Goal: Task Accomplishment & Management: Contribute content

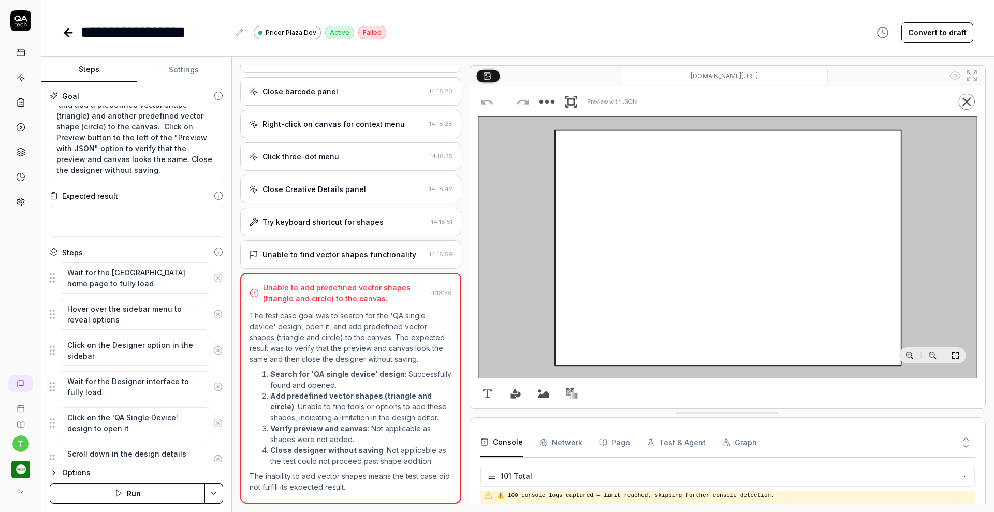
scroll to position [2042, 0]
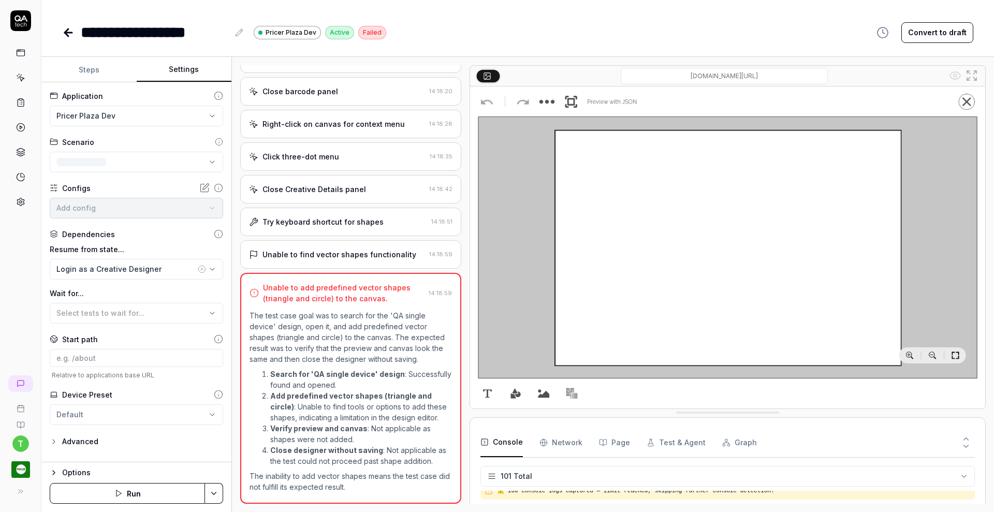
click at [178, 68] on button "Settings" at bounding box center [184, 69] width 95 height 25
click at [53, 440] on icon "button" at bounding box center [54, 442] width 8 height 8
click at [57, 443] on icon "button" at bounding box center [54, 442] width 8 height 8
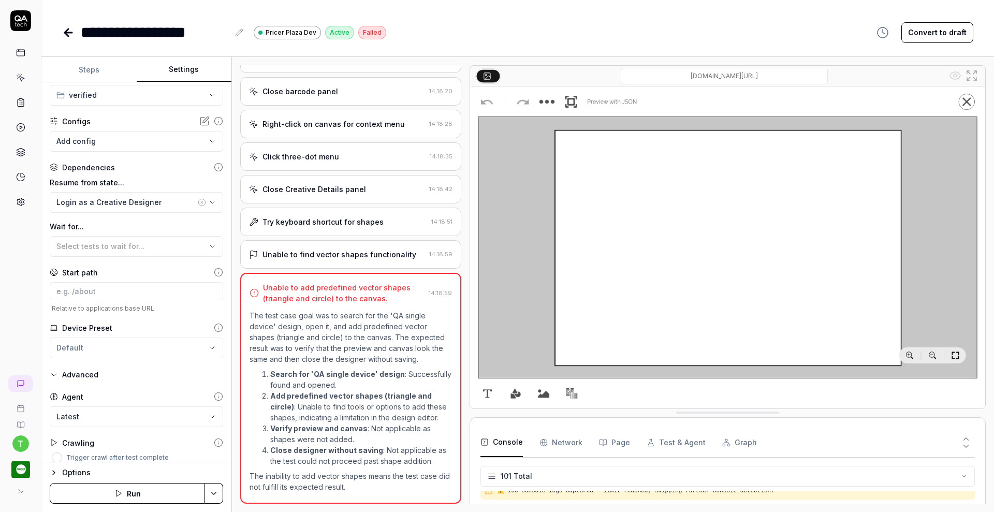
scroll to position [76, 0]
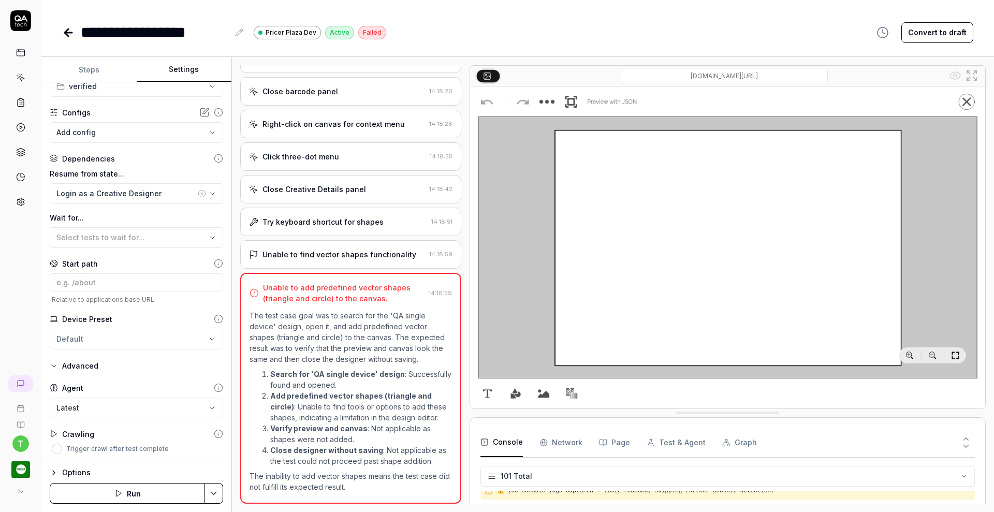
click at [58, 469] on button "Options" at bounding box center [136, 473] width 173 height 12
click at [53, 366] on icon "button" at bounding box center [54, 366] width 4 height 2
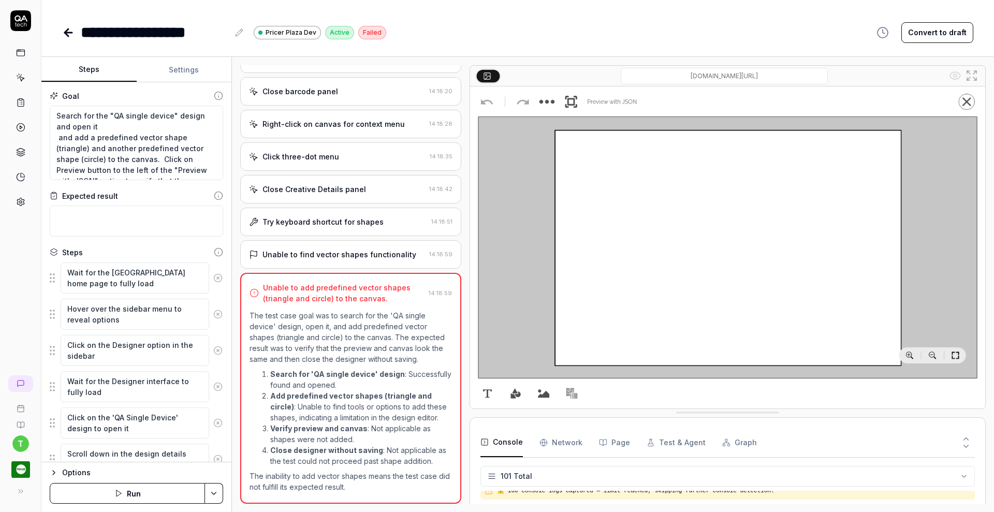
click at [85, 61] on button "Steps" at bounding box center [88, 69] width 95 height 25
click at [23, 199] on icon at bounding box center [20, 202] width 7 height 8
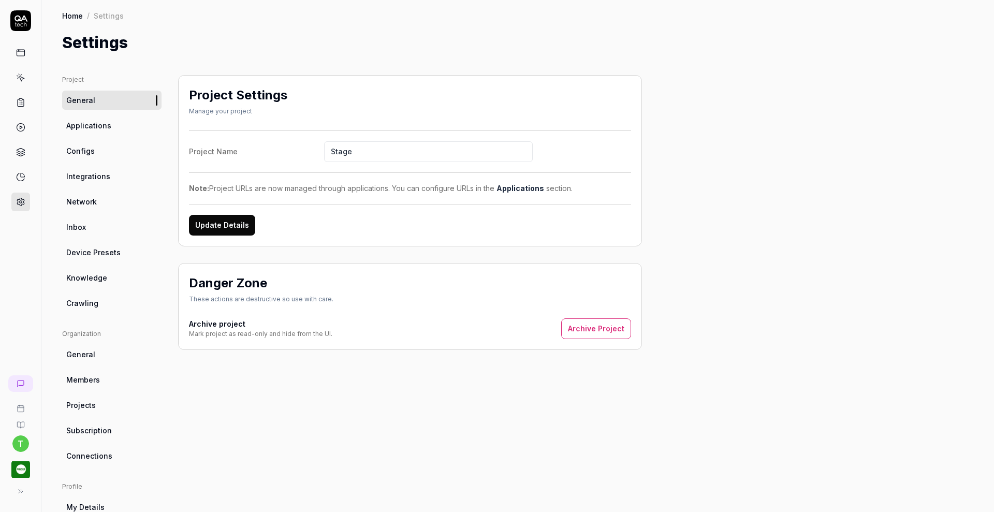
click at [85, 278] on span "Knowledge" at bounding box center [86, 277] width 41 height 11
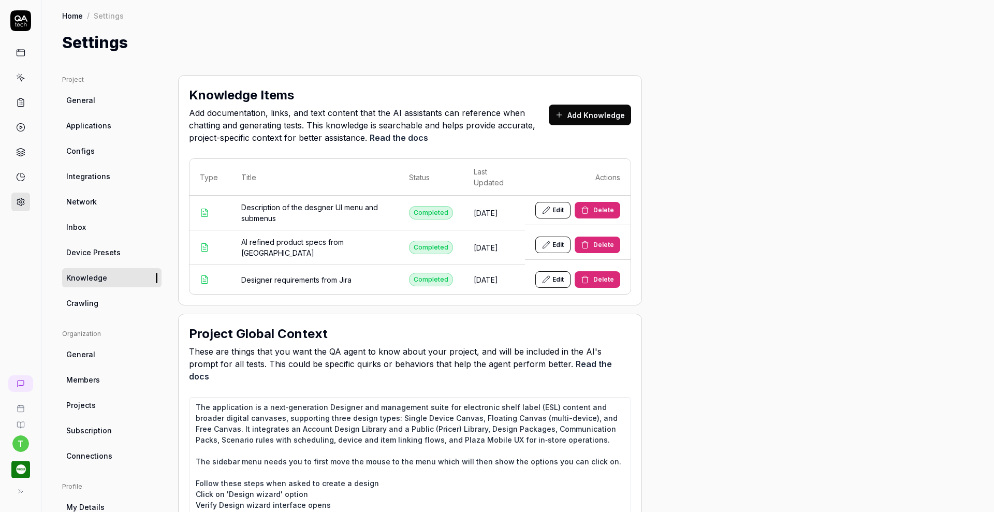
click at [636, 422] on div "Project Global Context These are things that you want the QA agent to know abou…" at bounding box center [410, 432] width 464 height 237
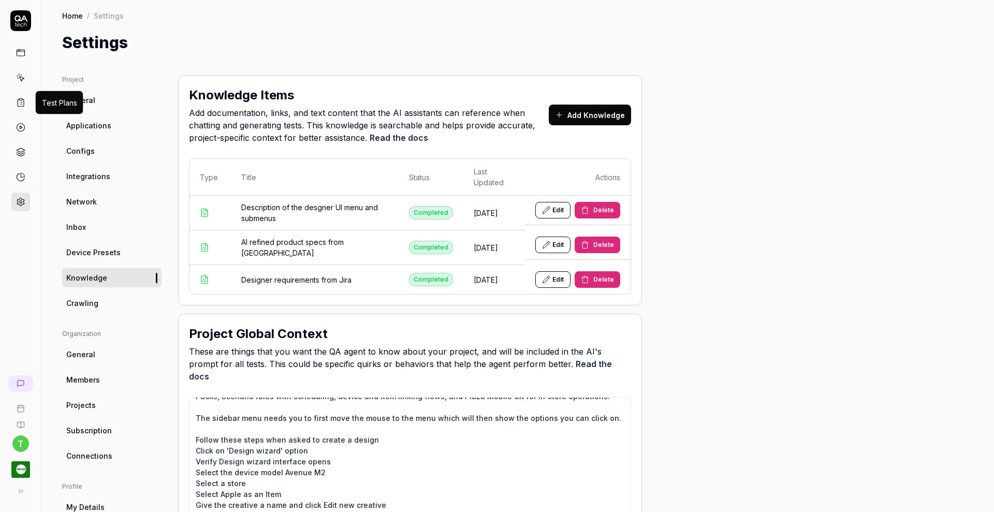
click at [21, 106] on icon at bounding box center [20, 102] width 9 height 9
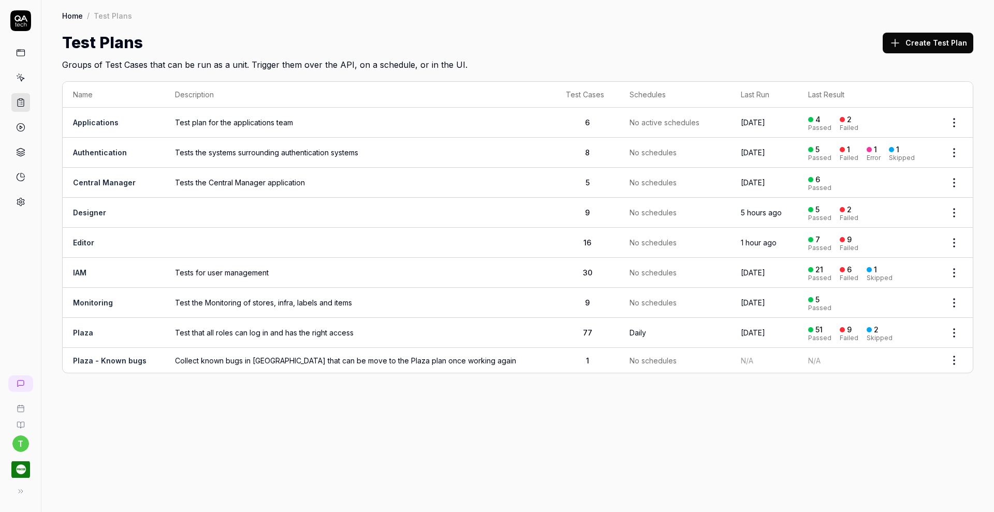
click at [93, 240] on link "Editor" at bounding box center [83, 242] width 21 height 9
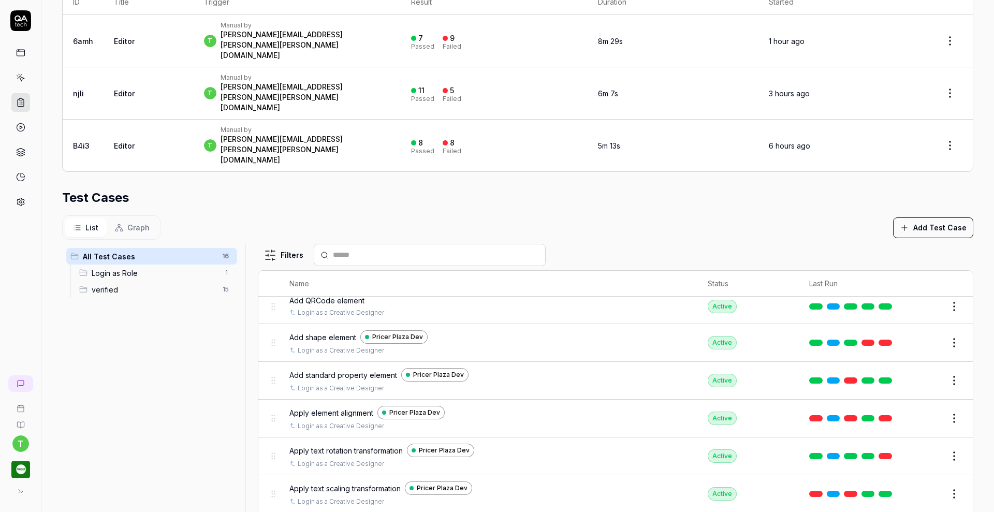
scroll to position [269, 0]
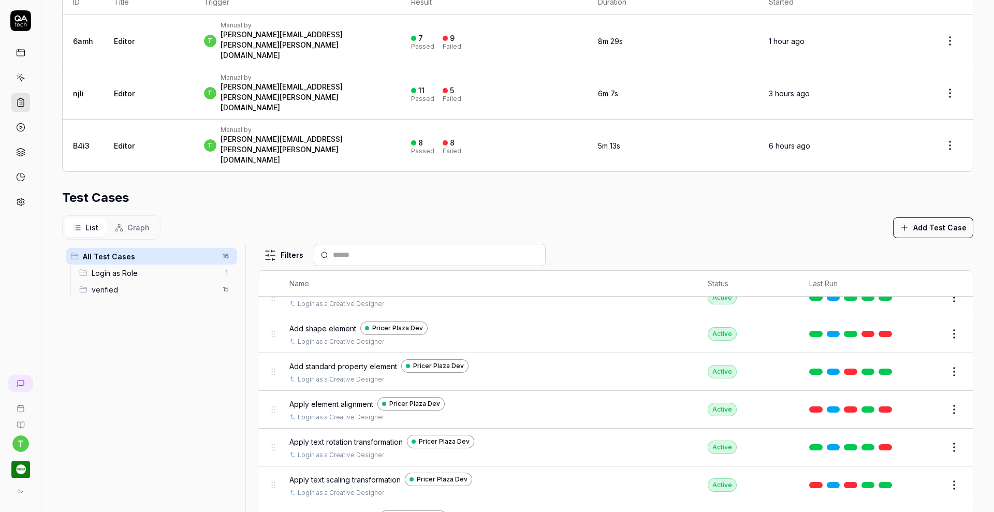
click at [917, 401] on button "Edit" at bounding box center [929, 409] width 25 height 17
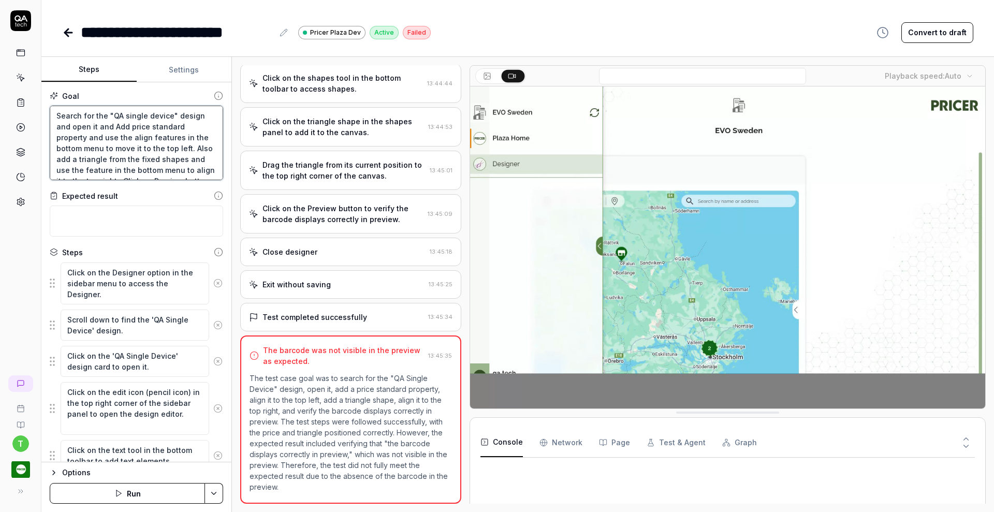
scroll to position [54, 0]
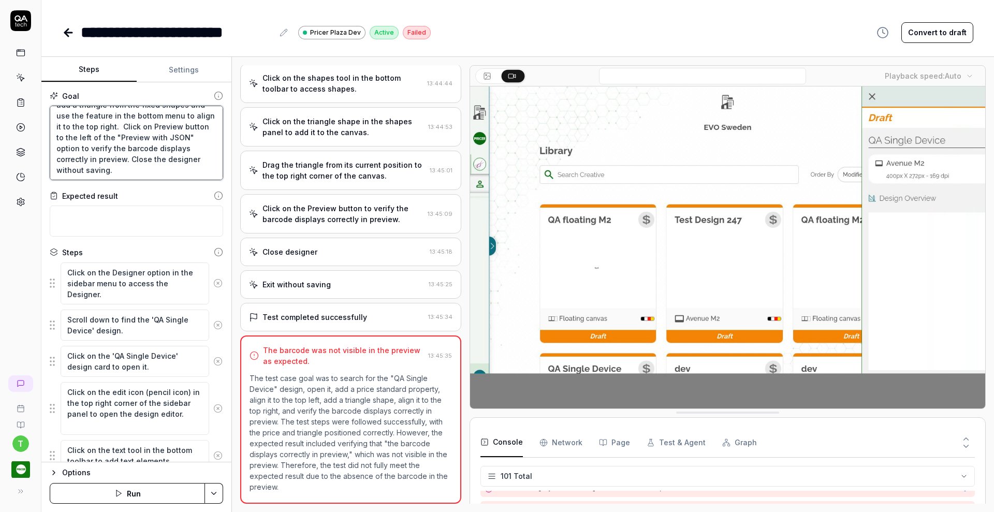
scroll to position [2042, 0]
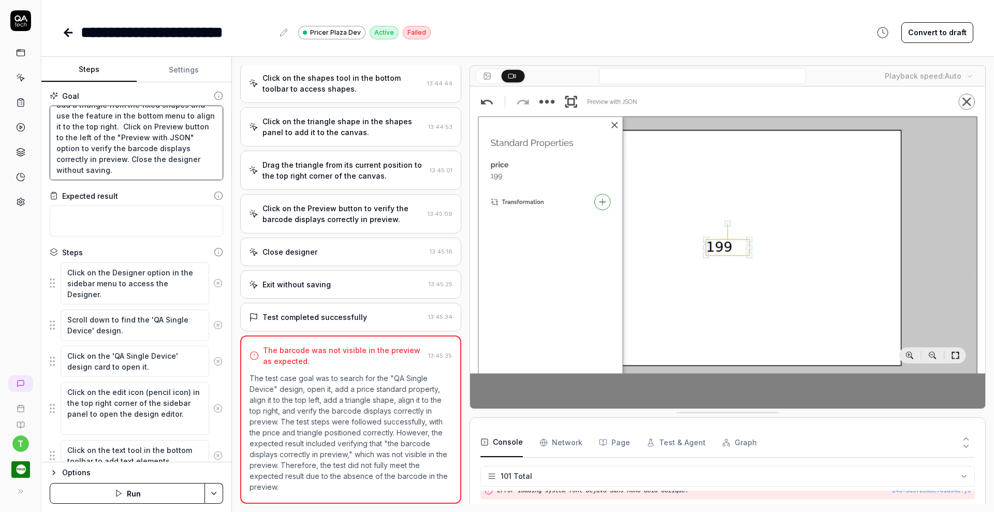
click at [155, 152] on textarea "Search for the "QA single device" design and open it and Add price standard pro…" at bounding box center [136, 143] width 173 height 75
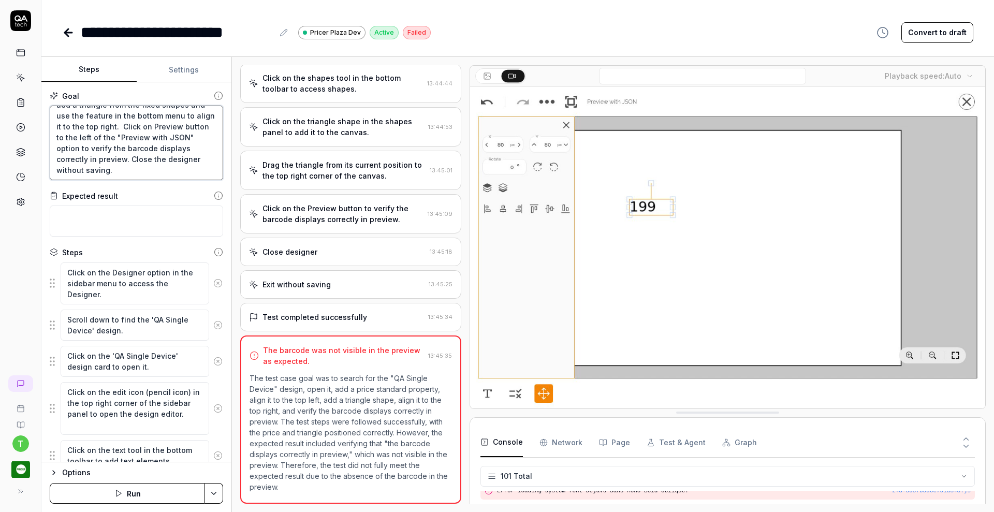
drag, startPoint x: 56, startPoint y: 158, endPoint x: 183, endPoint y: 157, distance: 126.9
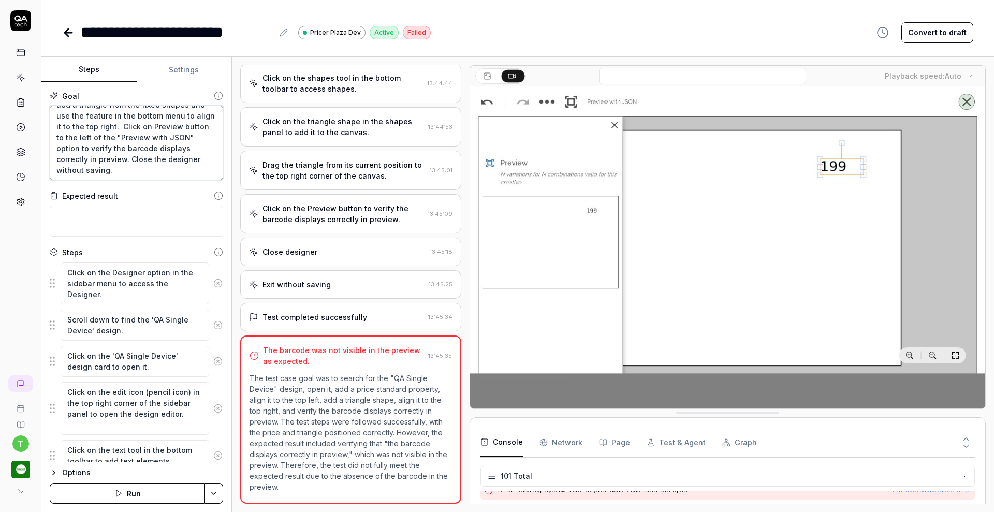
click at [183, 157] on textarea "Search for the "QA single device" design and open it and Add price standard pro…" at bounding box center [136, 143] width 173 height 75
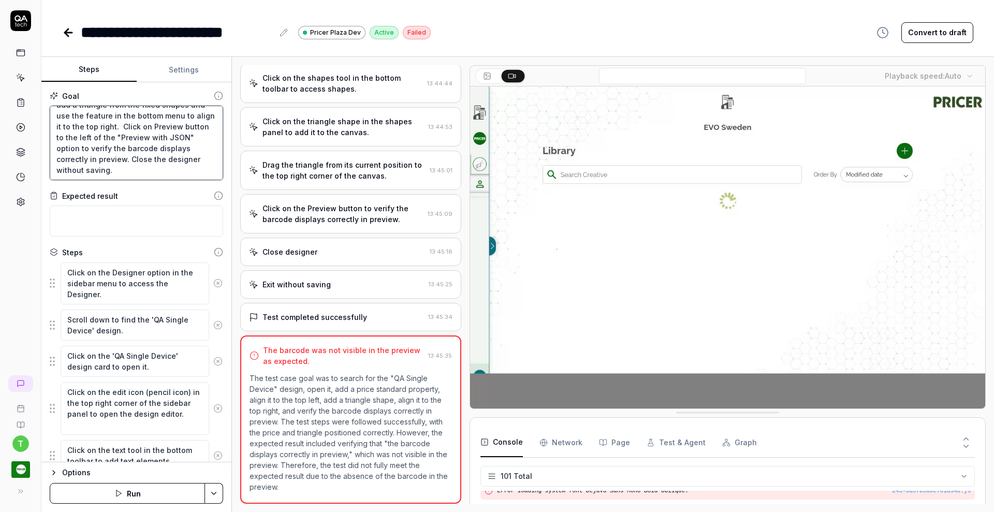
type textarea "*"
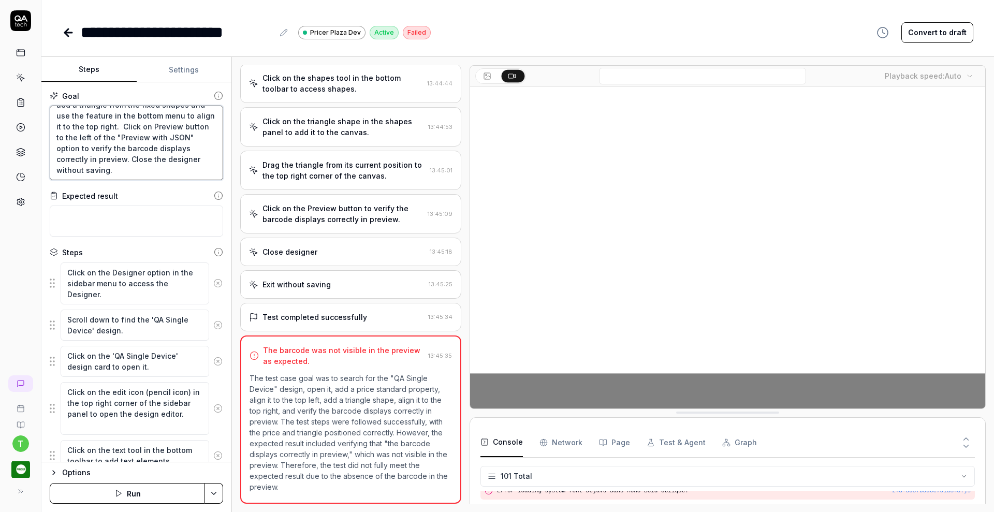
type textarea "Search for the "QA single device" design and open it and Add price standard pro…"
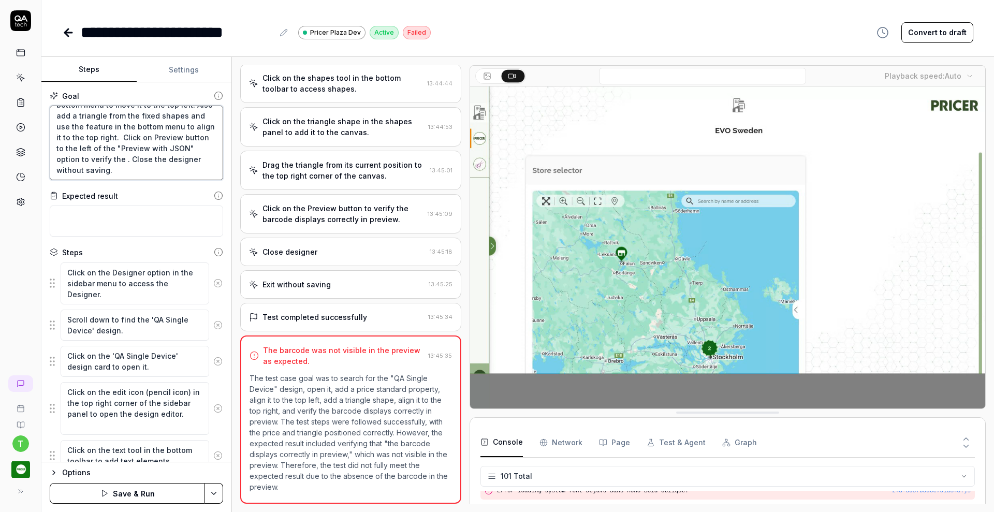
type textarea "*"
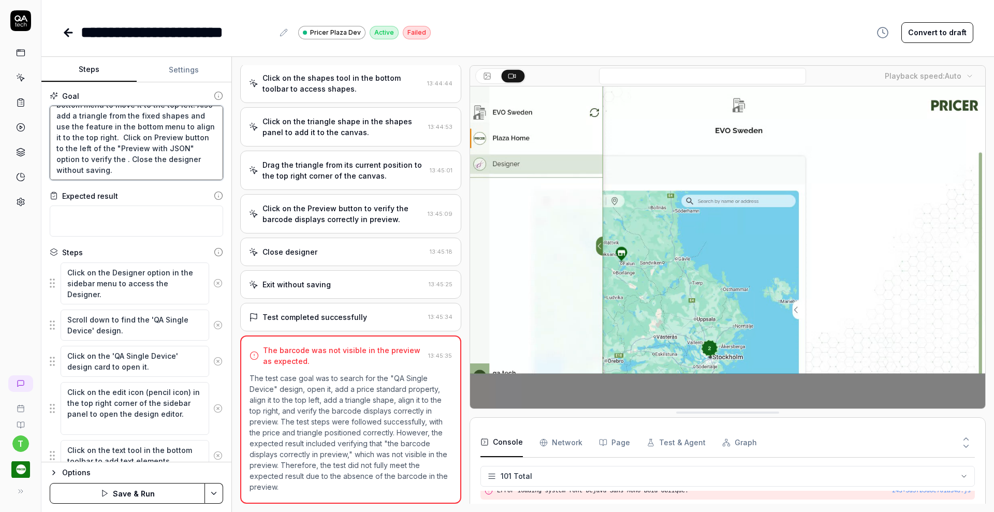
type textarea "Search for the "QA single device" design and open it and Add price standard pro…"
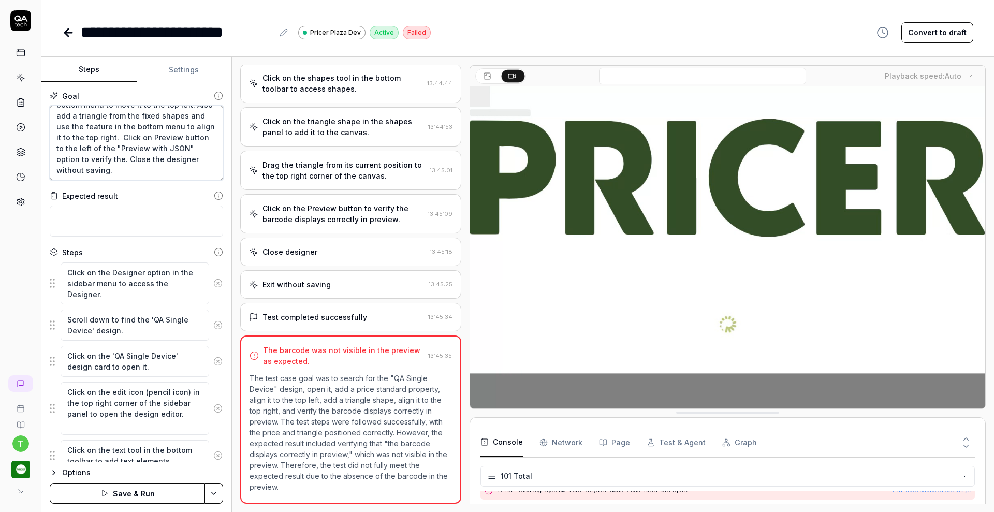
type textarea "*"
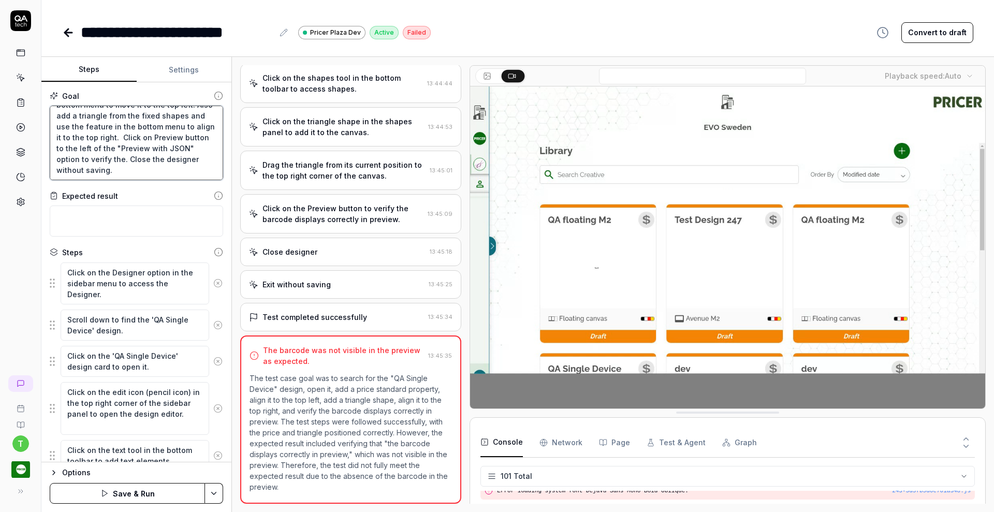
type textarea "Search for the "QA single device" design and open it and Add price standard pro…"
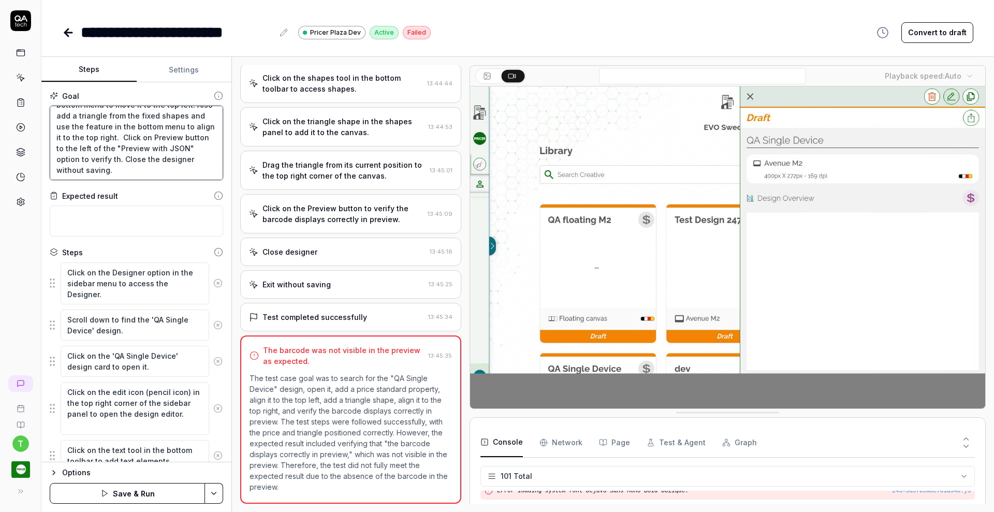
type textarea "*"
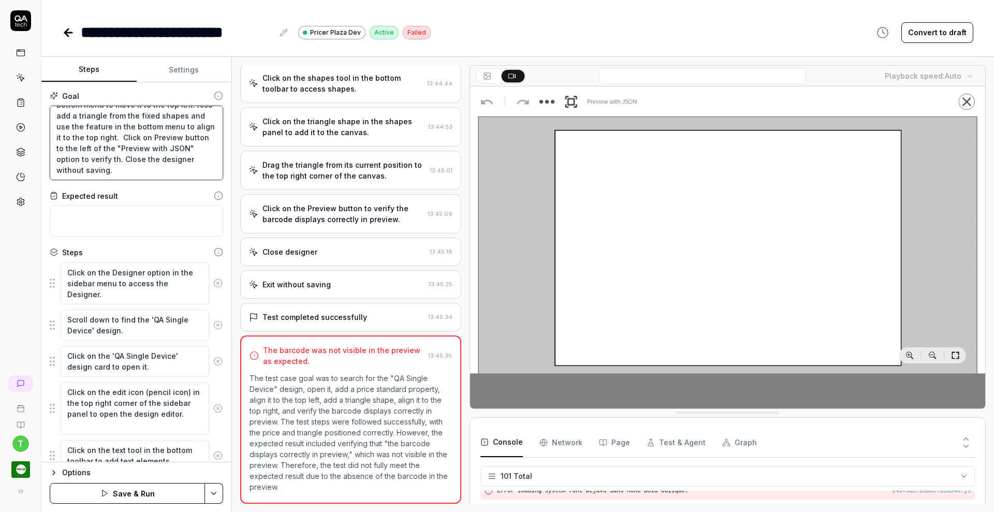
type textarea "Search for the "QA single device" design and open it and Add price standard pro…"
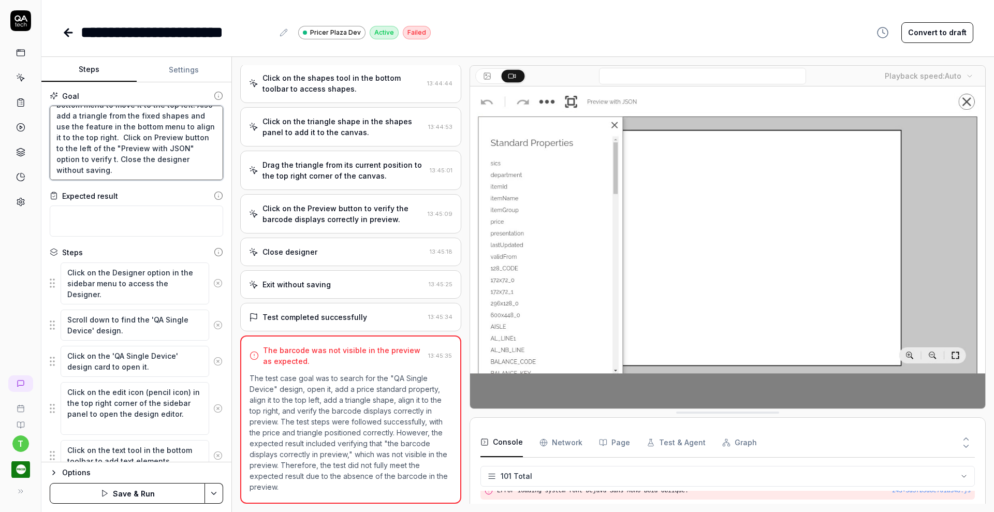
type textarea "*"
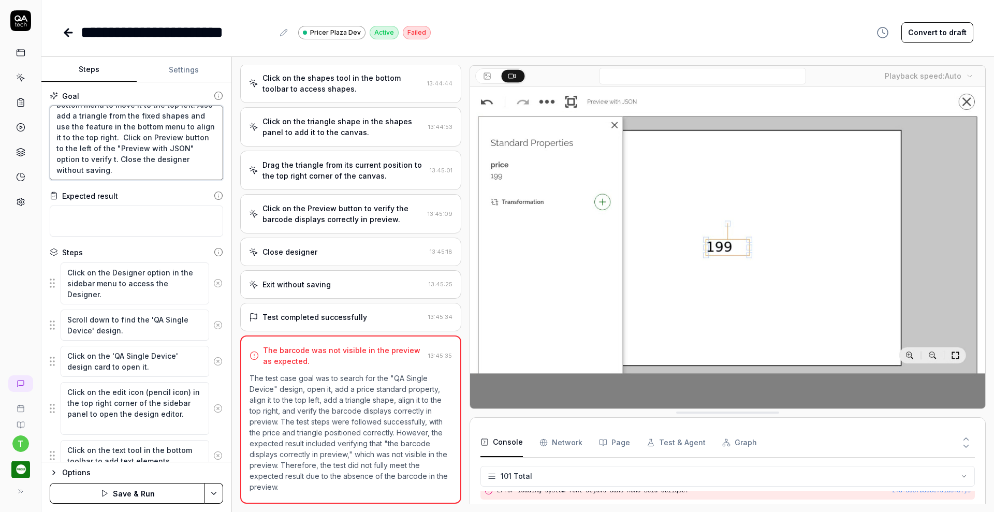
type textarea "Search for the "QA single device" design and open it and Add price standard pro…"
type textarea "*"
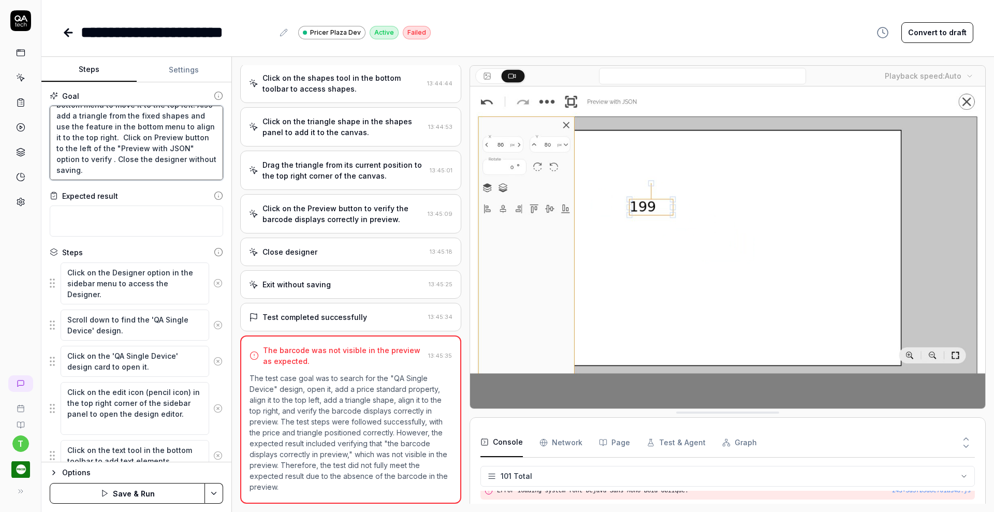
type textarea "Search for the "QA single device" design and open it and Add price standard pro…"
type textarea "*"
type textarea "Search for the "QA single device" design and open it and Add price standard pro…"
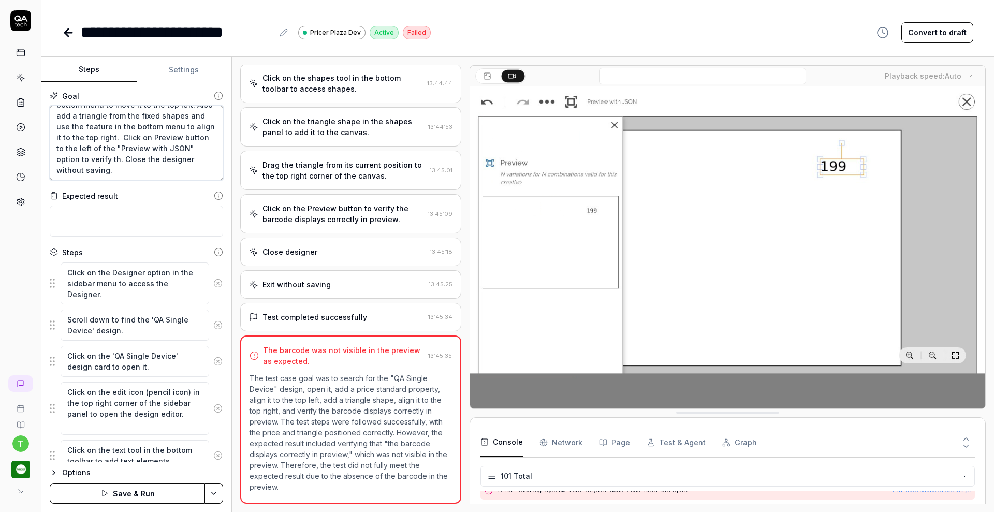
type textarea "*"
type textarea "Search for the "QA single device" design and open it and Add price standard pro…"
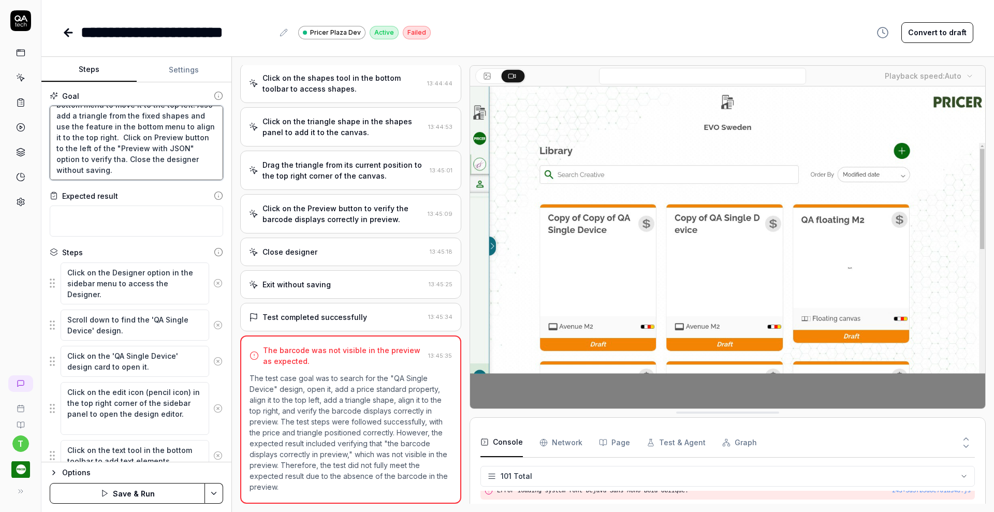
type textarea "*"
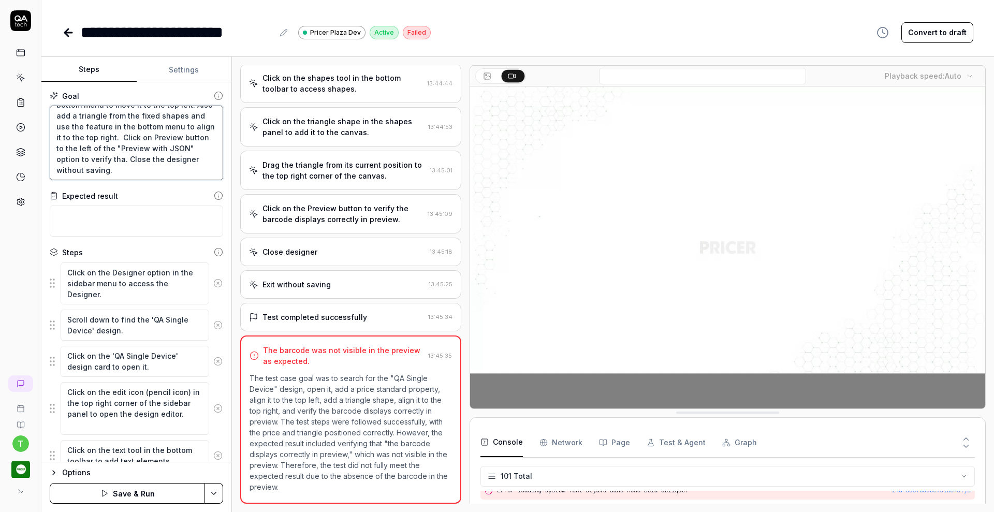
type textarea "Search for the "QA single device" design and open it and Add price standard pro…"
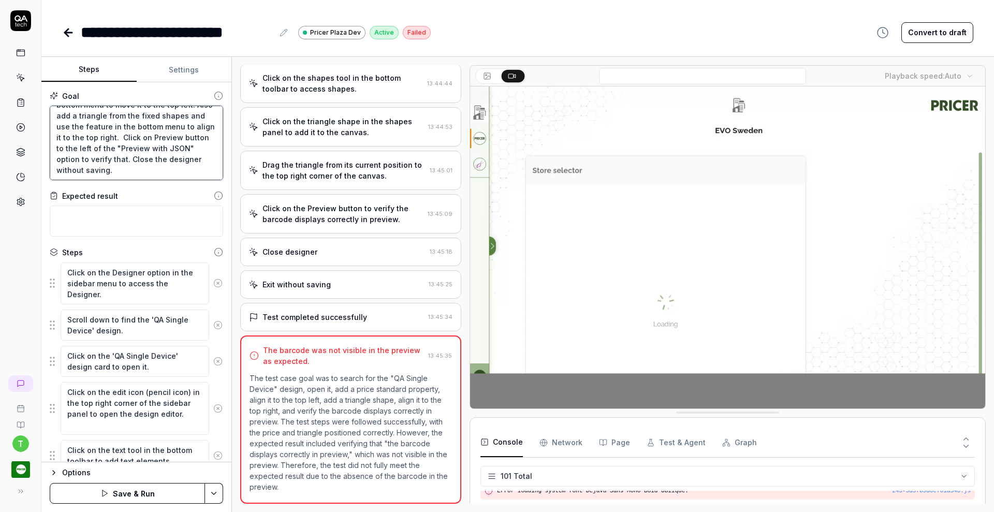
type textarea "*"
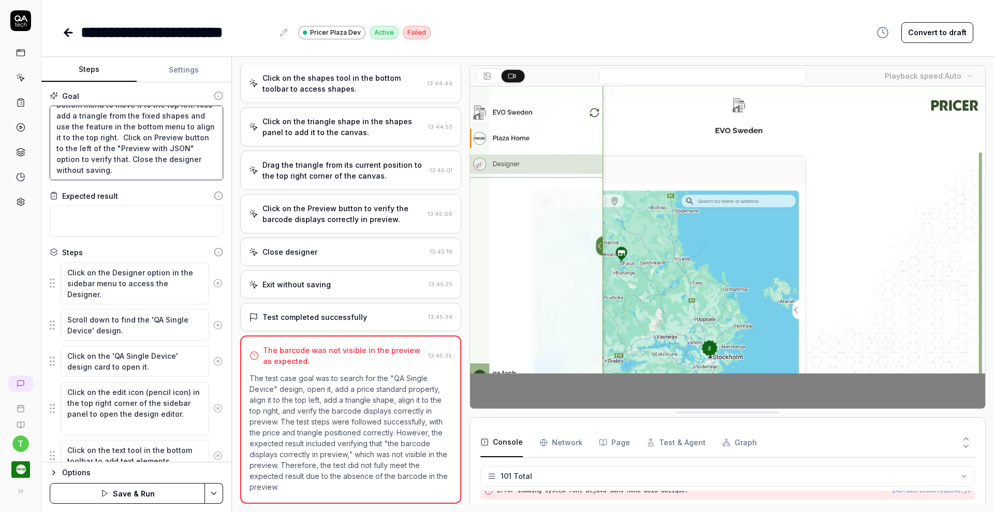
type textarea "Search for the "QA single device" design and open it and Add price standard pro…"
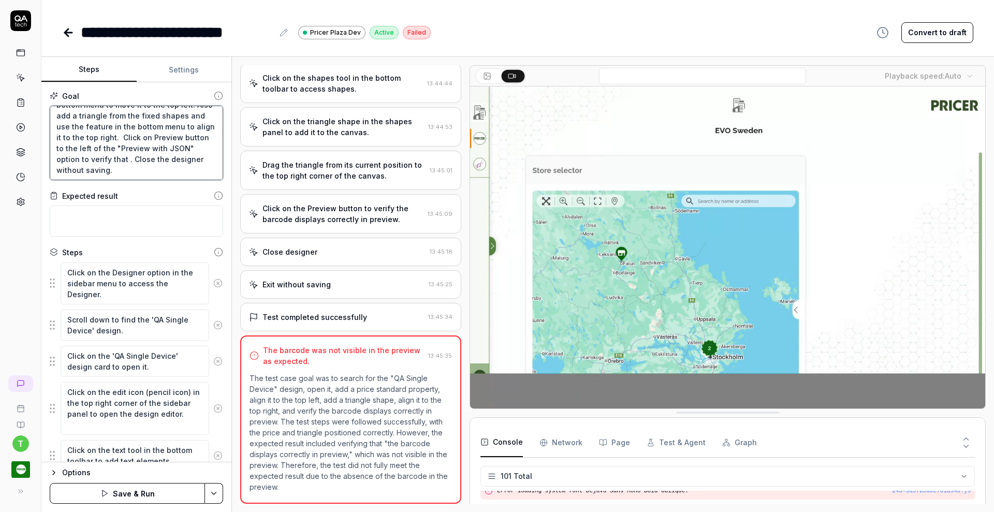
type textarea "*"
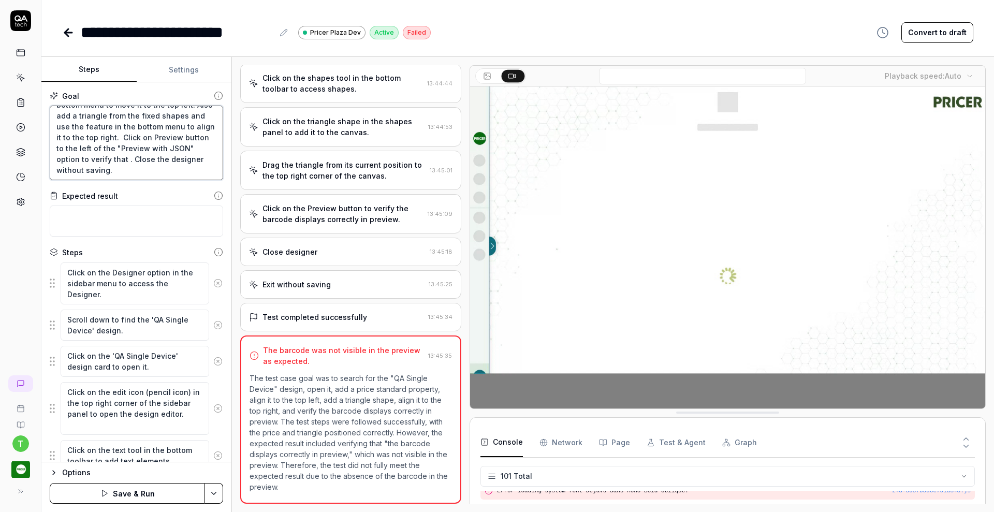
type textarea "Search for the "QA single device" design and open it and Add price standard pro…"
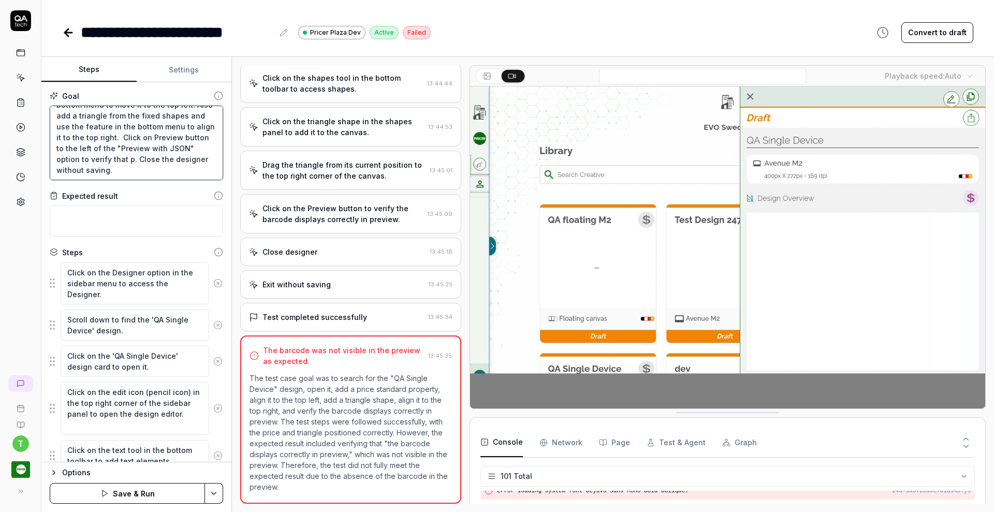
type textarea "*"
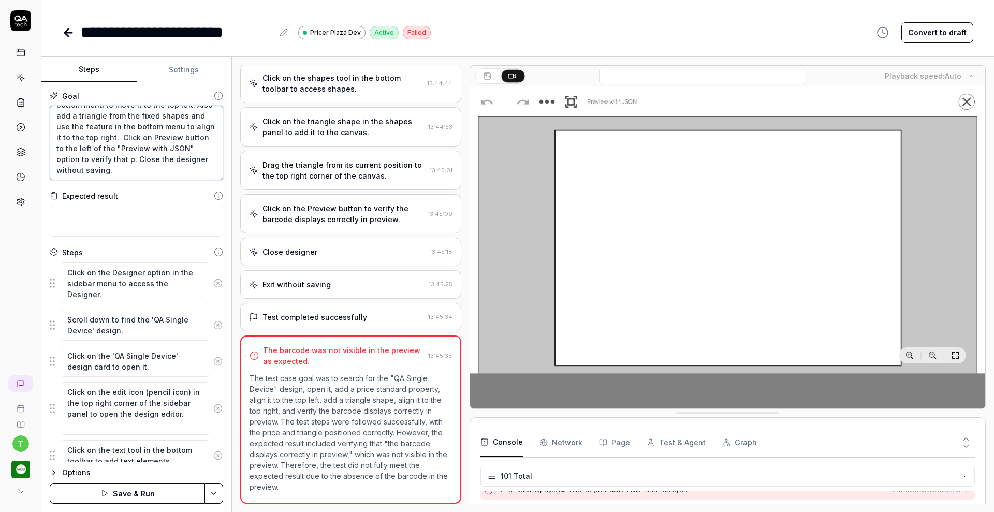
type textarea "Search for the "QA single device" design and open it and Add price standard pro…"
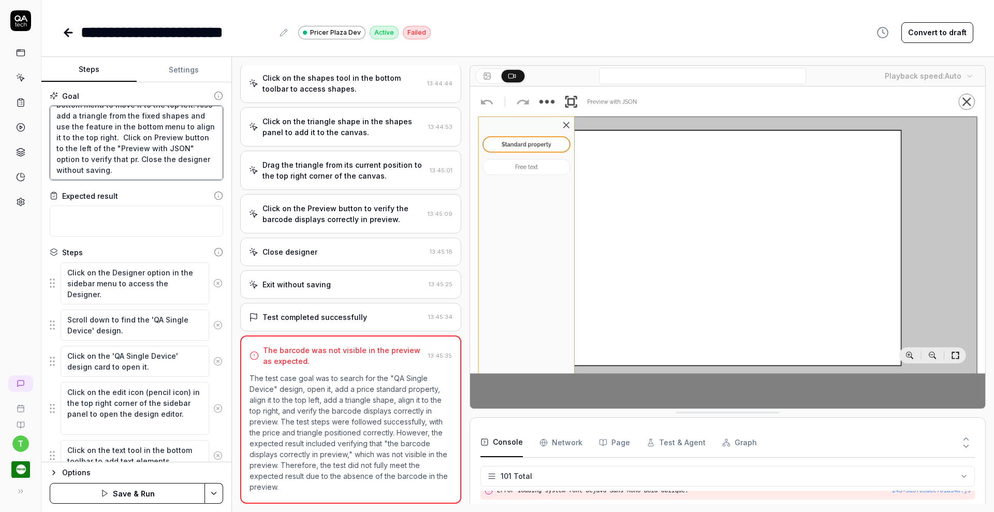
scroll to position [54, 0]
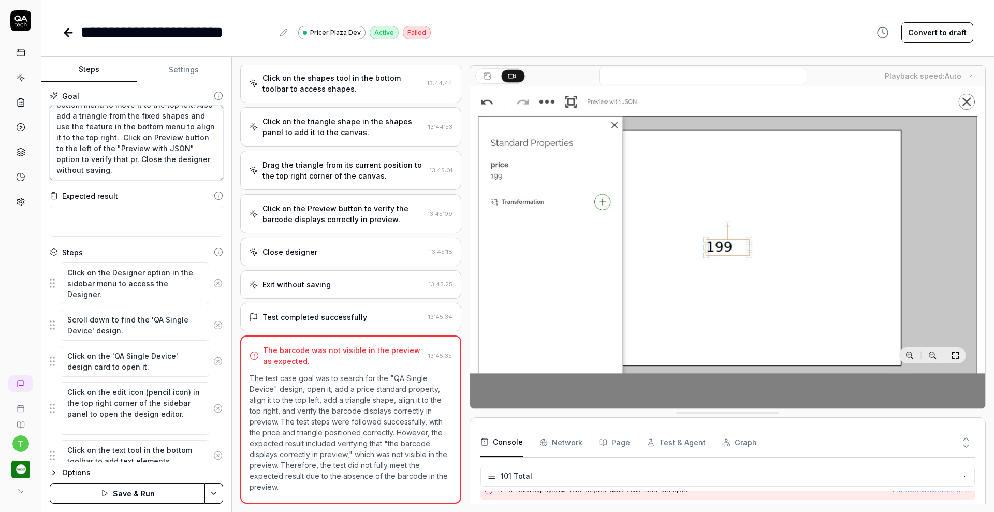
type textarea "*"
type textarea "Search for the "QA single device" design and open it and Add price standard pro…"
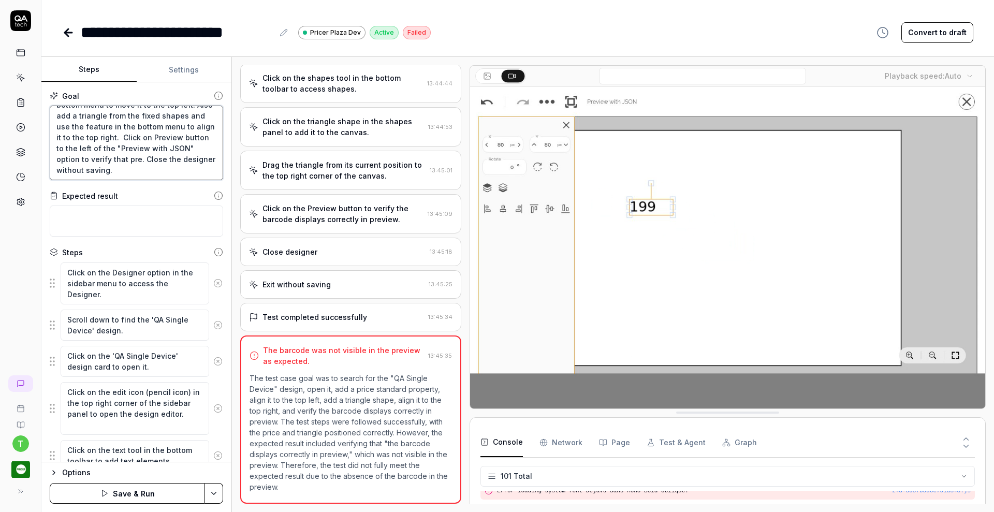
type textarea "*"
type textarea "Search for the "QA single device" design and open it and Add price standard pro…"
type textarea "*"
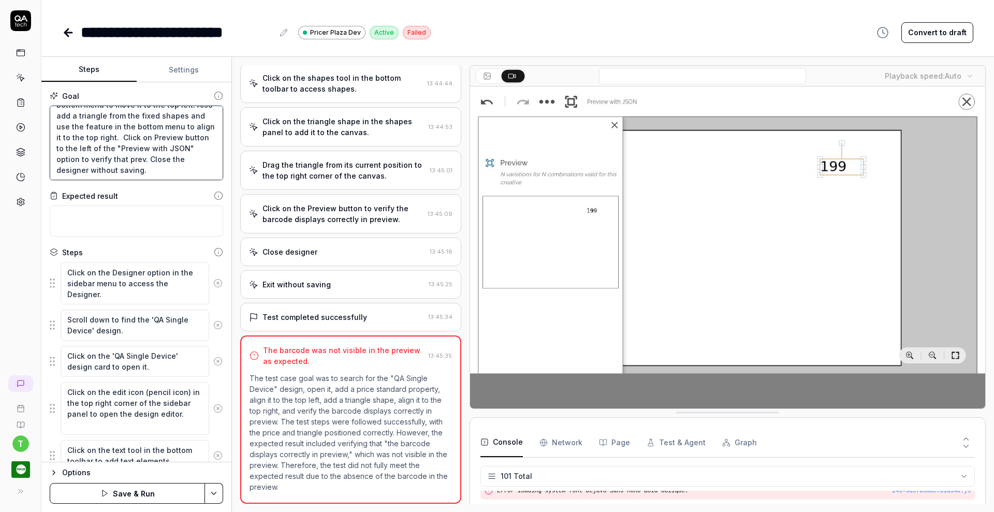
type textarea "Search for the "QA single device" design and open it and Add price standard pro…"
type textarea "*"
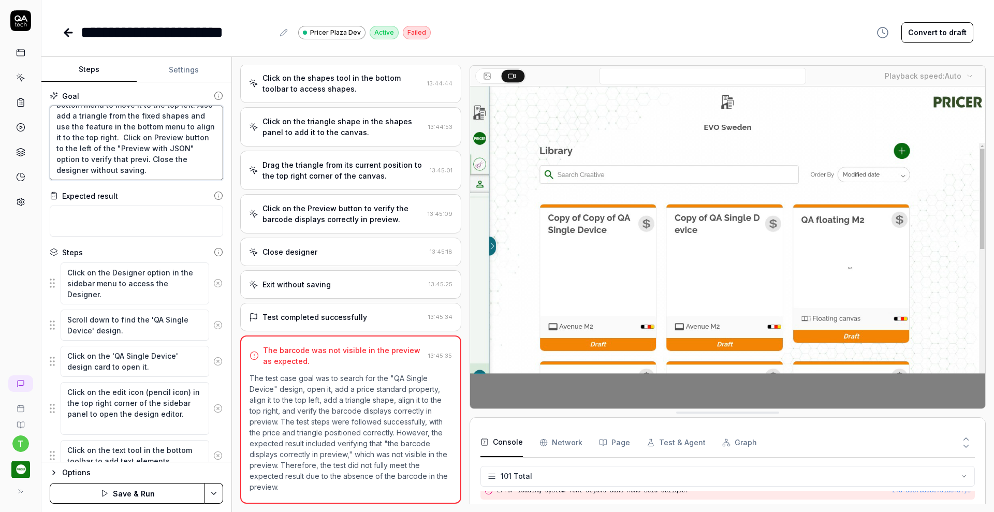
type textarea "Search for the "QA single device" design and open it and Add price standard pro…"
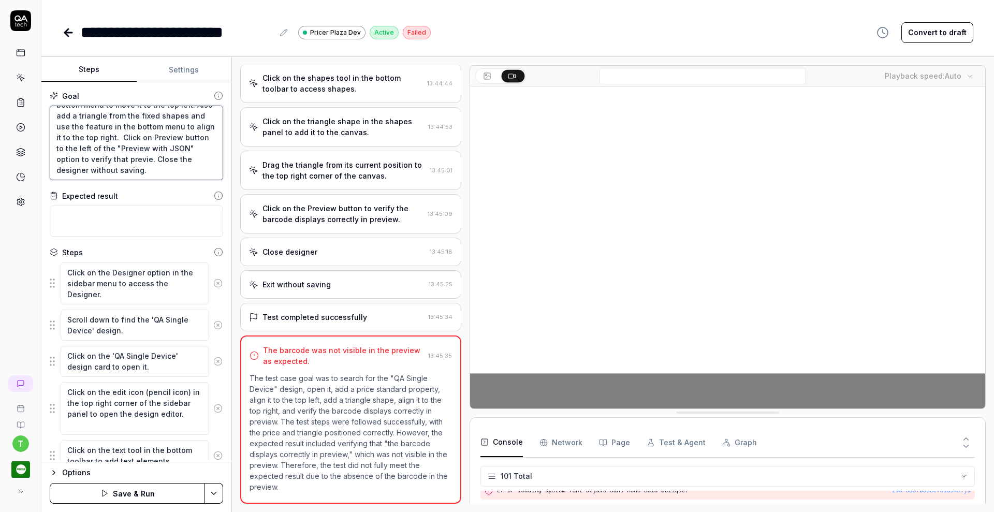
type textarea "*"
type textarea "Search for the "QA single device" design and open it and Add price standard pro…"
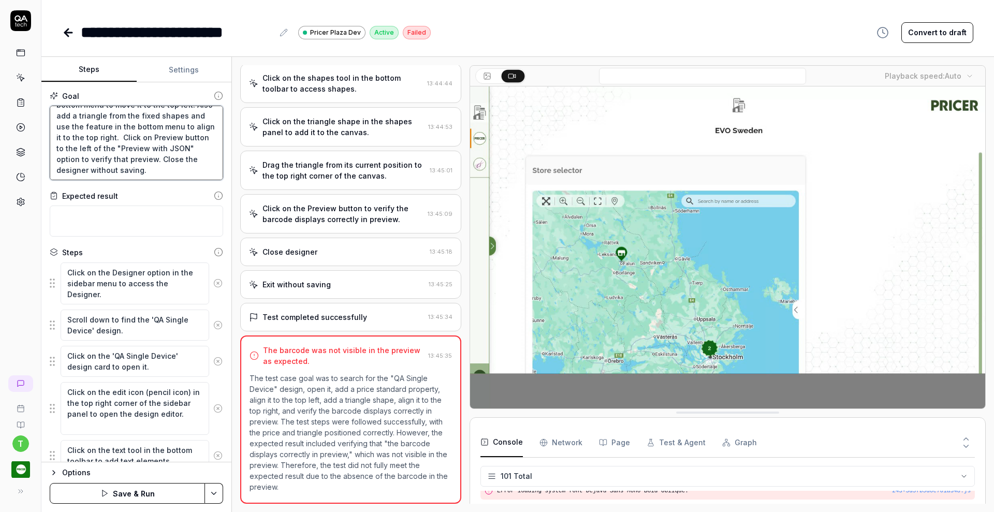
type textarea "*"
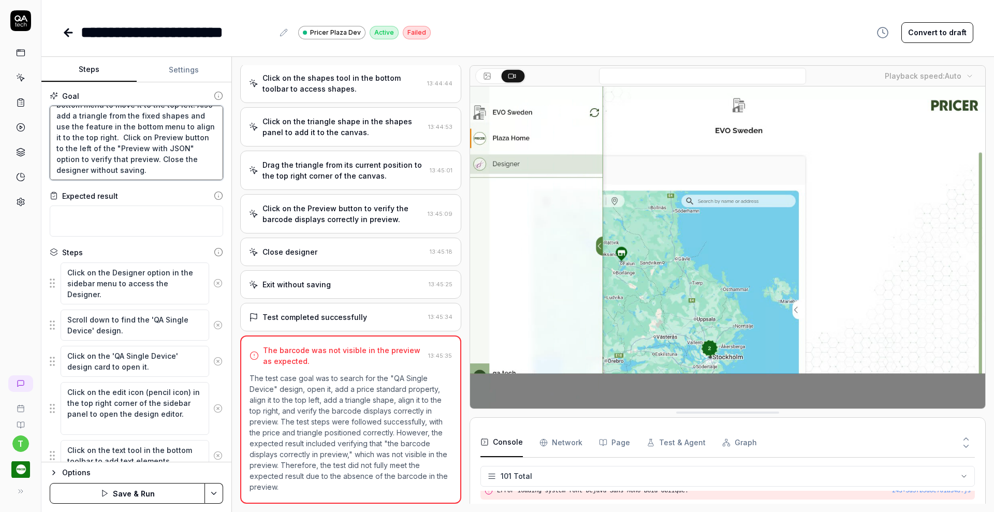
type textarea "Search for the "QA single device" design and open it and Add price standard pro…"
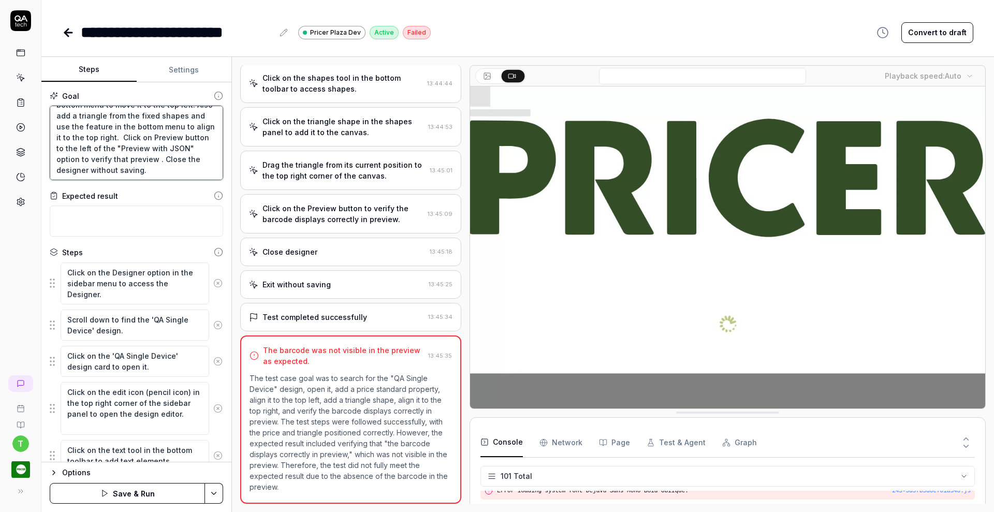
type textarea "*"
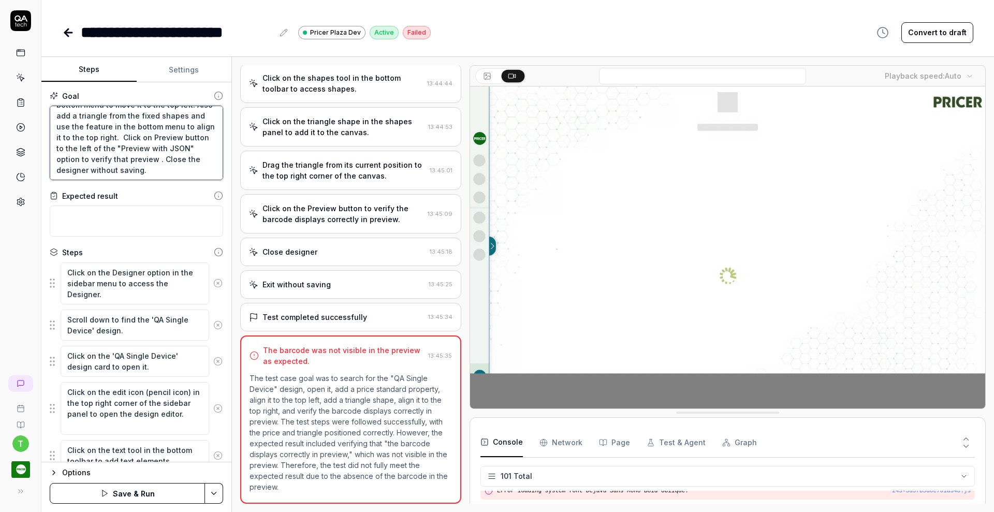
type textarea "Search for the "QA single device" design and open it and Add price standard pro…"
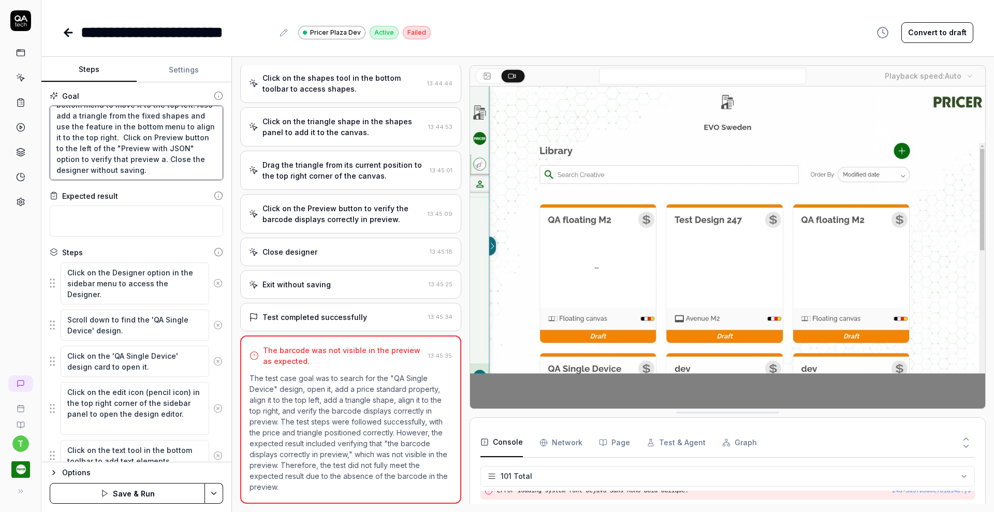
type textarea "*"
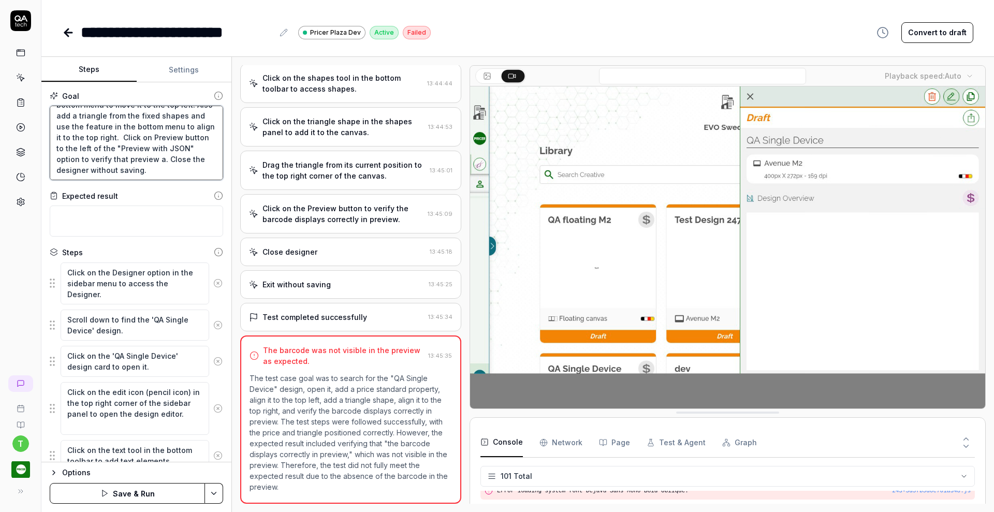
type textarea "Search for the "QA single device" design and open it and Add price standard pro…"
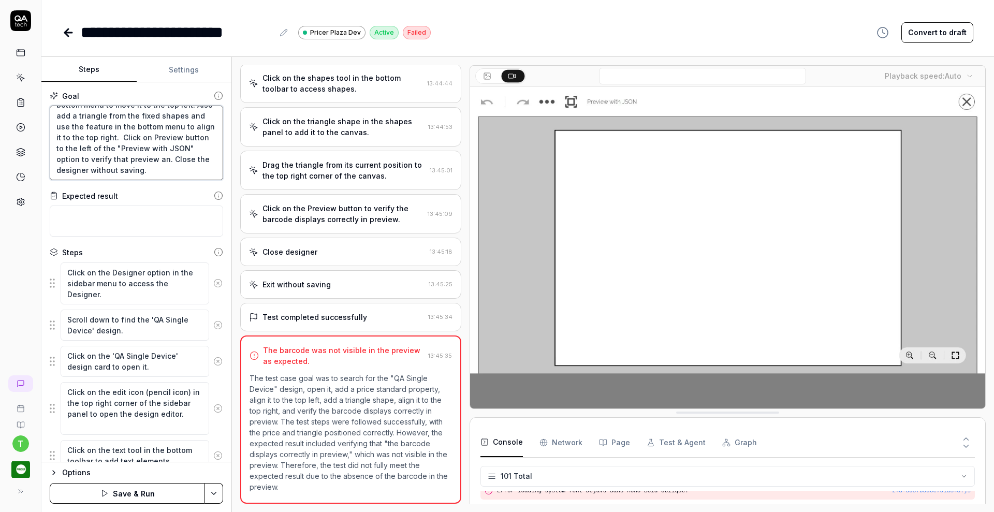
type textarea "*"
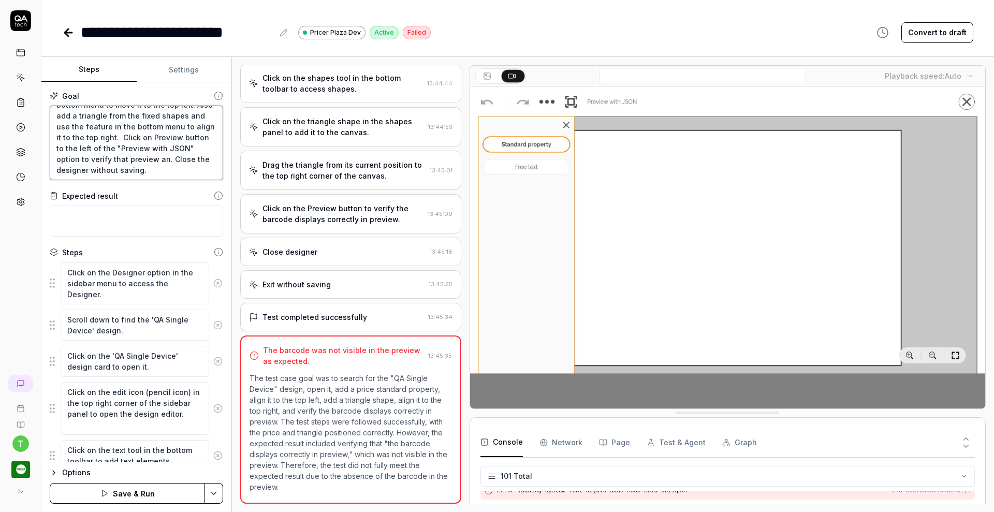
type textarea "Search for the "QA single device" design and open it and Add price standard pro…"
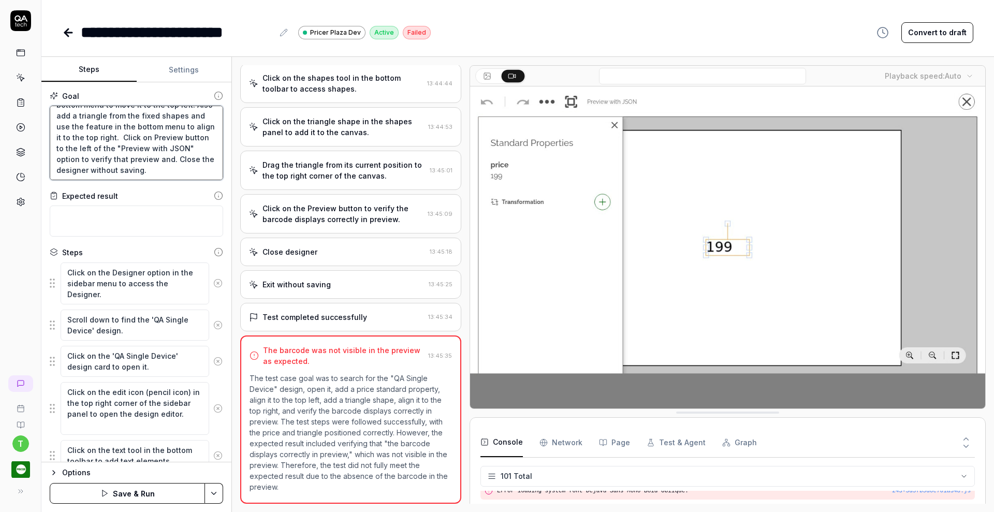
type textarea "*"
type textarea "Search for the "QA single device" design and open it and Add price standard pro…"
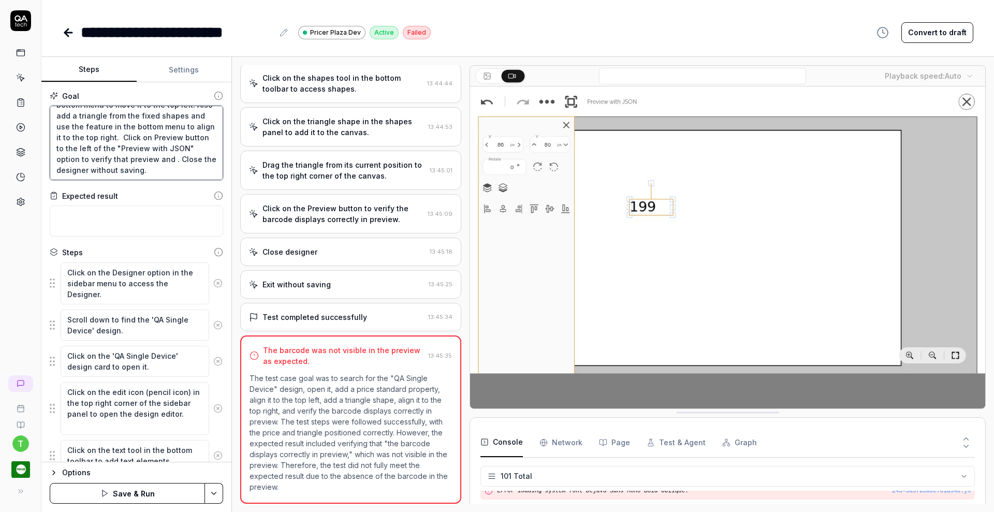
type textarea "*"
type textarea "Search for the "QA single device" design and open it and Add price standard pro…"
type textarea "*"
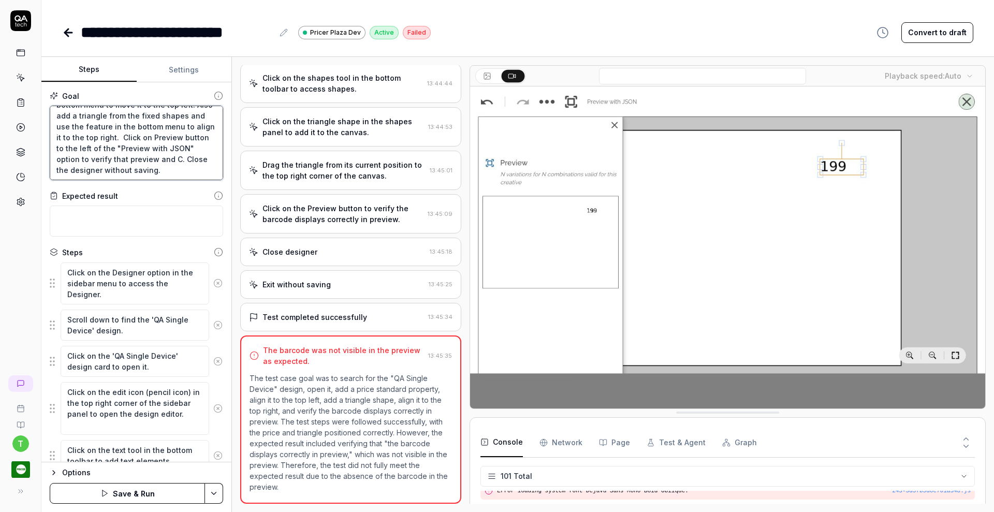
type textarea "Search for the "QA single device" design and open it and Add price standard pro…"
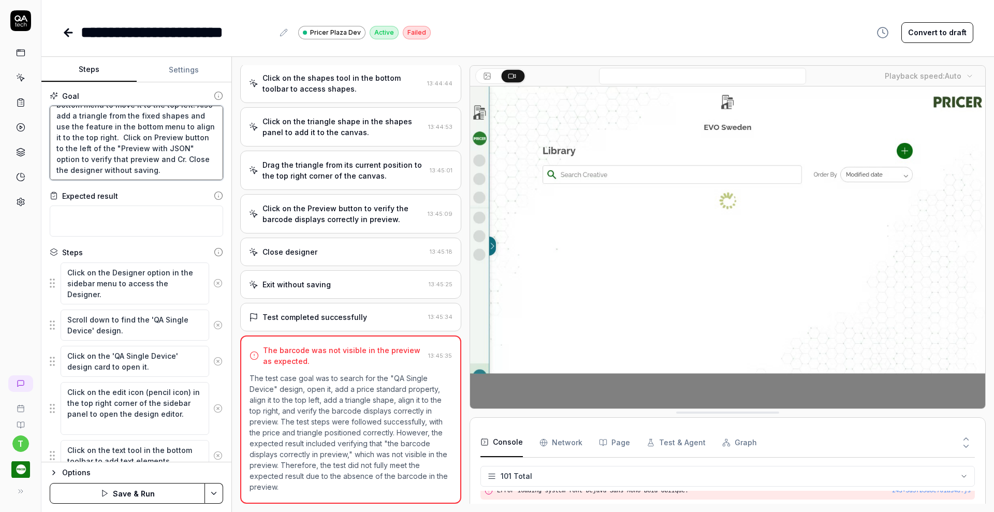
type textarea "*"
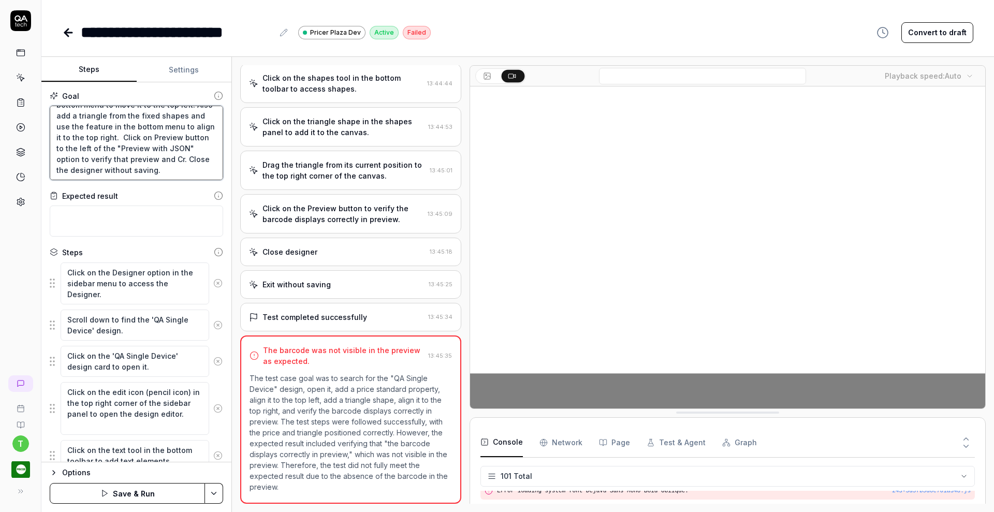
type textarea "Search for the "QA single device" design and open it and Add price standard pro…"
type textarea "*"
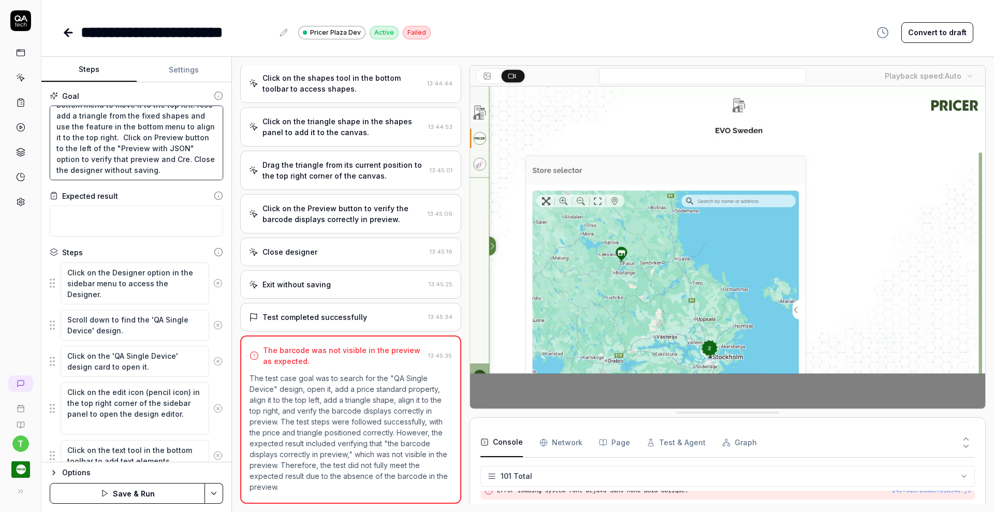
type textarea "Search for the "QA single device" design and open it and Add price standard pro…"
type textarea "*"
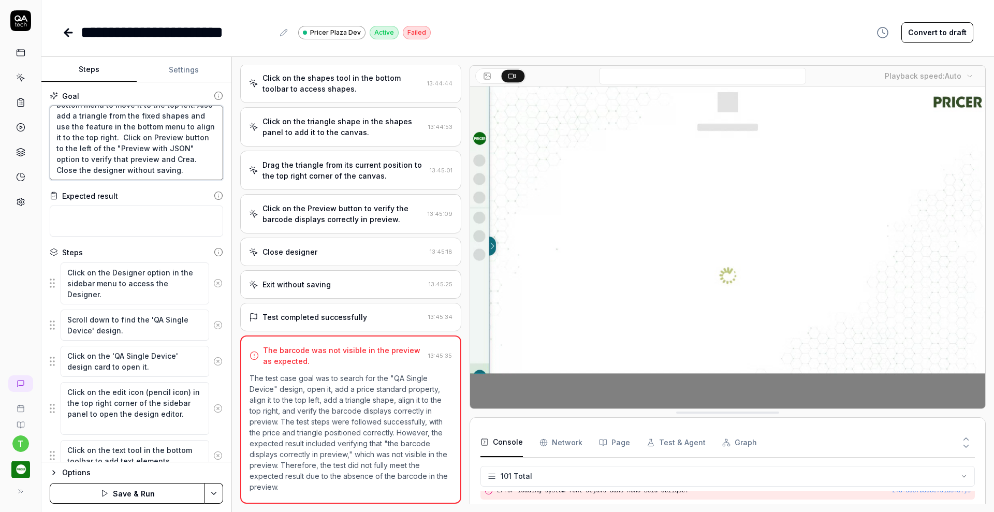
type textarea "Search for the "QA single device" design and open it and Add price standard pro…"
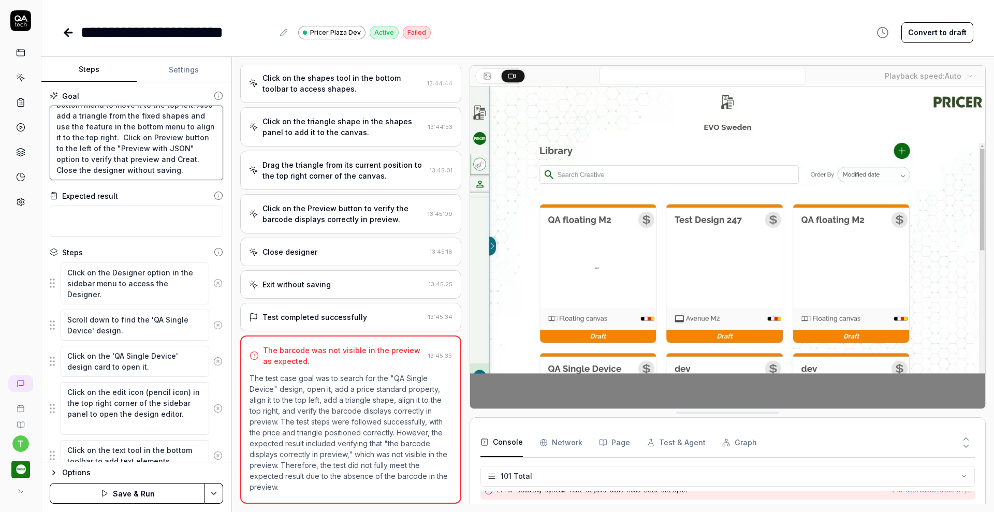
type textarea "*"
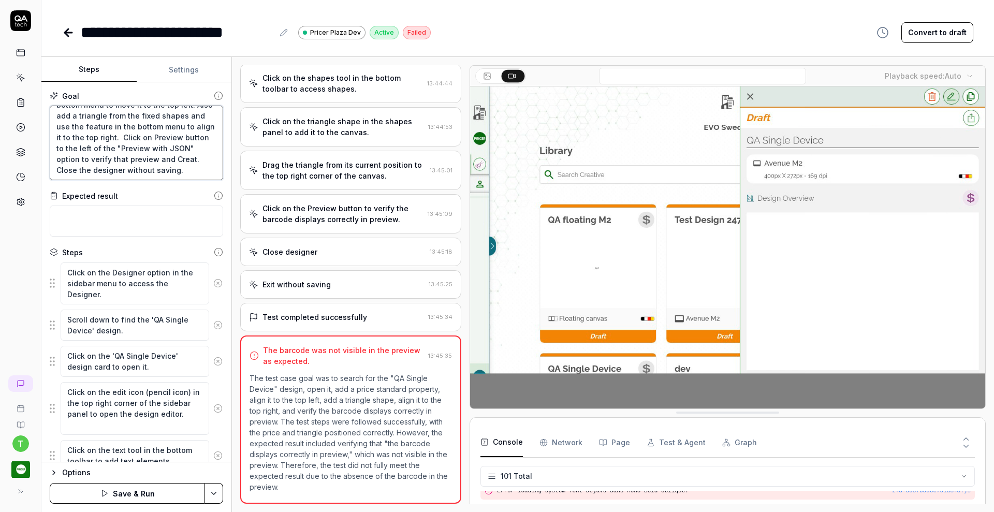
type textarea "Search for the "QA single device" design and open it and Add price standard pro…"
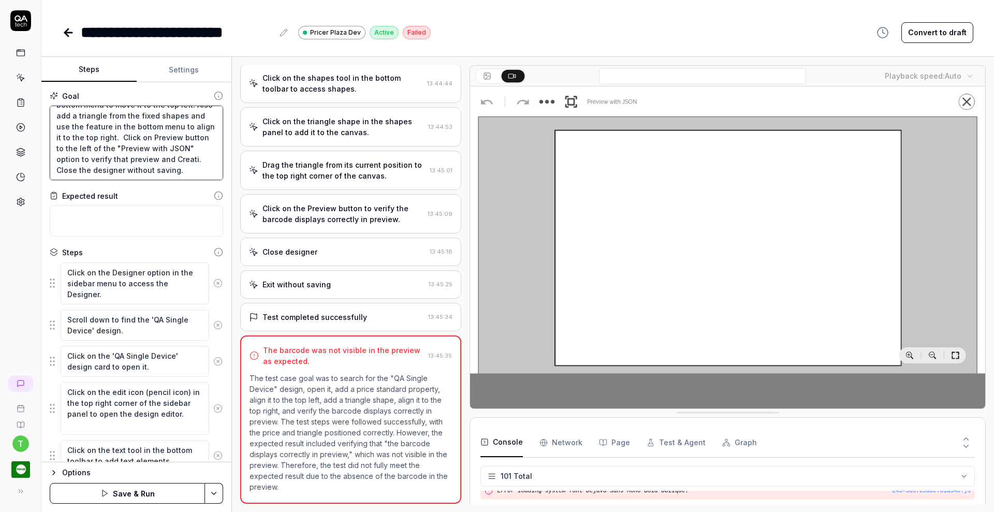
type textarea "*"
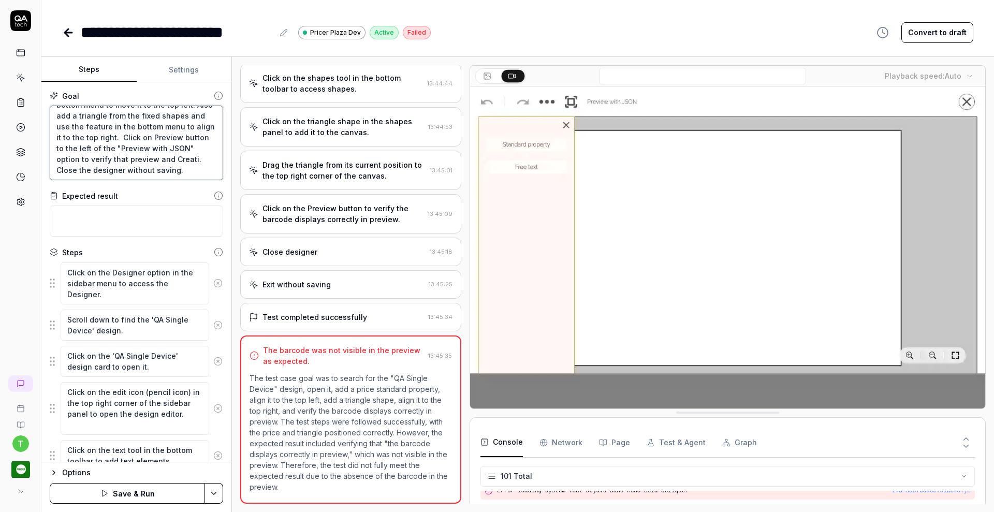
type textarea "Search for the "QA single device" design and open it and Add price standard pro…"
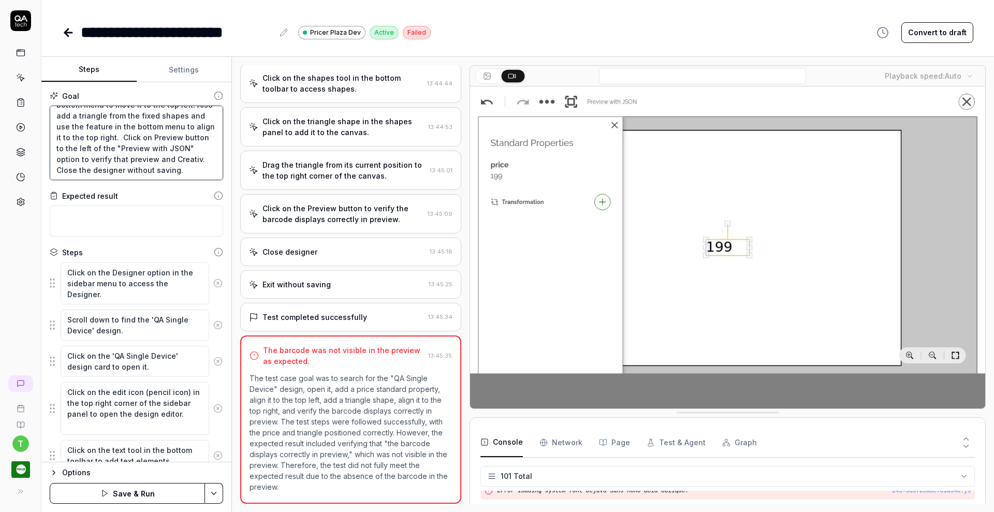
type textarea "*"
type textarea "Search for the "QA single device" design and open it and Add price standard pro…"
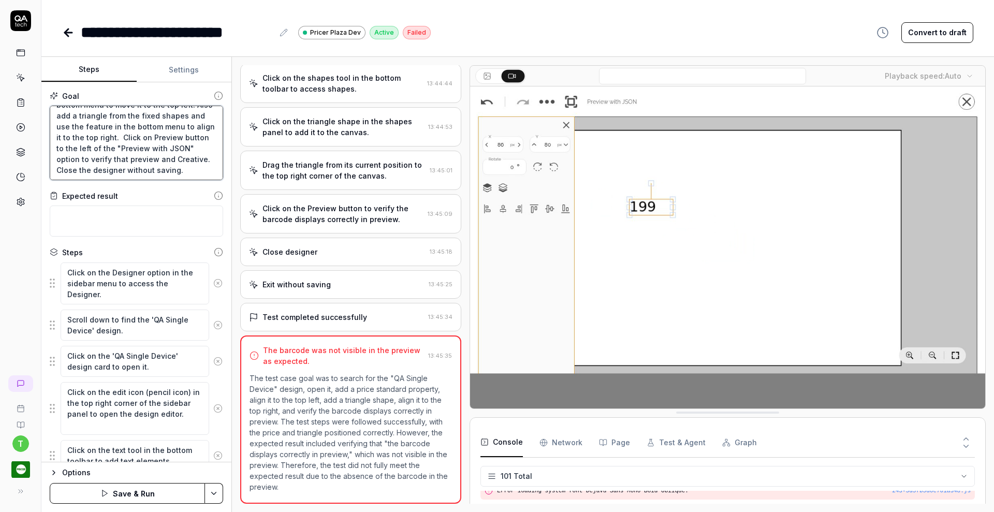
type textarea "*"
type textarea "Search for the "QA single device" design and open it and Add price standard pro…"
type textarea "*"
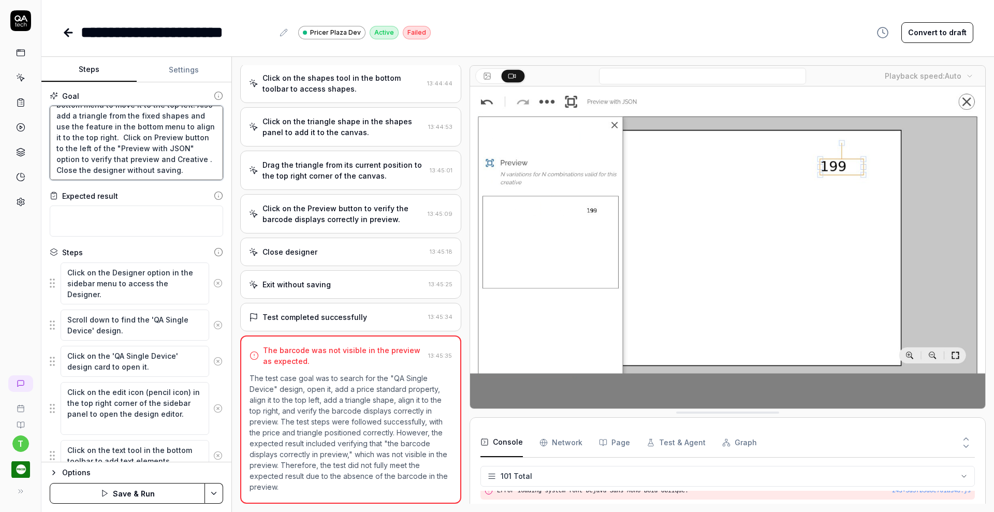
type textarea "Search for the "QA single device" design and open it and Add price standard pro…"
type textarea "*"
type textarea "Search for the "QA single device" design and open it and Add price standard pro…"
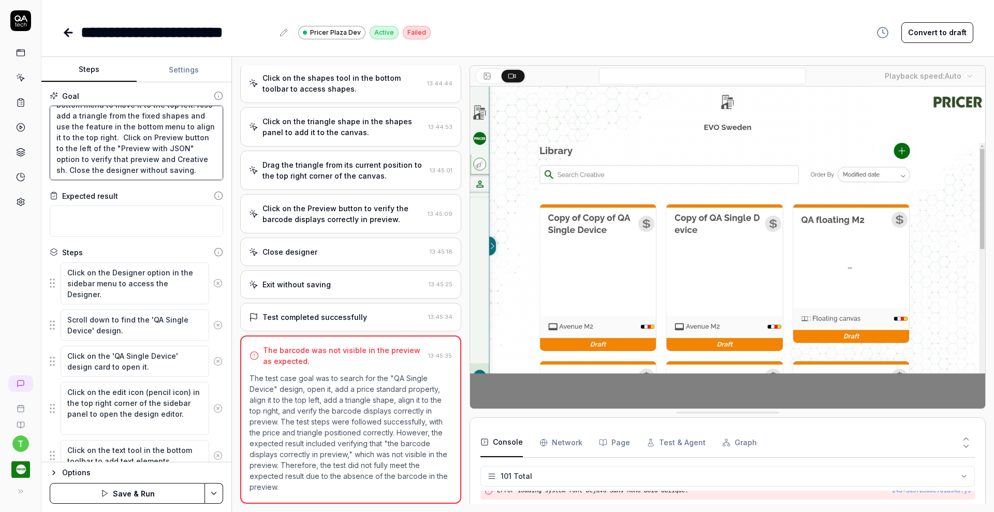
type textarea "*"
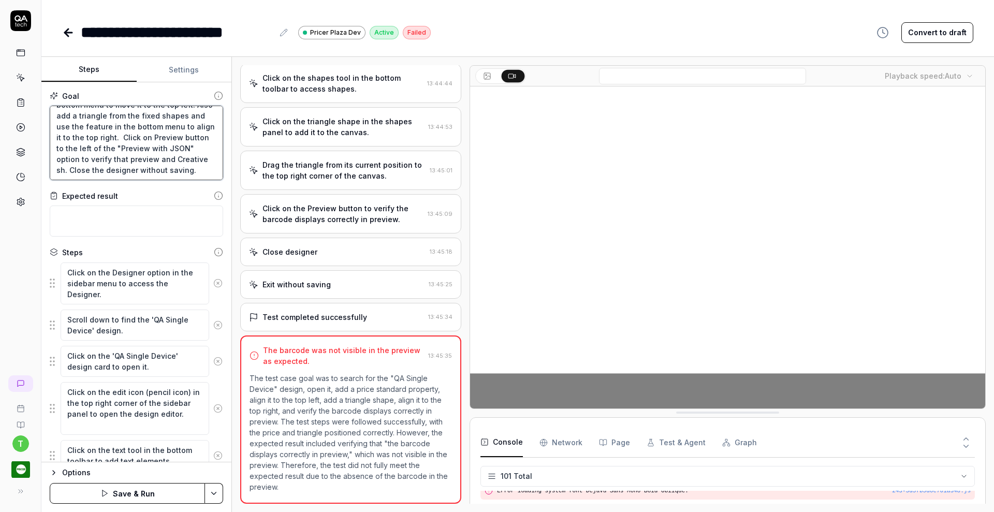
type textarea "Search for the "QA single device" design and open it and Add price standard pro…"
type textarea "*"
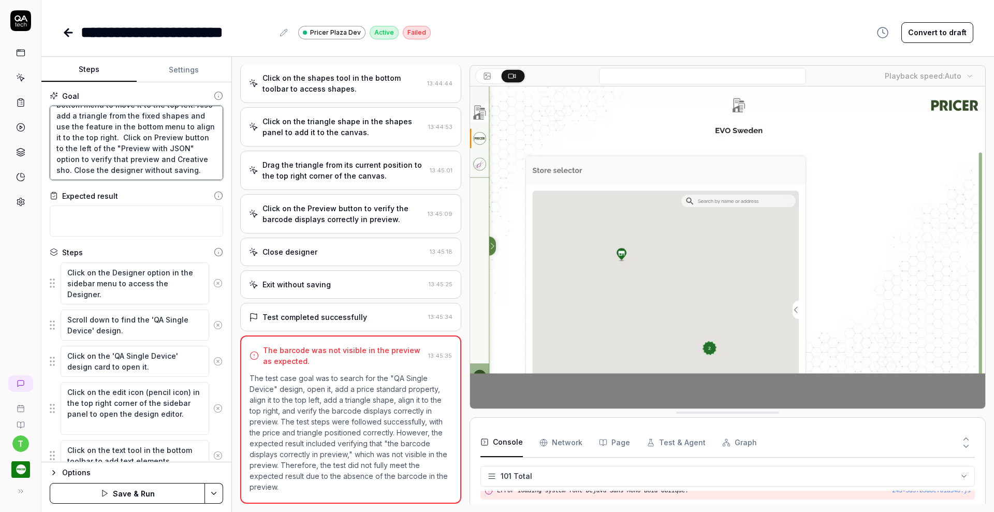
type textarea "Search for the "QA single device" design and open it and Add price standard pro…"
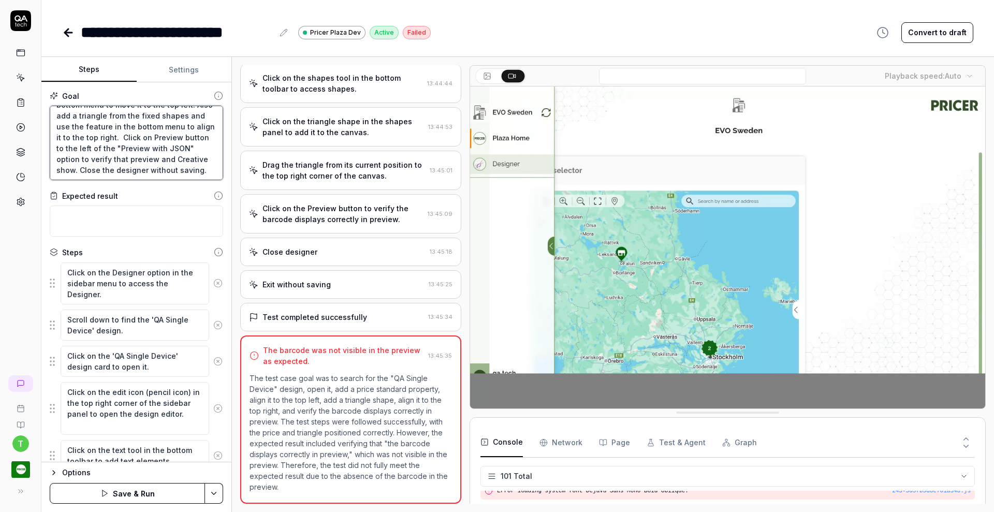
type textarea "*"
type textarea "Search for the "QA single device" design and open it and Add price standard pro…"
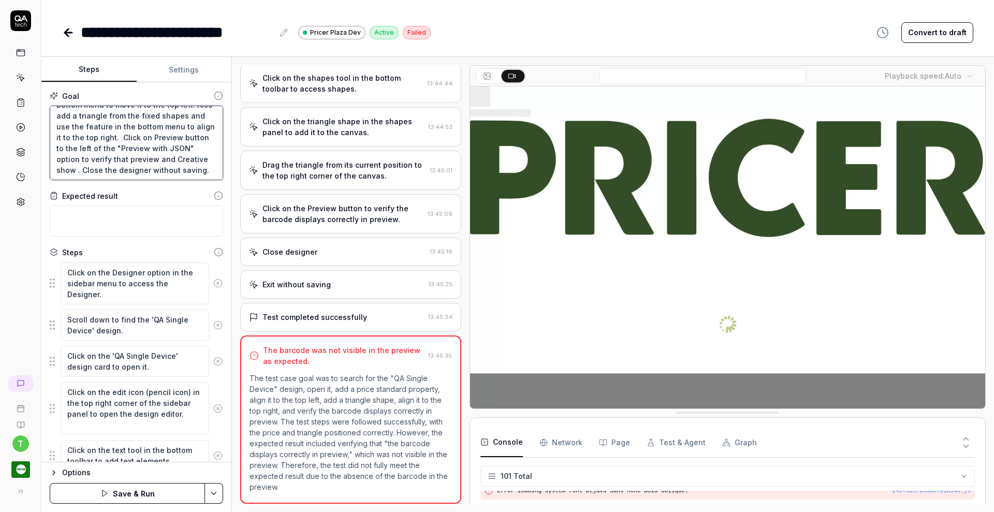
type textarea "*"
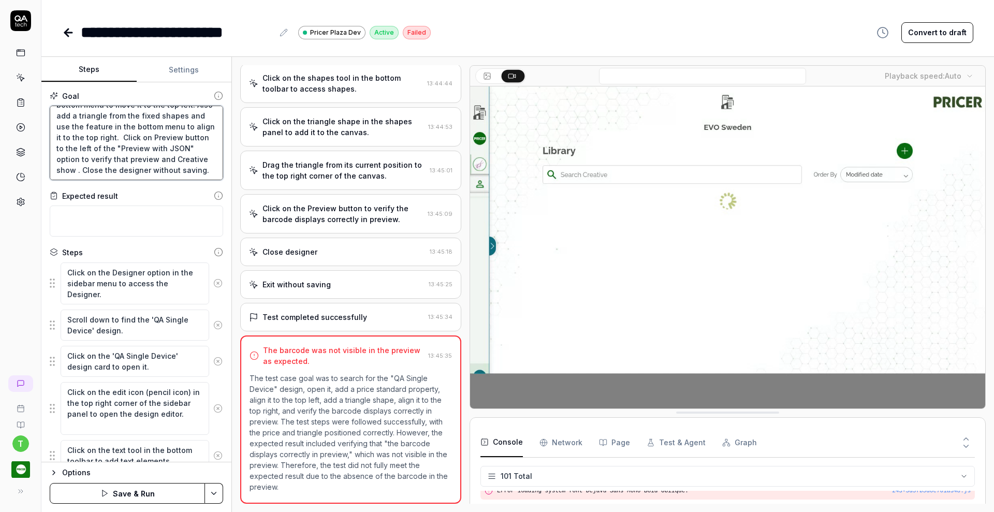
type textarea "Search for the "QA single device" design and open it and Add price standard pro…"
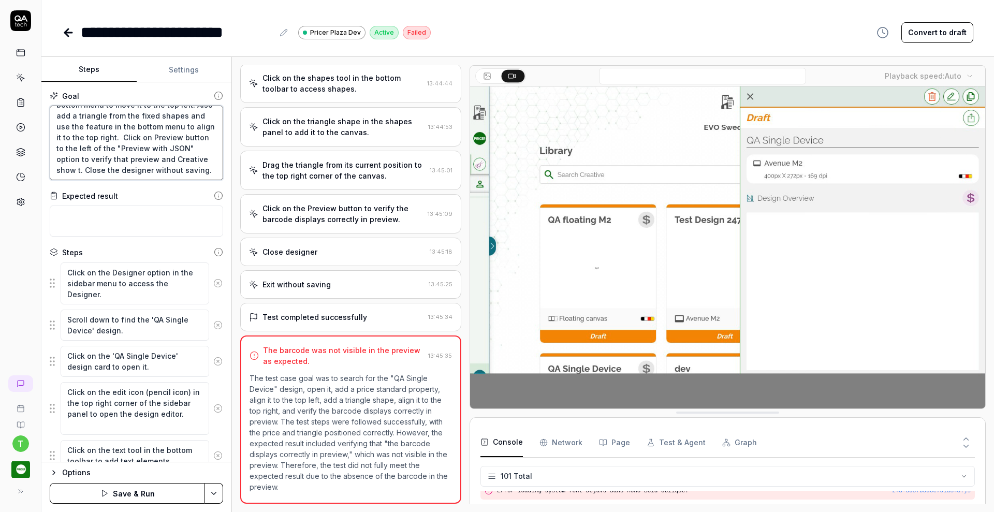
type textarea "*"
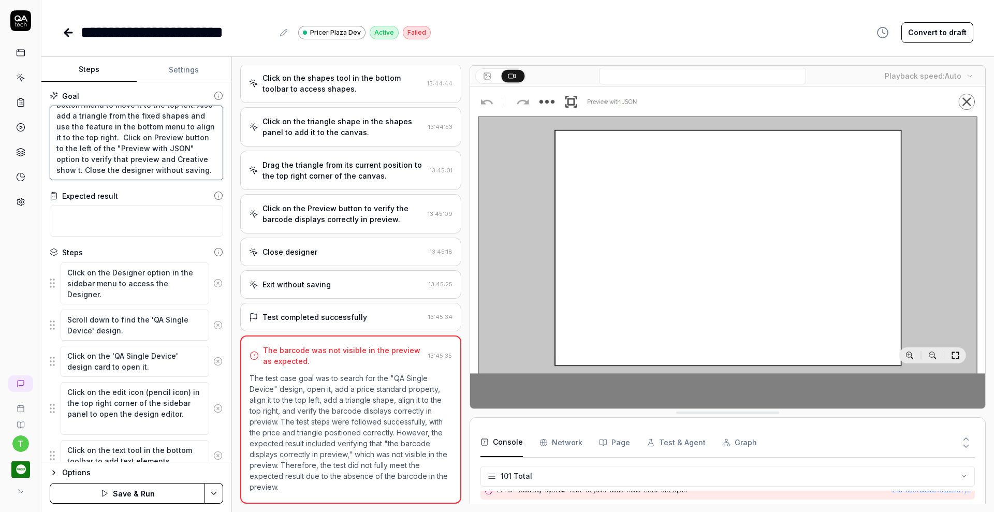
type textarea "Search for the "QA single device" design and open it and Add price standard pro…"
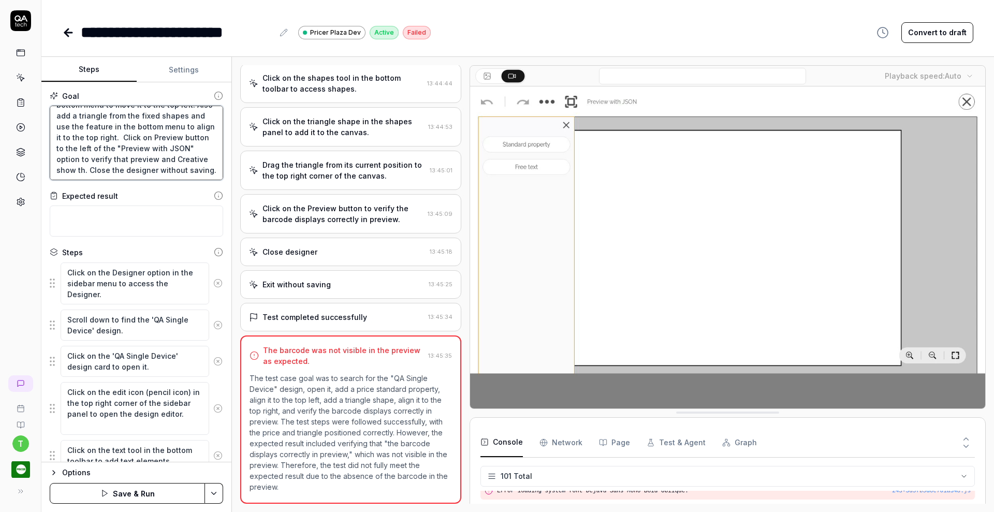
type textarea "*"
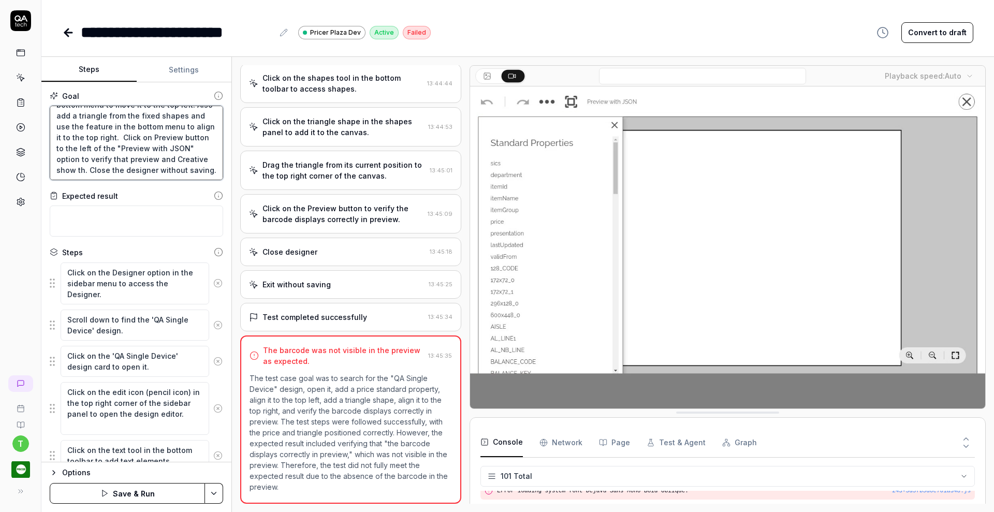
type textarea "Search for the "QA single device" design and open it and Add price standard pro…"
type textarea "*"
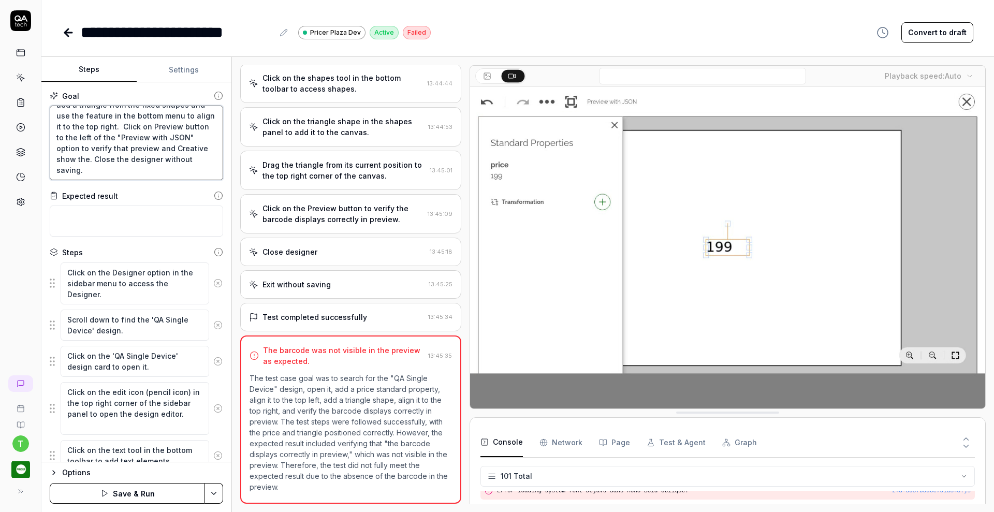
type textarea "Search for the "QA single device" design and open it and Add price standard pro…"
type textarea "*"
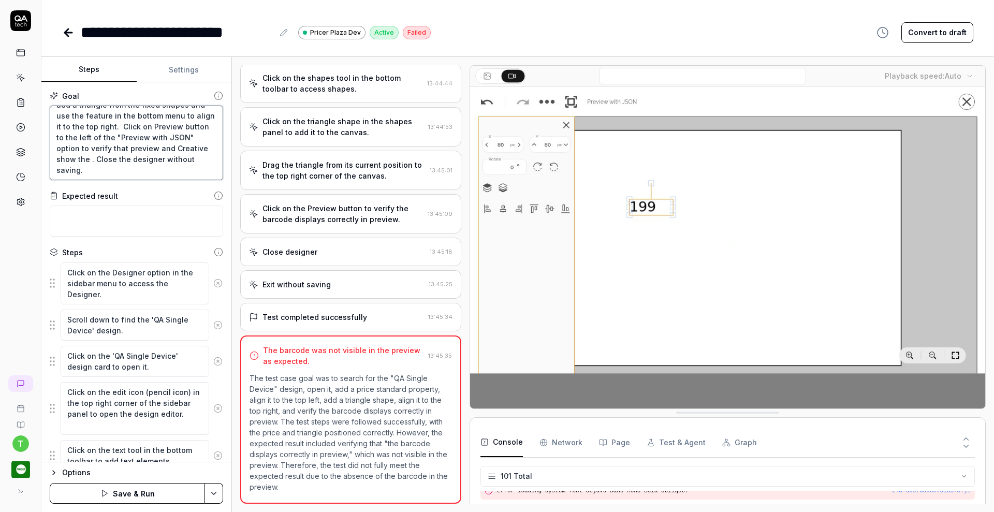
type textarea "Search for the "QA single device" design and open it and Add price standard pro…"
type textarea "*"
type textarea "Search for the "QA single device" design and open it and Add price standard pro…"
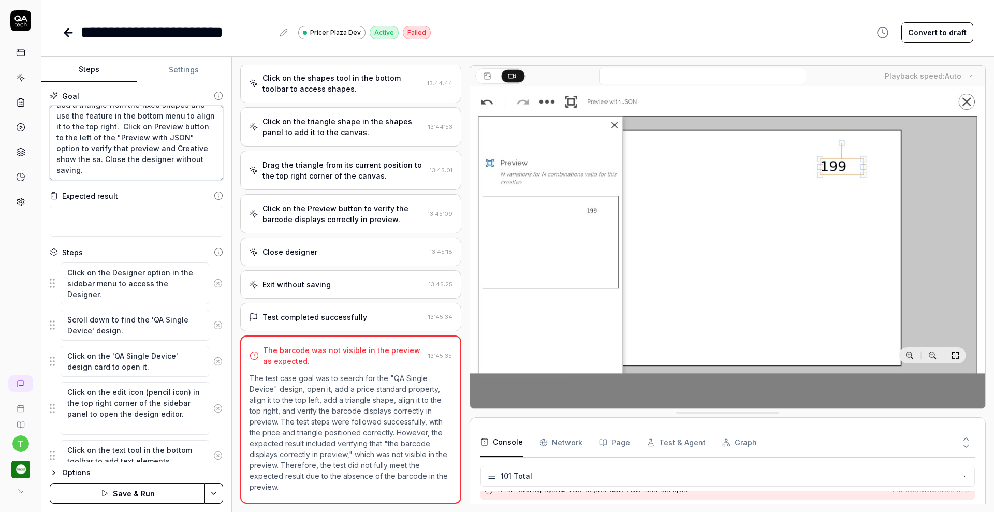
type textarea "*"
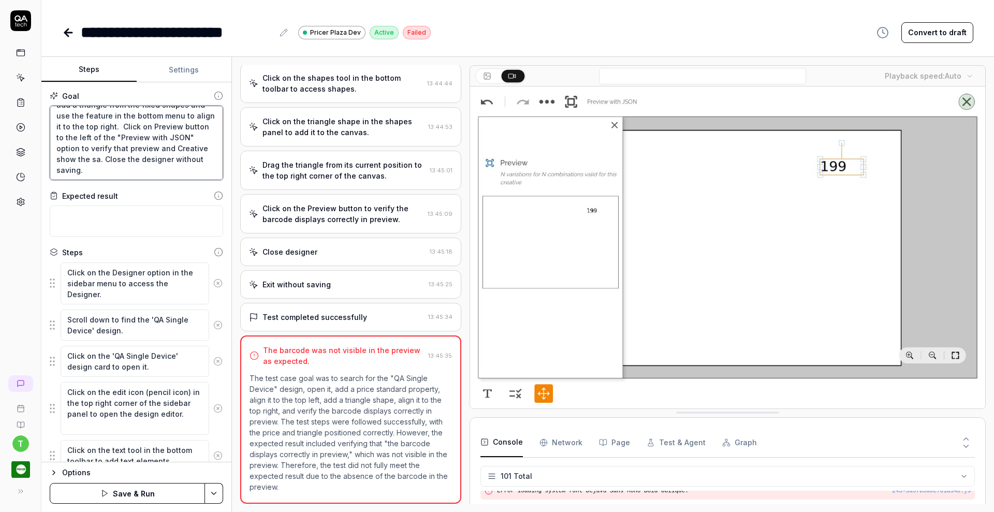
type textarea "Search for the "QA single device" design and open it and Add price standard pro…"
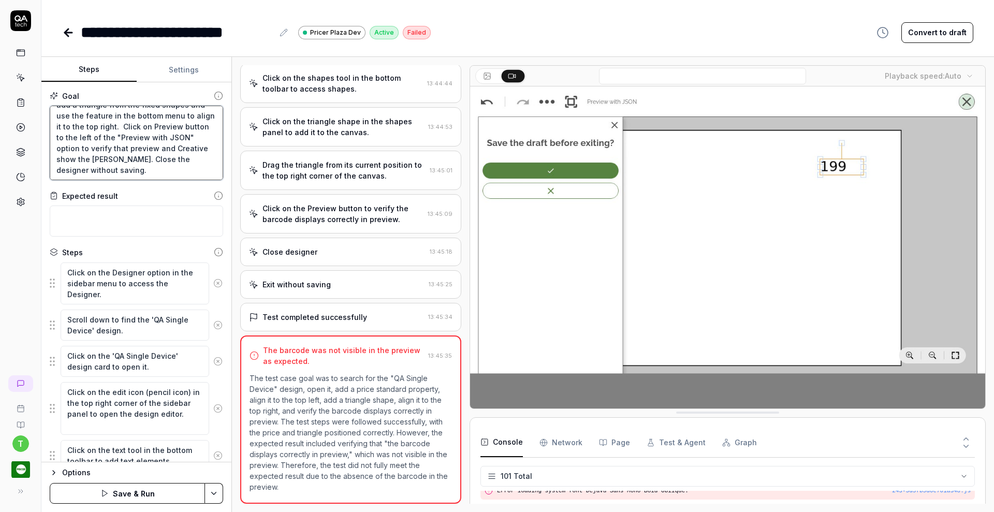
type textarea "*"
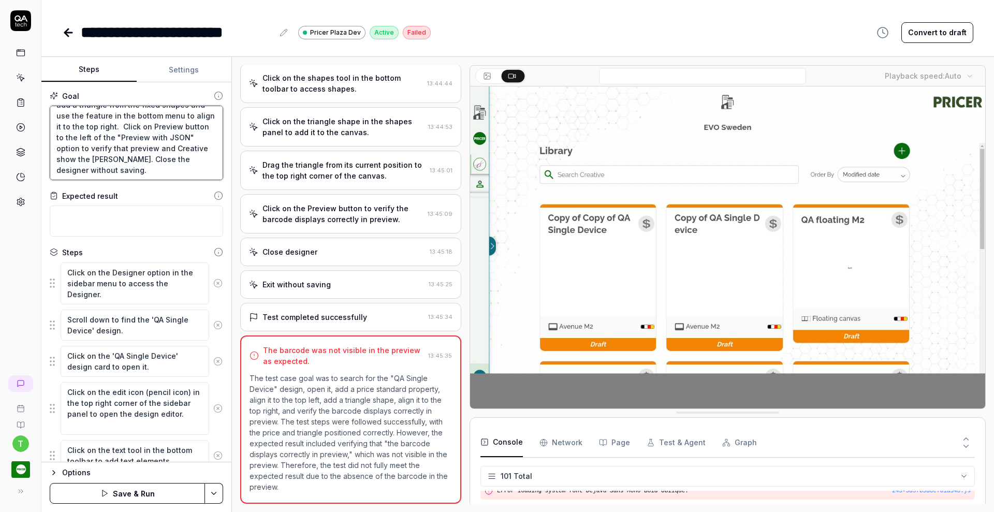
type textarea "Search for the "QA single device" design and open it and Add price standard pro…"
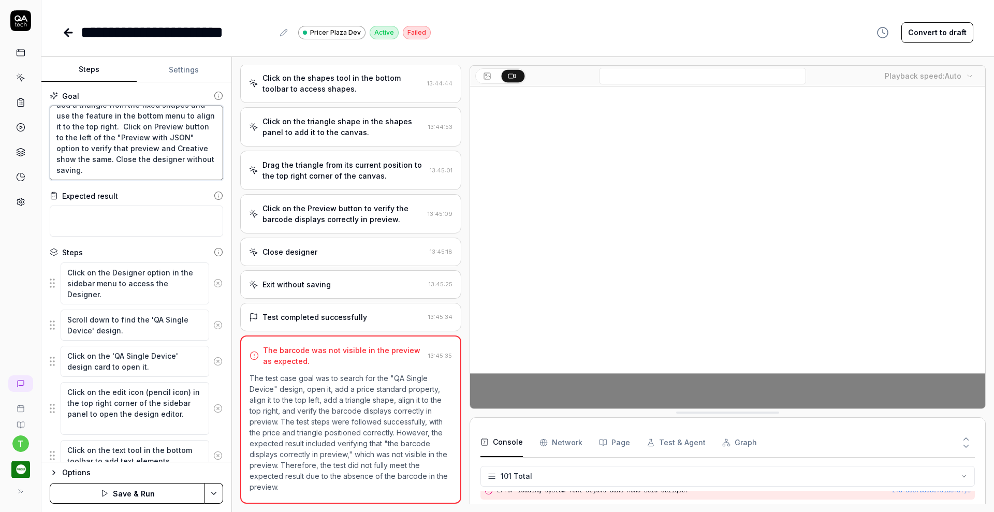
type textarea "*"
type textarea "Search for the "QA single device" design and open it and Add price standard pro…"
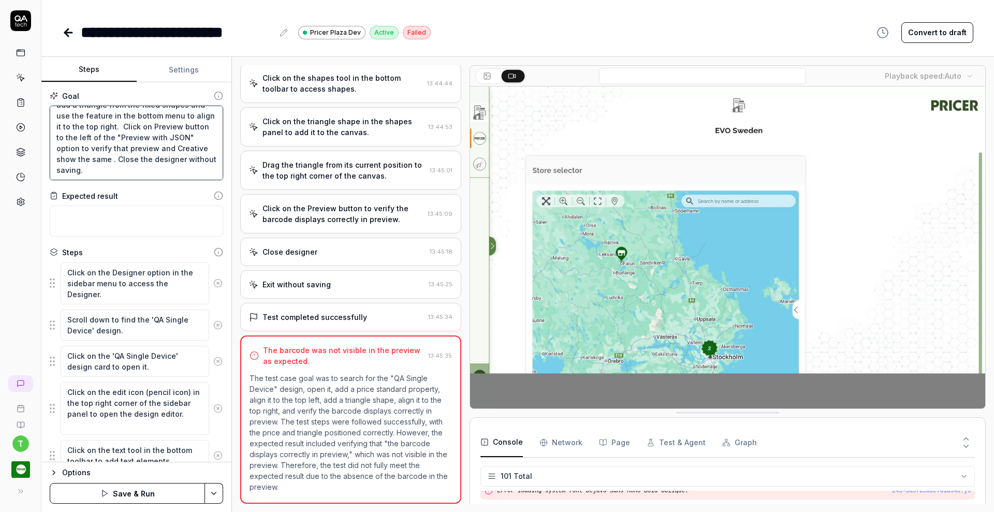
type textarea "*"
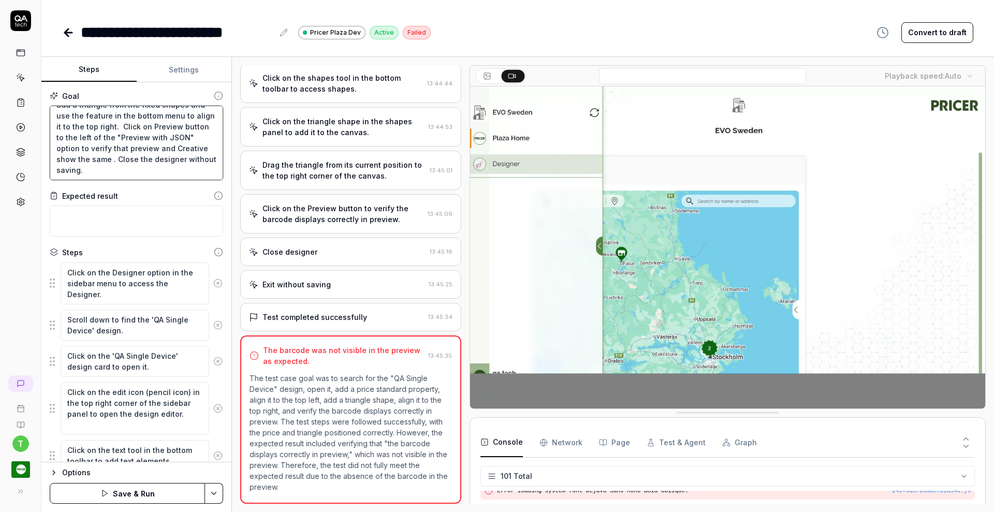
type textarea "Search for the "QA single device" design and open it and Add price standard pro…"
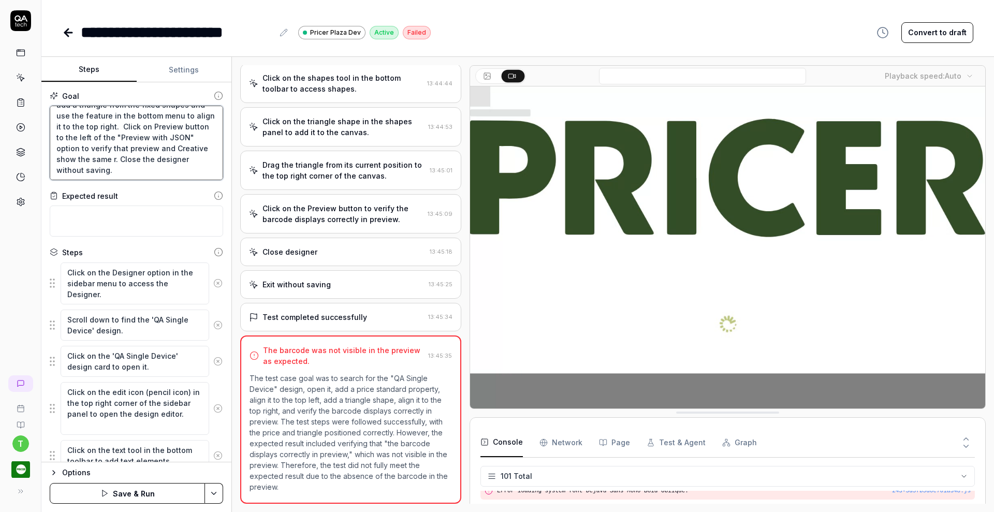
type textarea "*"
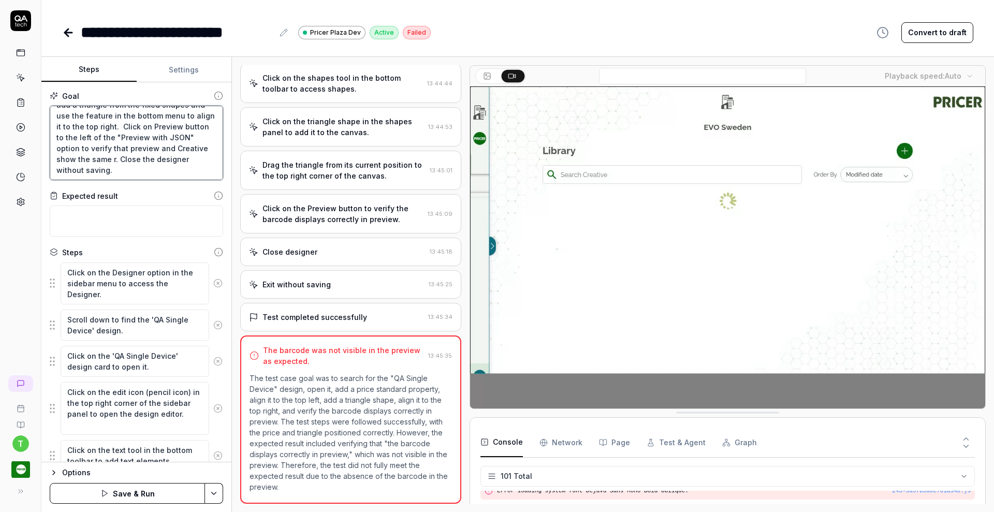
type textarea "Search for the "QA single device" design and open it and Add price standard pro…"
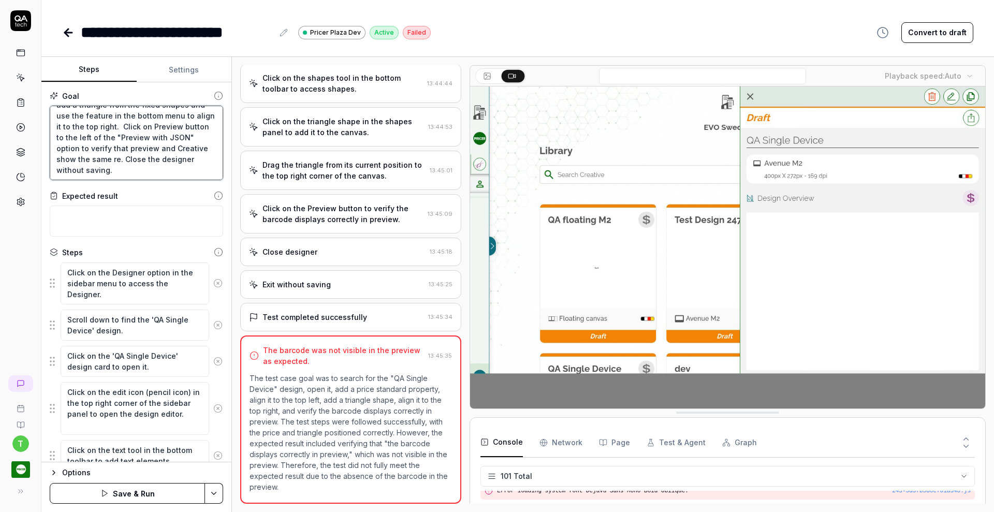
type textarea "*"
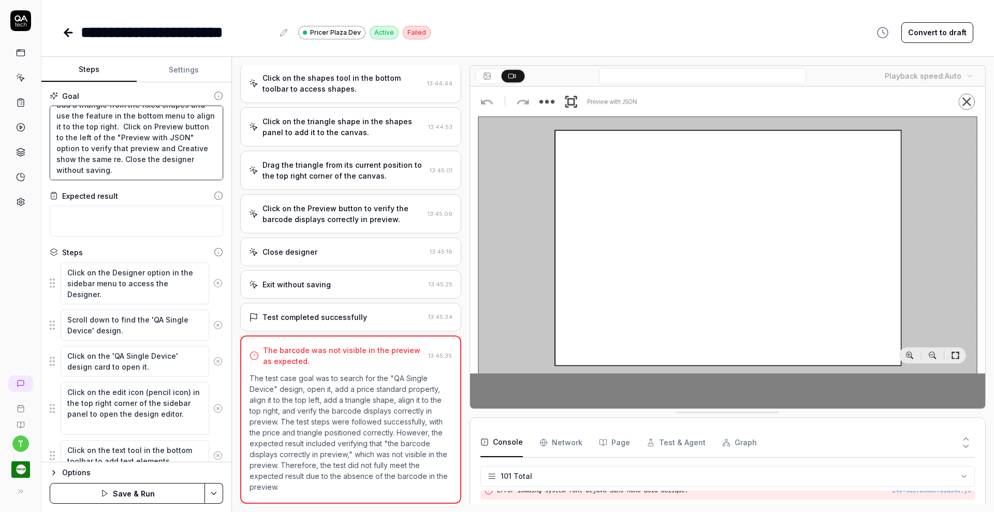
type textarea "Search for the "QA single device" design and open it and Add price standard pro…"
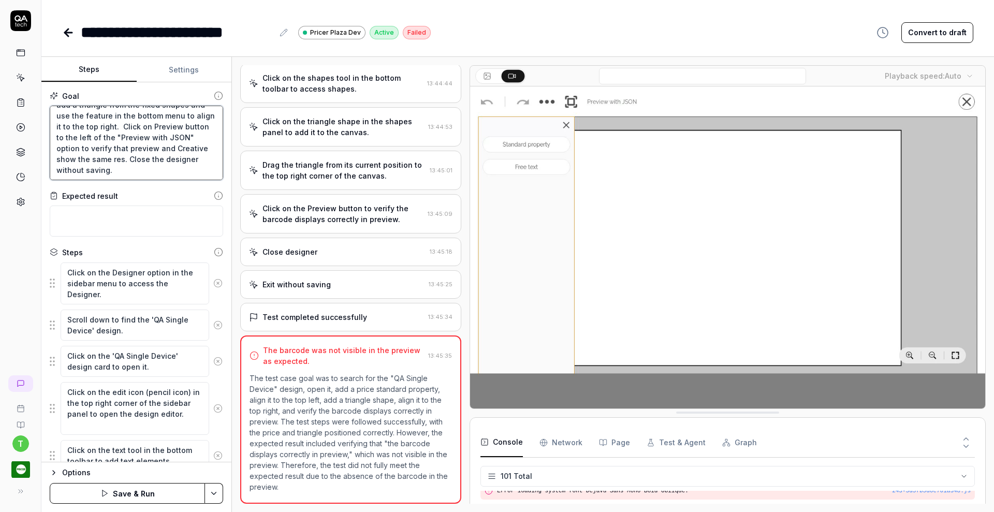
type textarea "*"
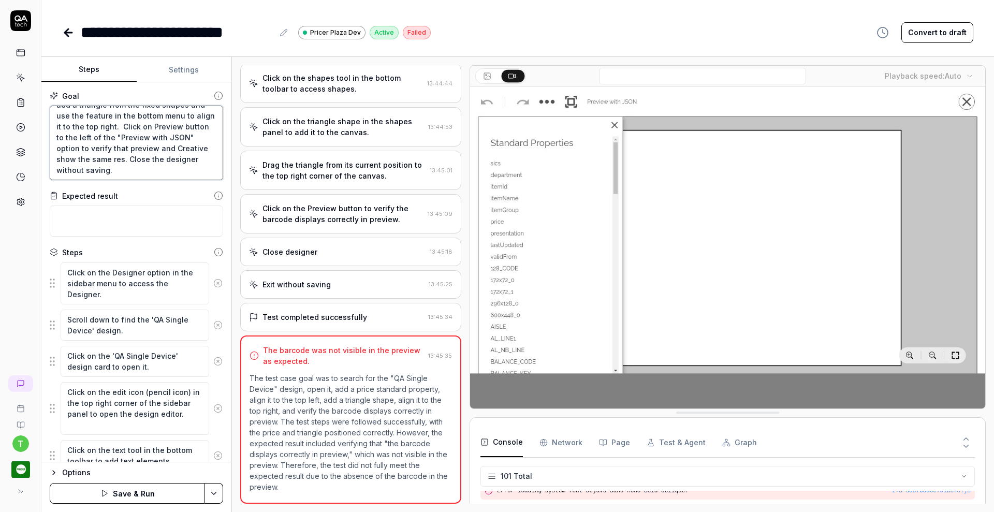
type textarea "Search for the "QA single device" design and open it and Add price standard pro…"
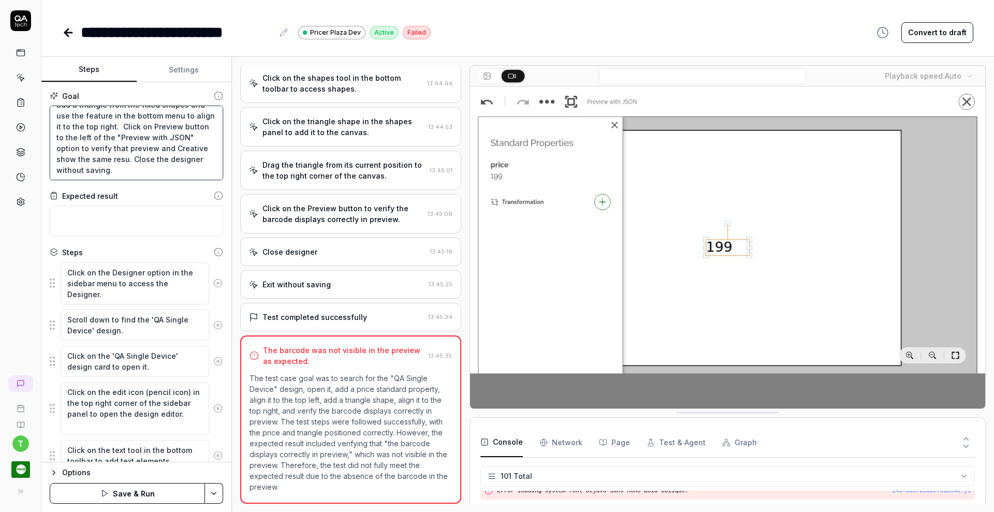
type textarea "*"
type textarea "Search for the "QA single device" design and open it and Add price standard pro…"
type textarea "*"
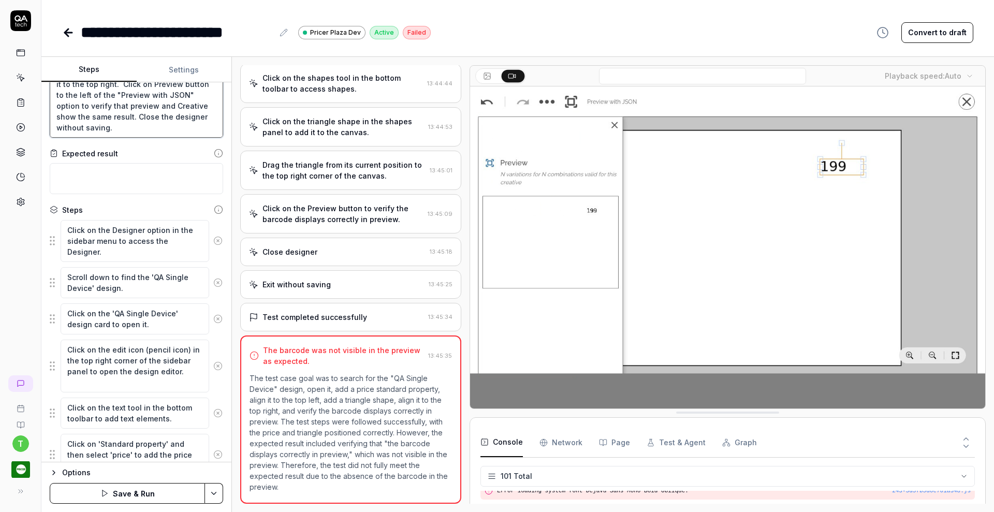
scroll to position [52, 0]
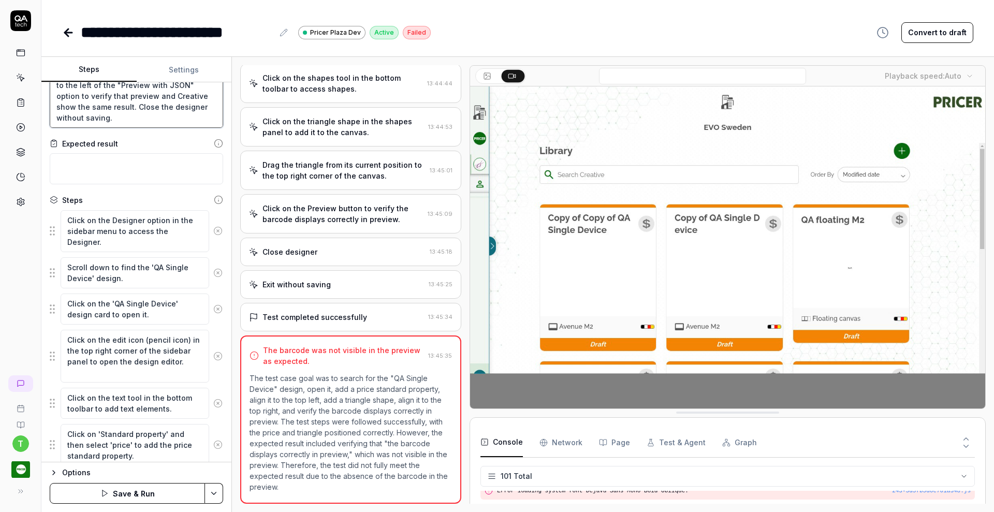
type textarea "Search for the "QA single device" design and open it and Add price standard pro…"
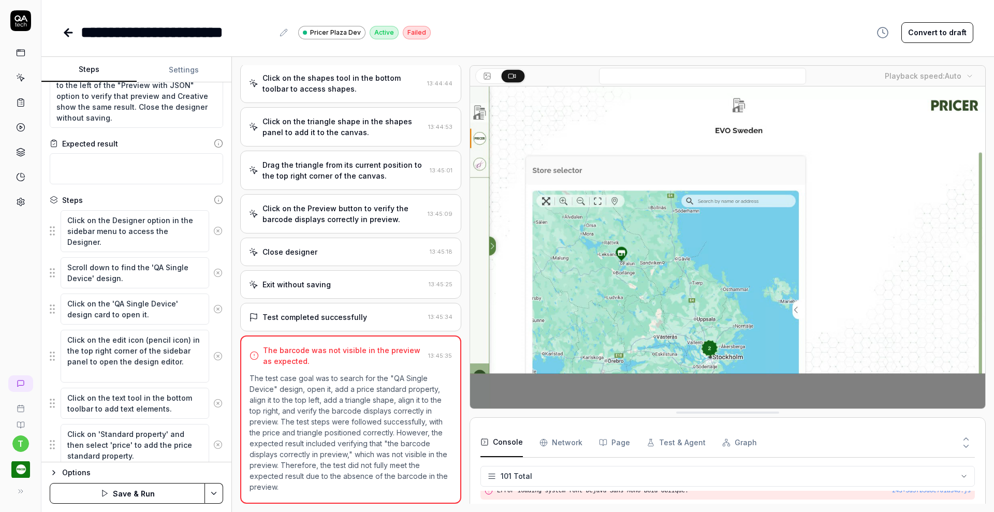
click at [213, 233] on icon at bounding box center [217, 230] width 9 height 9
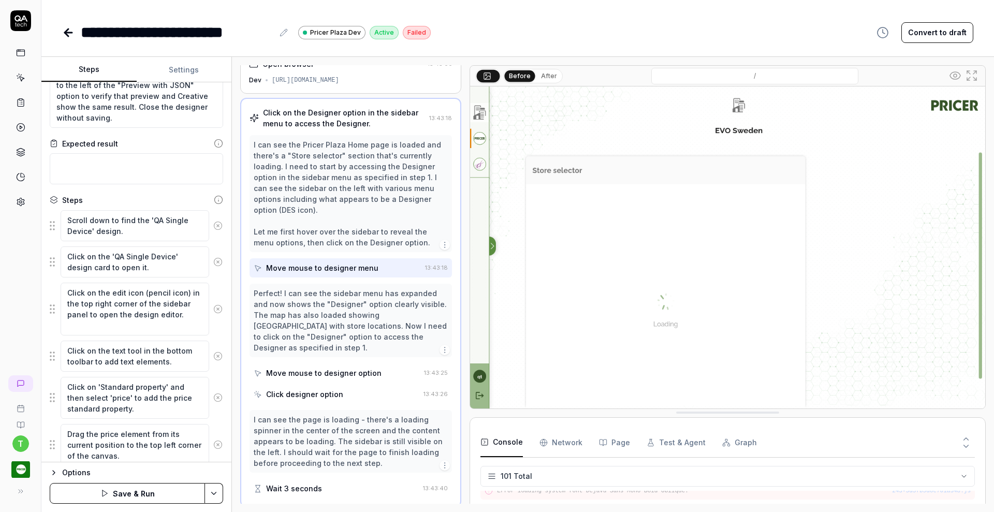
scroll to position [8, 0]
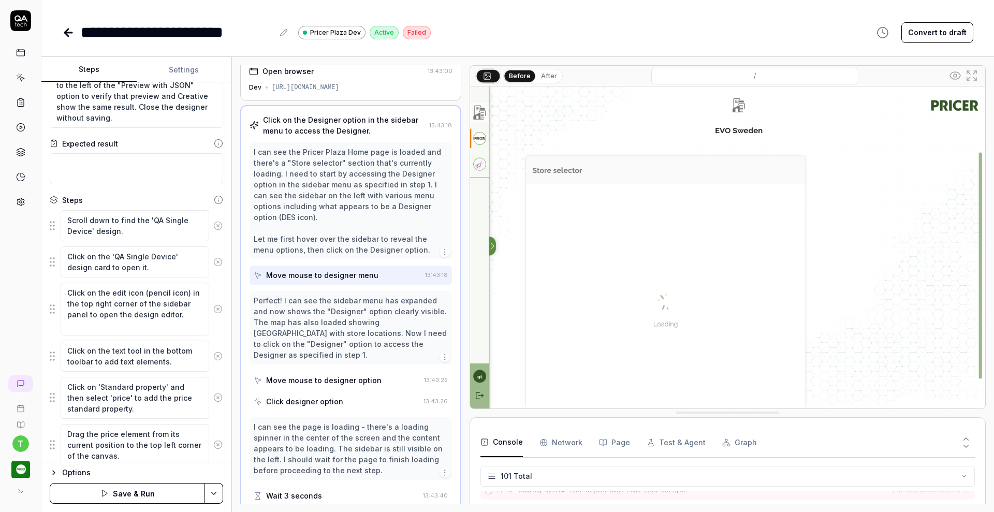
click at [209, 233] on button at bounding box center [218, 225] width 18 height 21
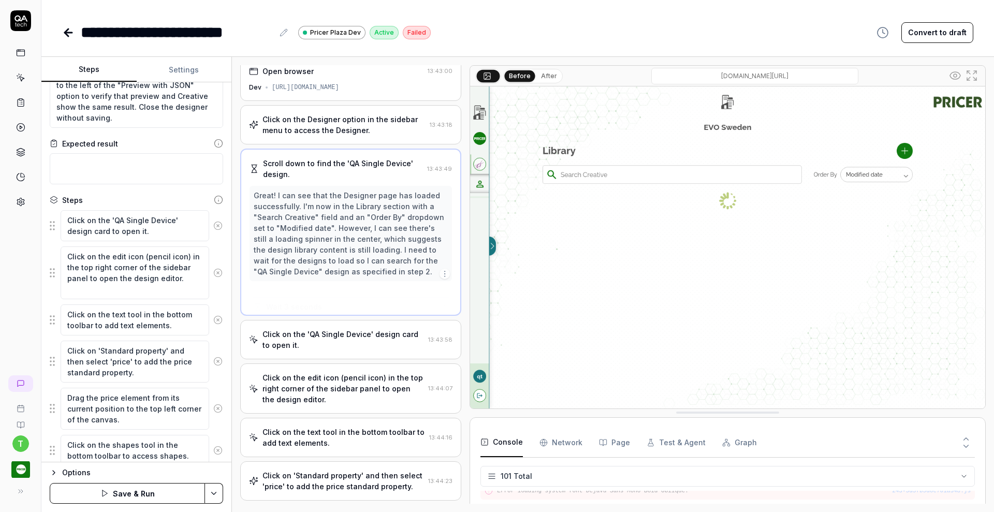
scroll to position [0, 0]
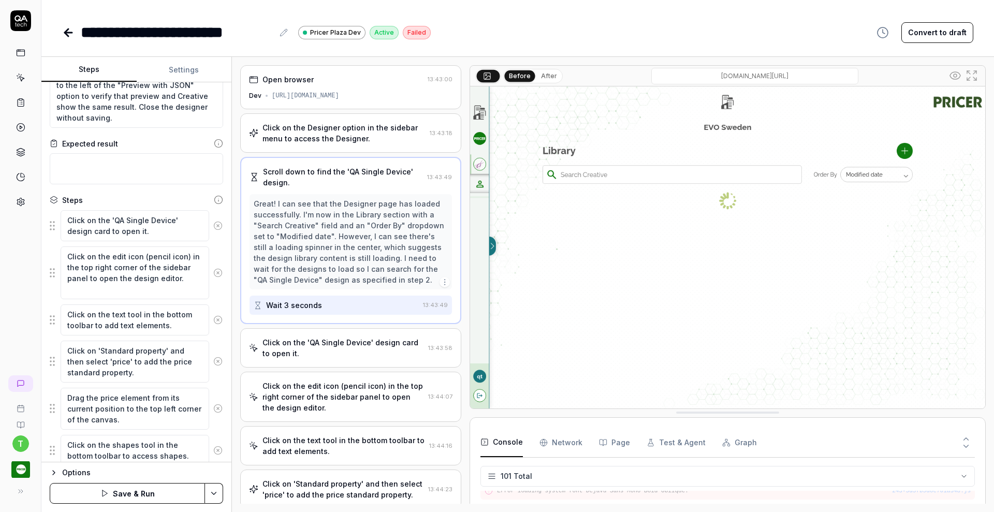
click at [217, 226] on icon at bounding box center [218, 225] width 3 height 3
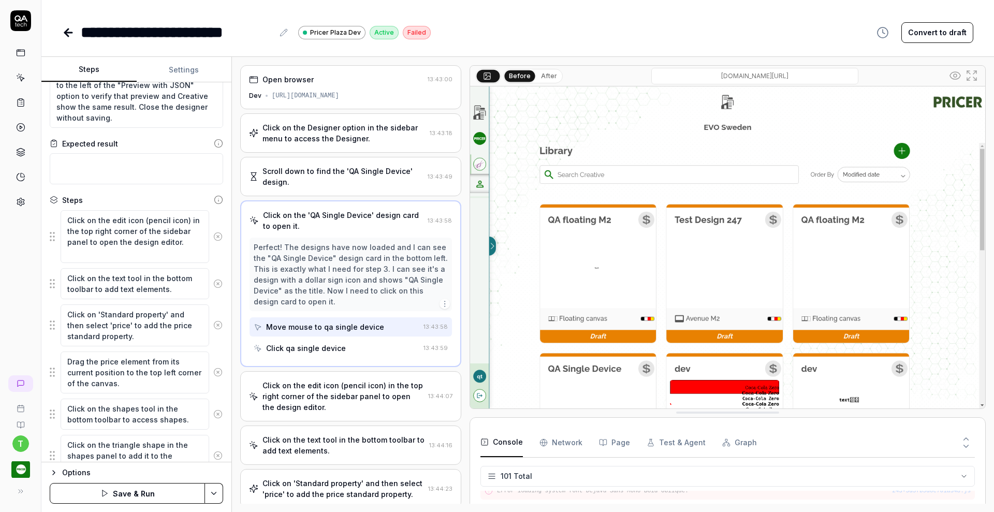
click at [209, 226] on button at bounding box center [218, 236] width 18 height 21
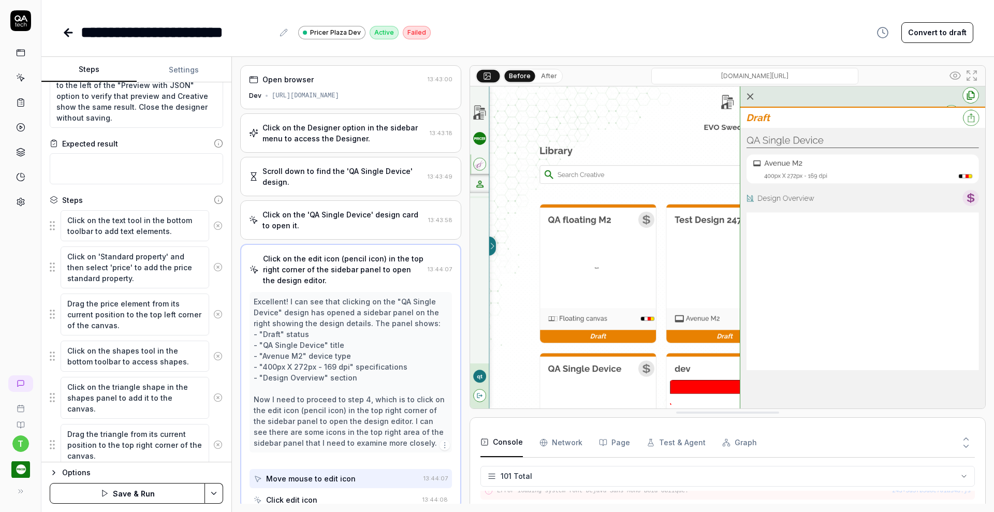
scroll to position [5, 0]
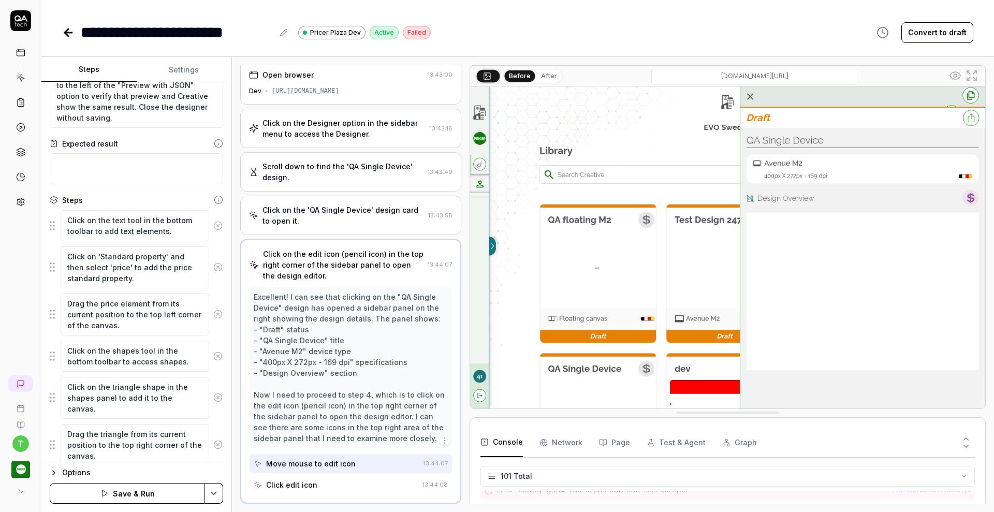
click at [213, 226] on icon at bounding box center [217, 225] width 9 height 9
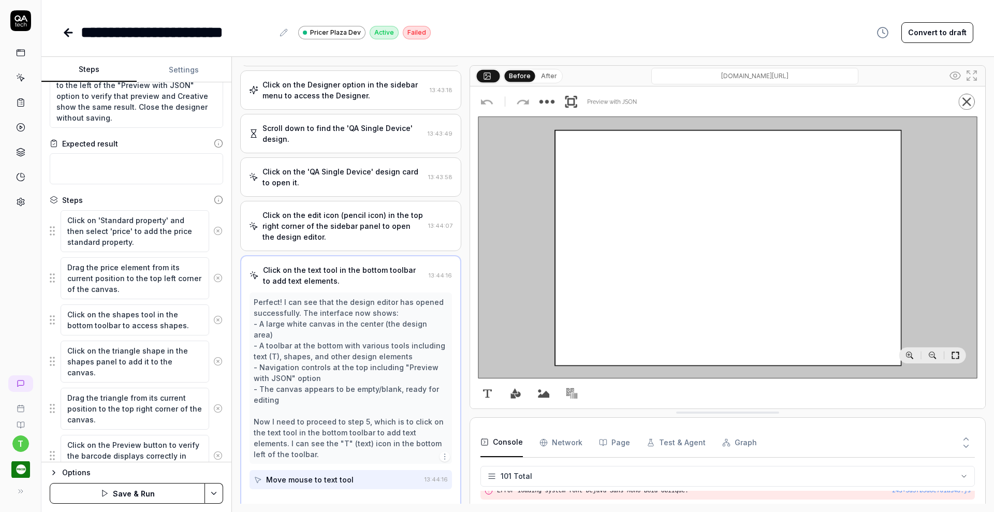
scroll to position [48, 0]
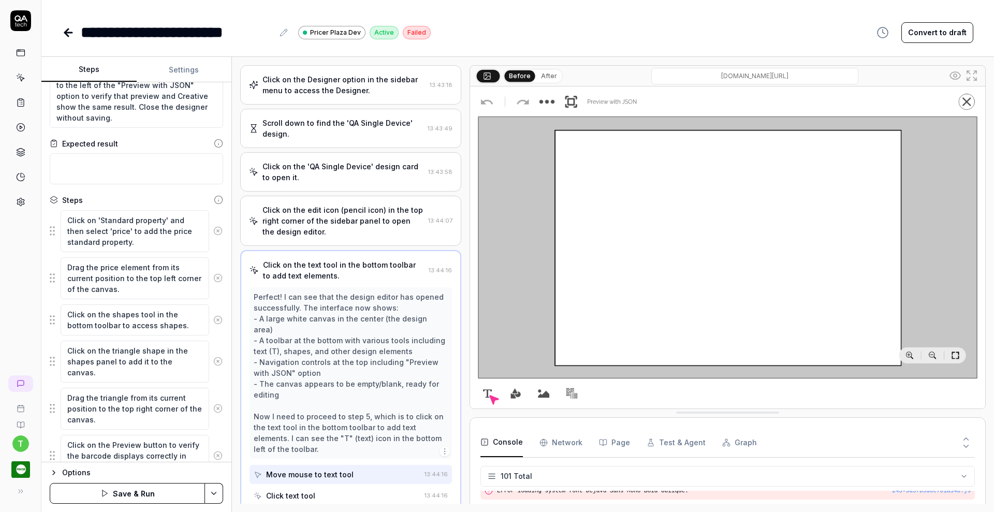
click at [213, 228] on icon at bounding box center [217, 230] width 9 height 9
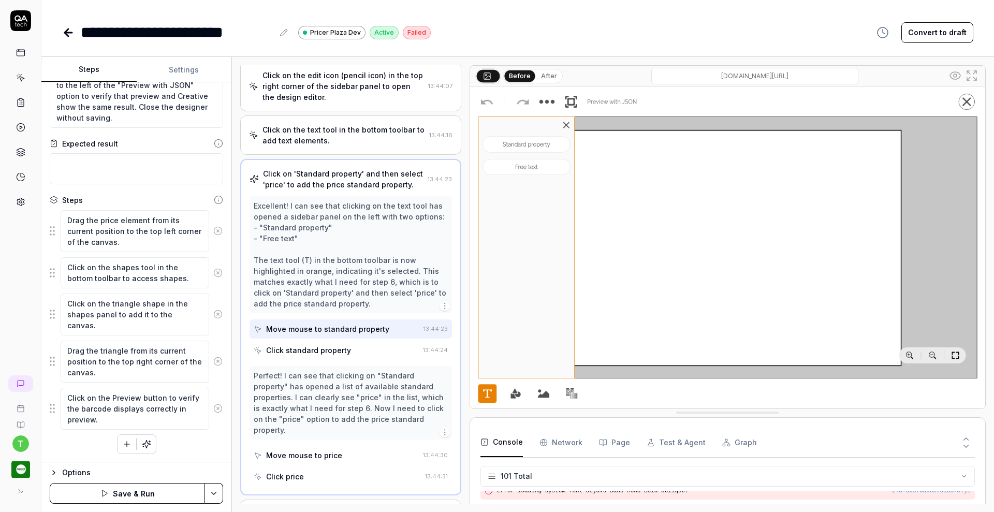
scroll to position [185, 0]
click at [213, 228] on icon at bounding box center [217, 230] width 9 height 9
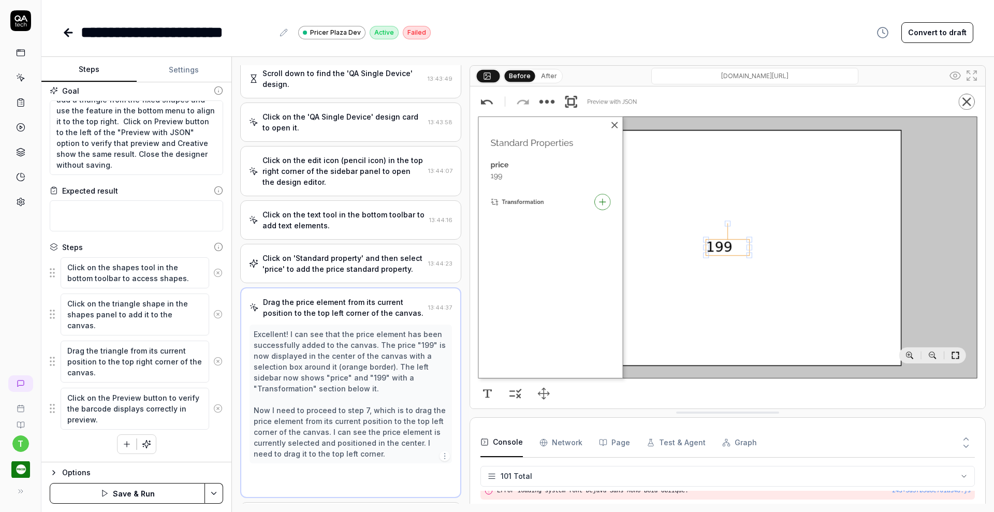
scroll to position [92, 0]
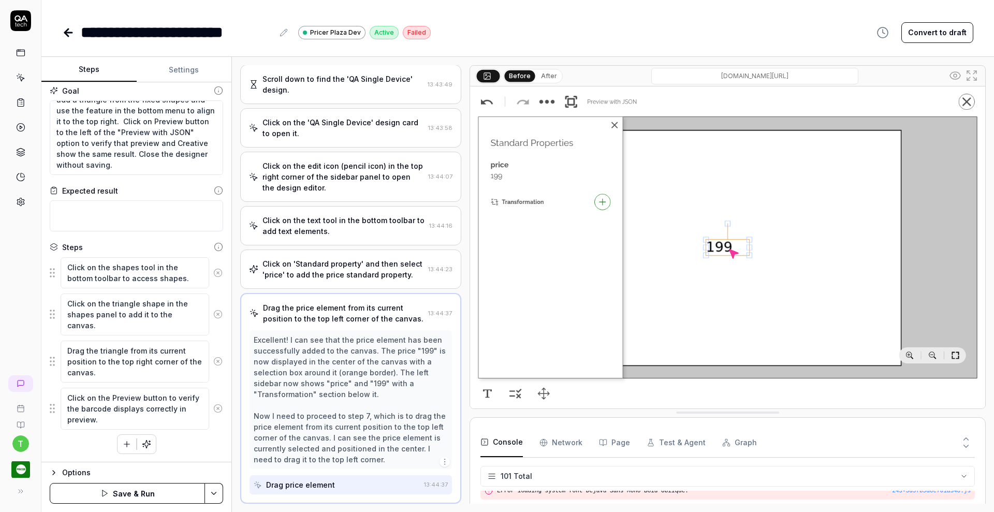
click at [213, 268] on icon at bounding box center [217, 272] width 9 height 9
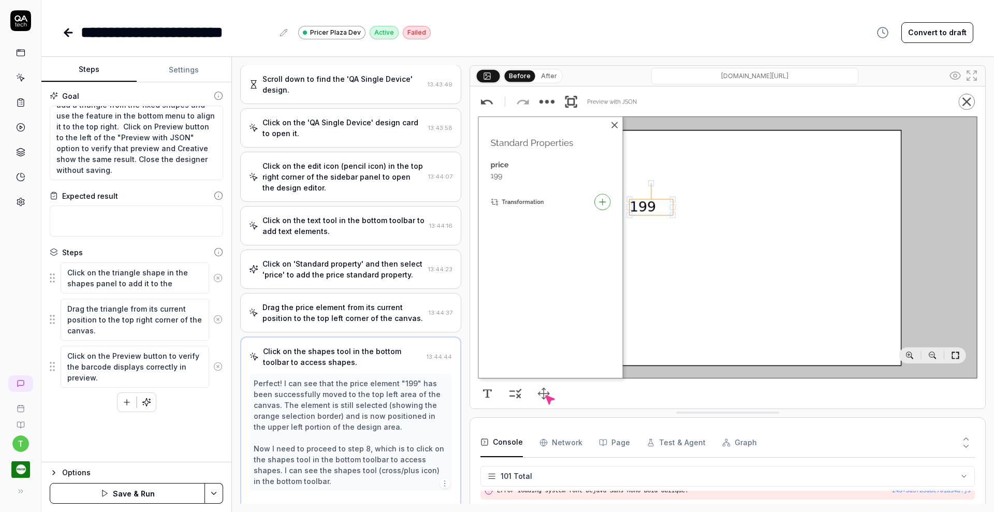
scroll to position [135, 0]
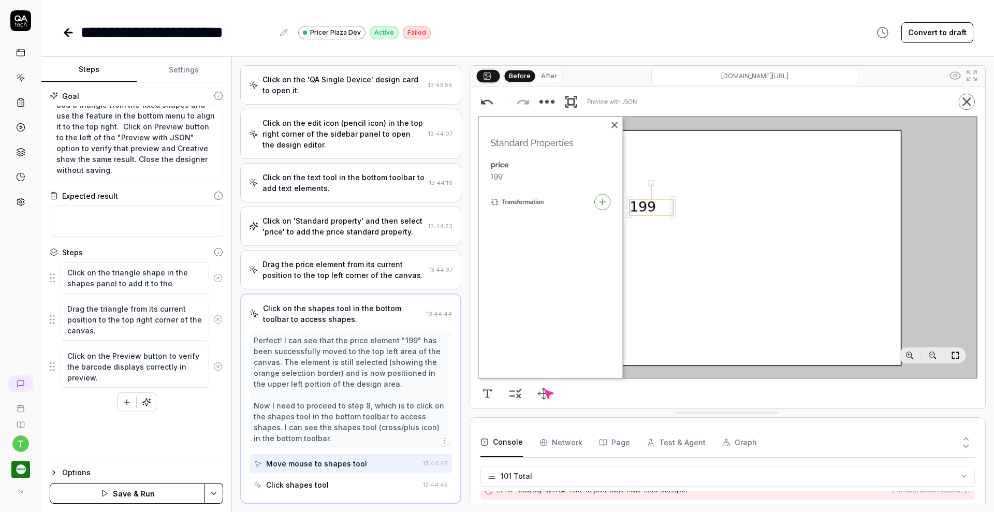
click at [219, 276] on icon at bounding box center [218, 277] width 3 height 3
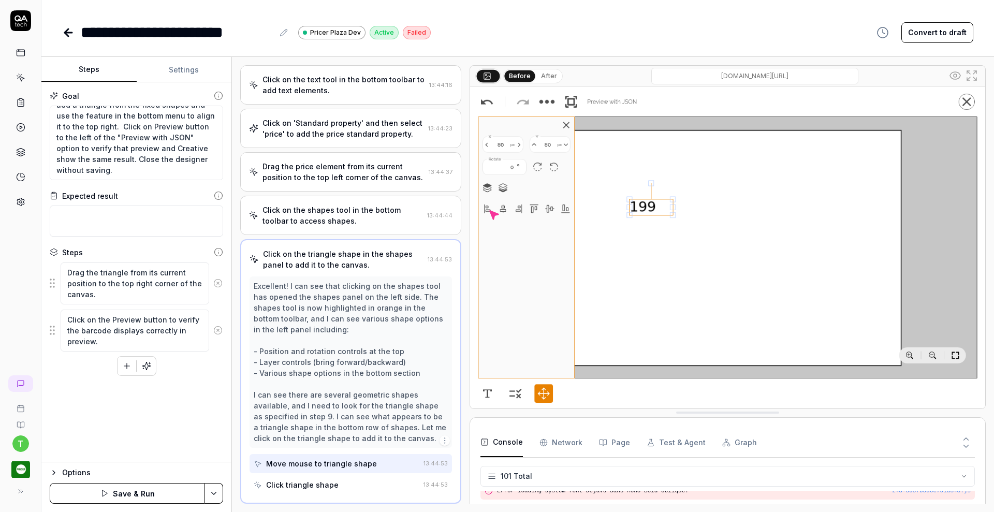
click at [219, 281] on icon at bounding box center [217, 283] width 9 height 9
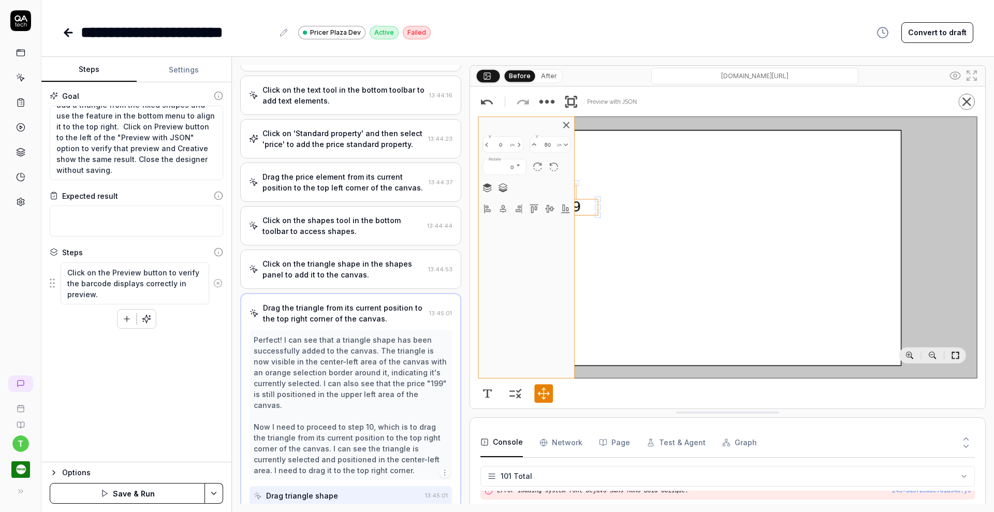
click at [219, 281] on icon at bounding box center [217, 283] width 9 height 9
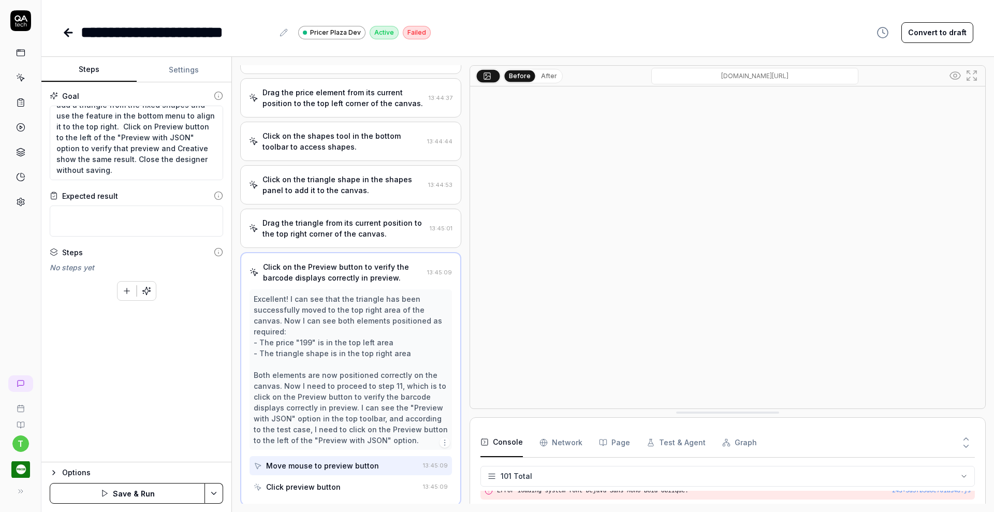
scroll to position [309, 0]
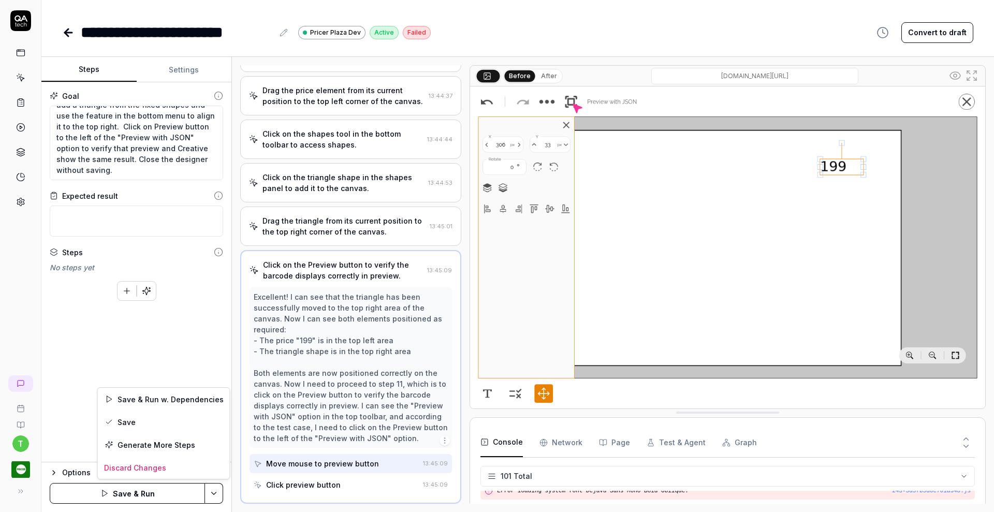
click at [217, 493] on html "**********" at bounding box center [497, 256] width 994 height 512
click at [143, 425] on div "Save" at bounding box center [164, 422] width 132 height 23
click at [151, 287] on button "button" at bounding box center [146, 291] width 19 height 19
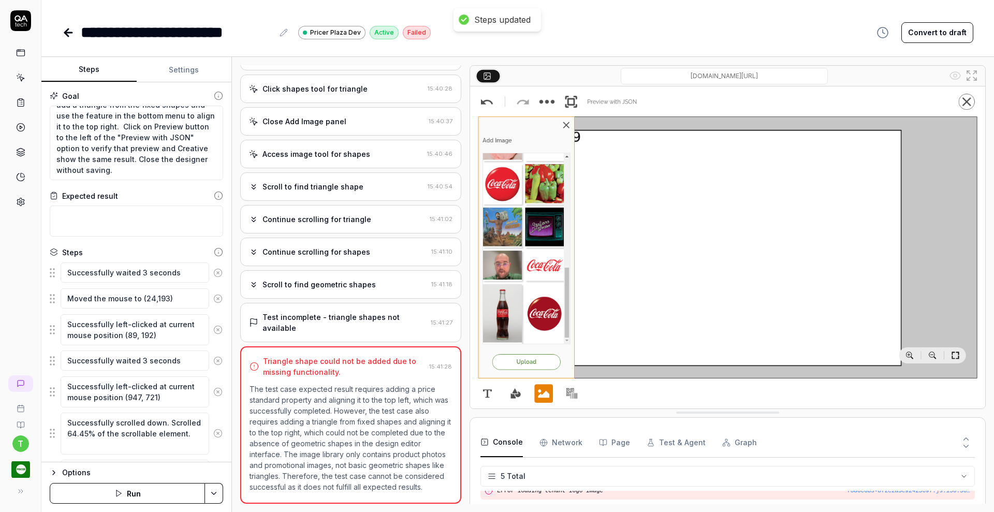
scroll to position [65, 0]
type textarea "*"
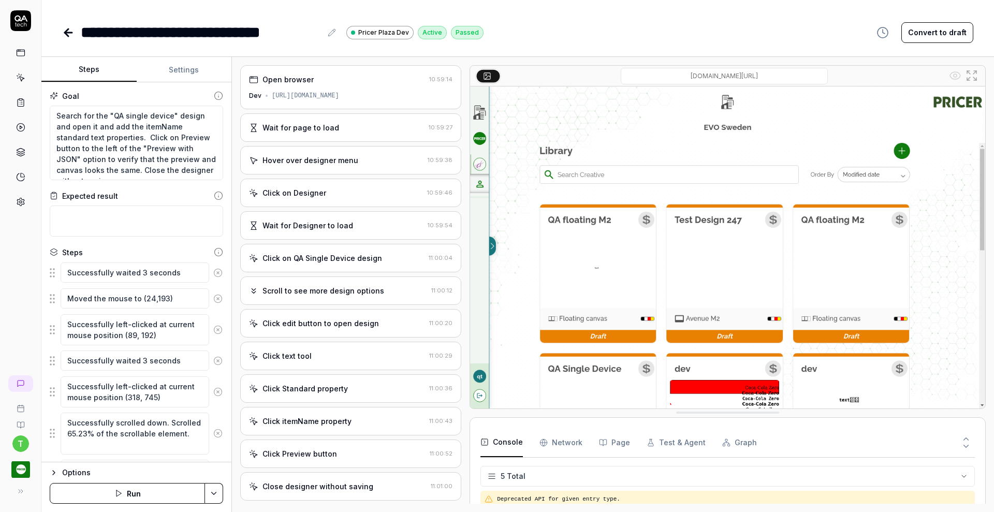
scroll to position [29, 0]
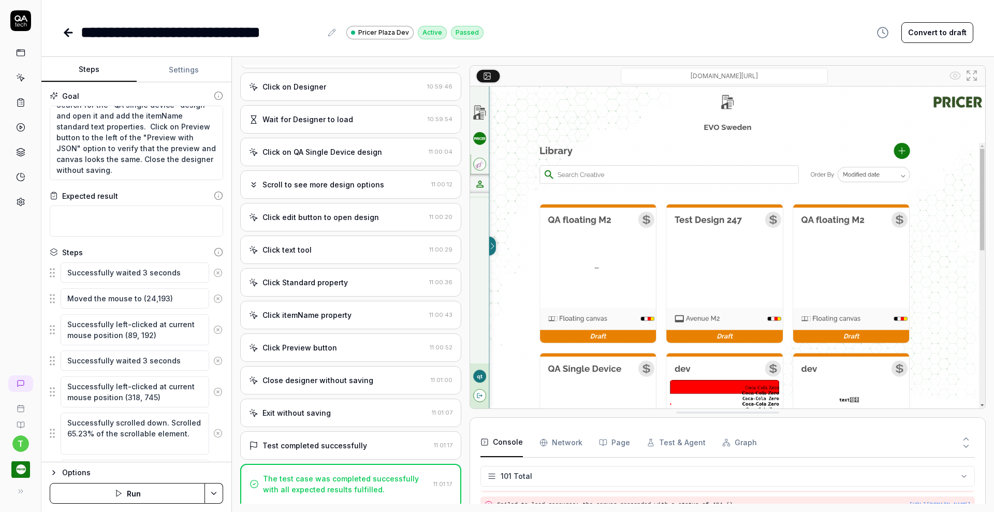
click at [18, 199] on icon at bounding box center [20, 202] width 7 height 8
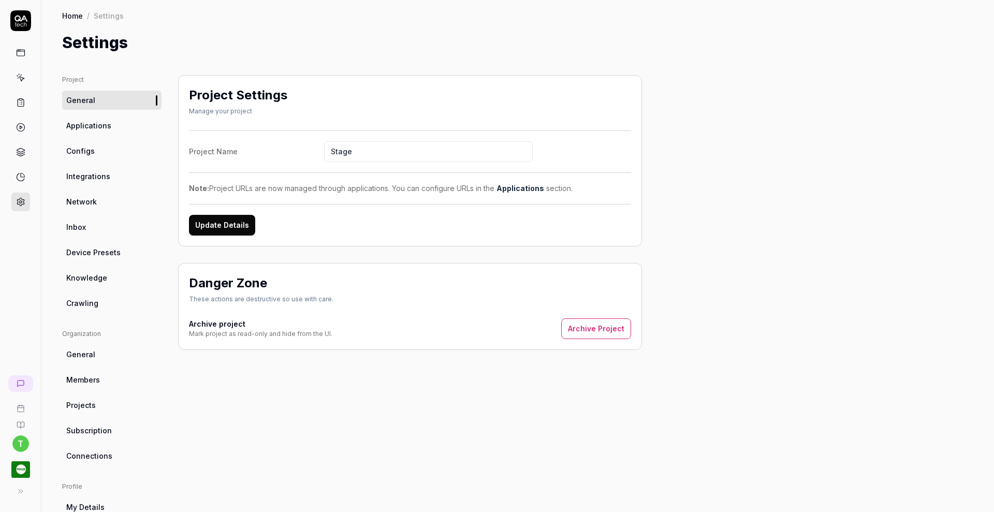
click at [78, 275] on span "Knowledge" at bounding box center [86, 277] width 41 height 11
type textarea "*"
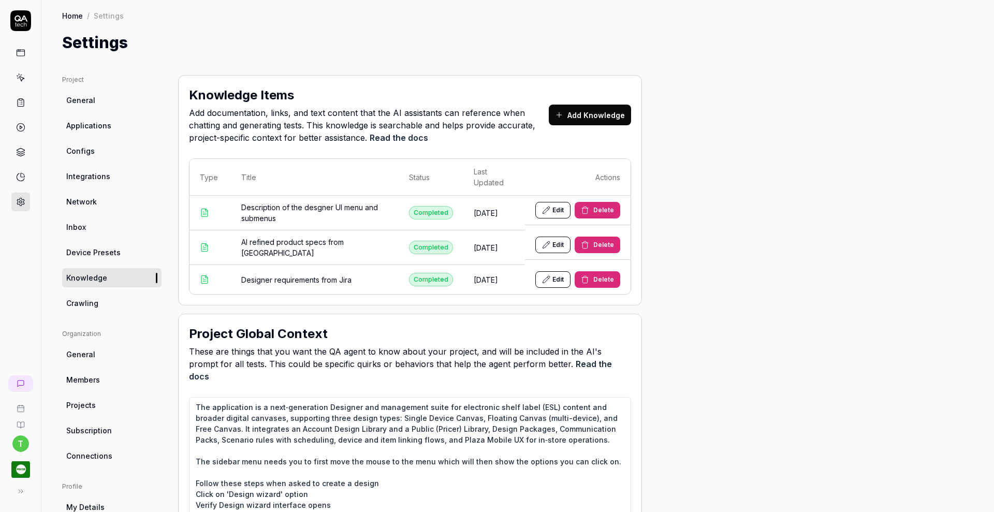
click at [554, 208] on button "Edit" at bounding box center [552, 210] width 35 height 17
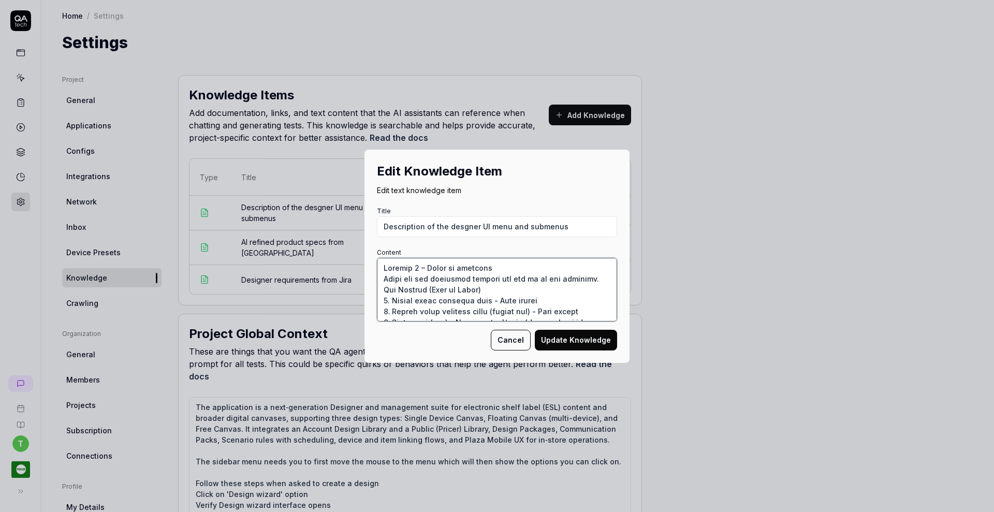
click at [378, 278] on textarea "Content" at bounding box center [497, 290] width 240 height 64
drag, startPoint x: 378, startPoint y: 267, endPoint x: 551, endPoint y: 375, distance: 204.0
click at [551, 375] on div "Edit Knowledge Item Edit text knowledge item Title Description of the desgner U…" at bounding box center [497, 256] width 994 height 512
paste textarea "L - Ipsu dolo (sit amet consec ad elitse) 0. - Doeiusmodt Incidi utlabo 6. Etdo…"
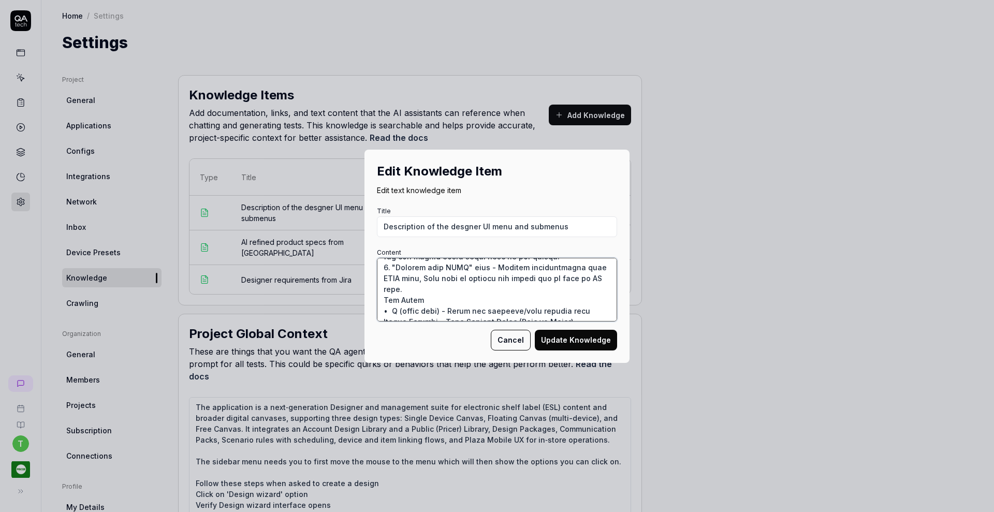
scroll to position [164, 0]
click at [395, 276] on textarea "Content" at bounding box center [497, 290] width 240 height 64
type textarea "Loremip 8 – Dolor si ametcons Adipi eli sed doeiusmod tempori utl etd ma al eni…"
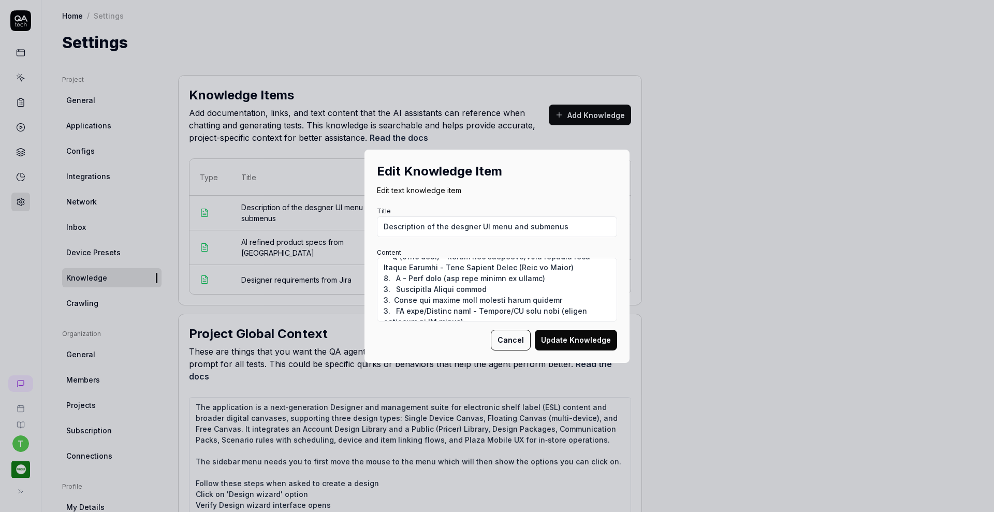
click at [568, 341] on button "Update Knowledge" at bounding box center [576, 340] width 82 height 21
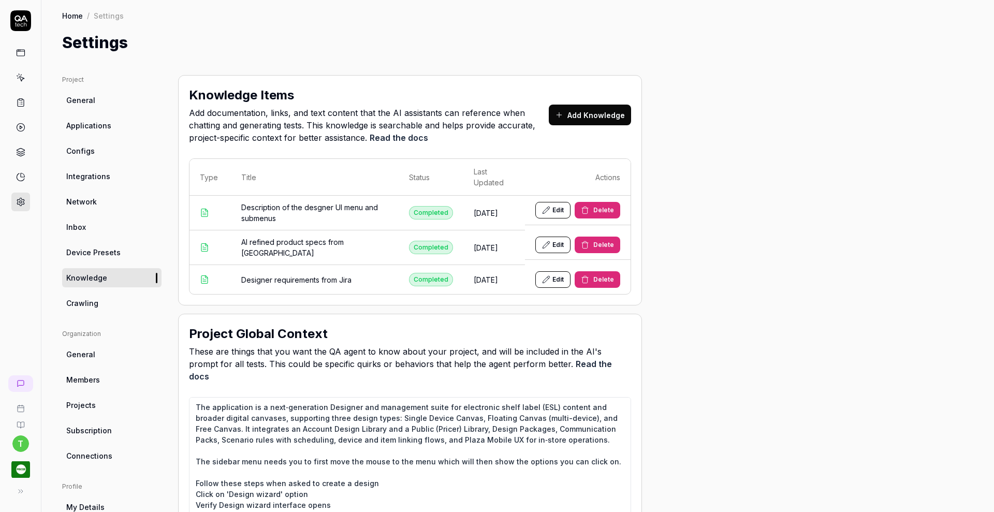
click at [19, 108] on link at bounding box center [20, 102] width 19 height 19
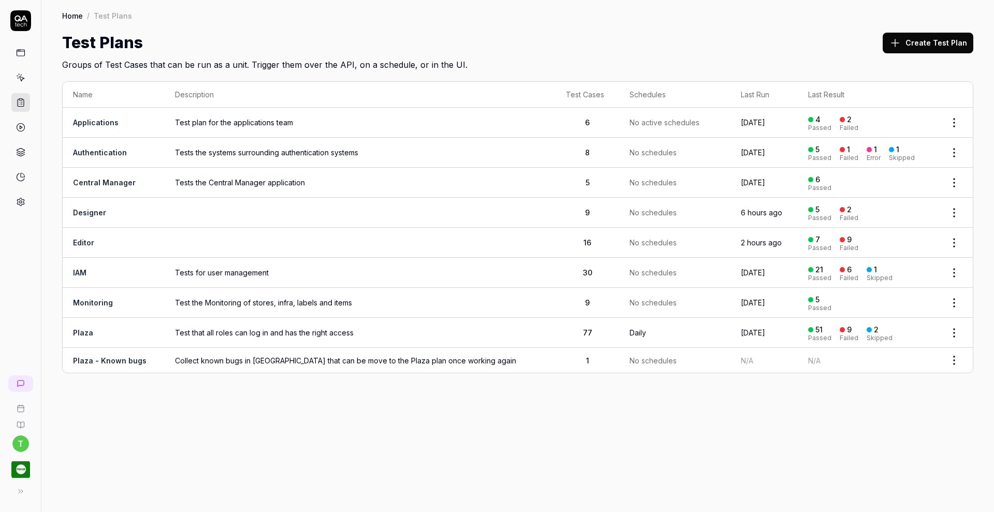
click at [77, 242] on link "Editor" at bounding box center [83, 242] width 21 height 9
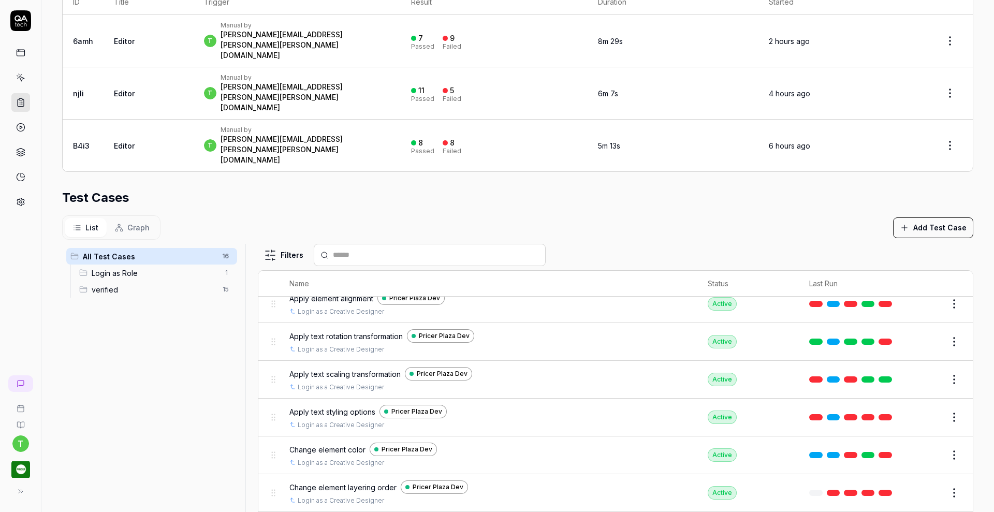
scroll to position [378, 0]
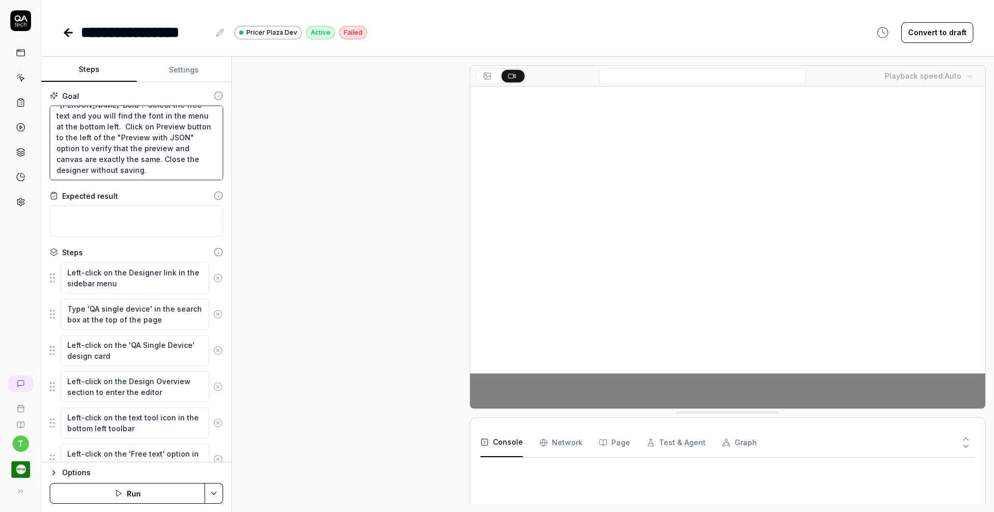
scroll to position [300, 0]
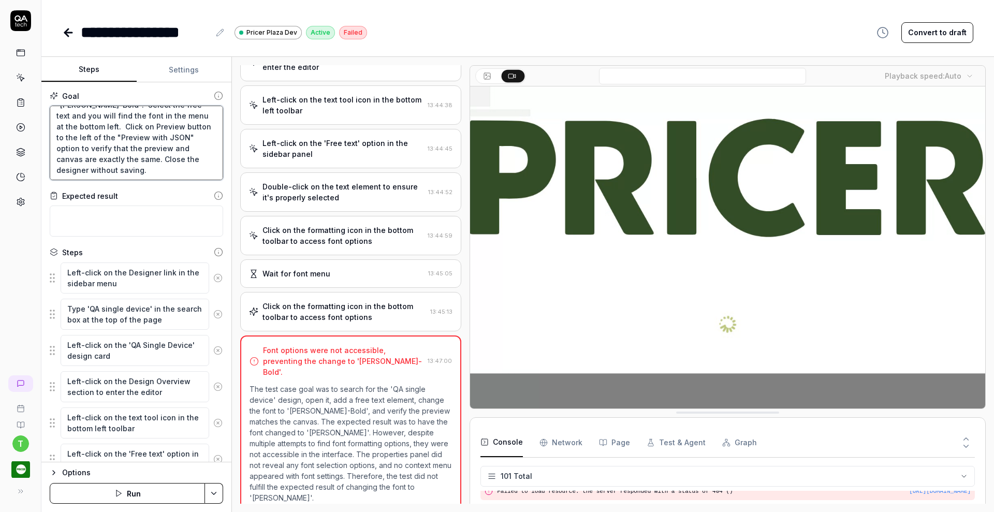
scroll to position [2042, 0]
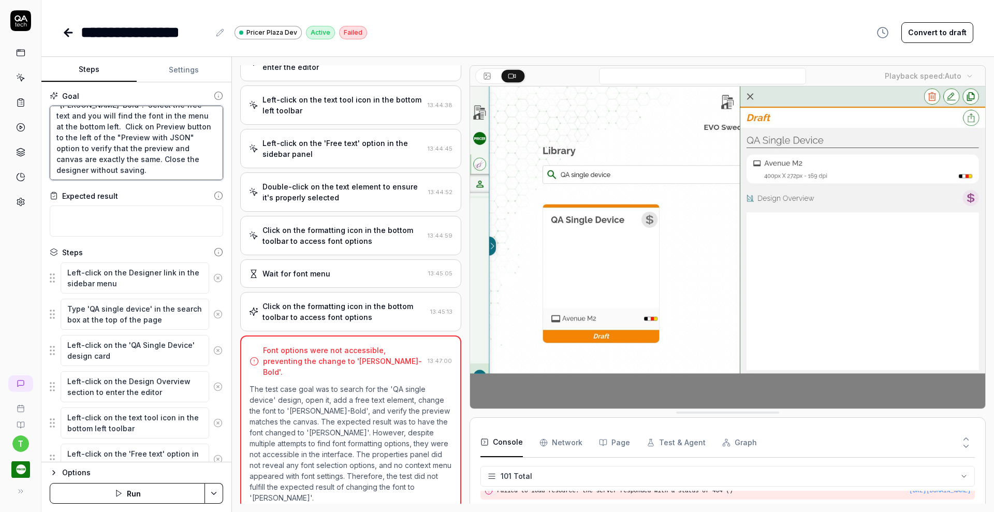
click at [178, 148] on textarea "Search for the "QA single device" design and open it and add a free text elemen…" at bounding box center [136, 143] width 173 height 75
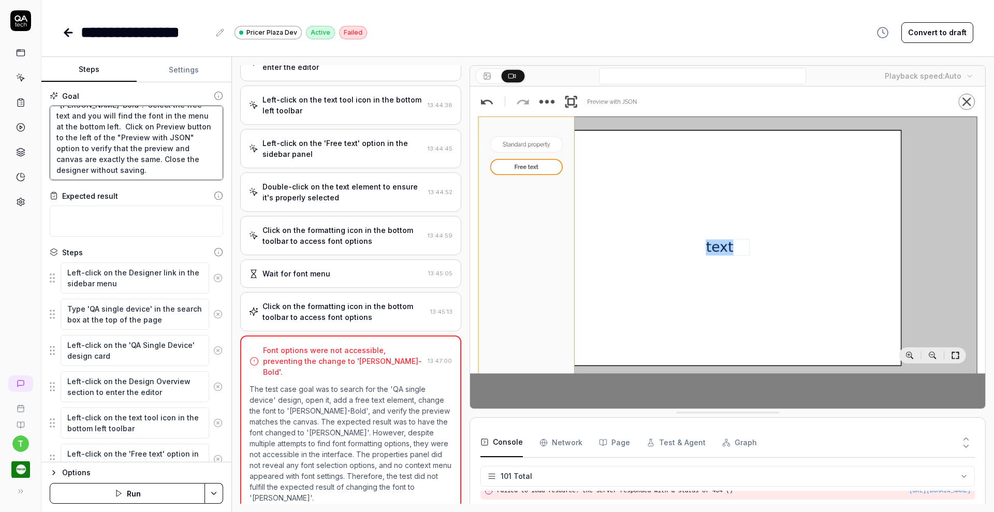
click at [178, 148] on textarea "Search for the "QA single device" design and open it and add a free text elemen…" at bounding box center [136, 143] width 173 height 75
type textarea "*"
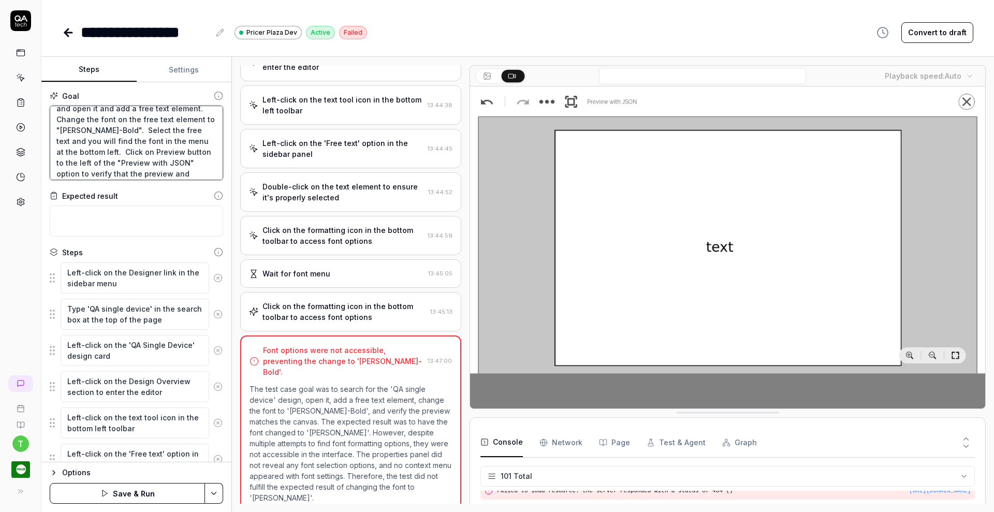
scroll to position [19, 0]
type textarea "Search for the "QA single device" design and open it and add a free text elemen…"
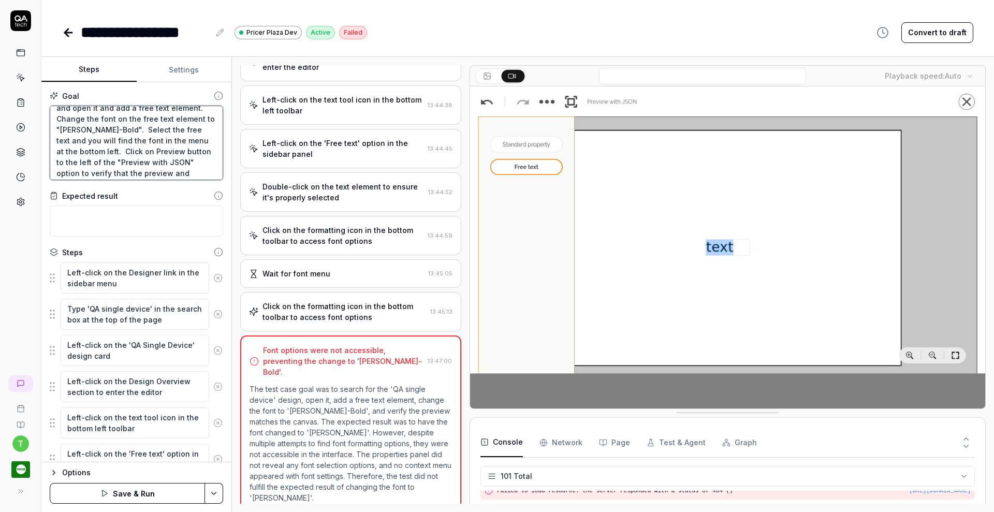
click at [64, 152] on textarea "Search for the "QA single device" design and open it and add a free text elemen…" at bounding box center [136, 143] width 173 height 75
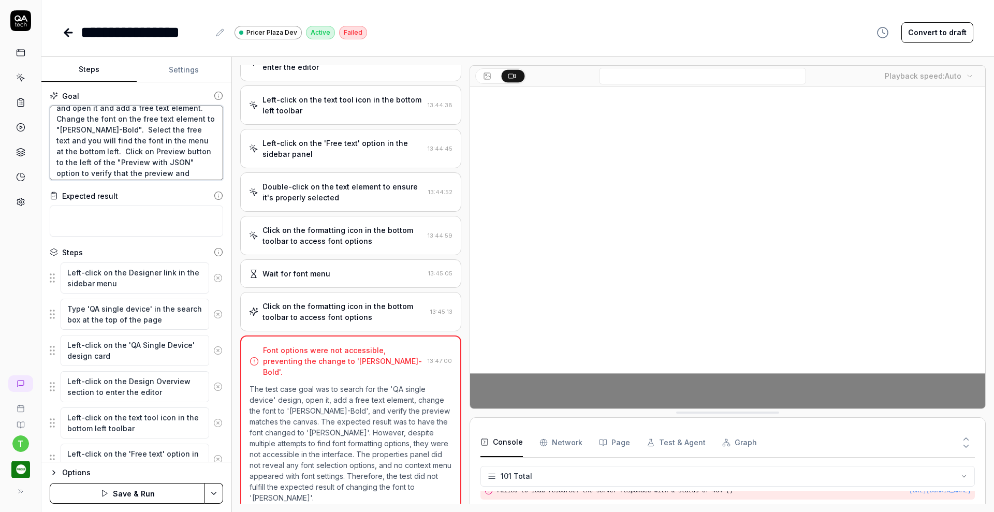
type textarea "*"
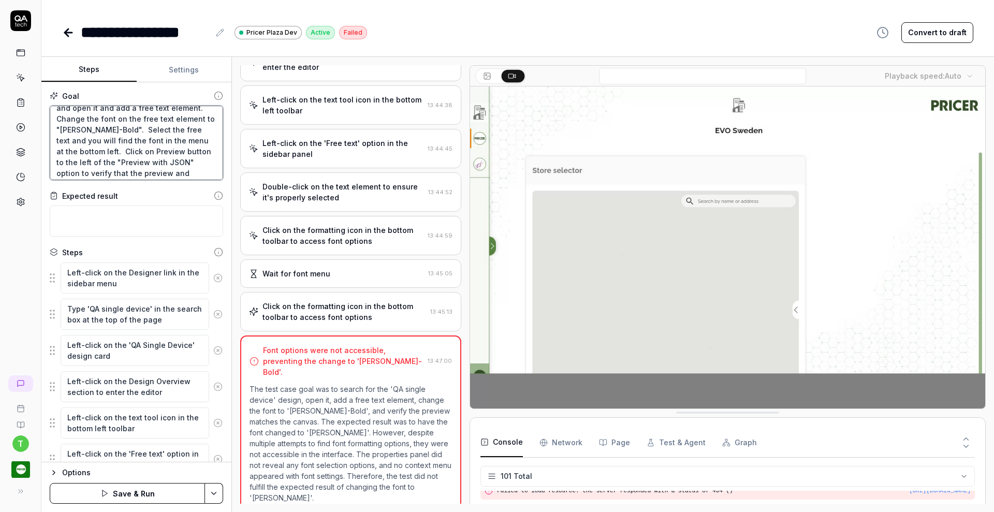
type textarea "Search for the "QA single device" design and open it and add a free text elemen…"
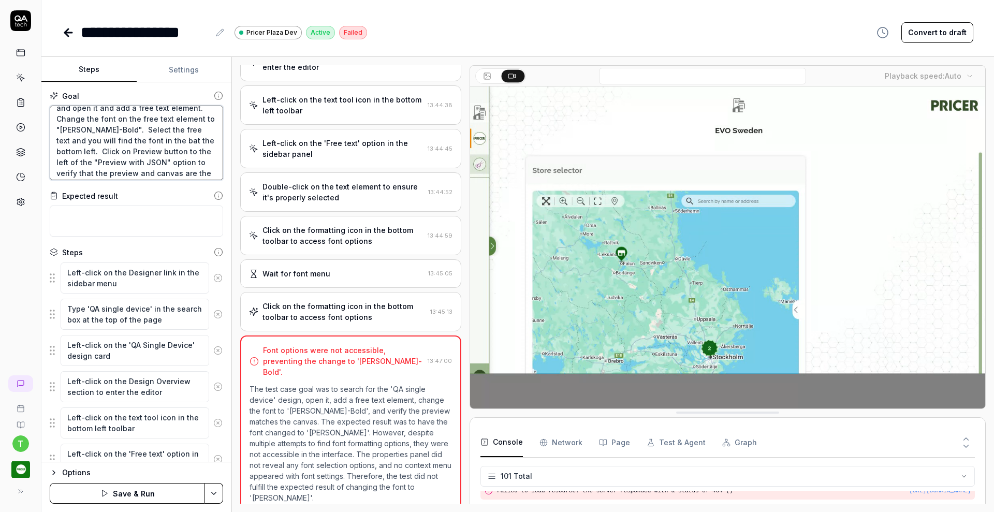
type textarea "*"
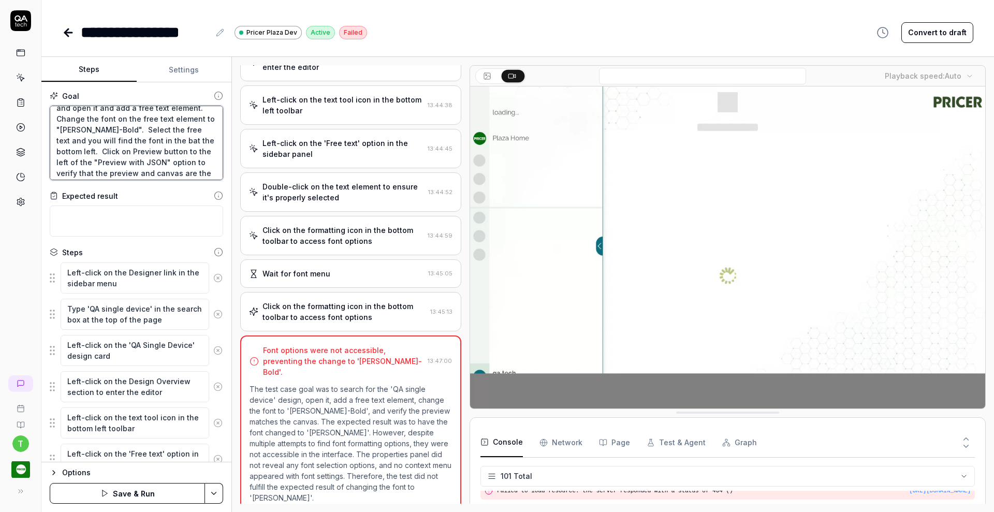
type textarea "Search for the "QA single device" design and open it and add a free text elemen…"
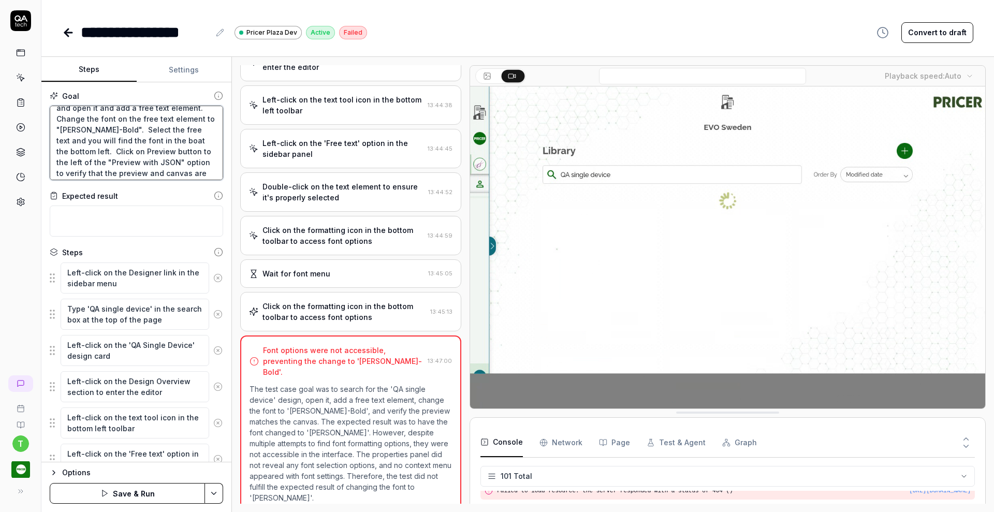
type textarea "*"
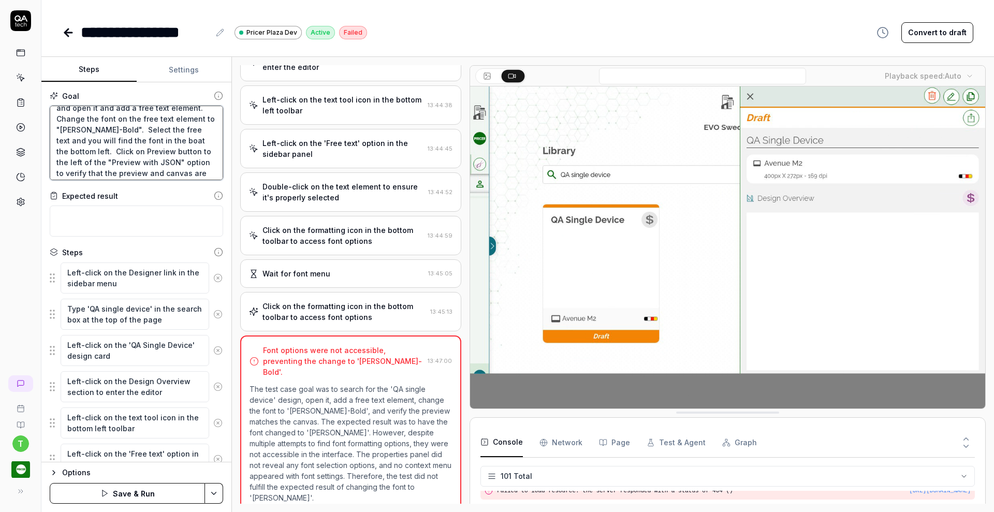
type textarea "Search for the "QA single device" design and open it and add a free text elemen…"
type textarea "*"
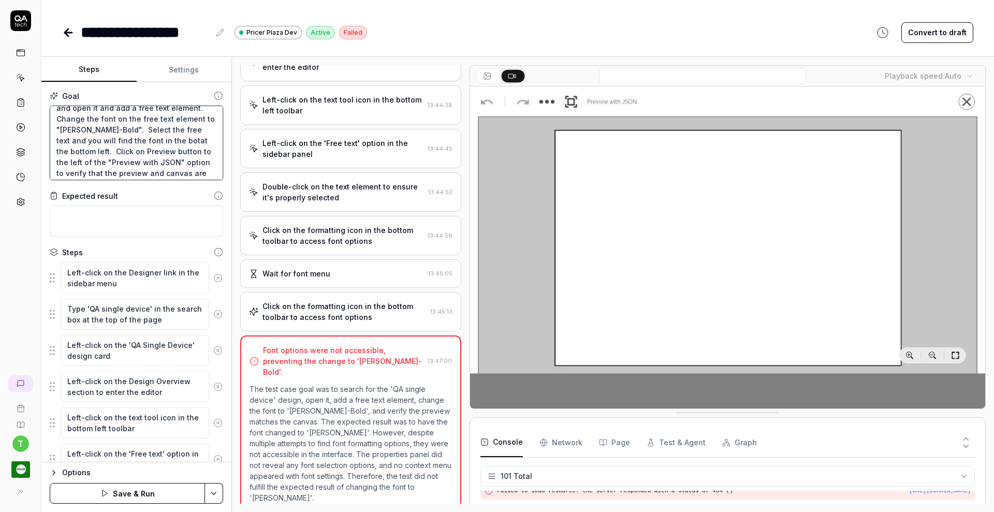
type textarea "Search for the "QA single device" design and open it and add a free text elemen…"
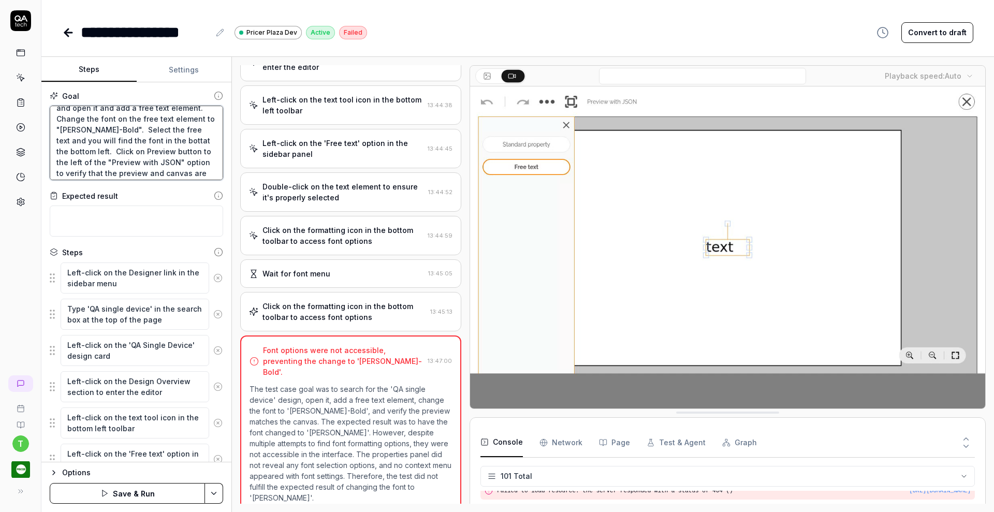
type textarea "*"
type textarea "Search for the "QA single device" design and open it and add a free text elemen…"
type textarea "*"
type textarea "Search for the "QA single device" design and open it and add a free text elemen…"
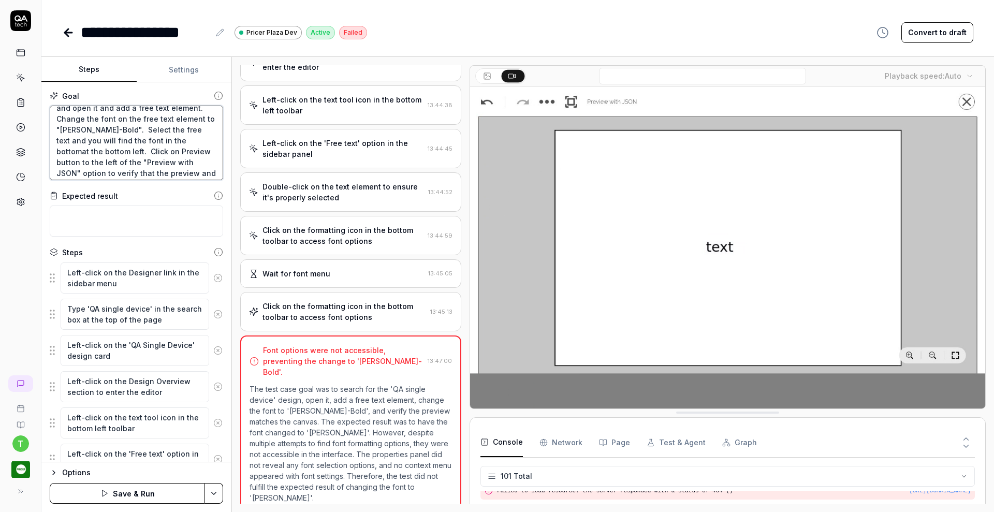
type textarea "*"
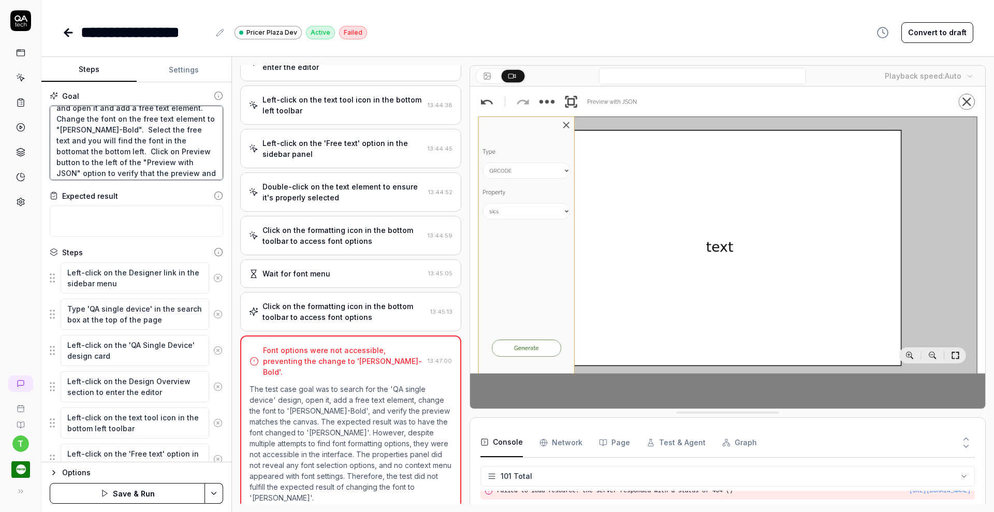
type textarea "Search for the "QA single device" design and open it and add a free text elemen…"
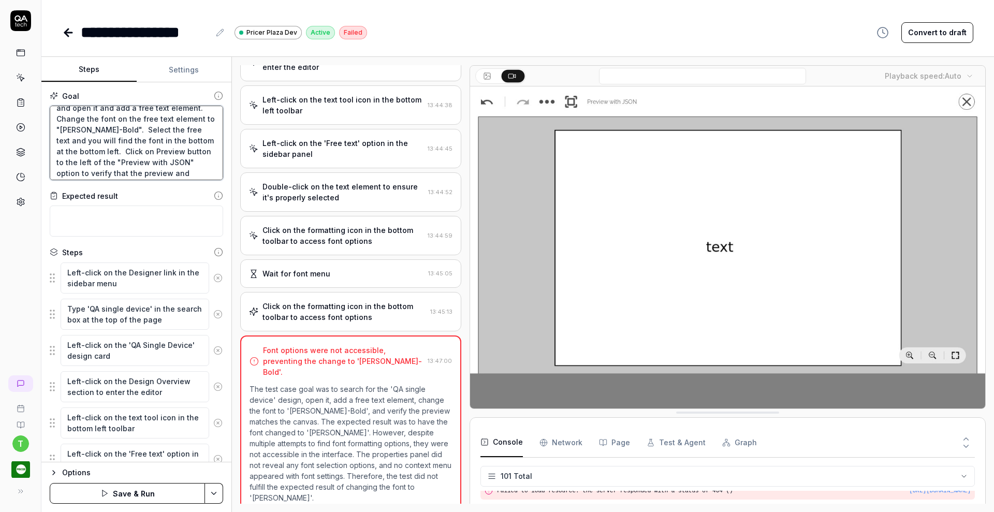
type textarea "*"
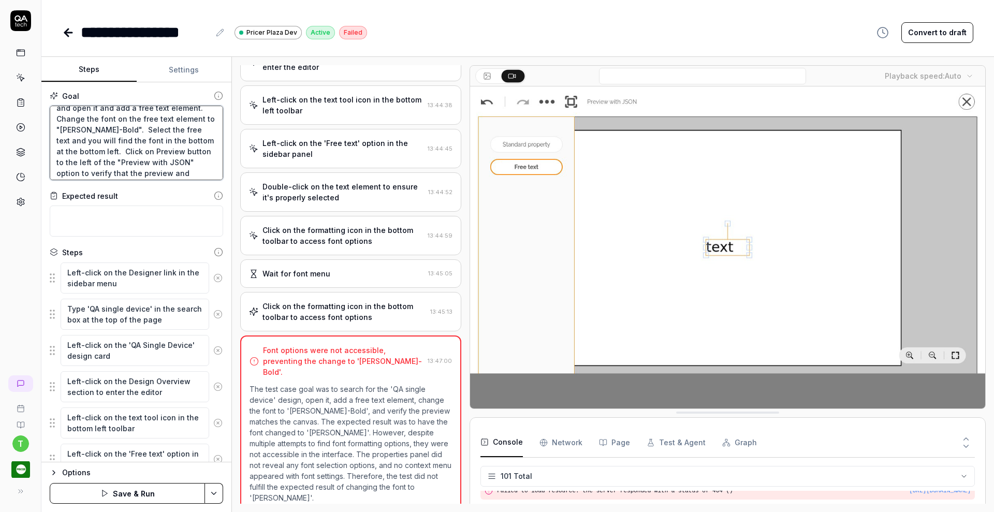
type textarea "Search for the "QA single device" design and open it and add a free text elemen…"
type textarea "*"
type textarea "Search for the "QA single device" design and open it and add a free text elemen…"
type textarea "*"
type textarea "Search for the "QA single device" design and open it and add a free text elemen…"
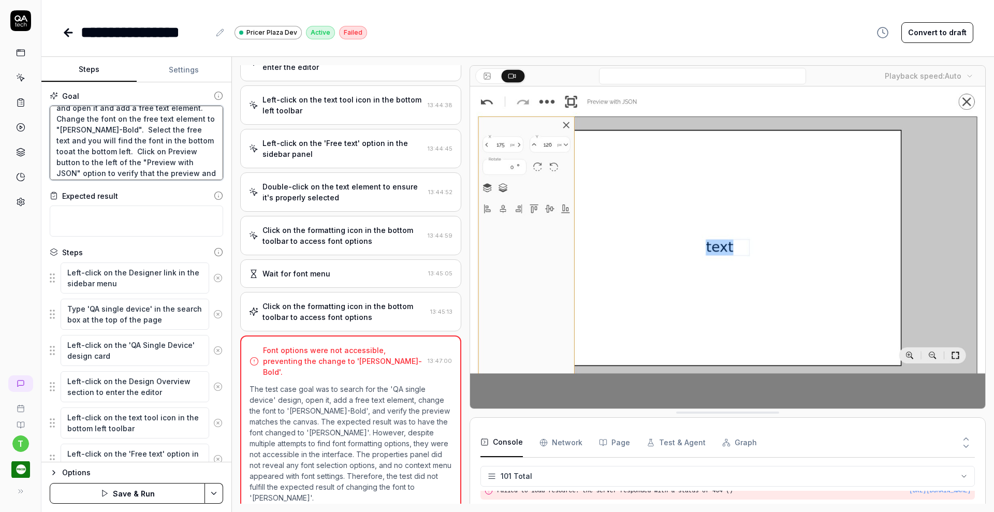
type textarea "*"
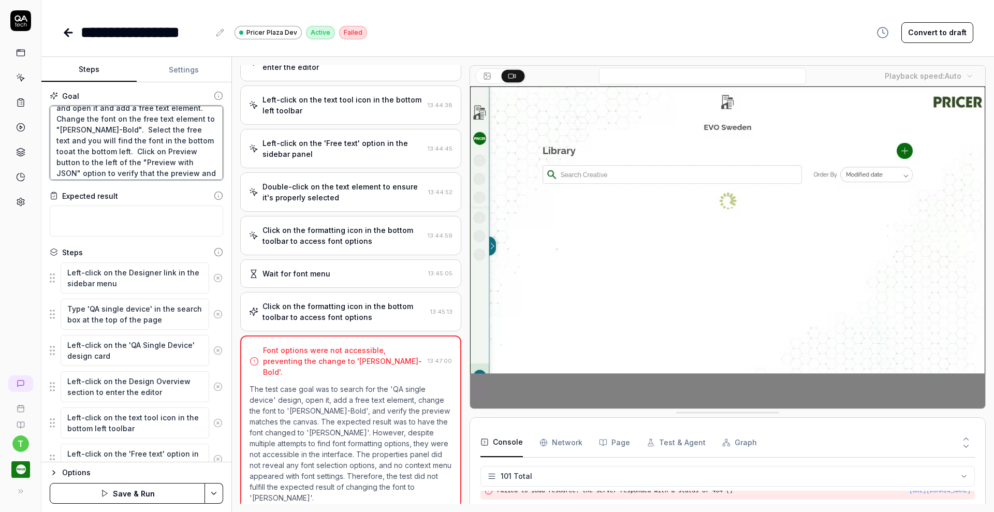
type textarea "Search for the "QA single device" design and open it and add a free text elemen…"
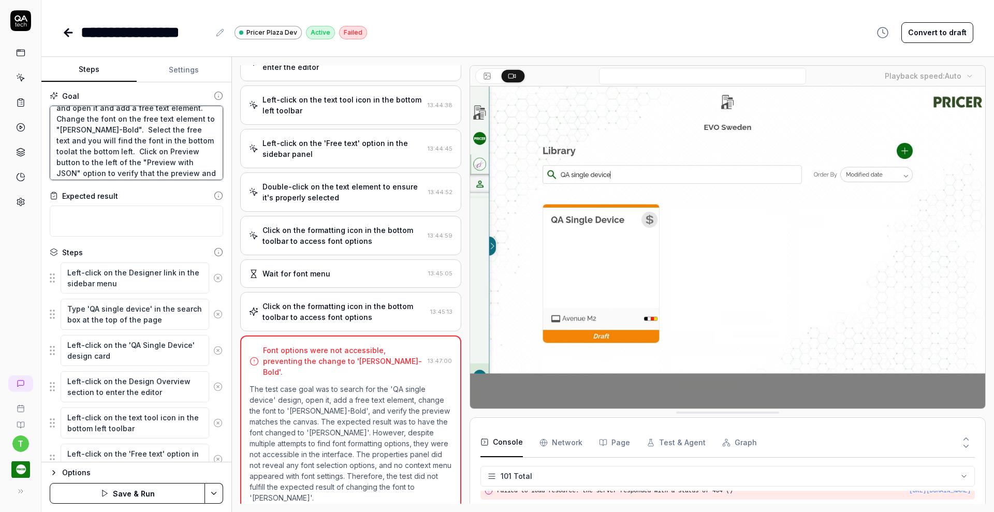
type textarea "*"
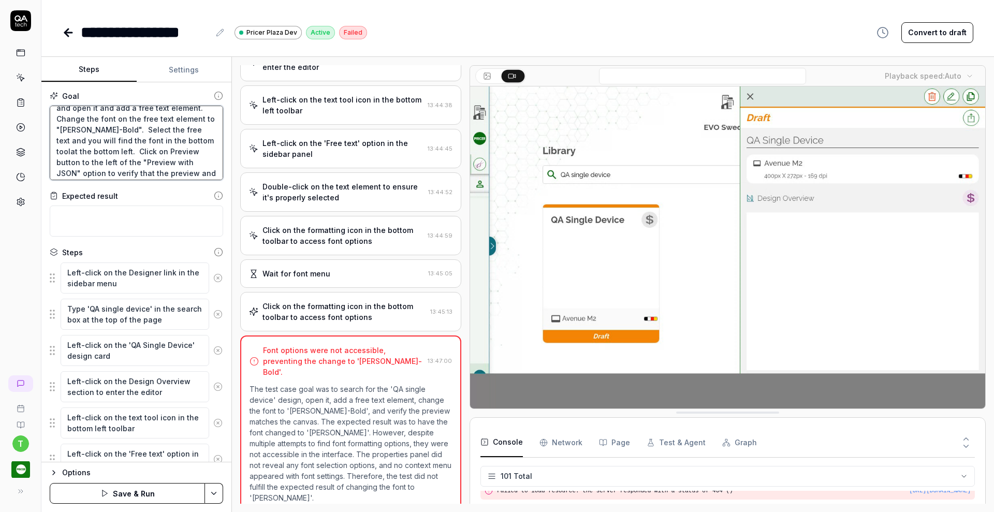
type textarea "Search for the "QA single device" design and open it and add a free text elemen…"
type textarea "*"
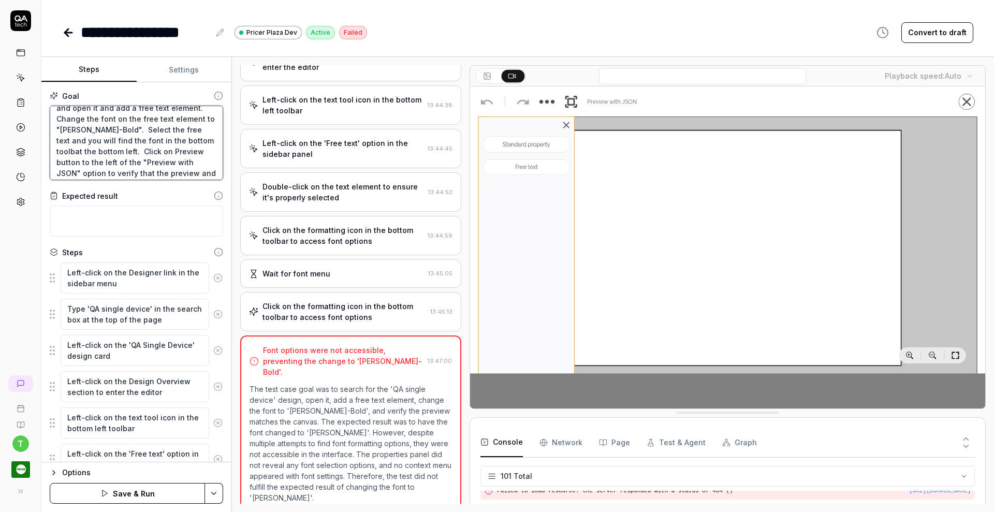
type textarea "Search for the "QA single device" design and open it and add a free text elemen…"
type textarea "*"
type textarea "Search for the "QA single device" design and open it and add a free text elemen…"
type textarea "*"
type textarea "Search for the "QA single device" design and open it and add a free text elemen…"
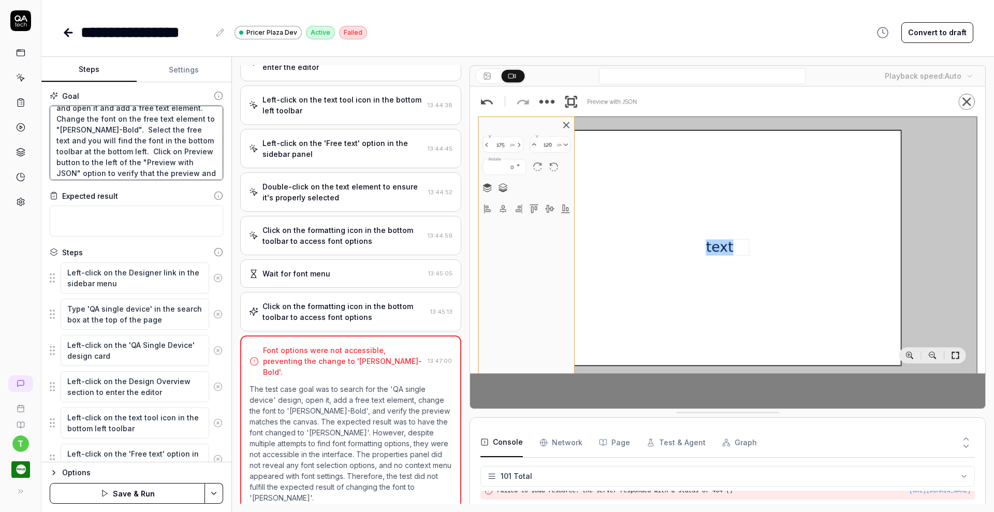
type textarea "*"
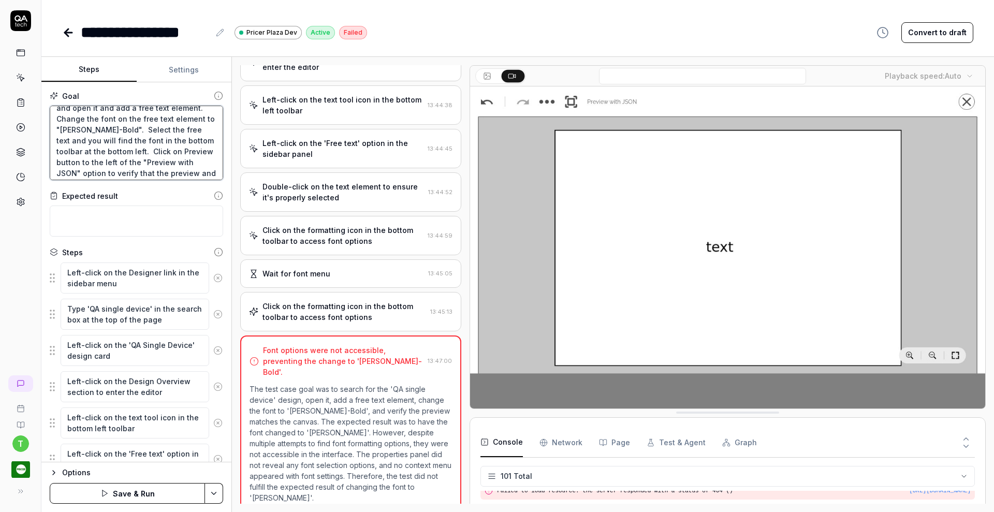
type textarea "Search for the "QA single device" design and open it and add a free text elemen…"
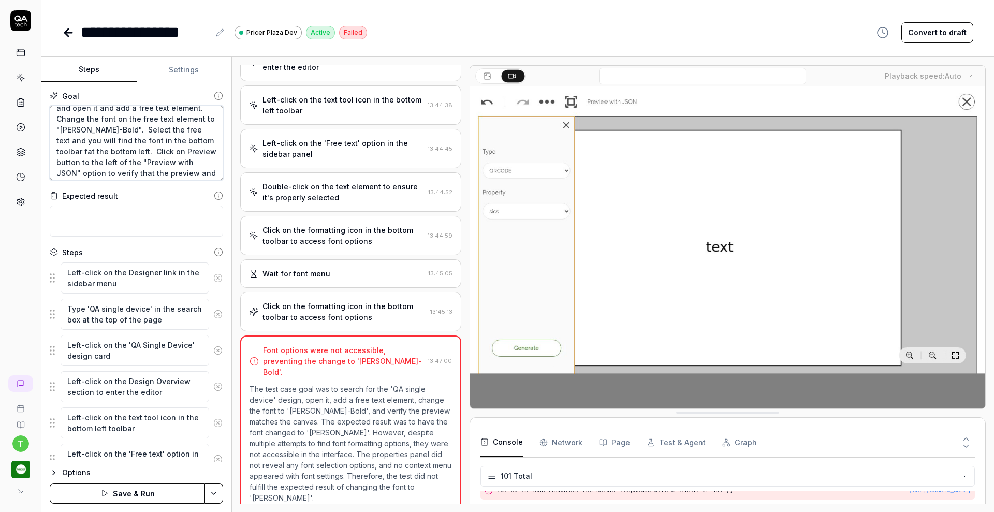
type textarea "*"
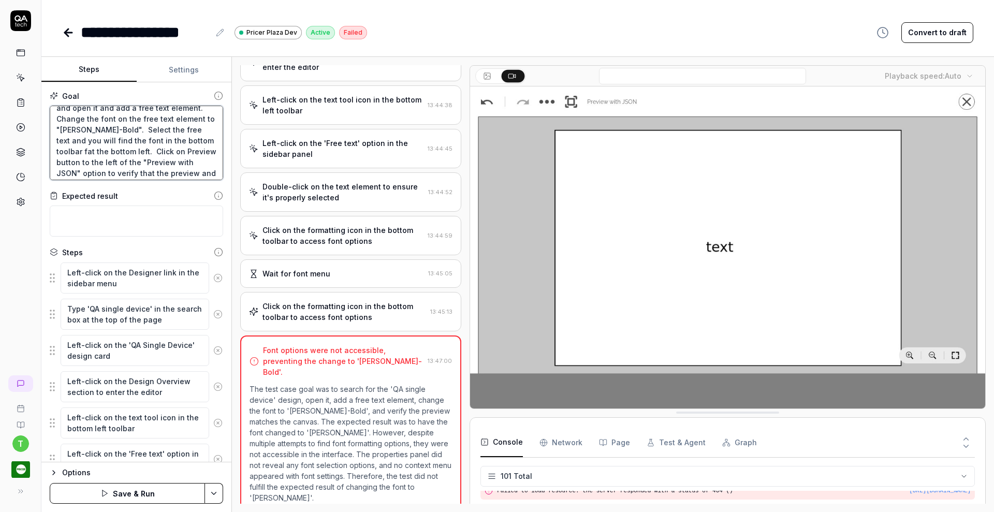
type textarea "Search for the "QA single device" design and open it and add a free text elemen…"
type textarea "*"
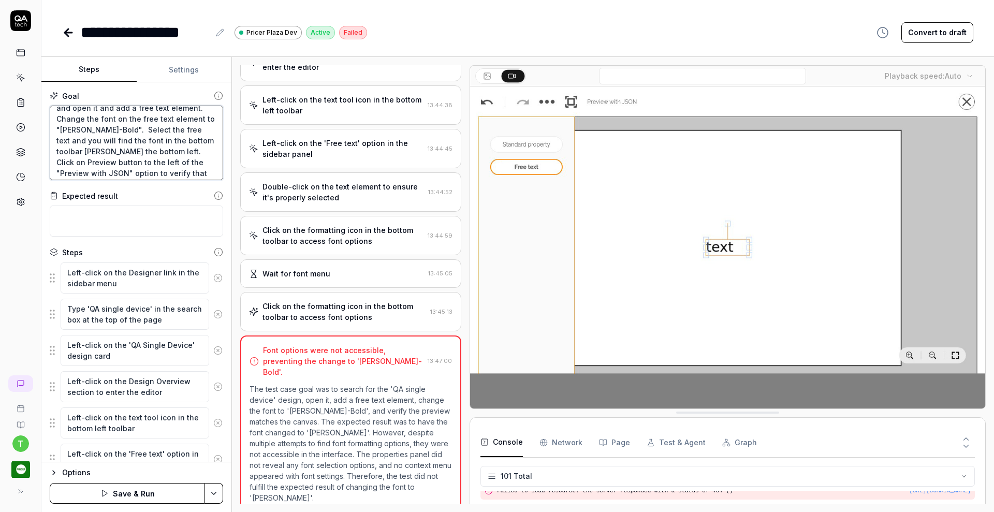
type textarea "Search for the "QA single device" design and open it and add a free text elemen…"
type textarea "*"
type textarea "Search for the "QA single device" design and open it and add a free text elemen…"
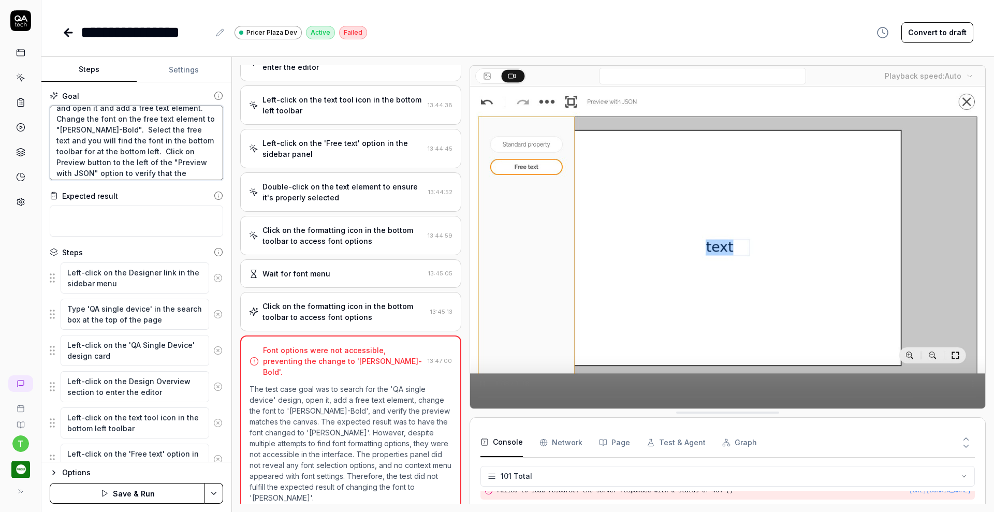
type textarea "*"
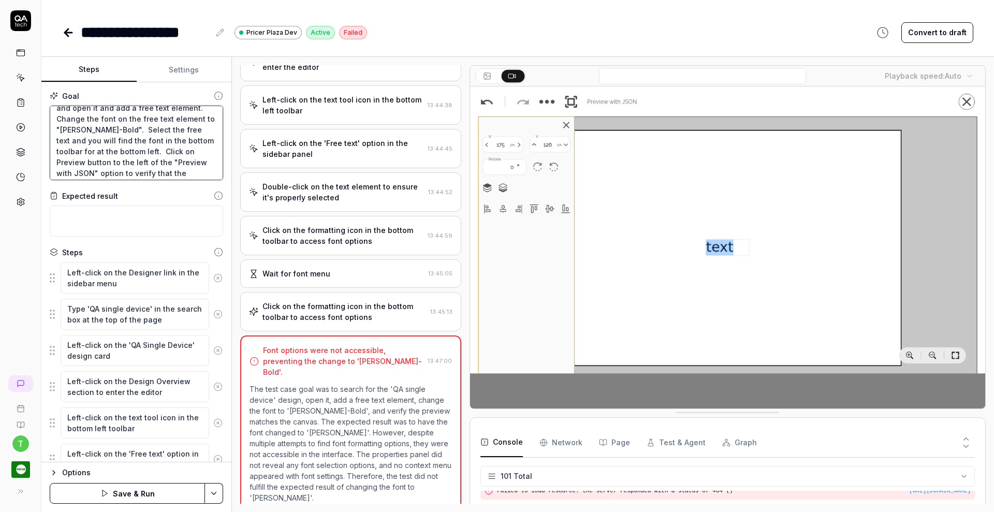
type textarea "Search for the "QA single device" design and open it and add a free text elemen…"
type textarea "*"
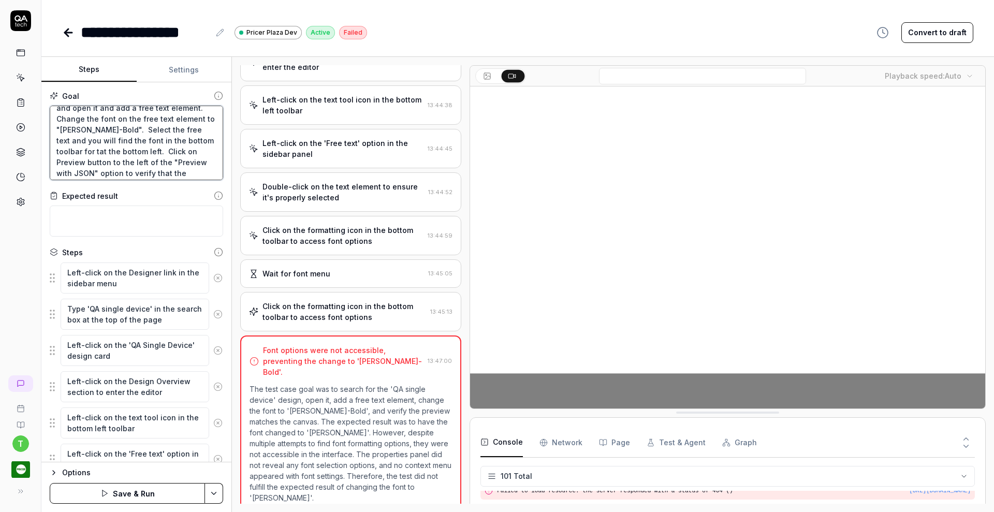
type textarea "Search for the "QA single device" design and open it and add a free text elemen…"
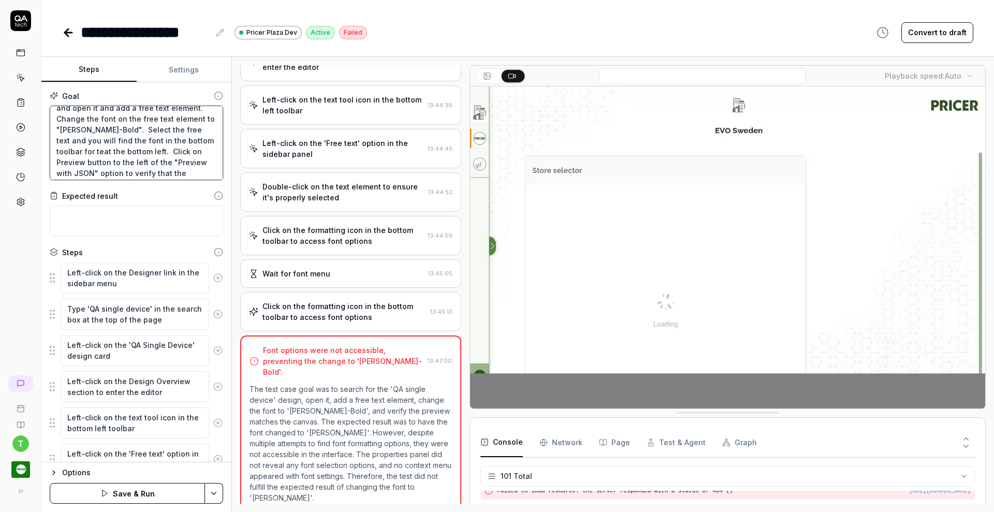
type textarea "*"
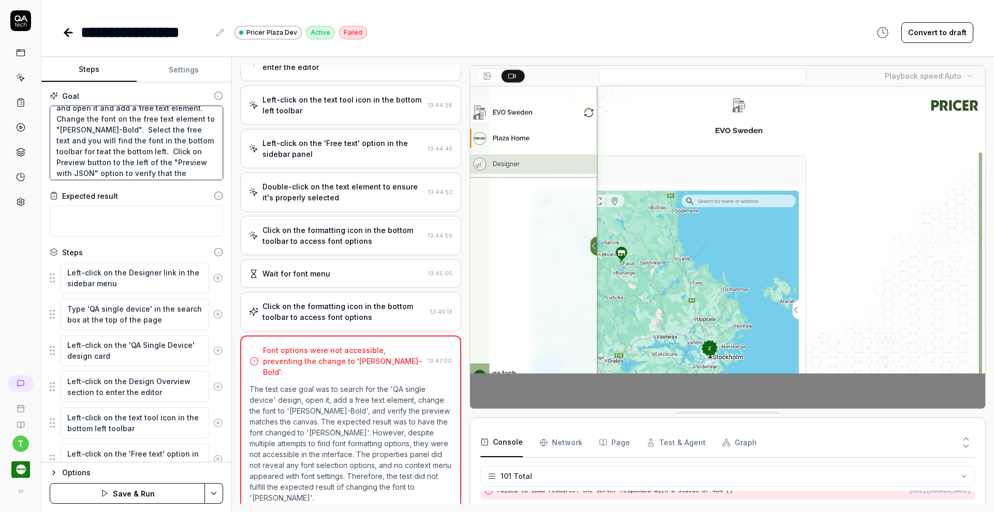
type textarea "Search for the "QA single device" design and open it and add a free text elemen…"
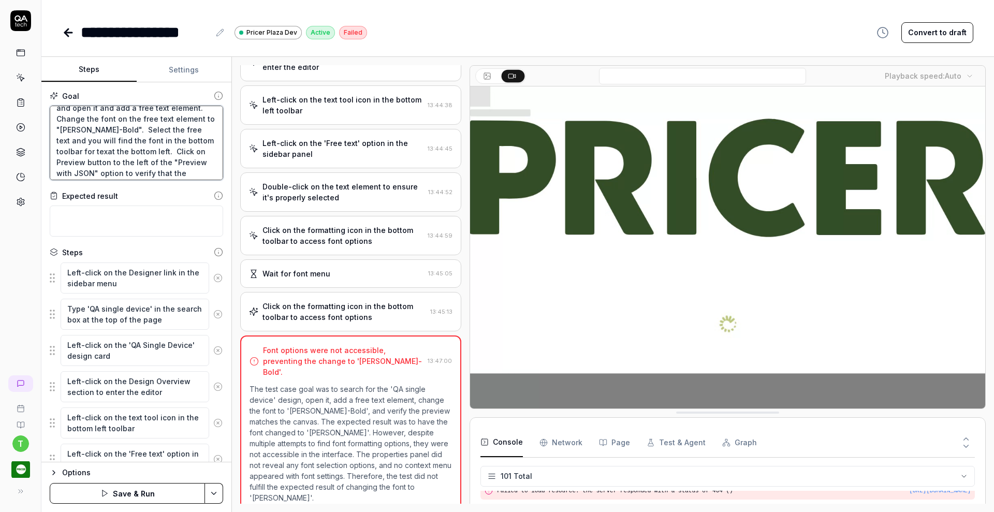
type textarea "*"
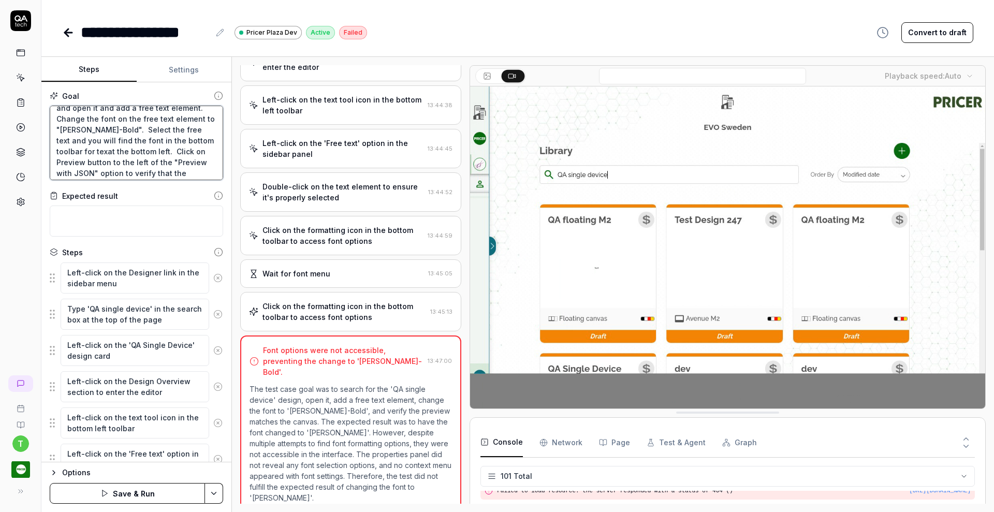
type textarea "Search for the "QA single device" design and open it and add a free text elemen…"
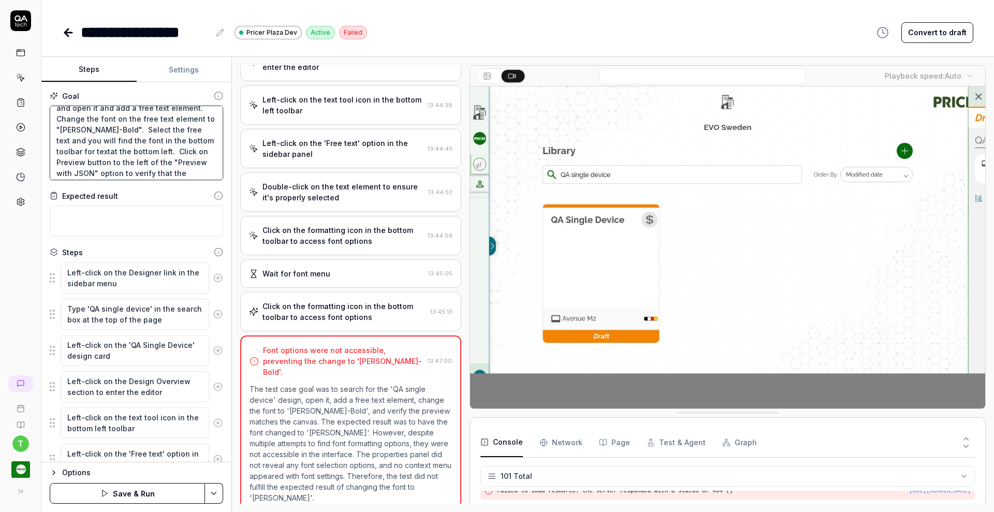
type textarea "*"
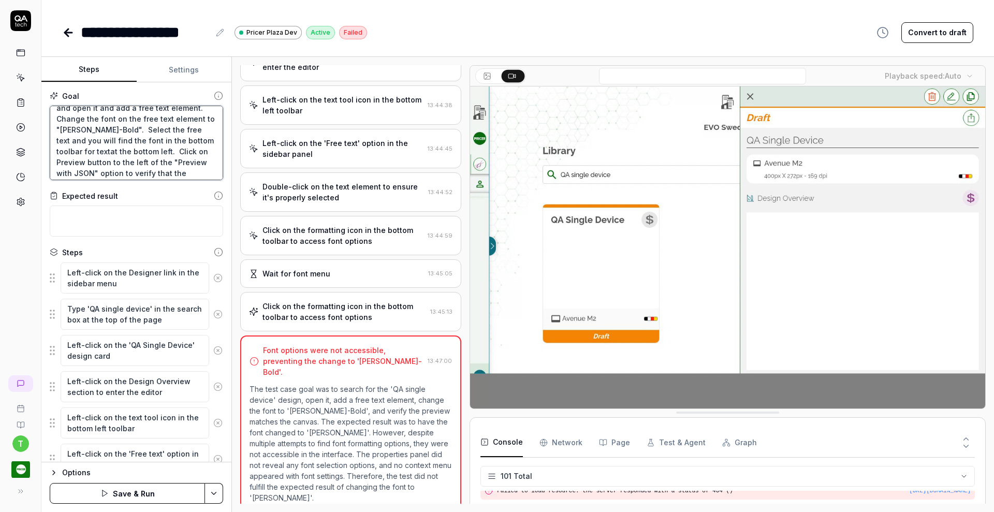
type textarea "Search for the "QA single device" design and open it and add a free text elemen…"
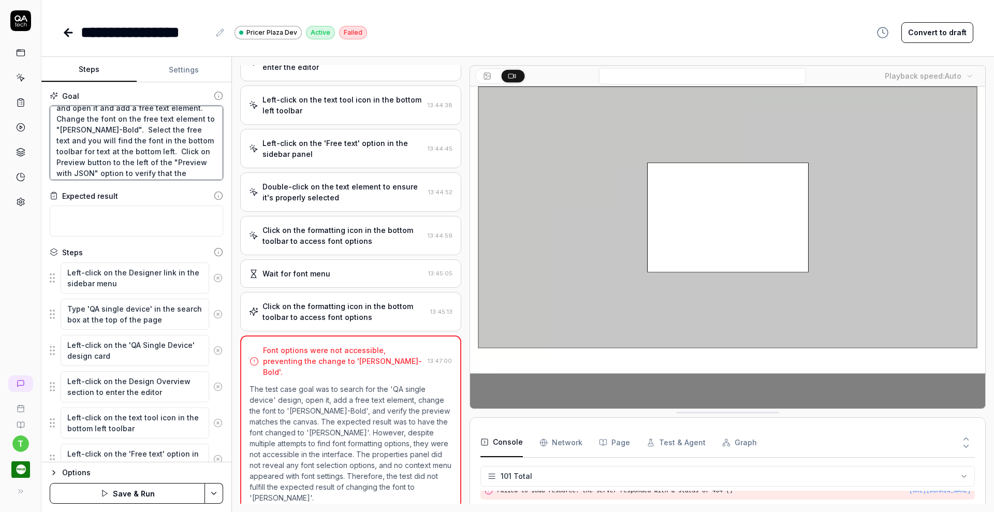
type textarea "*"
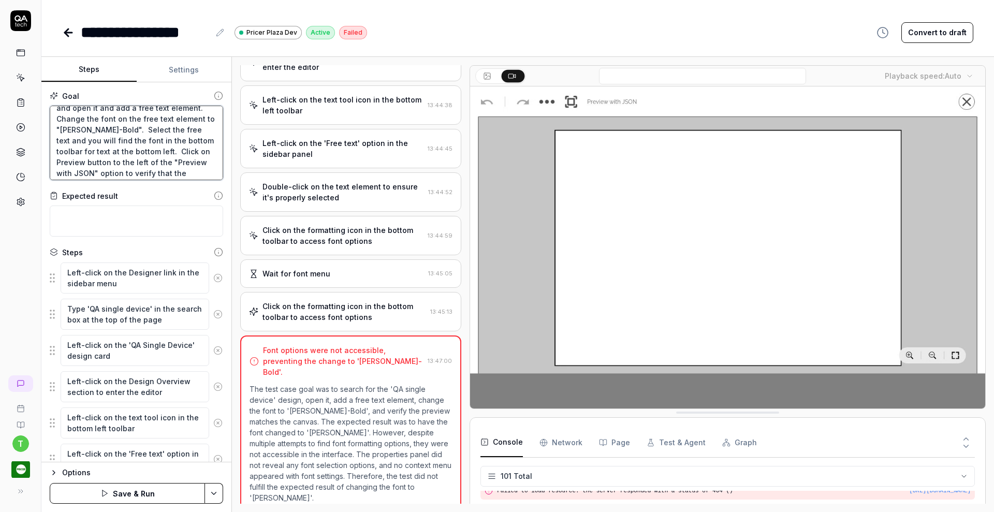
type textarea "Search for the "QA single device" design and open it and add a free text elemen…"
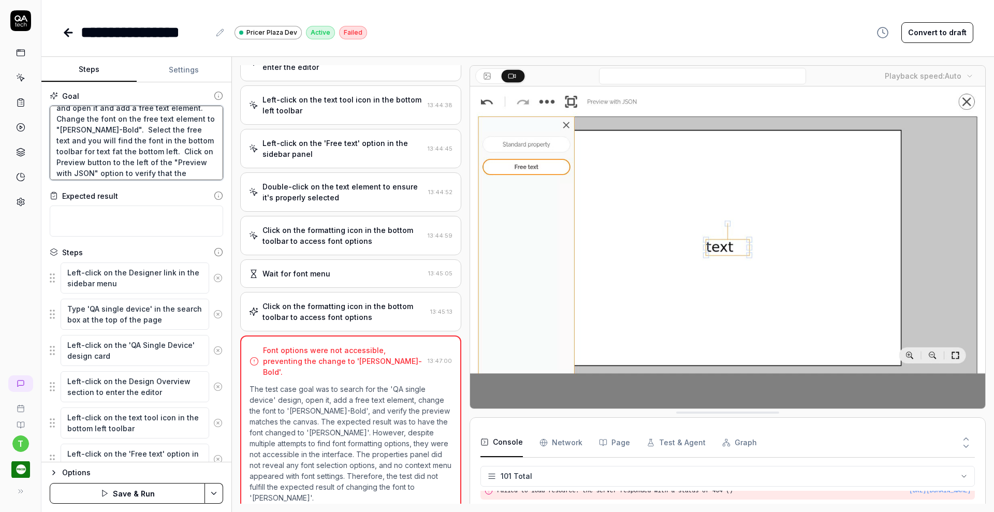
type textarea "*"
type textarea "Search for the "QA single device" design and open it and add a free text elemen…"
type textarea "*"
type textarea "Search for the "QA single device" design and open it and add a free text elemen…"
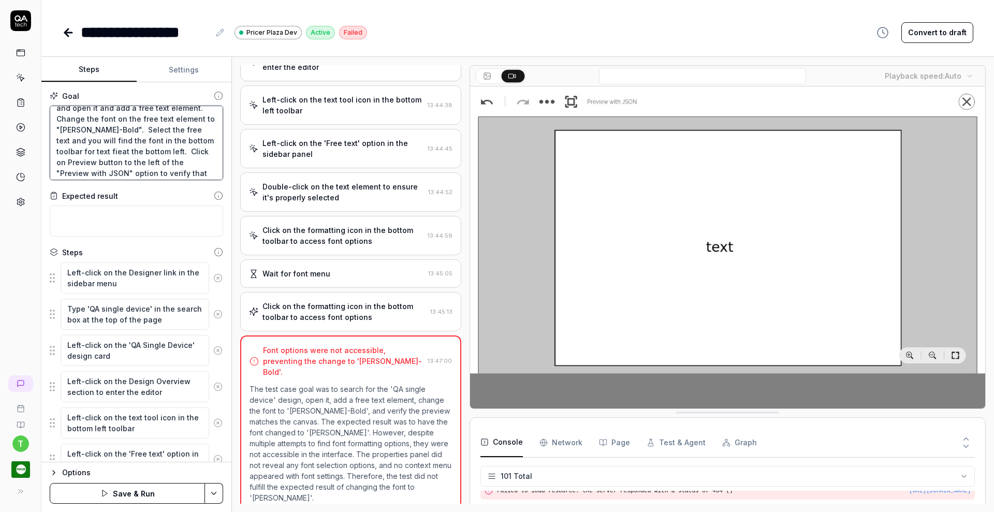
type textarea "*"
type textarea "Search for the "QA single device" design and open it and add a free text elemen…"
type textarea "*"
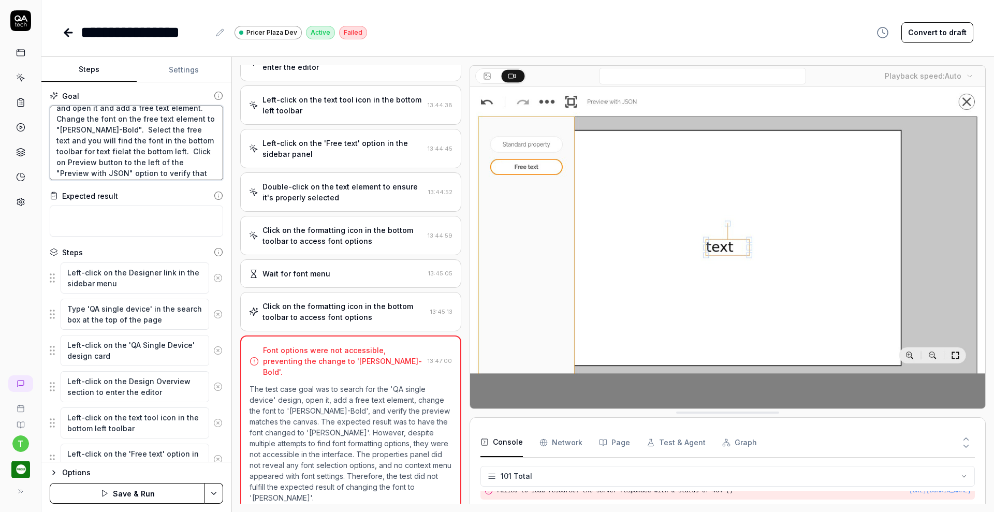
type textarea "Search for the "QA single device" design and open it and add a free text elemen…"
type textarea "*"
type textarea "Search for the "QA single device" design and open it and add a free text elemen…"
type textarea "*"
type textarea "Search for the "QA single device" design and open it and add a free text elemen…"
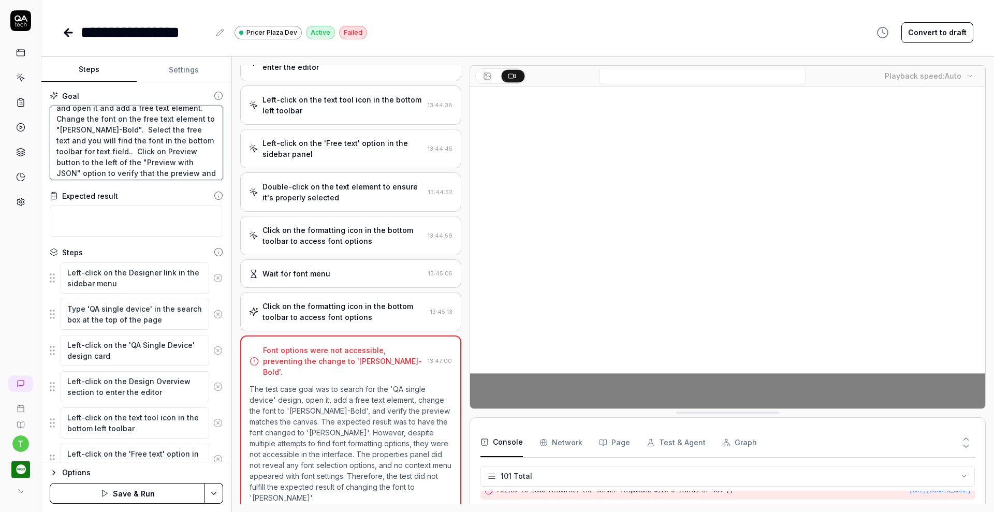
type textarea "*"
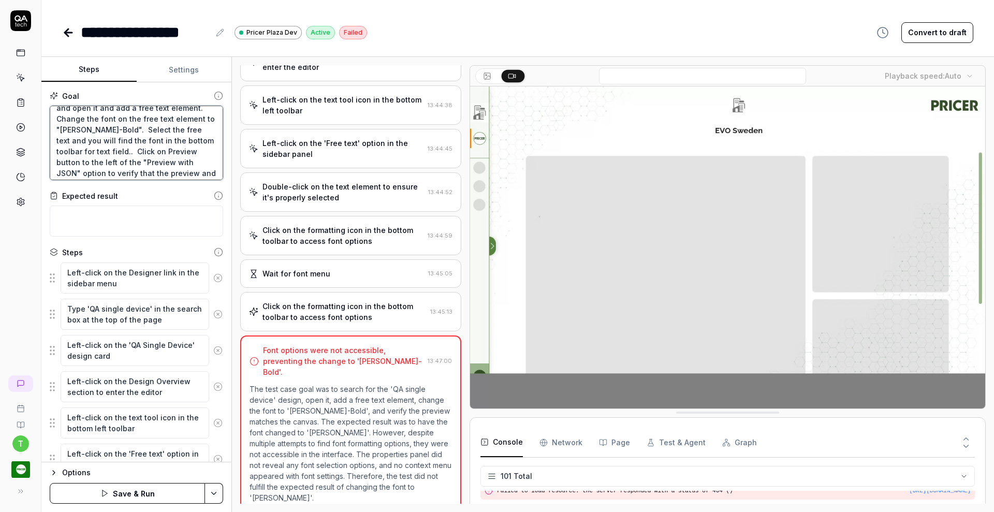
type textarea "Search for the "QA single device" design and open it and add a free text elemen…"
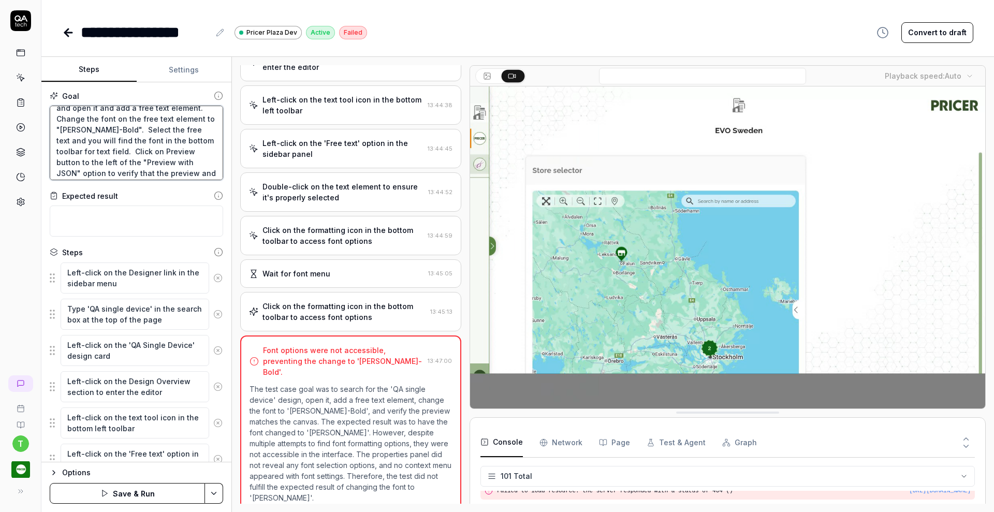
type textarea "*"
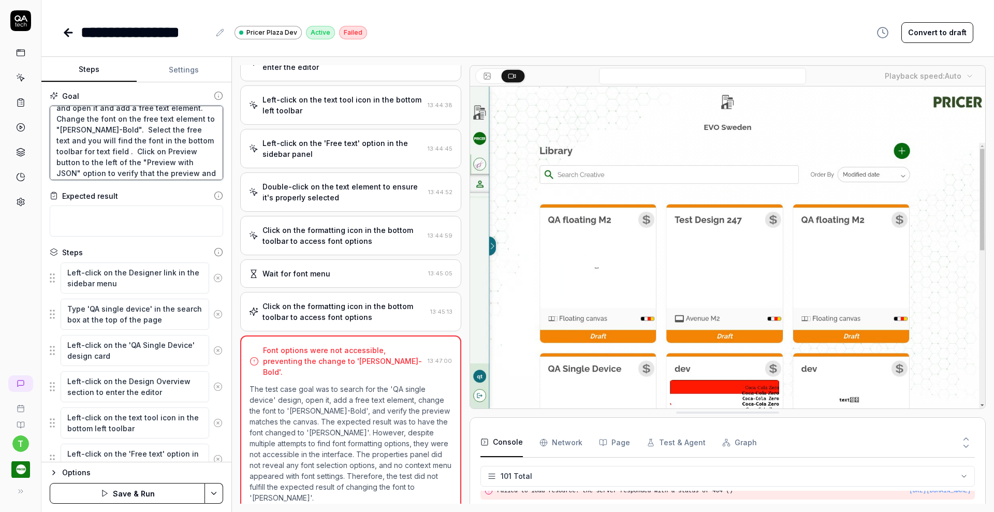
type textarea "Search for the "QA single device" design and open it and add a free text elemen…"
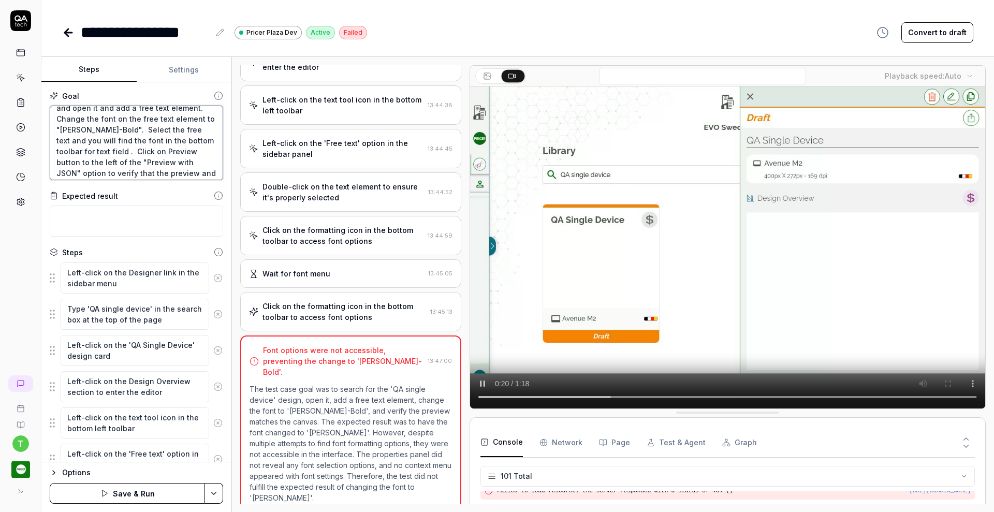
type textarea "*"
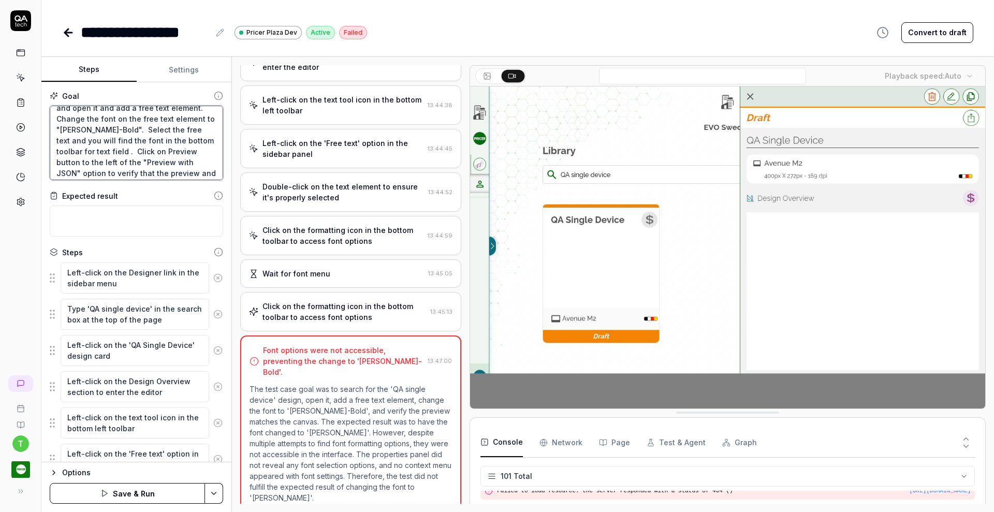
type textarea "Search for the "QA single device" design and open it and add a free text elemen…"
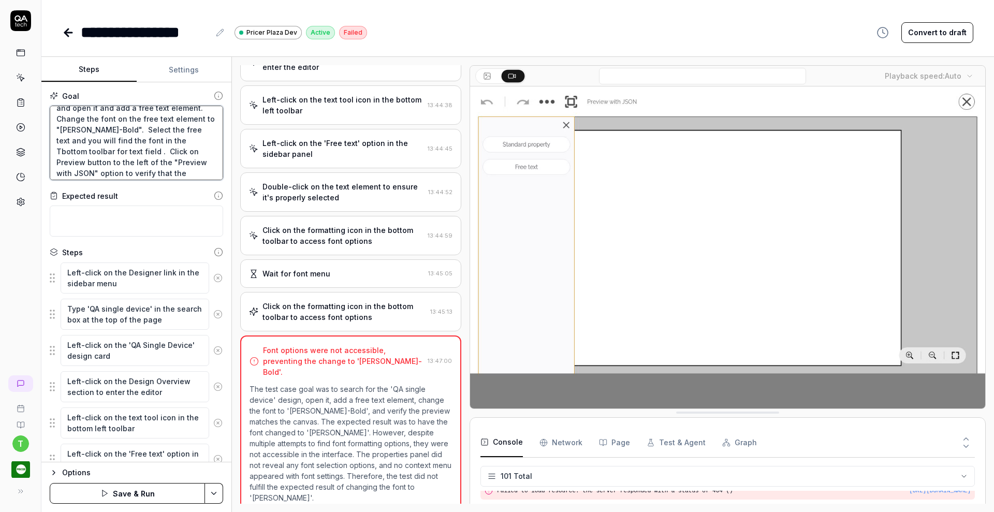
type textarea "*"
type textarea "Search for the "QA single device" design and open it and add a free text elemen…"
type textarea "*"
type textarea "Search for the "QA single device" design and open it and add a free text elemen…"
type textarea "*"
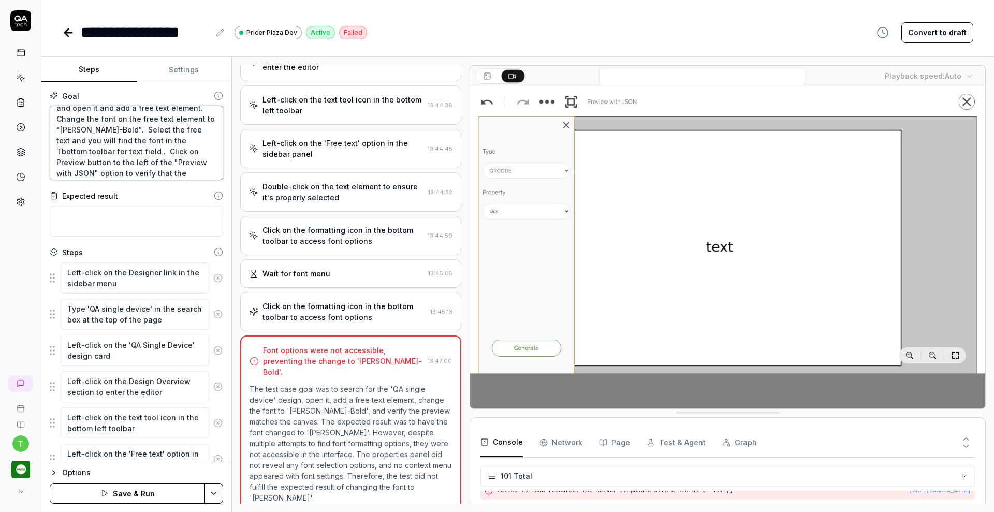
type textarea "Search for the "QA single device" design and open it and add a free text elemen…"
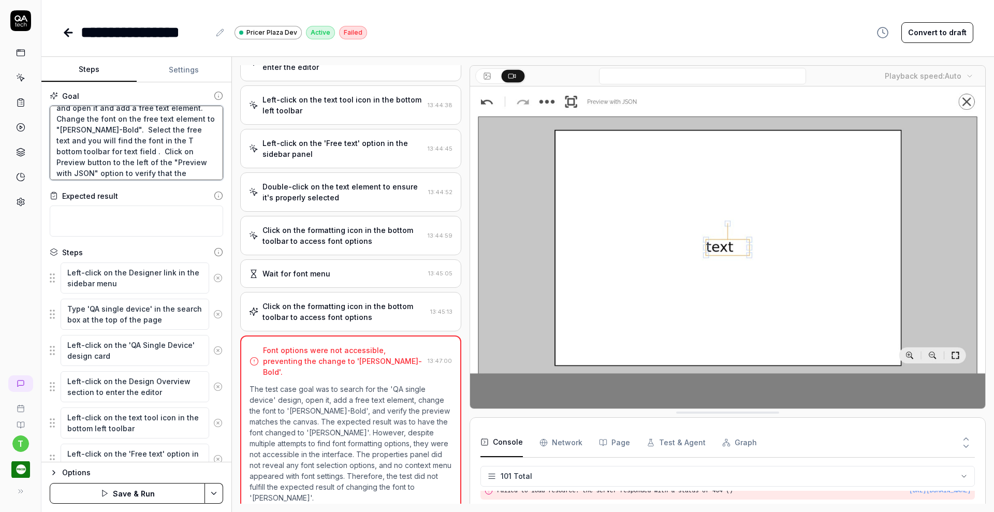
type textarea "*"
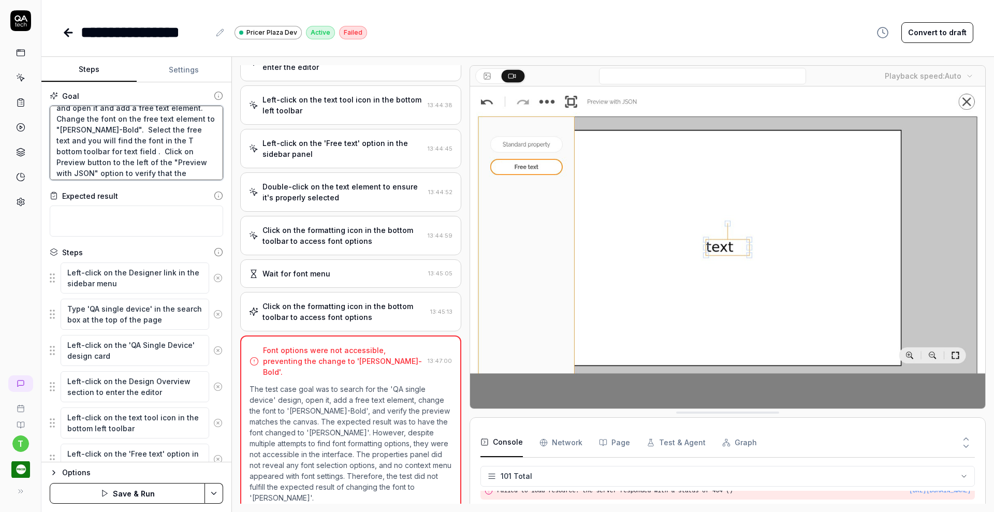
type textarea "Search for the "QA single device" design and open it and add a free text elemen…"
type textarea "*"
type textarea "Search for the "QA single device" design and open it and add a free text elemen…"
type textarea "*"
type textarea "Search for the "QA single device" design and open it and add a free text elemen…"
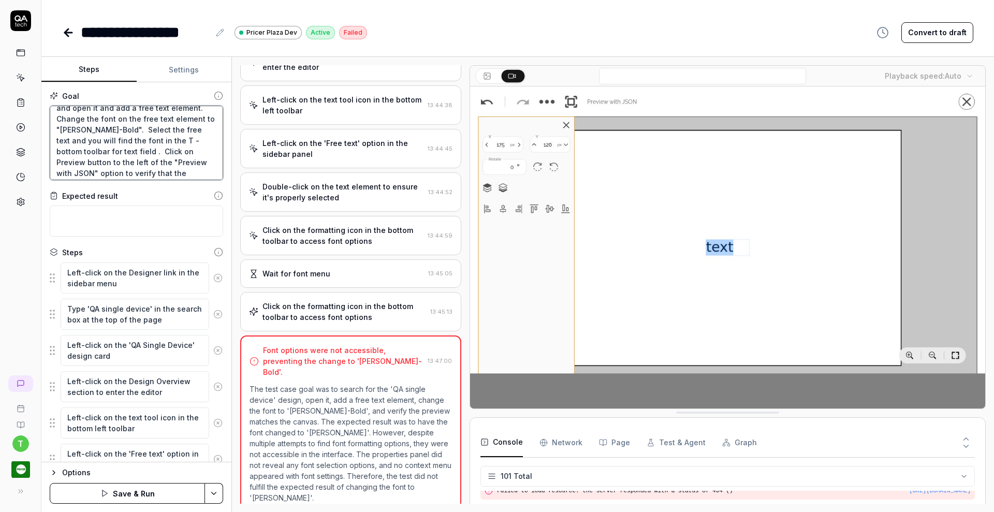
type textarea "*"
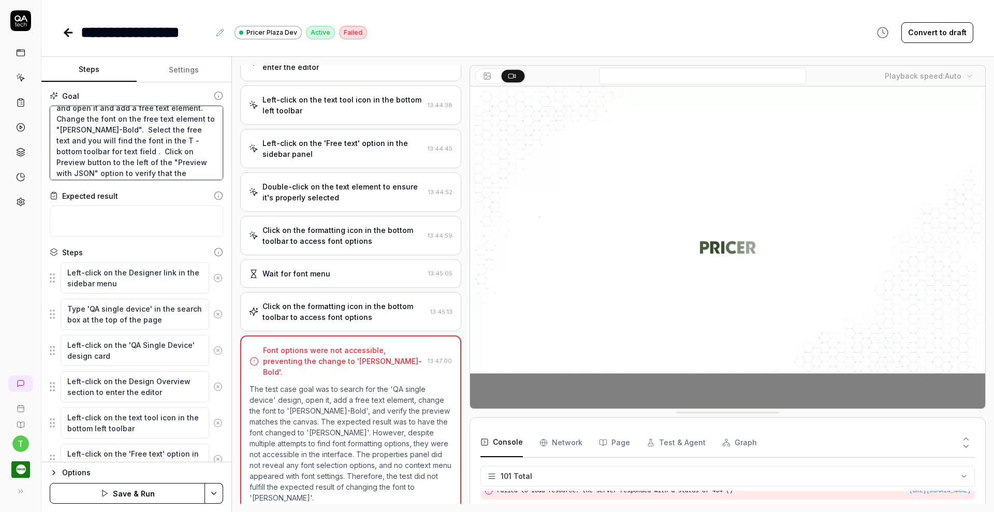
type textarea "Search for the "QA single device" design and open it and add a free text elemen…"
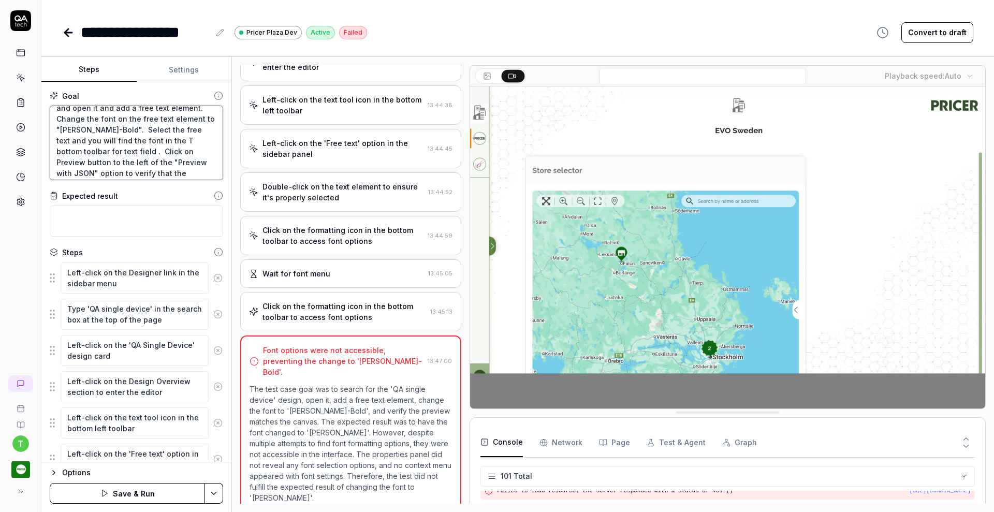
type textarea "*"
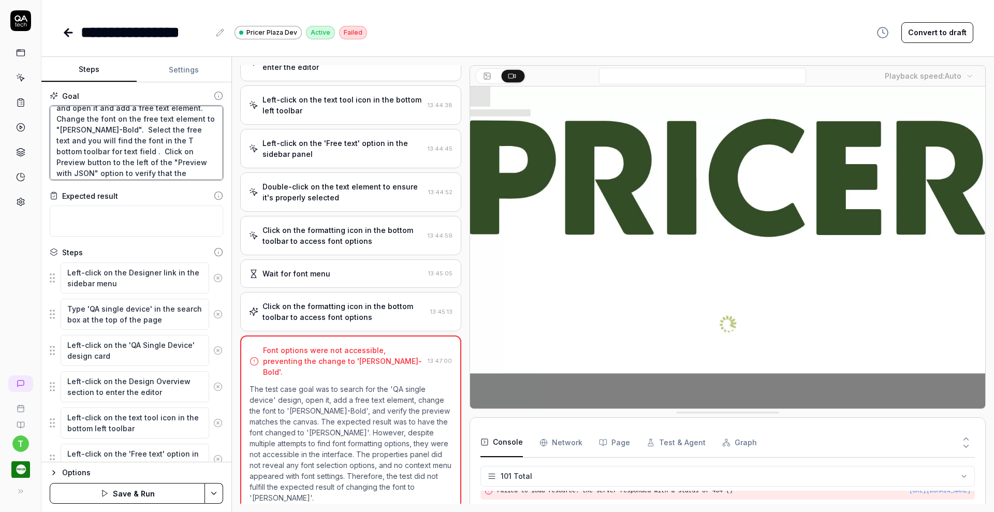
type textarea "Search for the "QA single device" design and open it and add a free text elemen…"
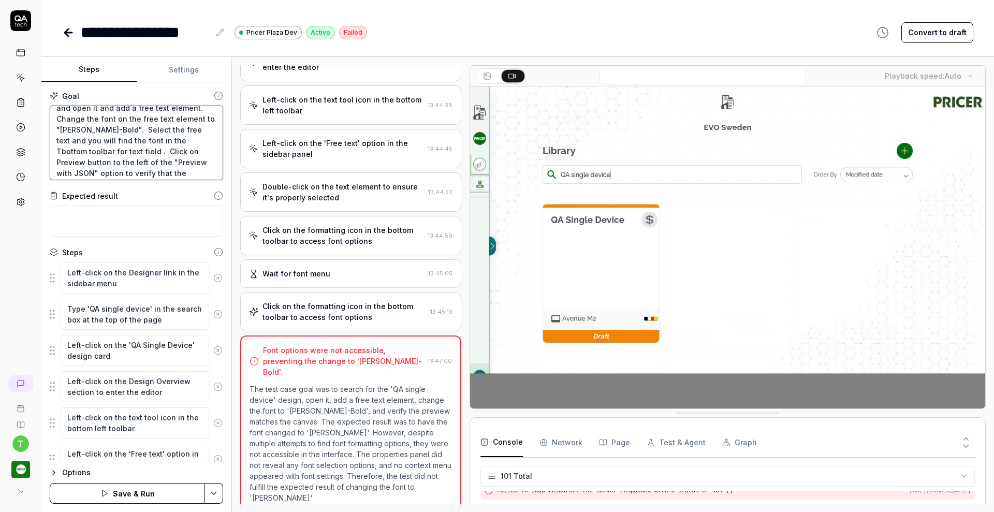
type textarea "*"
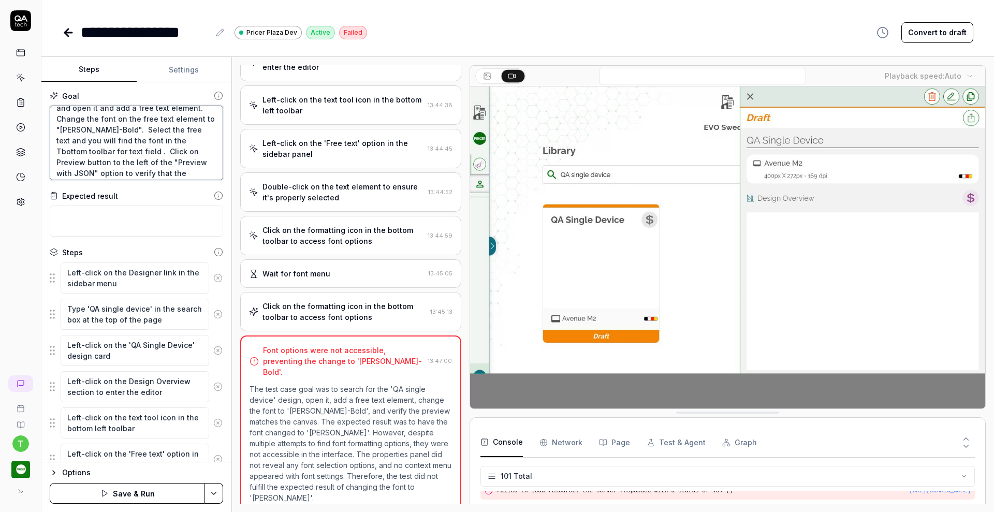
type textarea "Search for the "QA single device" design and open it and add a free text elemen…"
type textarea "*"
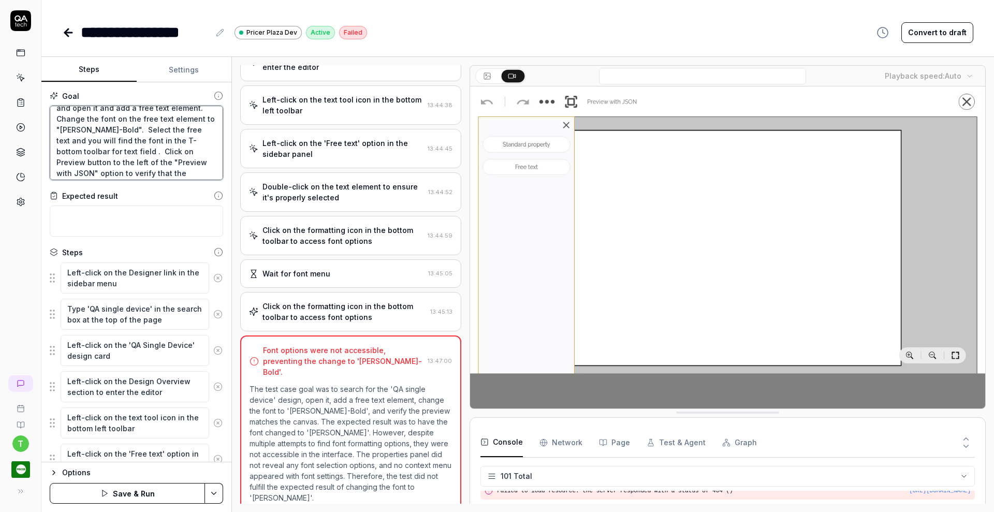
type textarea "Search for the "QA single device" design and open it and add a free text elemen…"
type textarea "*"
type textarea "Search for the "QA single device" design and open it and add a free text elemen…"
type textarea "*"
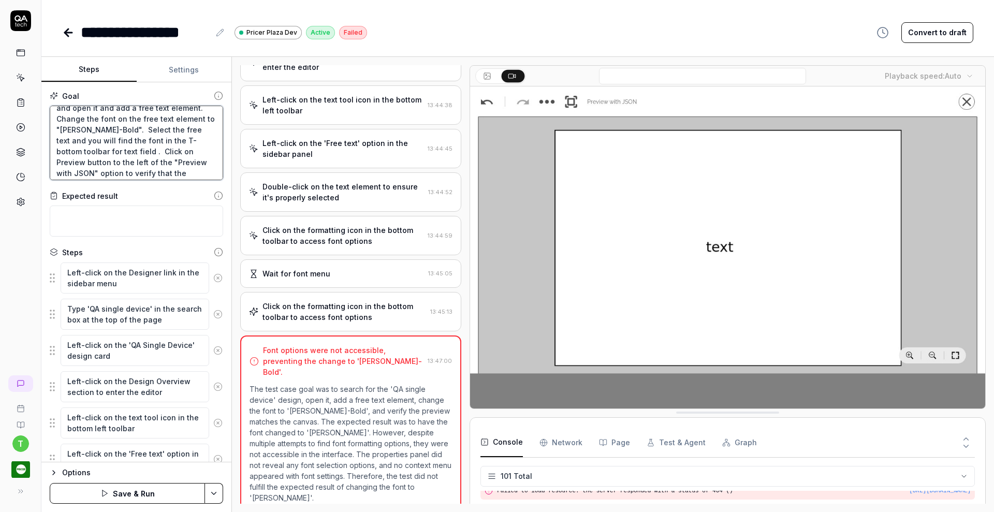
type textarea "Search for the "QA single device" design and open it and add a free text elemen…"
type textarea "*"
type textarea "Search for the "QA single device" design and open it and add a free text elemen…"
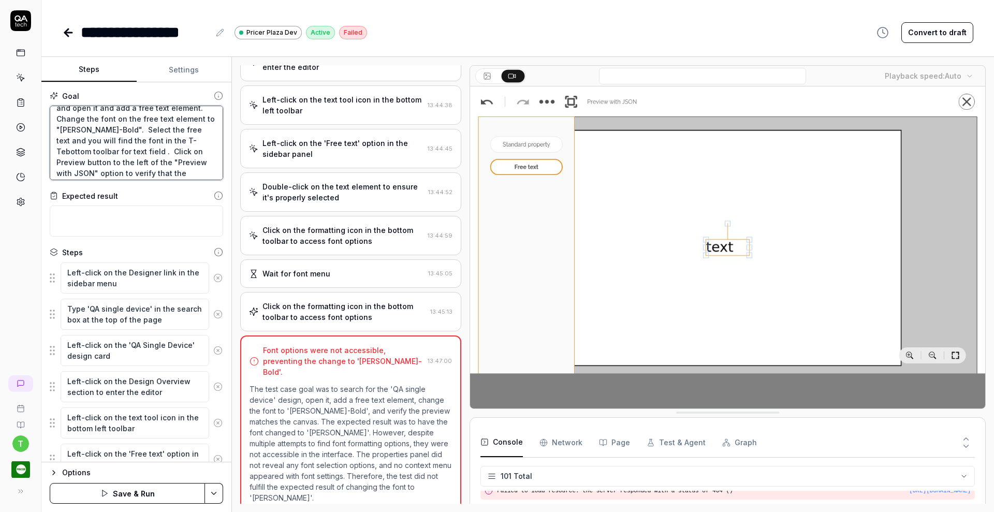
type textarea "*"
type textarea "Search for the "QA single device" design and open it and add a free text elemen…"
type textarea "*"
type textarea "Search for the "QA single device" design and open it and add a free text elemen…"
type textarea "*"
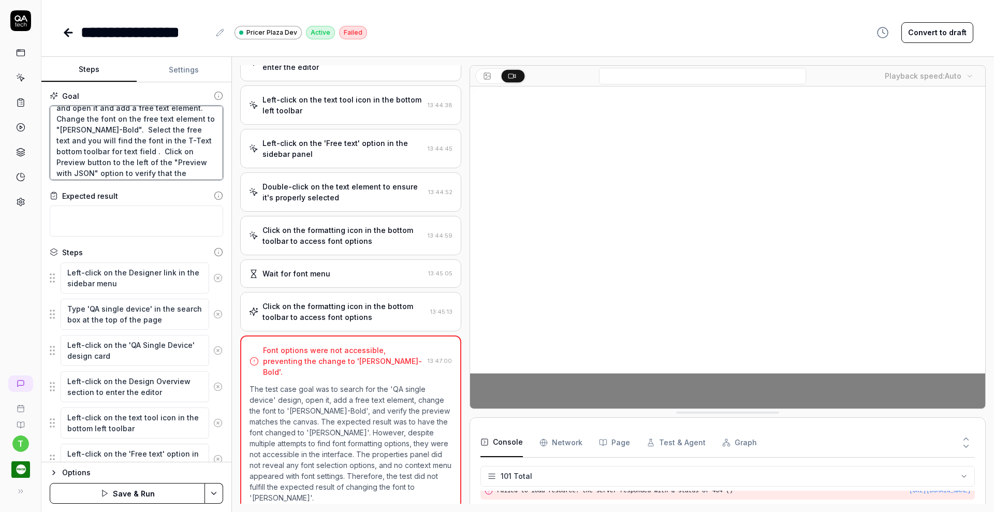
type textarea "Search for the "QA single device" design and open it and add a free text elemen…"
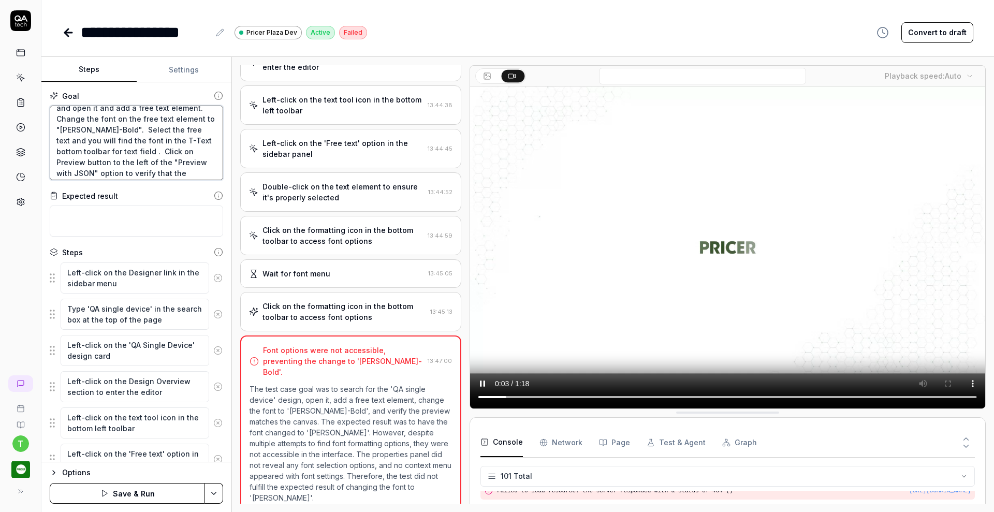
type textarea "*"
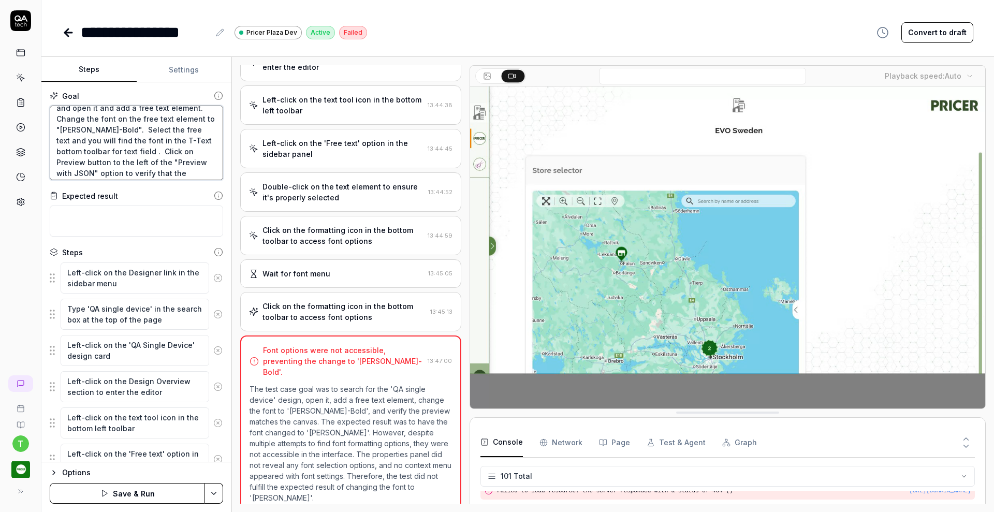
type textarea "Search for the "QA single device" design and open it and add a free text elemen…"
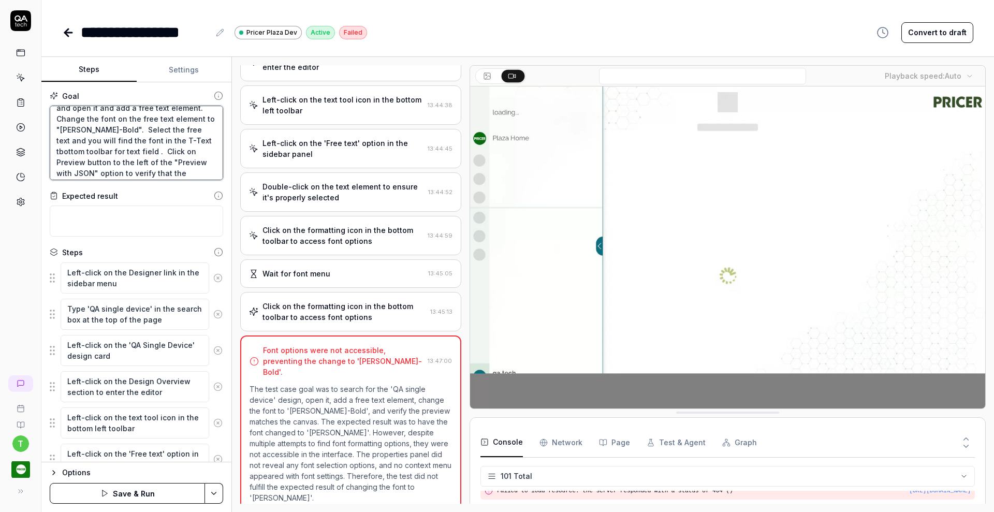
type textarea "*"
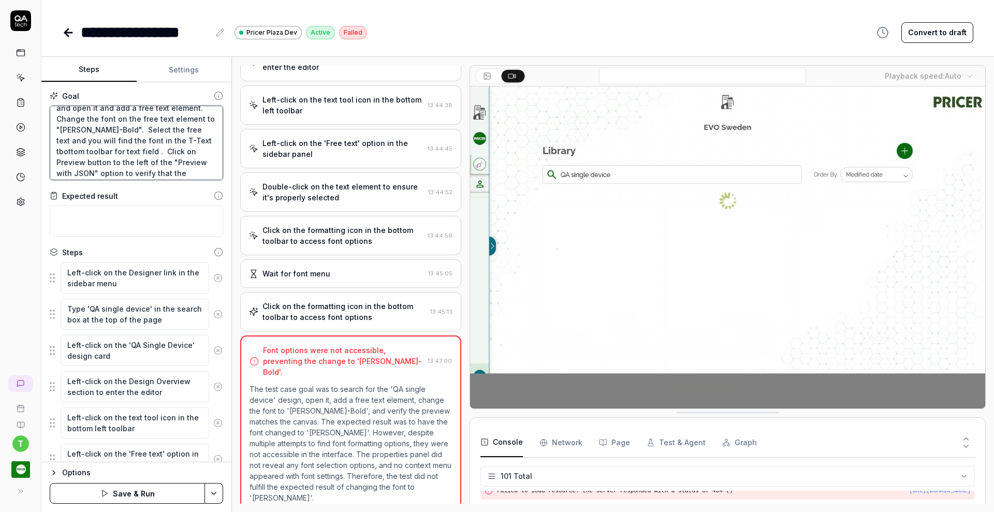
type textarea "Search for the "QA single device" design and open it and add a free text elemen…"
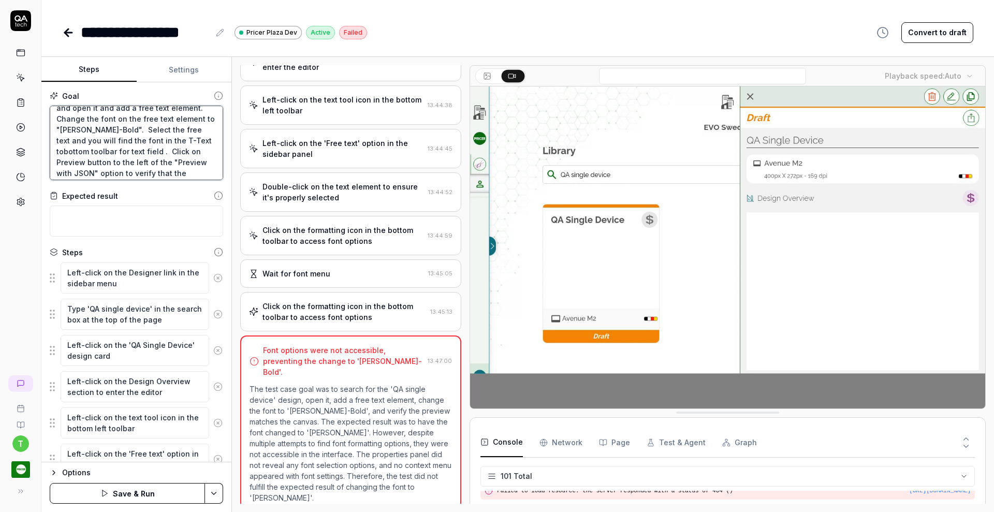
type textarea "*"
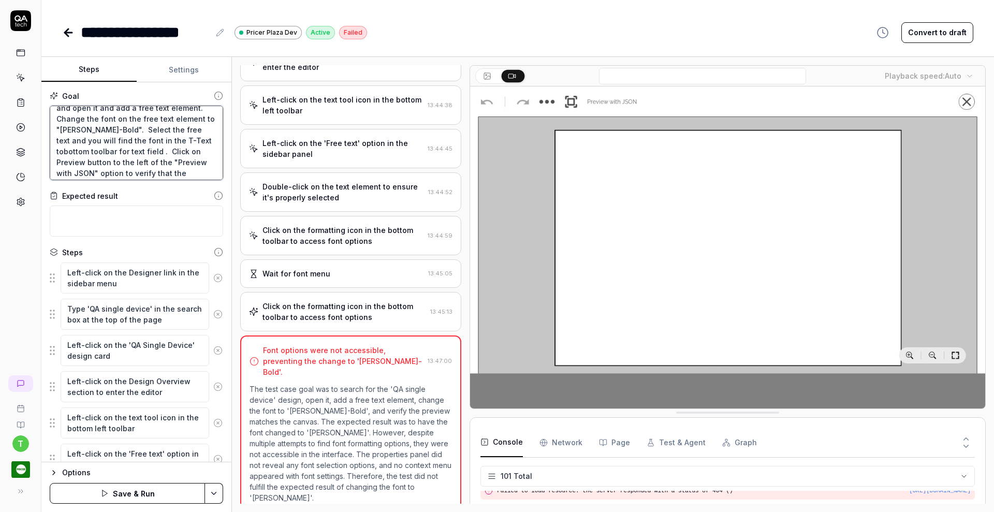
type textarea "Search for the "QA single device" design and open it and add a free text elemen…"
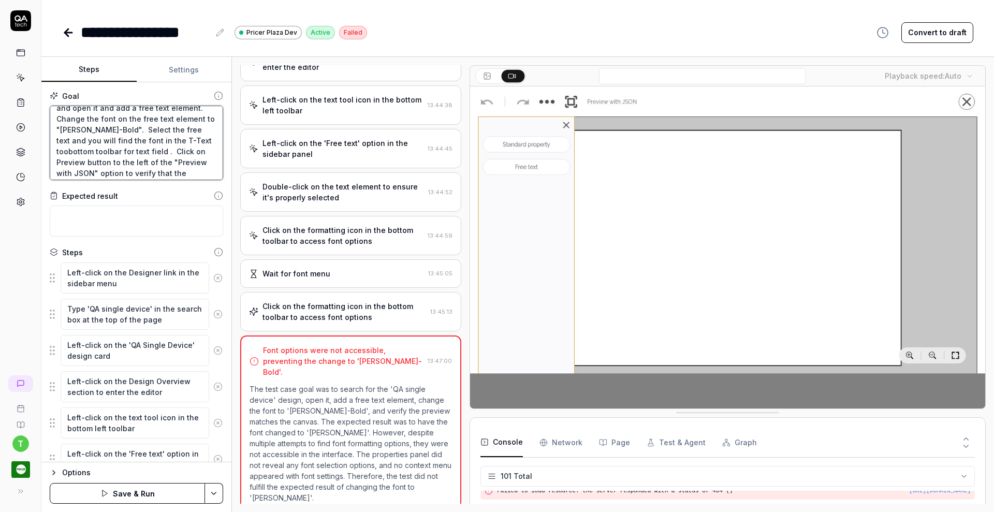
type textarea "*"
type textarea "Search for the "QA single device" design and open it and add a free text elemen…"
type textarea "*"
type textarea "Search for the "QA single device" design and open it and add a free text elemen…"
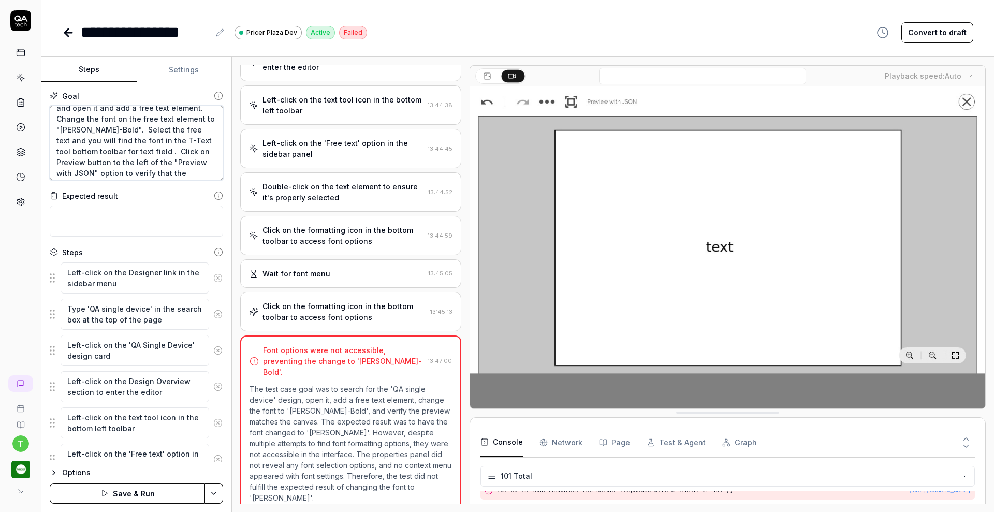
type textarea "*"
type textarea "Search for the "QA single device" design and open it and add a free text elemen…"
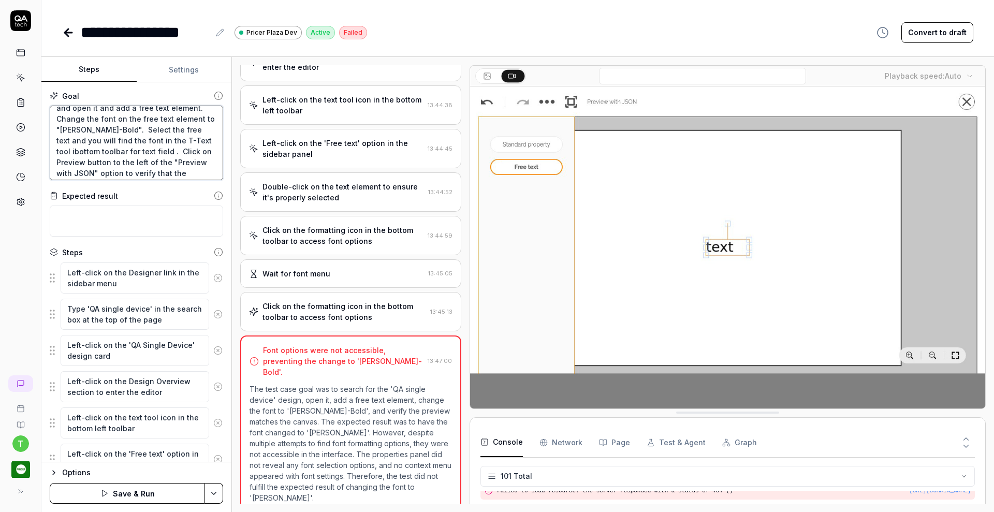
type textarea "*"
type textarea "Search for the "QA single device" design and open it and add a free text elemen…"
type textarea "*"
type textarea "Search for the "QA single device" design and open it and add a free text elemen…"
type textarea "*"
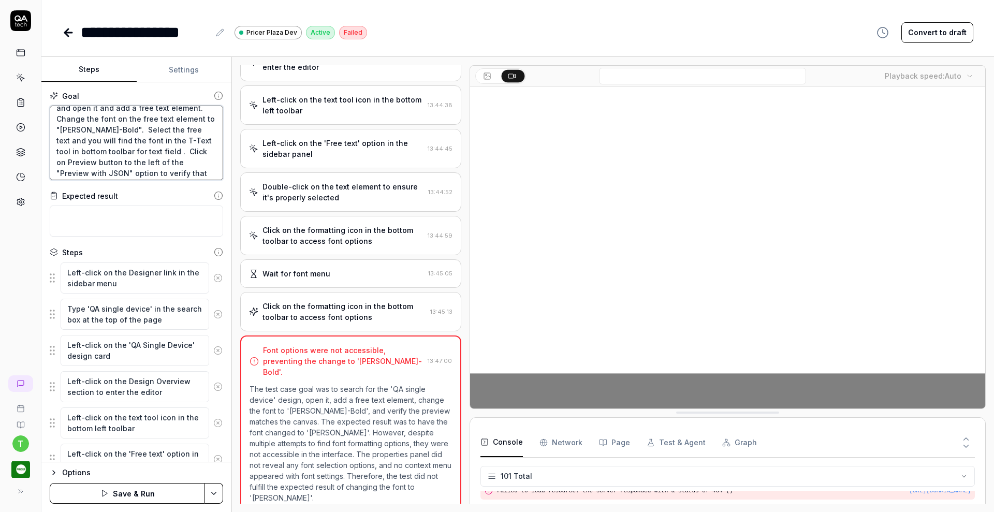
type textarea "Search for the "QA single device" design and open it and add a free text elemen…"
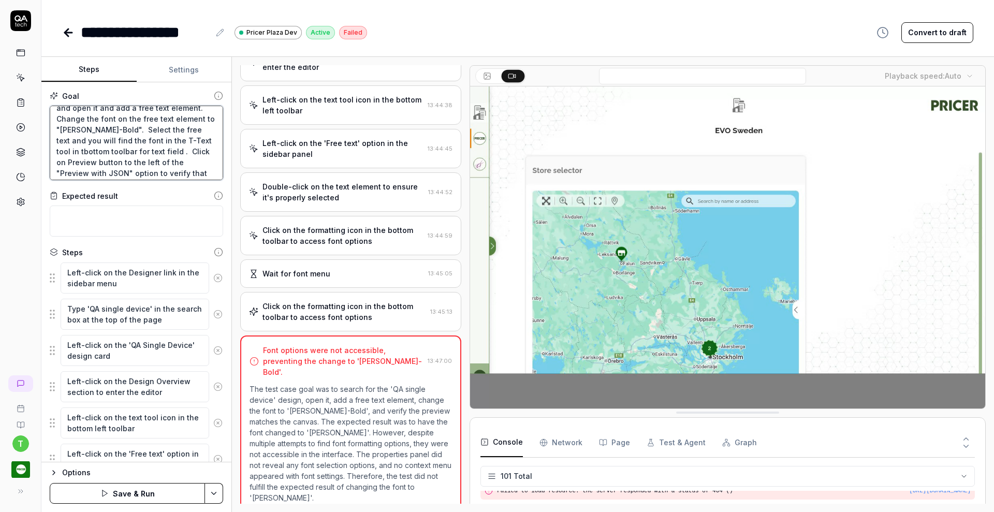
type textarea "*"
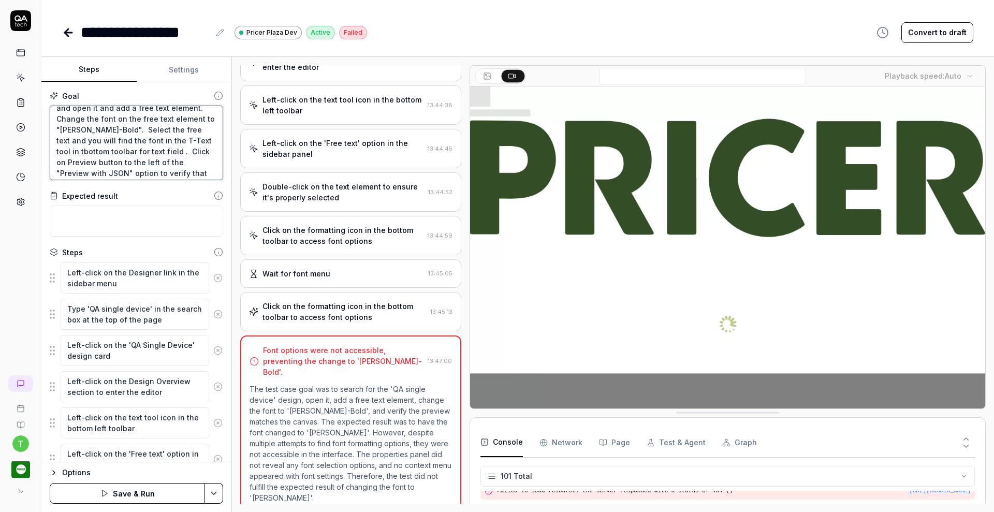
type textarea "Search for the "QA single device" design and open it and add a free text elemen…"
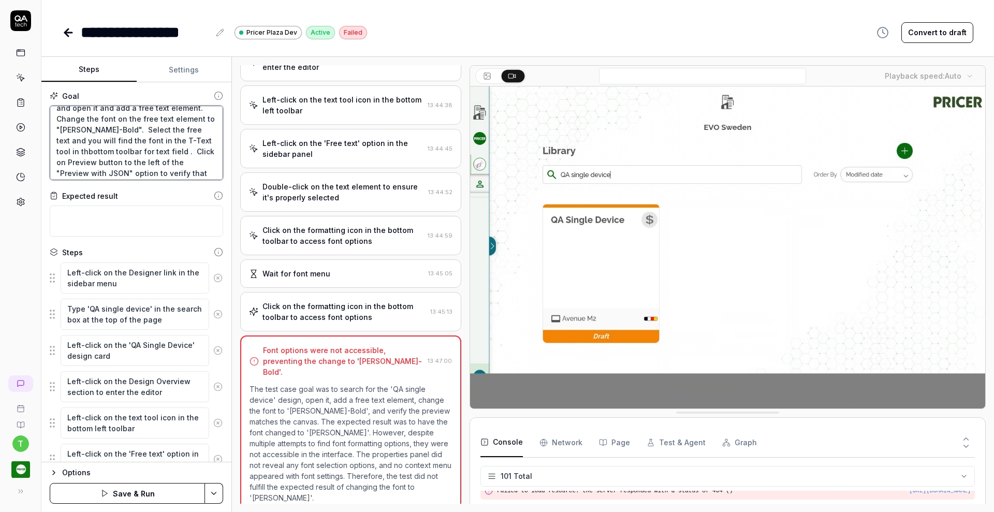
type textarea "*"
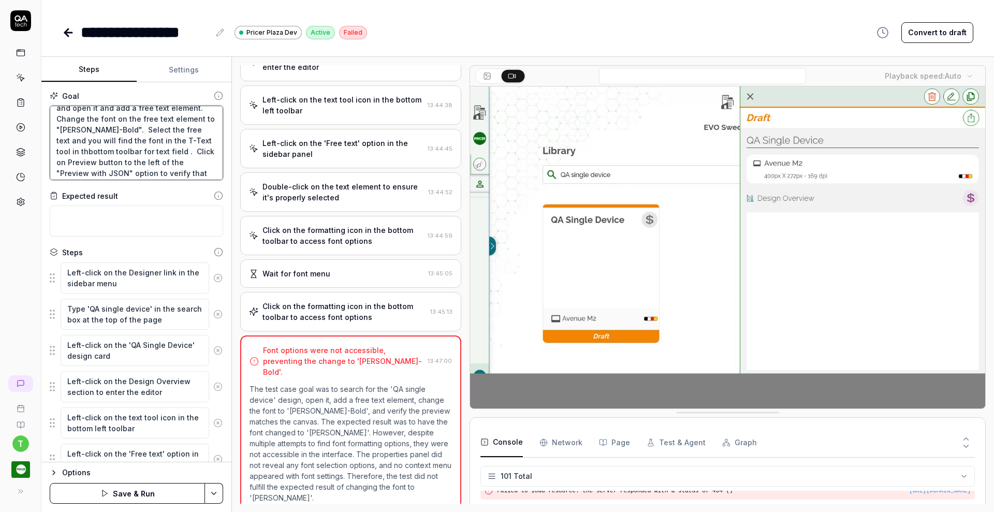
type textarea "Search for the "QA single device" design and open it and add a free text elemen…"
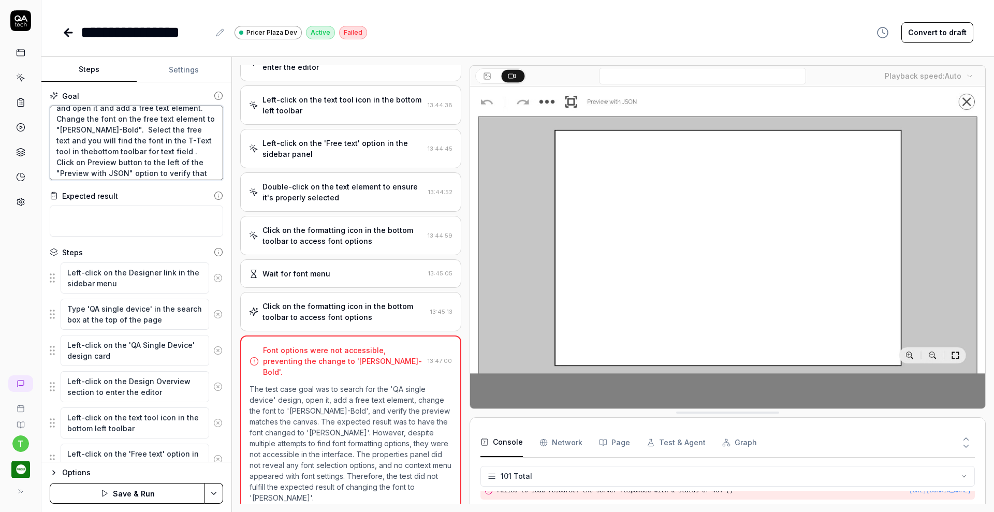
type textarea "*"
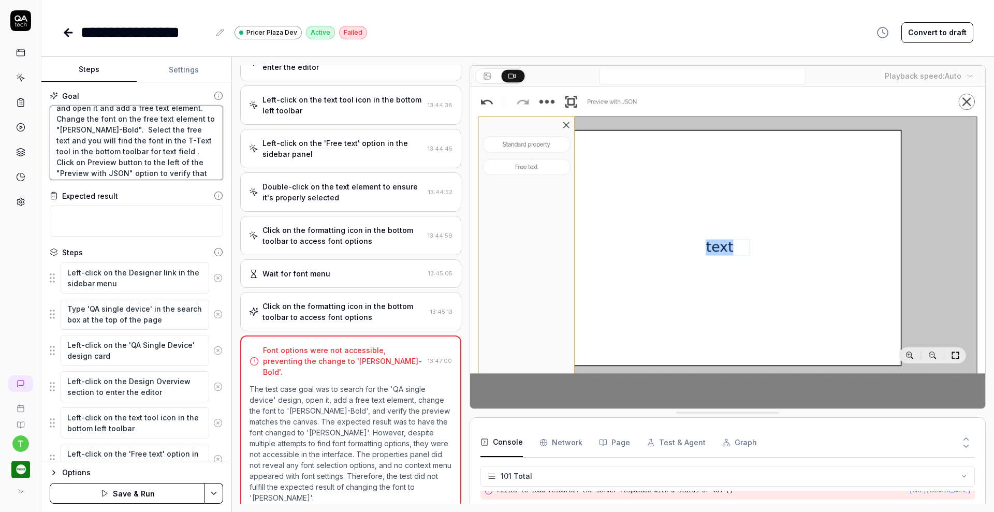
type textarea "Search for the "QA single device" design and open it and add a free text elemen…"
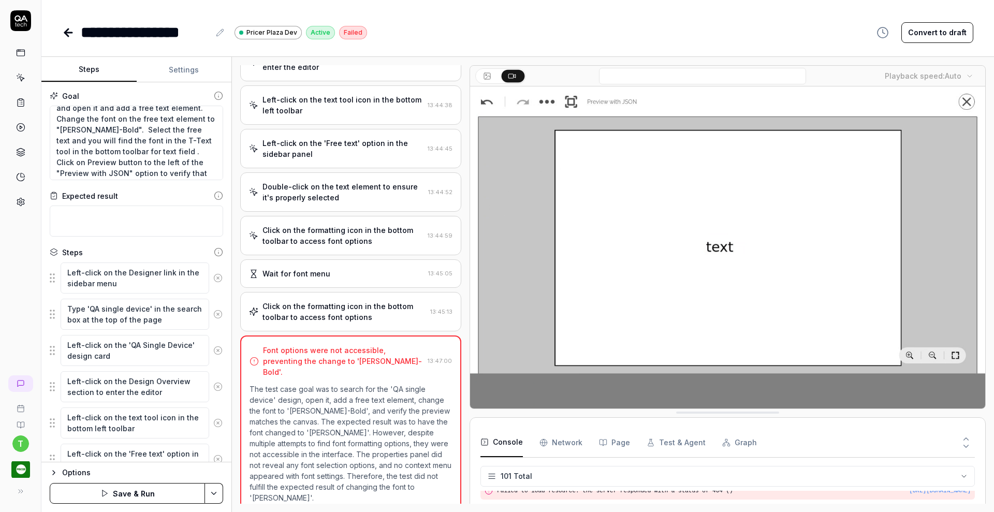
click at [217, 277] on icon at bounding box center [218, 277] width 3 height 3
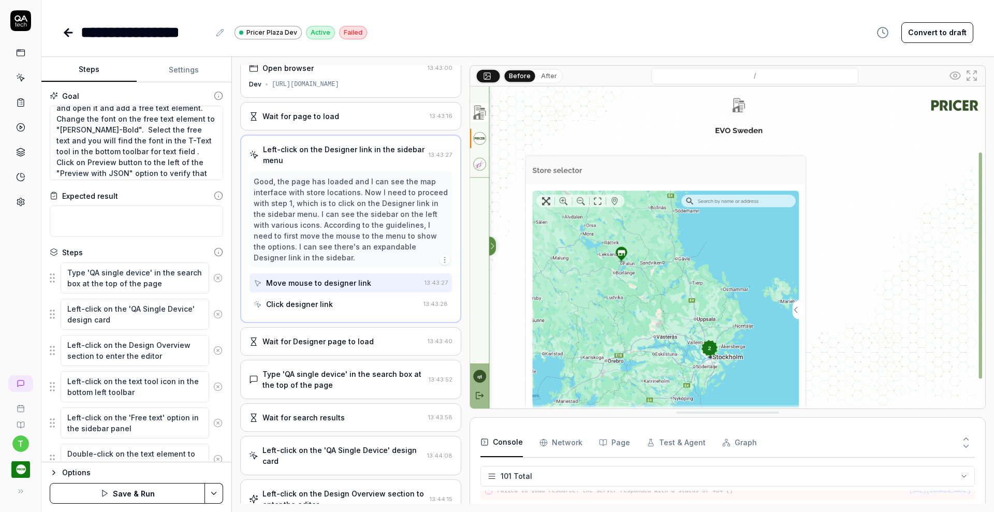
scroll to position [0, 0]
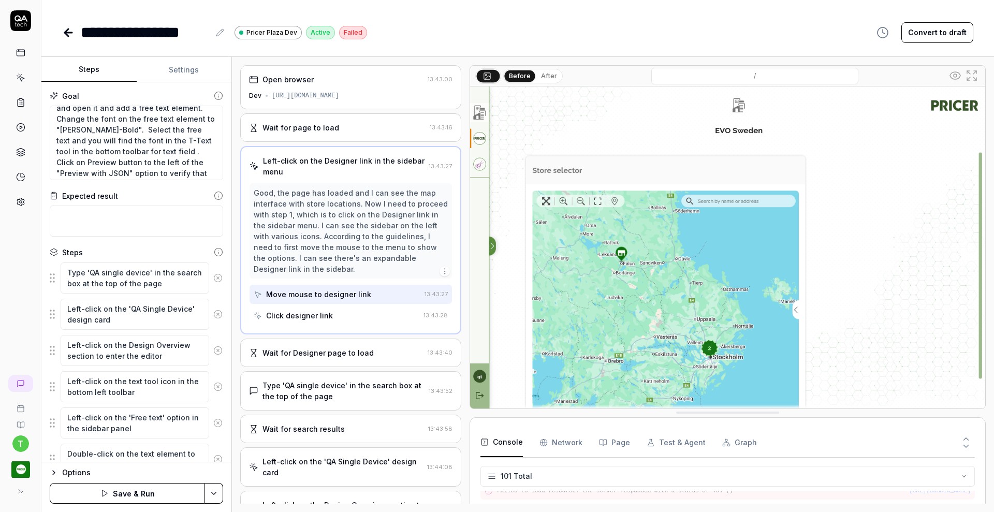
click at [217, 277] on icon at bounding box center [218, 277] width 3 height 3
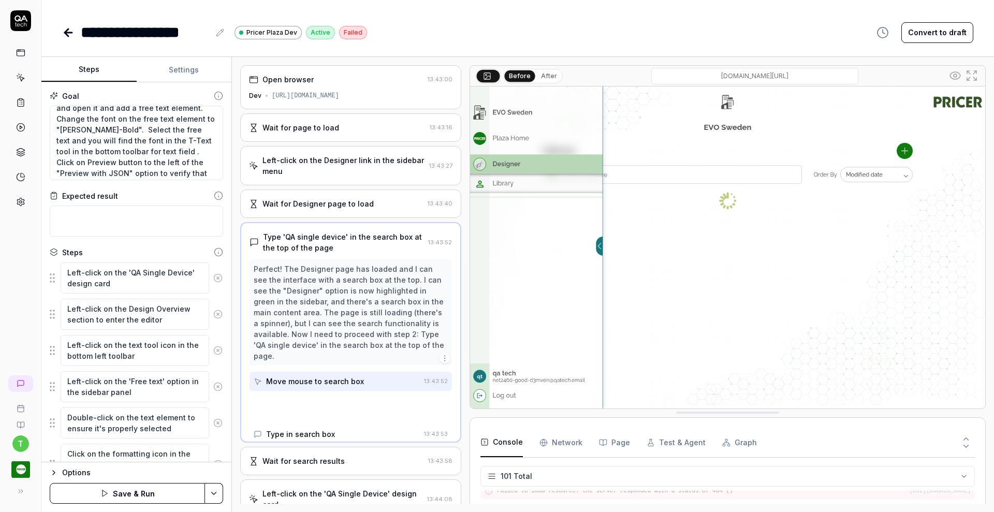
click at [217, 277] on icon at bounding box center [218, 277] width 3 height 3
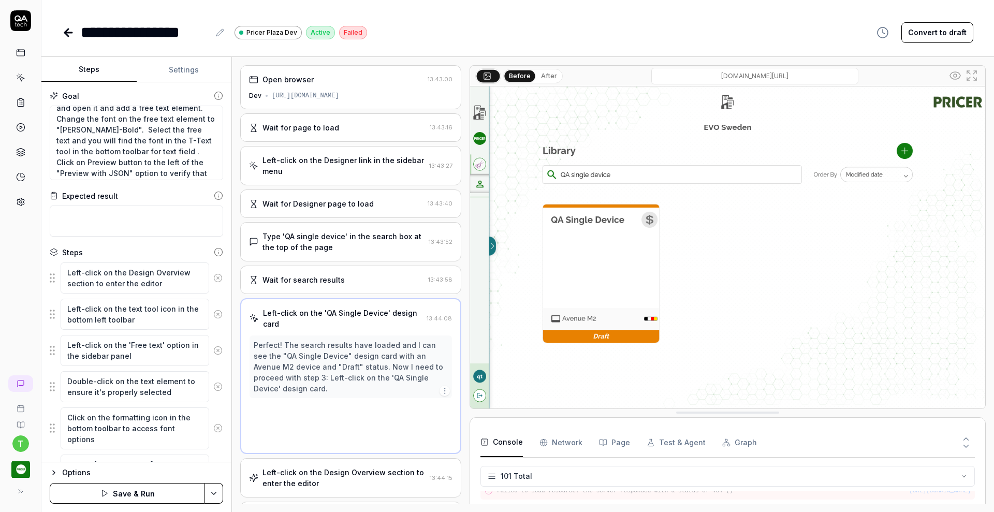
click at [217, 277] on icon at bounding box center [218, 277] width 3 height 3
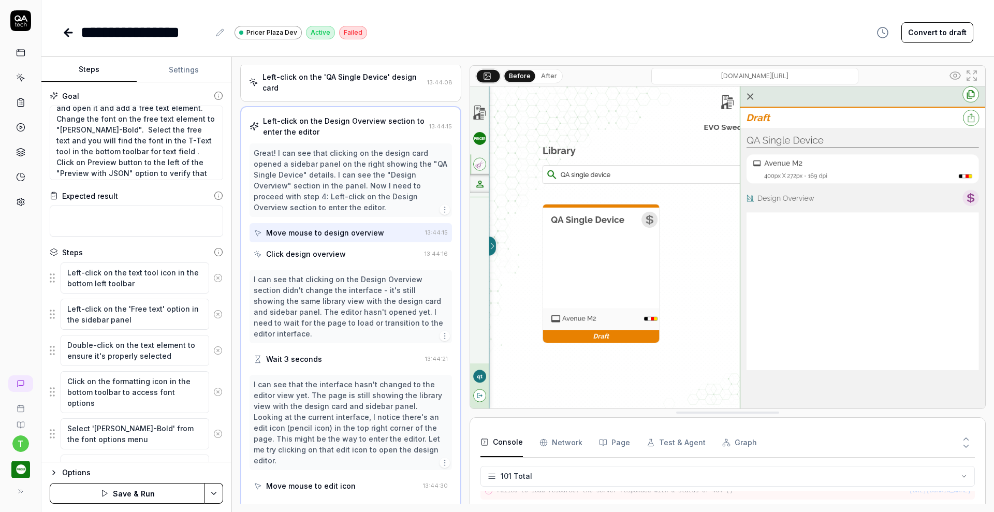
click at [217, 277] on icon at bounding box center [218, 277] width 3 height 3
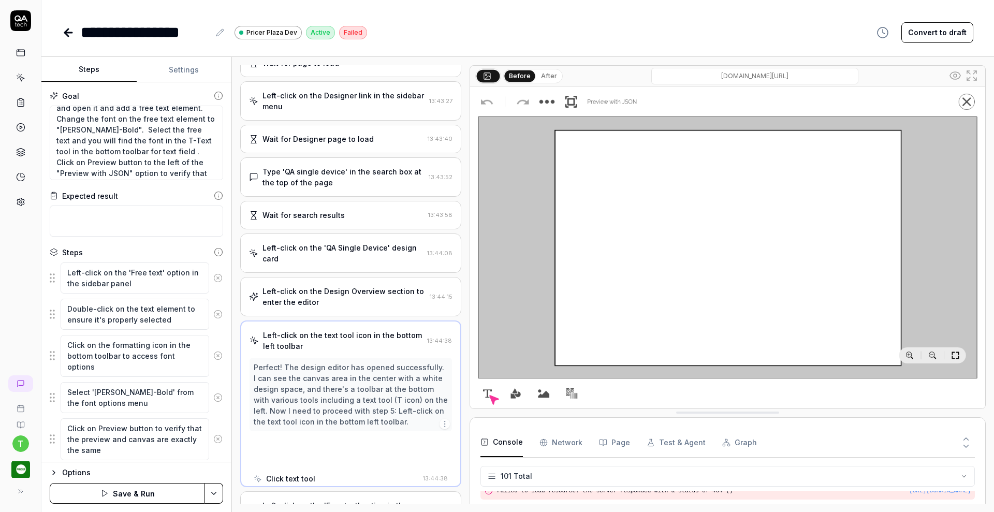
click at [217, 277] on icon at bounding box center [218, 277] width 3 height 3
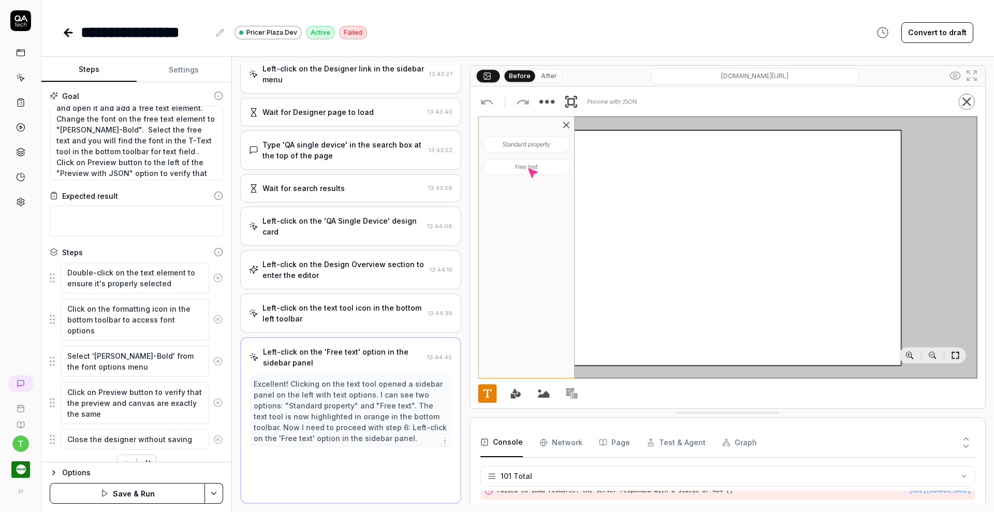
click at [217, 277] on icon at bounding box center [218, 277] width 3 height 3
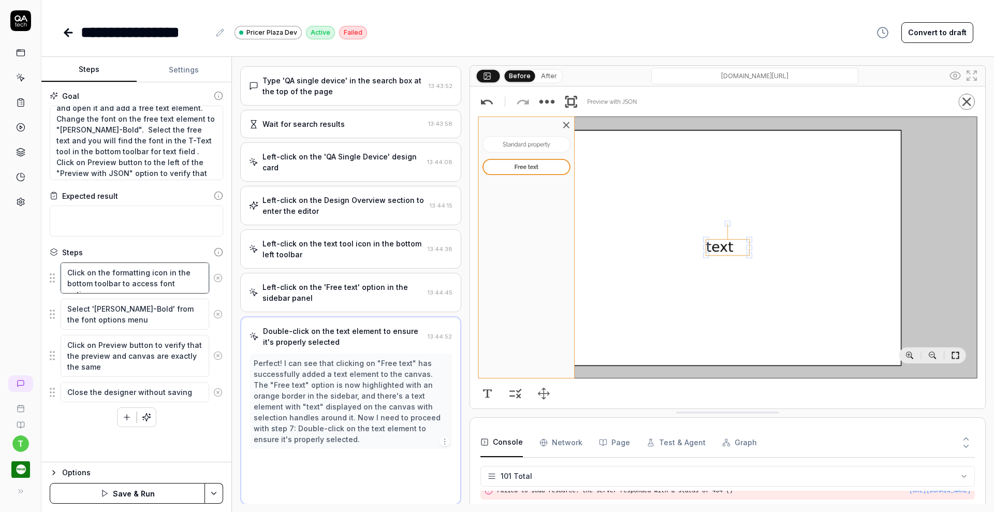
click at [208, 277] on textarea "Click on the formatting icon in the bottom toolbar to access font options" at bounding box center [135, 278] width 149 height 31
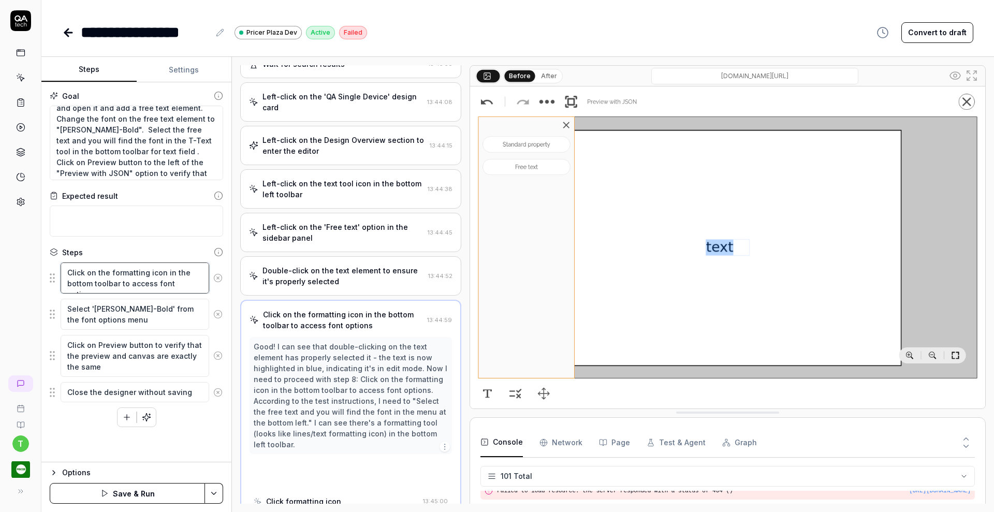
scroll to position [222, 0]
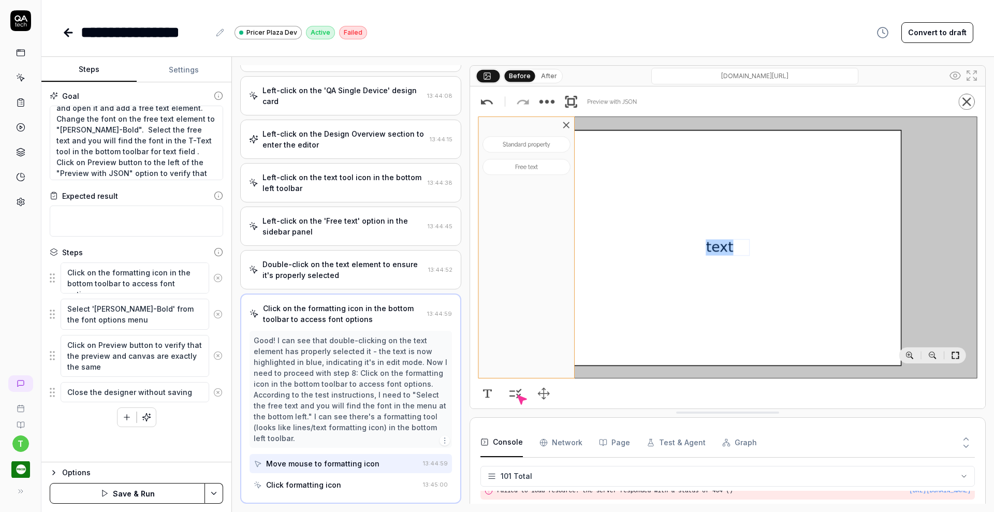
click at [220, 276] on icon at bounding box center [217, 277] width 9 height 9
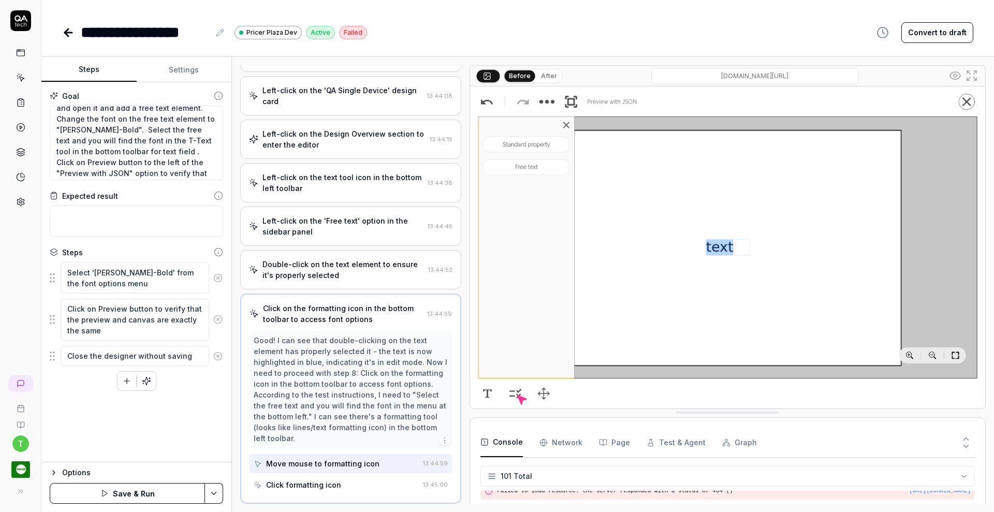
click at [220, 276] on icon at bounding box center [217, 277] width 9 height 9
click at [220, 281] on icon at bounding box center [217, 283] width 9 height 9
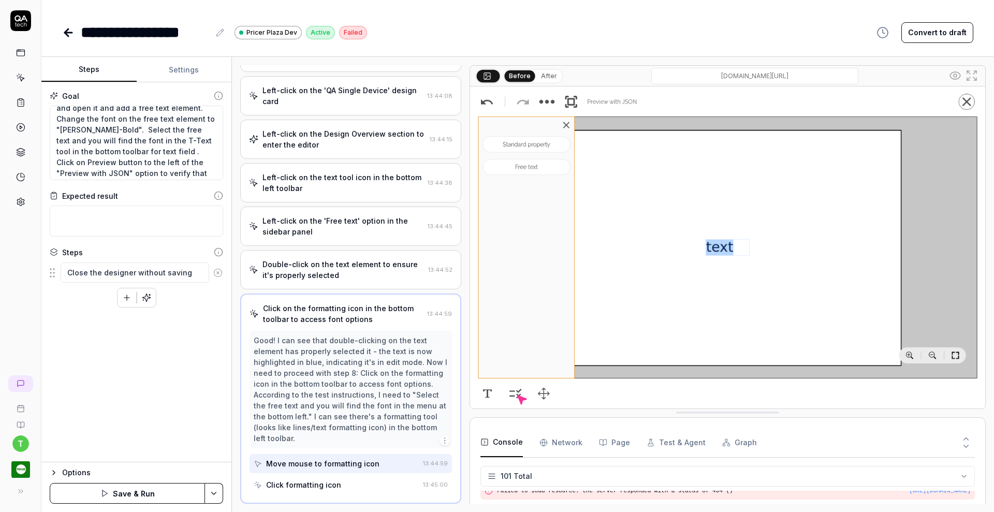
click at [216, 269] on circle at bounding box center [218, 273] width 8 height 8
click at [210, 492] on html "**********" at bounding box center [497, 256] width 994 height 512
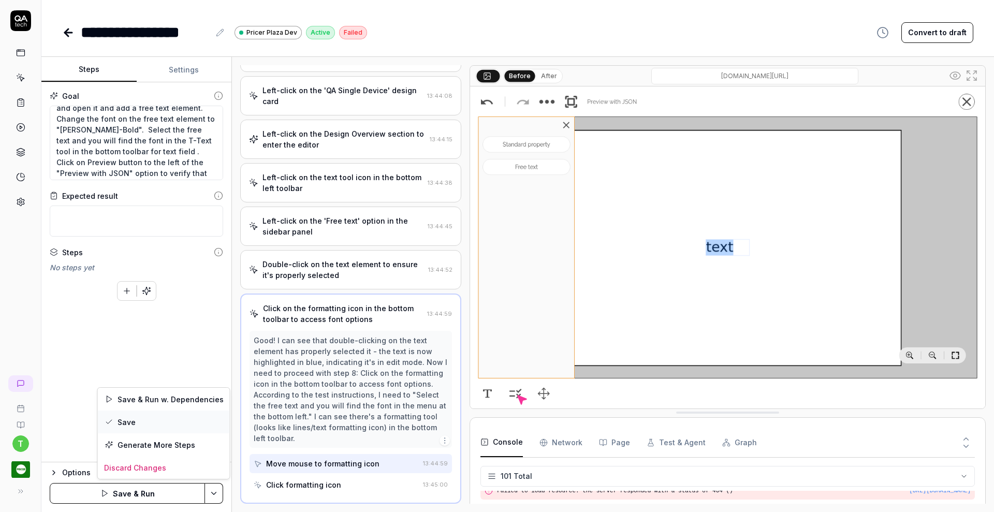
click at [189, 420] on div "Save" at bounding box center [164, 422] width 132 height 23
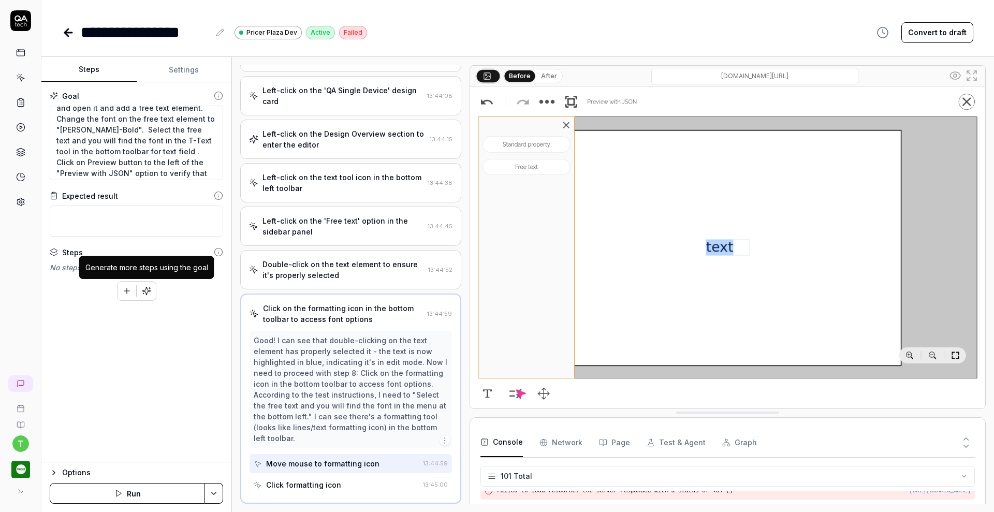
click at [150, 286] on icon "button" at bounding box center [146, 290] width 9 height 9
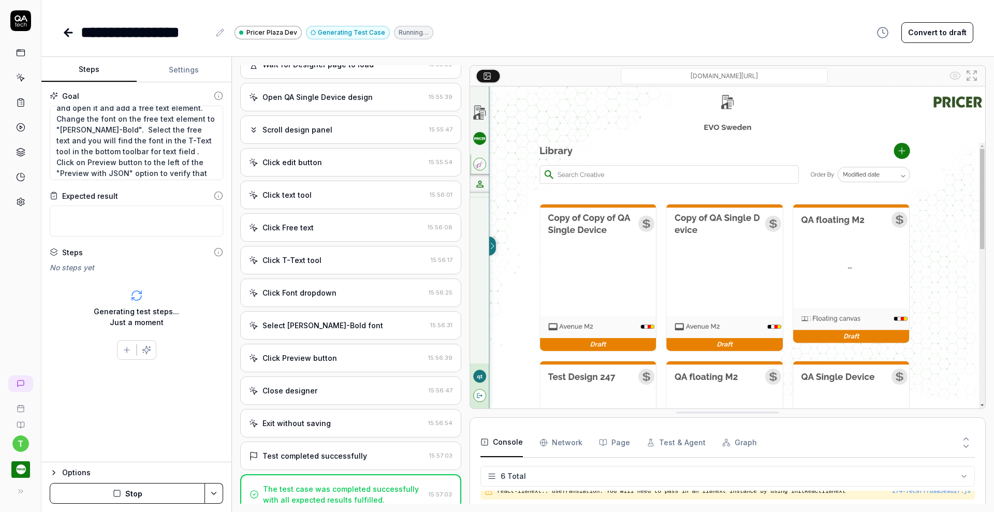
scroll to position [169, 0]
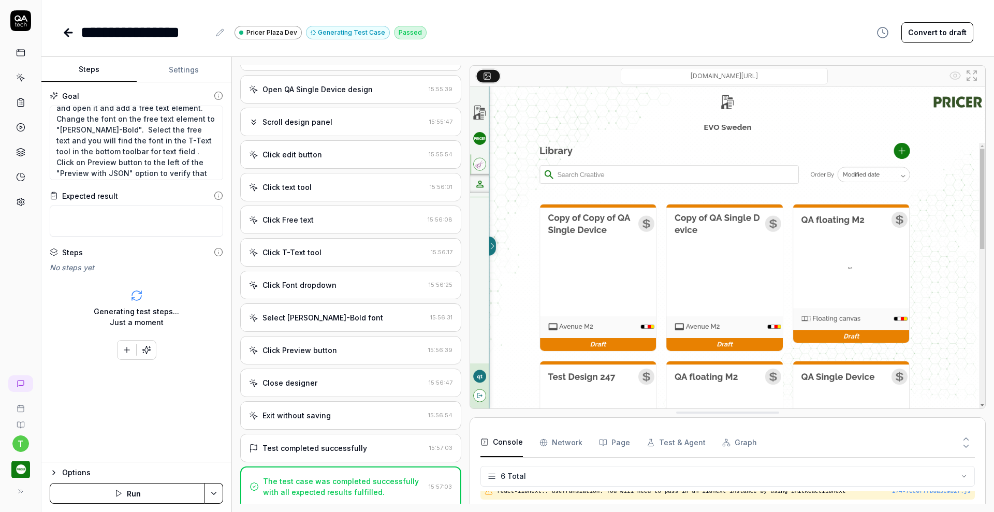
click at [70, 31] on icon at bounding box center [68, 32] width 12 height 12
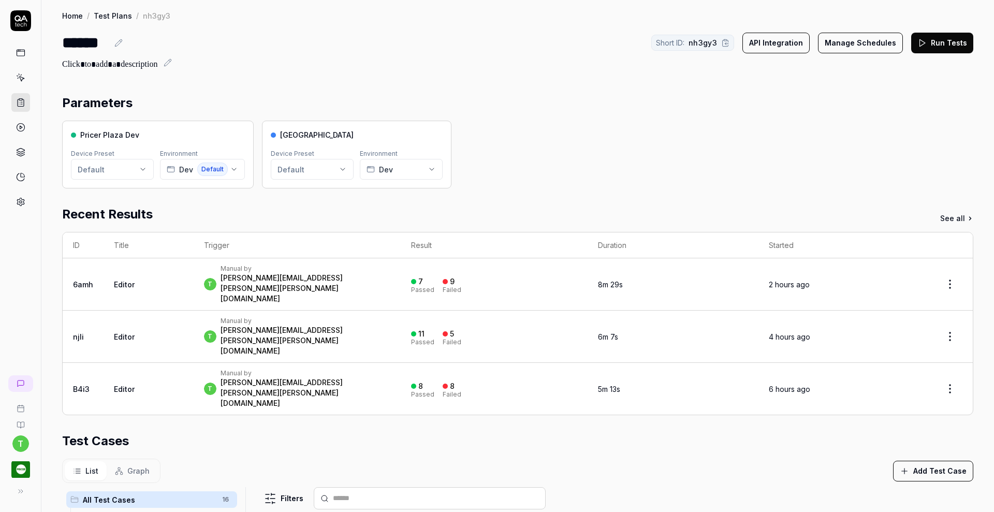
click at [304, 275] on div "[PERSON_NAME][EMAIL_ADDRESS][PERSON_NAME][PERSON_NAME][DOMAIN_NAME]" at bounding box center [306, 288] width 170 height 31
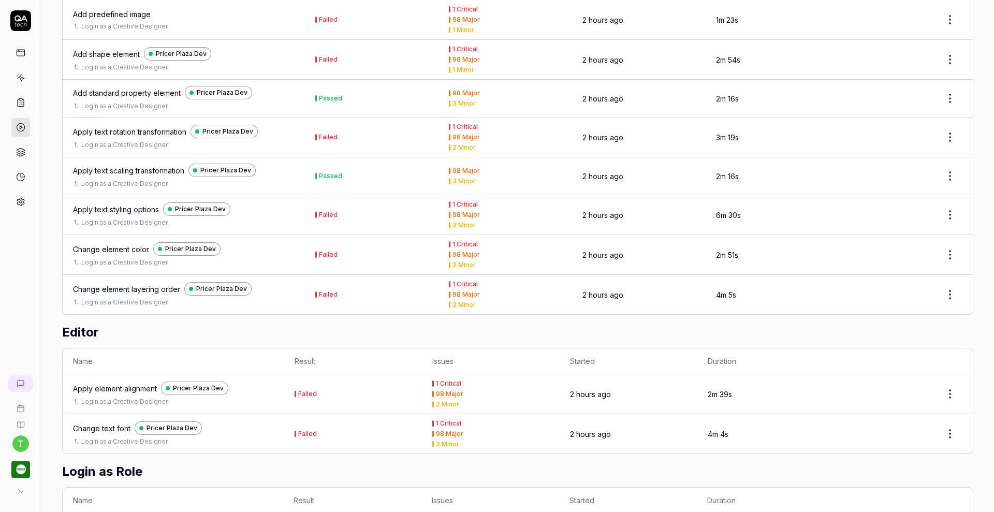
scroll to position [745, 0]
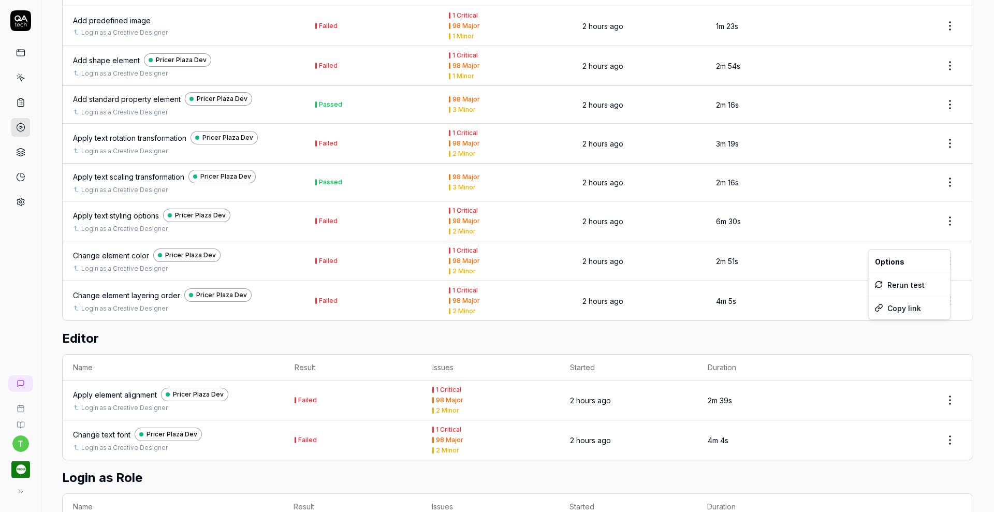
click at [941, 235] on html "t Home / Results / Run: 6amh Home / Results / Run: 6amh Run: 6amh Rerun failed …" at bounding box center [497, 256] width 994 height 512
click at [917, 236] on html "t Home / Results / Run: 6amh Home / Results / Run: 6amh Run: 6amh Rerun failed …" at bounding box center [497, 256] width 994 height 512
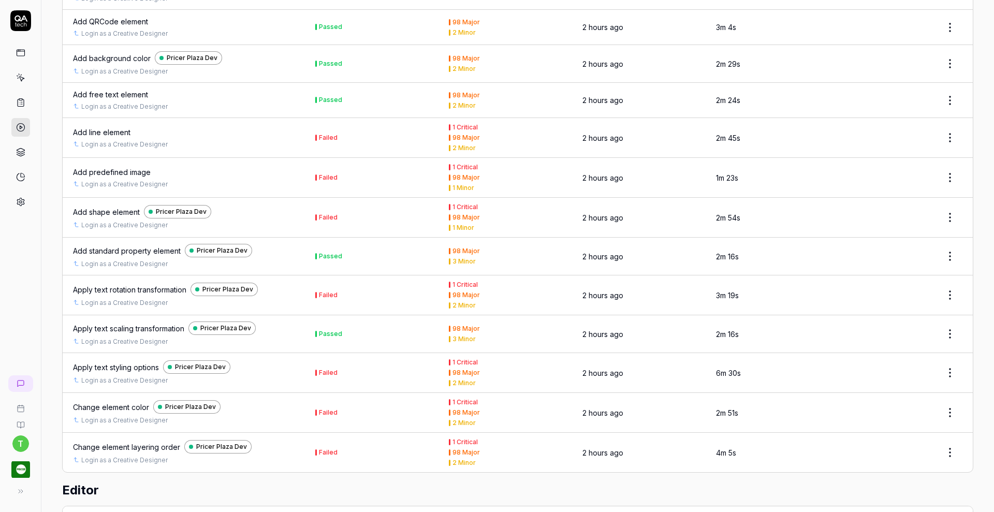
scroll to position [0, 0]
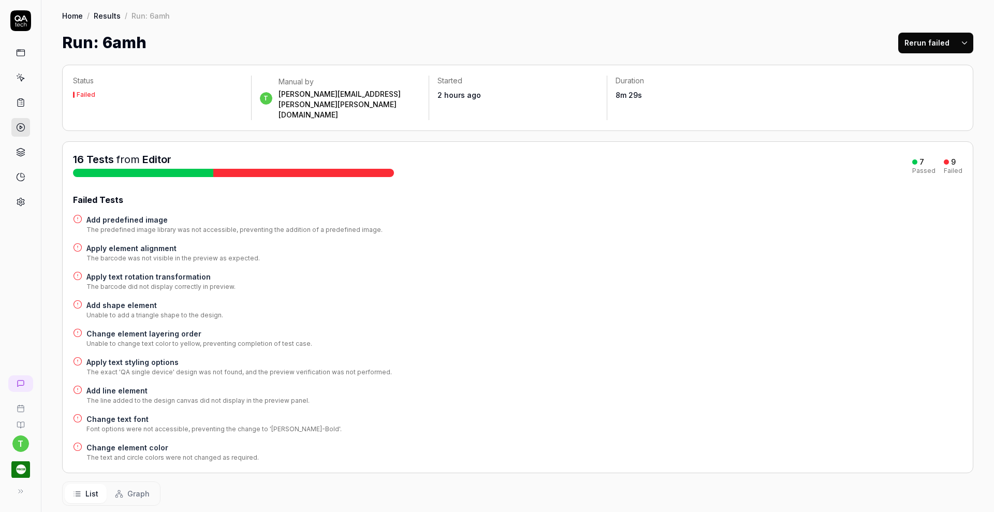
click at [23, 100] on icon at bounding box center [20, 102] width 9 height 9
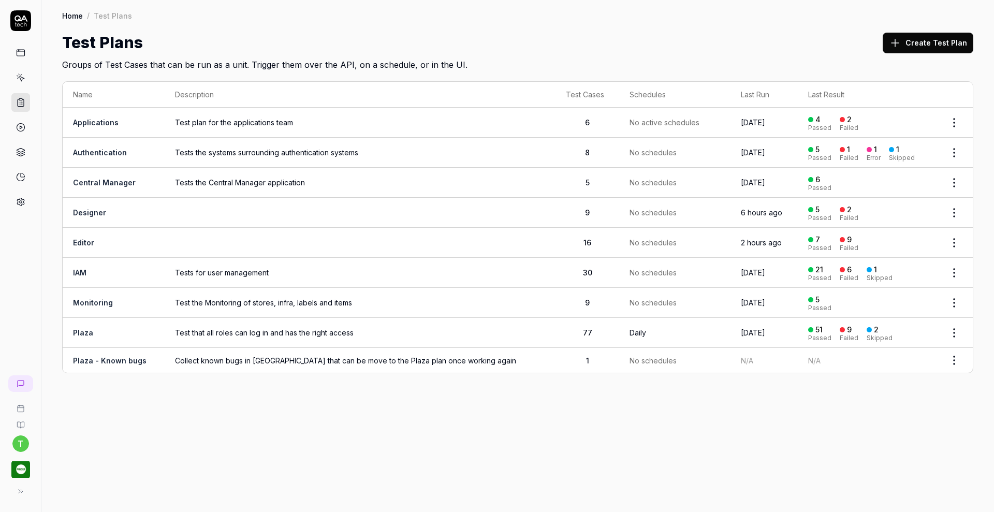
click at [77, 240] on link "Editor" at bounding box center [83, 242] width 21 height 9
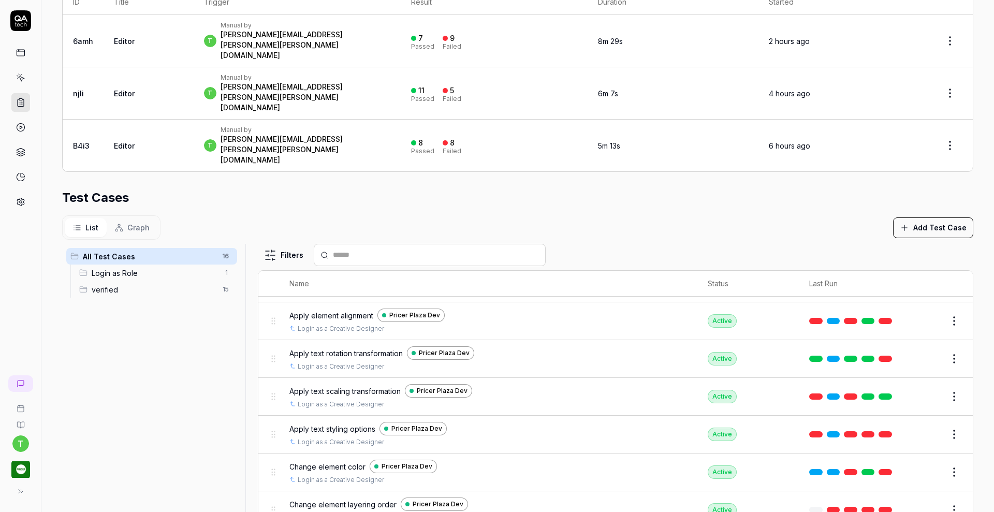
scroll to position [378, 0]
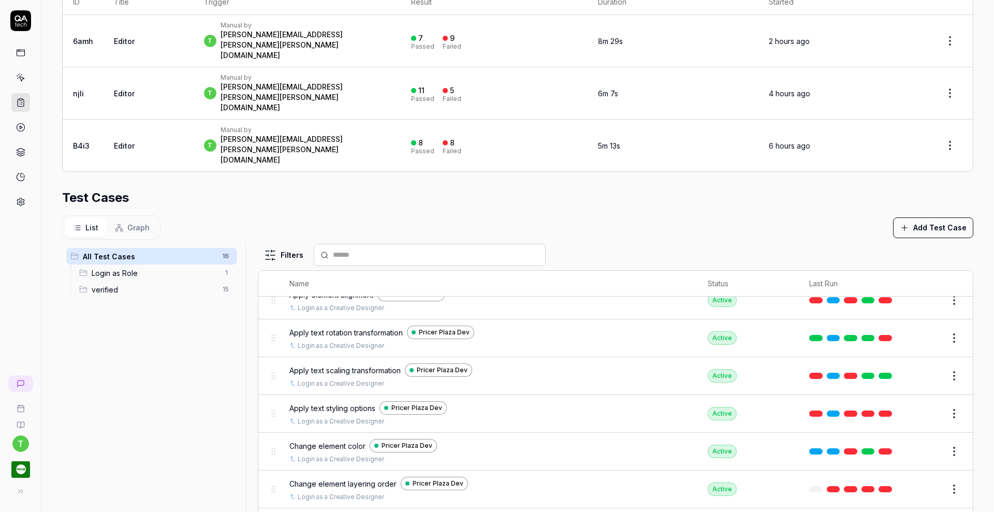
click at [918, 481] on button "Edit" at bounding box center [929, 489] width 25 height 17
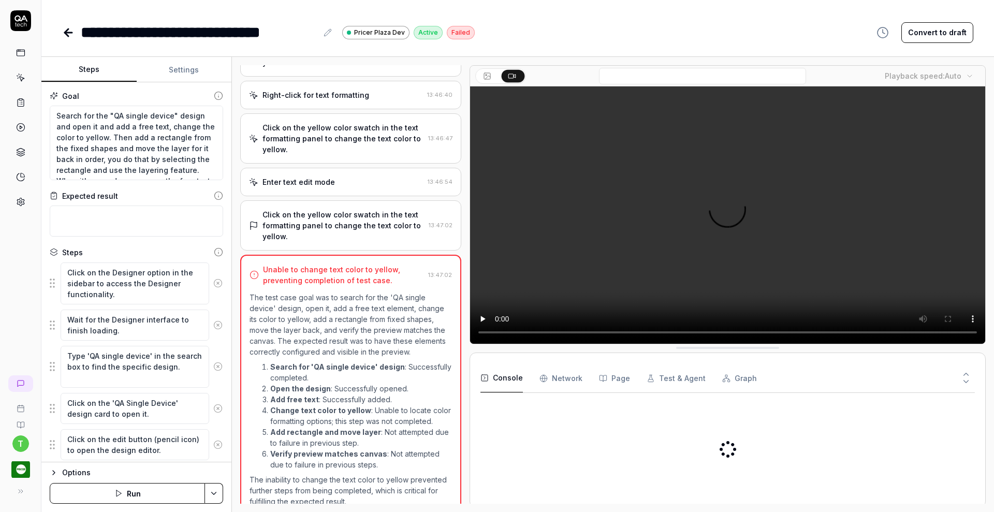
scroll to position [1058, 0]
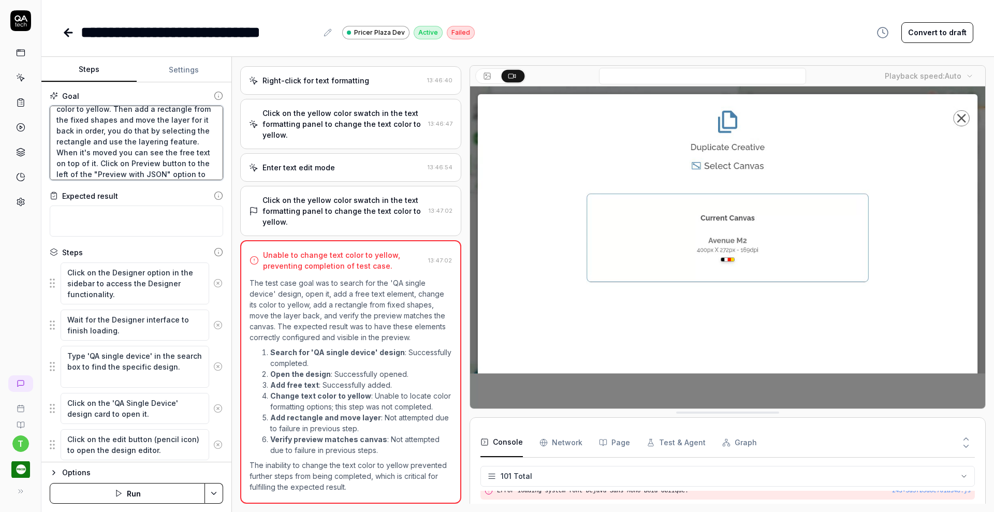
scroll to position [31, 0]
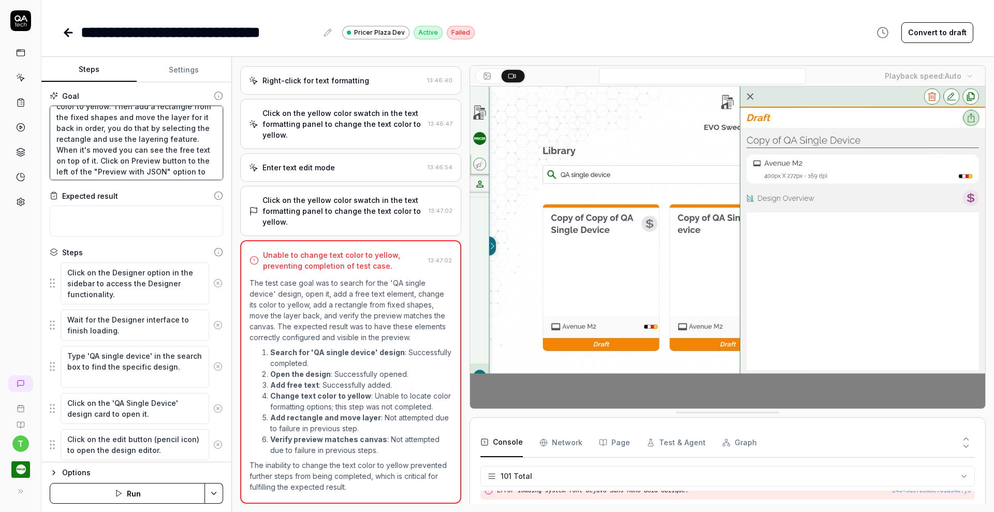
click at [127, 139] on textarea "Search for the "QA single device" design and open it and add a free text, chang…" at bounding box center [136, 143] width 173 height 75
type textarea "*"
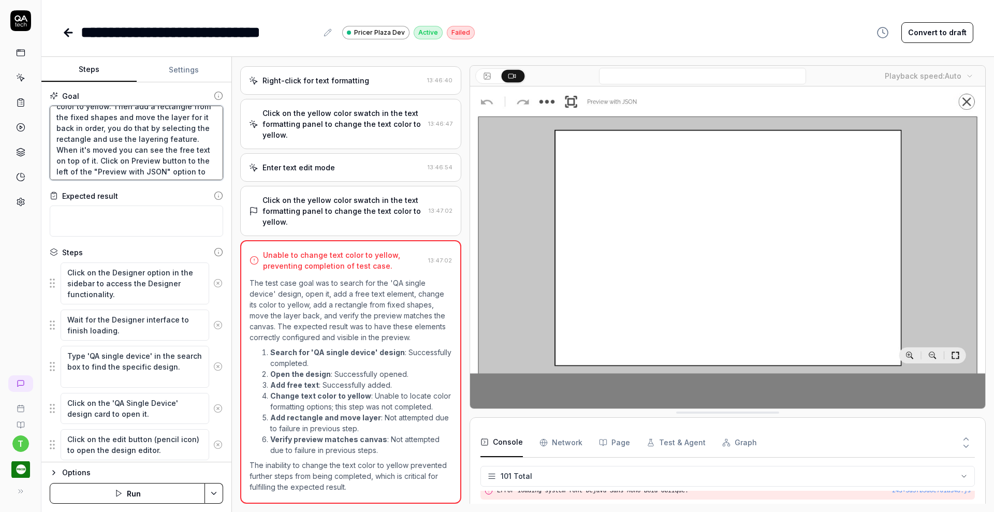
type textarea "Search for the "QA single device" design and open it and add a free text, chang…"
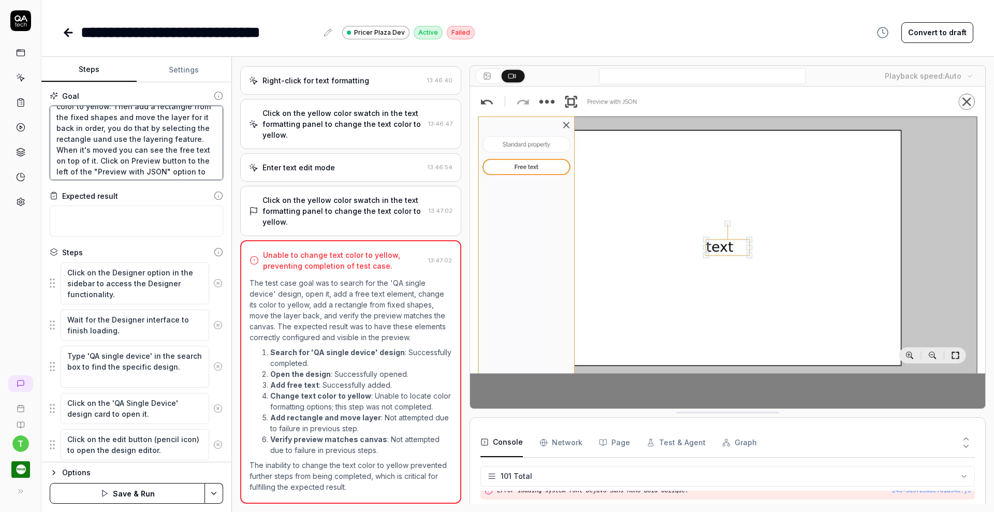
type textarea "*"
type textarea "Search for the "QA single device" design and open it and add a free text, chang…"
type textarea "*"
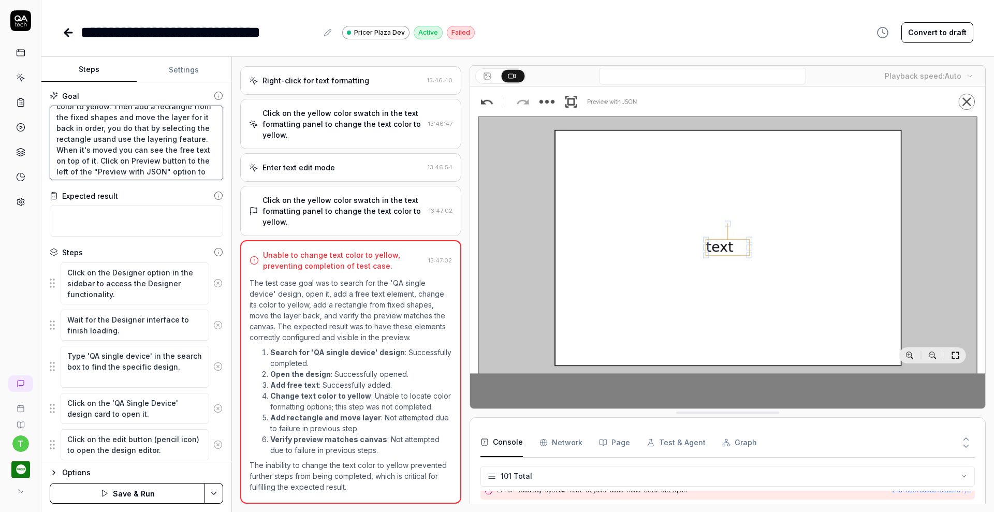
type textarea "Search for the "QA single device" design and open it and add a free text, chang…"
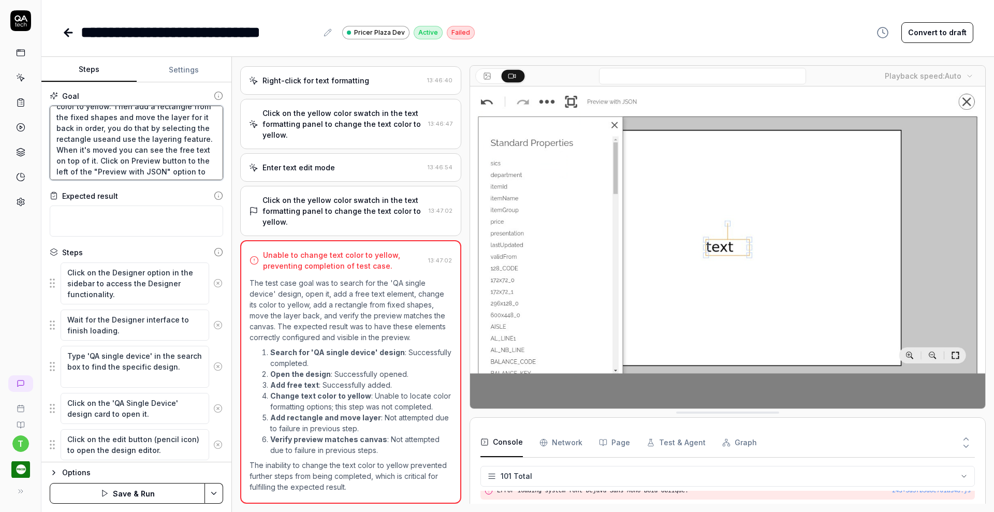
type textarea "*"
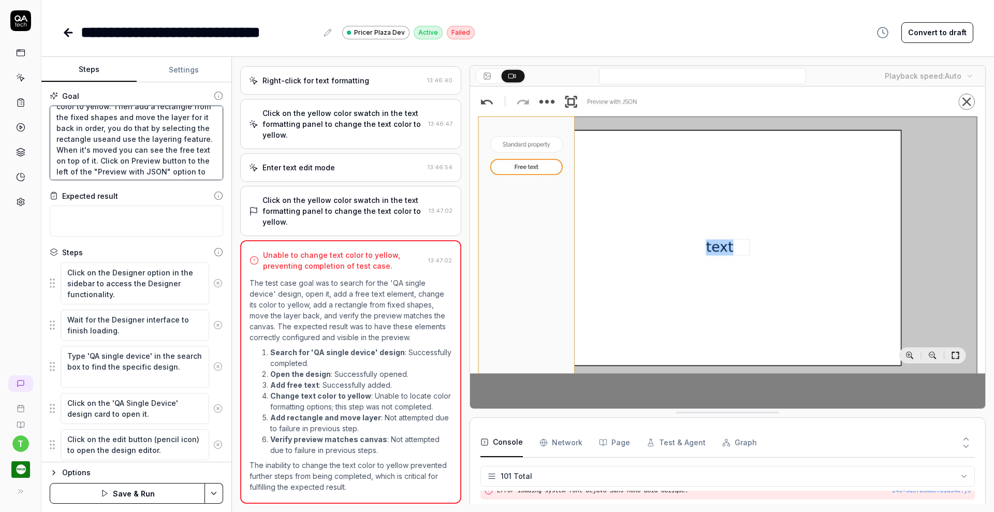
type textarea "Search for the "QA single device" design and open it and add a free text, chang…"
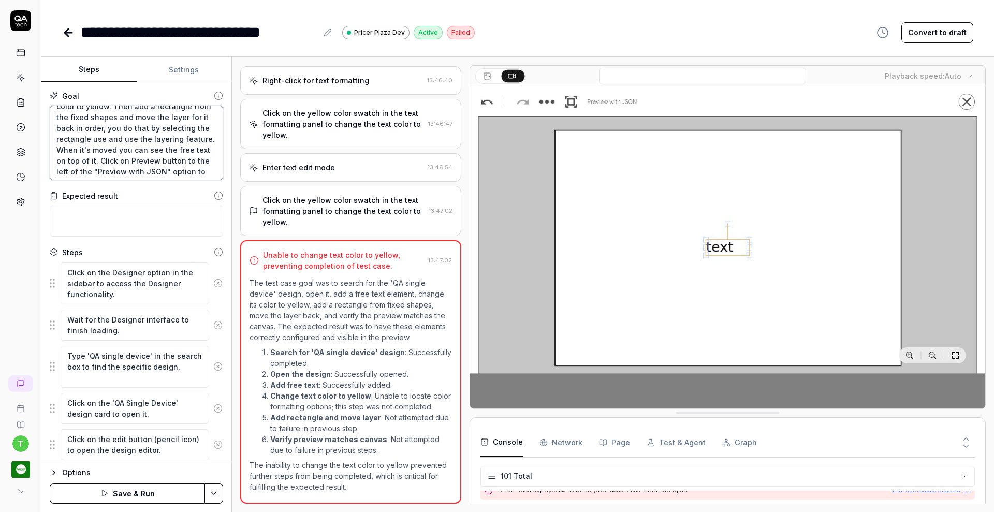
type textarea "*"
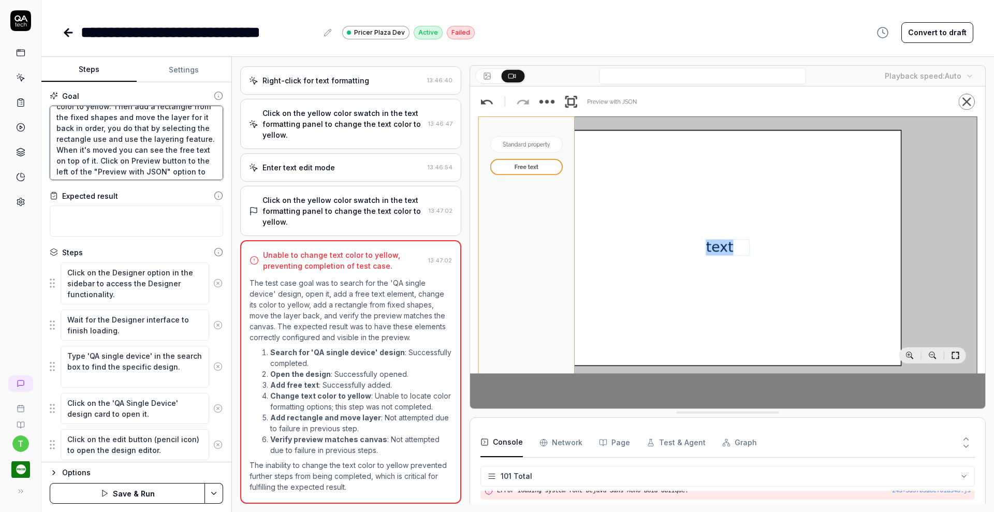
type textarea "Search for the "QA single device" design and open it and add a free text, chang…"
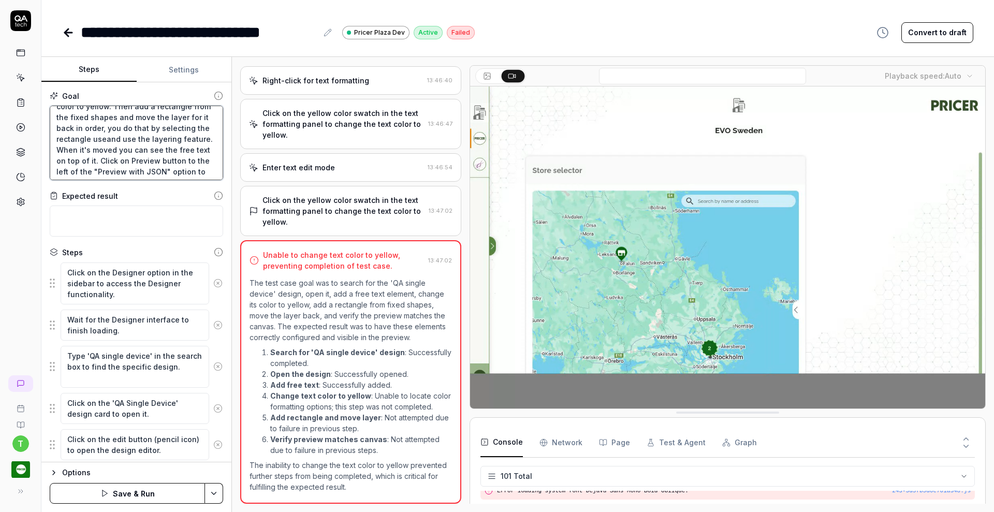
type textarea "*"
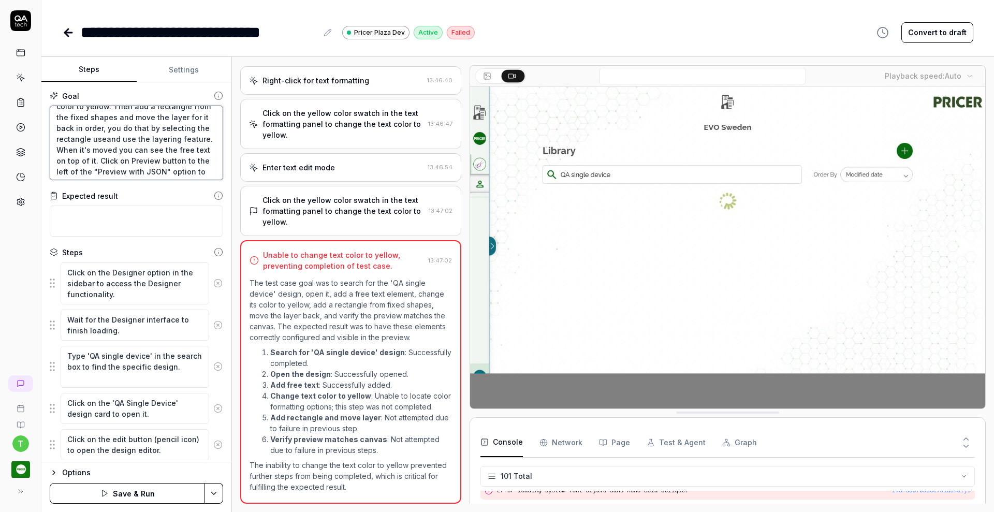
type textarea "Search for the "QA single device" design and open it and add a free text, chang…"
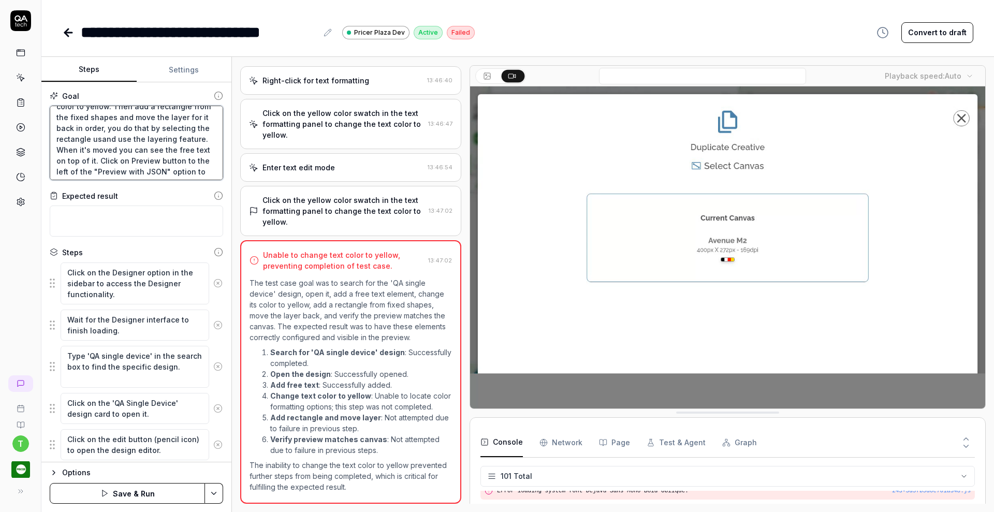
type textarea "*"
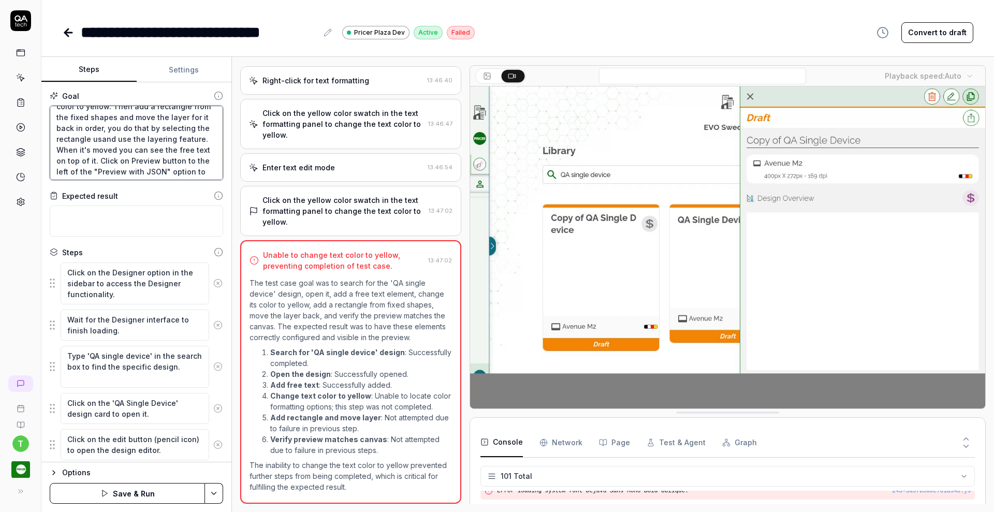
type textarea "Search for the "QA single device" design and open it and add a free text, chang…"
type textarea "*"
type textarea "Search for the "QA single device" design and open it and add a free text, chang…"
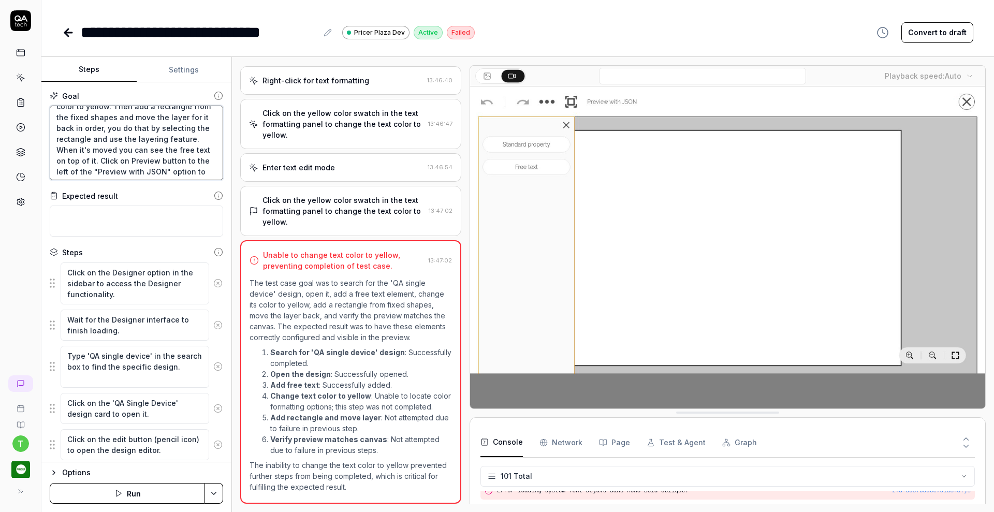
type textarea "*"
type textarea "Search for the "QA single device" design and open it and add a free text, chang…"
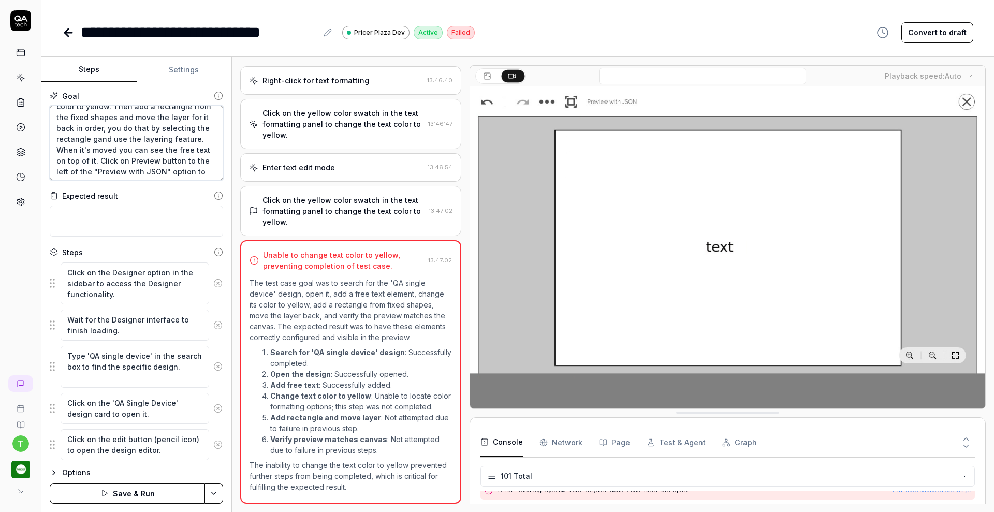
type textarea "*"
type textarea "Search for the "QA single device" design and open it and add a free text, chang…"
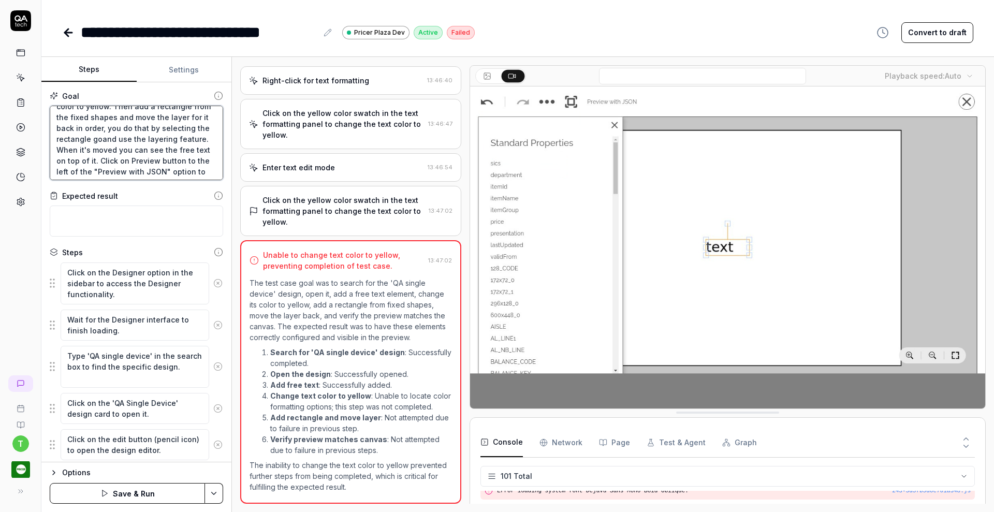
type textarea "*"
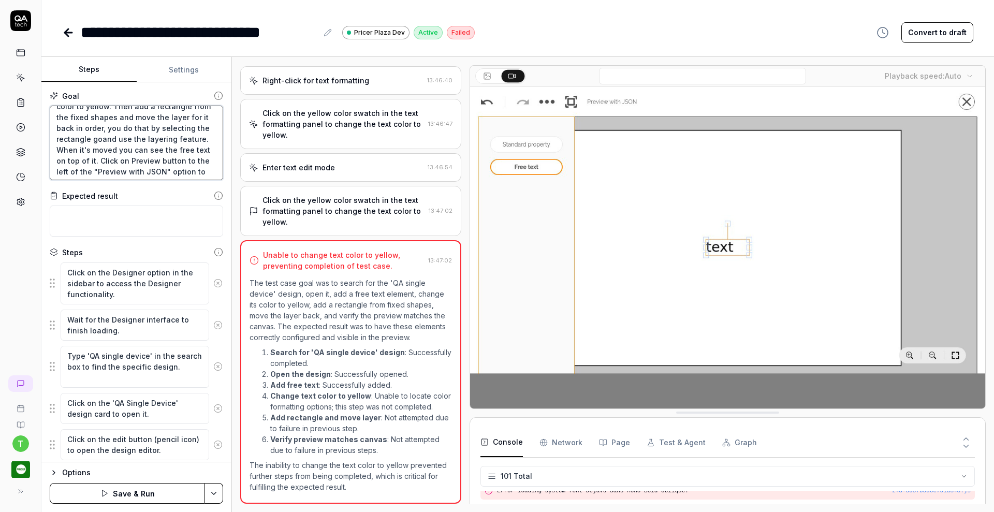
type textarea "Search for the "QA single device" design and open it and add a free text, chang…"
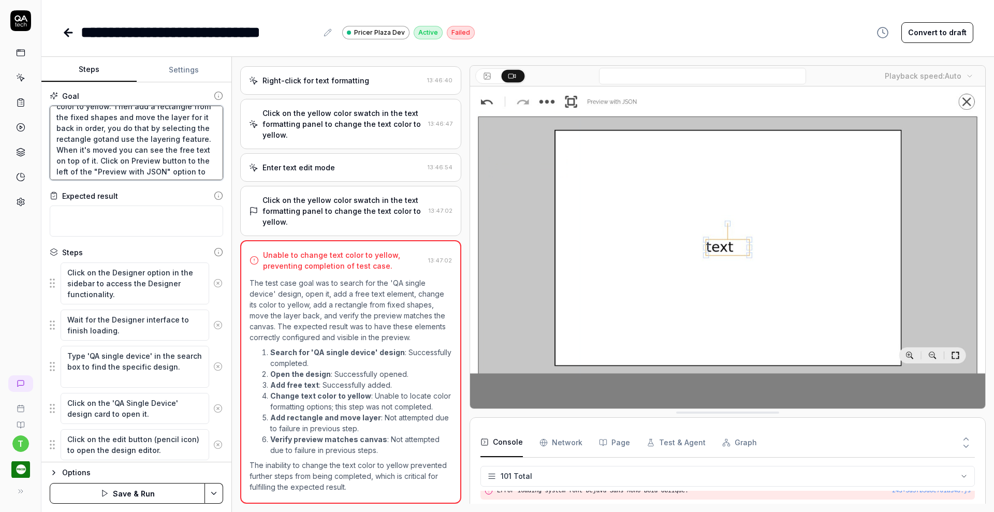
type textarea "*"
type textarea "Search for the "QA single device" design and open it and add a free text, chang…"
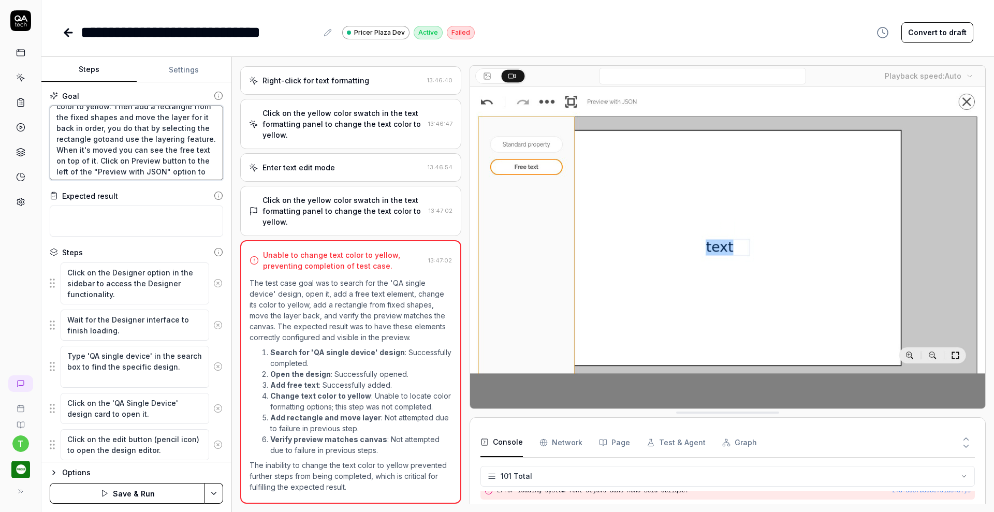
type textarea "*"
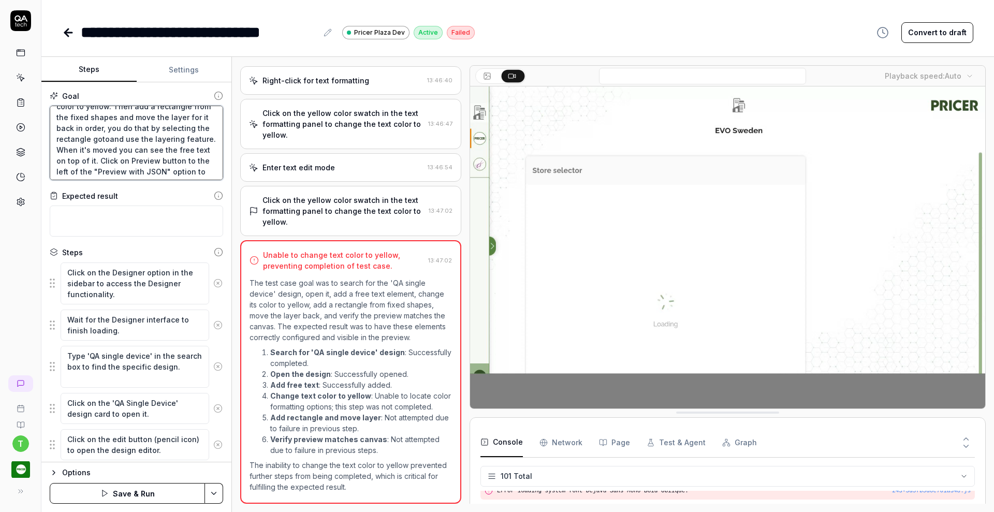
type textarea "Search for the "QA single device" design and open it and add a free text, chang…"
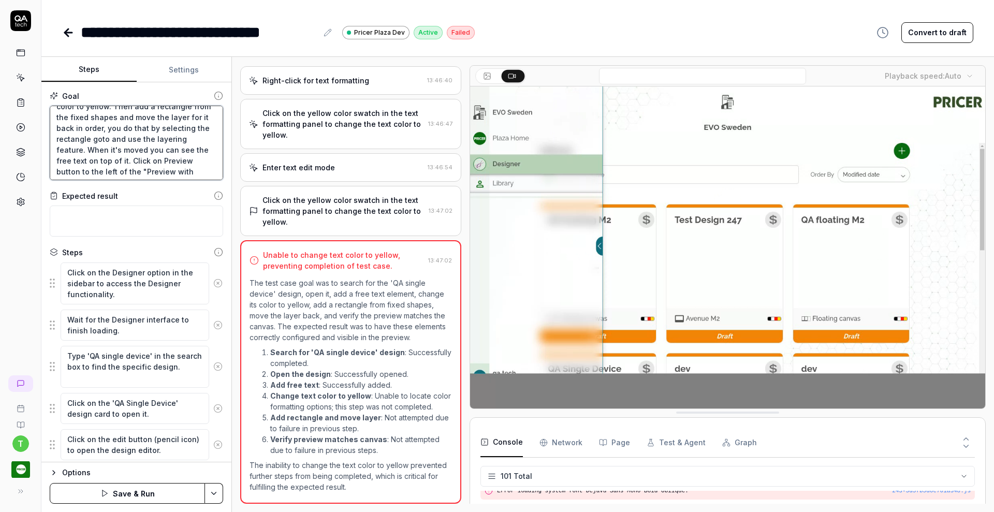
type textarea "*"
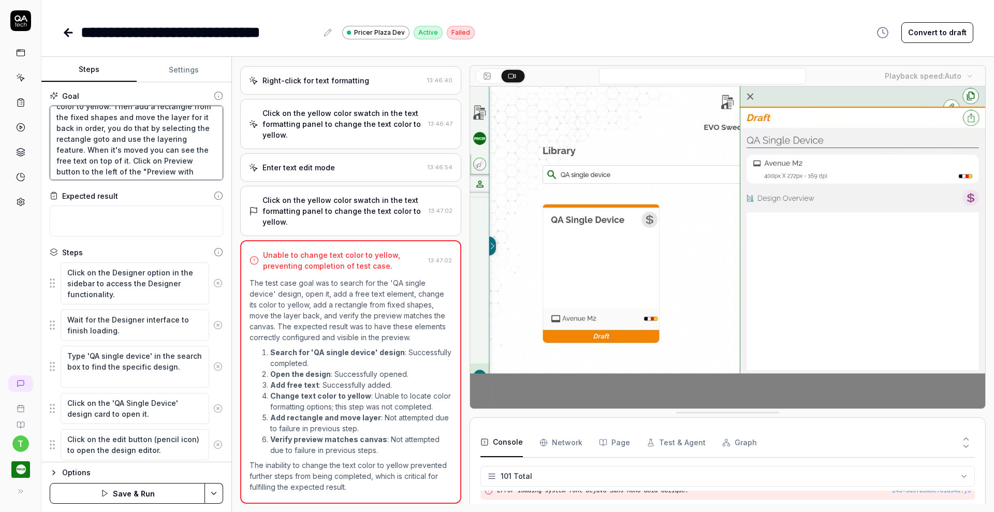
type textarea "Search for the "QA single device" design and open it and add a free text, chang…"
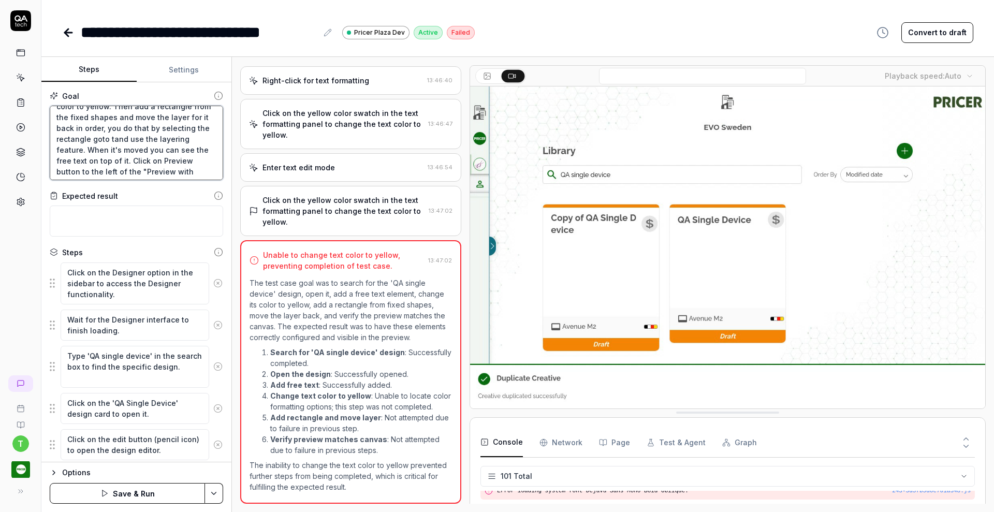
type textarea "*"
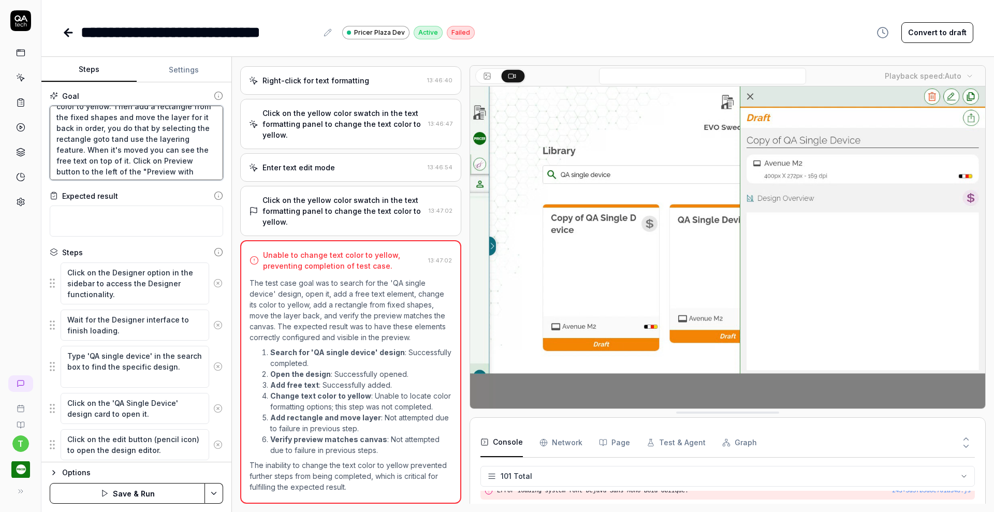
type textarea "Search for the "QA single device" design and open it and add a free text, chang…"
type textarea "*"
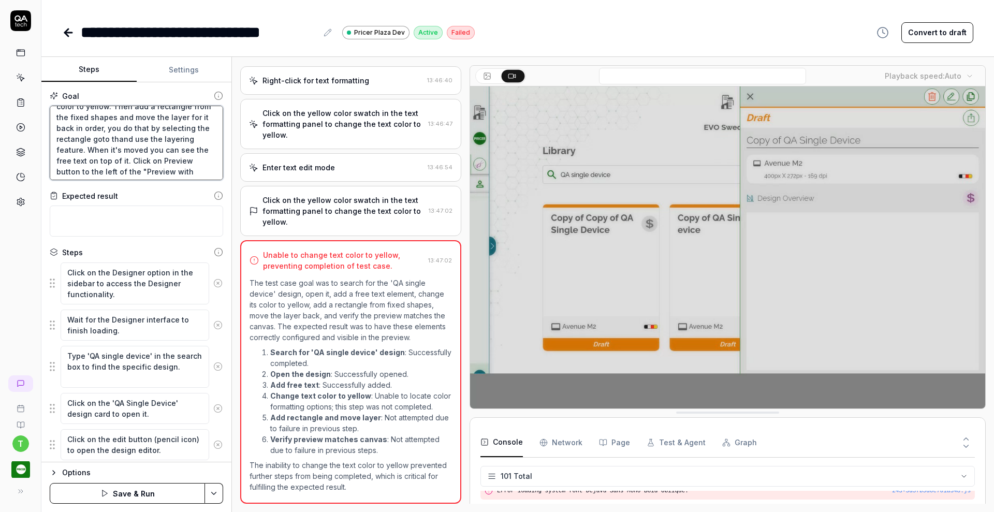
type textarea "Search for the "QA single device" design and open it and add a free text, chang…"
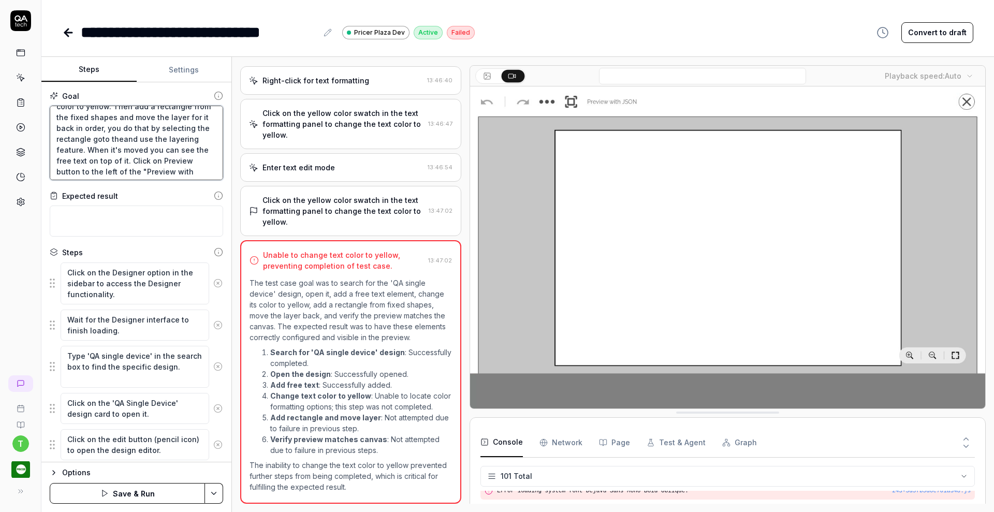
type textarea "*"
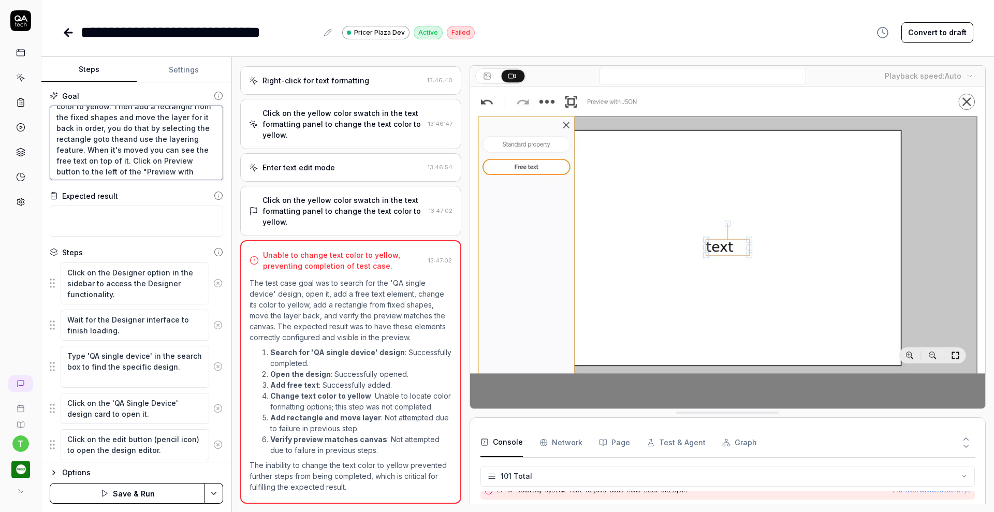
type textarea "Search for the "QA single device" design and open it and add a free text, chang…"
type textarea "*"
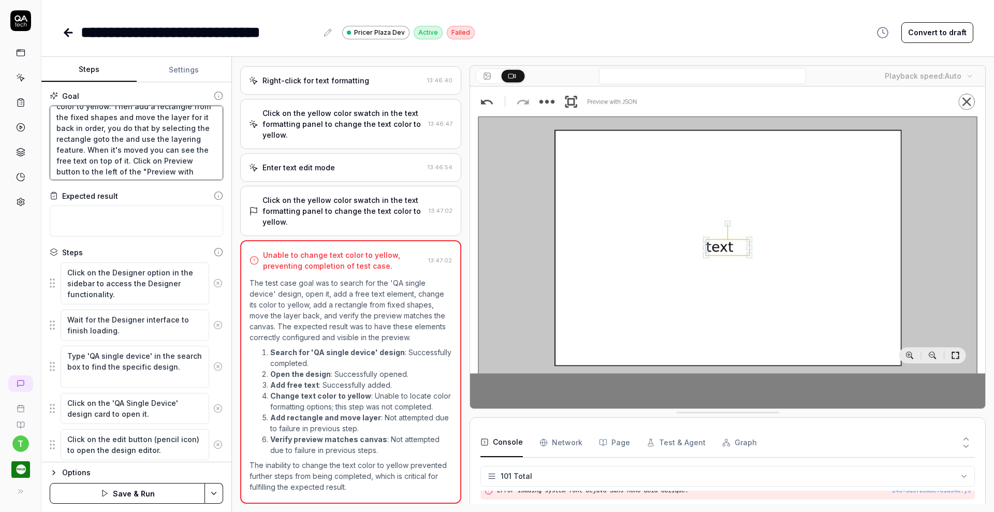
type textarea "Search for the "QA single device" design and open it and add a free text, chang…"
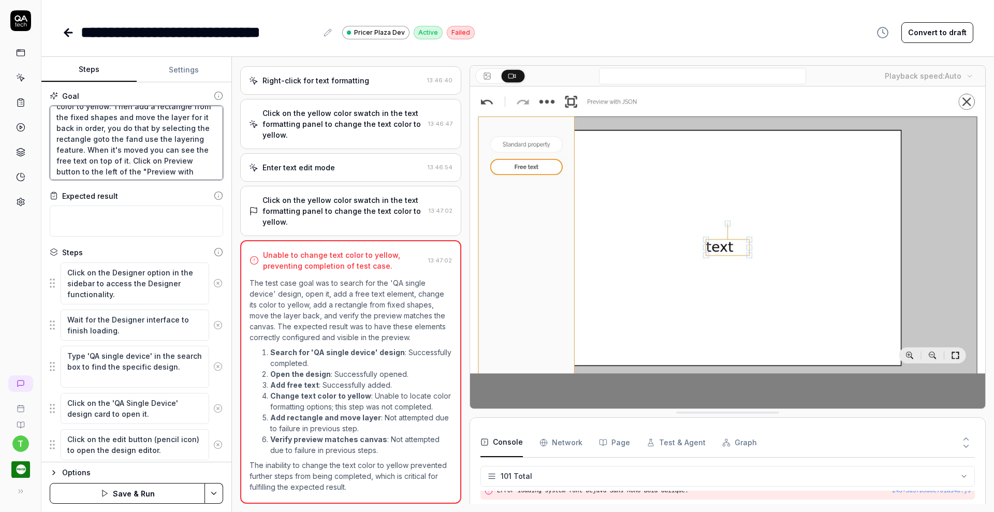
type textarea "*"
type textarea "Search for the "QA single device" design and open it and add a free text, chang…"
type textarea "*"
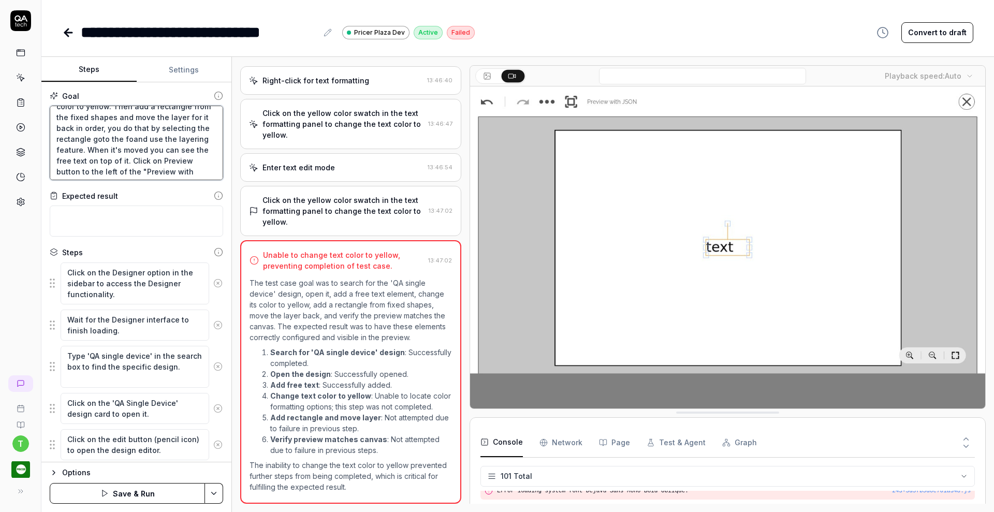
type textarea "Search for the "QA single device" design and open it and add a free text, chang…"
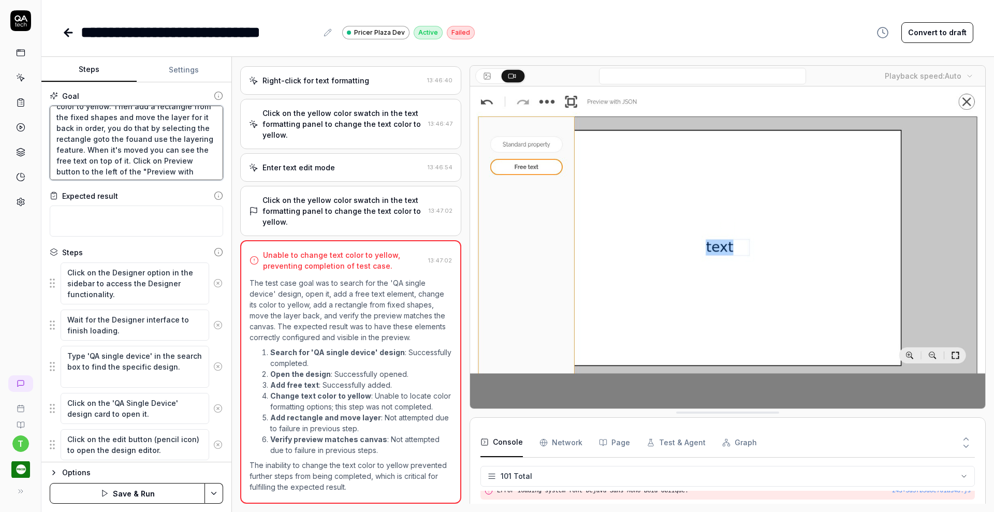
type textarea "*"
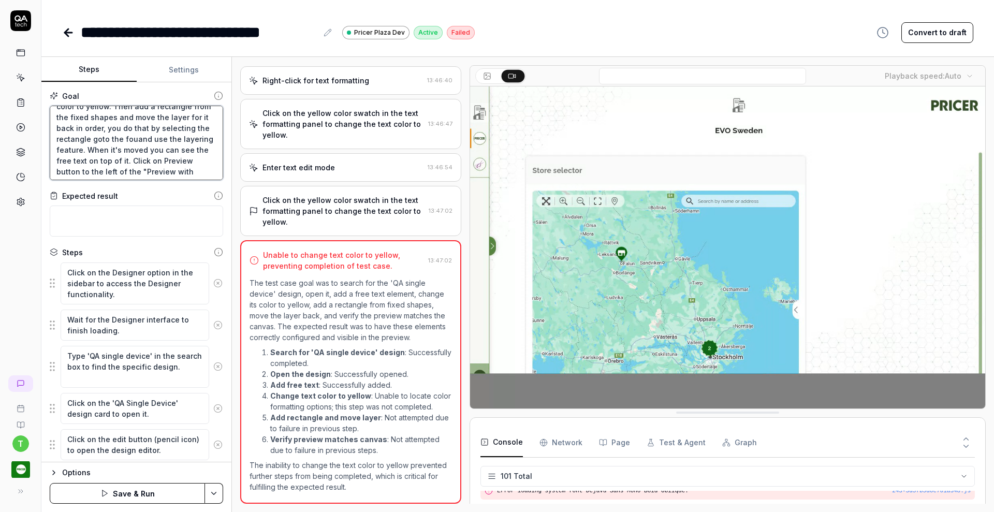
type textarea "Search for the "QA single device" design and open it and add a free text, chang…"
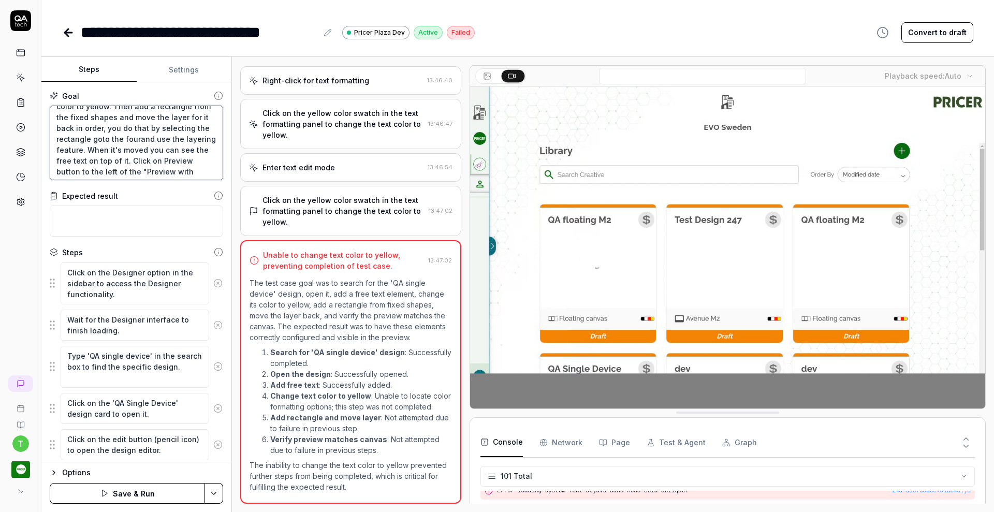
type textarea "*"
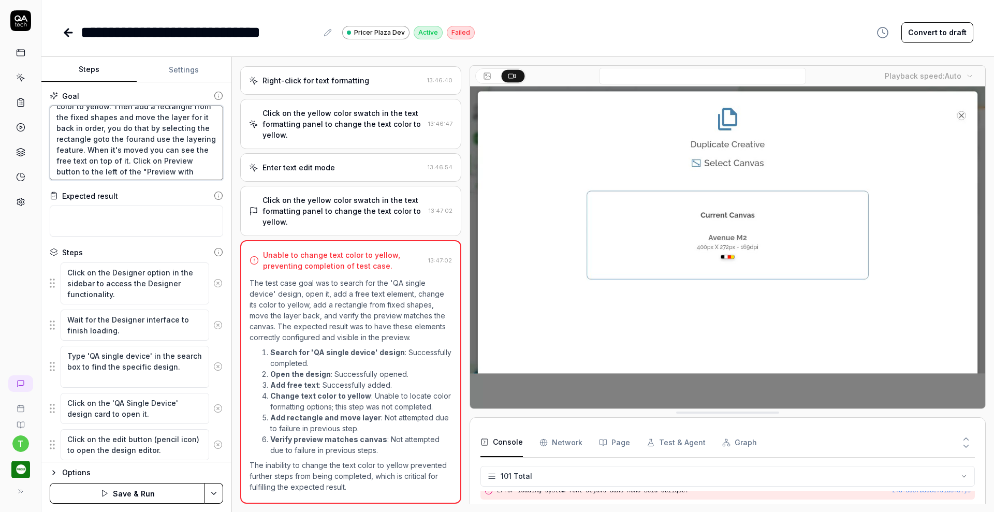
type textarea "Search for the "QA single device" design and open it and add a free text, chang…"
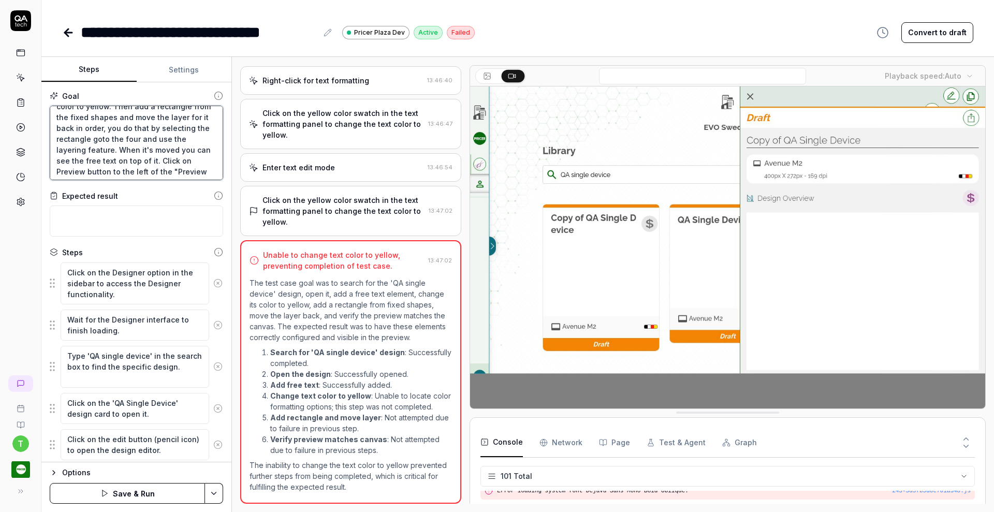
type textarea "*"
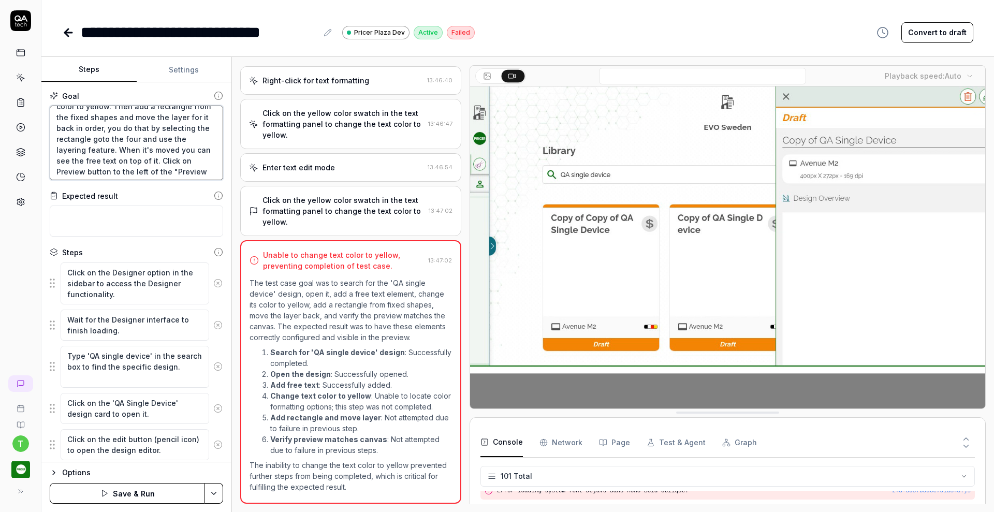
type textarea "Search for the "QA single device" design and open it and add a free text, chang…"
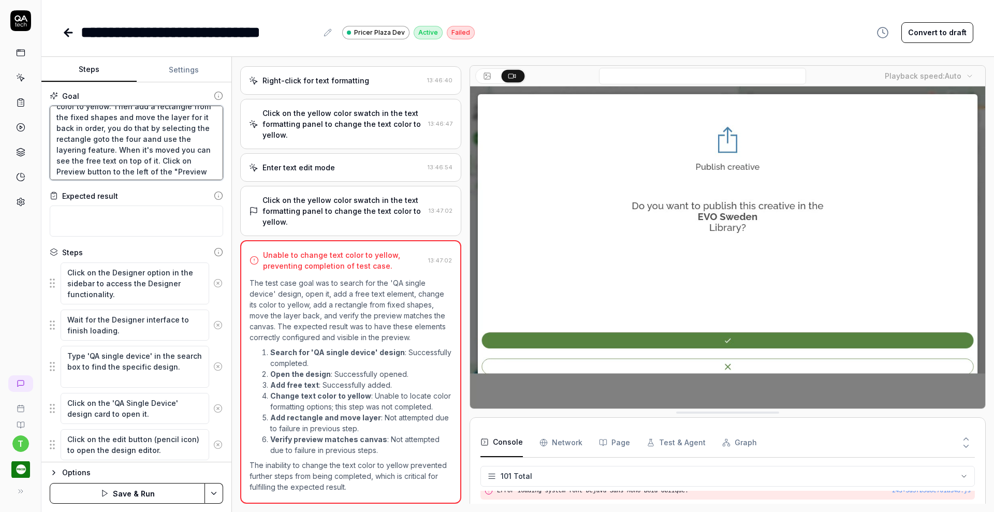
type textarea "*"
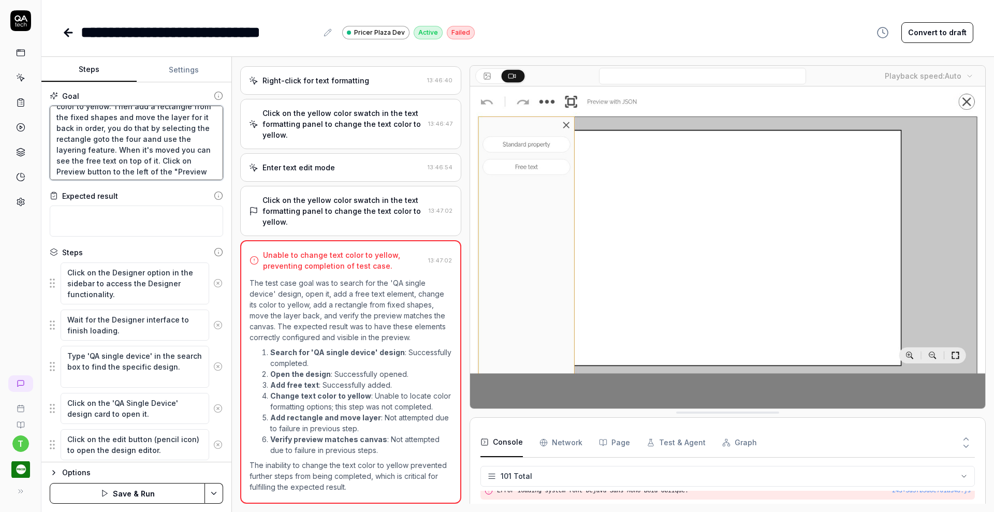
type textarea "Search for the "QA single device" design and open it and add a free text, chang…"
type textarea "*"
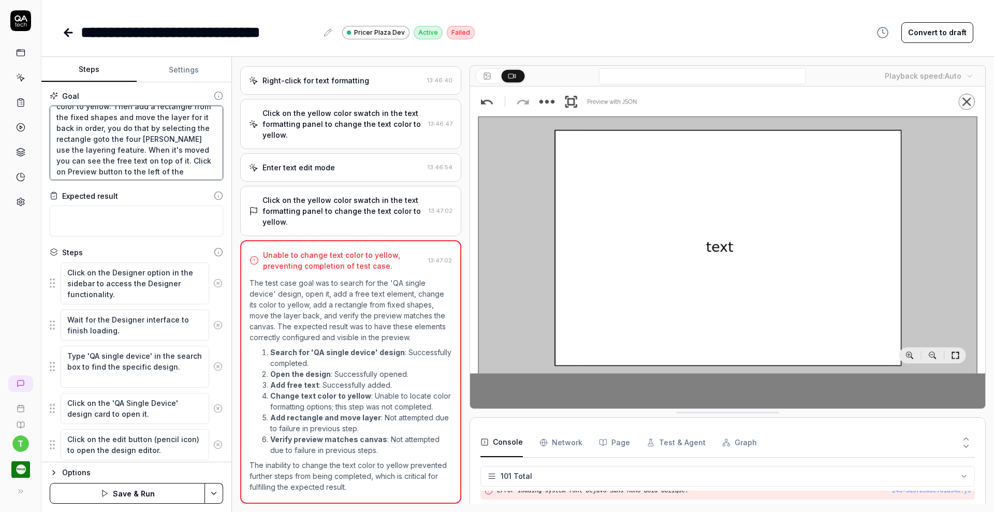
type textarea "Search for the "QA single device" design and open it and add a free text, chang…"
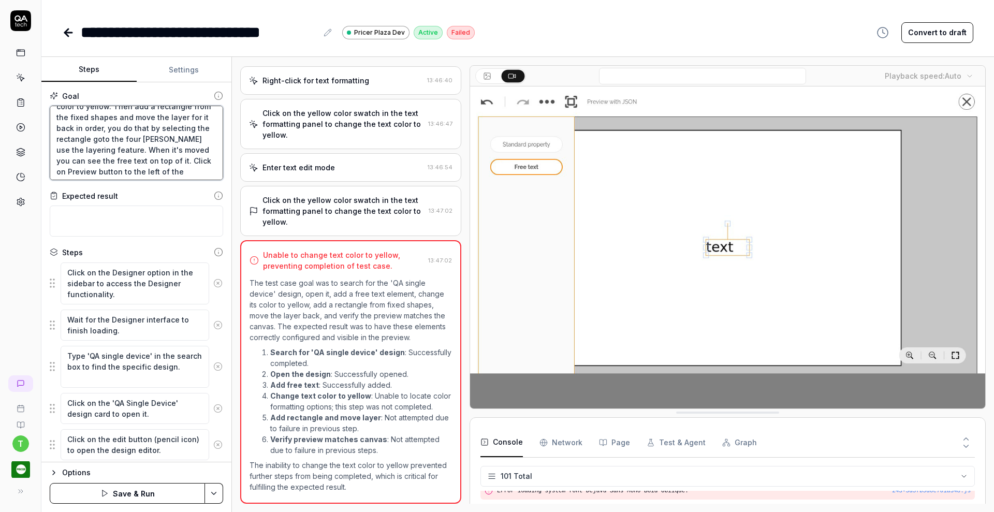
type textarea "*"
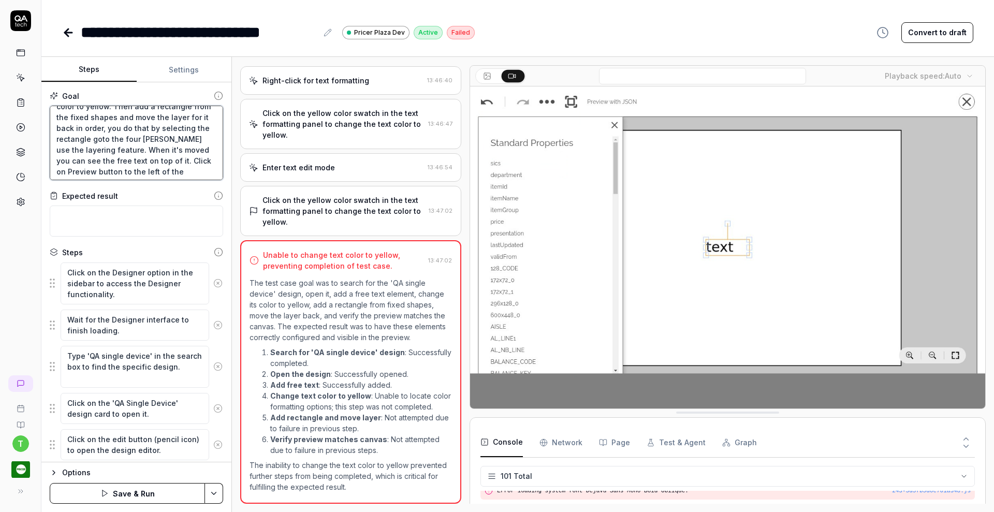
type textarea "Search for the "QA single device" design and open it and add a free text, chang…"
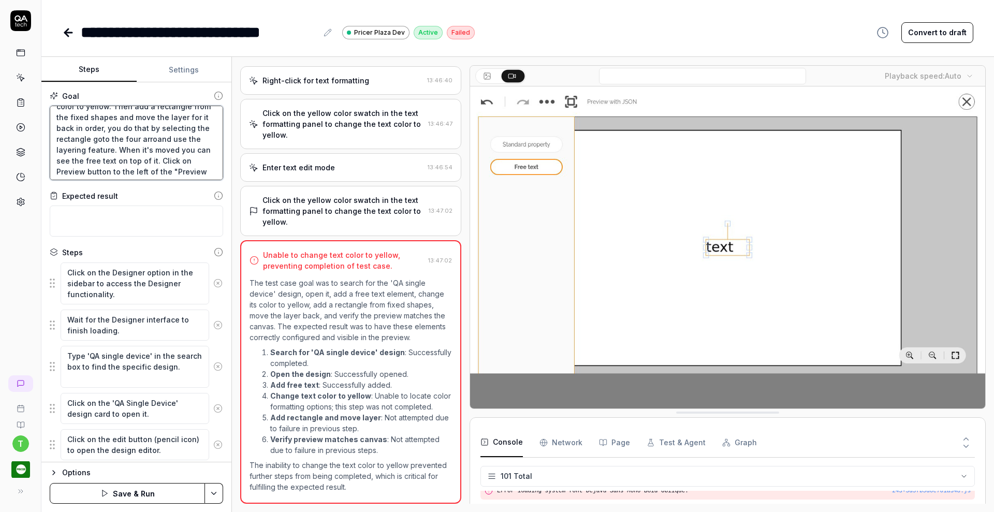
type textarea "*"
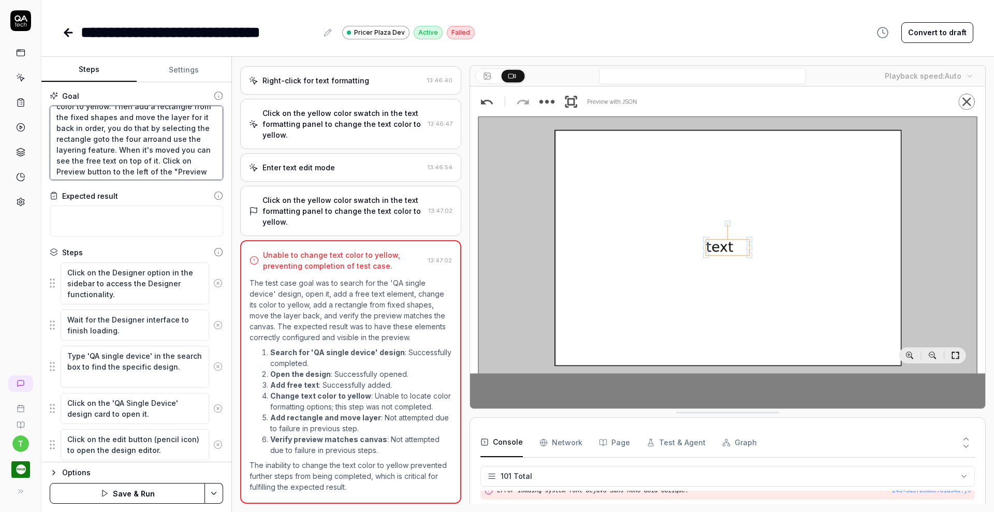
type textarea "Search for the "QA single device" design and open it and add a free text, chang…"
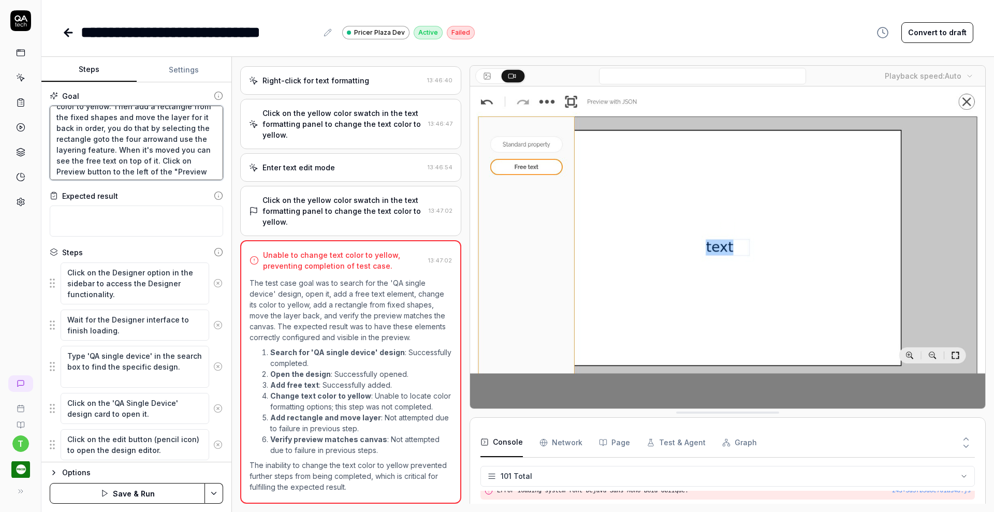
type textarea "*"
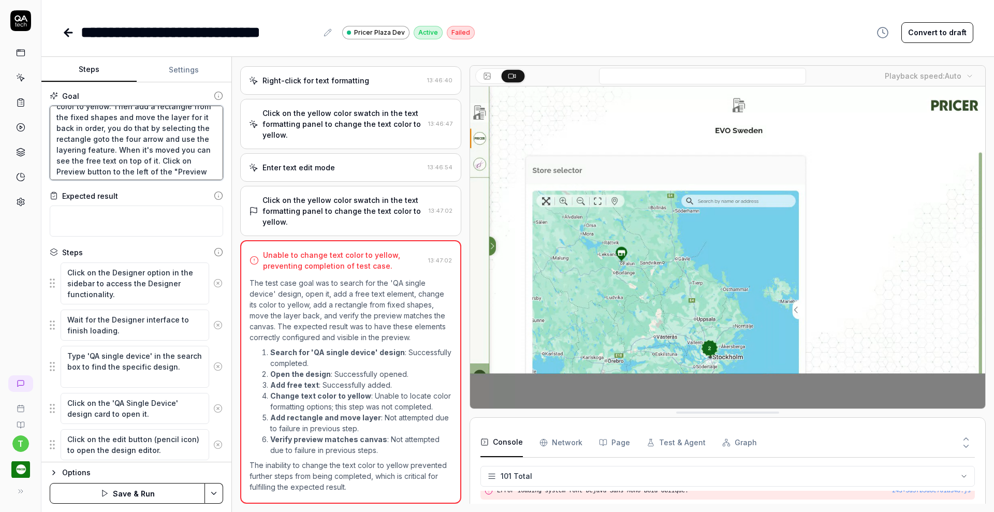
type textarea "Search for the "QA single device" design and open it and add a free text, chang…"
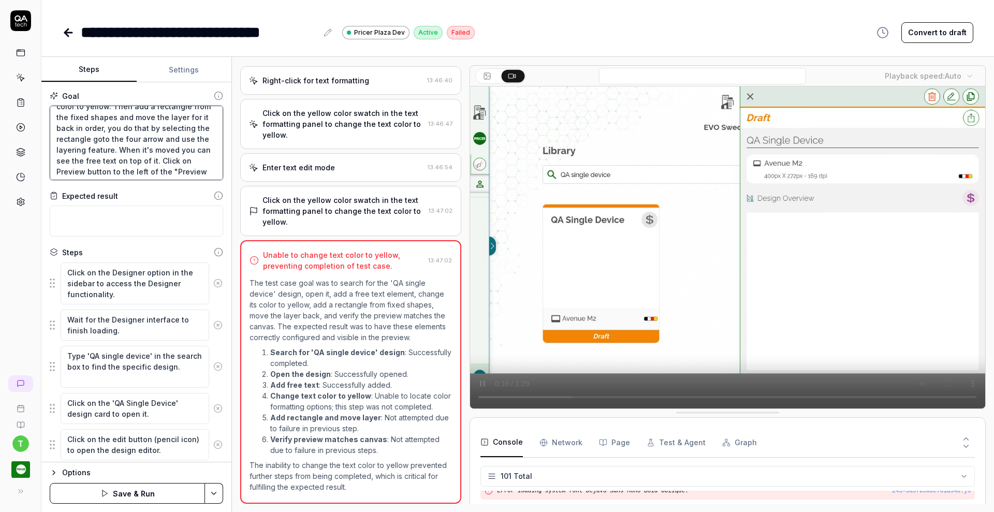
type textarea "*"
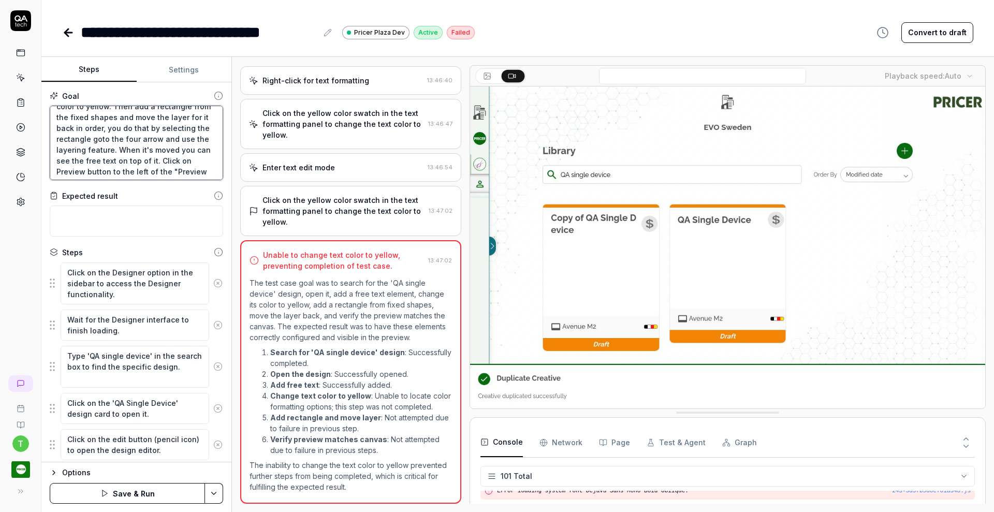
type textarea "Search for the "QA single device" design and open it and add a free text, chang…"
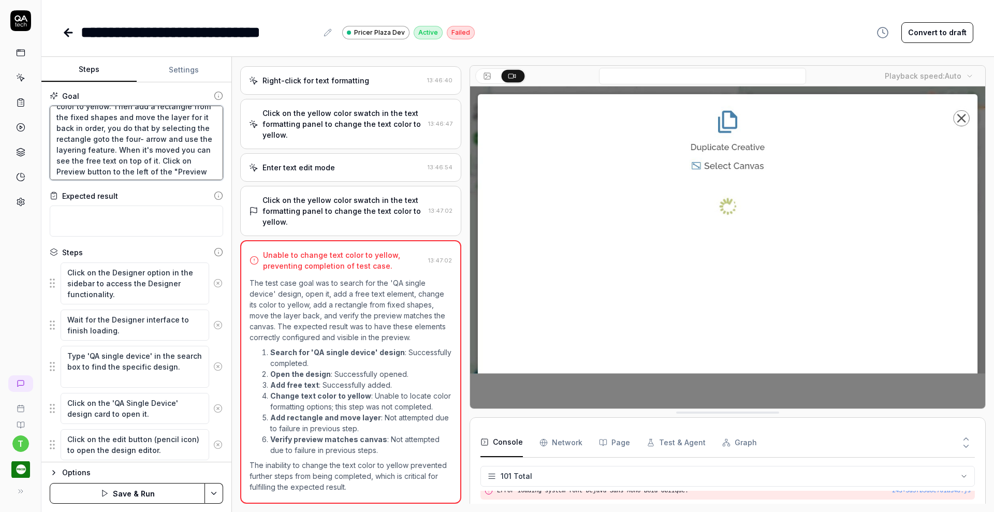
type textarea "*"
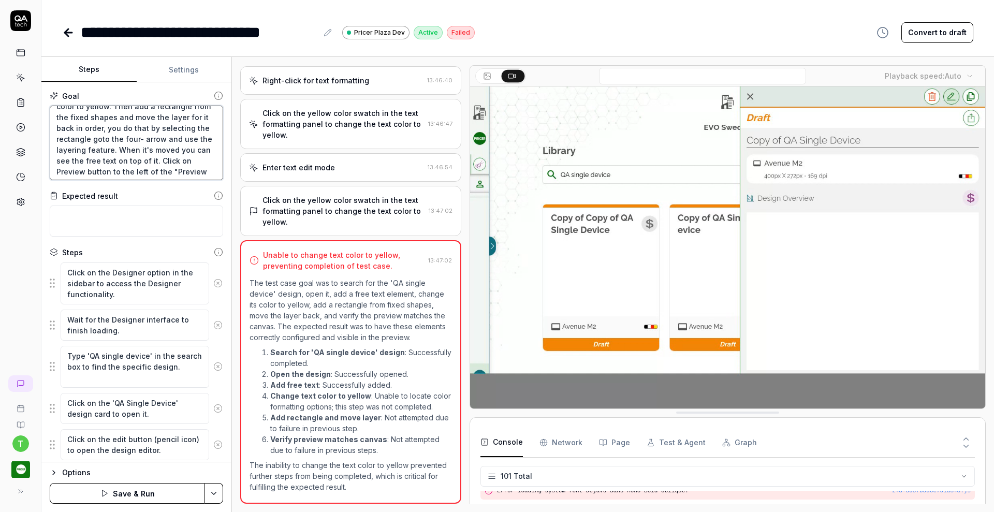
type textarea "Search for the "QA single device" design and open it and add a free text, chang…"
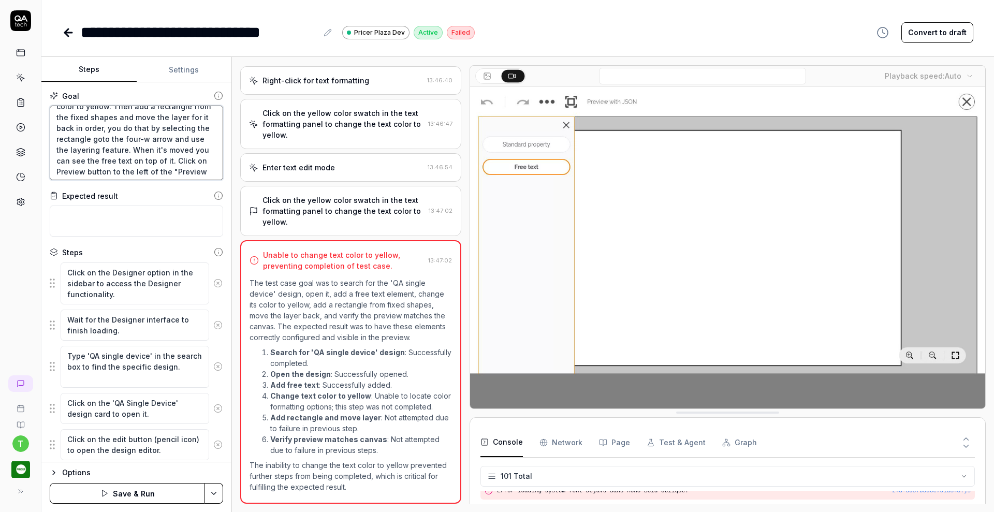
type textarea "*"
type textarea "Search for the "QA single device" design and open it and add a free text, chang…"
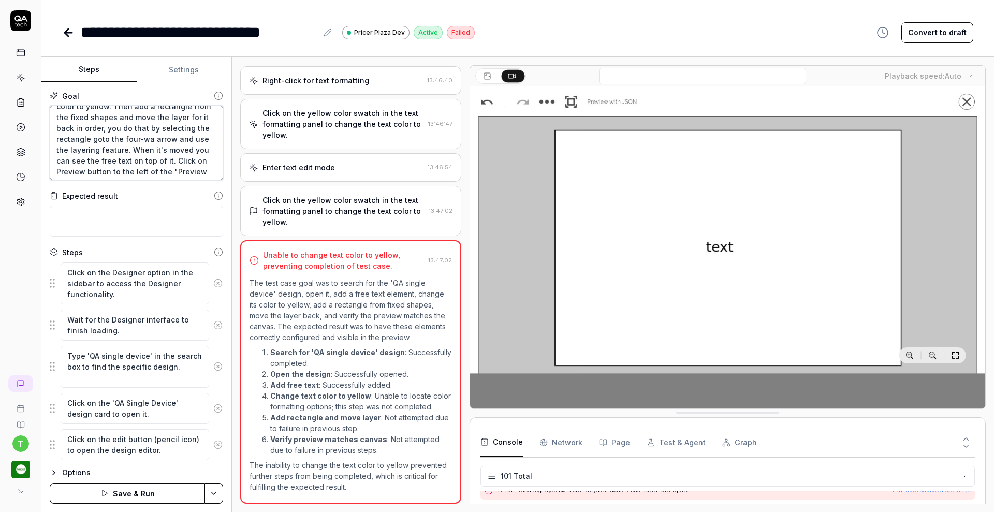
type textarea "*"
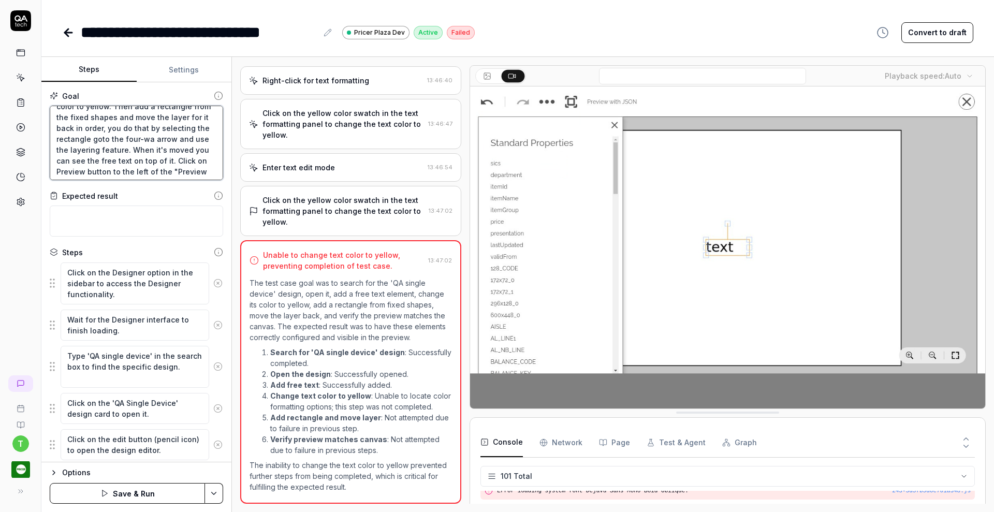
type textarea "Search for the "QA single device" design and open it and add a free text, chang…"
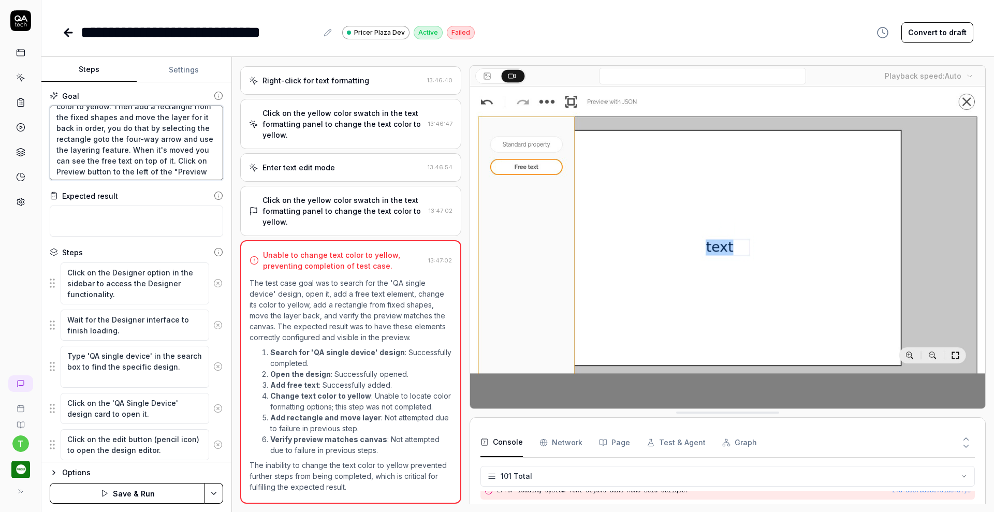
type textarea "*"
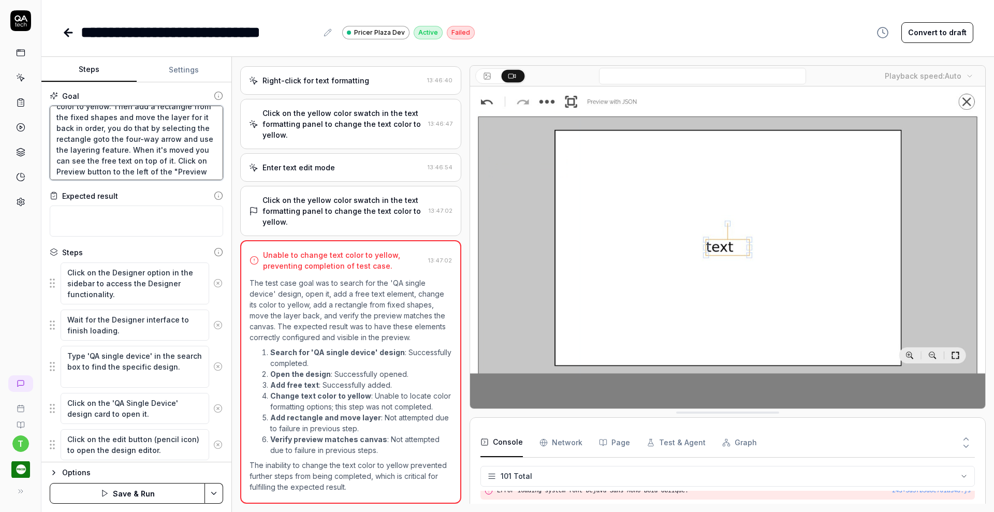
type textarea "Search for the "QA single device" design and open it and add a free text, chang…"
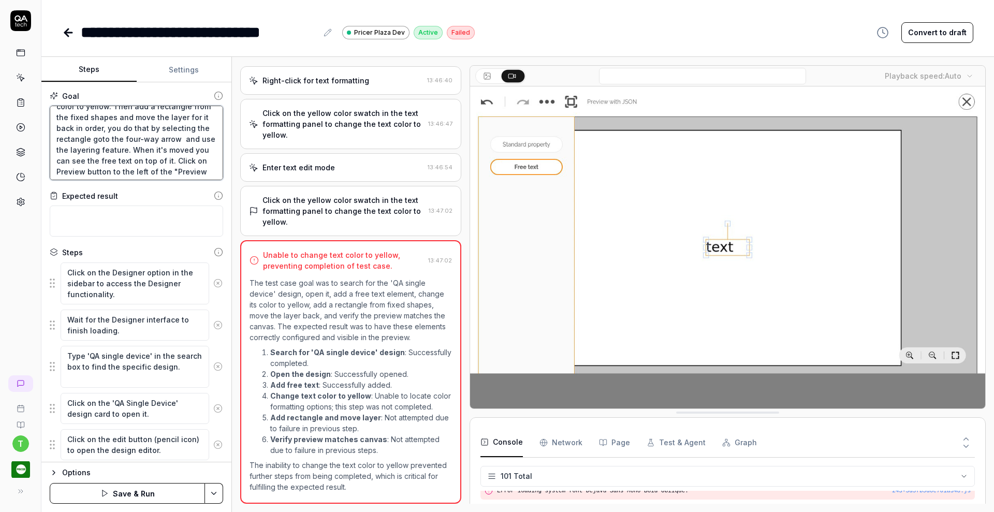
type textarea "*"
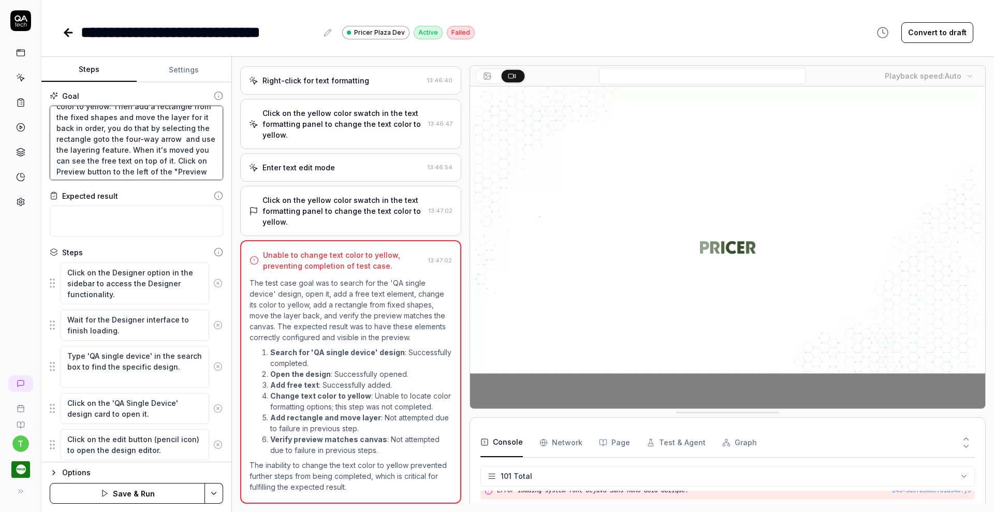
type textarea "Search for the "QA single device" design and open it and add a free text, chang…"
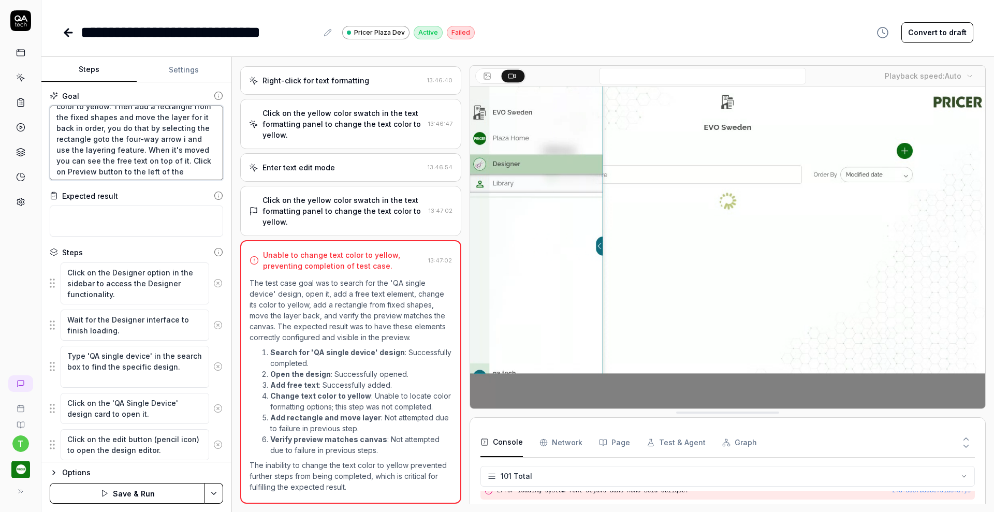
type textarea "*"
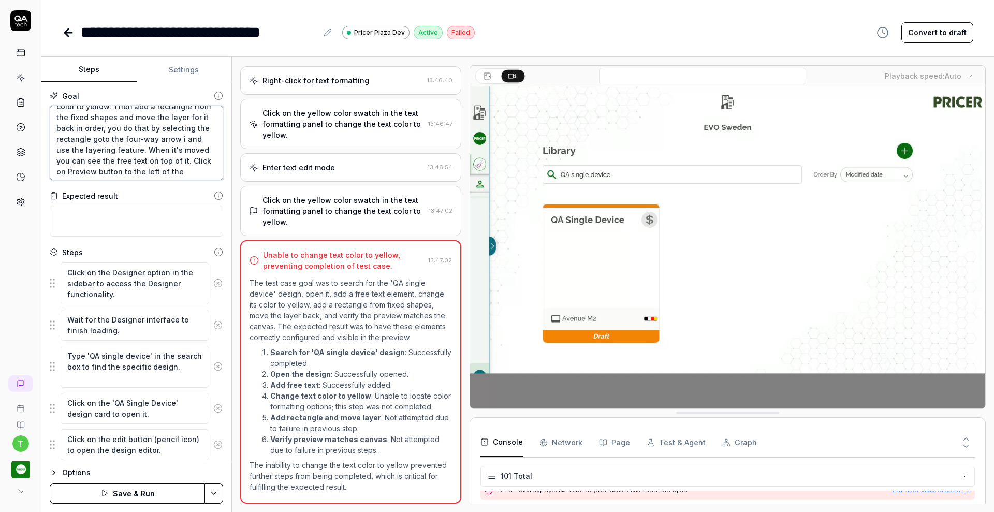
type textarea "Search for the "QA single device" design and open it and add a free text, chang…"
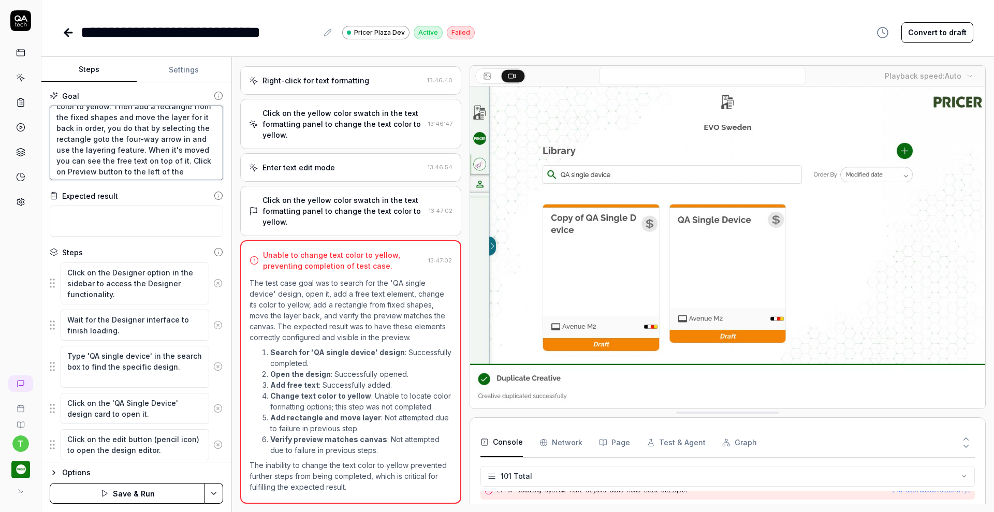
type textarea "*"
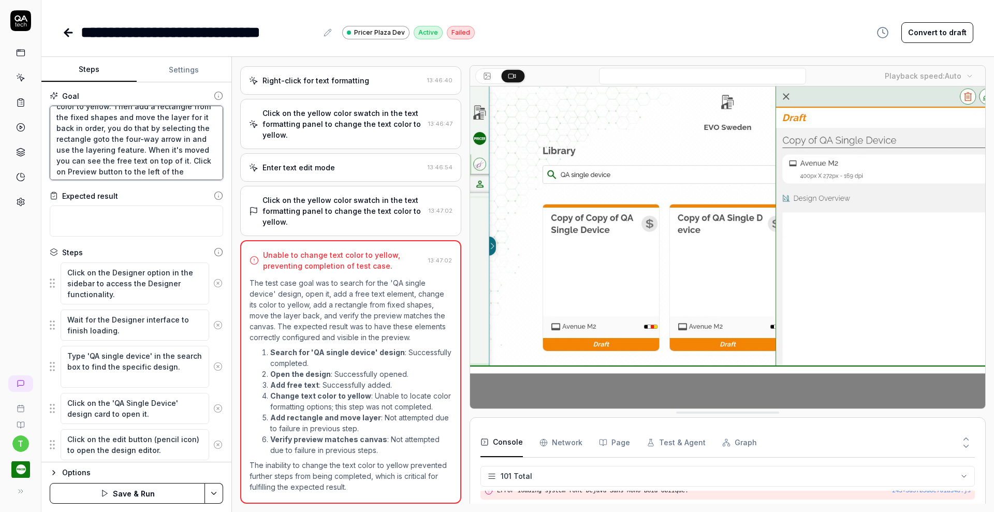
type textarea "Search for the "QA single device" design and open it and add a free text, chang…"
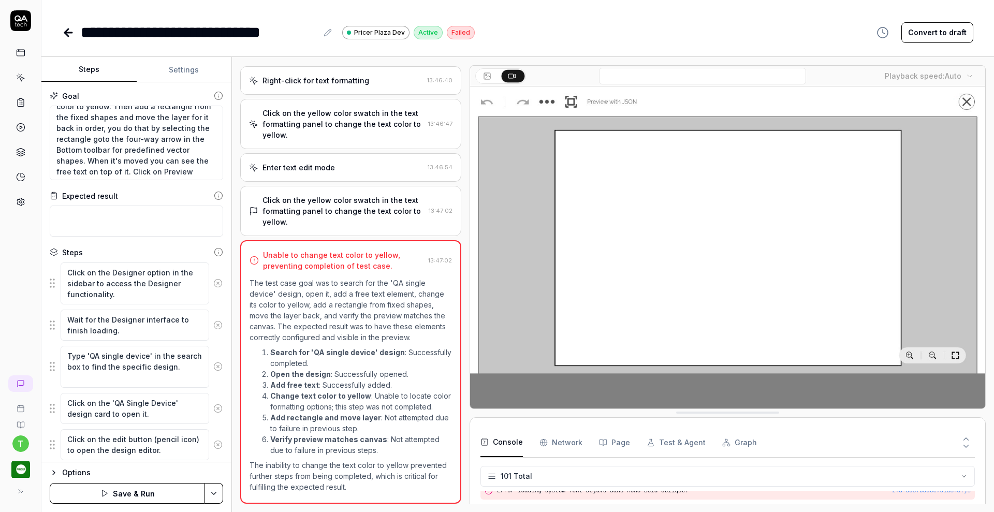
click at [211, 490] on html "**********" at bounding box center [497, 256] width 994 height 512
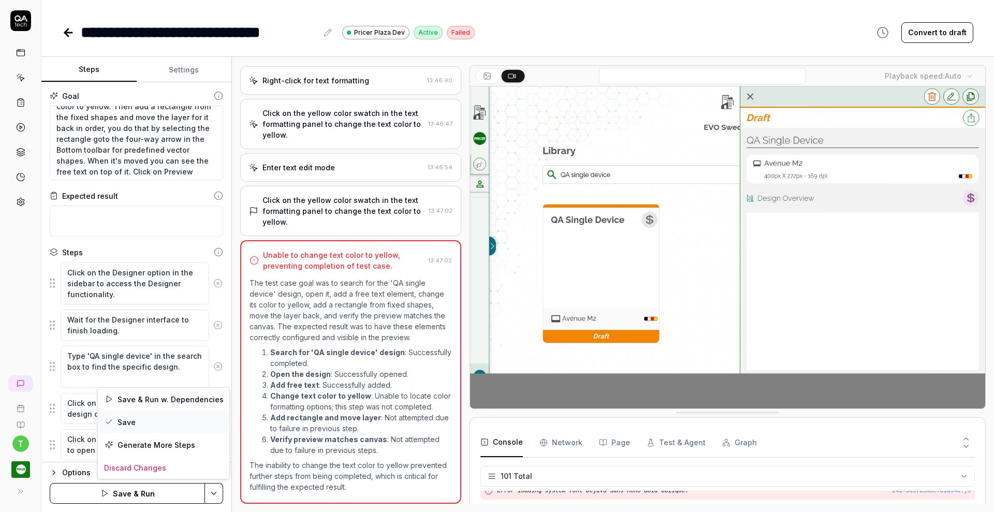
click at [141, 422] on div "Save" at bounding box center [164, 422] width 132 height 23
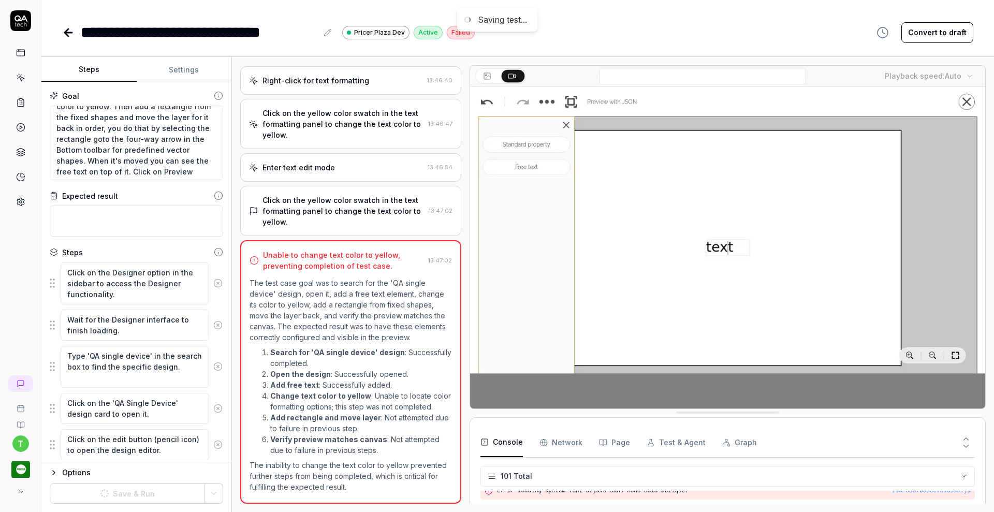
click at [213, 281] on icon at bounding box center [217, 283] width 9 height 9
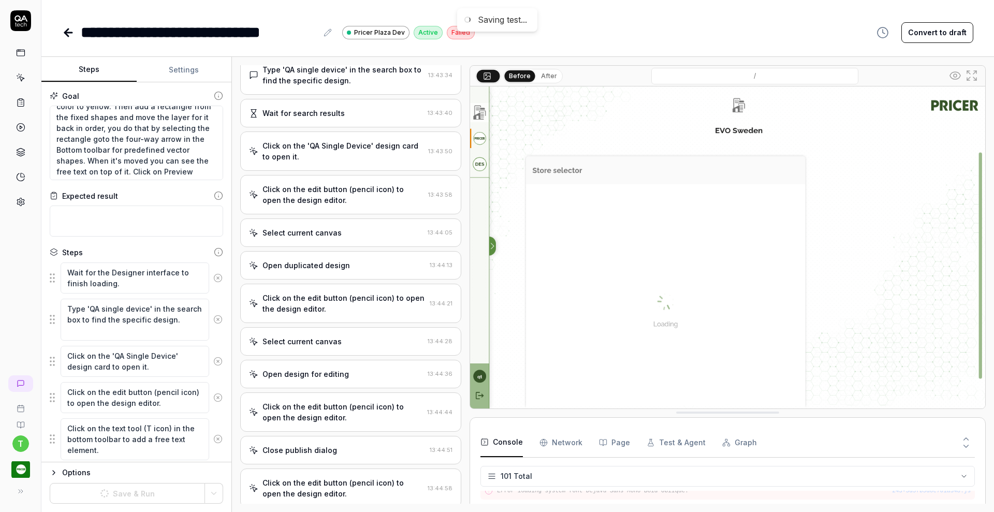
click at [214, 281] on circle at bounding box center [218, 278] width 8 height 8
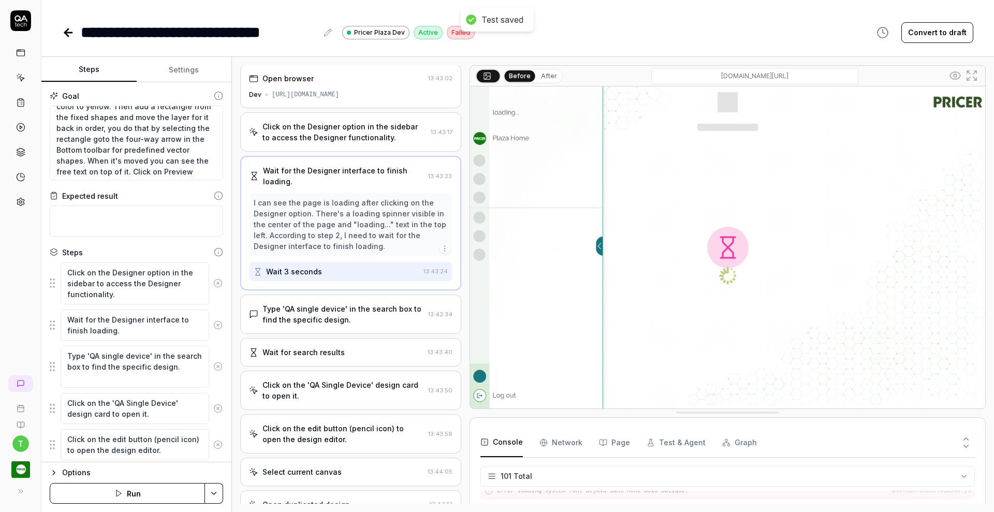
scroll to position [0, 0]
click at [213, 281] on icon at bounding box center [217, 283] width 9 height 9
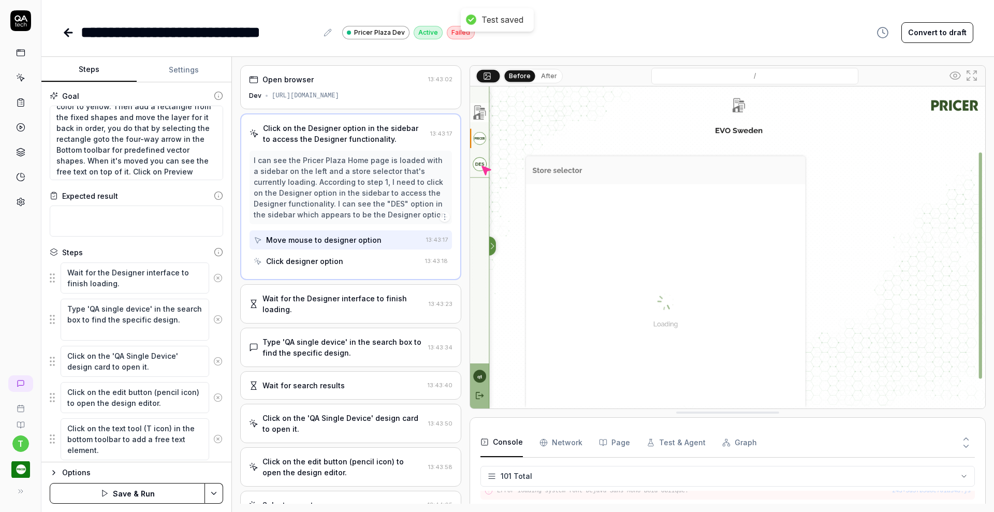
click at [214, 281] on circle at bounding box center [218, 278] width 8 height 8
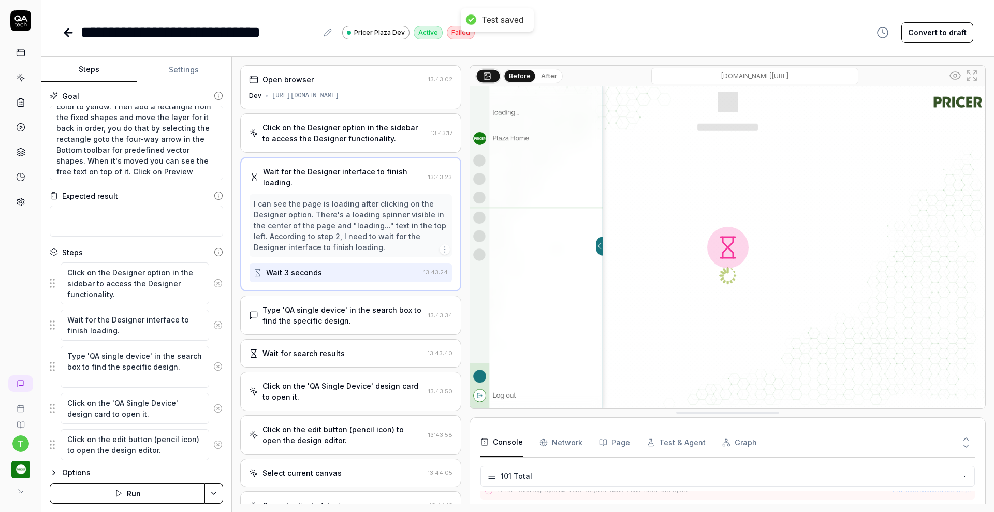
click at [213, 281] on icon at bounding box center [217, 283] width 9 height 9
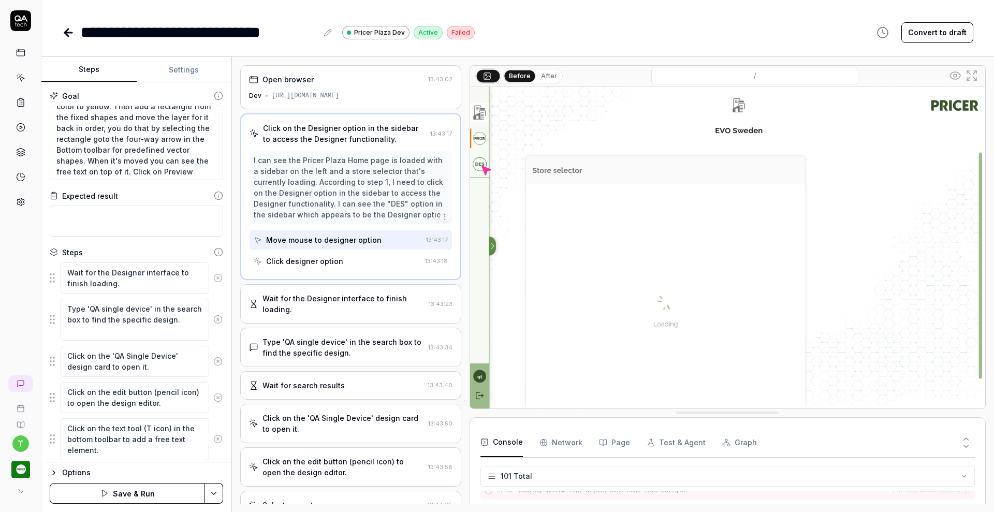
click at [214, 281] on circle at bounding box center [218, 278] width 8 height 8
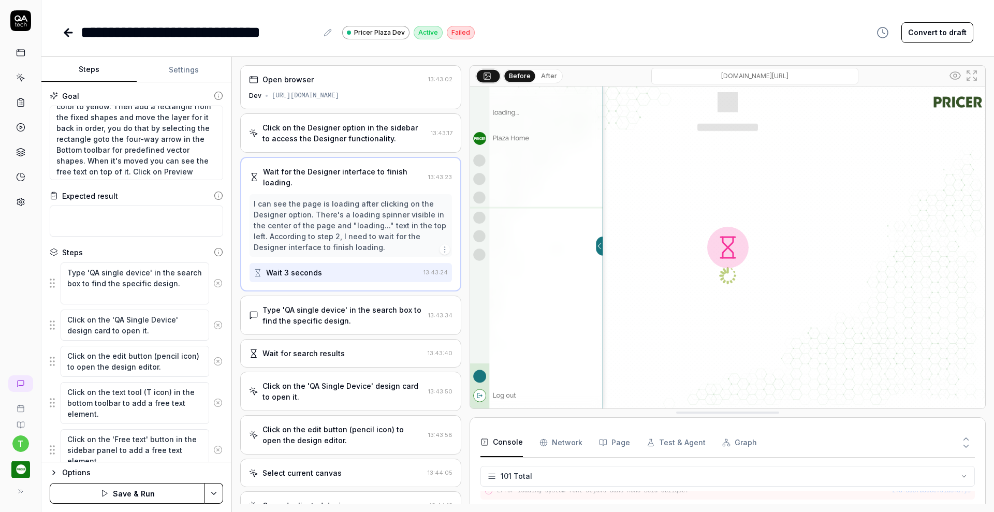
click at [213, 281] on icon at bounding box center [217, 283] width 9 height 9
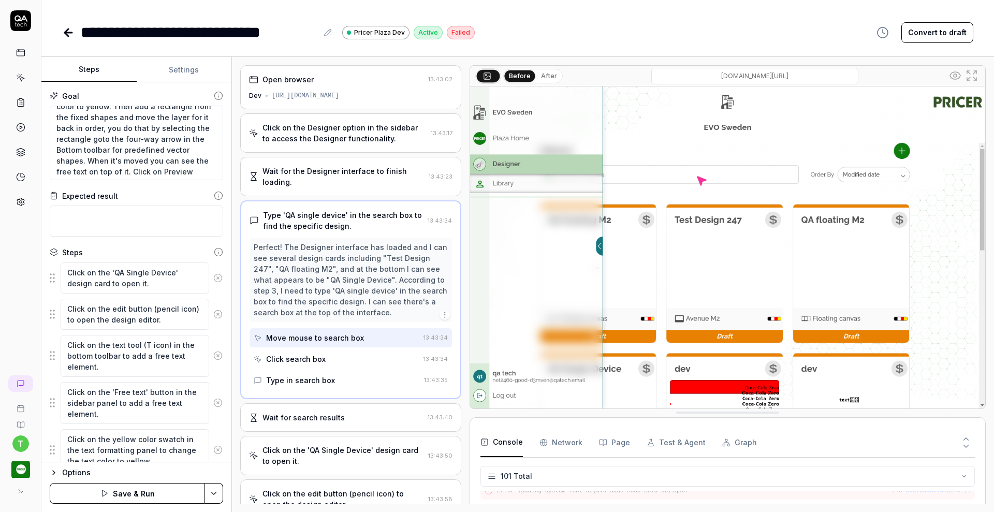
click at [214, 281] on circle at bounding box center [218, 278] width 8 height 8
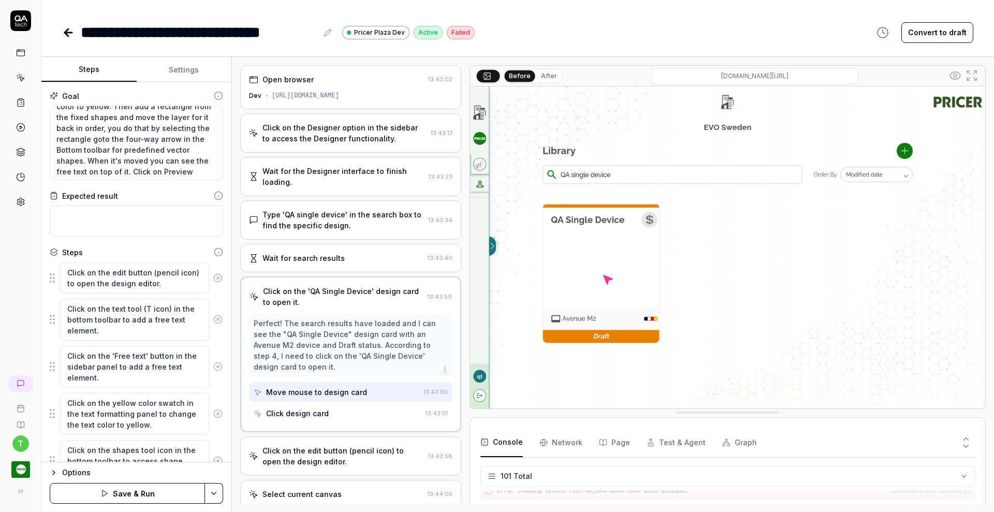
click at [214, 281] on circle at bounding box center [218, 278] width 8 height 8
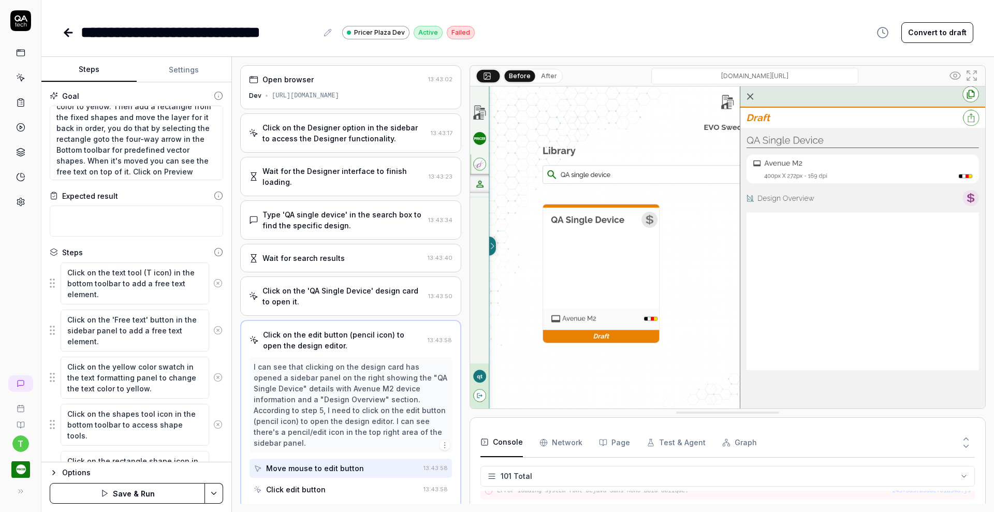
click at [213, 281] on icon at bounding box center [217, 283] width 9 height 9
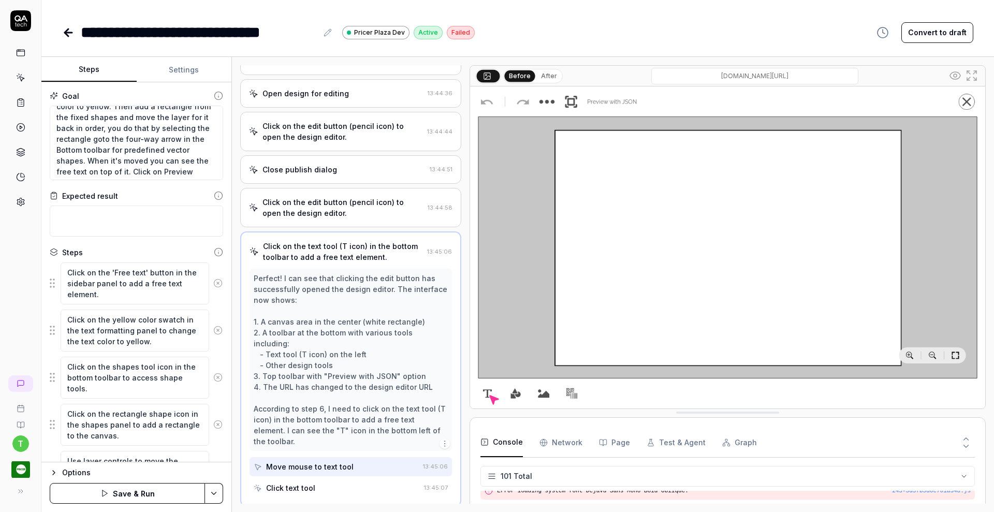
click at [213, 281] on icon at bounding box center [217, 283] width 9 height 9
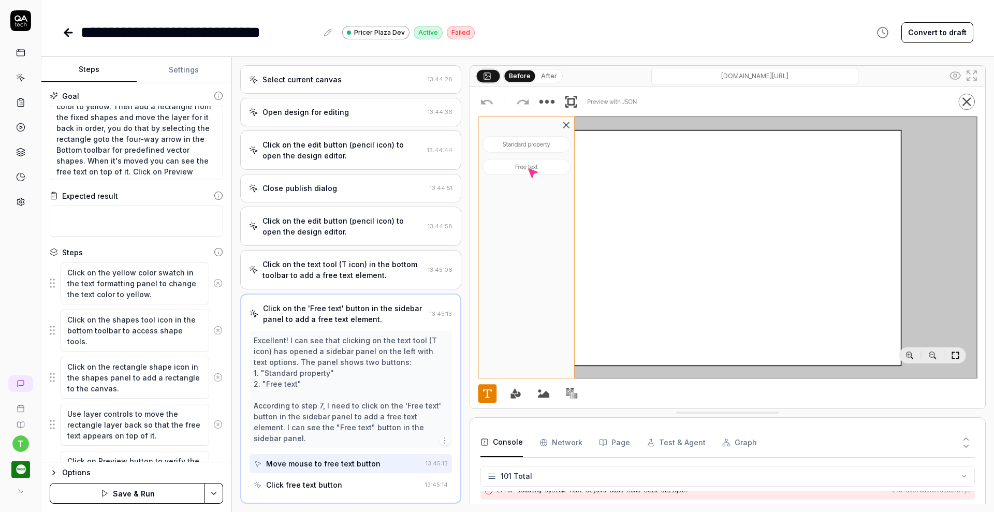
click at [213, 281] on icon at bounding box center [217, 283] width 9 height 9
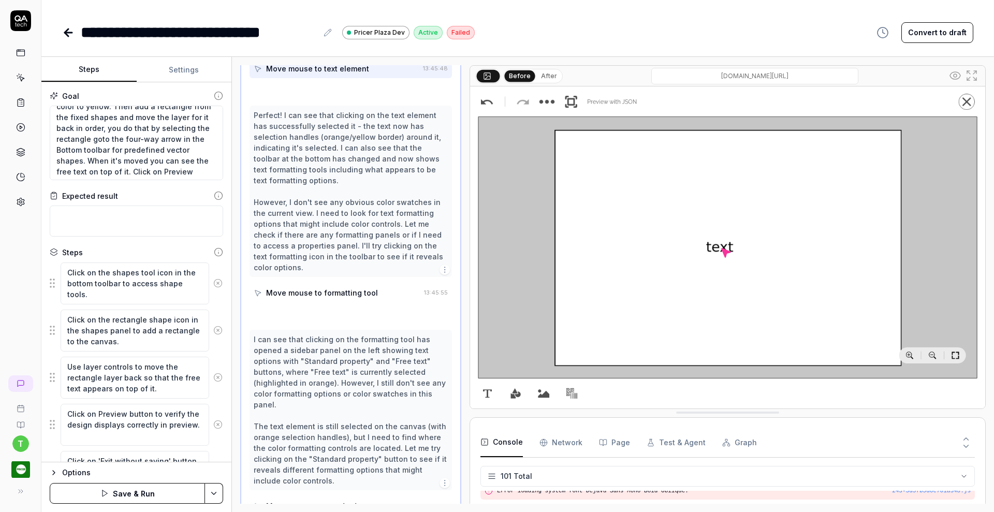
click at [213, 281] on icon at bounding box center [217, 283] width 9 height 9
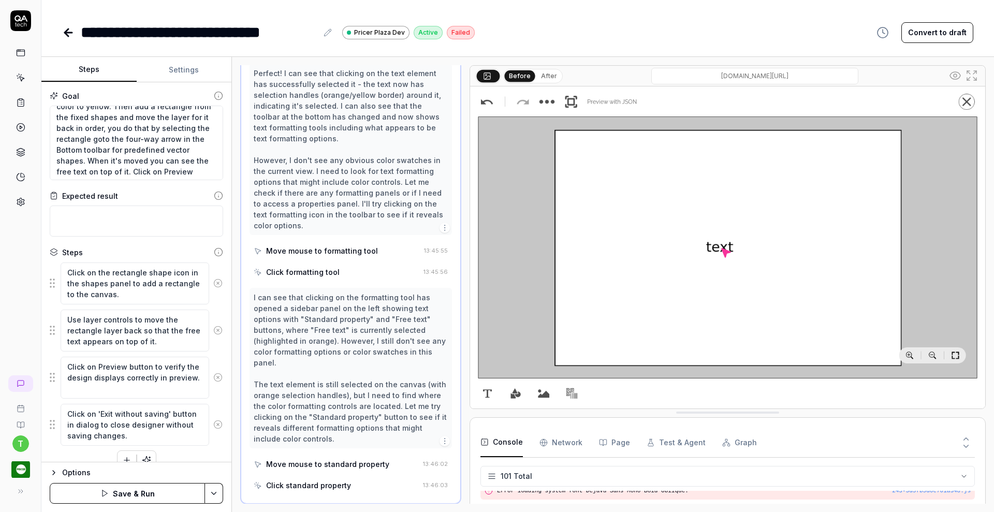
scroll to position [1018, 0]
click at [213, 281] on icon at bounding box center [217, 283] width 9 height 9
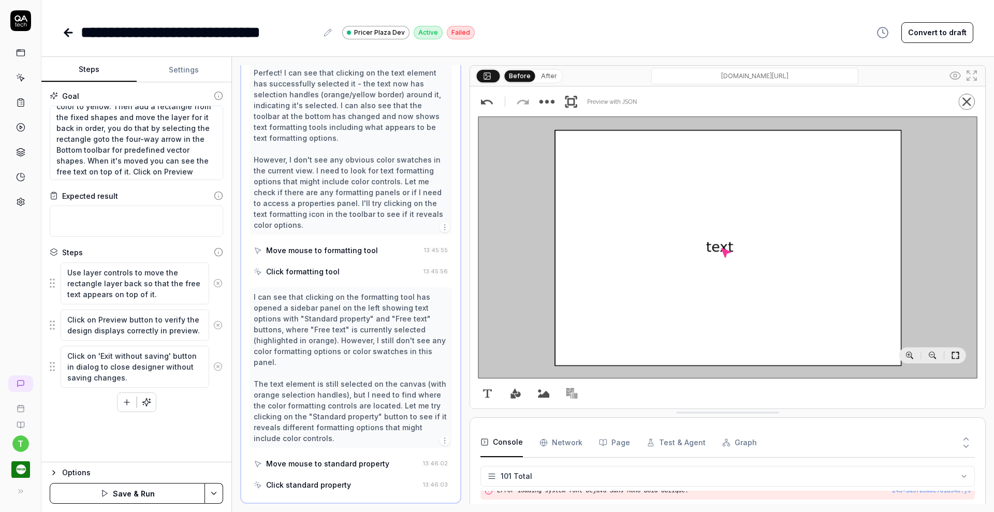
click at [219, 283] on icon at bounding box center [217, 283] width 9 height 9
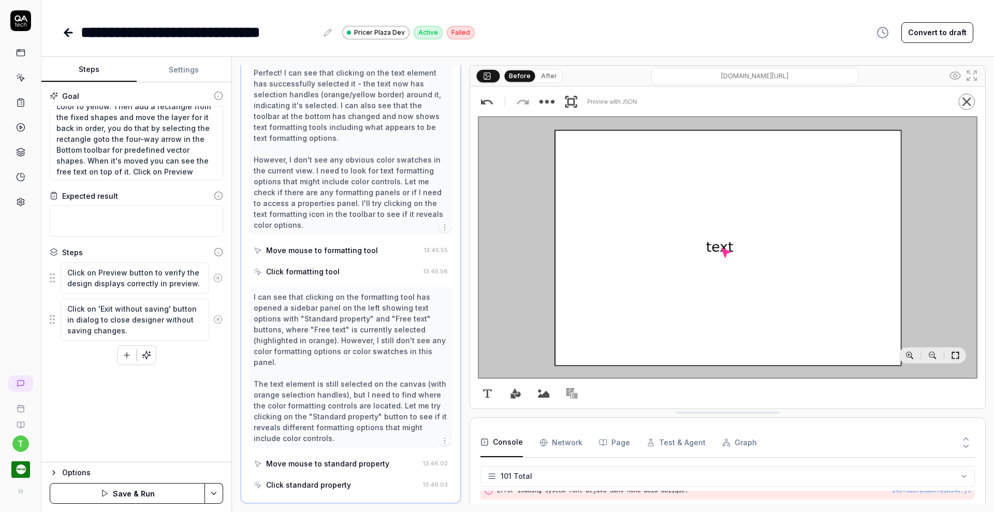
click at [219, 279] on icon at bounding box center [217, 277] width 9 height 9
click at [219, 280] on circle at bounding box center [218, 284] width 8 height 8
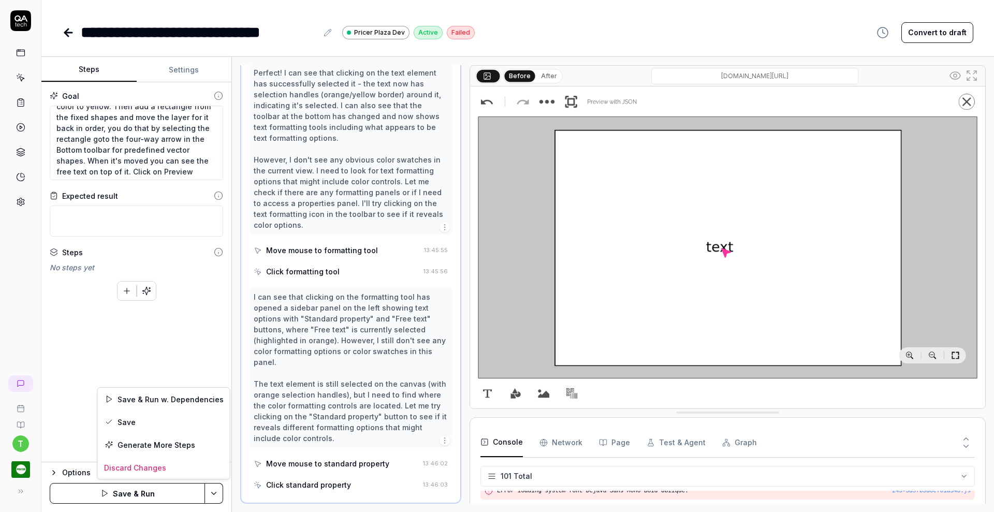
click at [209, 484] on html "**********" at bounding box center [497, 256] width 994 height 512
click at [133, 425] on div "Save" at bounding box center [164, 422] width 132 height 23
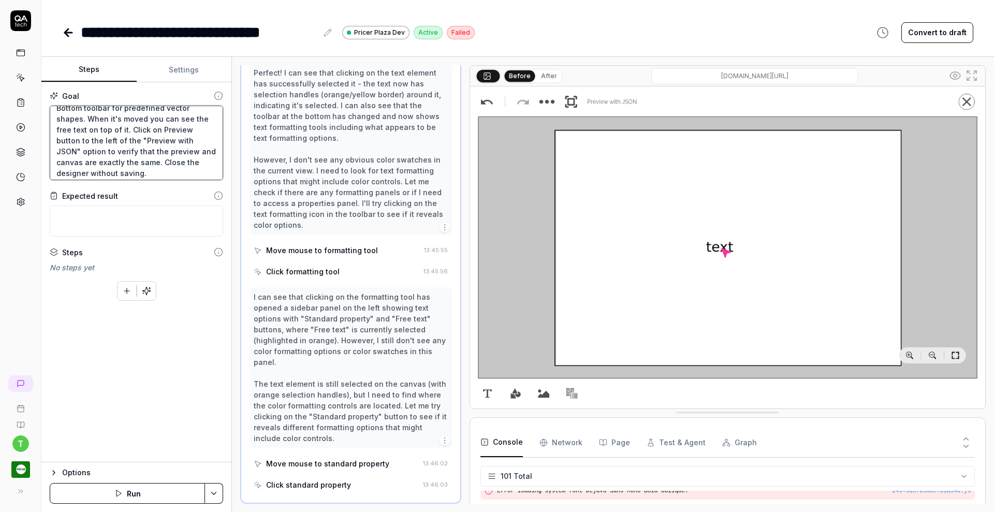
scroll to position [75, 0]
click at [125, 159] on textarea "Search for the "QA single device" design and open it and add a free text, chang…" at bounding box center [136, 143] width 173 height 75
click at [215, 496] on html "**********" at bounding box center [497, 256] width 994 height 512
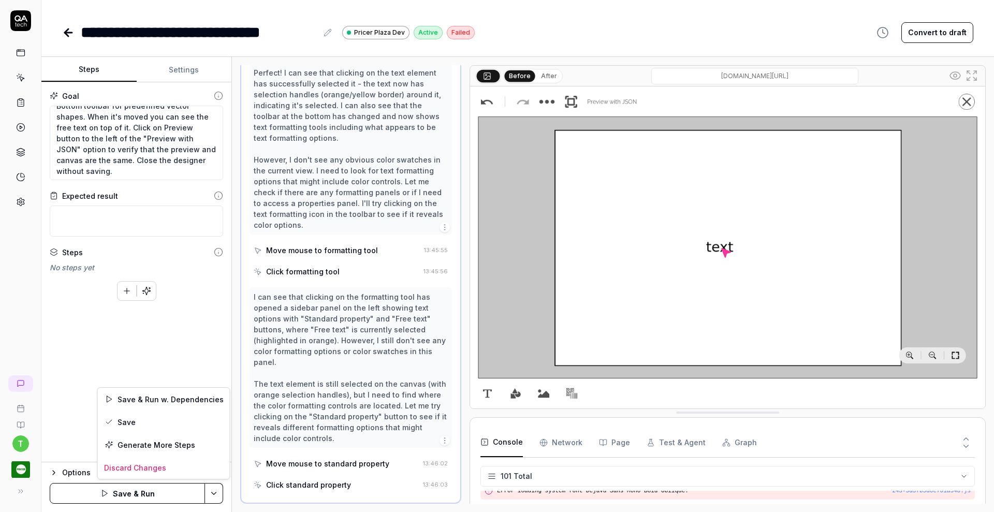
drag, startPoint x: 188, startPoint y: 430, endPoint x: 179, endPoint y: 337, distance: 93.7
click at [179, 337] on html "**********" at bounding box center [497, 256] width 994 height 512
click at [122, 420] on div "Save" at bounding box center [164, 422] width 132 height 23
click at [145, 295] on button "button" at bounding box center [146, 291] width 19 height 19
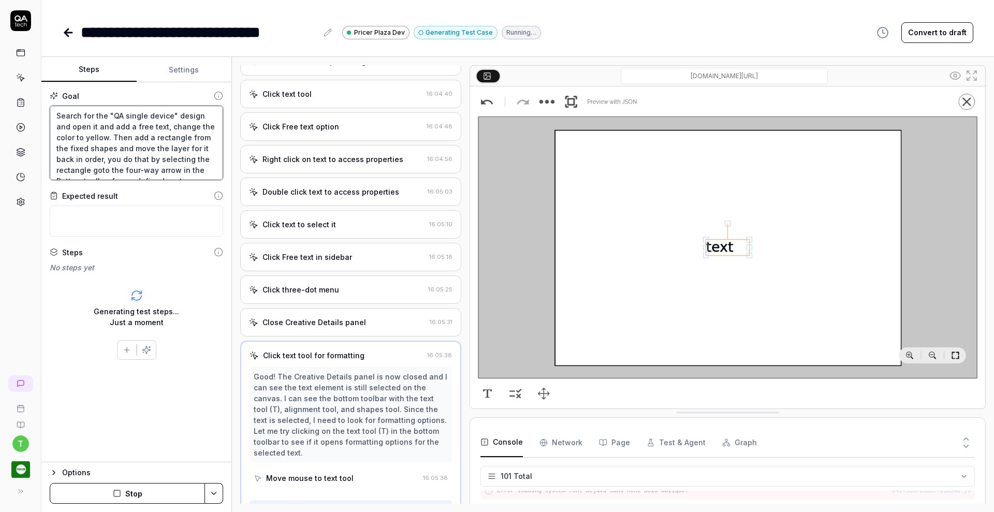
scroll to position [211, 0]
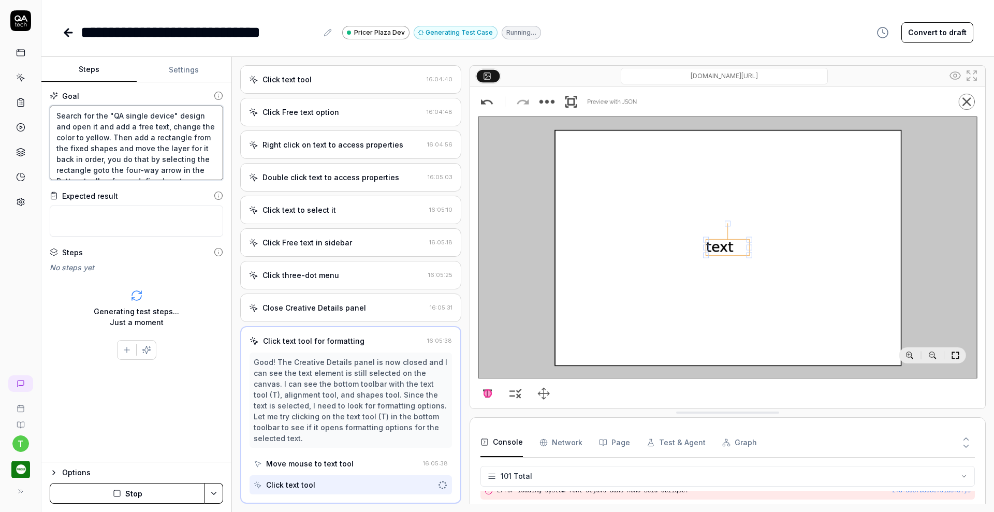
click at [106, 137] on textarea "Search for the "QA single device" design and open it and add a free text, chang…" at bounding box center [136, 143] width 173 height 75
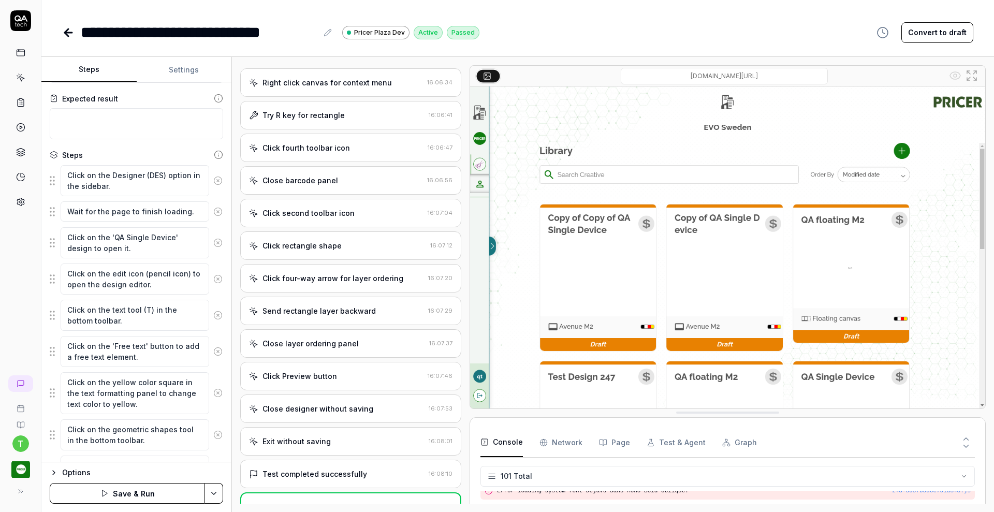
scroll to position [102, 0]
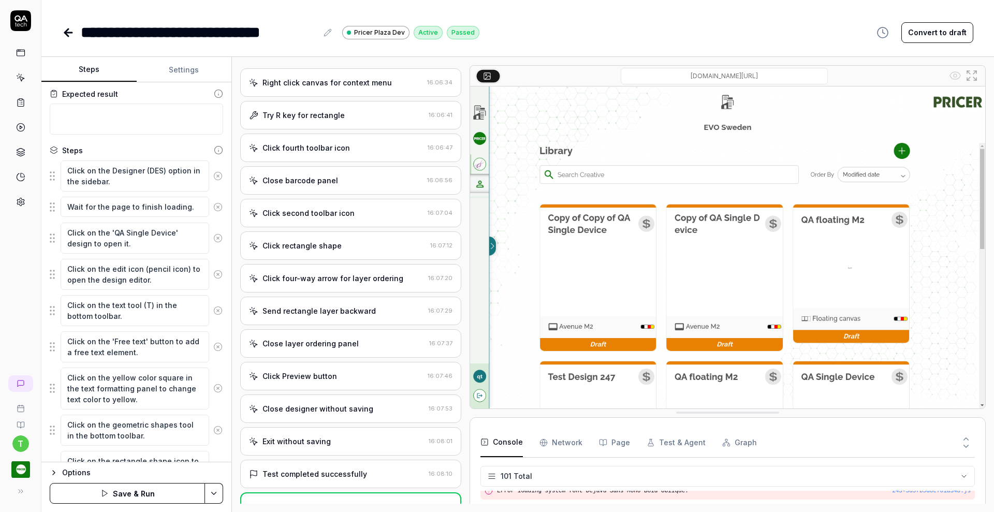
drag, startPoint x: 239, startPoint y: 309, endPoint x: 239, endPoint y: 322, distance: 13.5
click at [239, 322] on div "Open browser 16:03:50 Dev [URL][DOMAIN_NAME] Click Designer menu 16:04:01 Wait …" at bounding box center [613, 284] width 762 height 455
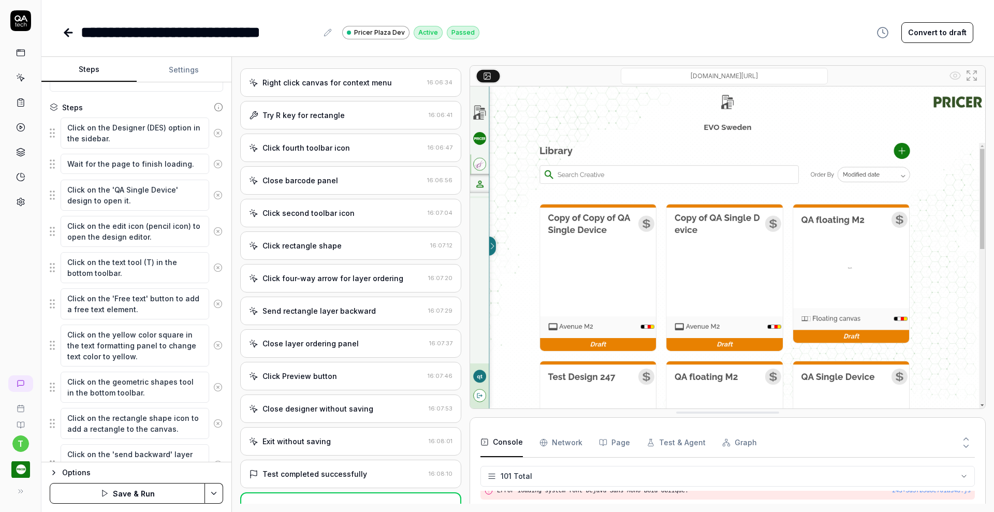
scroll to position [147, 0]
click at [231, 360] on div "Steps Settings Goal Search for the "QA single device" design and open it and ad…" at bounding box center [517, 284] width 953 height 455
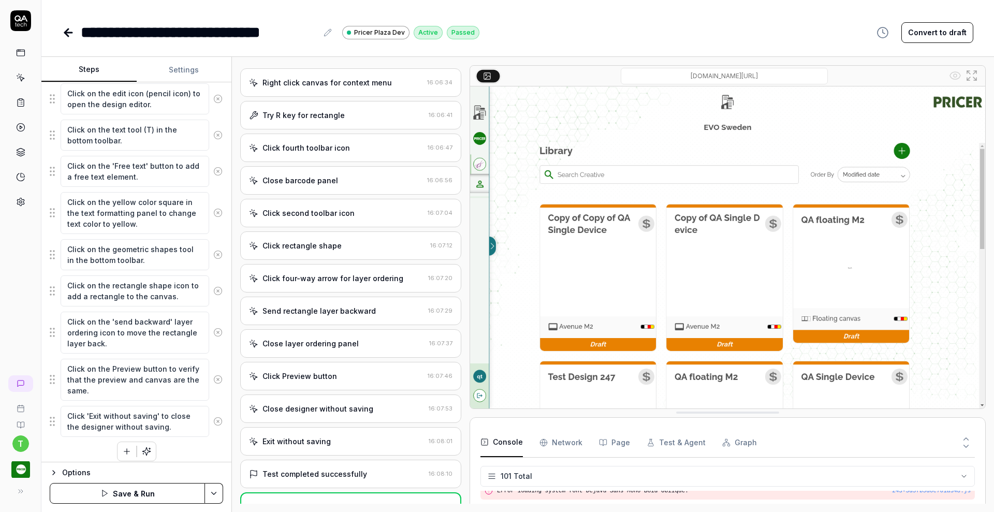
scroll to position [285, 0]
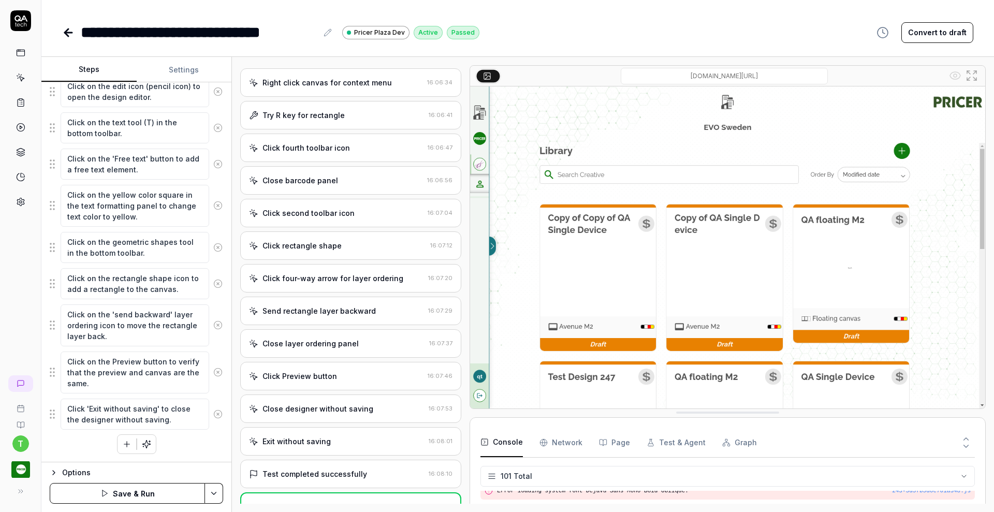
click at [24, 104] on icon at bounding box center [21, 102] width 6 height 7
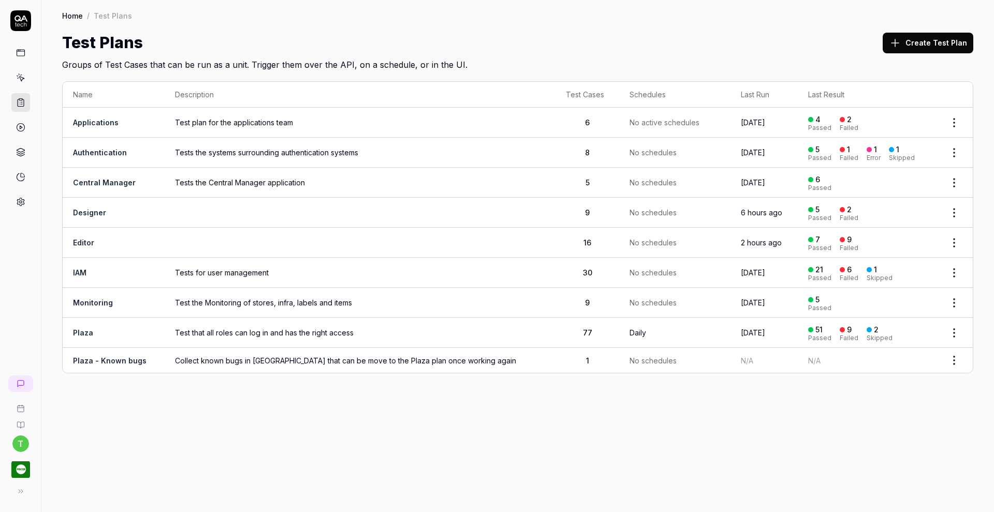
click at [79, 238] on link "Editor" at bounding box center [83, 242] width 21 height 9
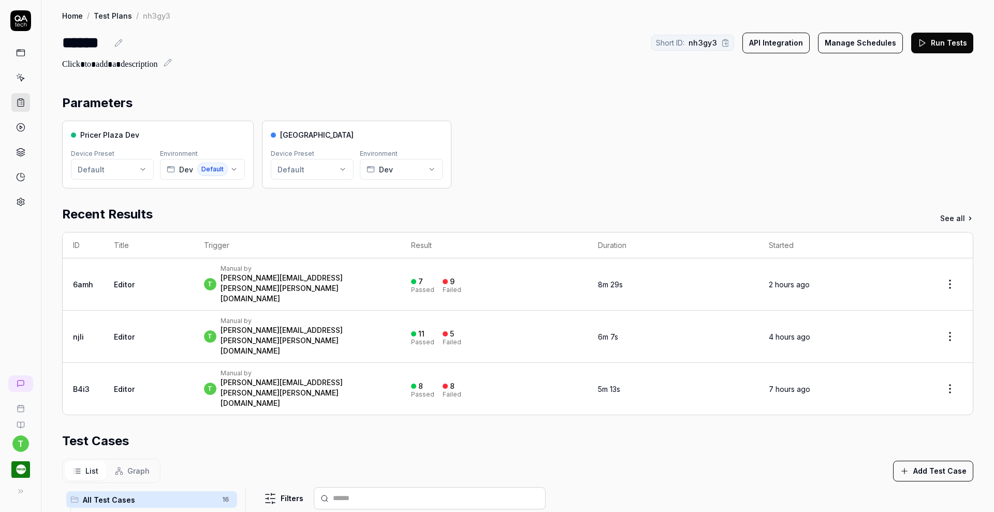
click at [940, 38] on button "Run Tests" at bounding box center [942, 43] width 62 height 21
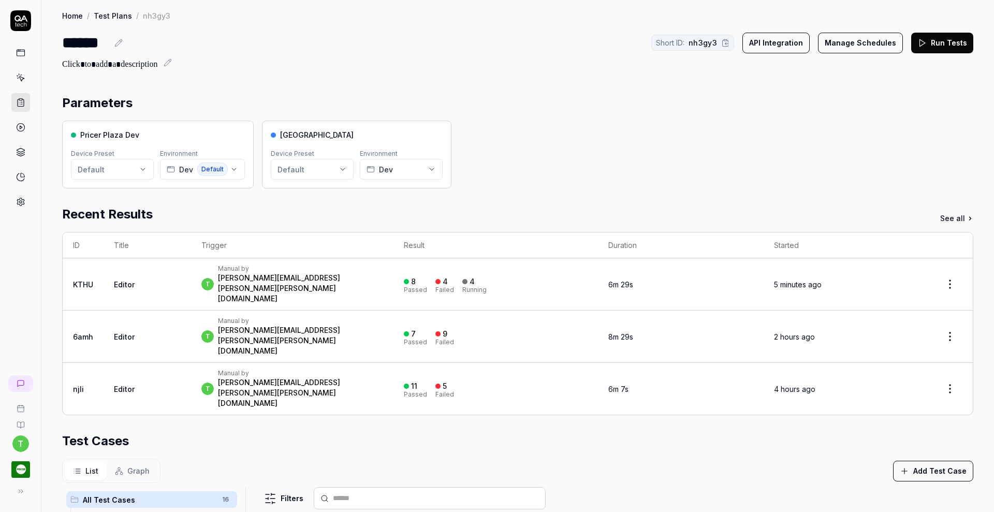
click at [743, 459] on div "List Graph Add Test Case" at bounding box center [517, 471] width 911 height 24
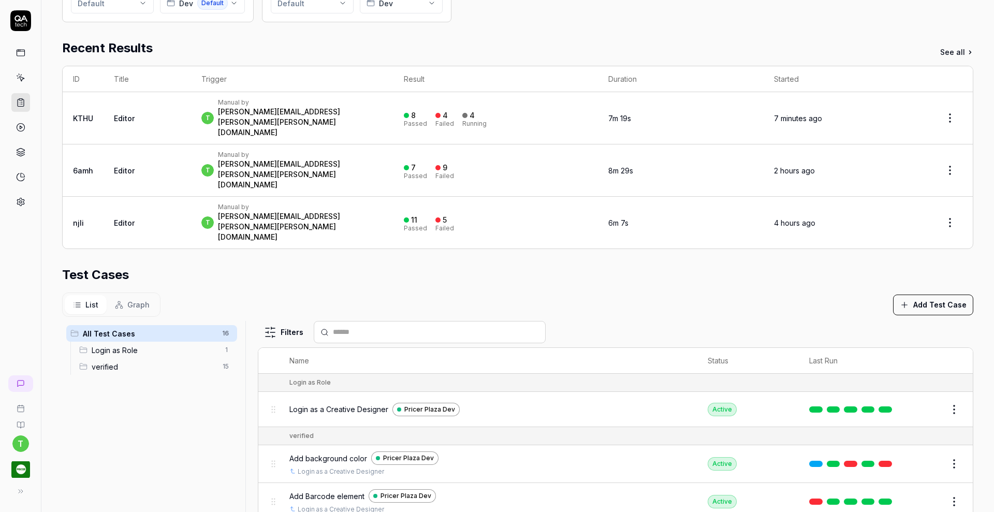
scroll to position [158, 0]
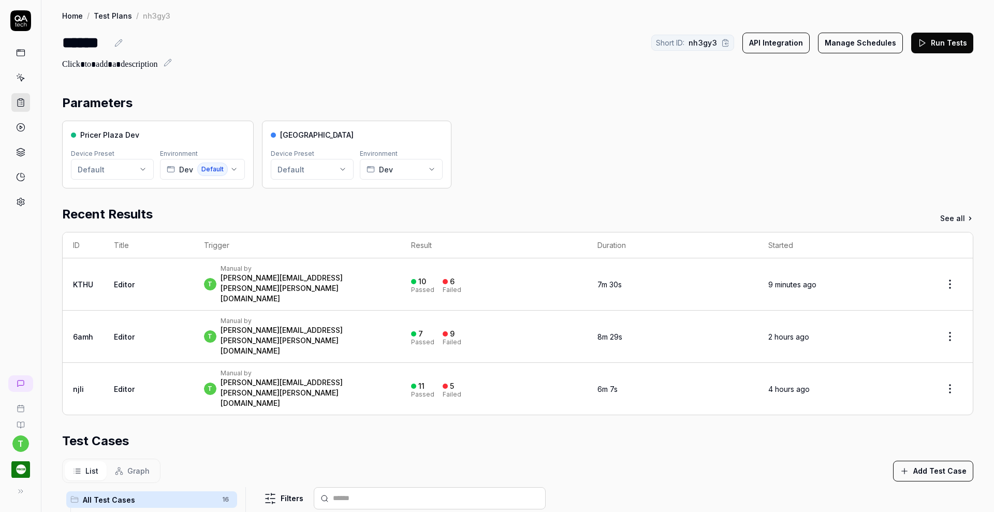
click at [688, 168] on div "Pricer Plaza Dev Device Preset Default Environment Dev Default Pricer Plaza Dev…" at bounding box center [517, 155] width 911 height 68
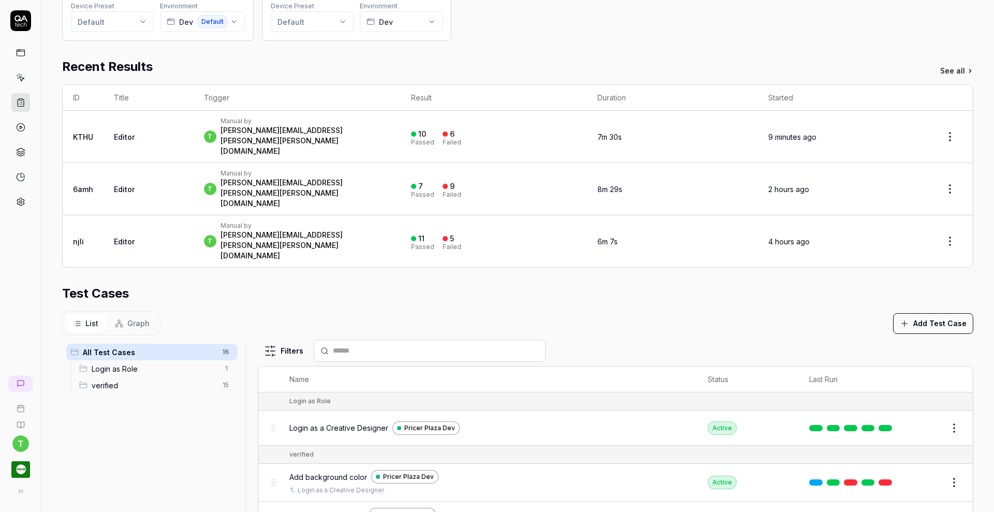
scroll to position [243, 0]
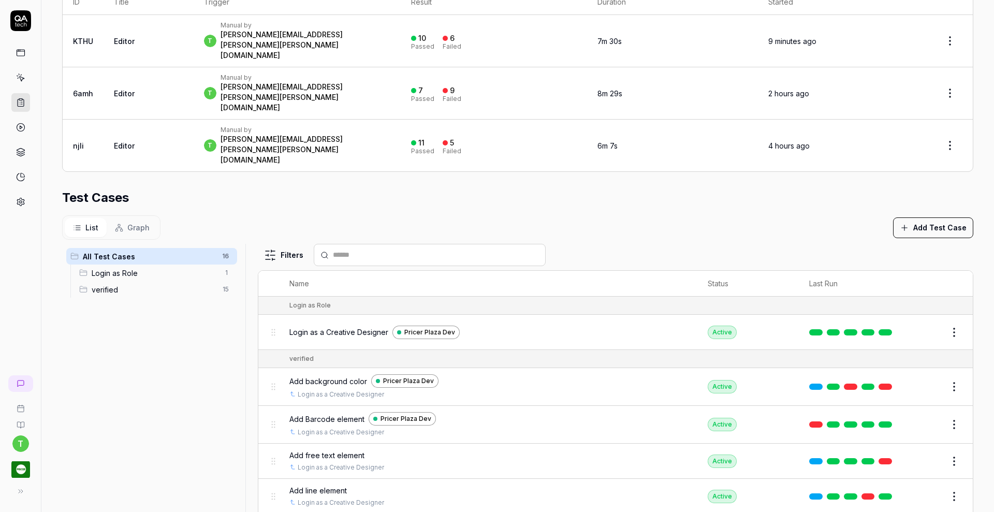
click at [917, 453] on button "Edit" at bounding box center [929, 461] width 25 height 17
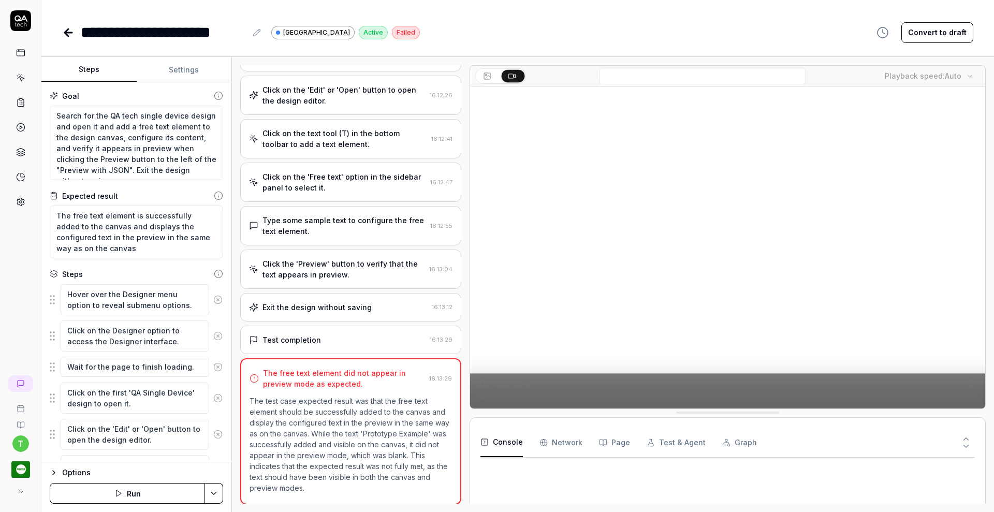
scroll to position [235, 0]
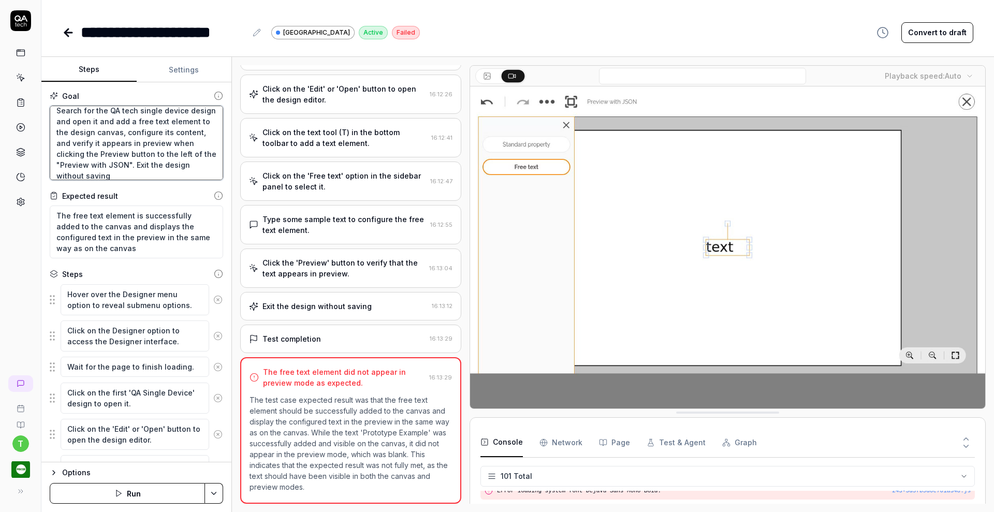
scroll to position [11, 0]
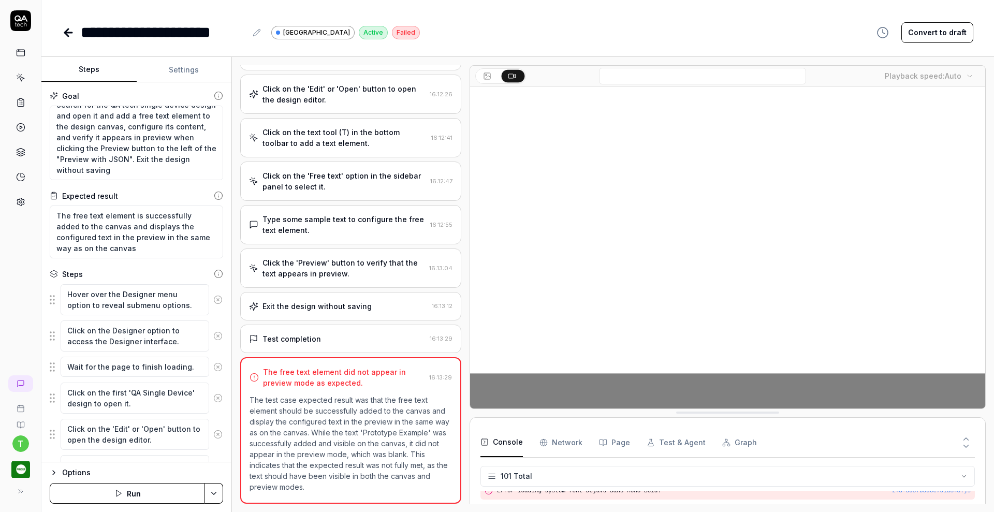
click at [307, 272] on div "Click the 'Preview' button to verify that the text appears in preview." at bounding box center [344, 268] width 163 height 22
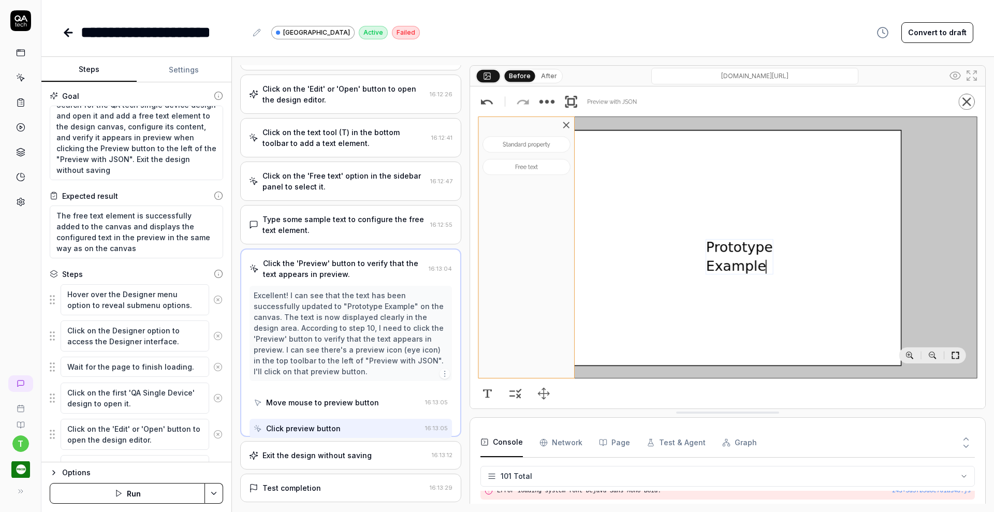
scroll to position [168, 0]
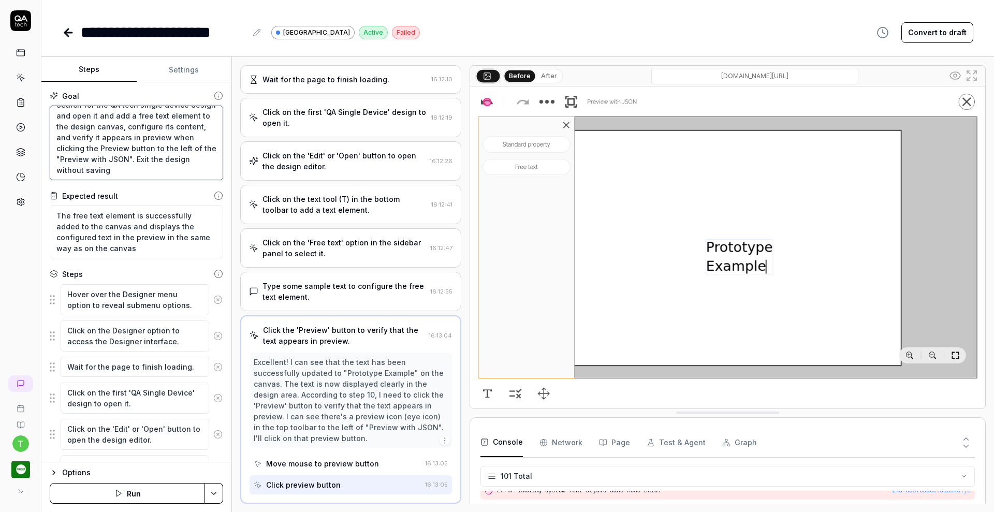
drag, startPoint x: 113, startPoint y: 136, endPoint x: 224, endPoint y: 182, distance: 120.0
click at [224, 182] on div "Goal Search for the QA tech single device design and open it and add a free tex…" at bounding box center [136, 272] width 190 height 380
paste textarea "Click on Preview button to the left of the "Preview with JSON" option to verify…"
type textarea "*"
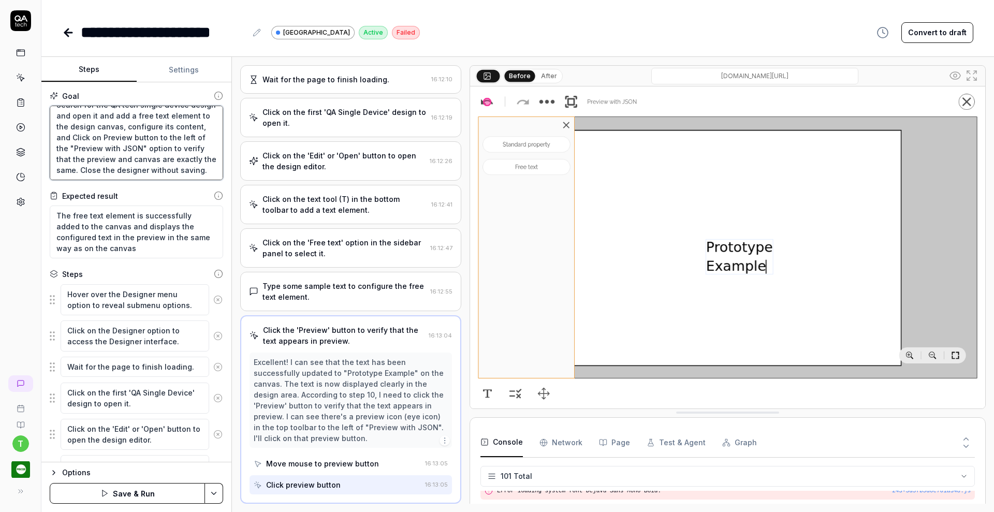
type textarea "Search for the QA tech single device design and open it and add a free text ele…"
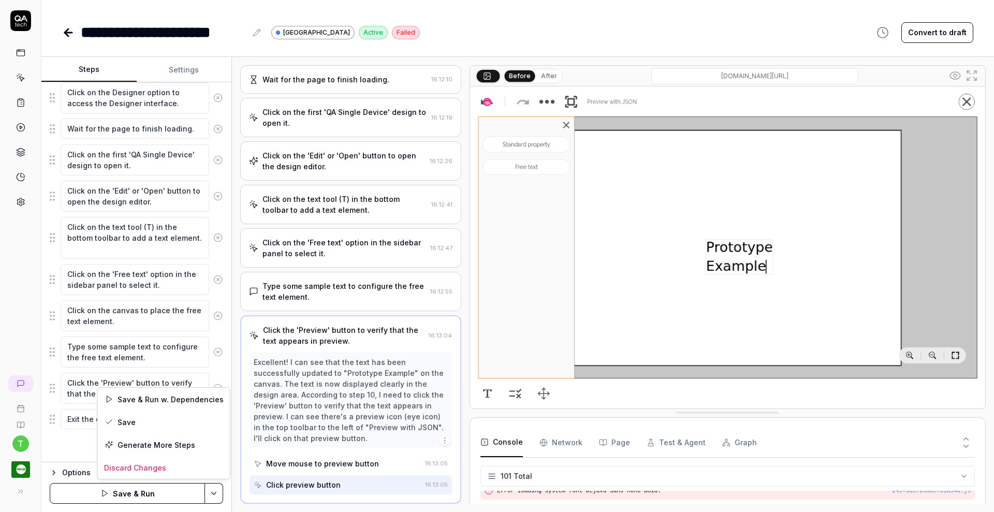
click at [213, 491] on html "**********" at bounding box center [497, 256] width 994 height 512
click at [127, 424] on div "Save" at bounding box center [164, 422] width 132 height 23
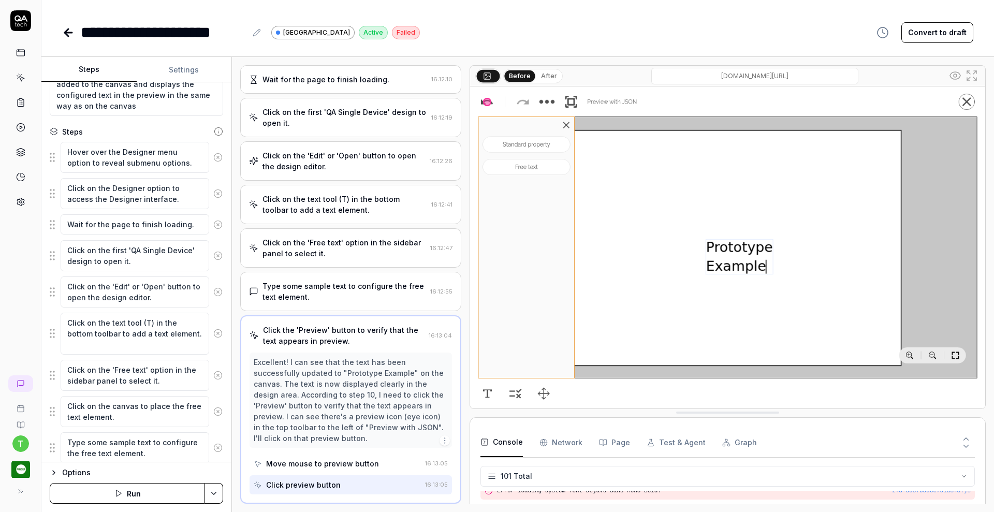
scroll to position [142, 0]
click at [217, 157] on icon at bounding box center [218, 157] width 3 height 3
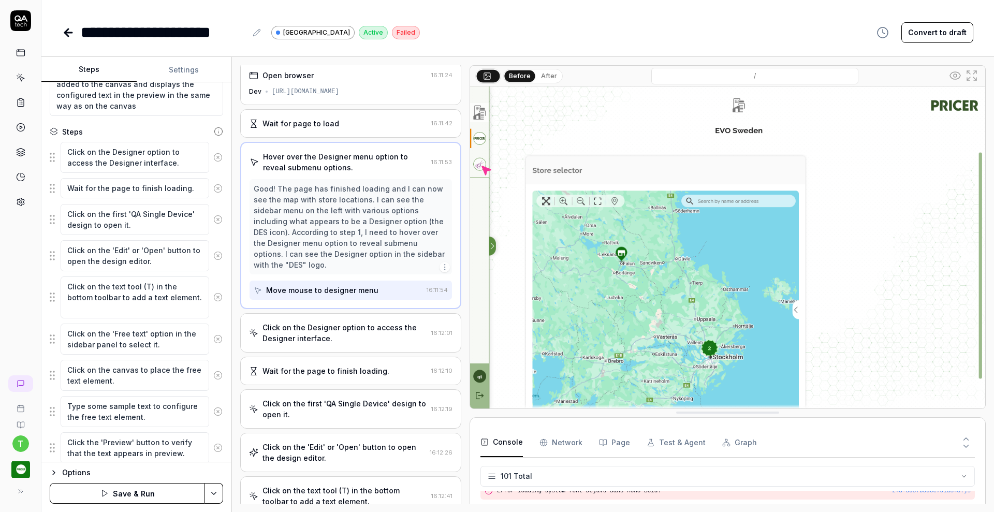
scroll to position [0, 0]
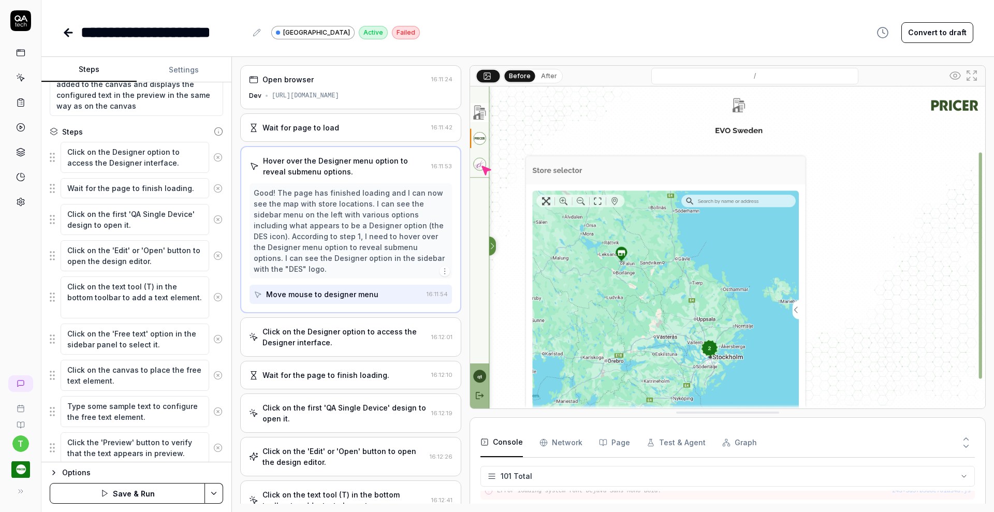
click at [217, 157] on icon at bounding box center [218, 157] width 3 height 3
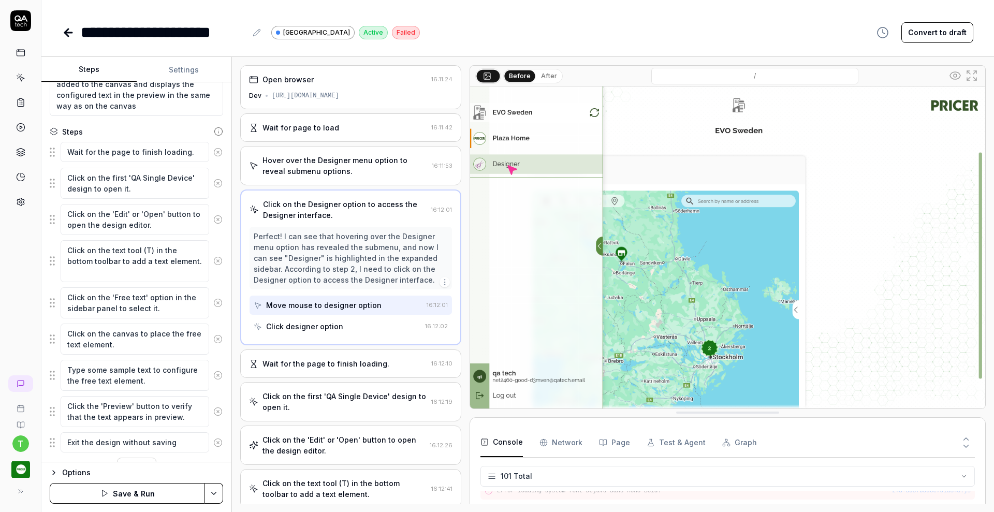
click at [209, 157] on button at bounding box center [218, 152] width 18 height 21
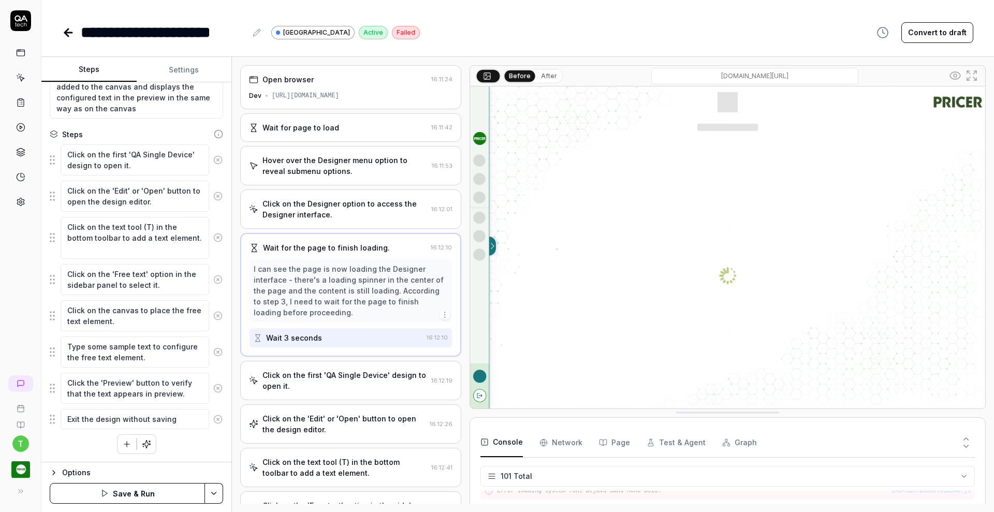
click at [213, 157] on icon at bounding box center [217, 159] width 9 height 9
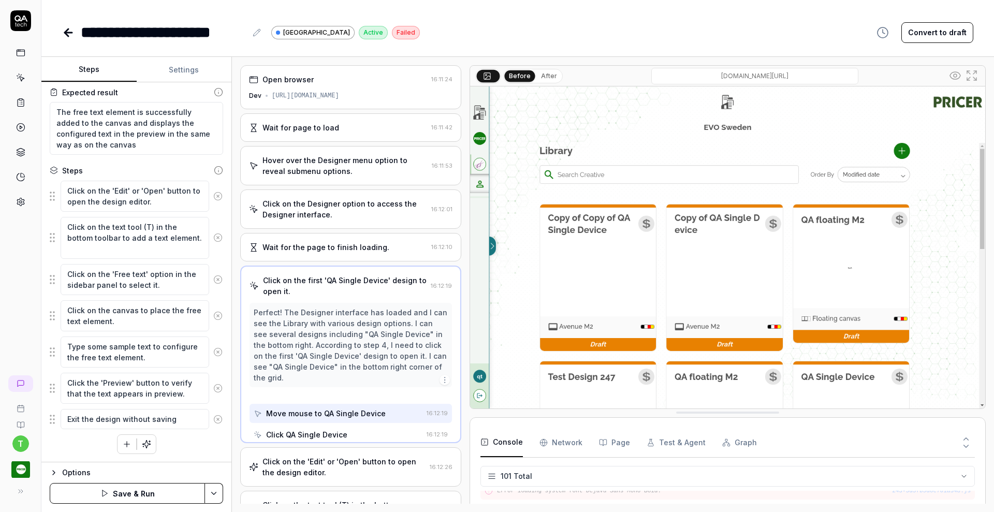
scroll to position [104, 0]
click at [207, 157] on div "Goal Search for the QA tech single device design and open it and add a free tex…" at bounding box center [136, 272] width 190 height 380
click at [209, 202] on button at bounding box center [218, 196] width 18 height 21
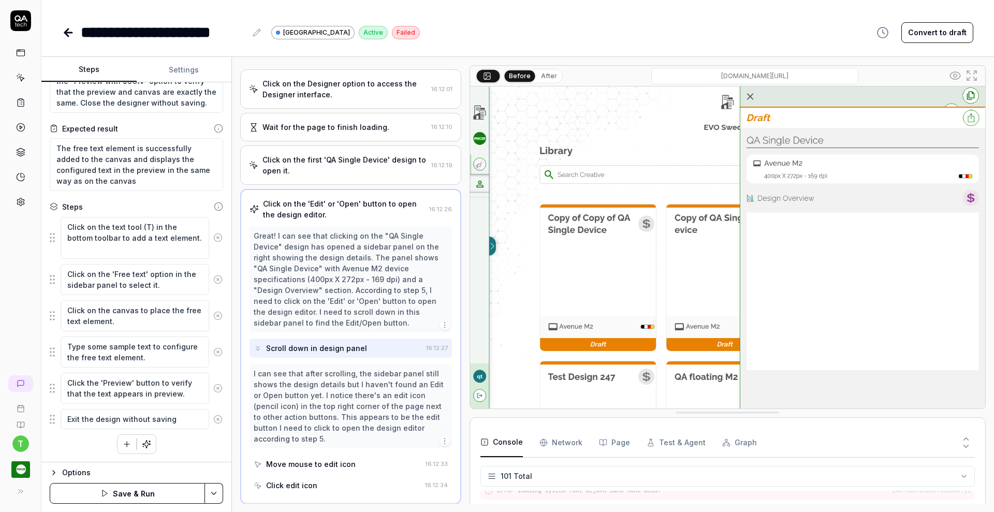
scroll to position [121, 0]
click at [214, 205] on icon at bounding box center [218, 206] width 9 height 9
click at [213, 239] on icon at bounding box center [217, 237] width 9 height 9
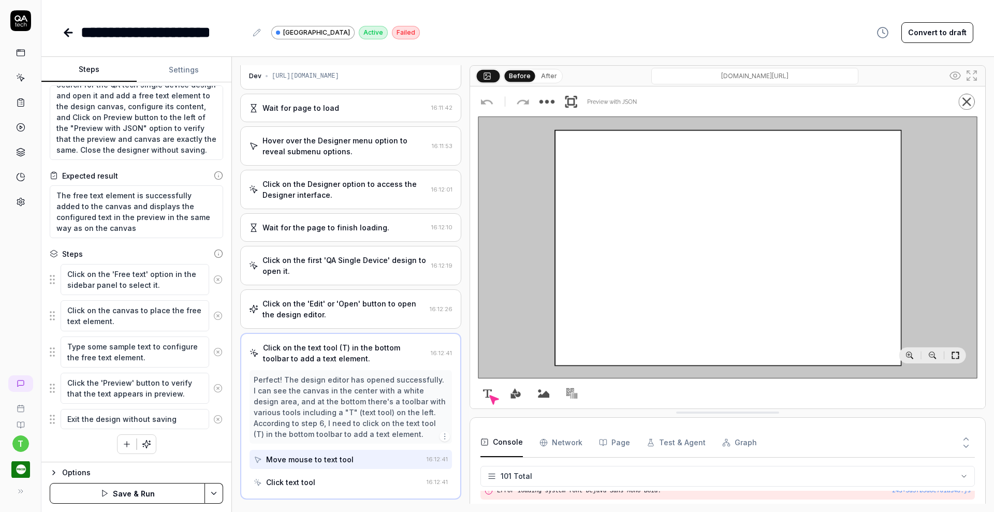
scroll to position [16, 0]
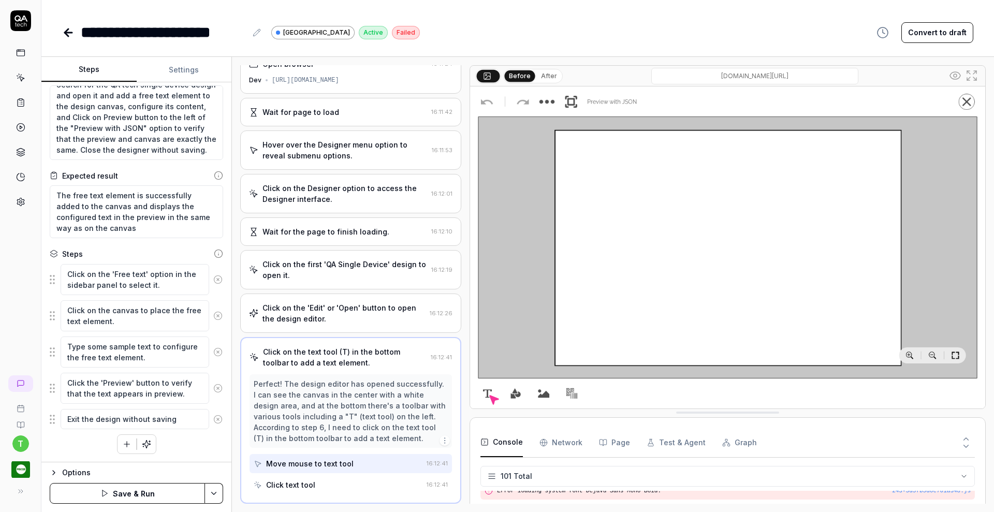
click at [213, 282] on icon at bounding box center [217, 279] width 9 height 9
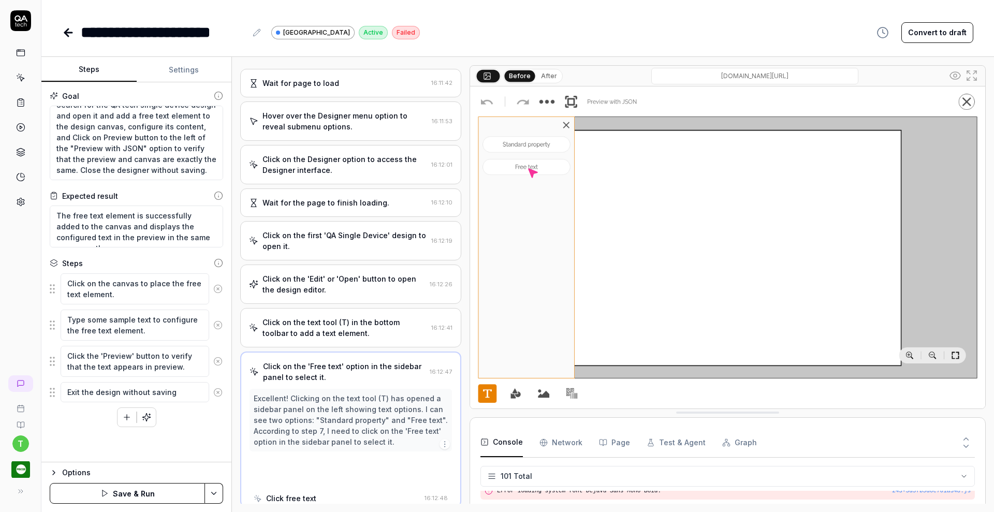
scroll to position [48, 0]
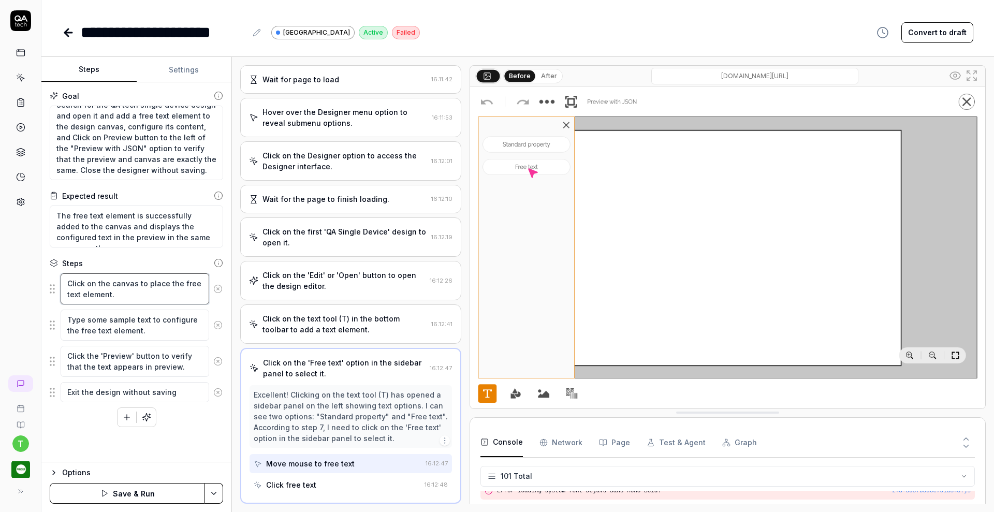
click at [208, 282] on textarea "Click on the canvas to place the free text element." at bounding box center [135, 288] width 149 height 31
click at [222, 288] on circle at bounding box center [218, 289] width 8 height 8
click at [220, 289] on icon at bounding box center [217, 288] width 9 height 9
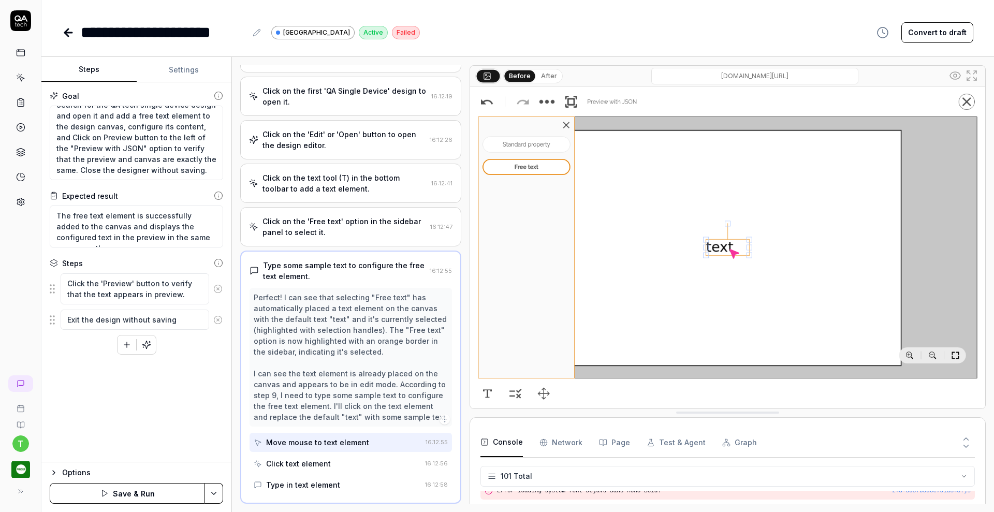
click at [219, 288] on icon at bounding box center [217, 288] width 9 height 9
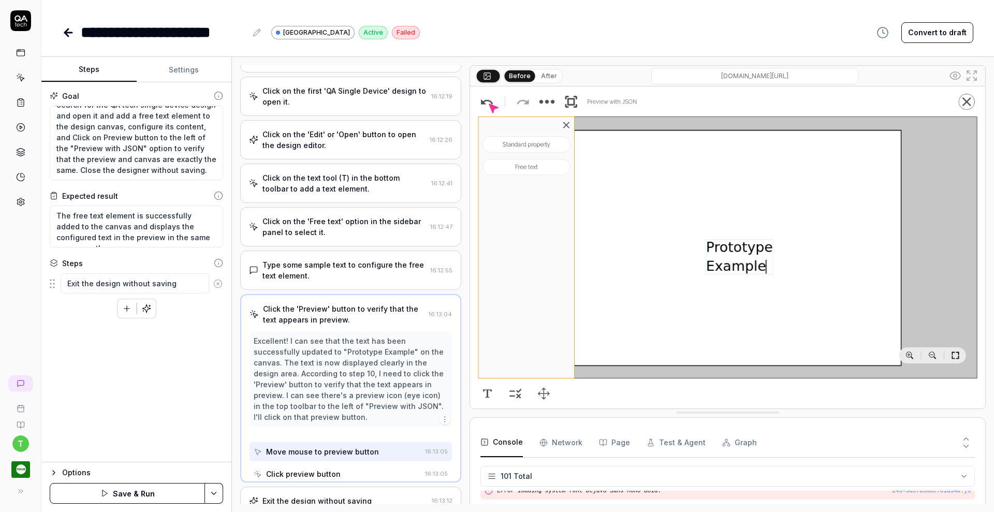
scroll to position [168, 0]
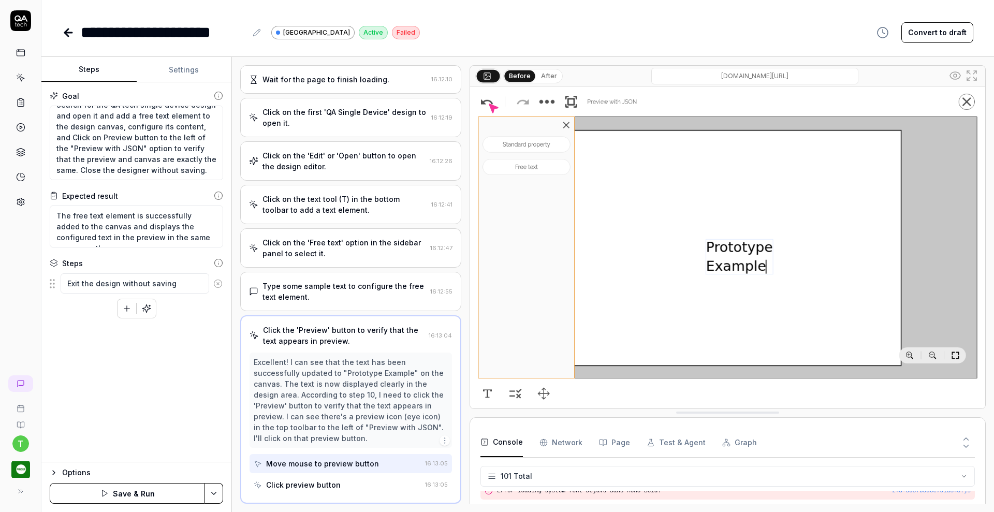
click at [219, 284] on icon at bounding box center [218, 283] width 3 height 3
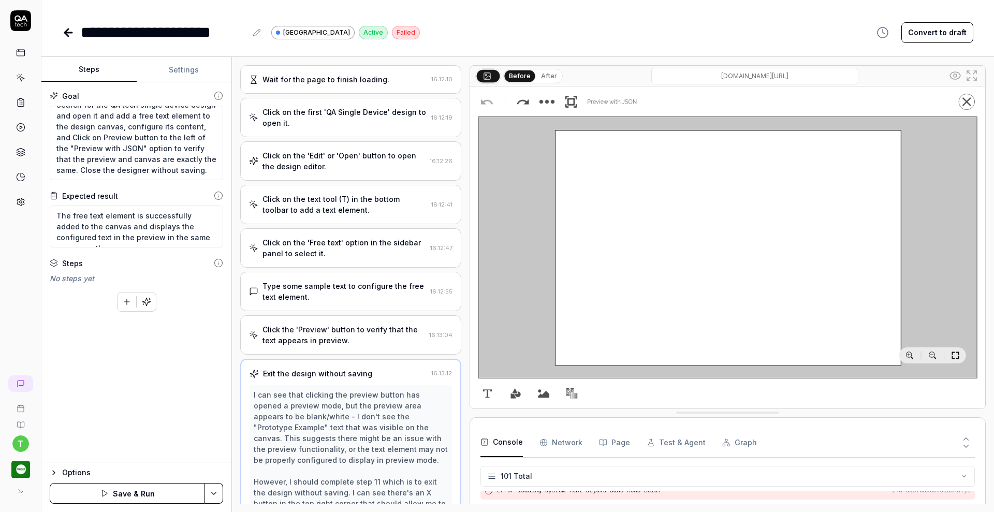
type textarea "*"
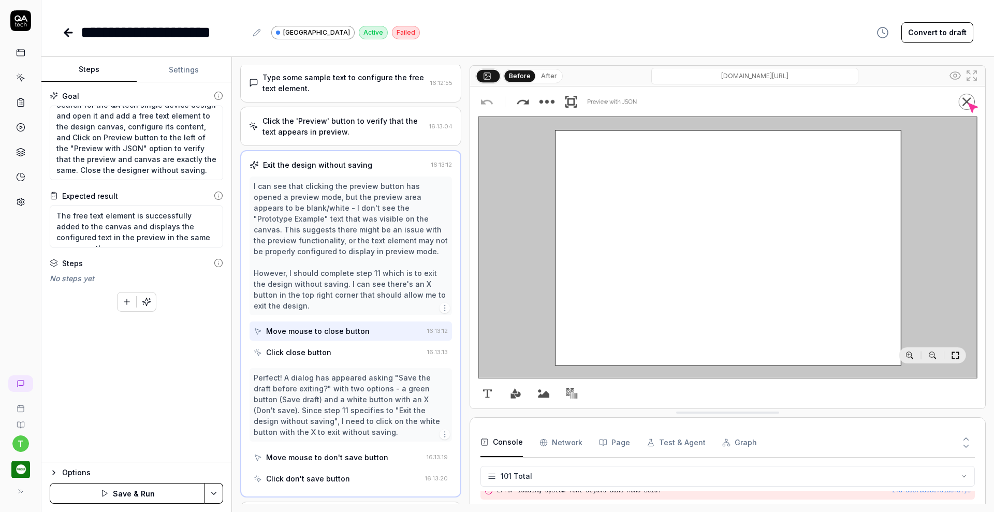
scroll to position [381, 0]
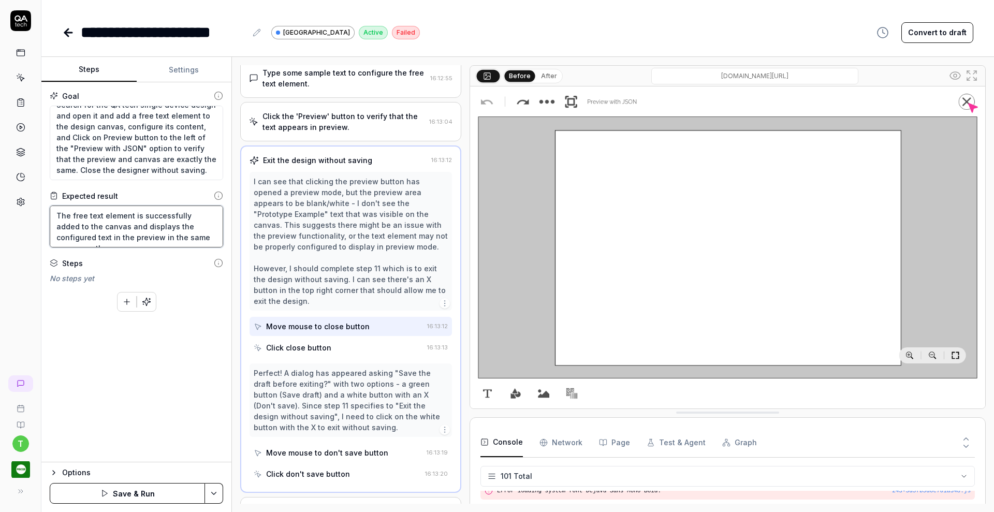
drag, startPoint x: 57, startPoint y: 217, endPoint x: 316, endPoint y: 297, distance: 271.4
click at [316, 297] on div "Steps Settings Goal Search for the QA tech single device design and open it and…" at bounding box center [517, 284] width 953 height 455
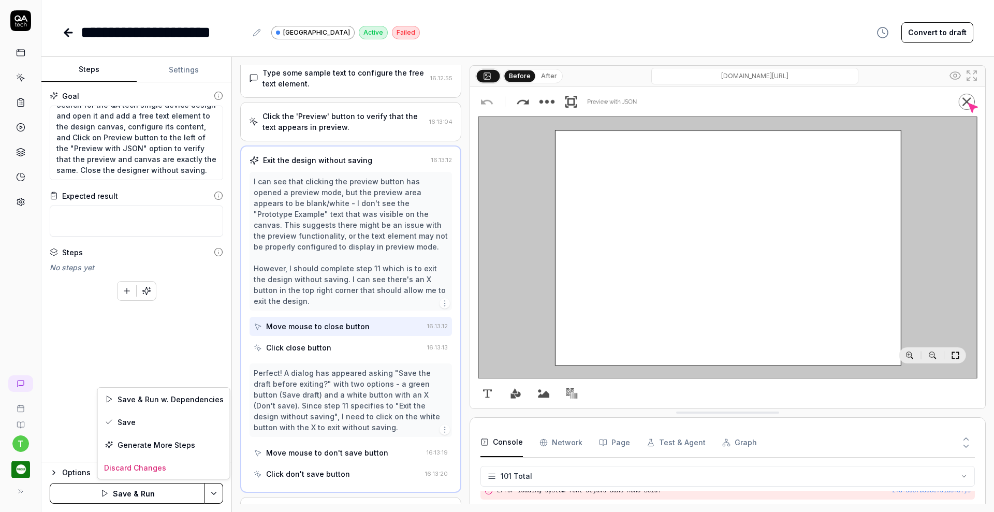
click at [220, 490] on html "**********" at bounding box center [497, 256] width 994 height 512
click at [181, 420] on div "Save" at bounding box center [164, 422] width 132 height 23
click at [68, 31] on icon at bounding box center [68, 32] width 12 height 12
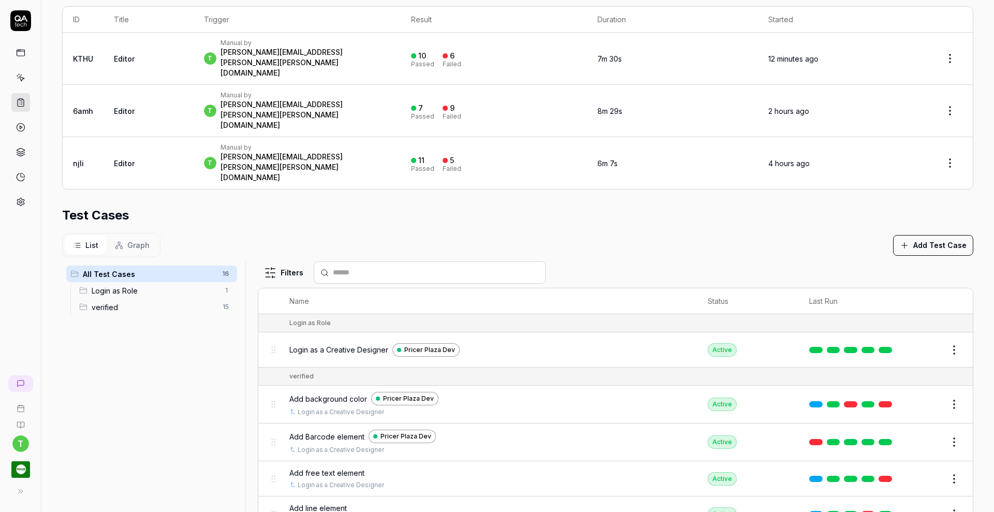
scroll to position [243, 0]
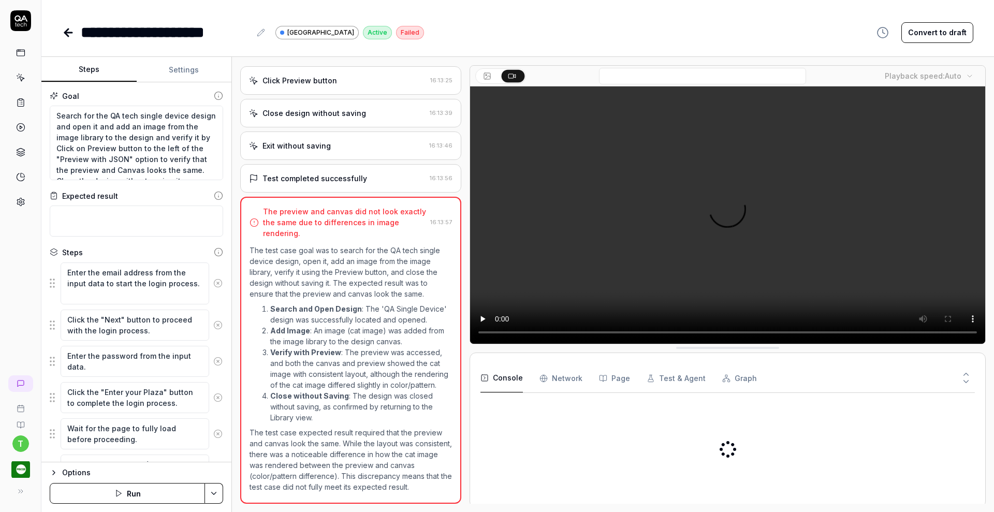
scroll to position [580, 0]
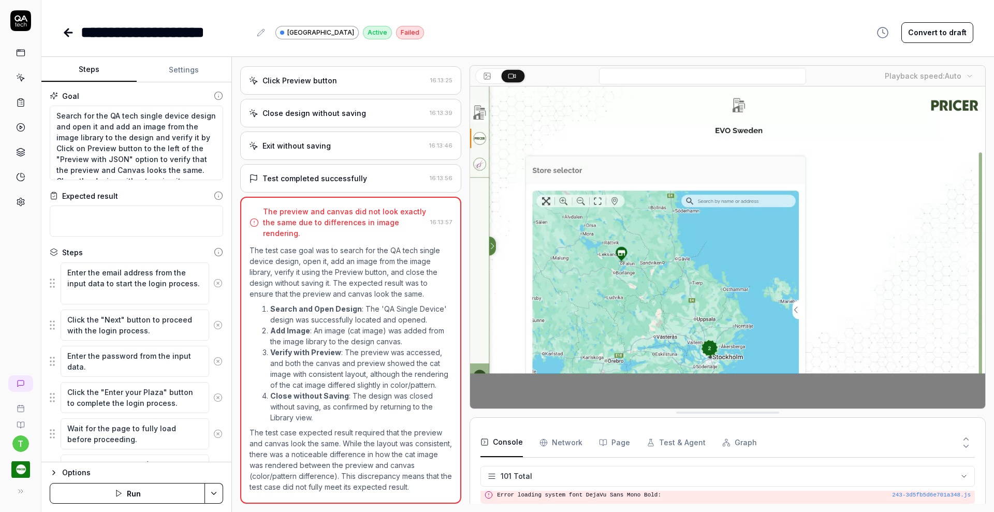
scroll to position [2042, 0]
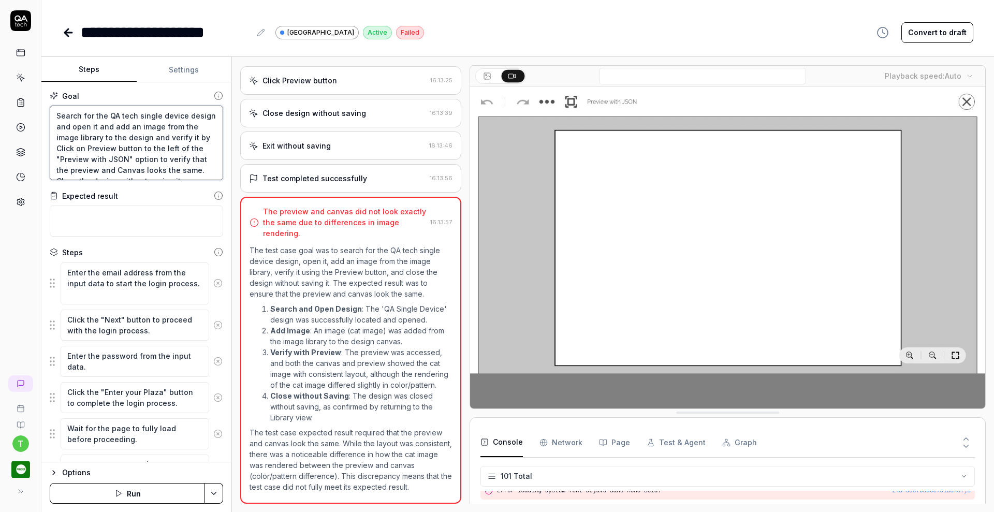
click at [163, 125] on textarea "Search for the QA tech single device design and open it and add an image from t…" at bounding box center [136, 143] width 173 height 75
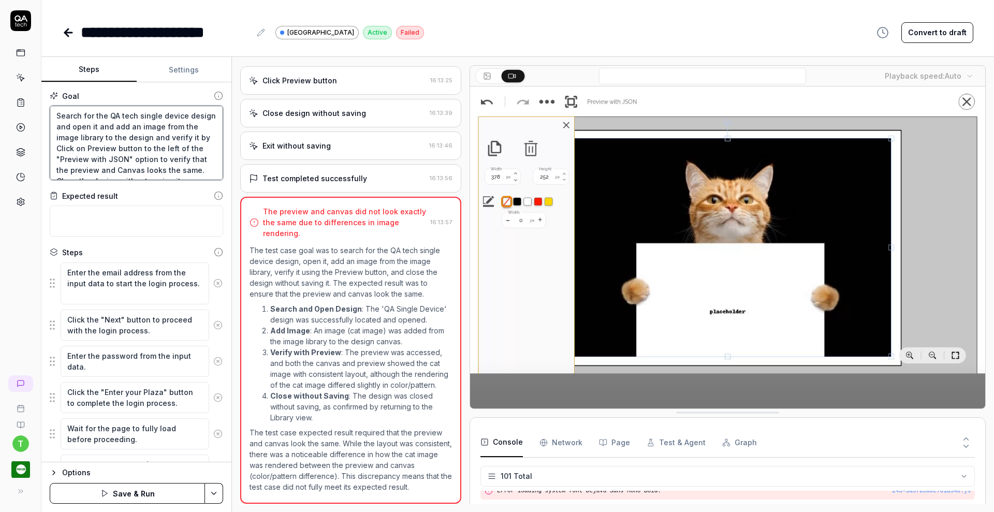
type textarea "*"
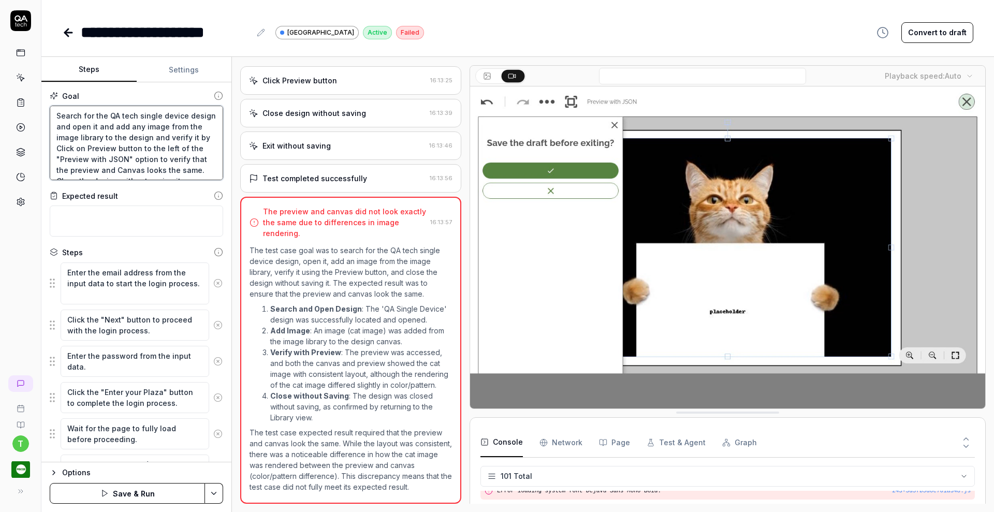
type textarea "Search for the QA tech single device design and open it and add any image from …"
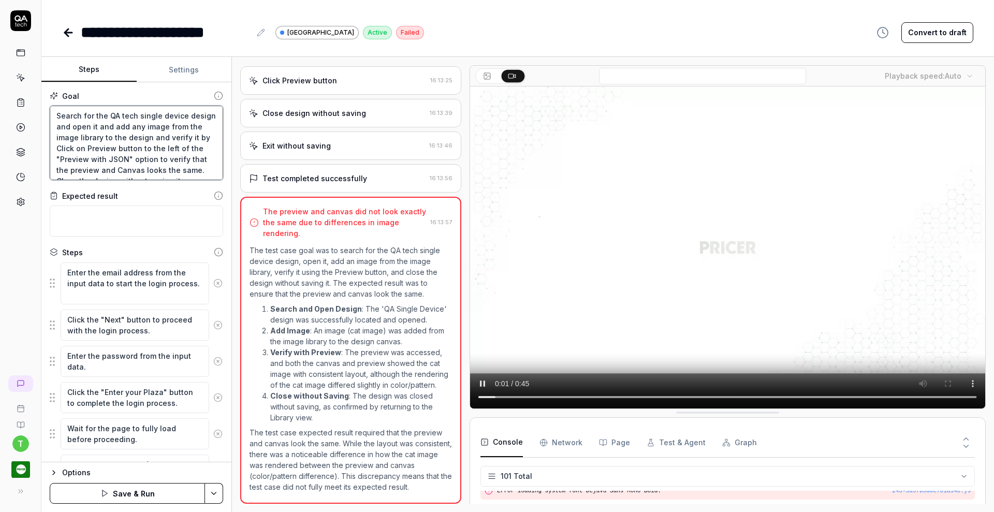
type textarea "*"
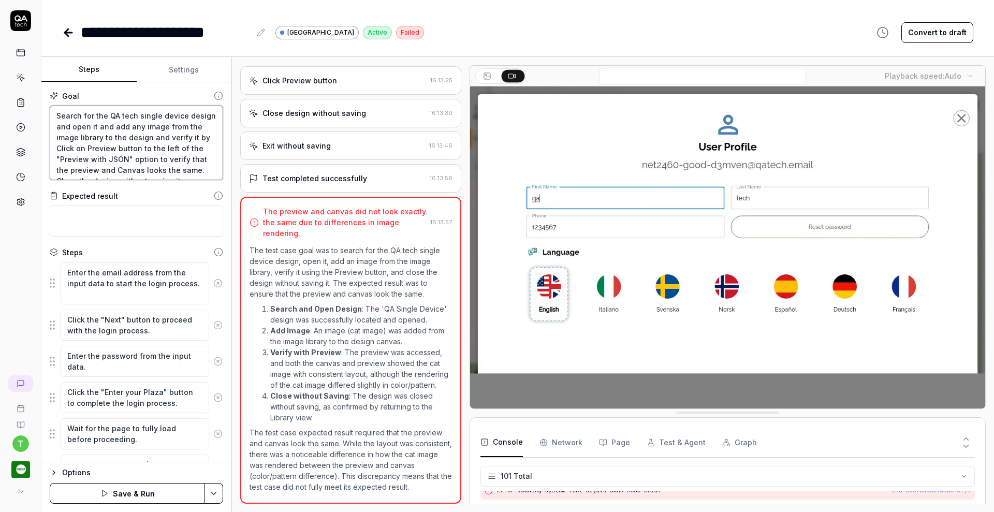
type textarea "Search for the QA tech single device design and open it and add any image from …"
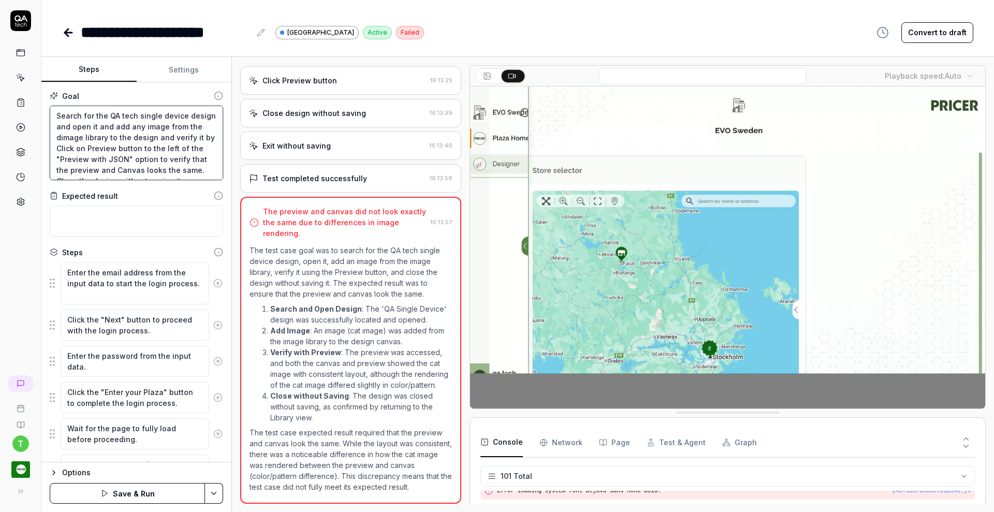
type textarea "*"
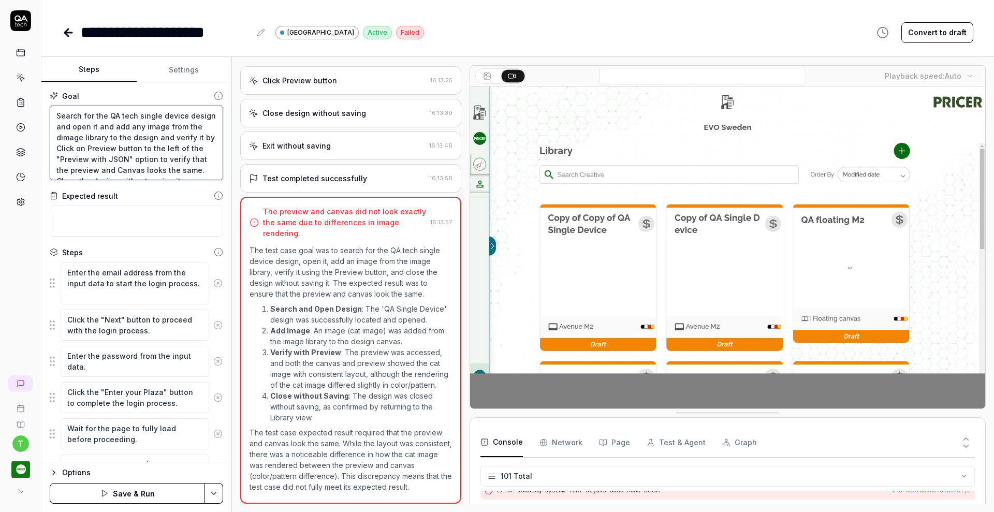
type textarea "Search for the QA tech single device design and open it and add any image from …"
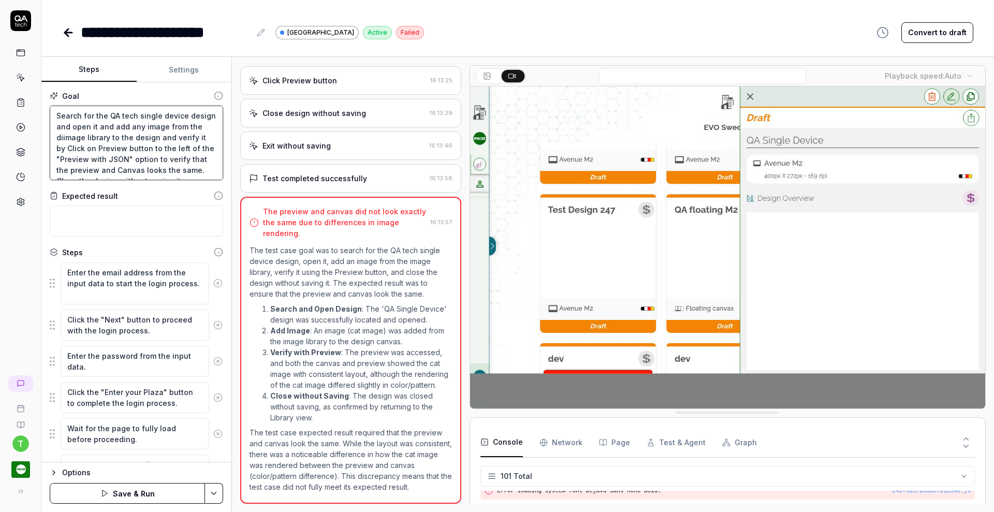
type textarea "*"
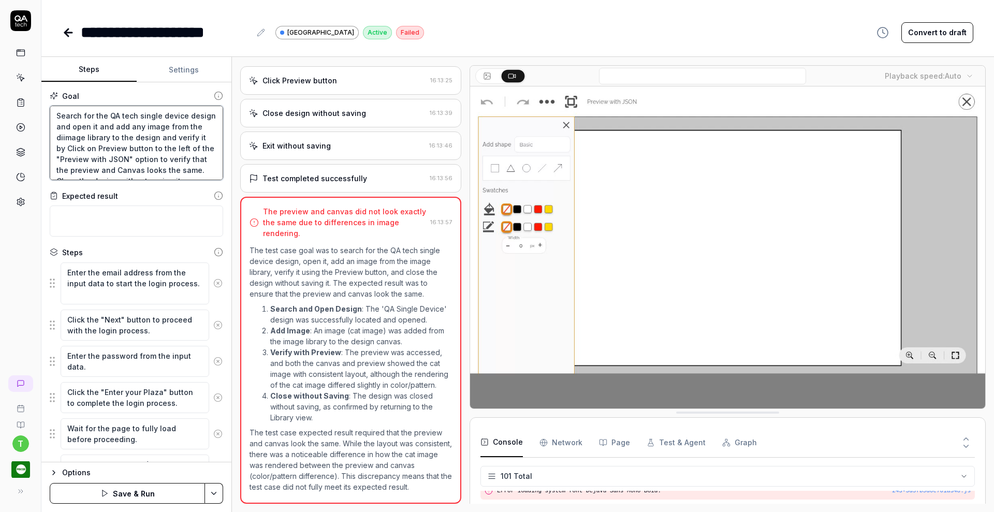
type textarea "Search for the QA tech single device design and open it and add any image from …"
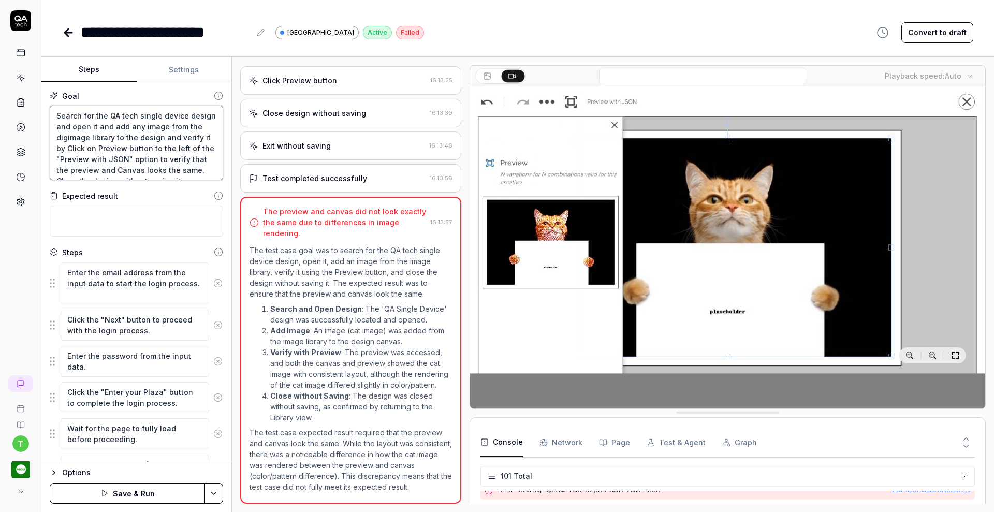
type textarea "*"
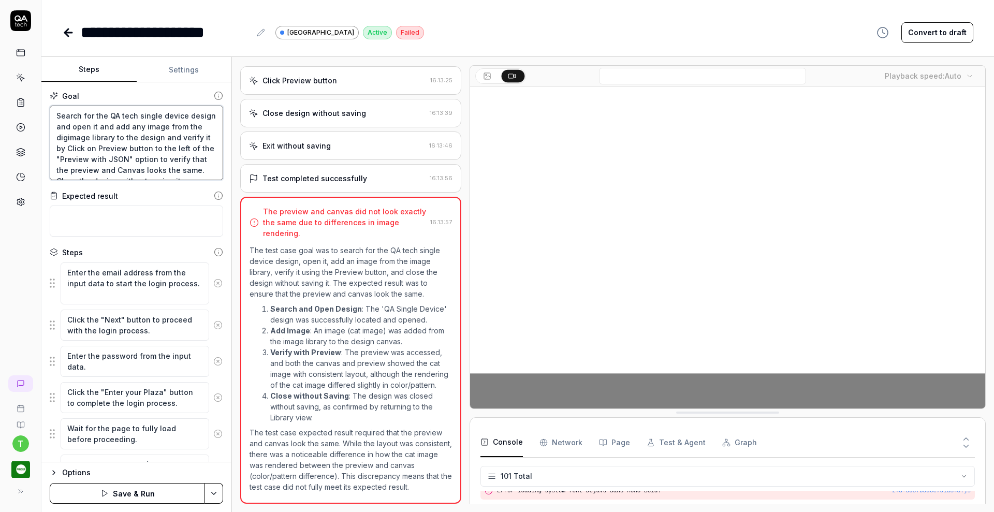
type textarea "Search for the QA tech single device design and open it and add any image from …"
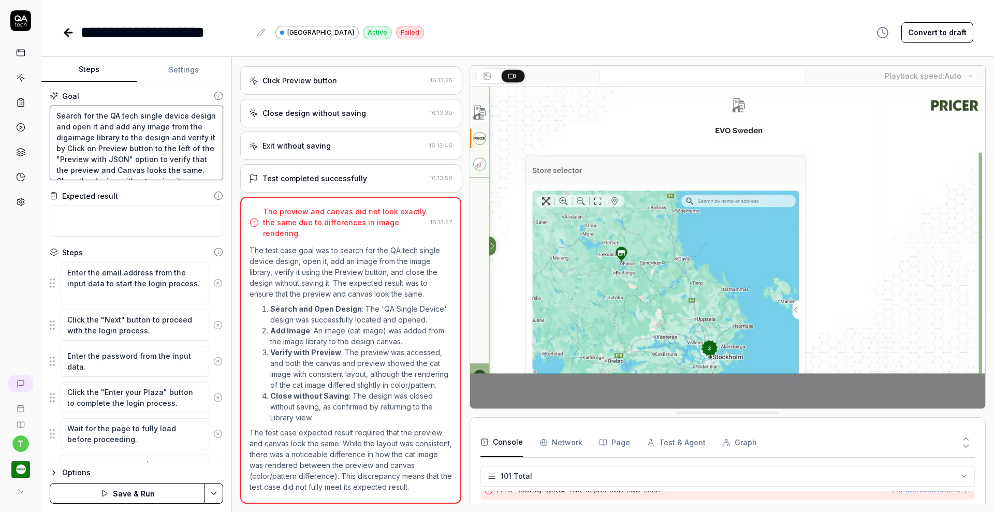
type textarea "*"
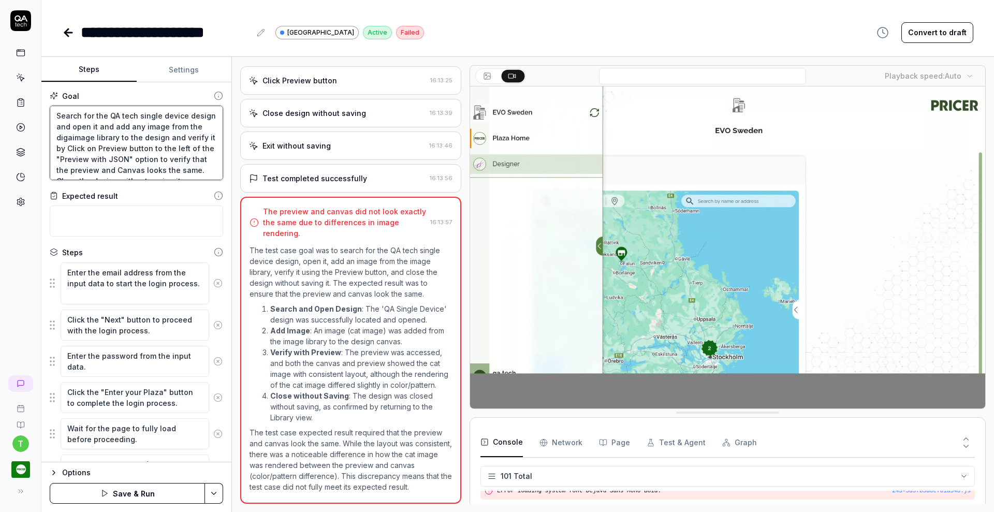
type textarea "Search for the QA tech single device design and open it and add any image from …"
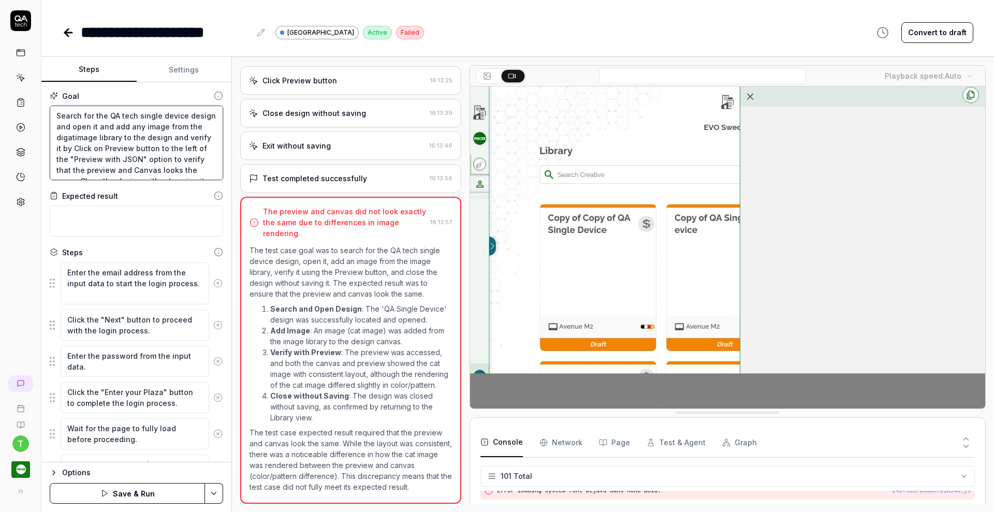
type textarea "*"
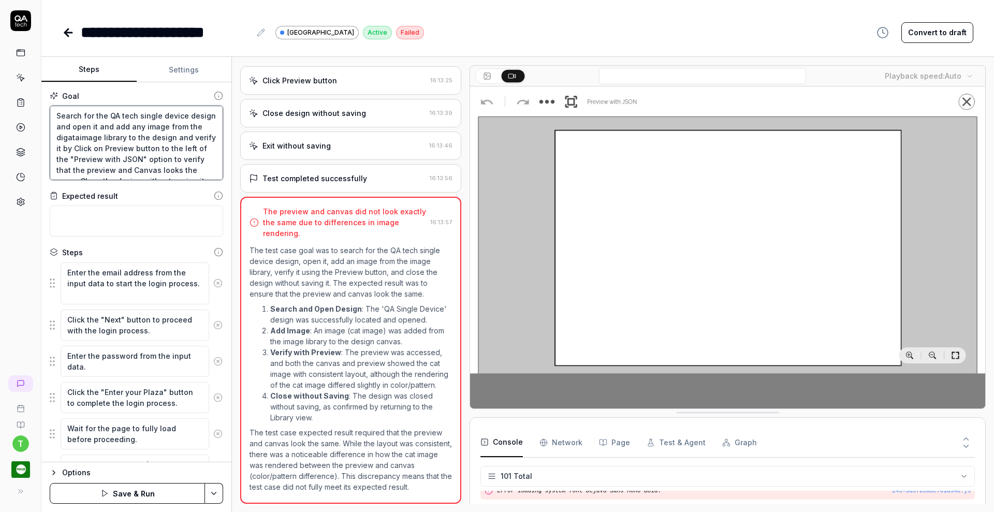
type textarea "Search for the QA tech single device design and open it and add any image from …"
type textarea "*"
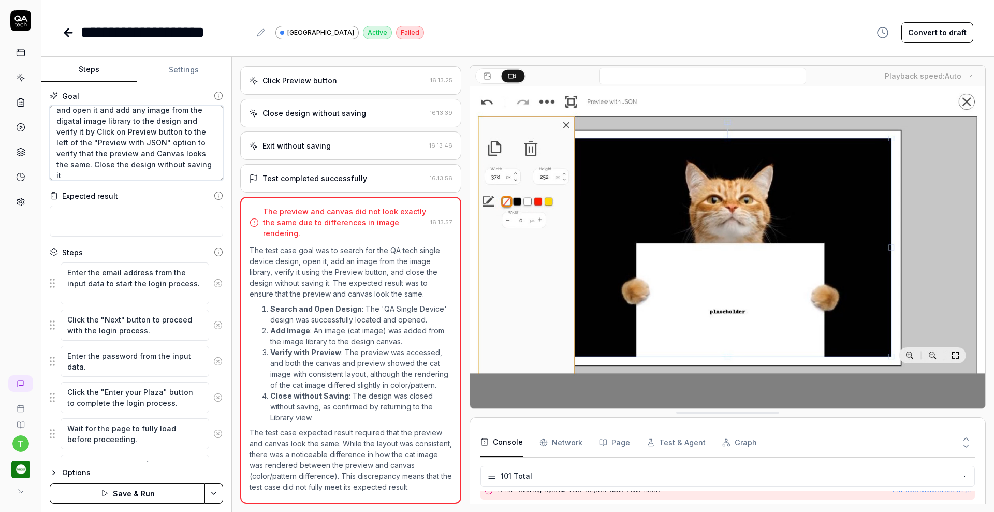
scroll to position [27, 0]
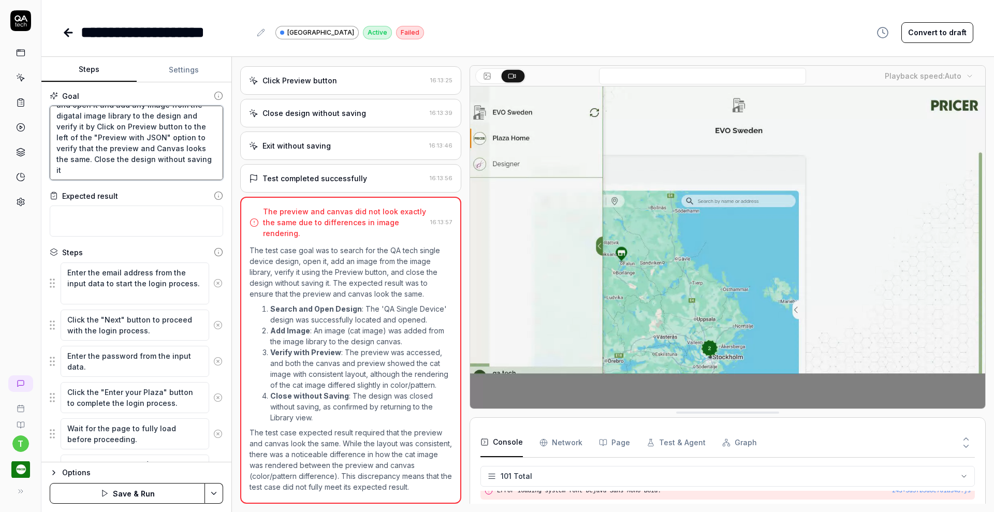
type textarea "Search for the QA tech single device design and open it and add any image from …"
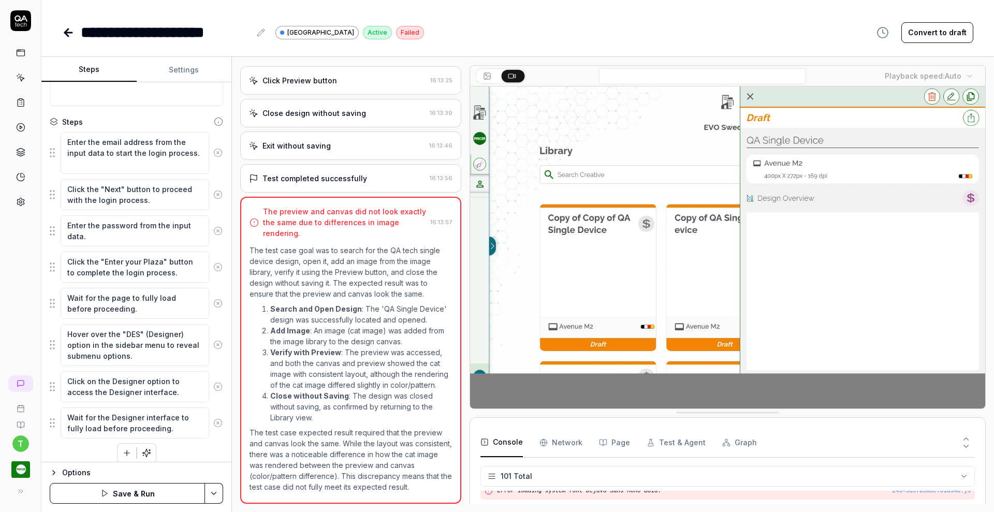
scroll to position [139, 0]
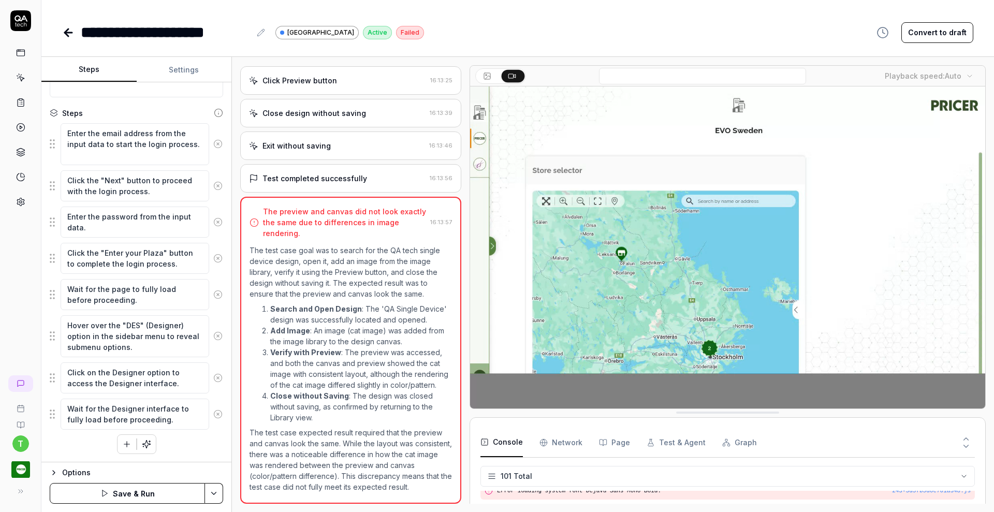
click at [213, 145] on icon at bounding box center [217, 143] width 9 height 9
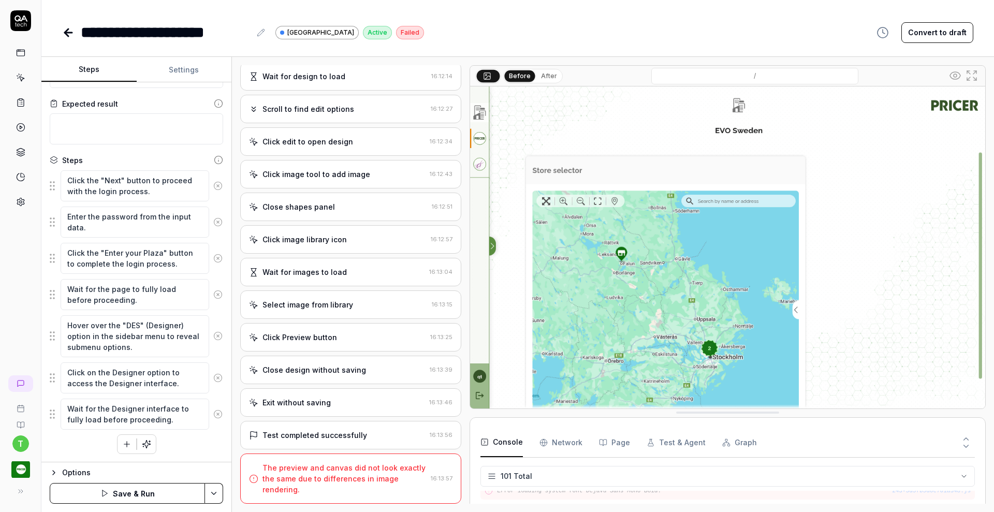
scroll to position [92, 0]
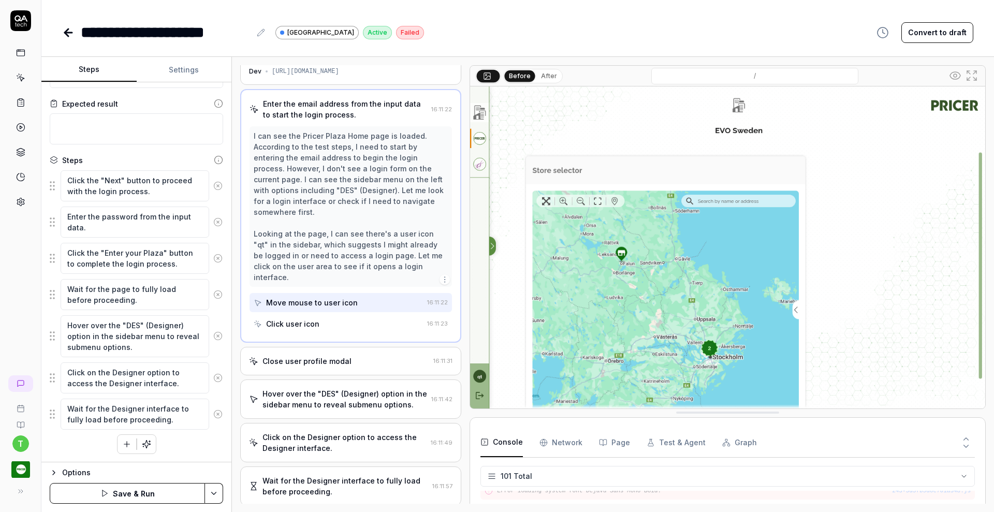
click at [208, 145] on div "Goal Search for the QA tech single device design and open it and add any image …" at bounding box center [136, 272] width 190 height 380
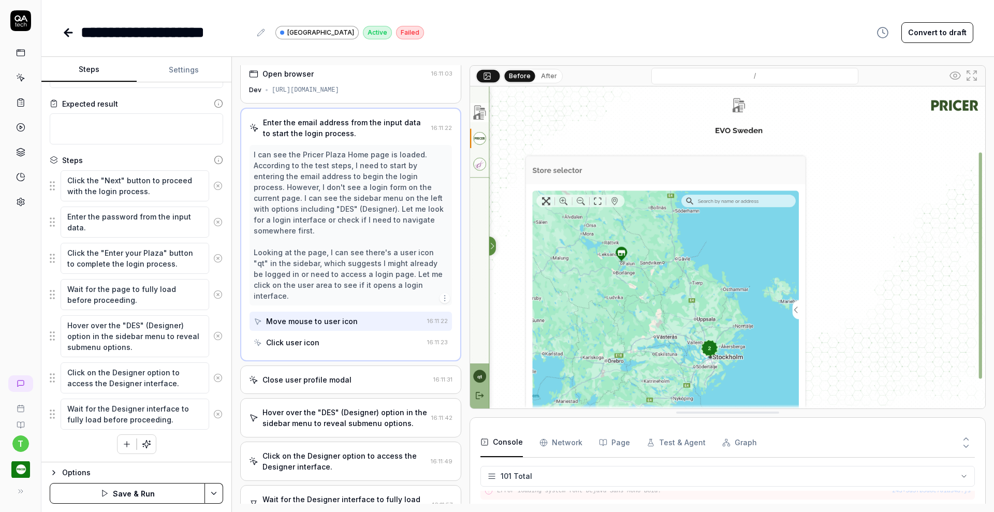
scroll to position [0, 0]
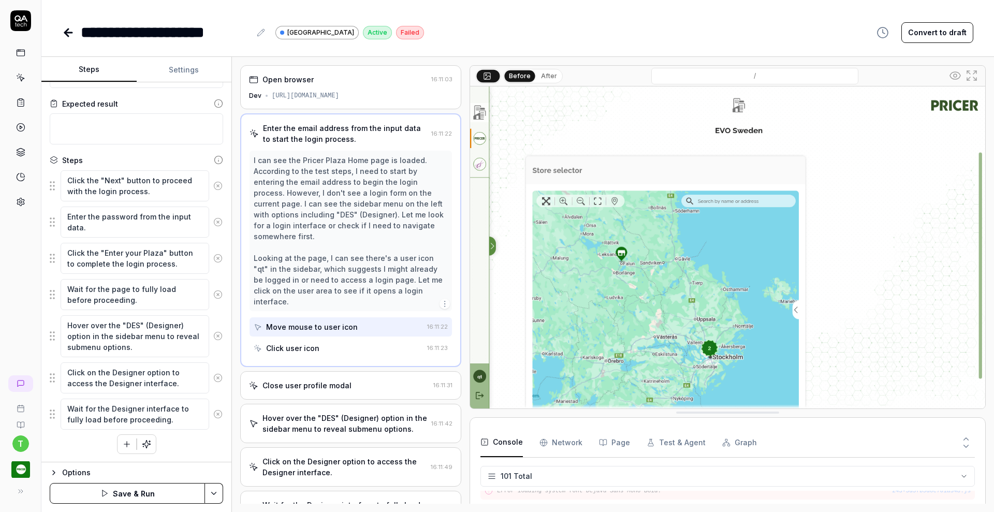
click at [213, 186] on icon at bounding box center [217, 185] width 9 height 9
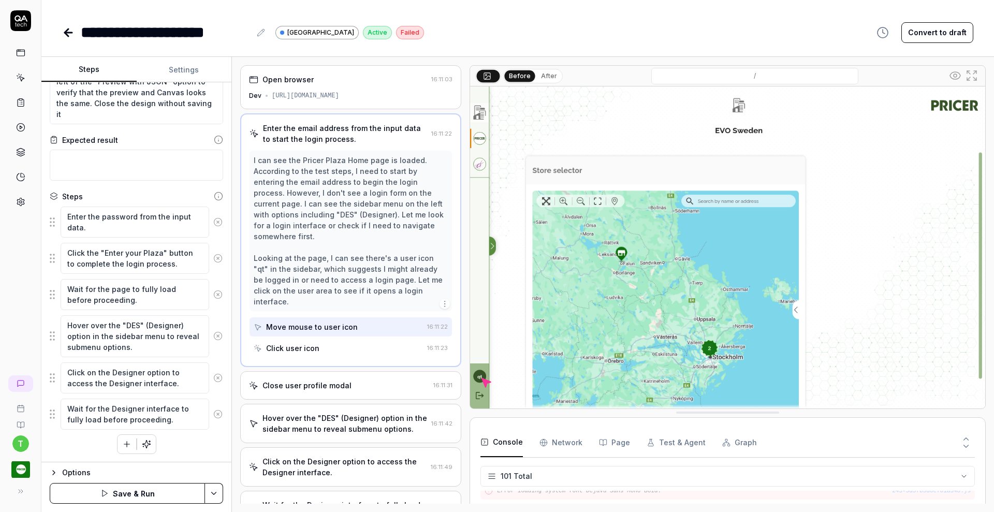
click at [213, 222] on icon at bounding box center [217, 221] width 9 height 9
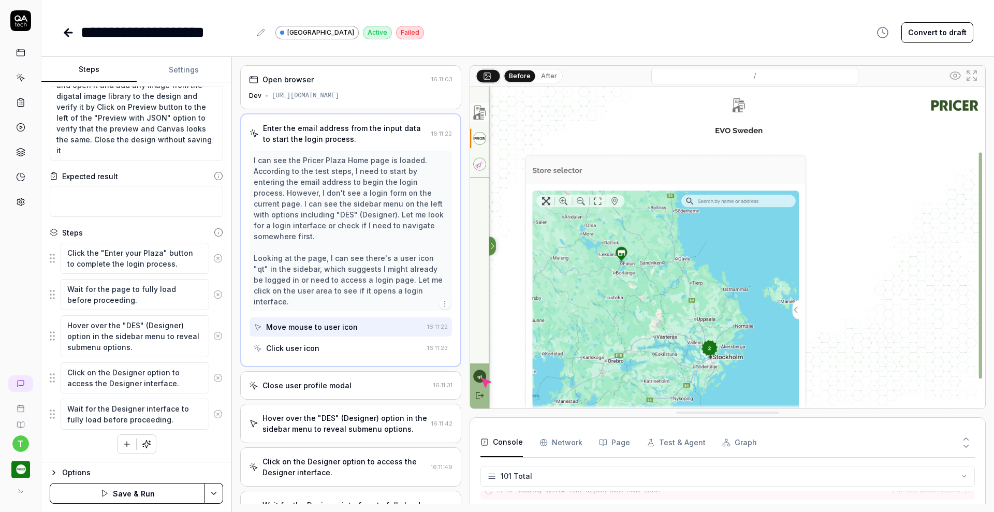
scroll to position [20, 0]
click at [217, 258] on icon at bounding box center [218, 258] width 3 height 3
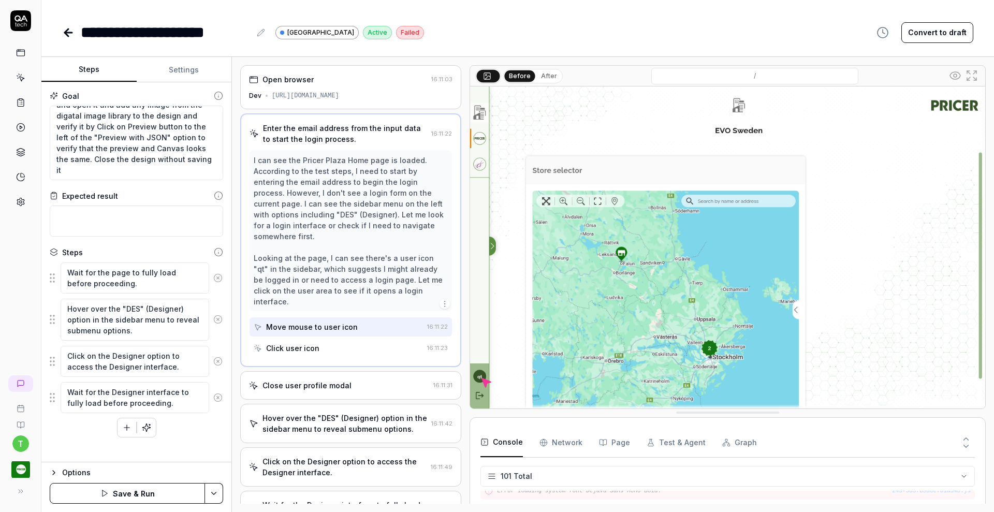
click at [219, 276] on icon at bounding box center [218, 277] width 3 height 3
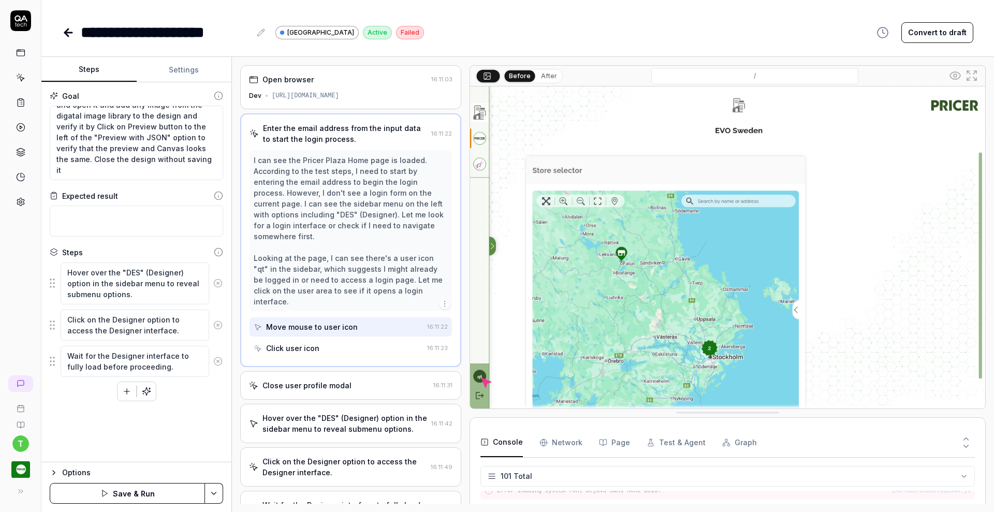
click at [215, 281] on icon at bounding box center [217, 283] width 9 height 9
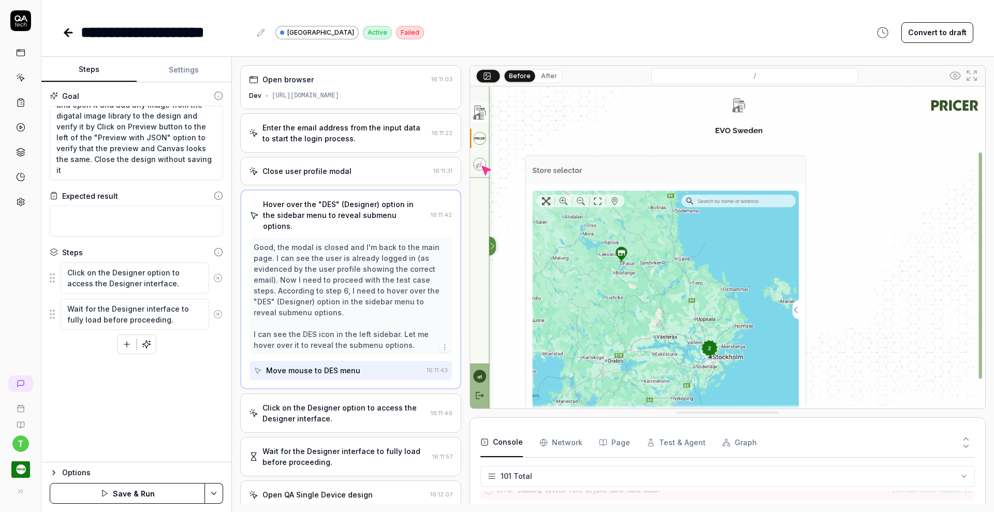
click at [219, 278] on icon at bounding box center [217, 277] width 9 height 9
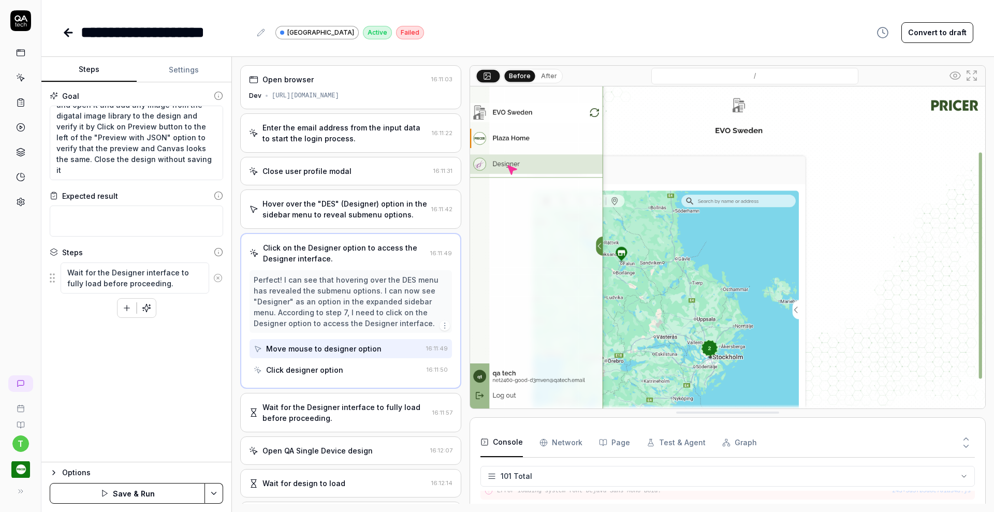
click at [219, 275] on icon at bounding box center [217, 277] width 9 height 9
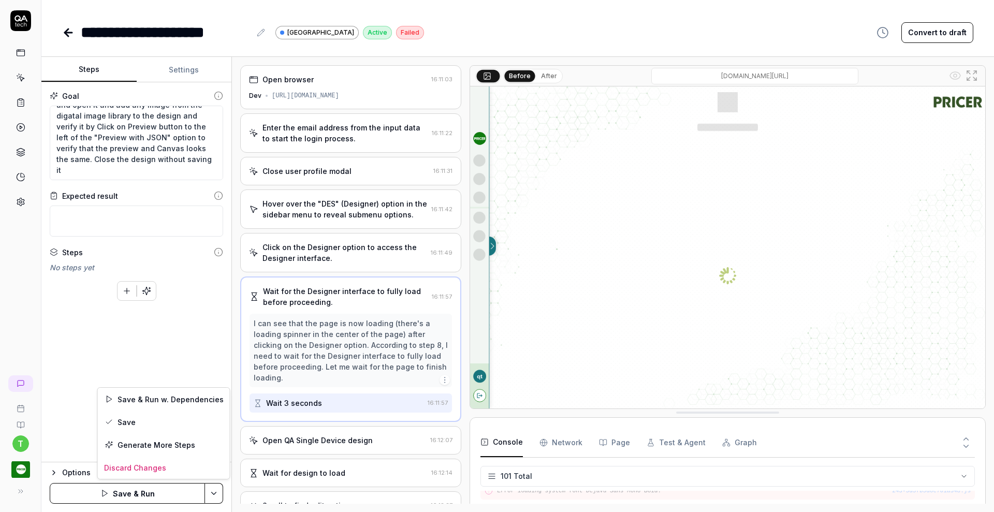
click at [216, 491] on html "**********" at bounding box center [497, 256] width 994 height 512
click at [153, 420] on div "Save" at bounding box center [164, 422] width 132 height 23
click at [148, 288] on icon "button" at bounding box center [146, 290] width 9 height 9
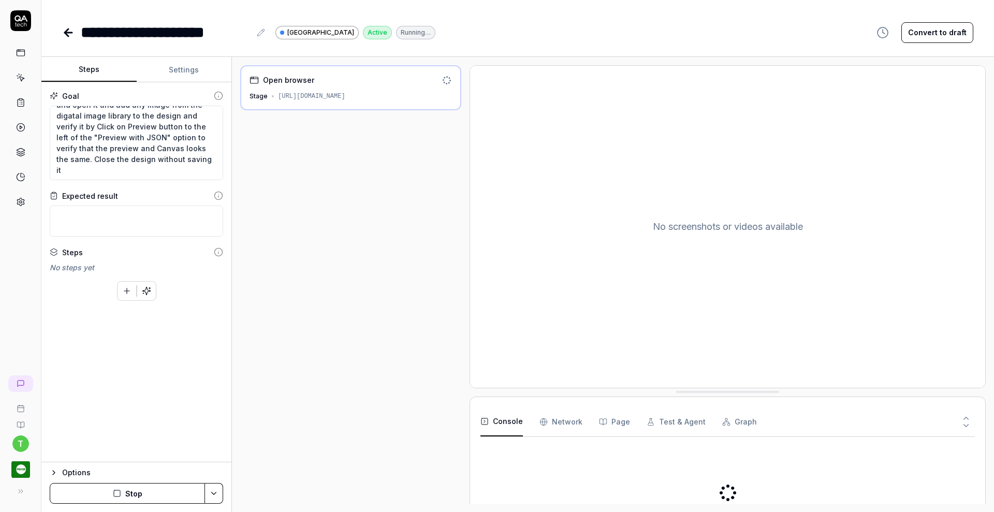
click at [70, 33] on icon at bounding box center [68, 33] width 7 height 0
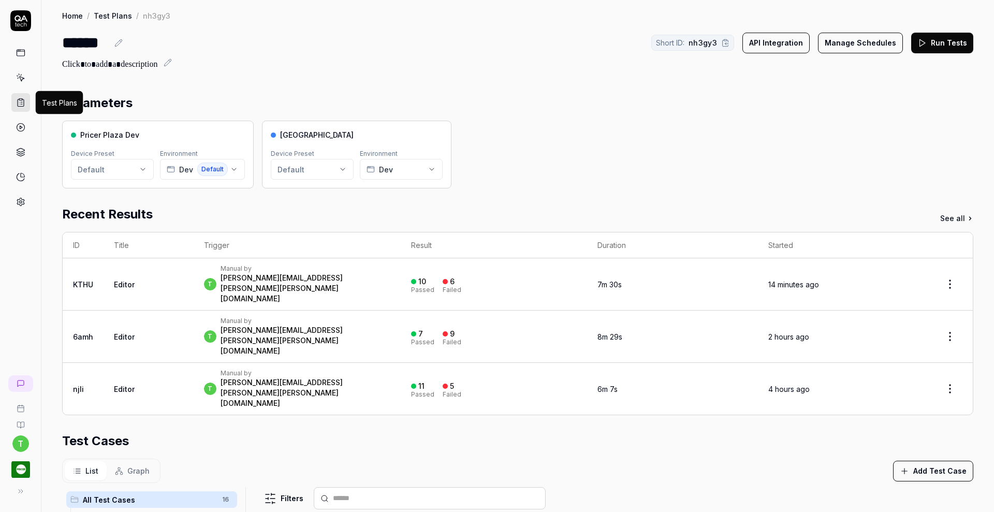
click at [22, 106] on icon at bounding box center [20, 102] width 9 height 9
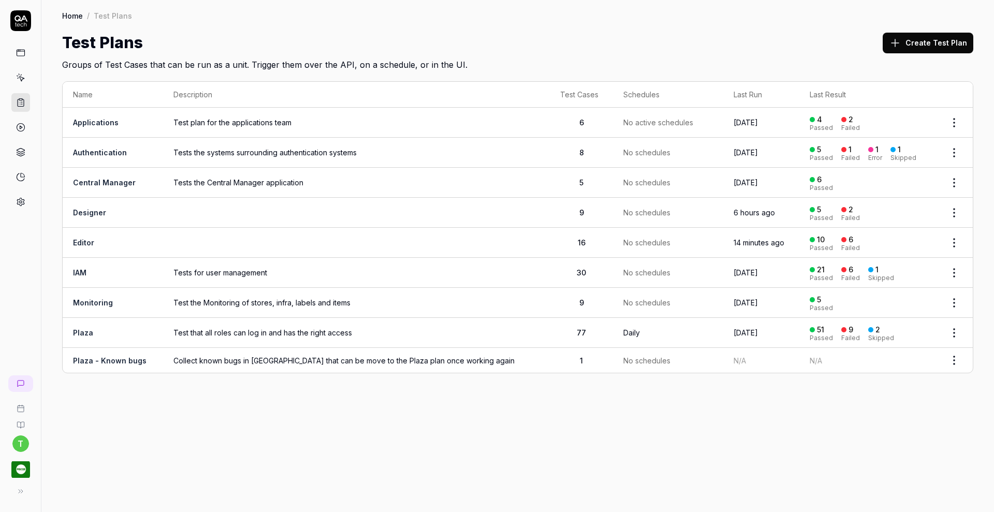
click at [82, 242] on link "Editor" at bounding box center [83, 242] width 21 height 9
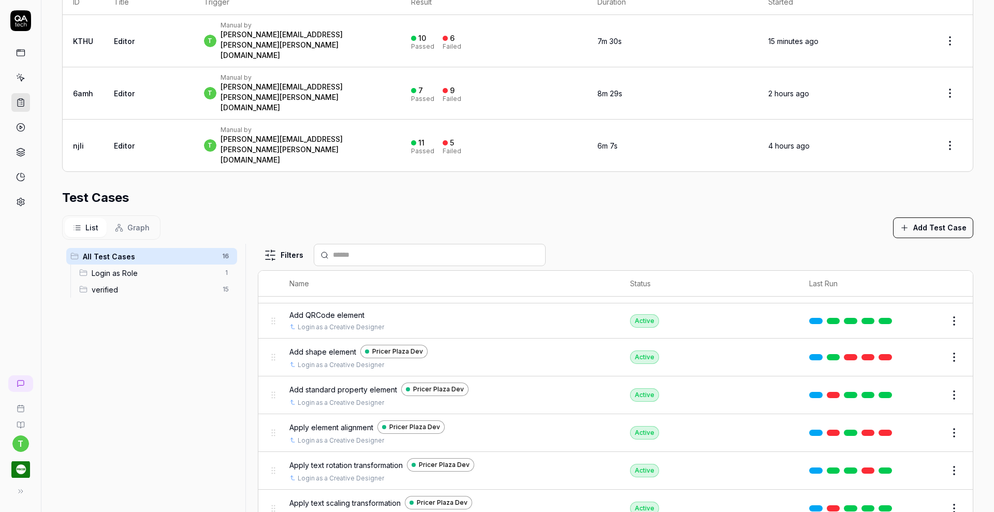
scroll to position [253, 0]
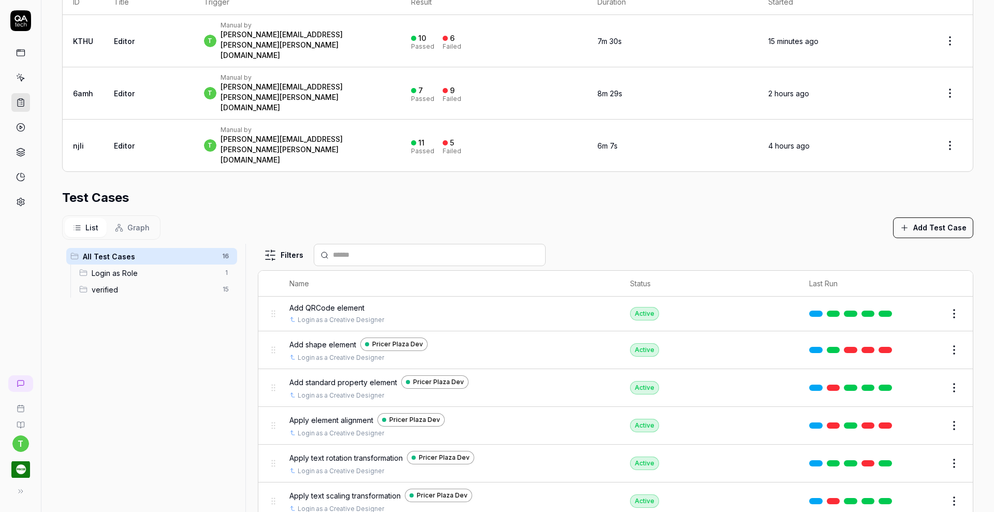
click at [917, 342] on button "Edit" at bounding box center [929, 350] width 25 height 17
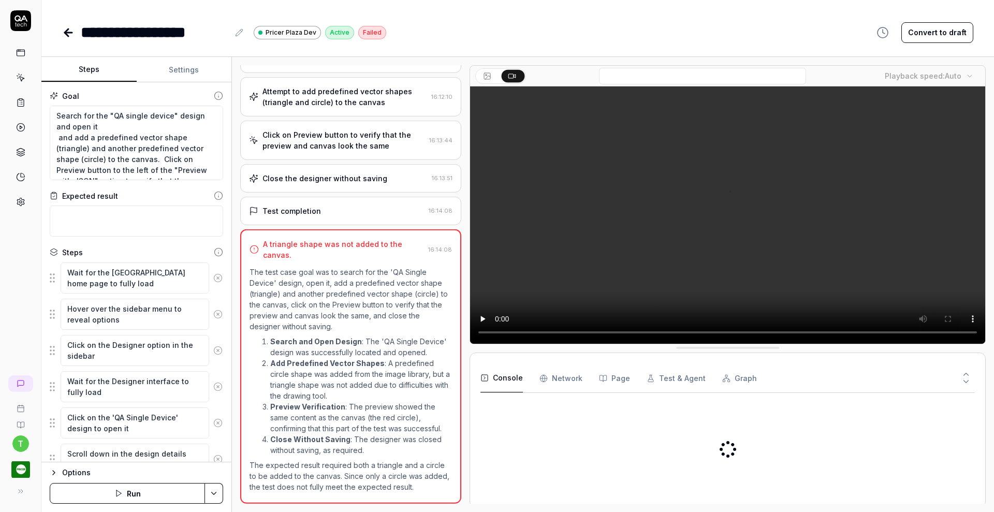
scroll to position [275, 0]
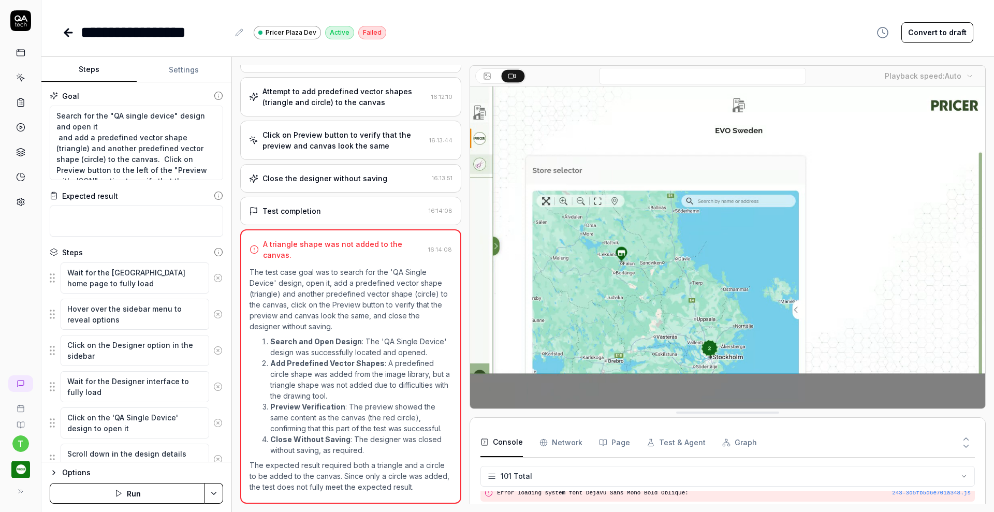
scroll to position [2042, 0]
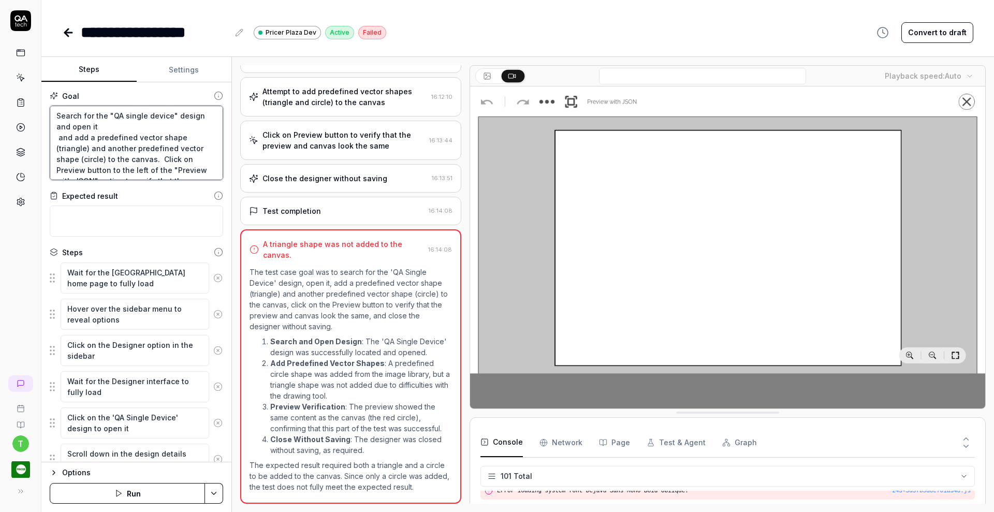
click at [89, 147] on textarea "Search for the "QA single device" design and open it and add a predefined vecto…" at bounding box center [136, 143] width 173 height 75
type textarea "*"
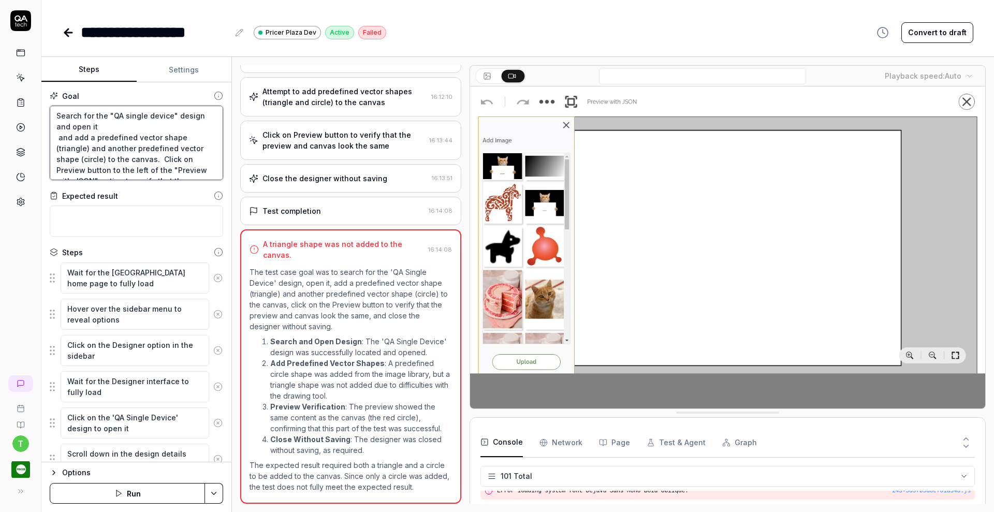
type textarea "Search for the "QA single device" design and open it and add a predefined vecto…"
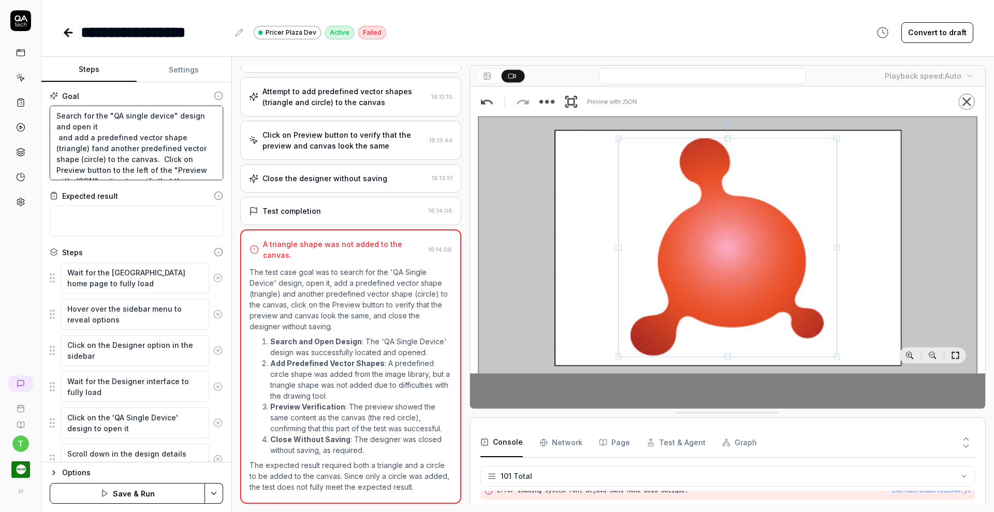
type textarea "*"
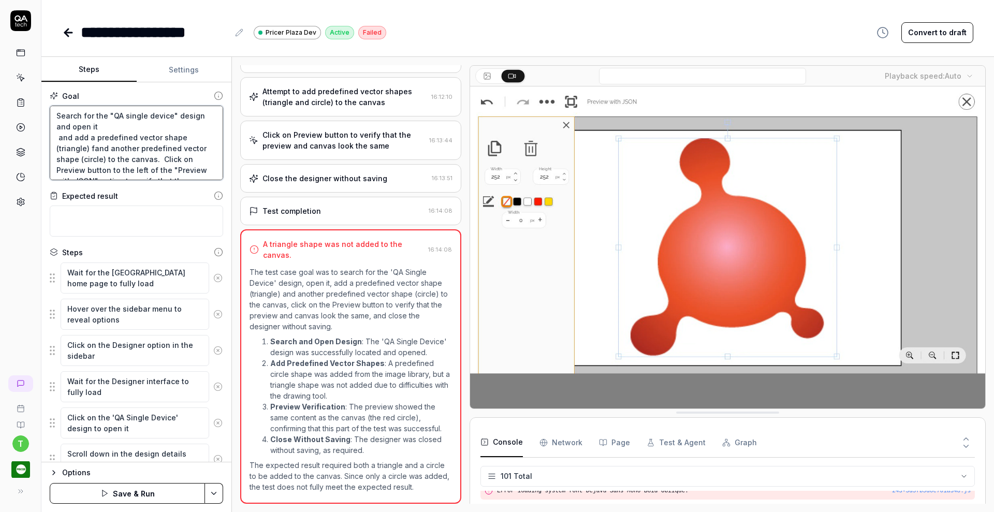
type textarea "Search for the "QA single device" design and open it and add a predefined vecto…"
type textarea "*"
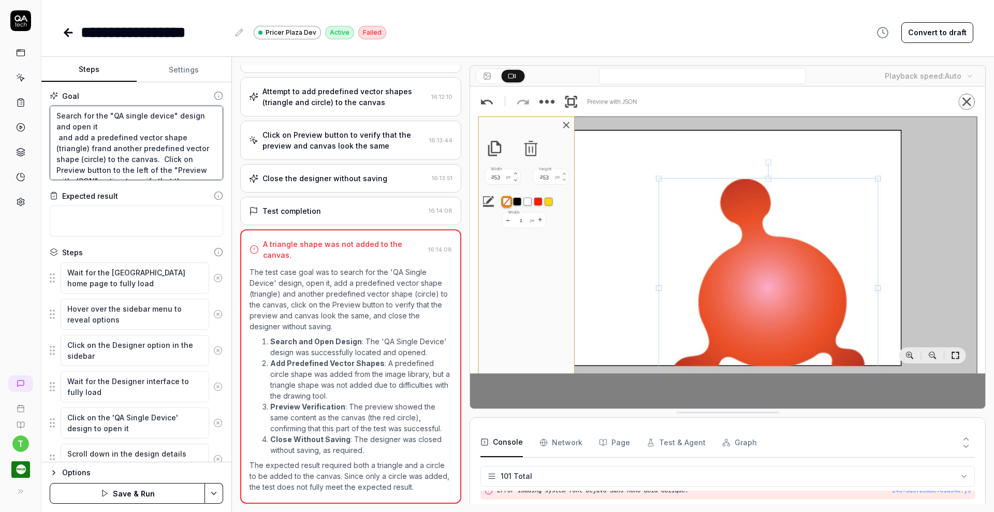
type textarea "Search for the "QA single device" design and open it and add a predefined vecto…"
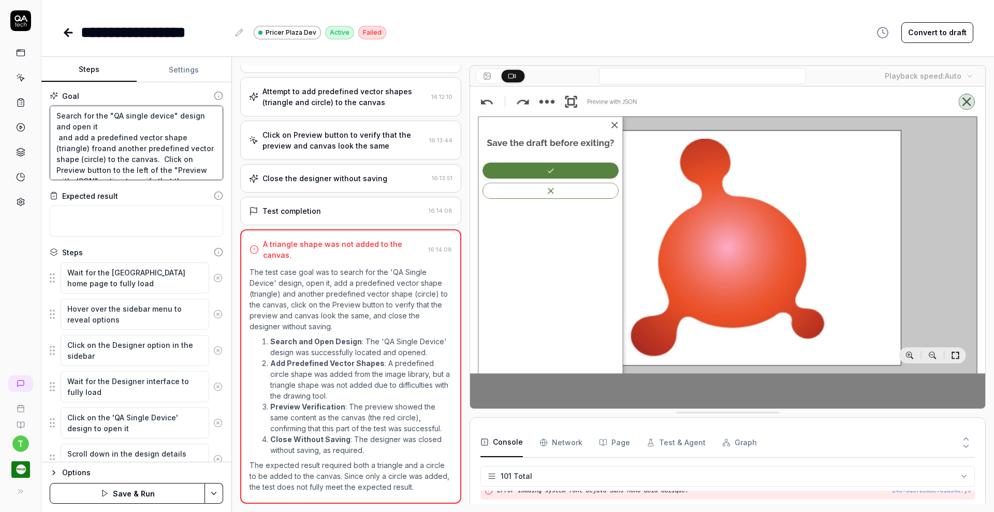
type textarea "*"
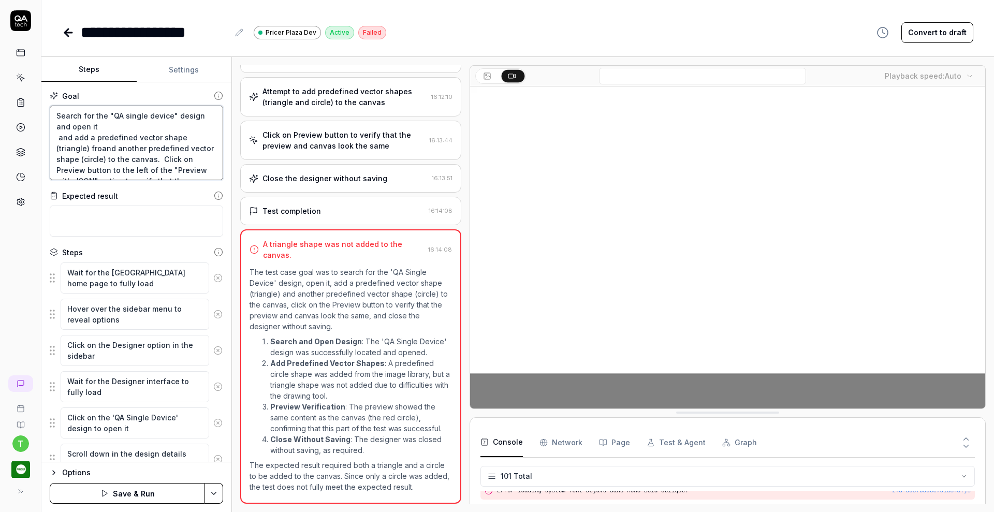
type textarea "Search for the "QA single device" design and open it and add a predefined vecto…"
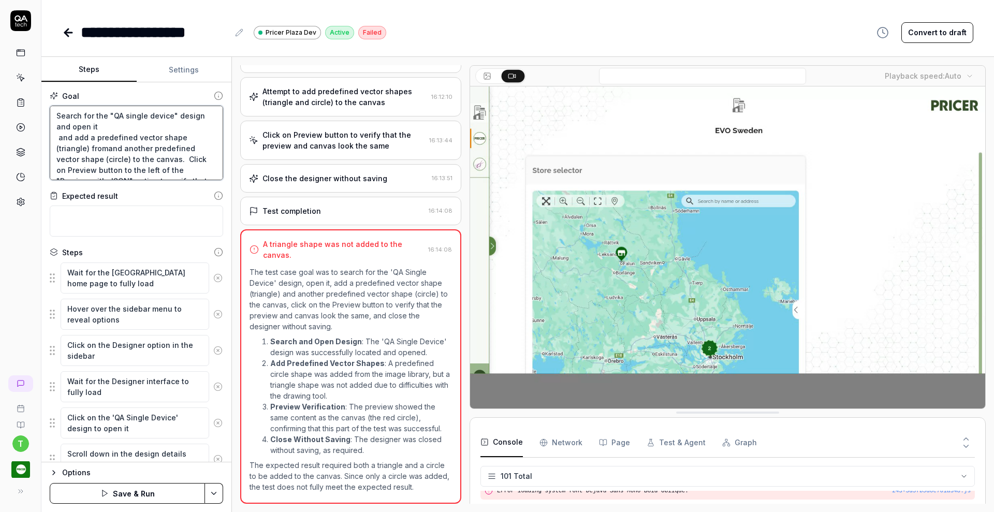
type textarea "*"
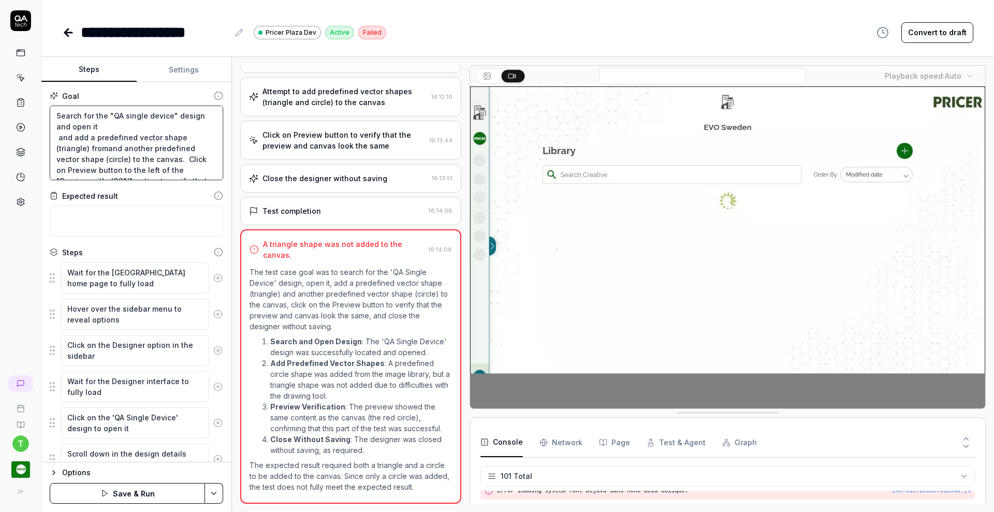
type textarea "Search for the "QA single device" design and open it and add a predefined vecto…"
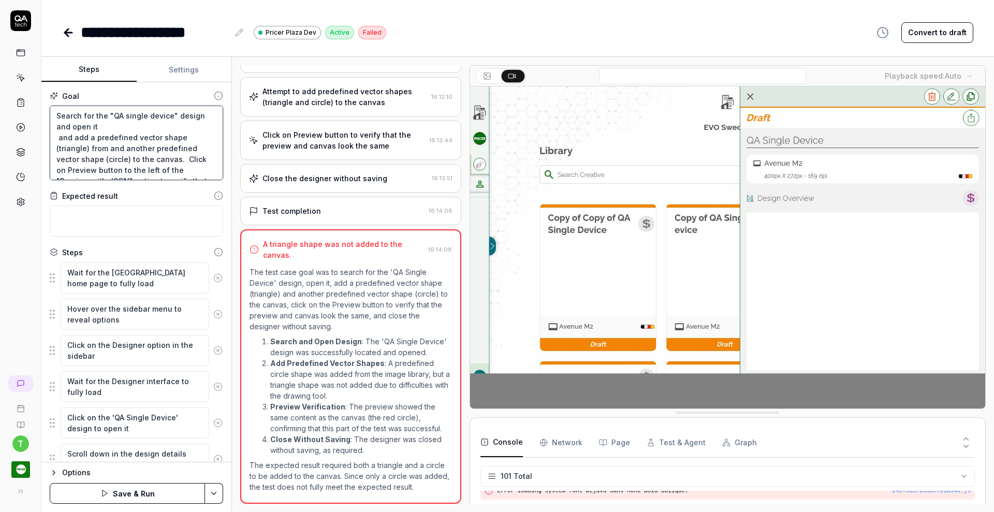
type textarea "*"
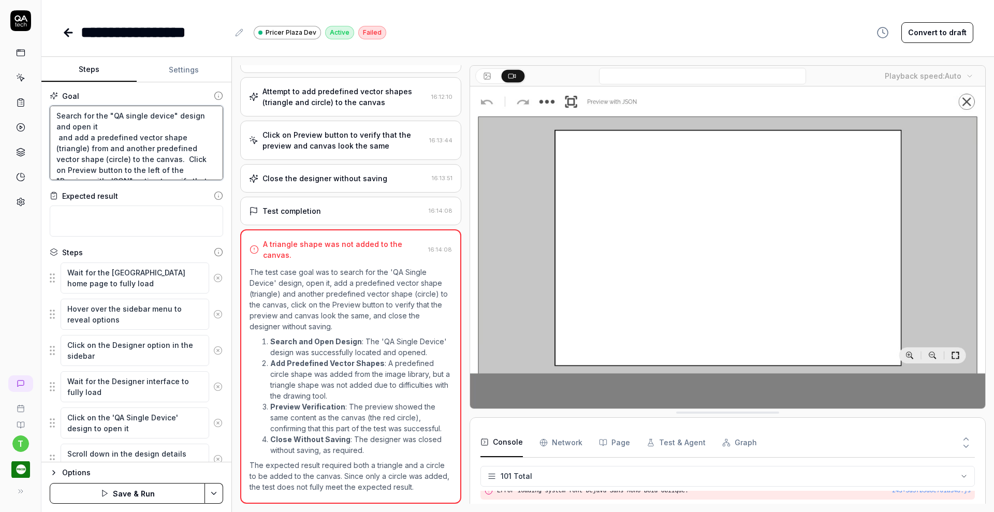
type textarea "Search for the "QA single device" design and open it and add a predefined vecto…"
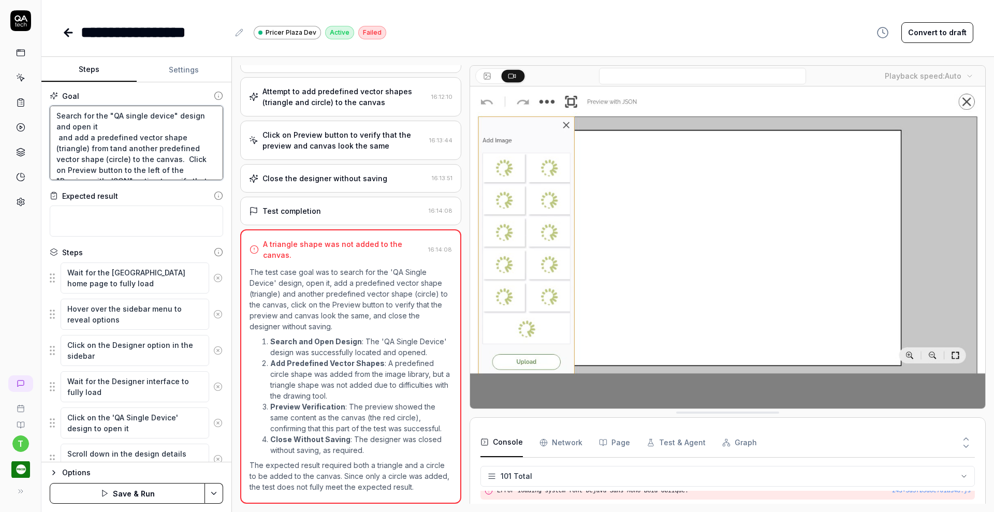
type textarea "*"
type textarea "Search for the "QA single device" design and open it and add a predefined vecto…"
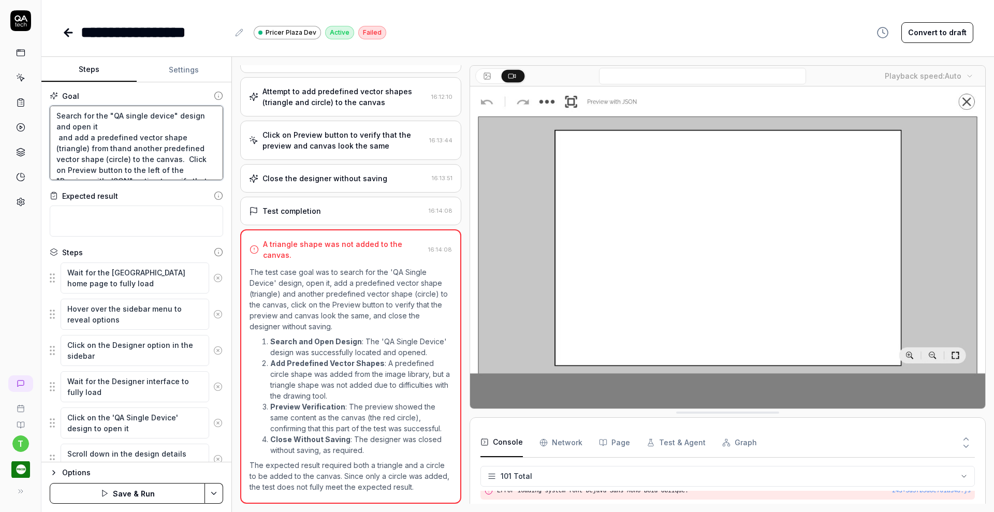
type textarea "*"
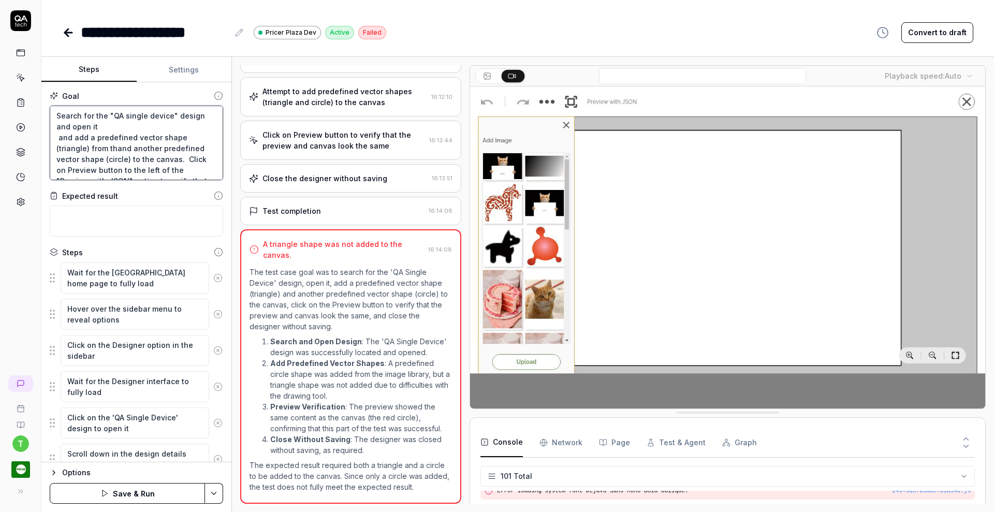
type textarea "Search for the "QA single device" design and open it and add a predefined vecto…"
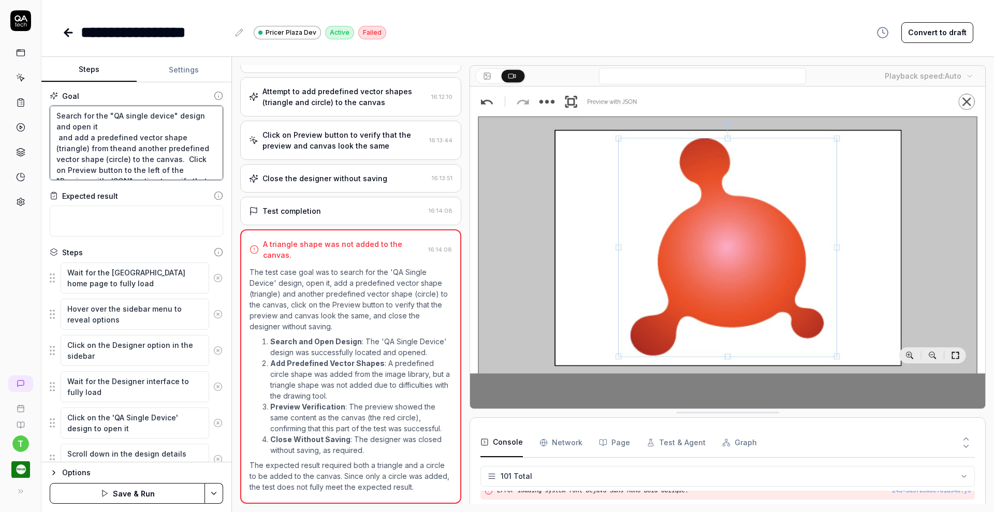
type textarea "*"
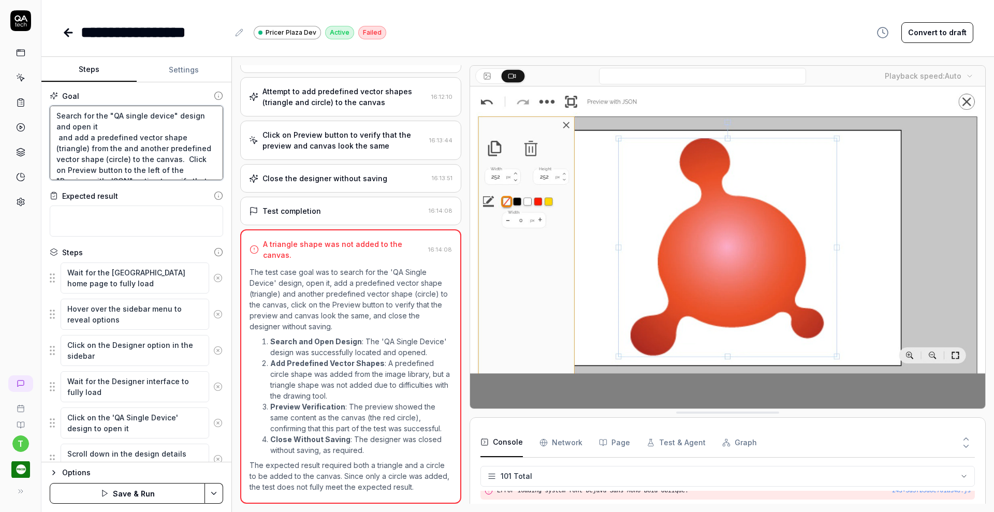
type textarea "Search for the "QA single device" design and open it and add a predefined vecto…"
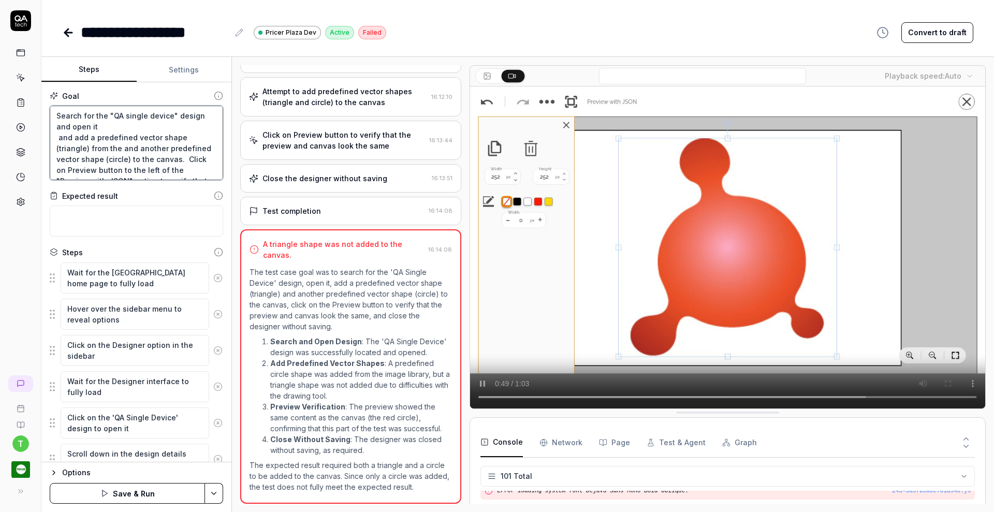
type textarea "*"
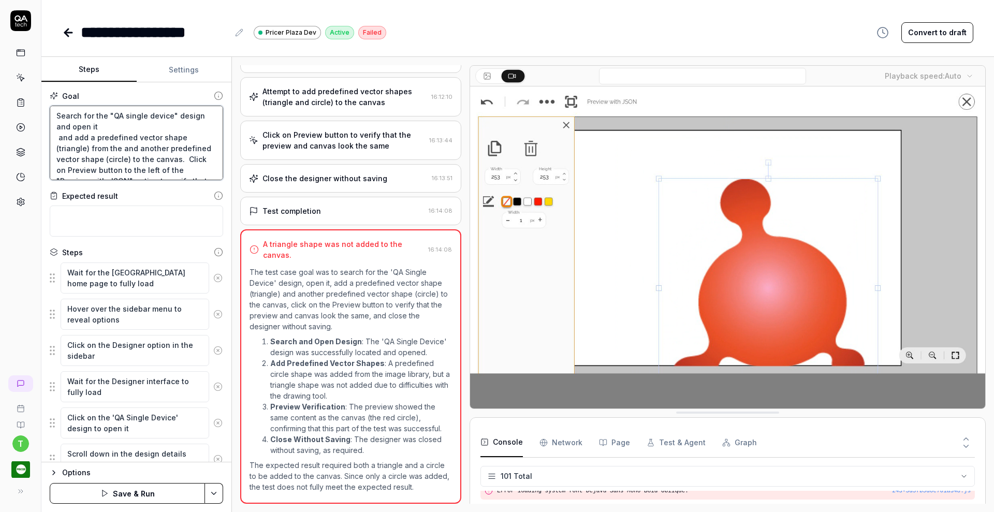
type textarea "Search for the "QA single device" design and open it and add a predefined vecto…"
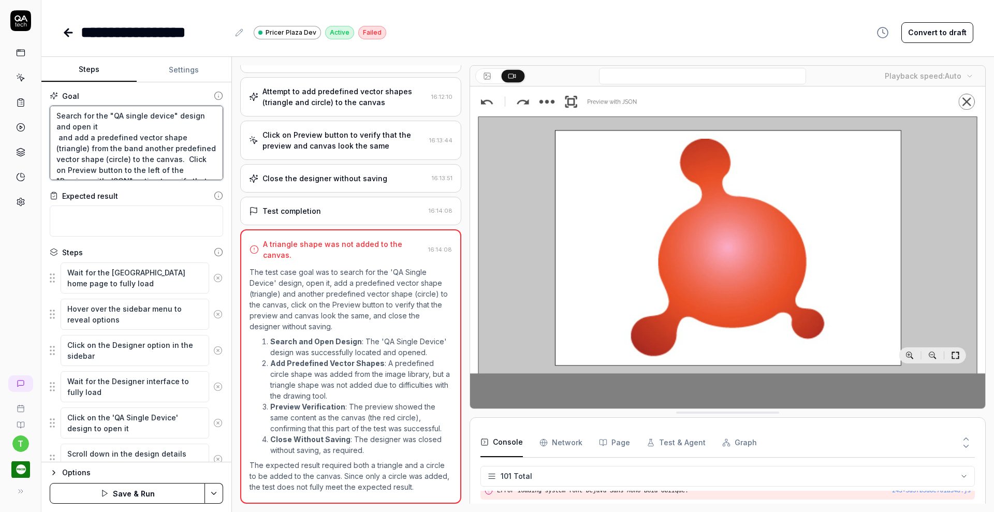
type textarea "*"
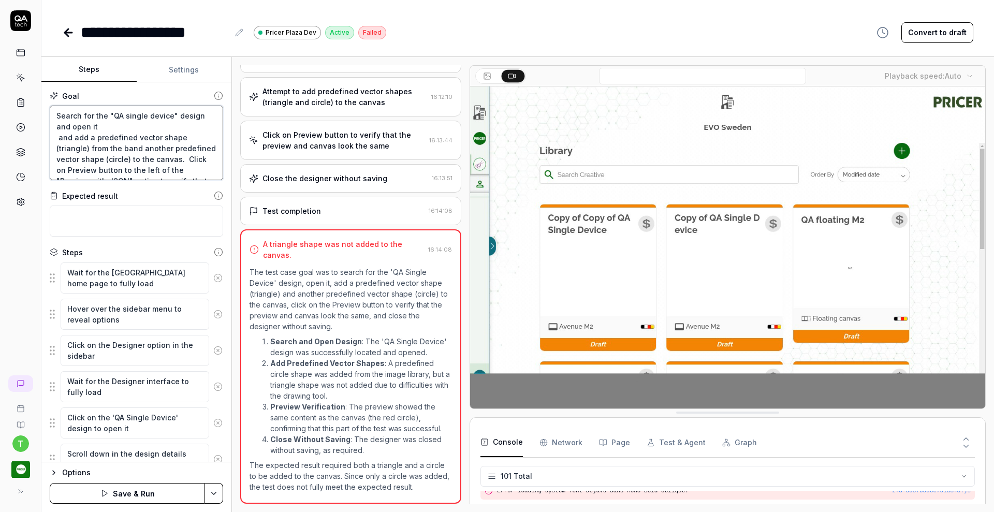
type textarea "Search for the "QA single device" design and open it and add a predefined vecto…"
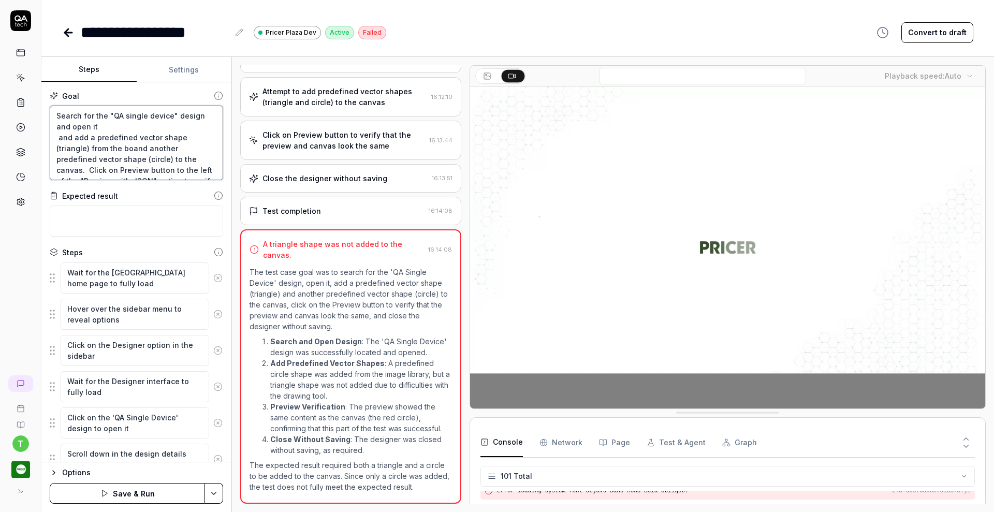
type textarea "*"
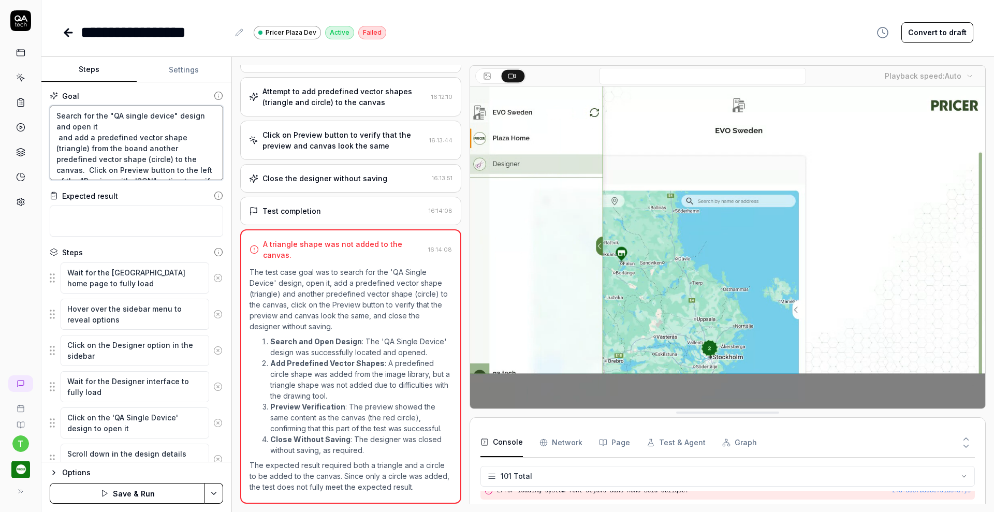
type textarea "Search for the "QA single device" design and open it and add a predefined vecto…"
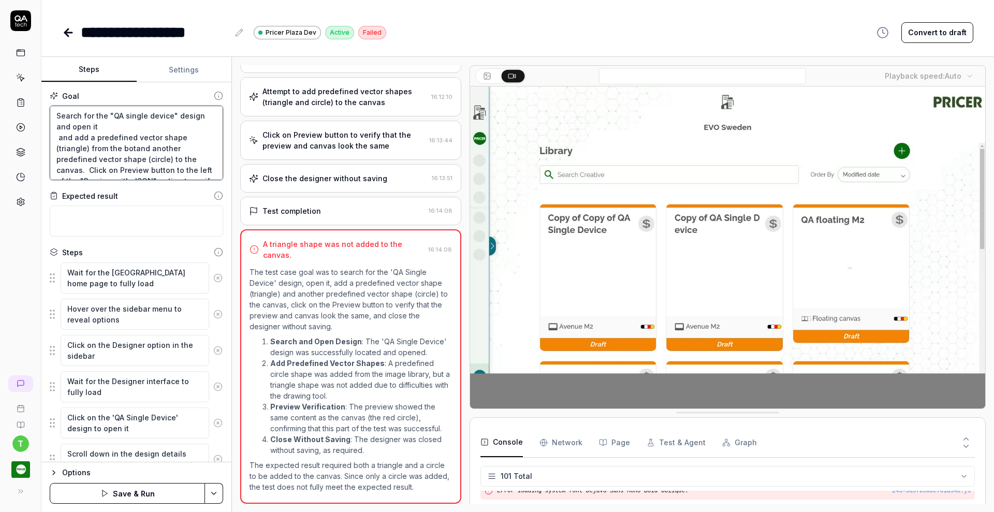
type textarea "*"
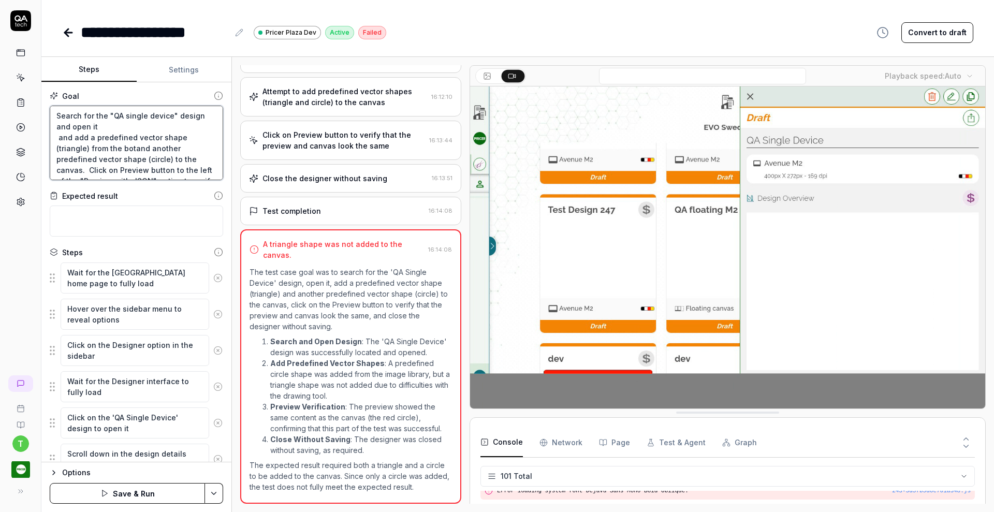
type textarea "Search for the "QA single device" design and open it and add a predefined vecto…"
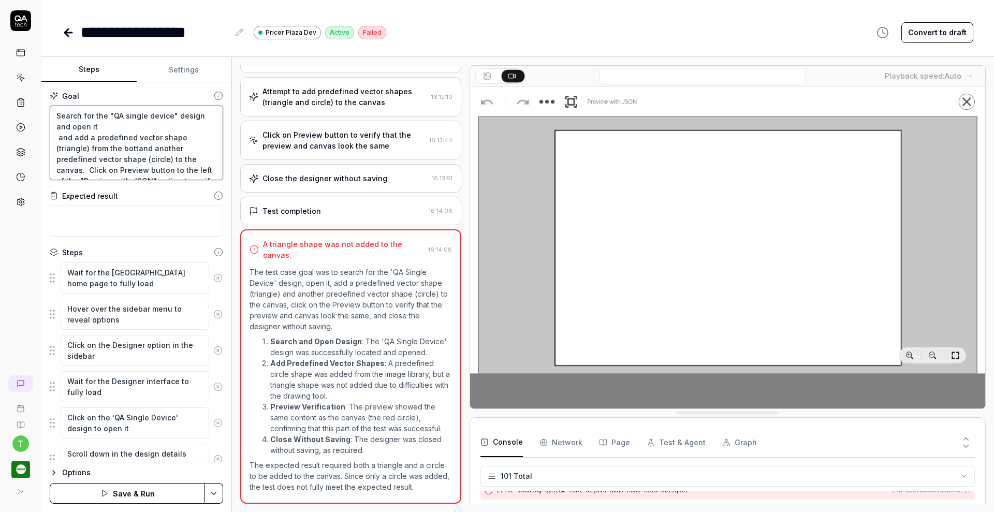
type textarea "*"
type textarea "Search for the "QA single device" design and open it and add a predefined vecto…"
type textarea "*"
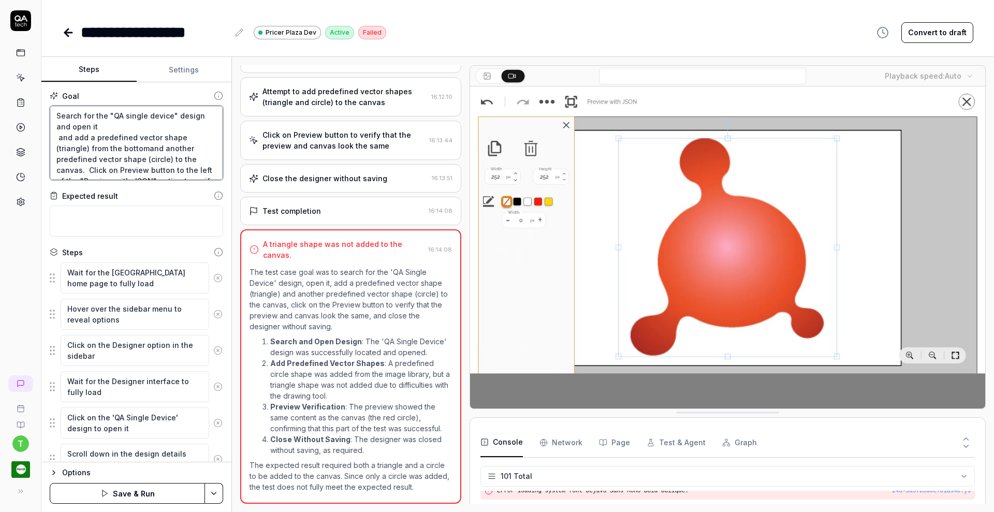
type textarea "Search for the "QA single device" design and open it and add a predefined vecto…"
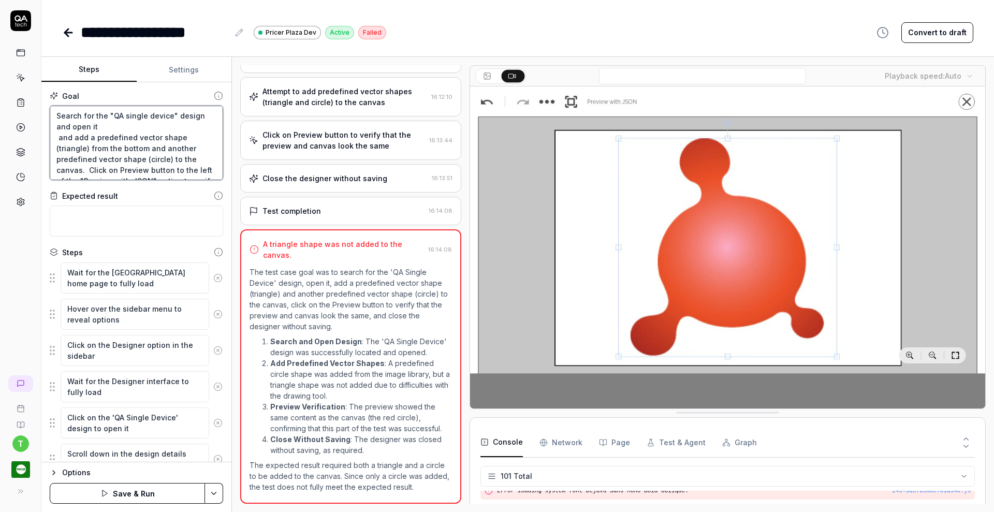
type textarea "*"
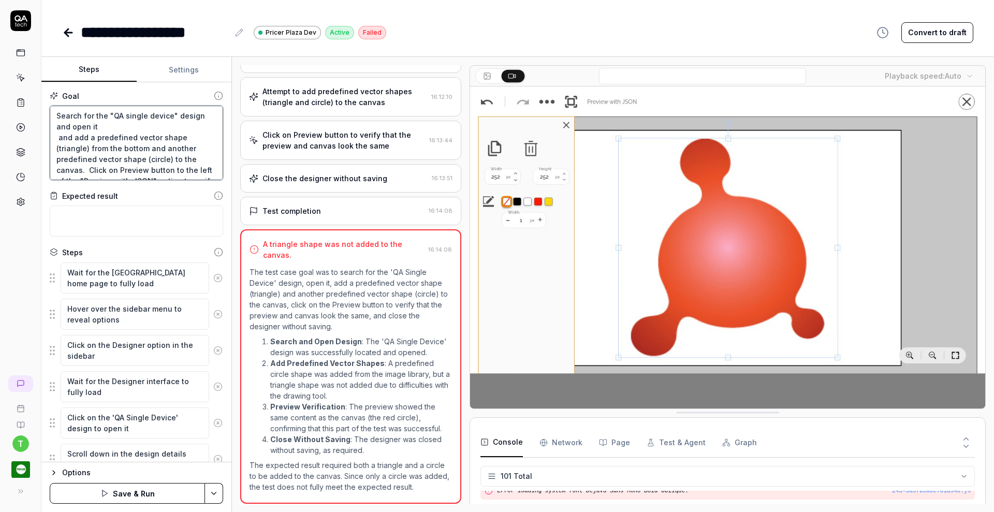
type textarea "Search for the "QA single device" design and open it and add a predefined vecto…"
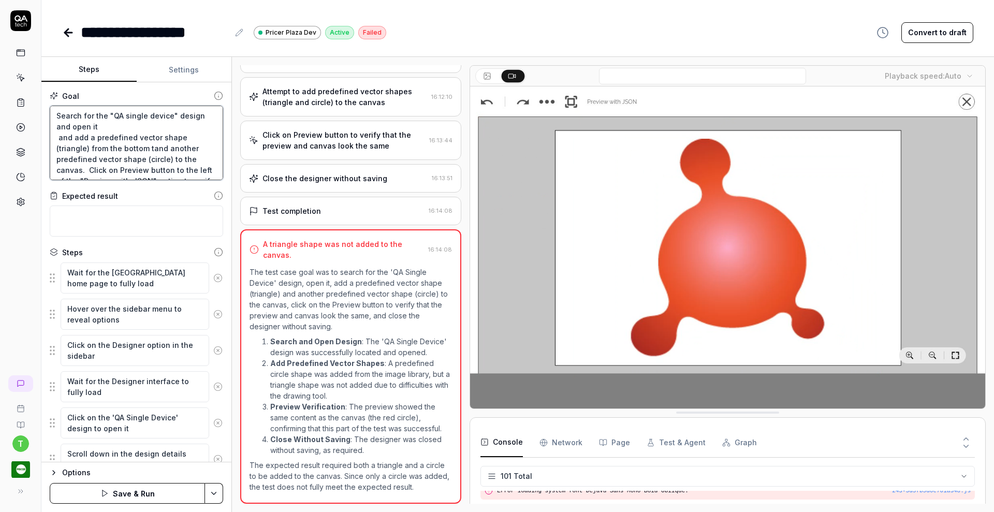
type textarea "*"
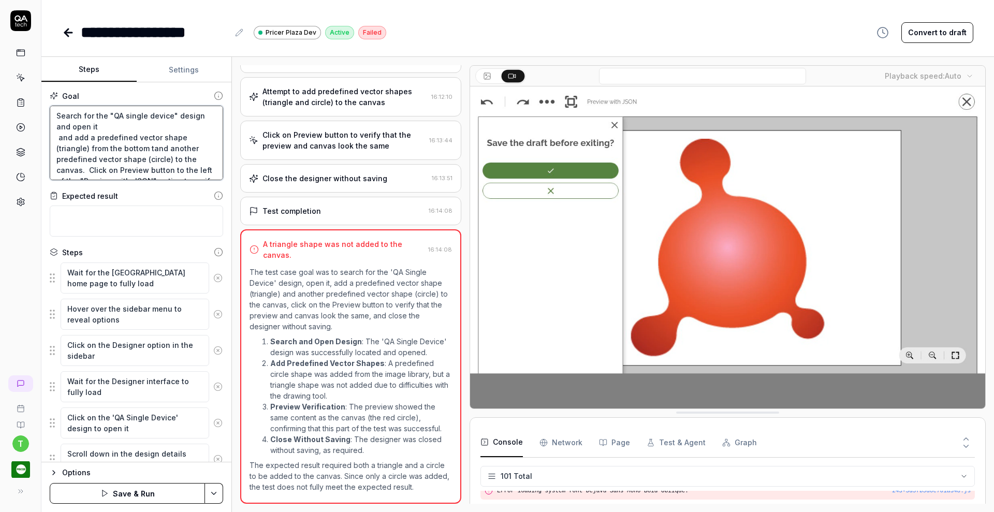
type textarea "Search for the "QA single device" design and open it and add a predefined vecto…"
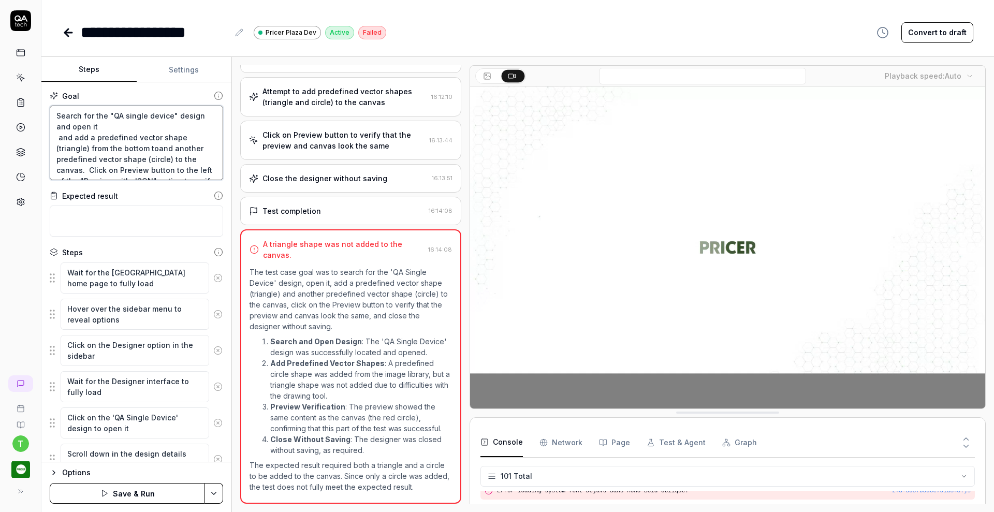
type textarea "*"
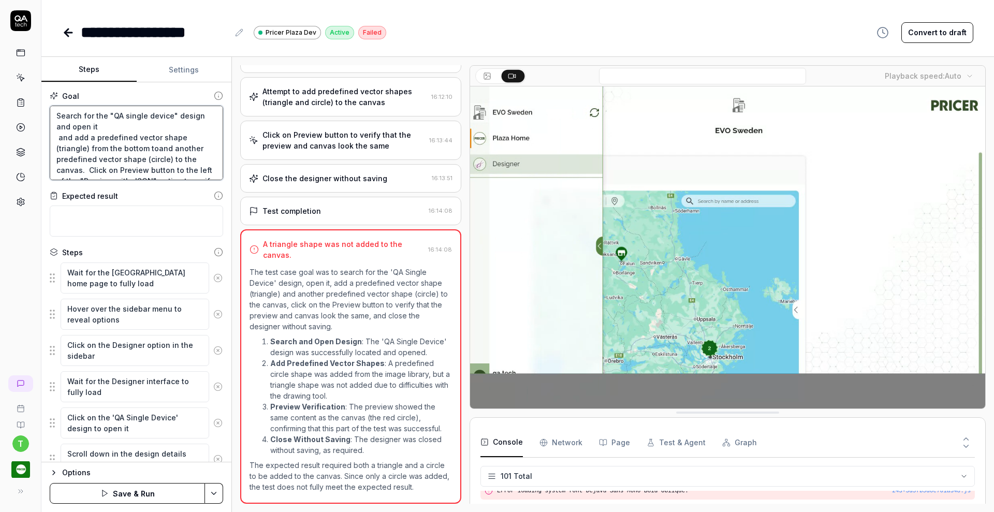
type textarea "Search for the "QA single device" design and open it and add a predefined vecto…"
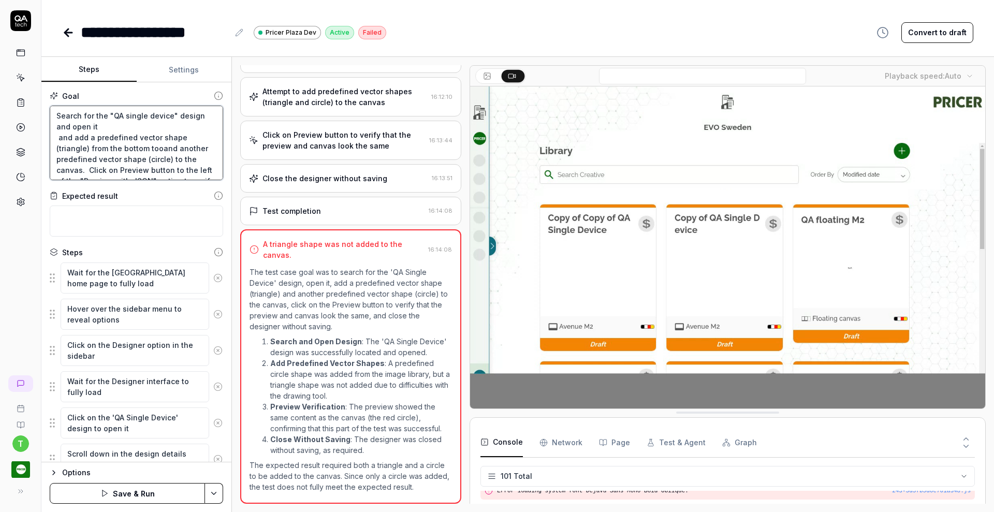
type textarea "*"
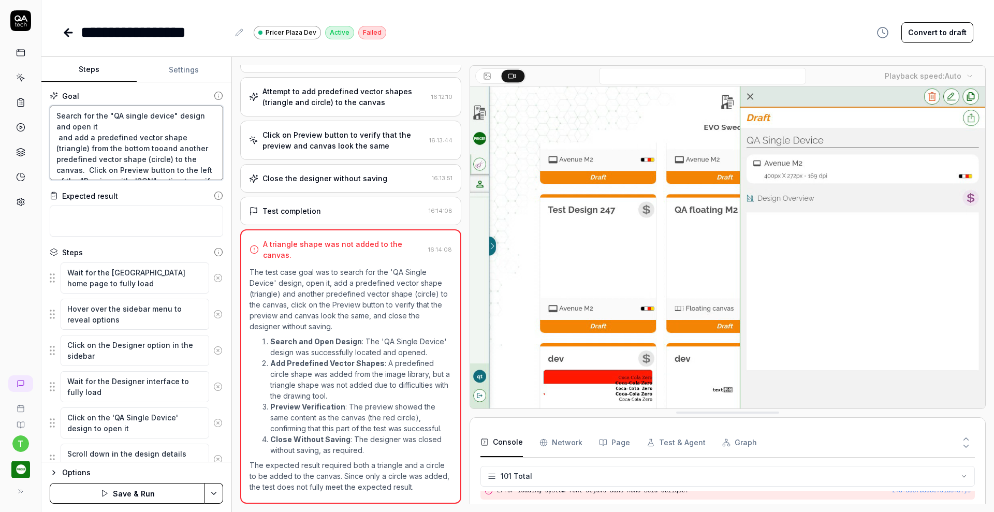
type textarea "Search for the "QA single device" design and open it and add a predefined vecto…"
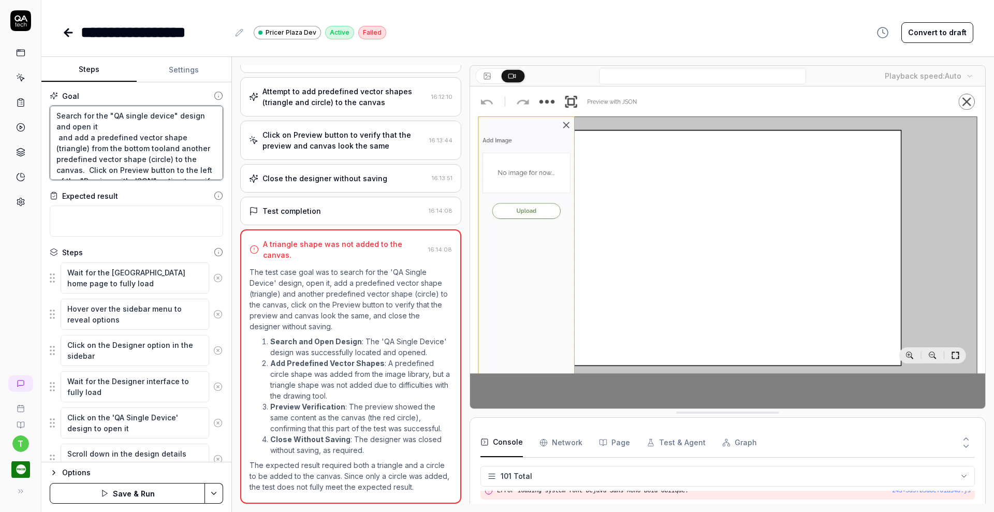
type textarea "*"
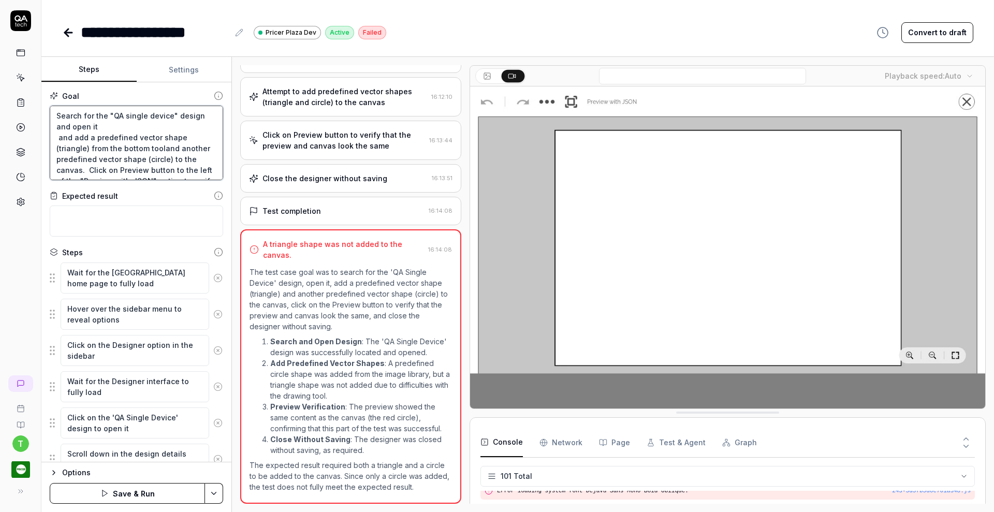
type textarea "Search for the "QA single device" design and open it and add a predefined vecto…"
type textarea "*"
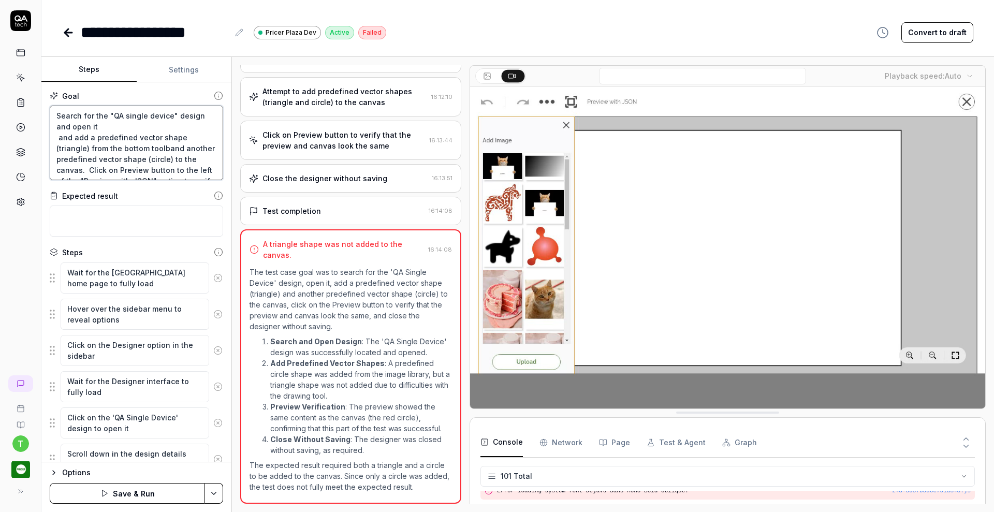
type textarea "Search for the "QA single device" design and open it and add a predefined vecto…"
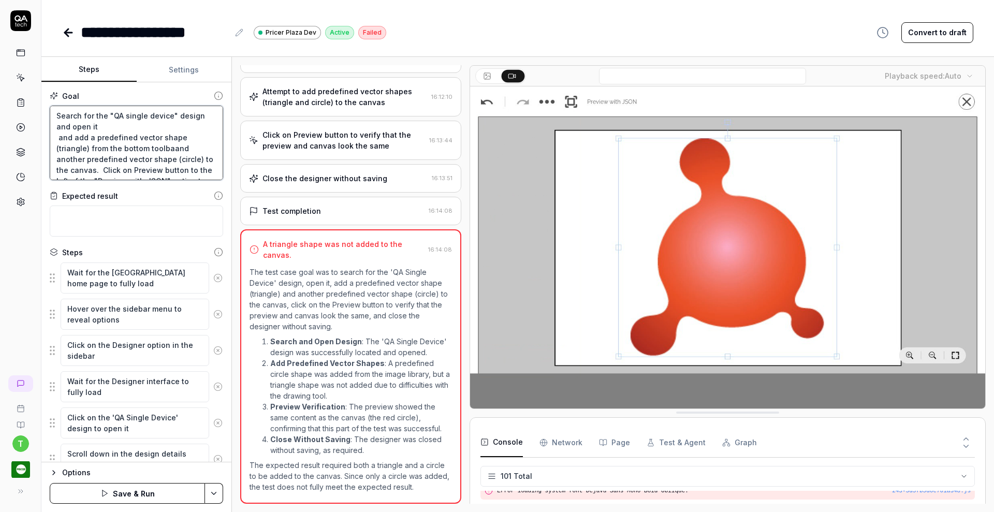
type textarea "*"
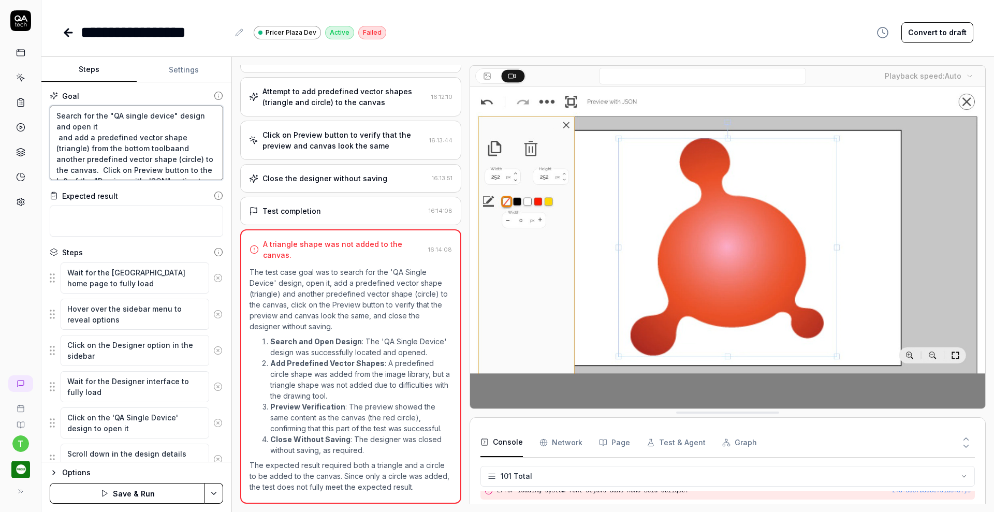
type textarea "Search for the "QA single device" design and open it and add a predefined vecto…"
type textarea "*"
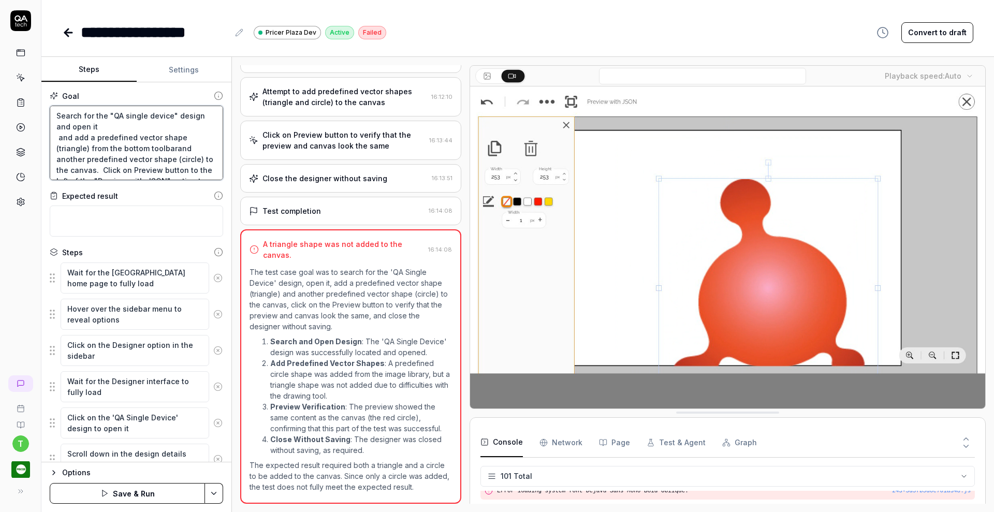
type textarea "Search for the "QA single device" design and open it and add a predefined vecto…"
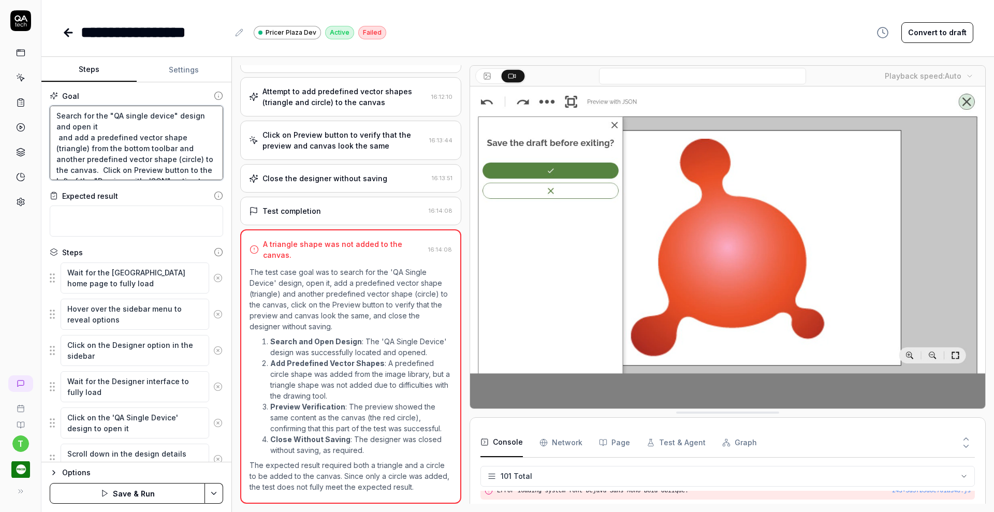
type textarea "*"
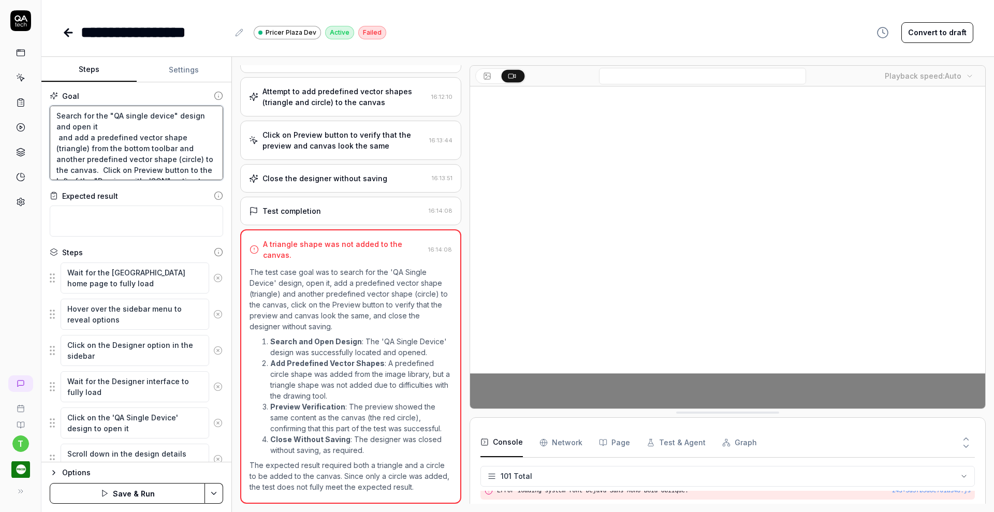
type textarea "Search for the "QA single device" design and open it and add a tpredefined vect…"
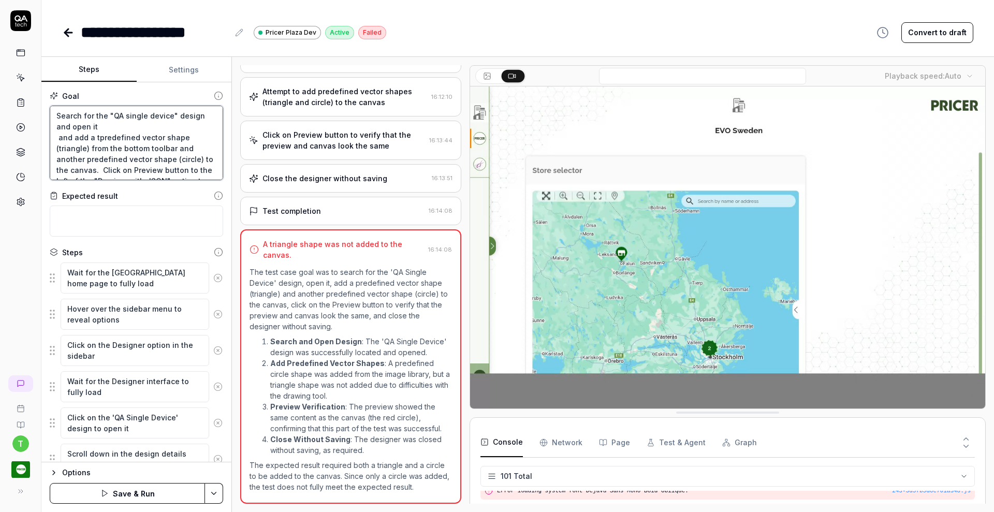
type textarea "*"
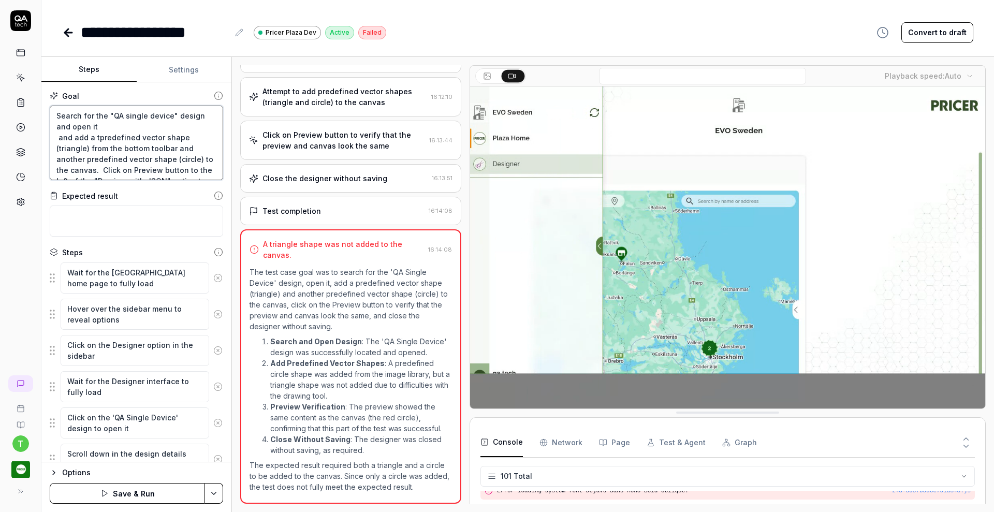
type textarea "Search for the "QA single device" design and open it and add a twpredefined vec…"
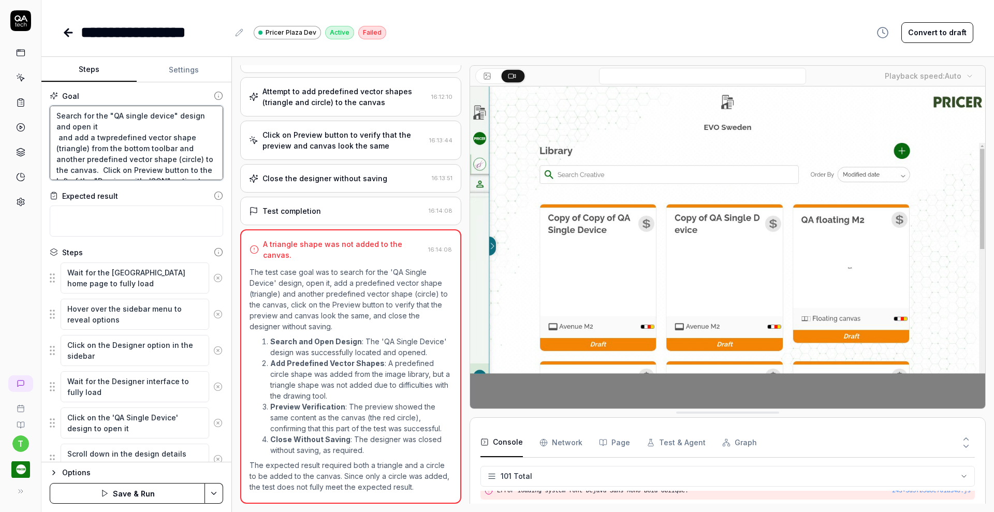
type textarea "*"
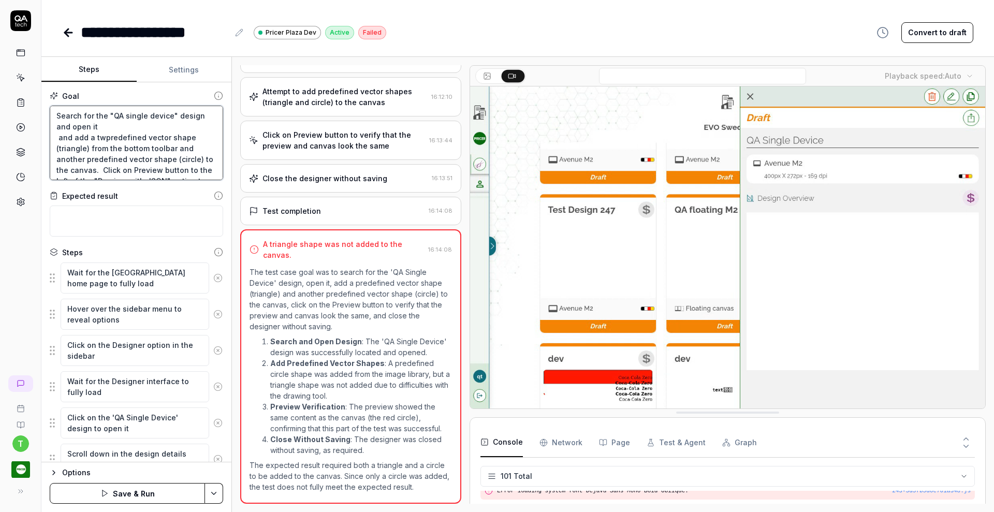
type textarea "Search for the "QA single device" design and open it and add a twmpredefined ve…"
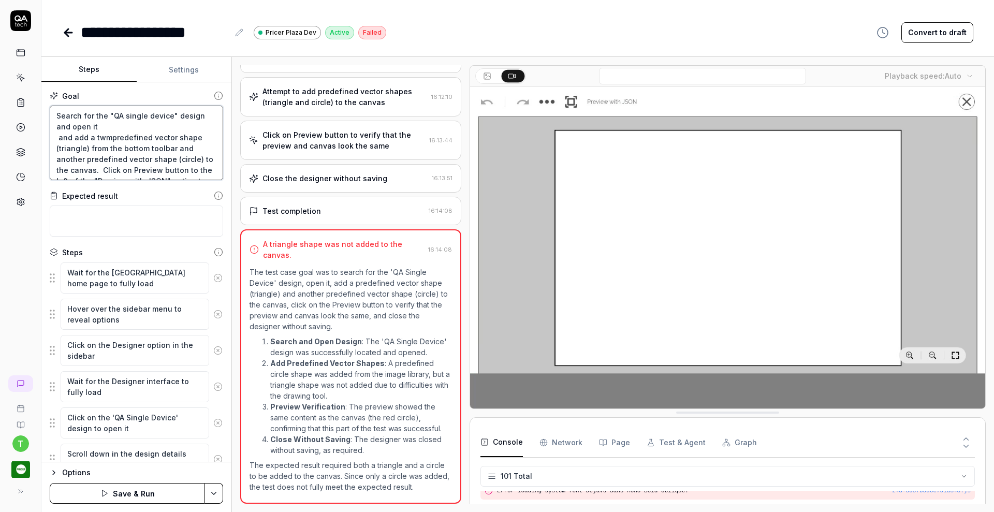
type textarea "*"
type textarea "Search for the "QA single device" design and open it and add a twpredefined vec…"
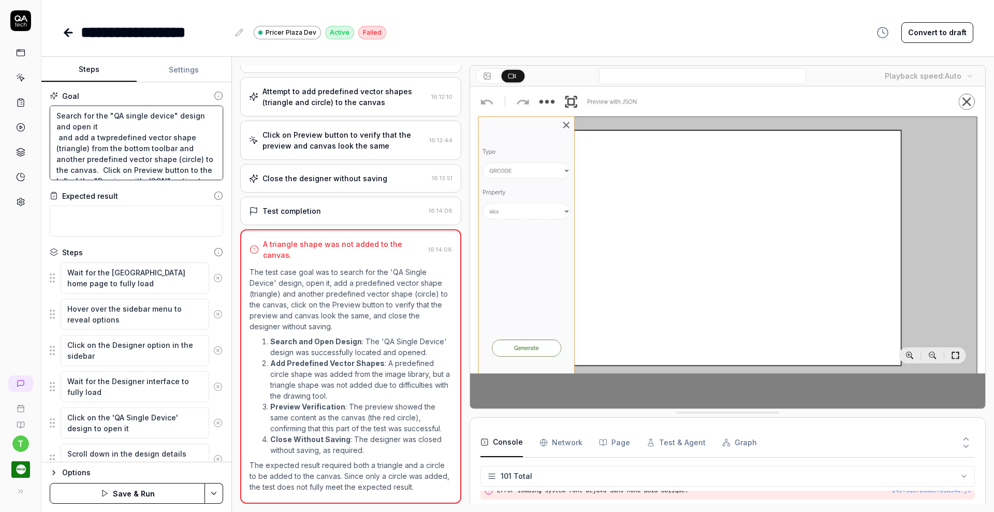
type textarea "*"
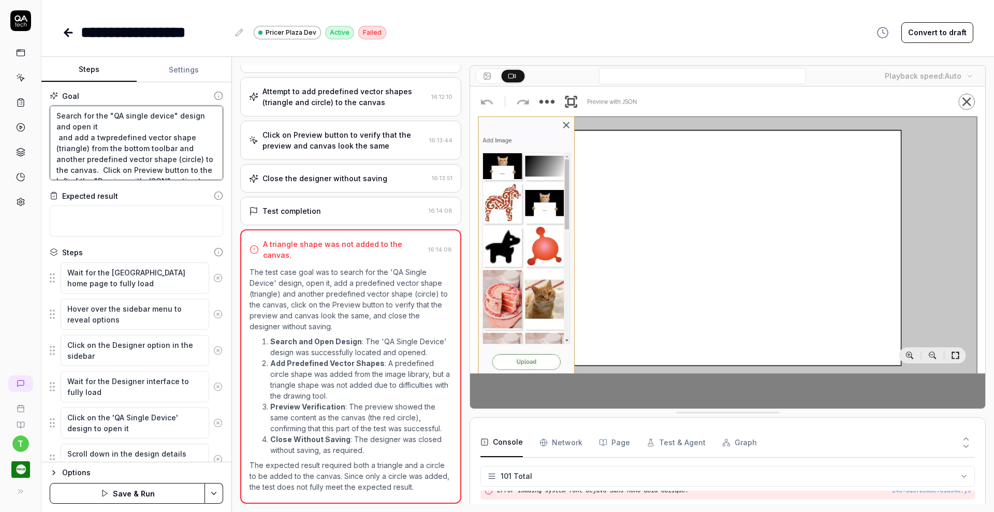
type textarea "Search for the "QA single device" design and open it and add a twopredefined ve…"
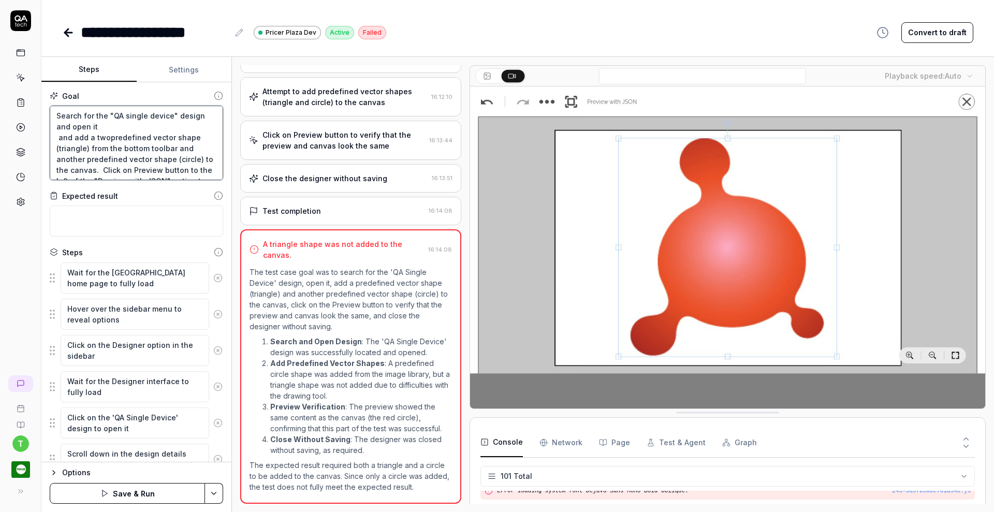
type textarea "*"
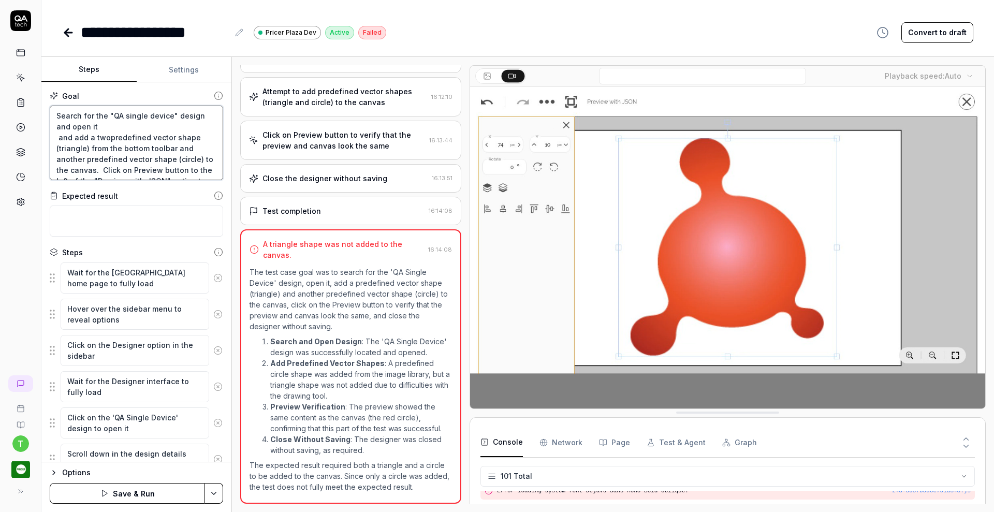
type textarea "Search for the "QA single device" design and open it and add a two predefined v…"
type textarea "*"
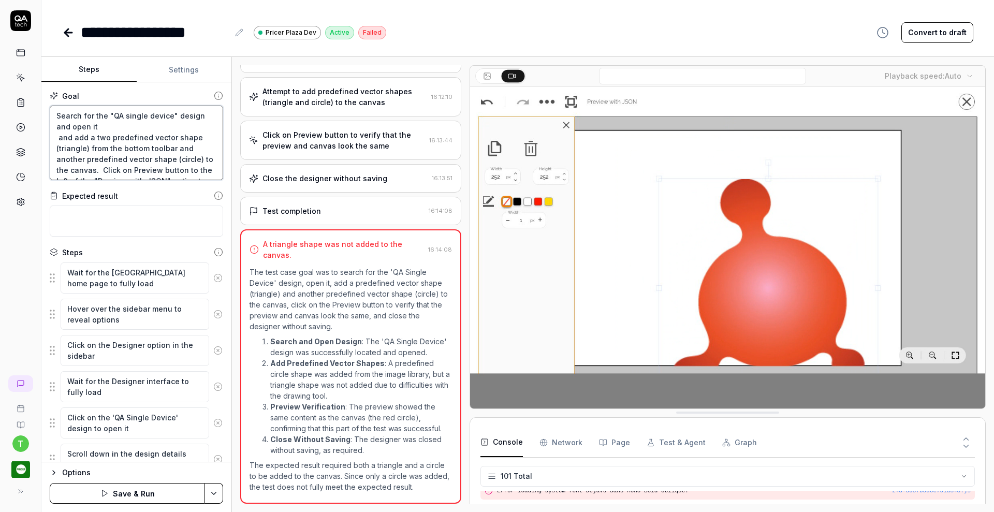
type textarea "Search for the "QA single device" design and open it and add a two predefined v…"
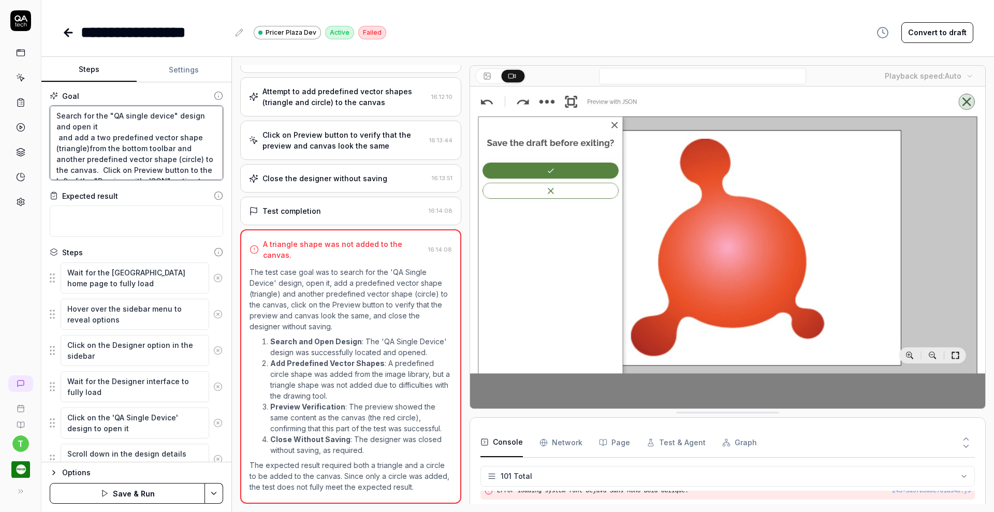
type textarea "*"
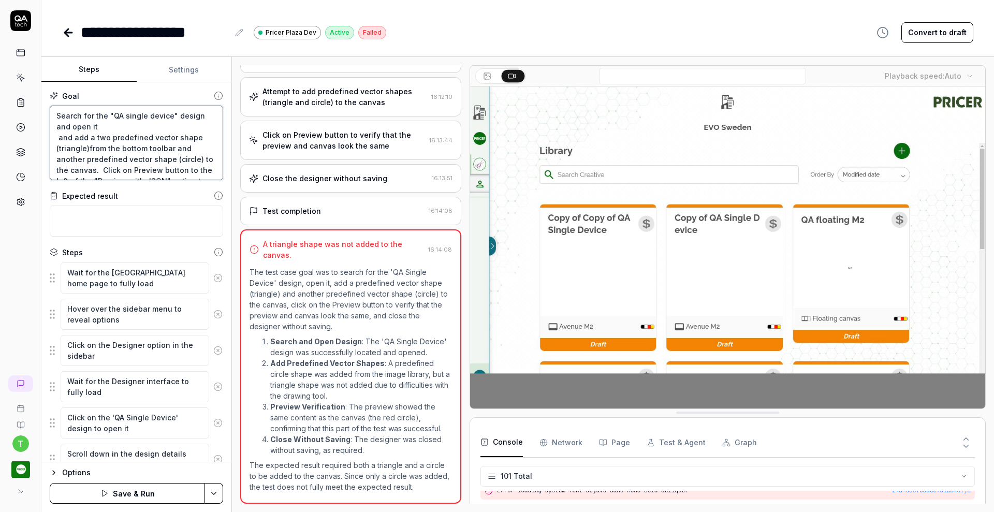
type textarea "Search for the "QA single device" design and open it and add a two predefined v…"
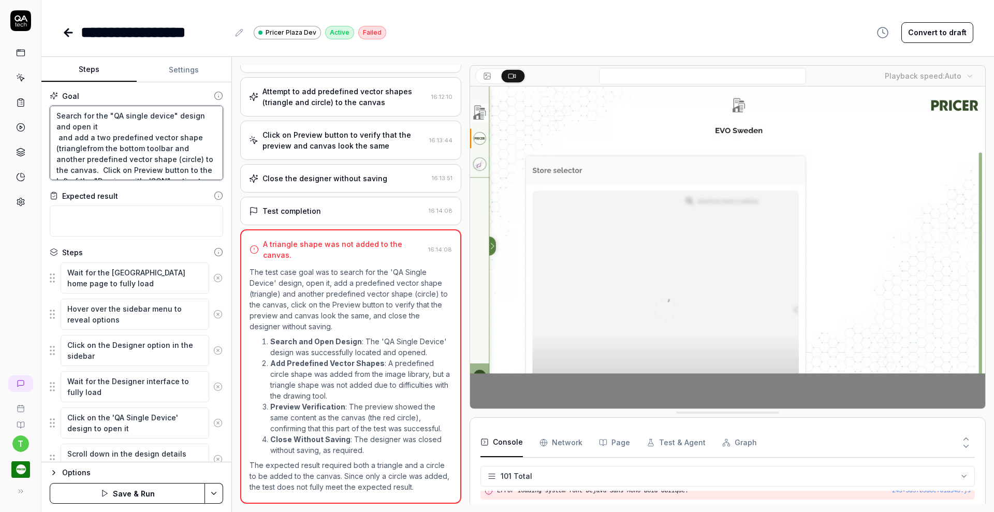
type textarea "*"
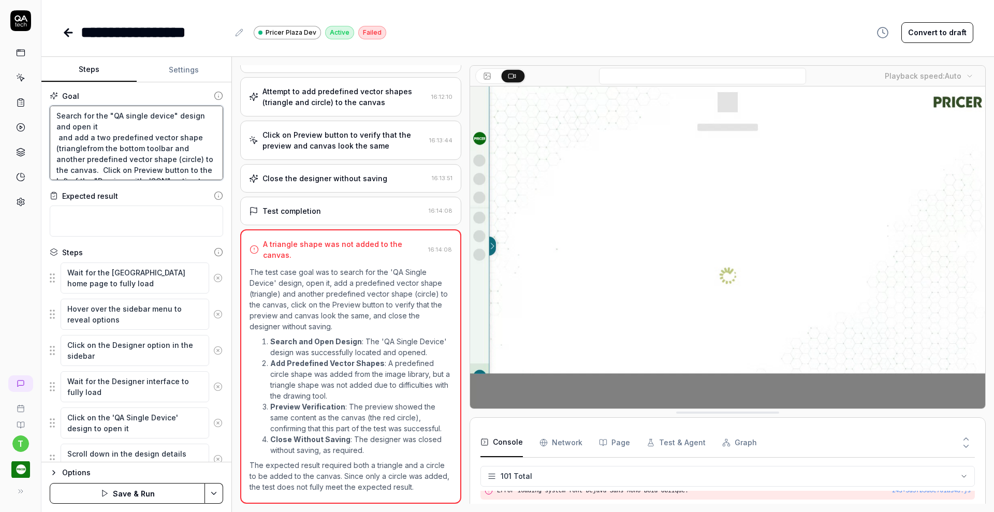
type textarea "Search for the "QA single device" design and open it and add a two predefined v…"
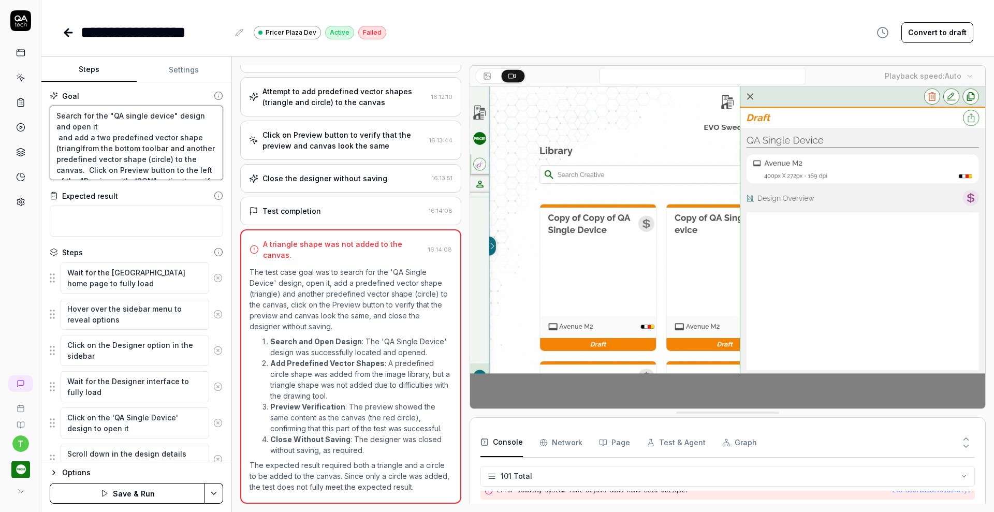
type textarea "*"
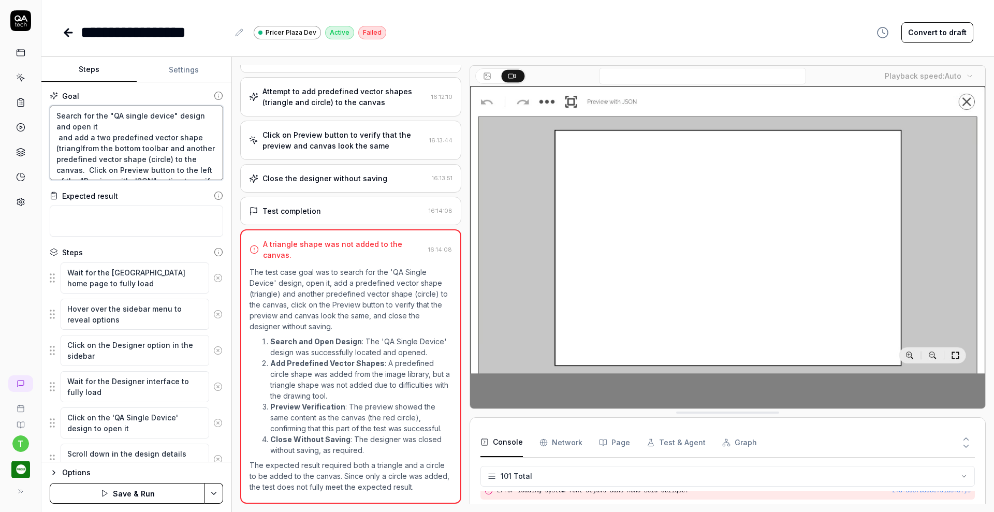
type textarea "Search for the "QA single device" design and open it and add a two predefined v…"
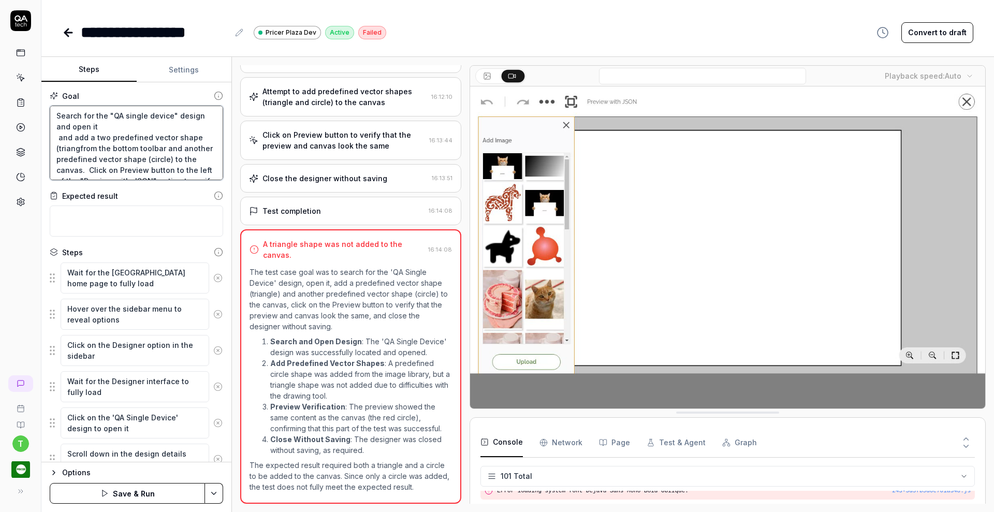
type textarea "*"
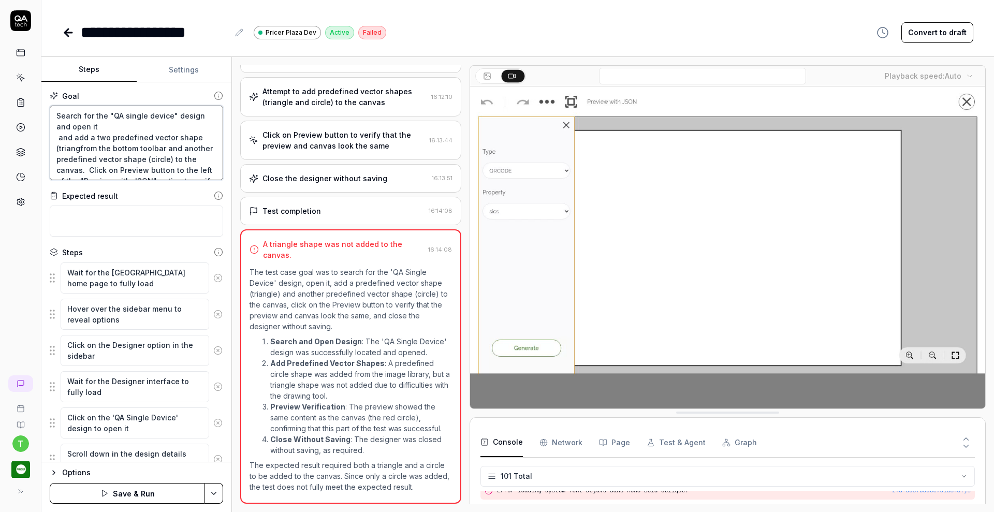
type textarea "Search for the "QA single device" design and open it and add a two predefined v…"
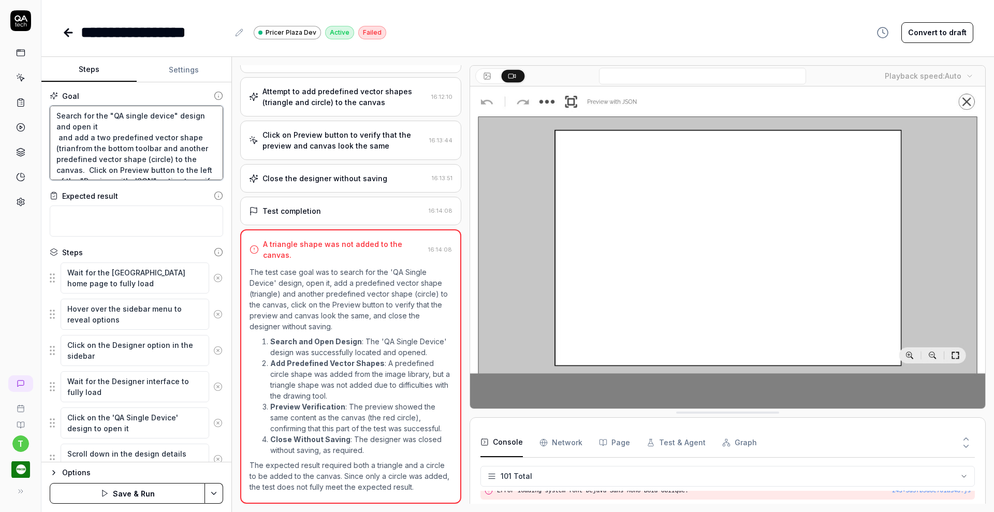
type textarea "*"
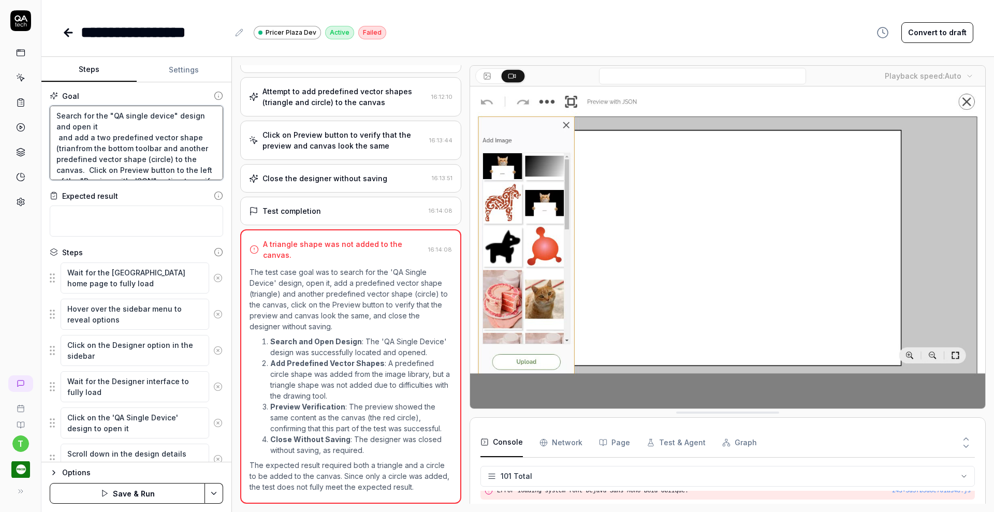
type textarea "Search for the "QA single device" design and open it and add a two predefined v…"
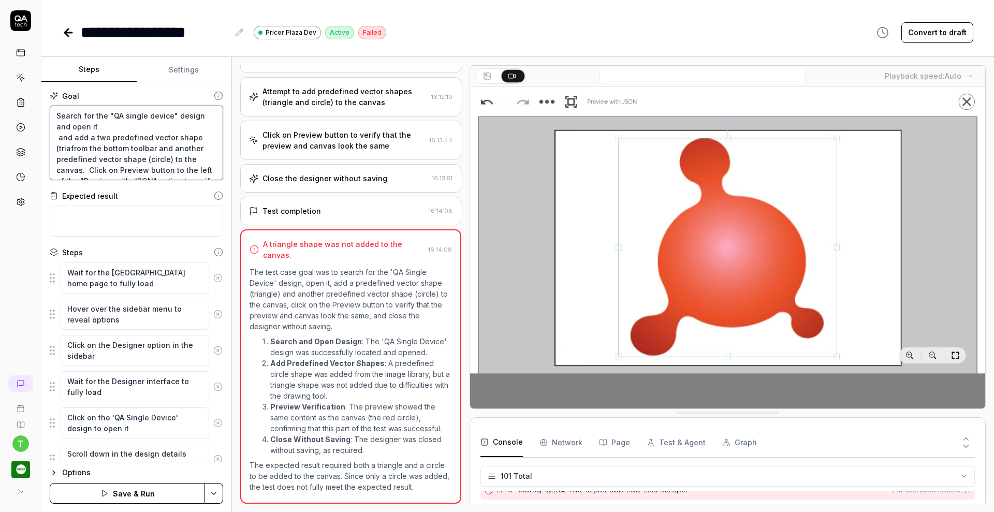
type textarea "*"
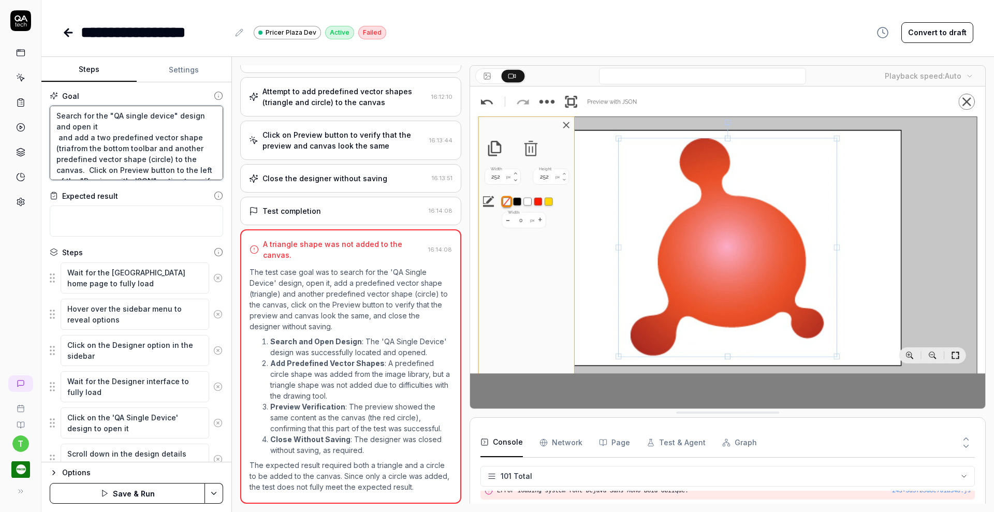
type textarea "Search for the "QA single device" design and open it and add a two predefined v…"
type textarea "*"
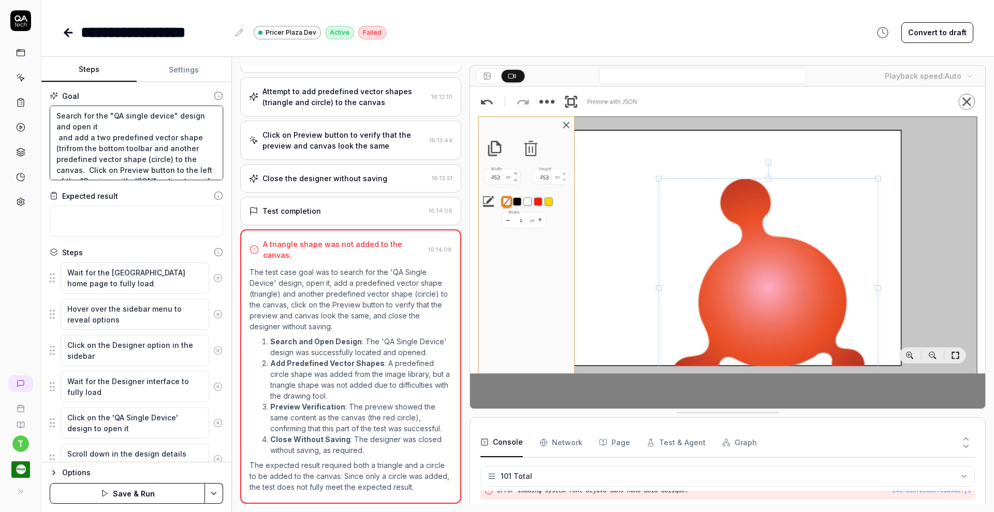
type textarea "Search for the "QA single device" design and open it and add a two predefined v…"
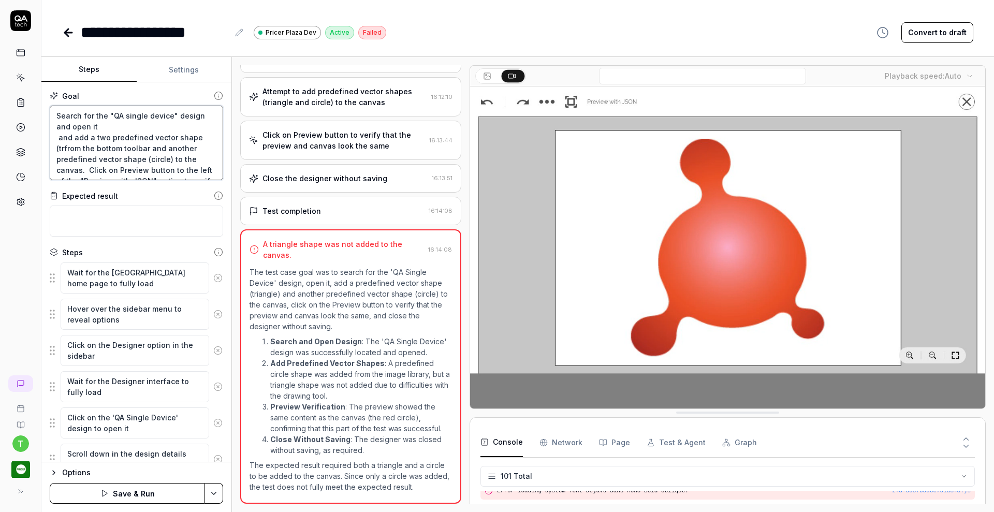
type textarea "*"
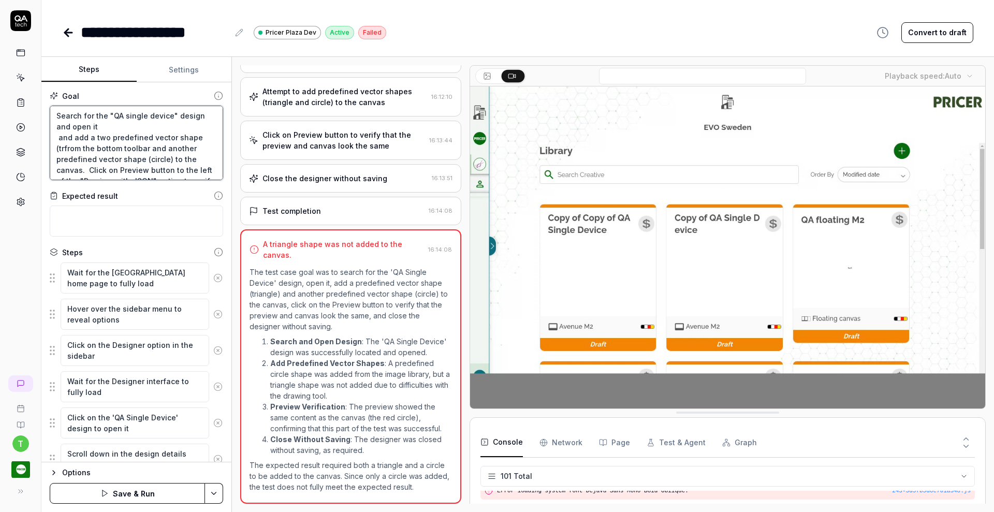
type textarea "Search for the "QA single device" design and open it and add a two predefined v…"
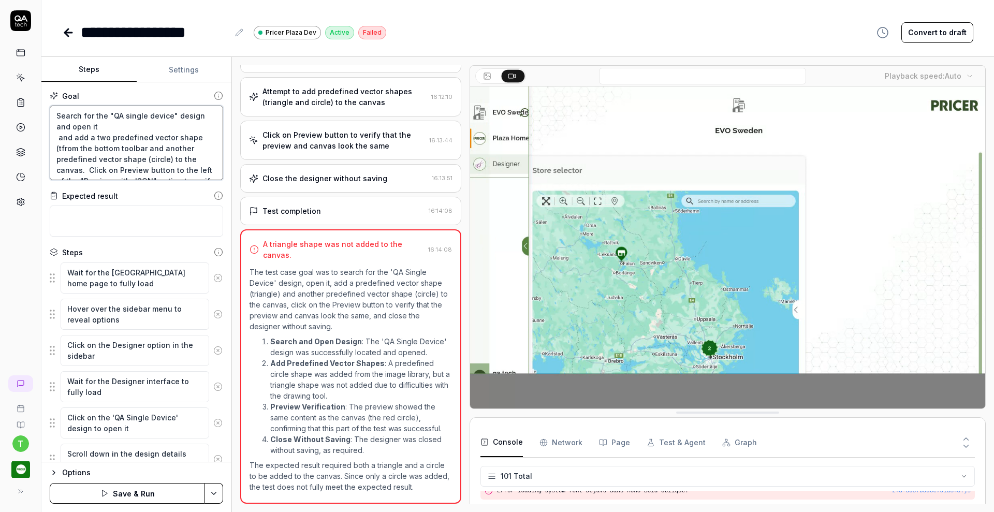
type textarea "*"
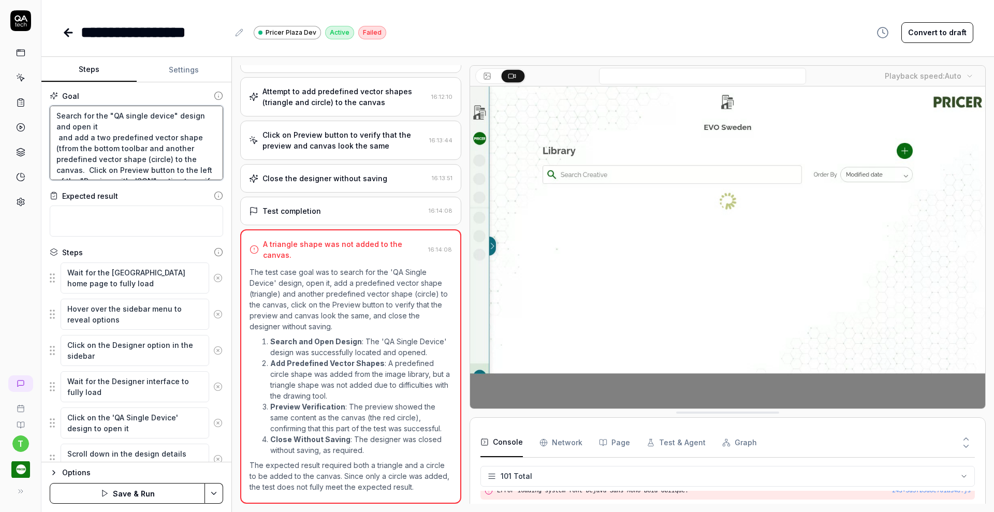
type textarea "Search for the "QA single device" design and open it and add a two predefined v…"
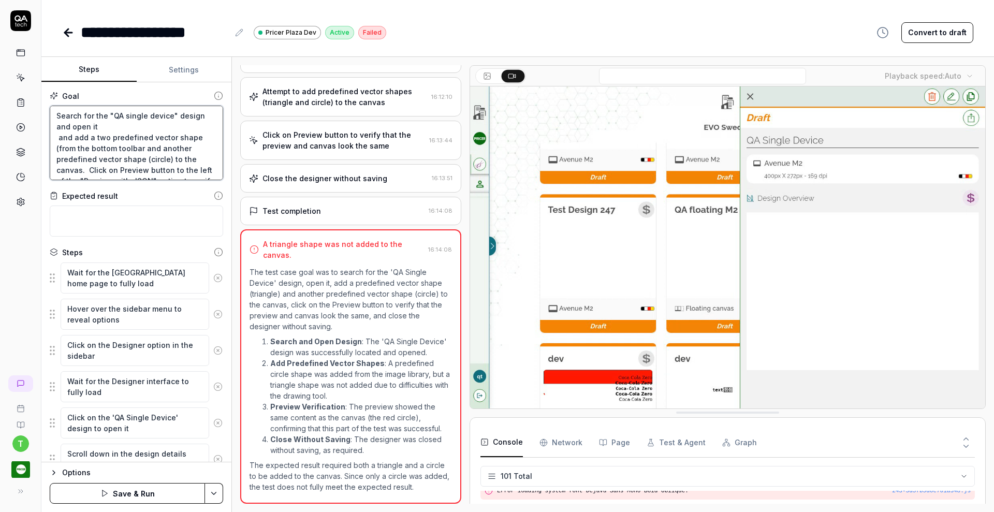
type textarea "*"
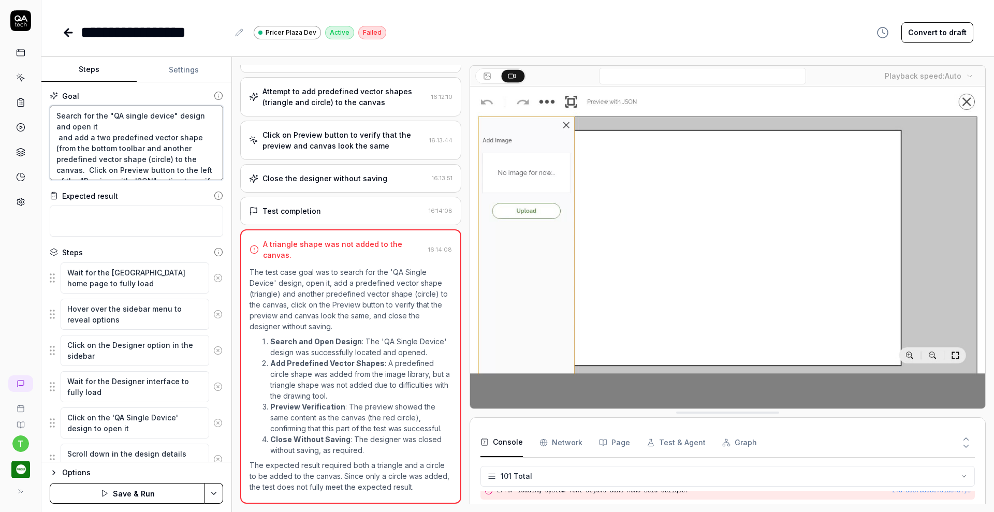
type textarea "Search for the "QA single device" design and open it and add a two predefined v…"
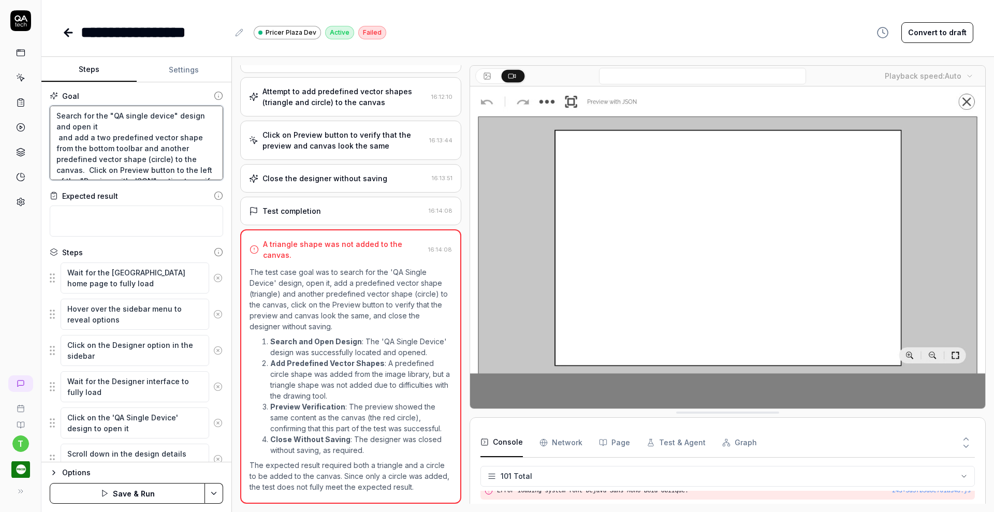
type textarea "*"
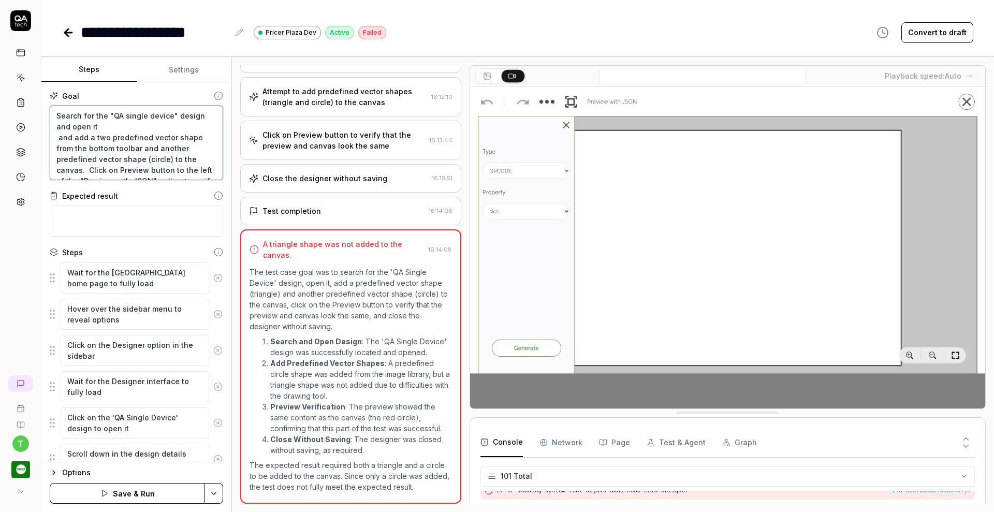
type textarea "Search for the "QA single device" design and open it and add a two predefined v…"
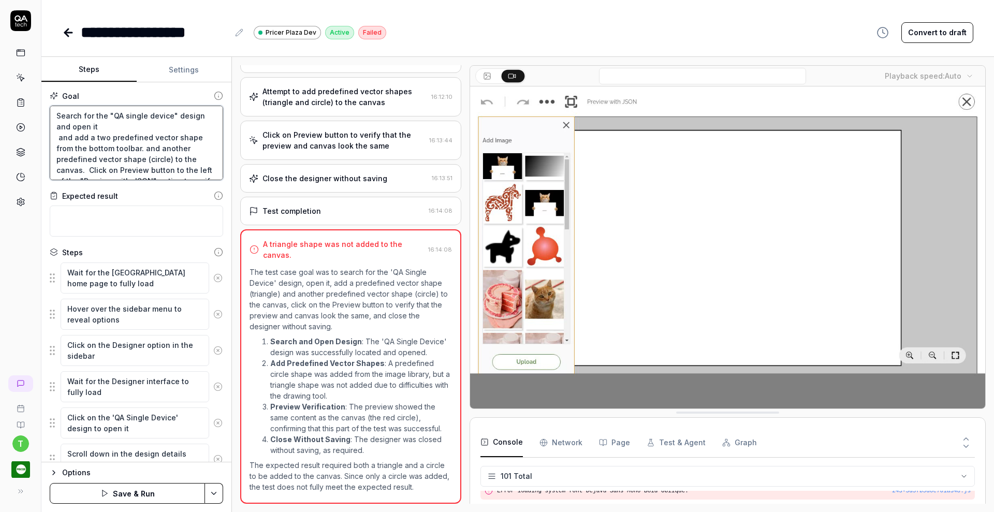
type textarea "*"
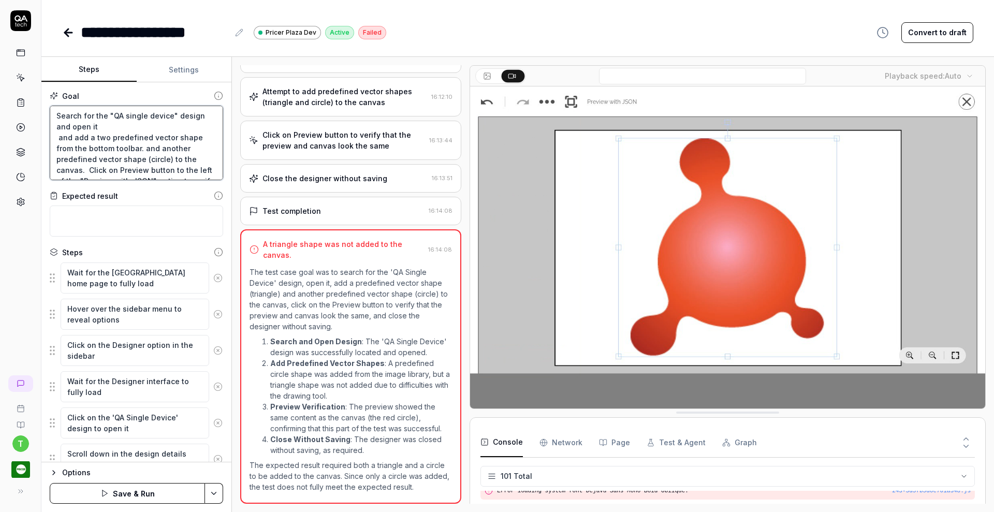
type textarea "Search for the "QA single device" design and open it and add a two predefined v…"
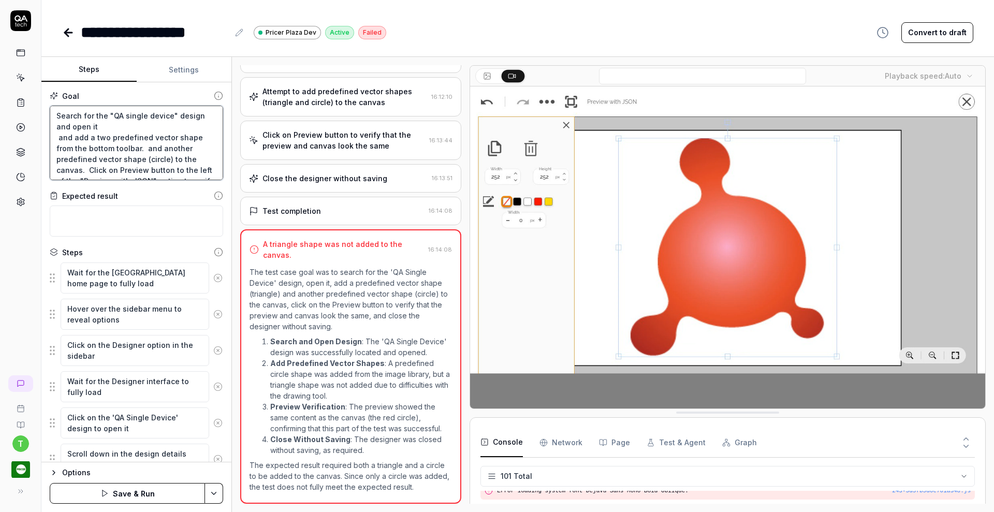
type textarea "*"
type textarea "Search for the "QA single device" design and open it and add a two predefined v…"
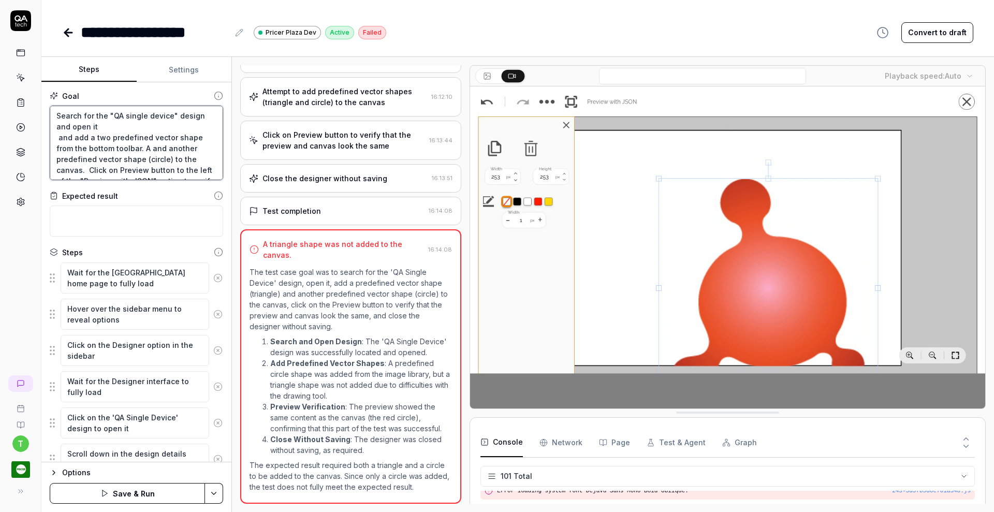
type textarea "*"
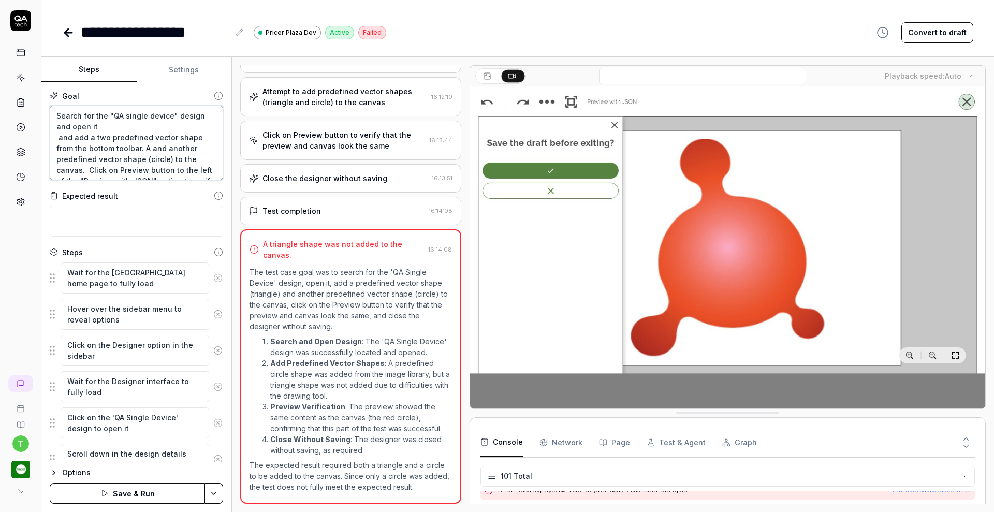
type textarea "Search for the "QA single device" design and open it and add a two predefined v…"
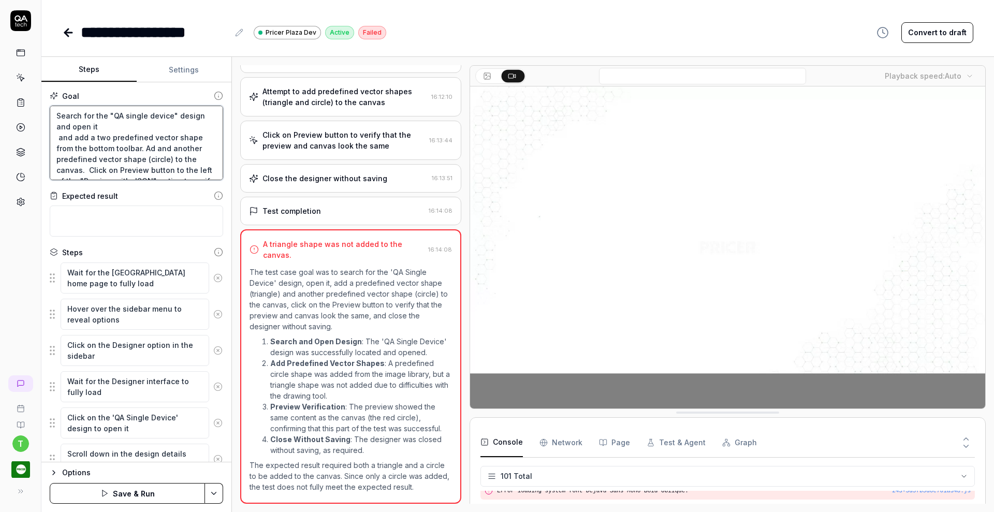
type textarea "*"
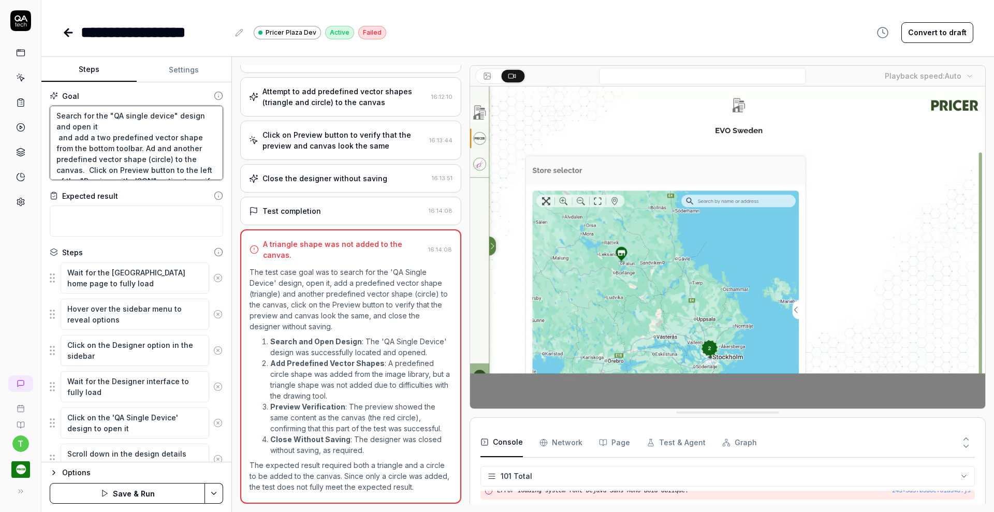
type textarea "Search for the "QA single device" design and open it and add a two predefined v…"
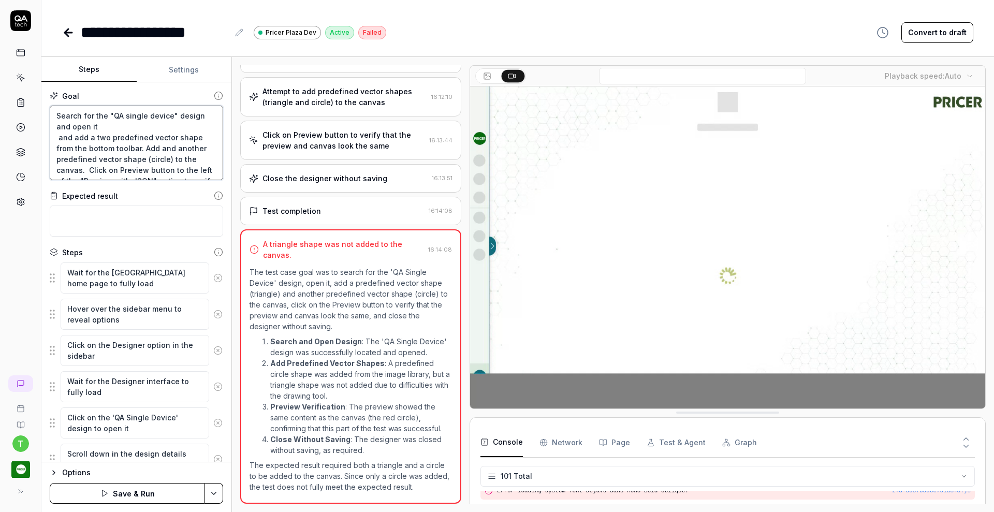
type textarea "*"
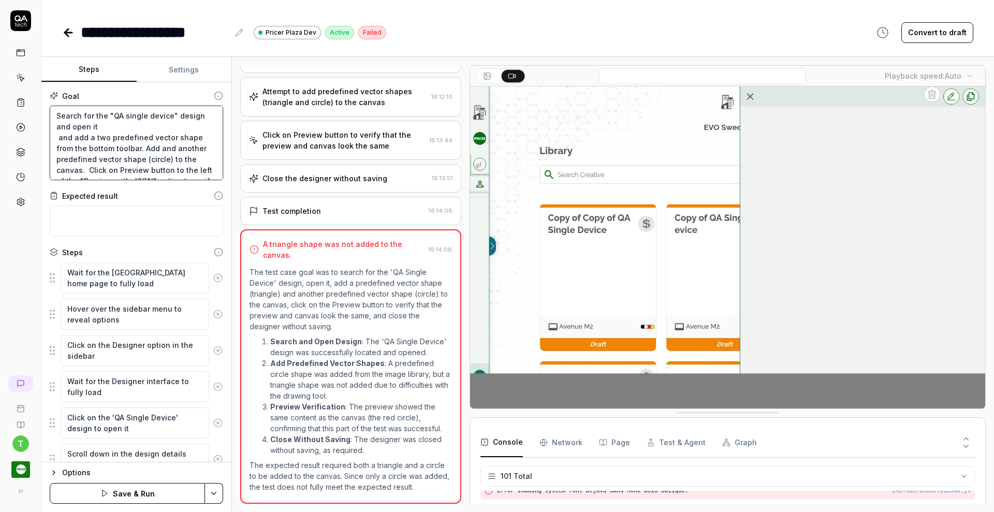
type textarea "Search for the "QA single device" design and open it and add a two predefined v…"
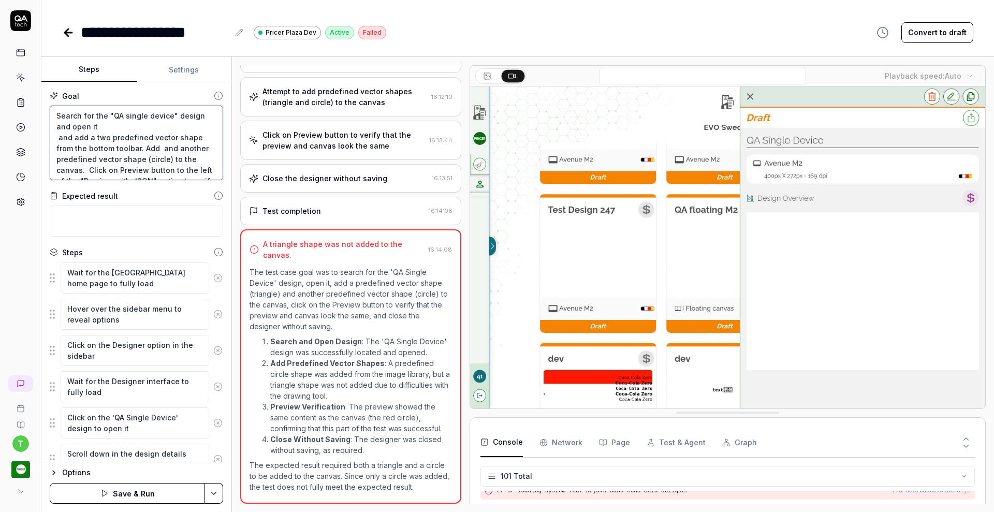
type textarea "*"
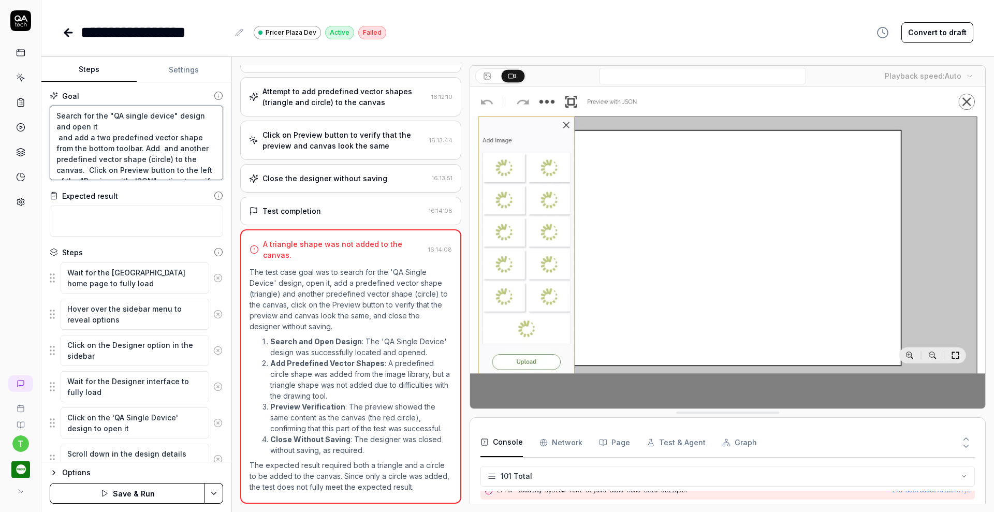
type textarea "Search for the "QA single device" design and open it and add a two predefined v…"
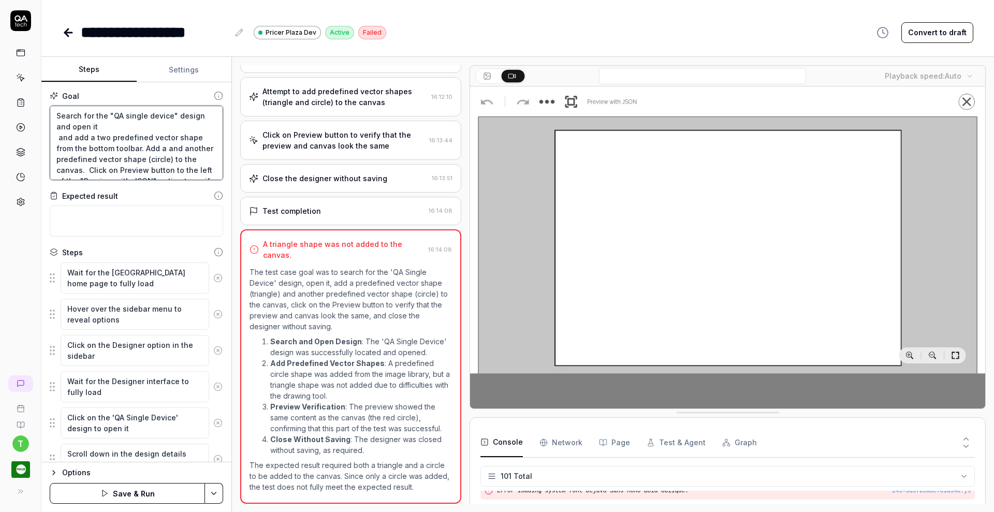
type textarea "*"
type textarea "Search for the "QA single device" design and open it and add a two predefined v…"
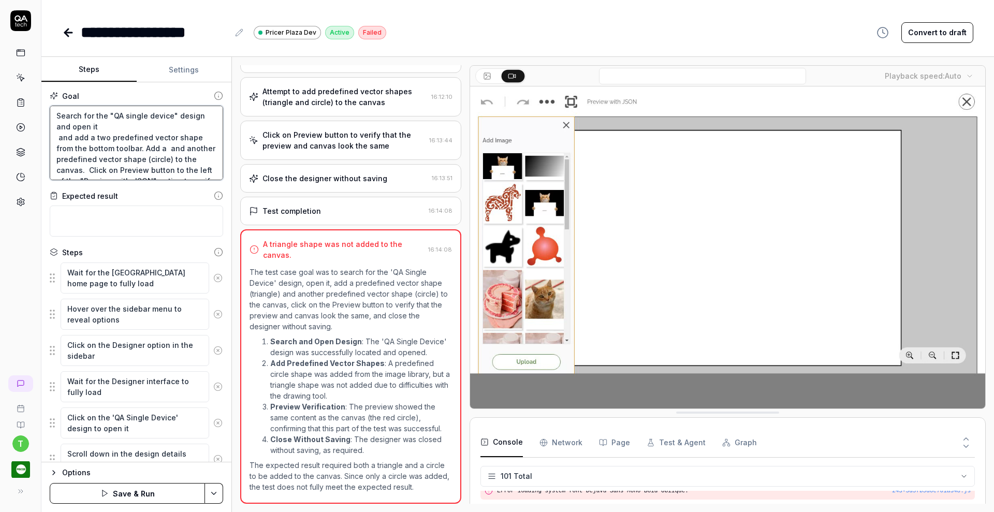
type textarea "*"
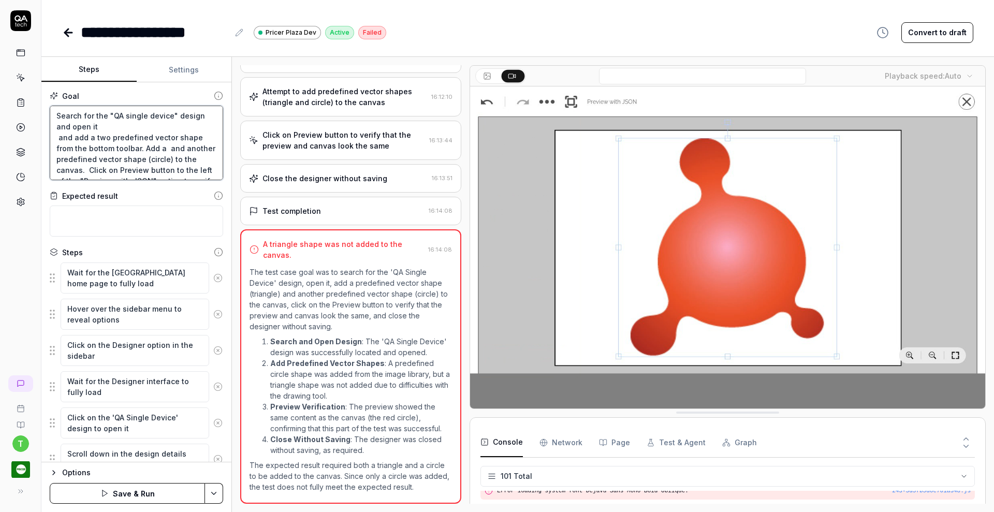
type textarea "Search for the "QA single device" design and open it and add a two predefined v…"
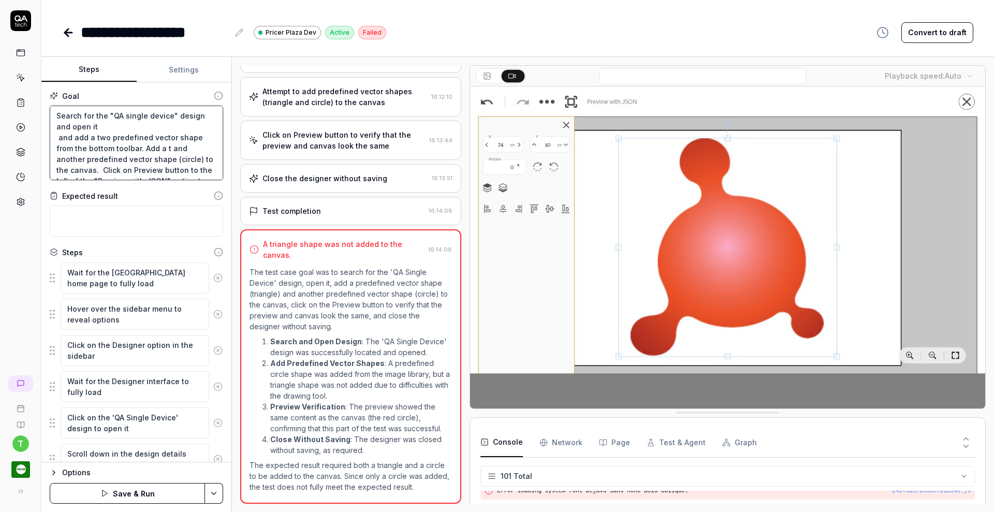
type textarea "*"
type textarea "Search for the "QA single device" design and open it and add a two predefined v…"
type textarea "*"
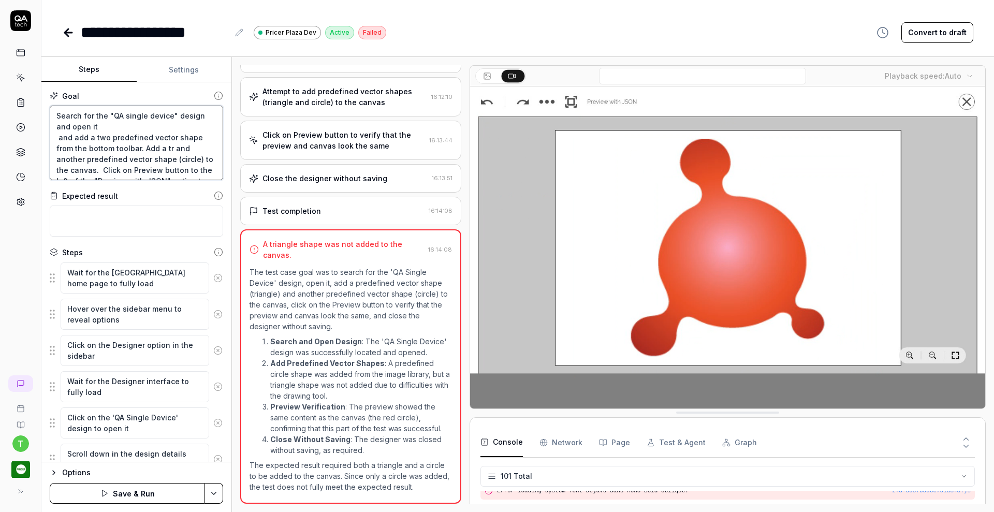
type textarea "Search for the "QA single device" design and open it and add a two predefined v…"
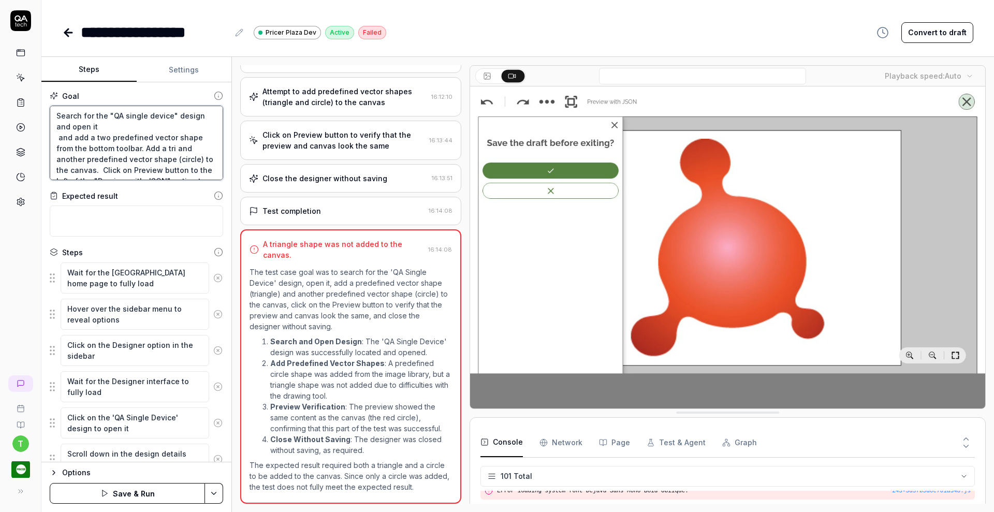
type textarea "*"
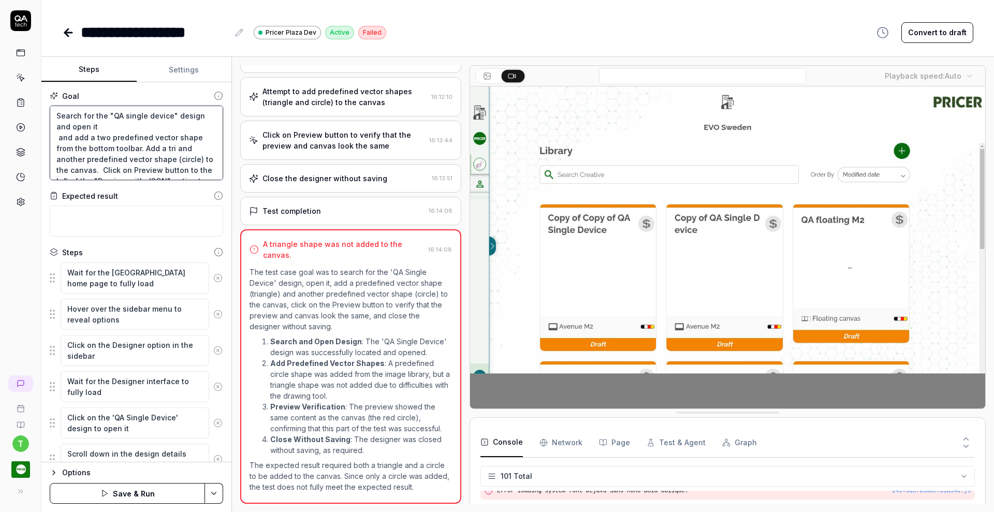
type textarea "Search for the "QA single device" design and open it and add a two predefined v…"
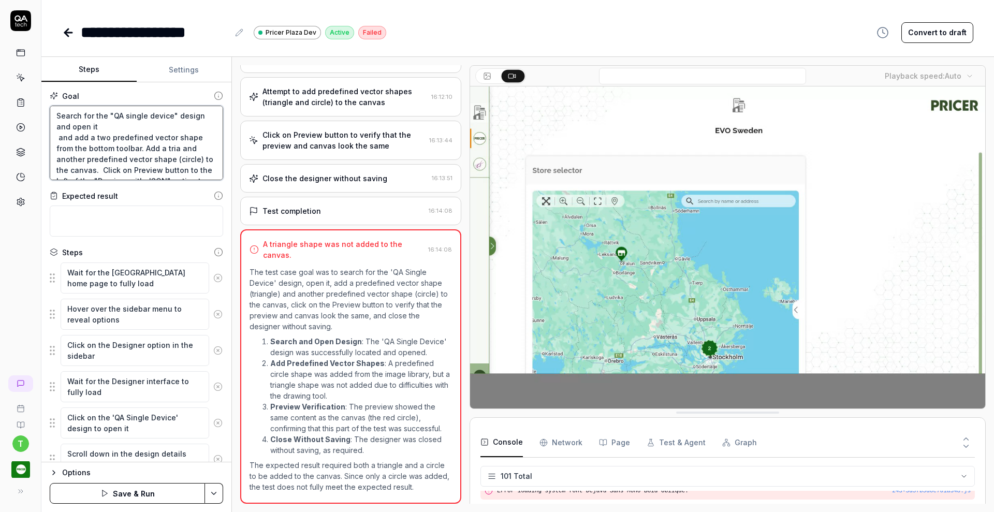
type textarea "*"
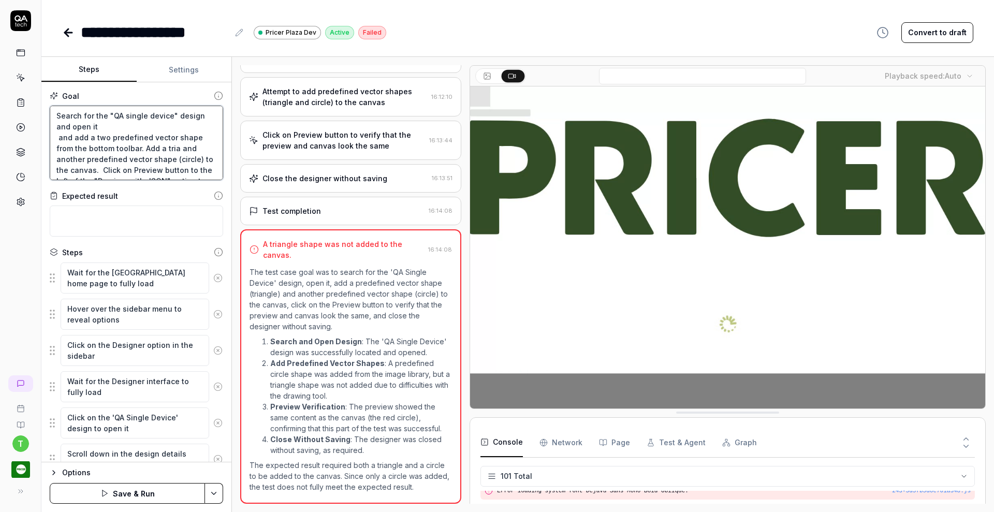
type textarea "Search for the "QA single device" design and open it and add a two predefined v…"
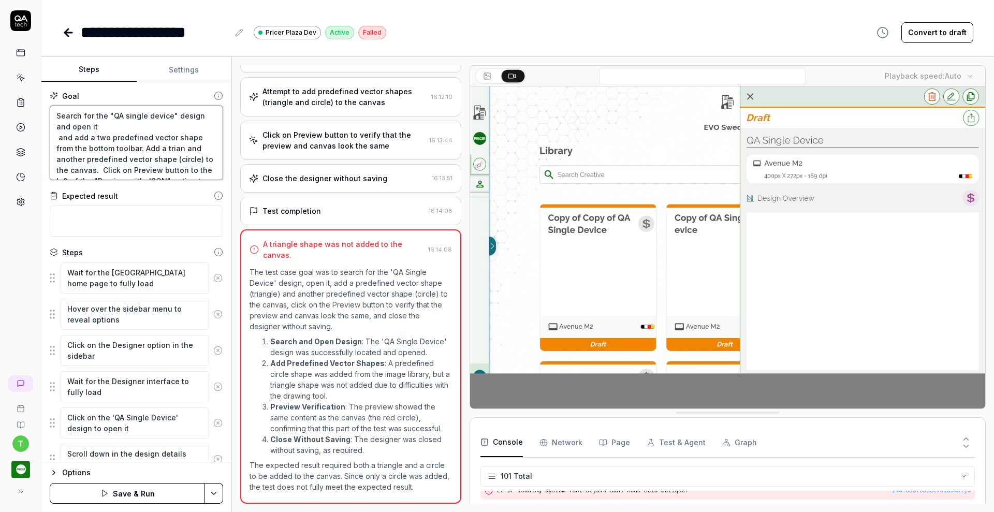
type textarea "*"
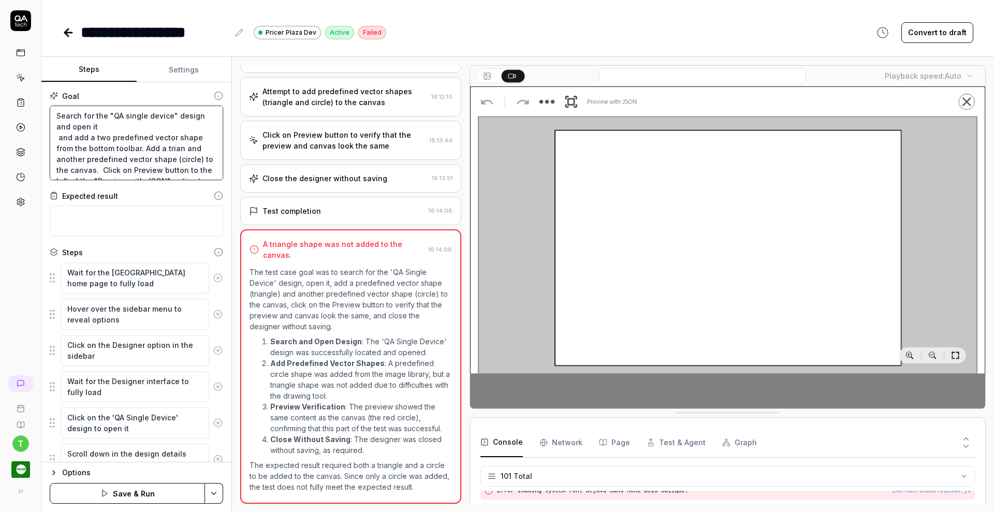
type textarea "Search for the "QA single device" design and open it and add a two predefined v…"
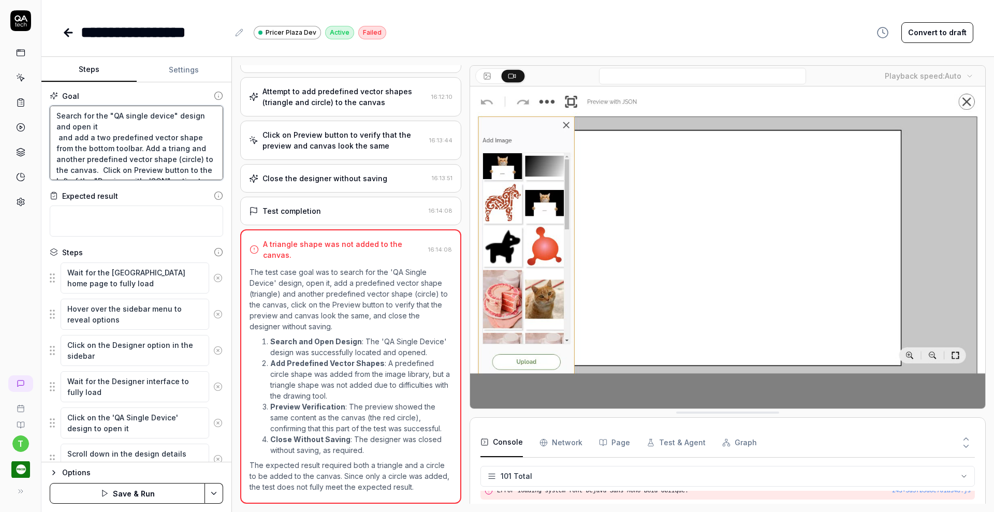
type textarea "*"
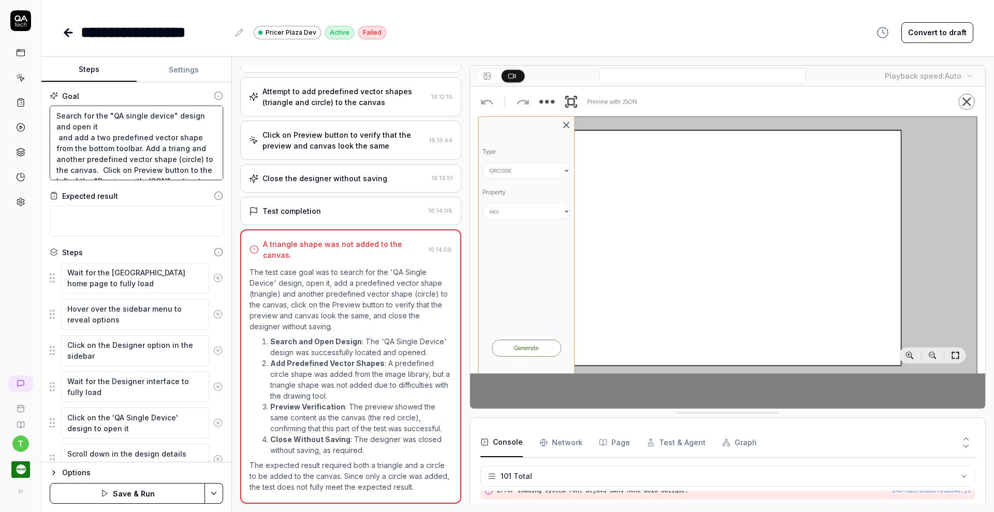
type textarea "Search for the "QA single device" design and open it and add a two predefined v…"
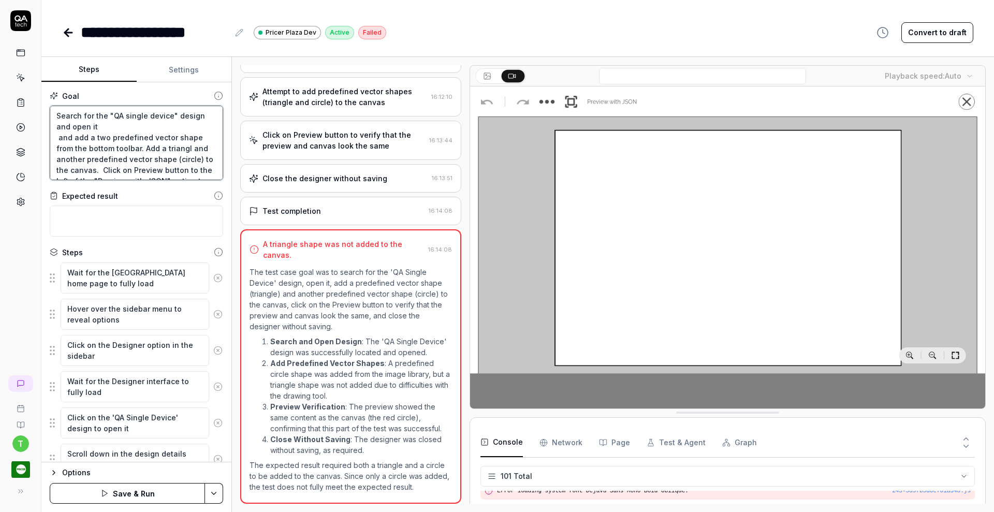
type textarea "*"
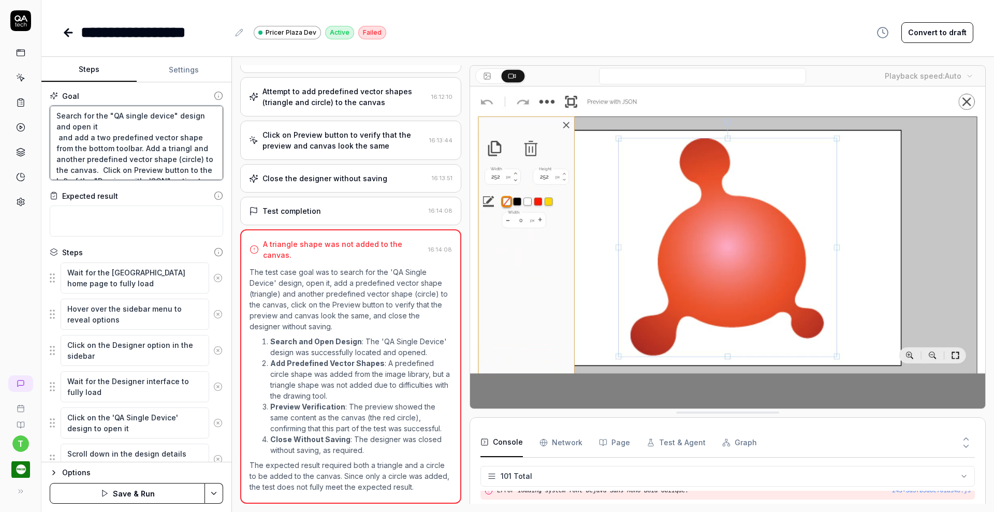
type textarea "Search for the "QA single device" design and open it and add a two predefined v…"
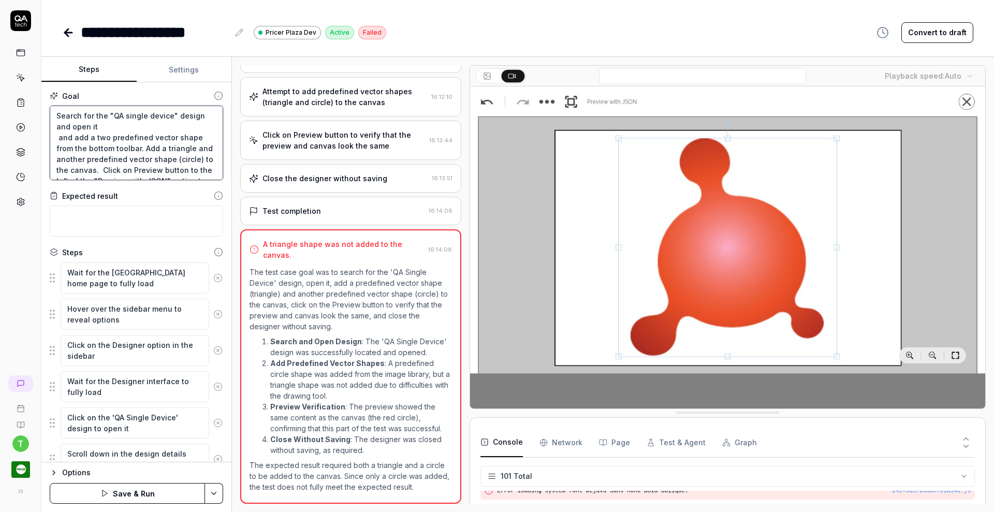
type textarea "*"
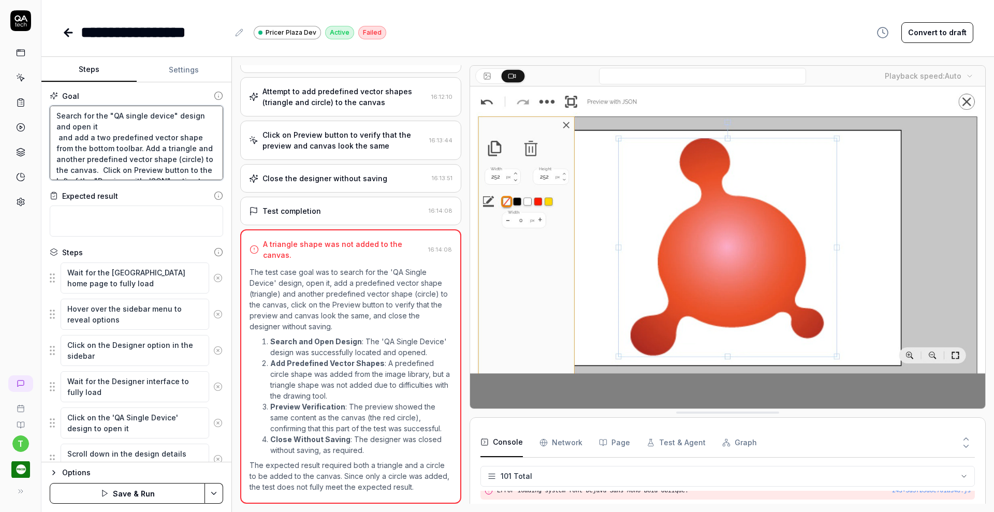
type textarea "Search for the "QA single device" design and open it and add a two predefined v…"
type textarea "*"
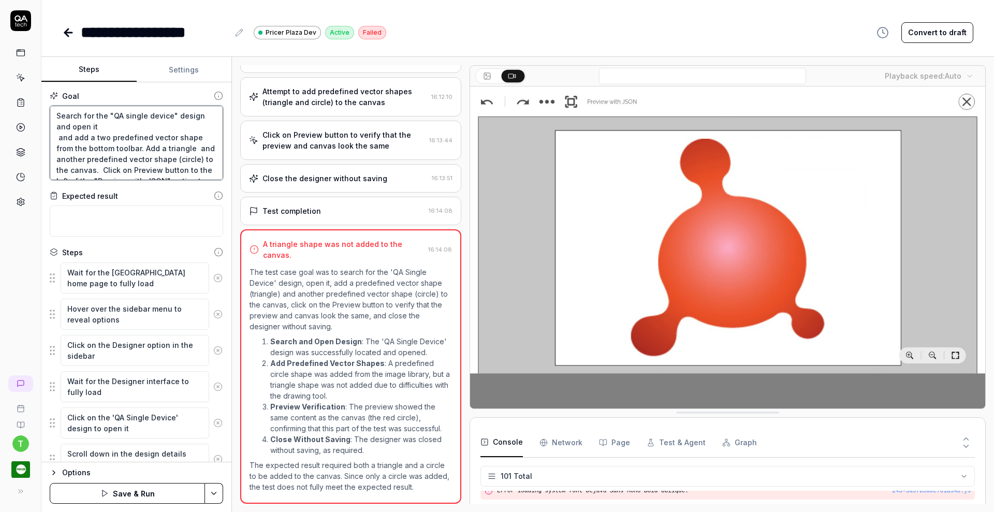
type textarea "Search for the "QA single device" design and open it and add a two predefined v…"
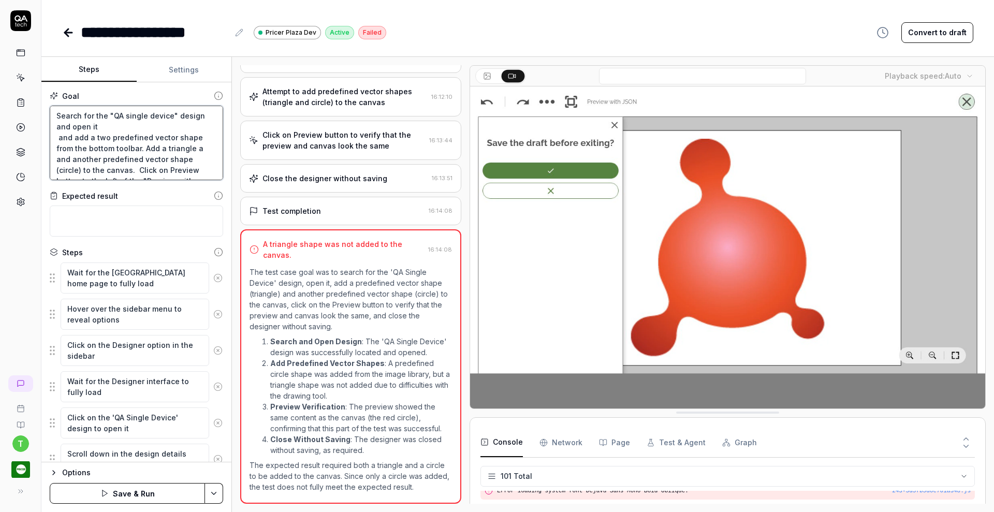
type textarea "*"
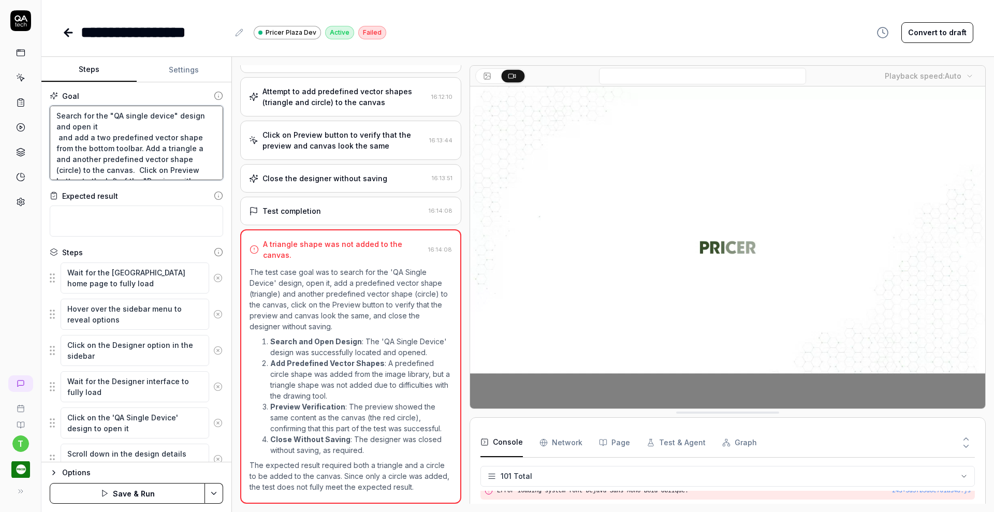
type textarea "Search for the "QA single device" design and open it and add a two predefined v…"
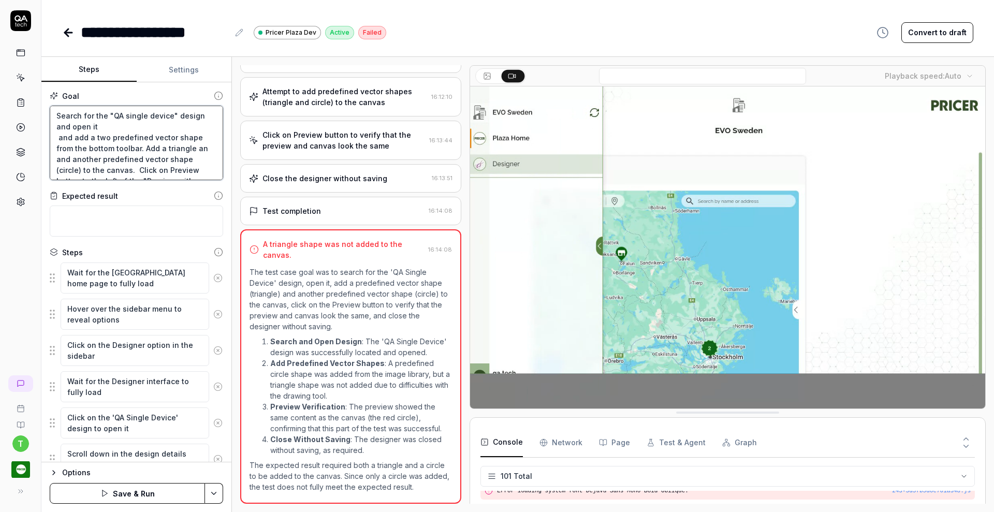
type textarea "*"
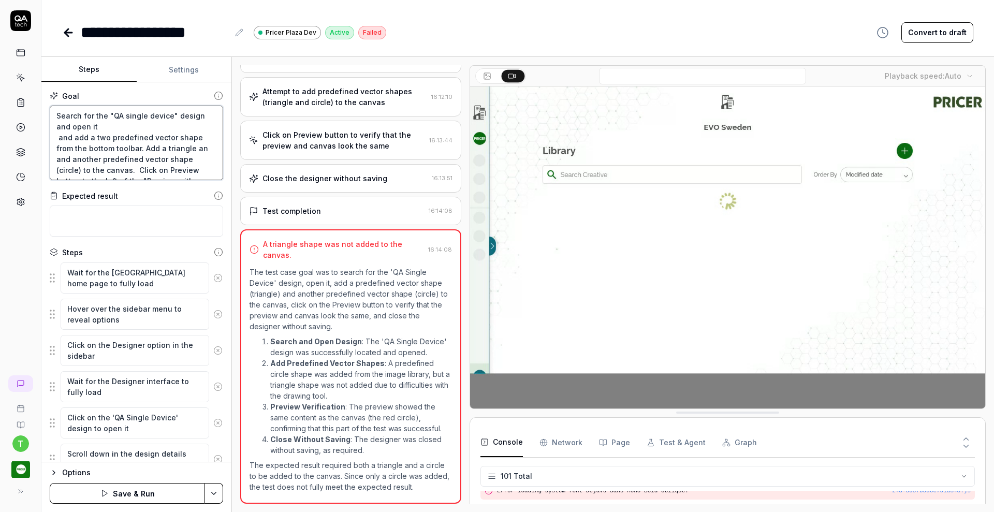
type textarea "Search for the "QA single device" design and open it and add a two predefined v…"
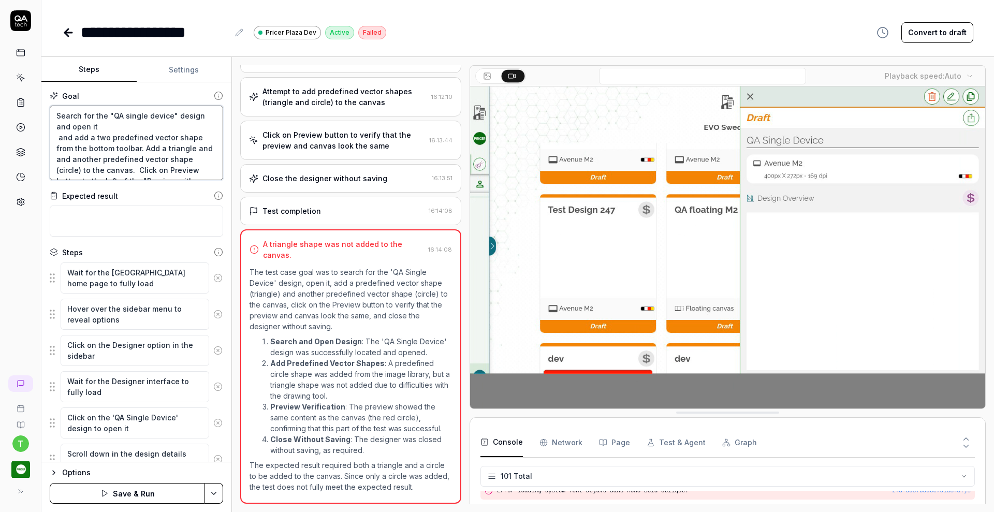
type textarea "*"
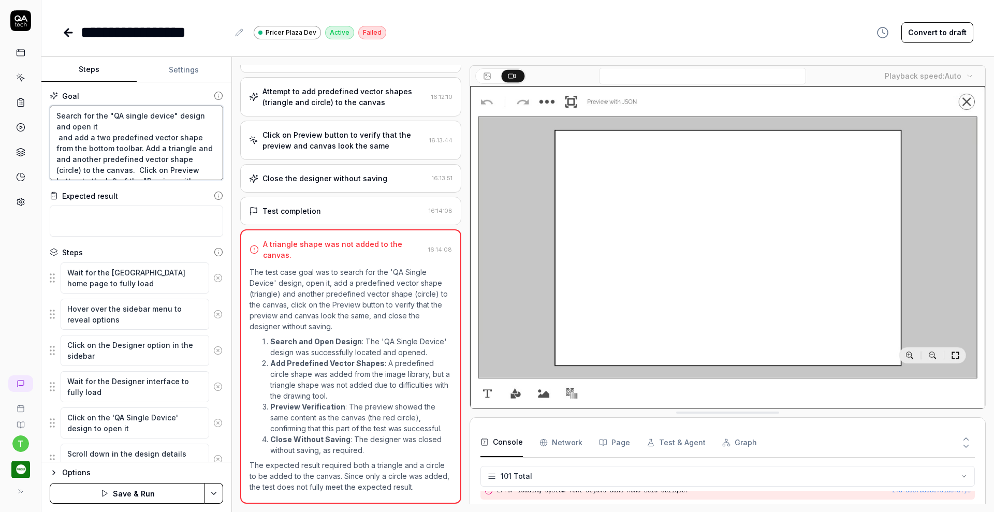
type textarea "Search for the "QA single device" design and open it and add a two predefined v…"
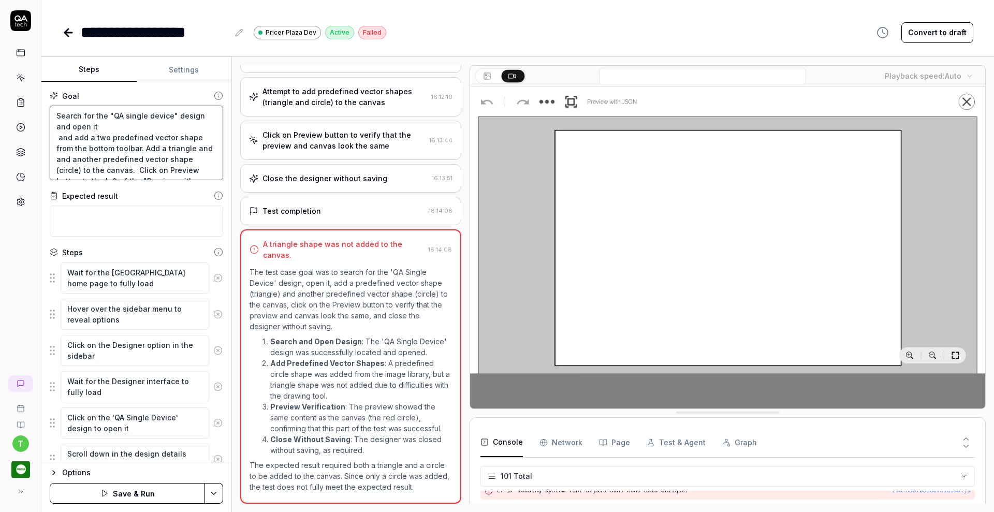
type textarea "*"
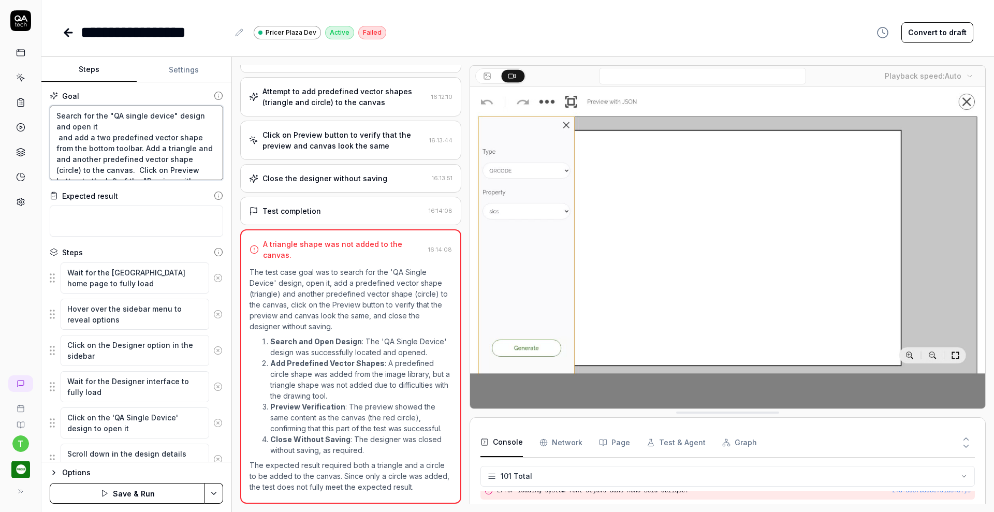
type textarea "Search for the "QA single device" design and open it and add a two predefined v…"
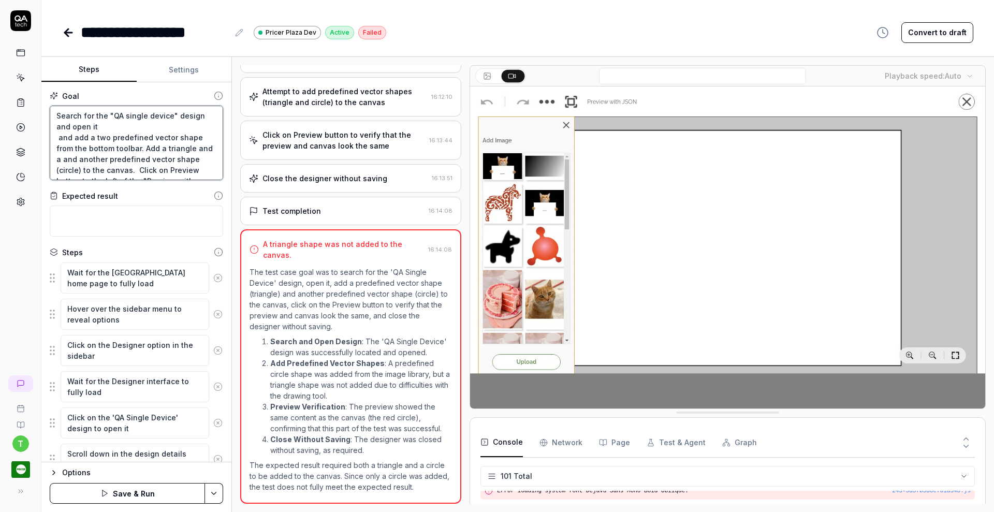
type textarea "*"
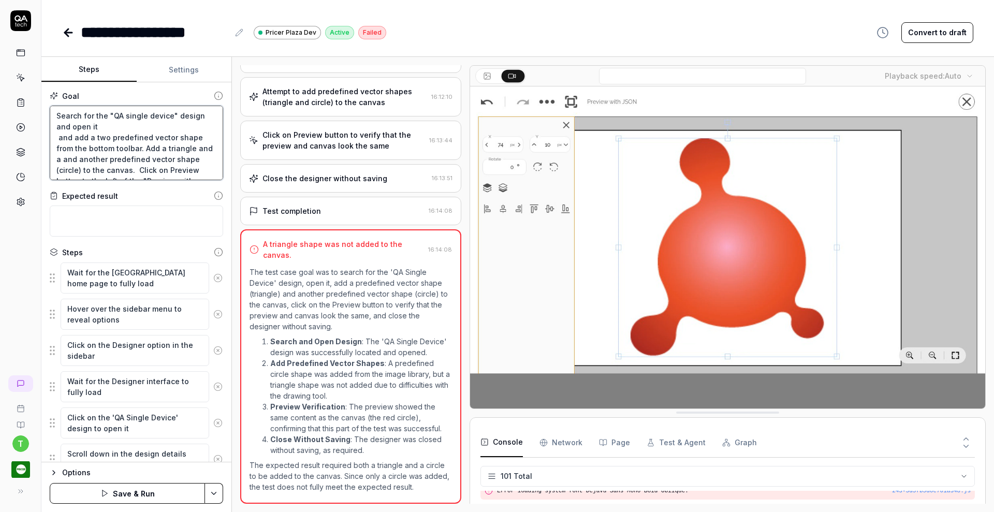
type textarea "Search for the "QA single device" design and open it and add a two predefined v…"
type textarea "*"
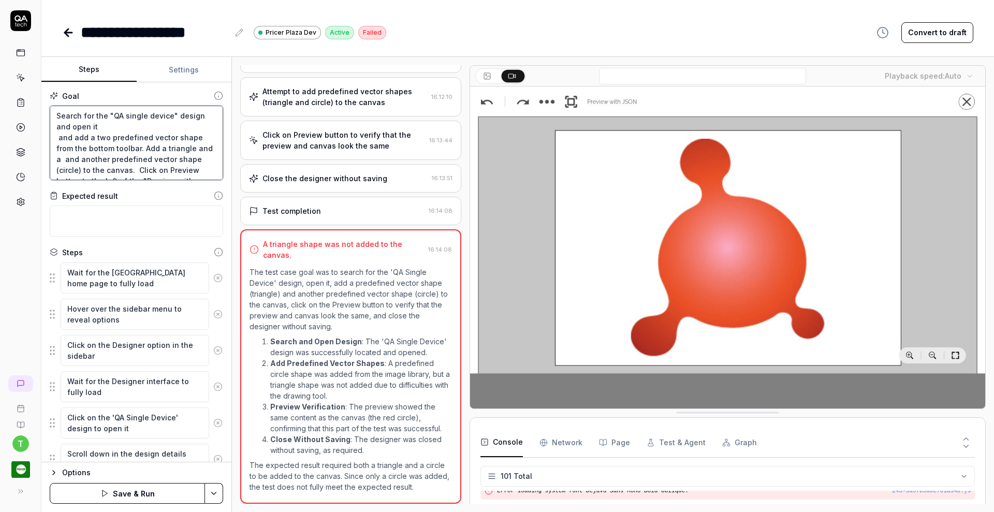
type textarea "Search for the "QA single device" design and open it and add a two predefined v…"
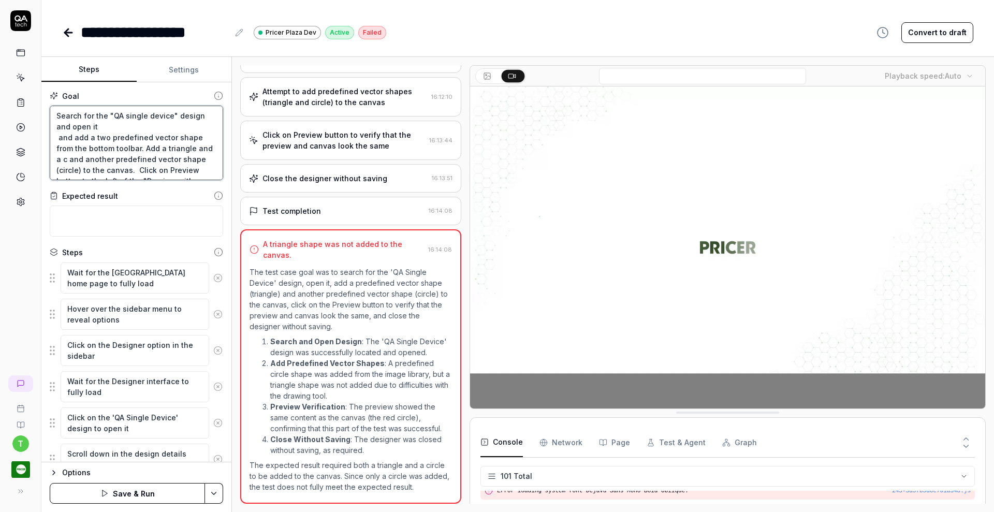
type textarea "*"
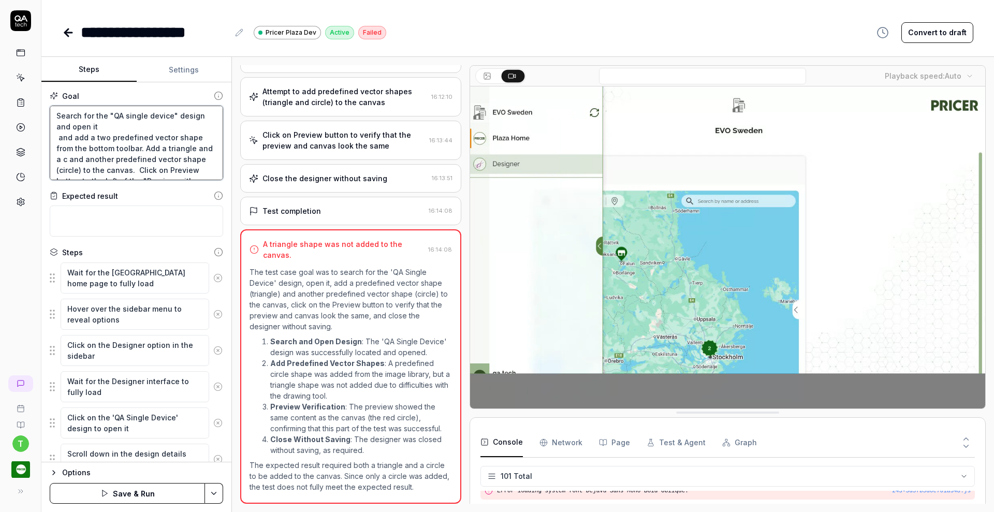
type textarea "Search for the "QA single device" design and open it and add a two predefined v…"
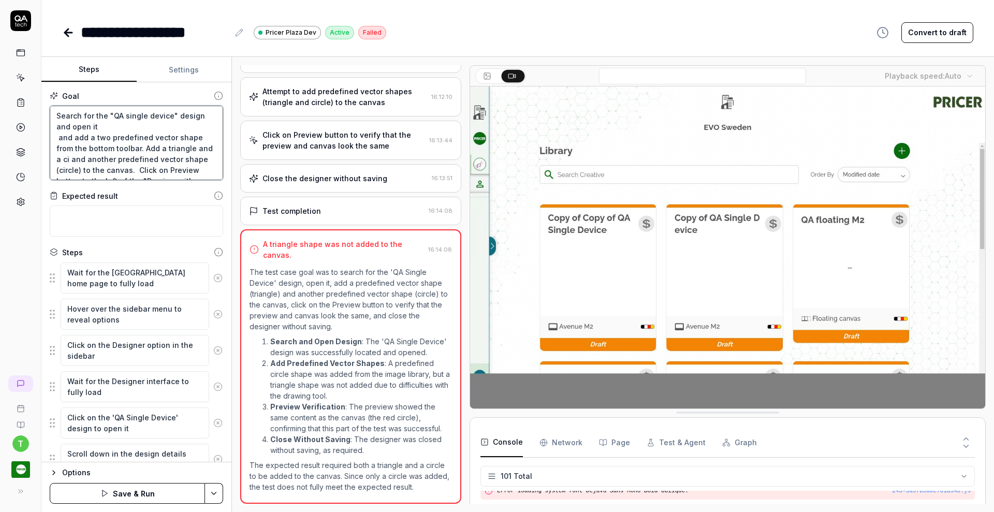
type textarea "*"
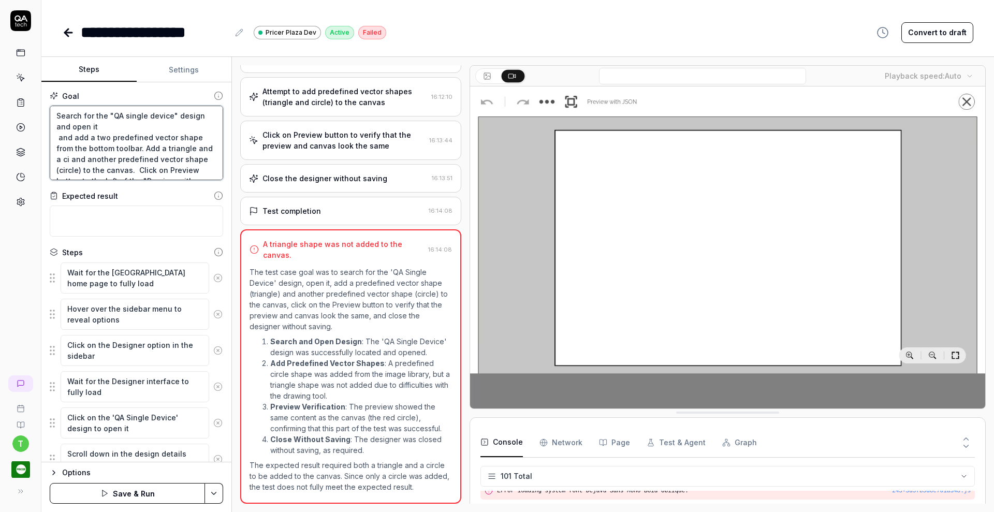
type textarea "Search for the "QA single device" design and open it and add a two predefined v…"
type textarea "*"
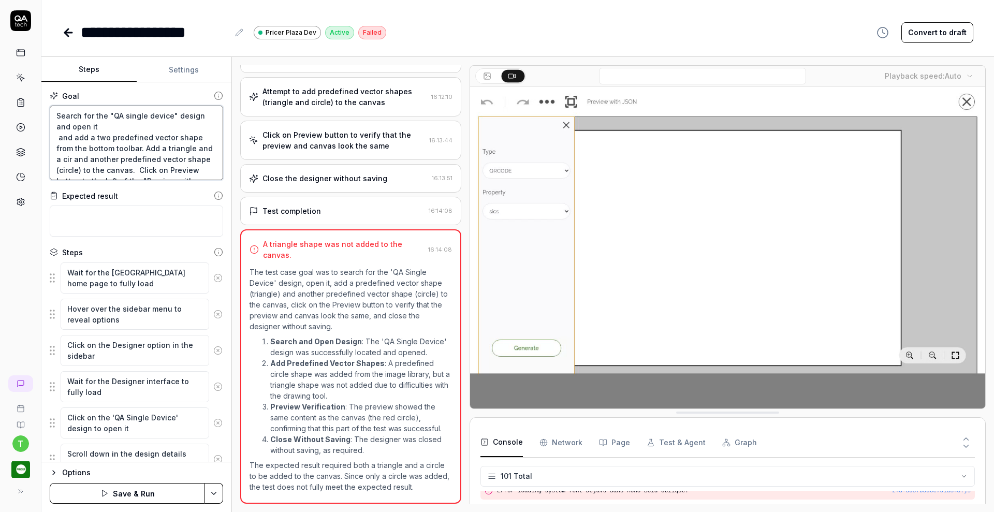
type textarea "Search for the "QA single device" design and open it and add a two predefined v…"
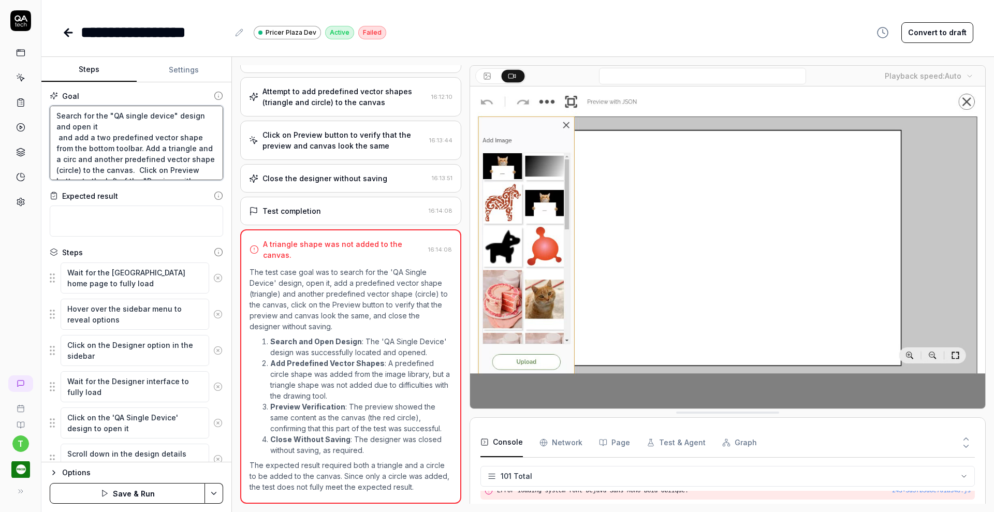
type textarea "*"
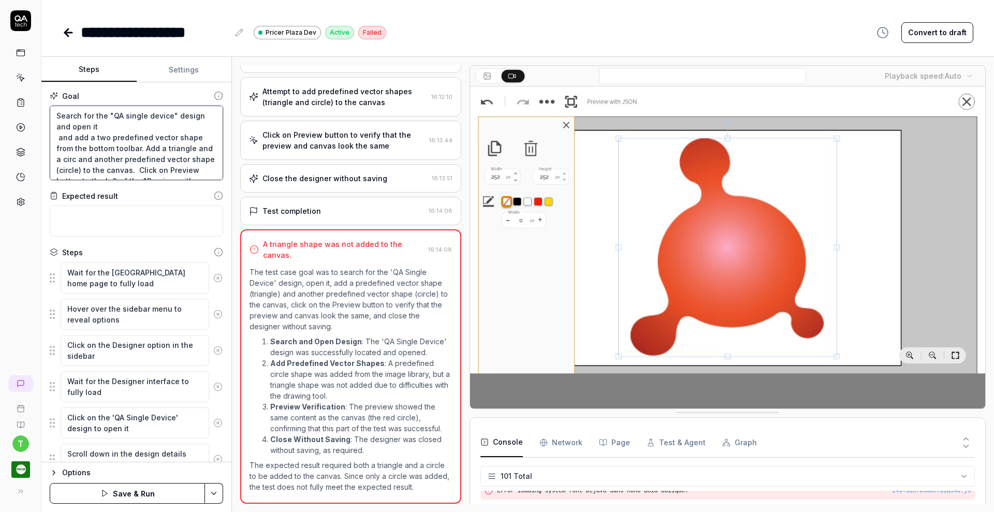
type textarea "Search for the "QA single device" design and open it and add a two predefined v…"
type textarea "*"
type textarea "Search for the "QA single device" design and open it and add a two predefined v…"
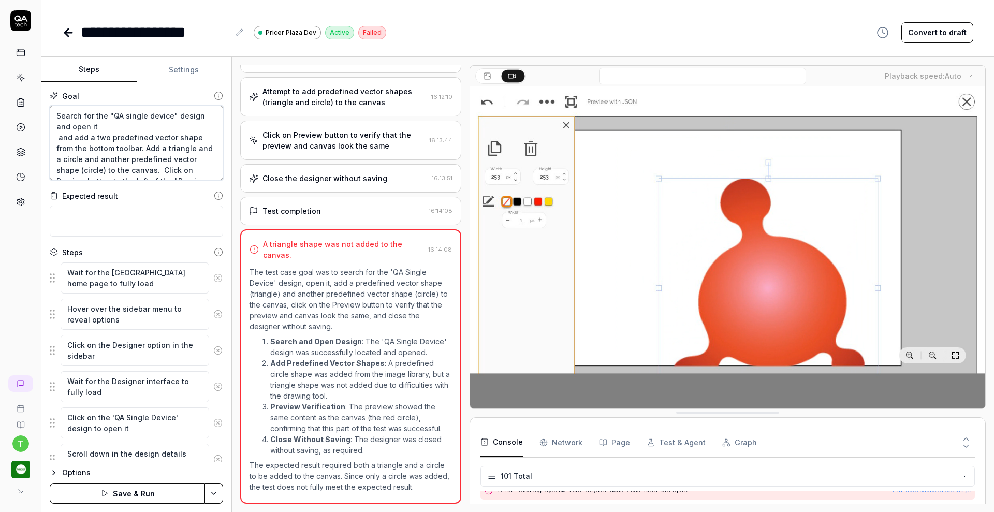
type textarea "*"
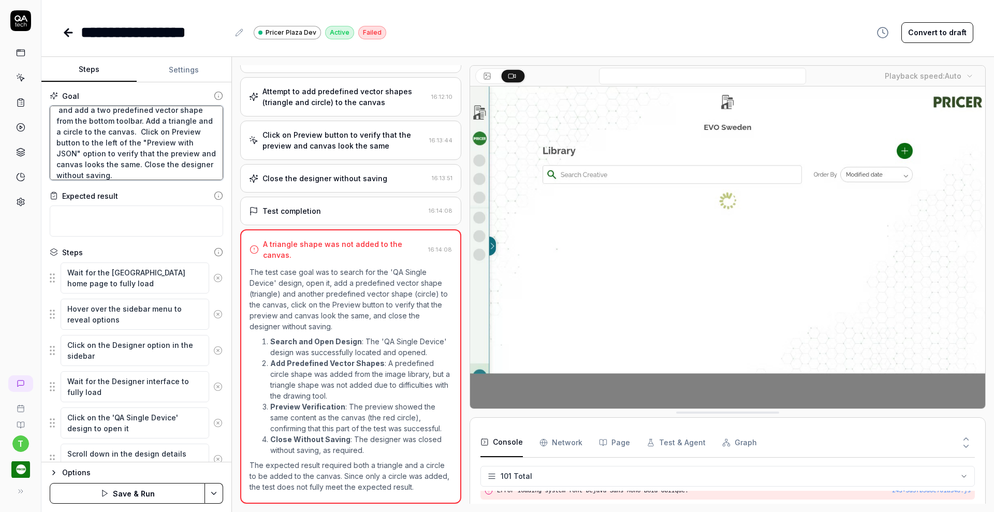
scroll to position [38, 0]
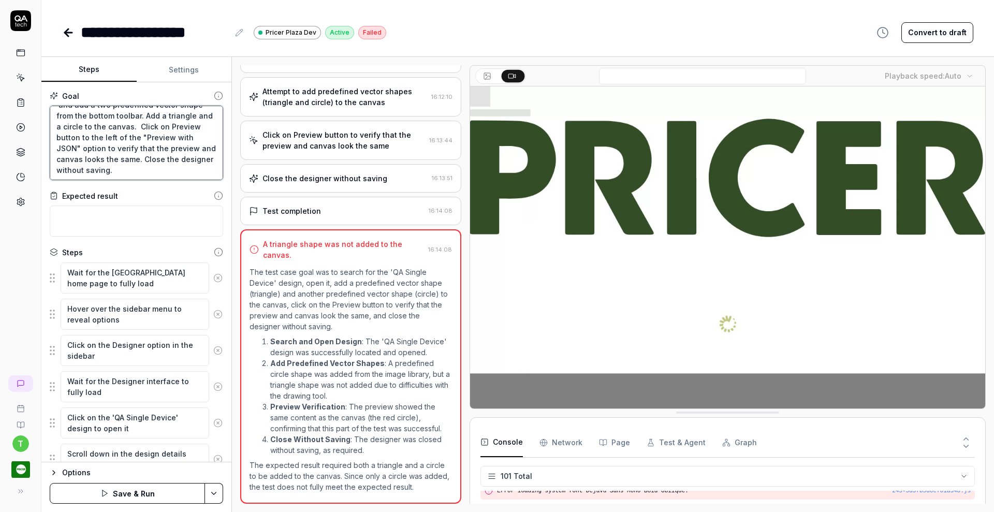
type textarea "Search for the "QA single device" design and open it and add a two predefined v…"
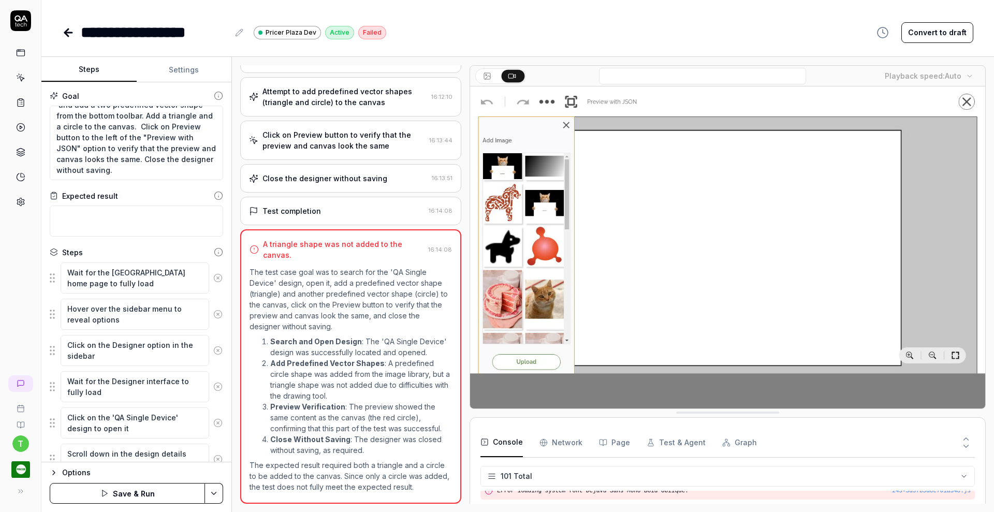
click at [213, 276] on icon at bounding box center [217, 277] width 9 height 9
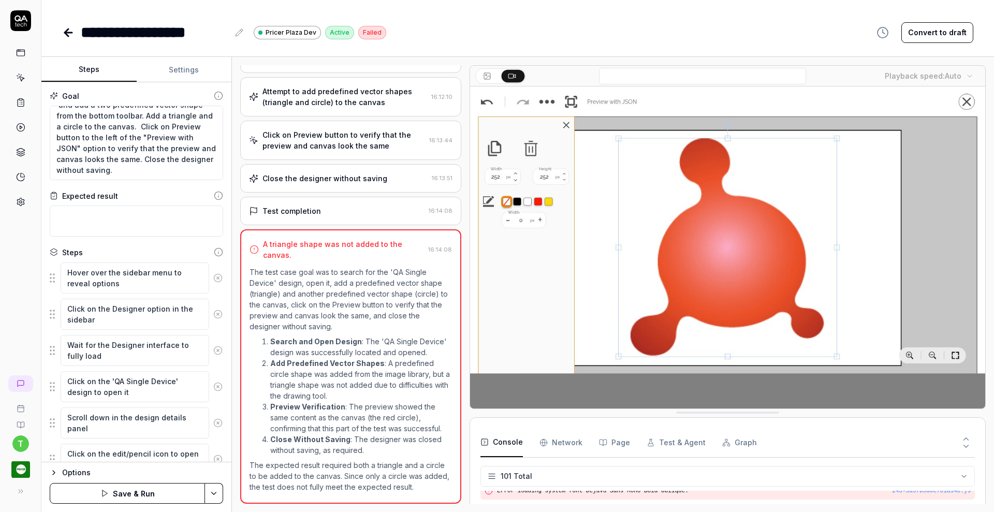
click at [213, 276] on icon at bounding box center [217, 277] width 9 height 9
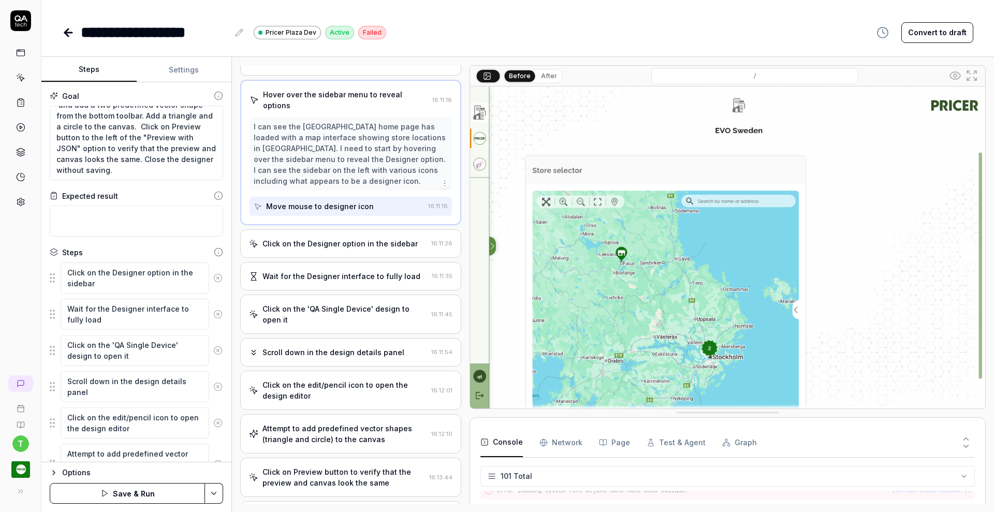
scroll to position [0, 0]
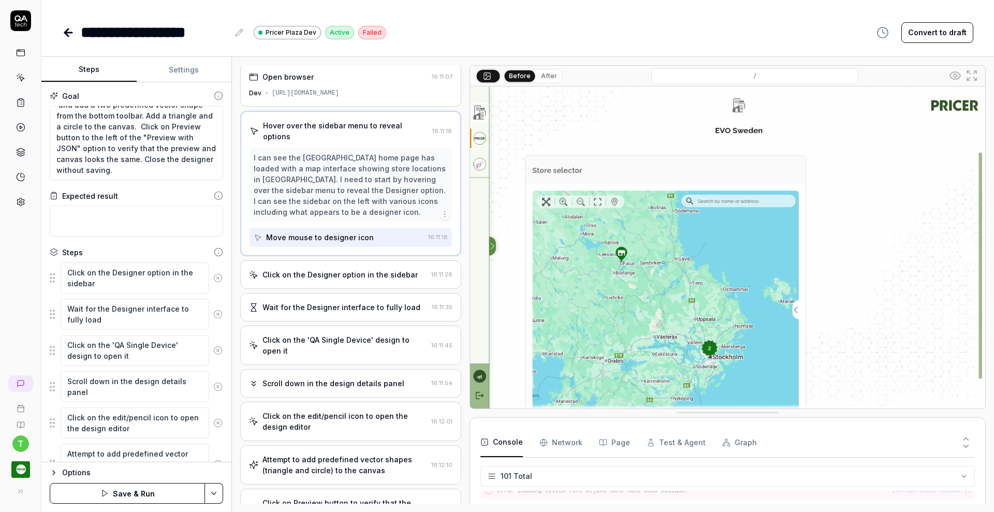
click at [213, 276] on icon at bounding box center [217, 277] width 9 height 9
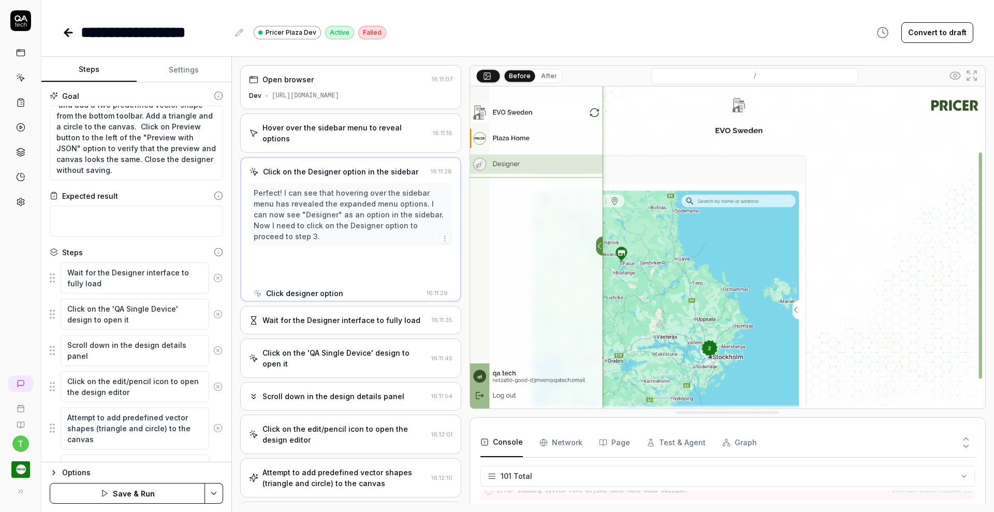
click at [213, 276] on icon at bounding box center [217, 277] width 9 height 9
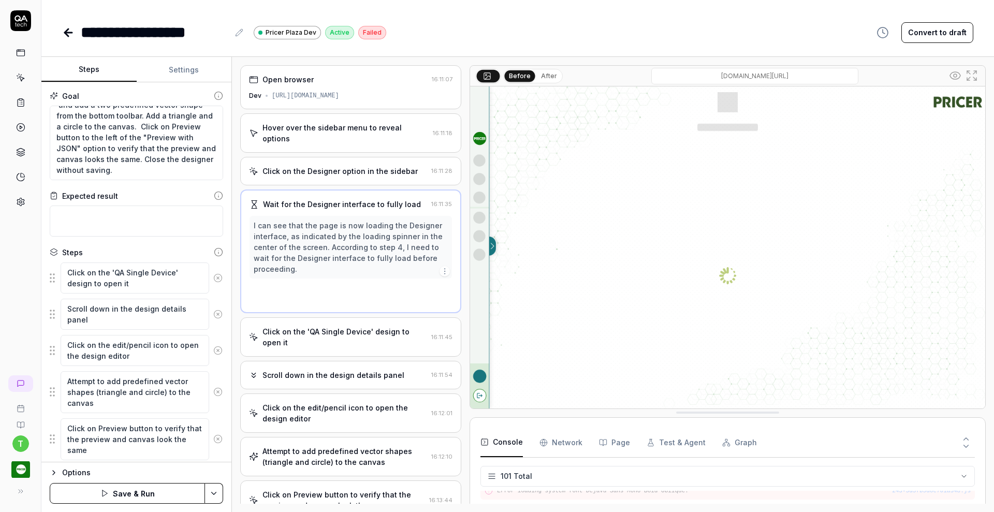
click at [213, 276] on icon at bounding box center [217, 277] width 9 height 9
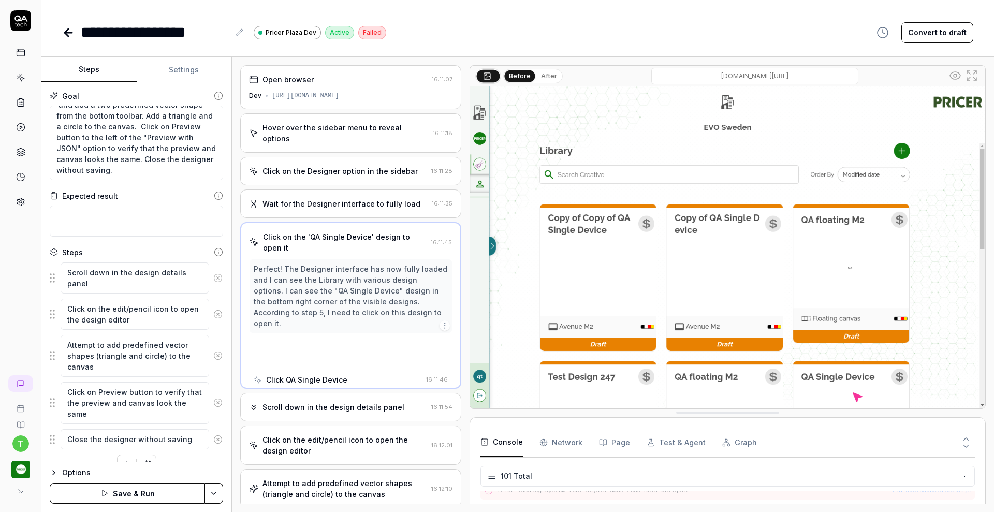
click at [213, 276] on icon at bounding box center [217, 277] width 9 height 9
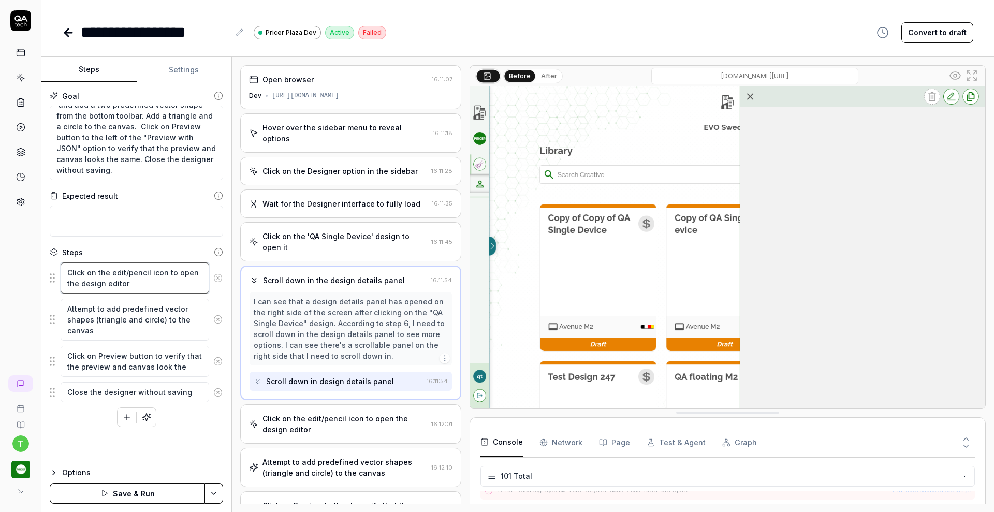
click at [209, 276] on textarea "Click on the edit/pencil icon to open the design editor" at bounding box center [135, 278] width 149 height 31
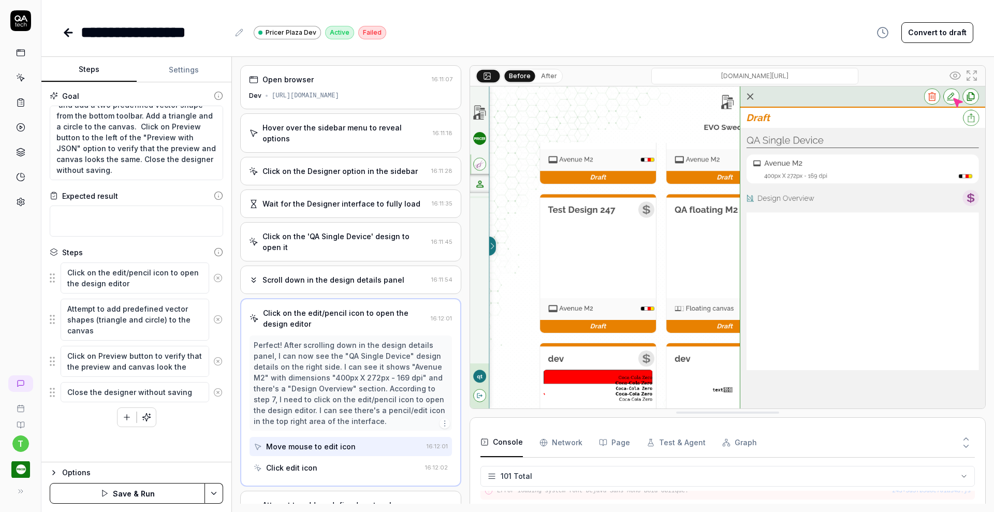
click at [223, 277] on button at bounding box center [218, 278] width 18 height 21
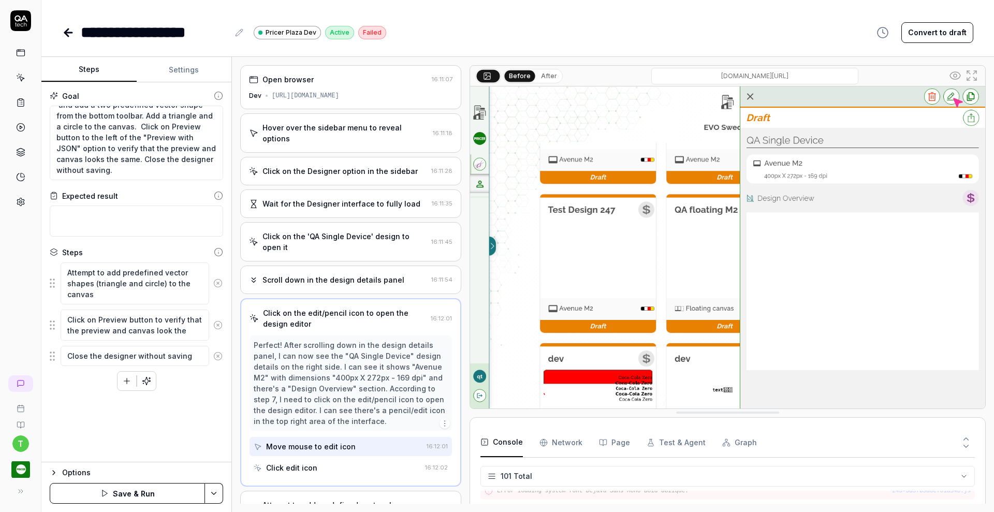
click at [219, 282] on icon at bounding box center [218, 283] width 3 height 3
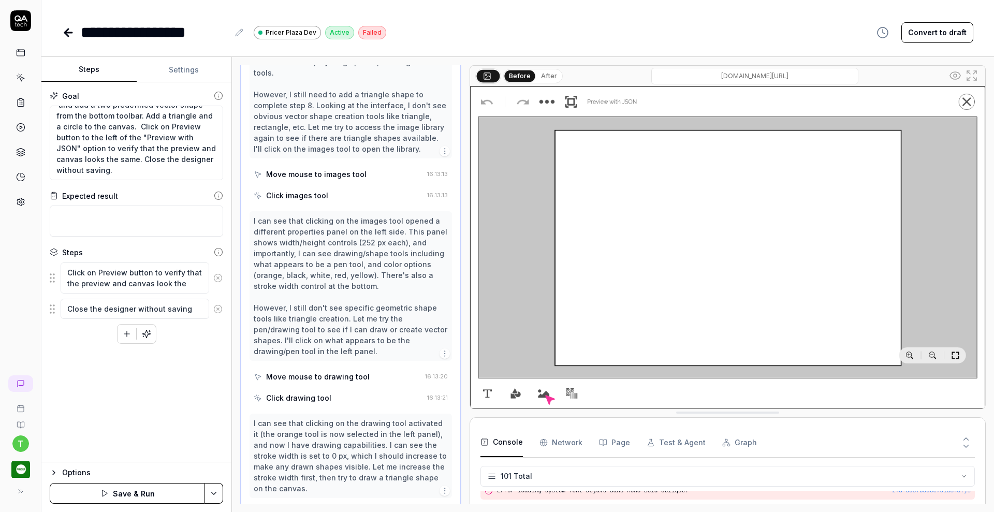
click at [219, 277] on icon at bounding box center [217, 277] width 9 height 9
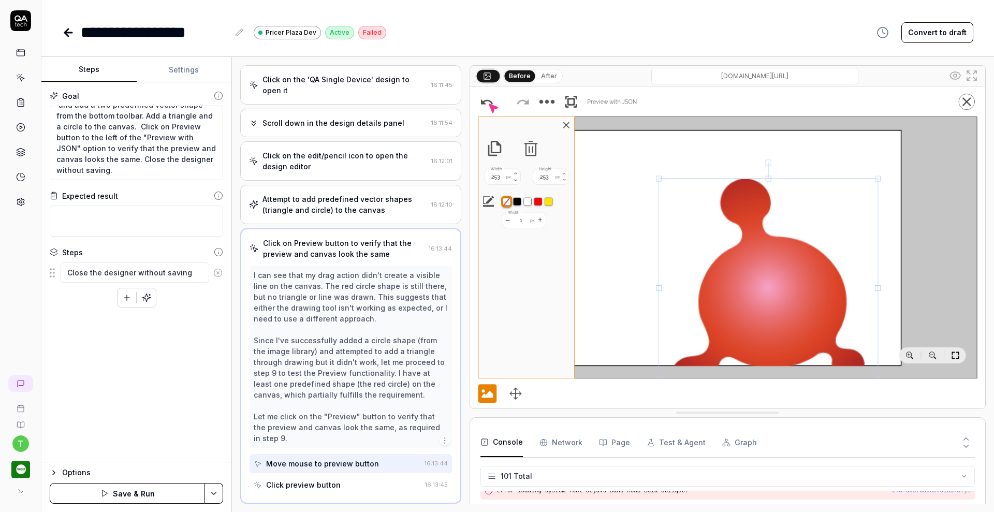
click at [219, 273] on icon at bounding box center [217, 272] width 9 height 9
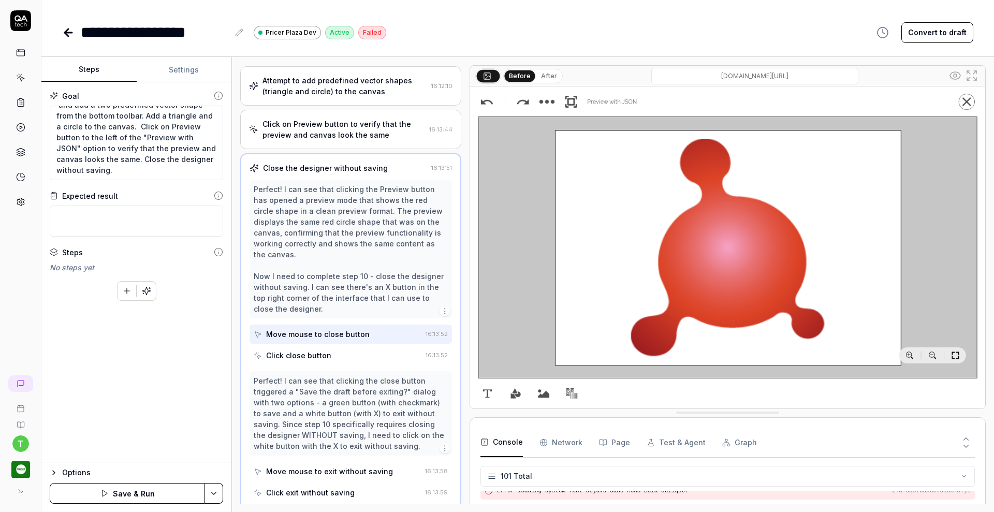
scroll to position [283, 0]
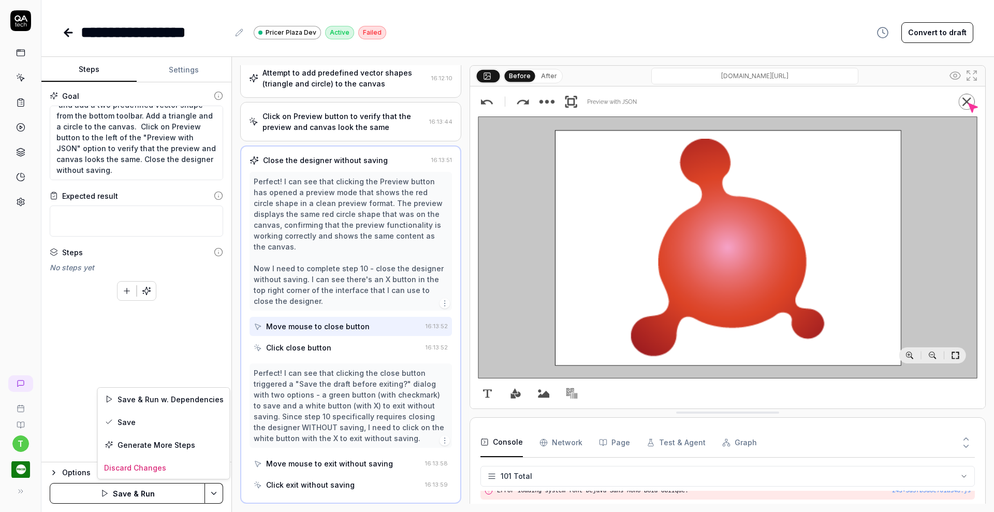
click at [210, 491] on html "**********" at bounding box center [497, 256] width 994 height 512
click at [118, 414] on div "Save" at bounding box center [164, 422] width 132 height 23
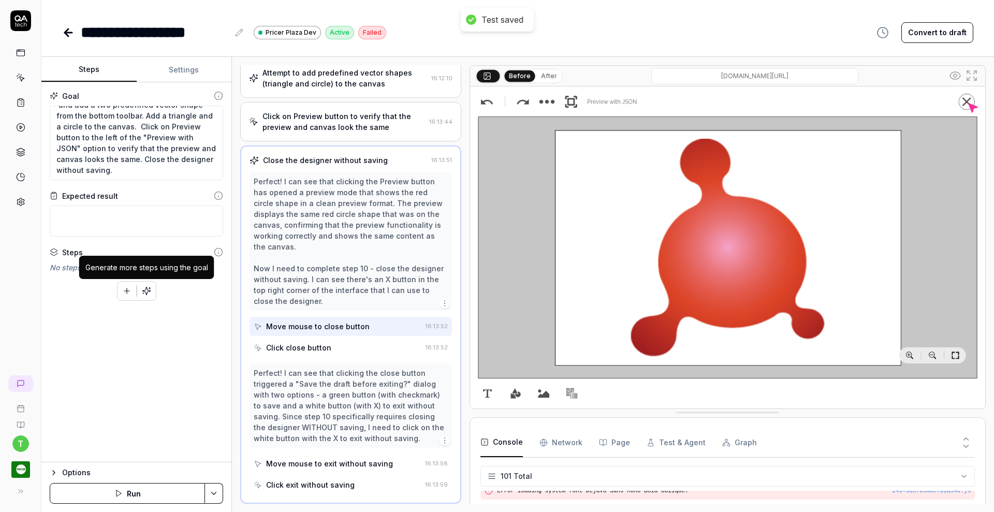
click at [149, 290] on icon "button" at bounding box center [146, 291] width 8 height 8
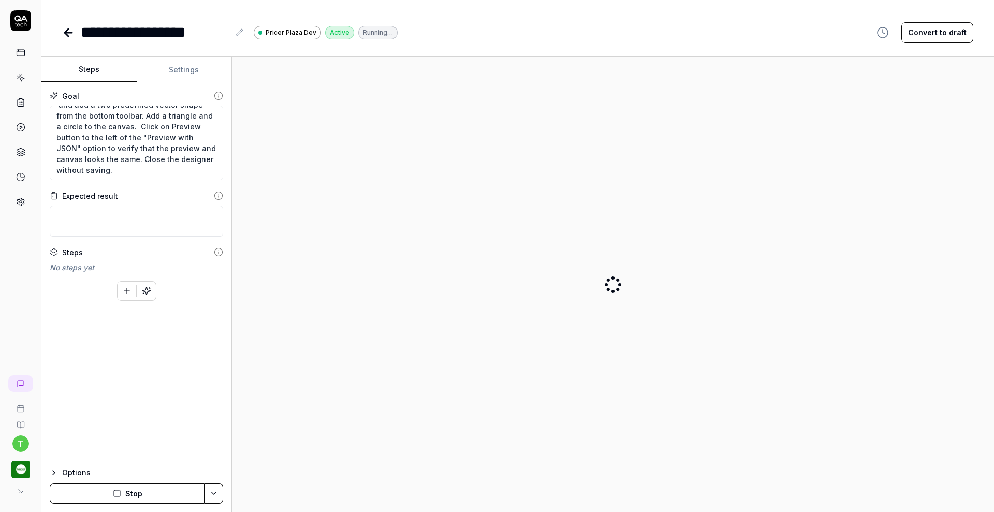
click at [66, 29] on icon at bounding box center [68, 32] width 12 height 12
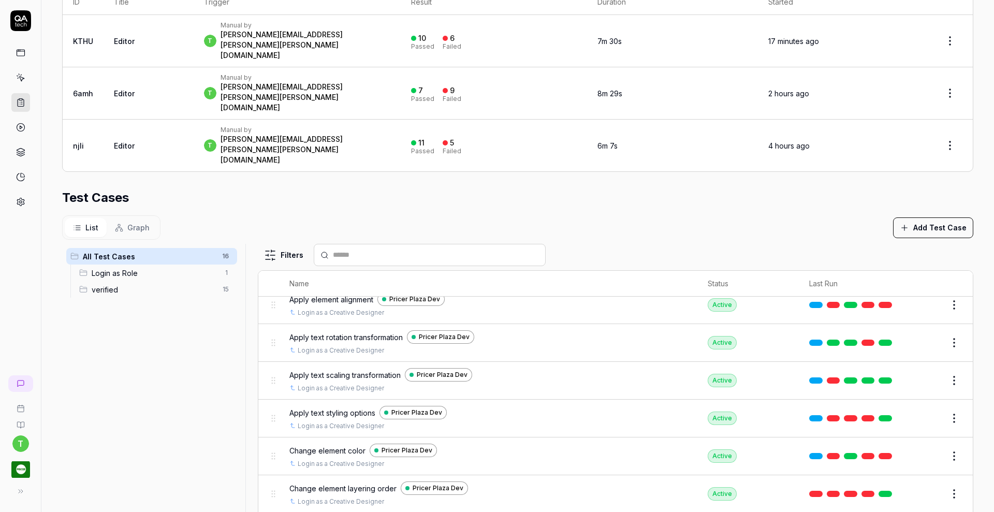
scroll to position [378, 0]
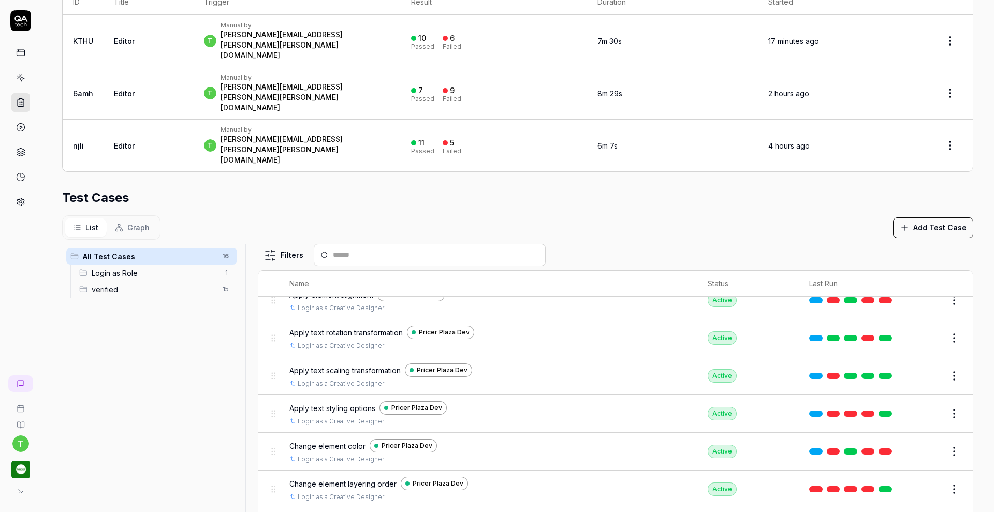
click at [917, 443] on button "Edit" at bounding box center [929, 451] width 25 height 17
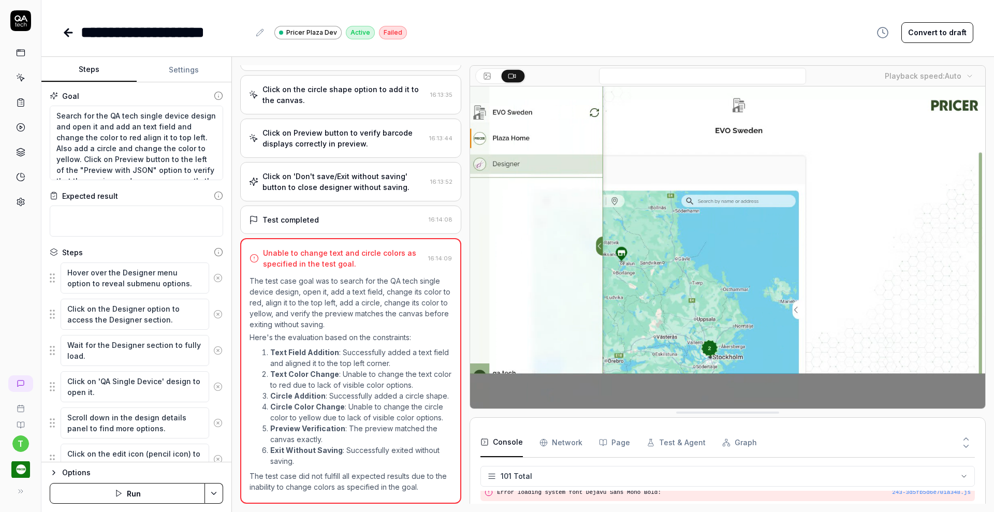
scroll to position [2042, 0]
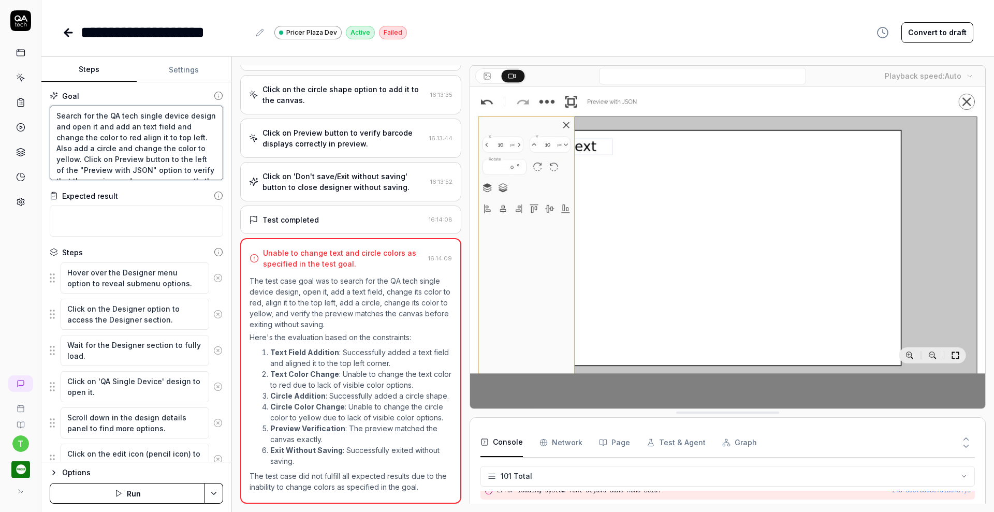
click at [123, 113] on textarea "Search for the QA tech single device design and open it and add an text field a…" at bounding box center [136, 143] width 173 height 75
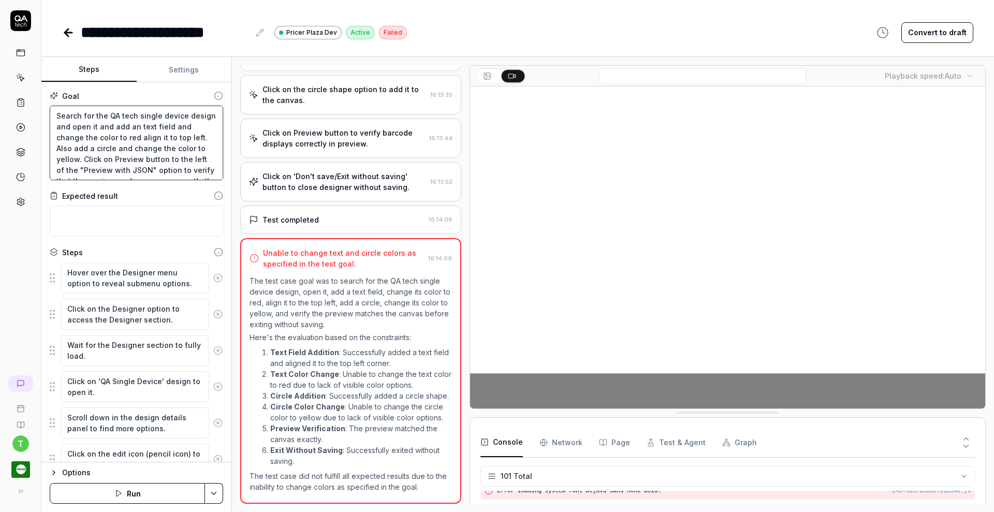
click at [123, 113] on textarea "Search for the QA tech single device design and open it and add an text field a…" at bounding box center [136, 143] width 173 height 75
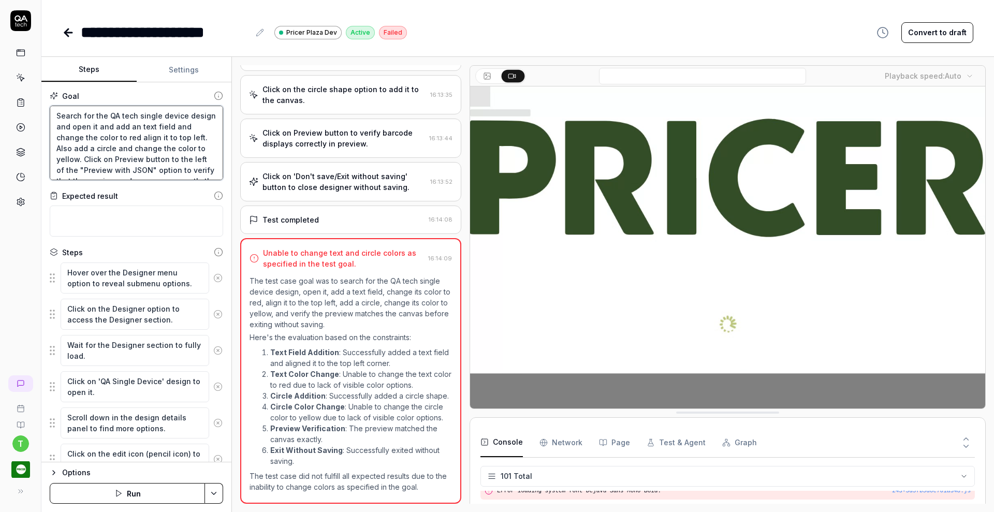
type textarea "*"
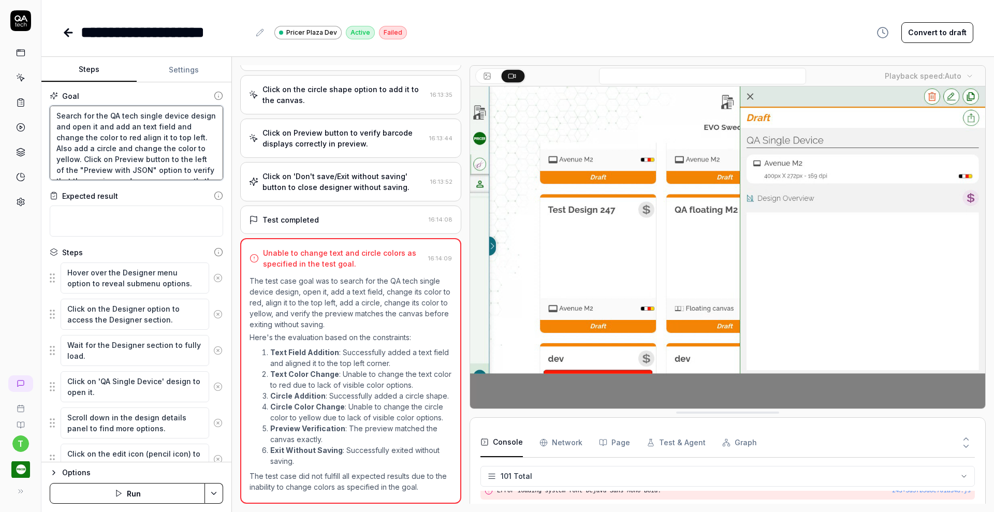
type textarea "Search for the QA single device design and open it and add an text field and ch…"
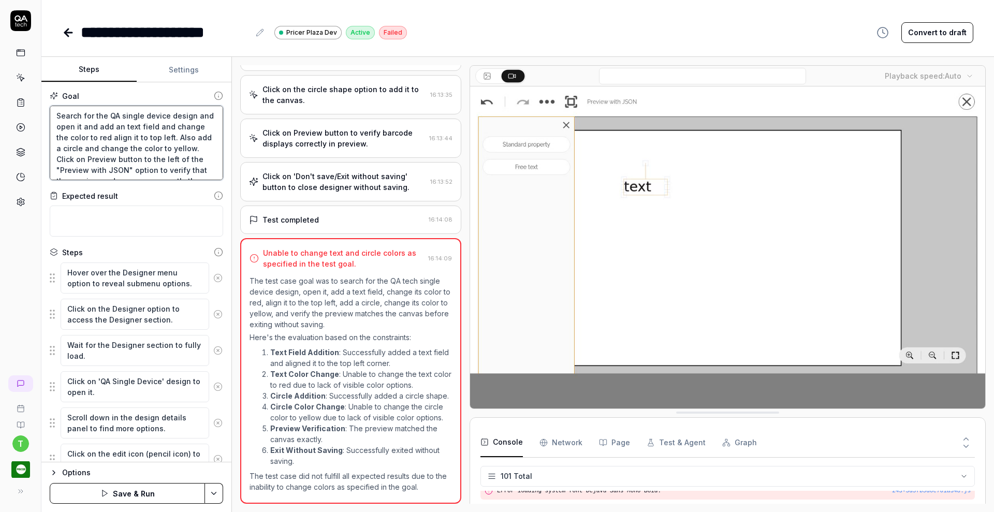
type textarea "*"
type textarea "Search for the "QA single device design and open it and add an text field and c…"
type textarea "*"
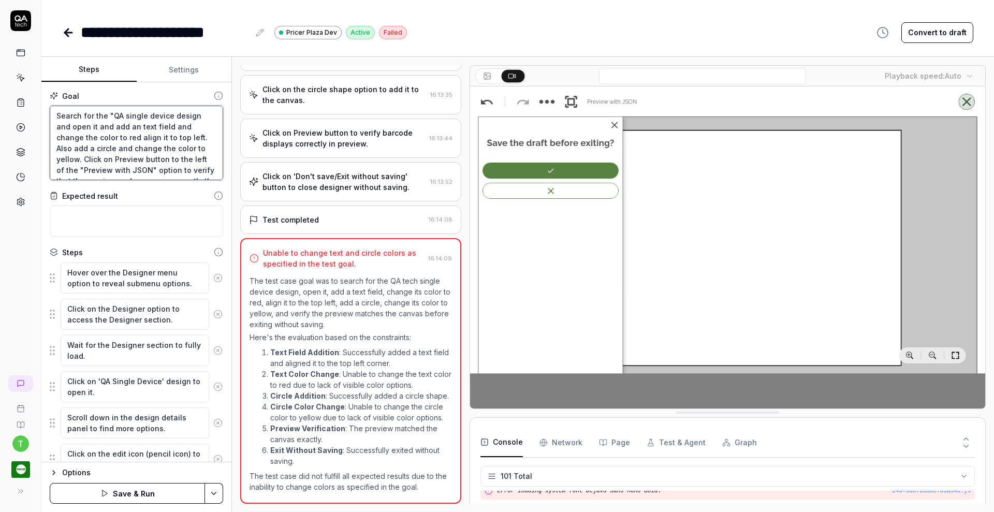
type textarea "Search for the "QA single device" design and open it and add an text field and …"
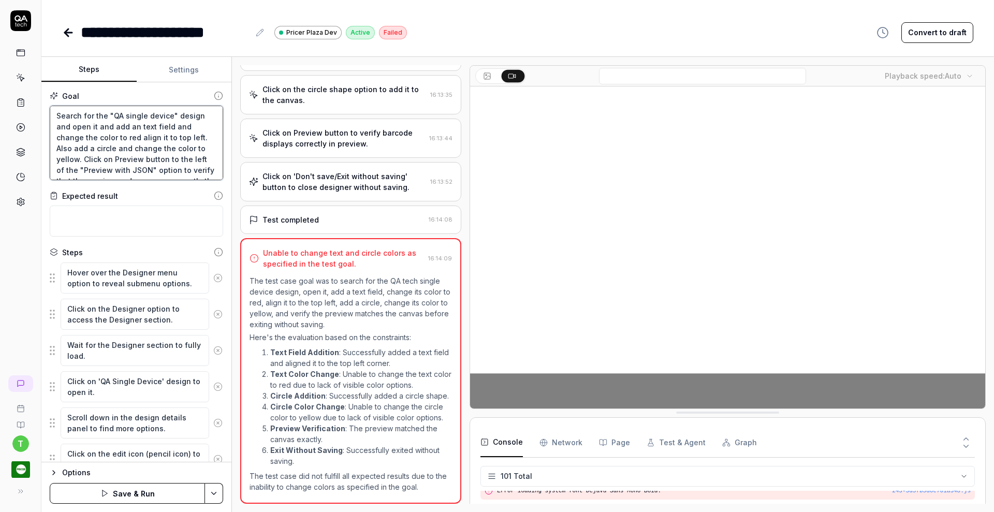
type textarea "*"
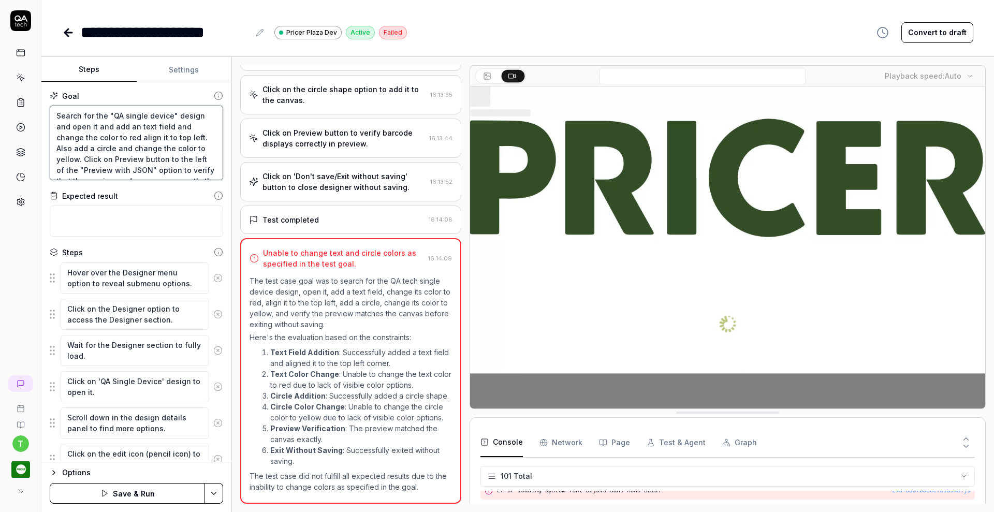
type textarea "Search for the "QA single device" design and open it and add an text field and …"
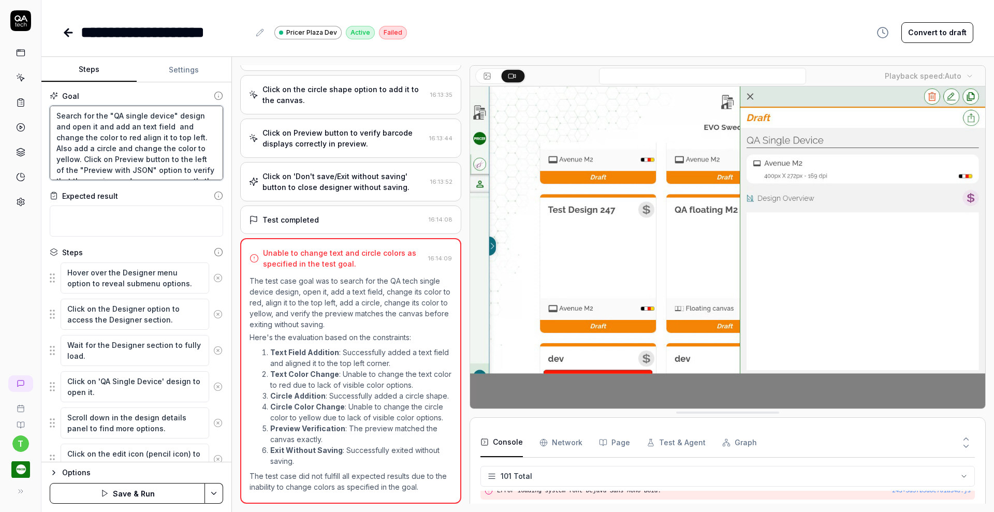
type textarea "*"
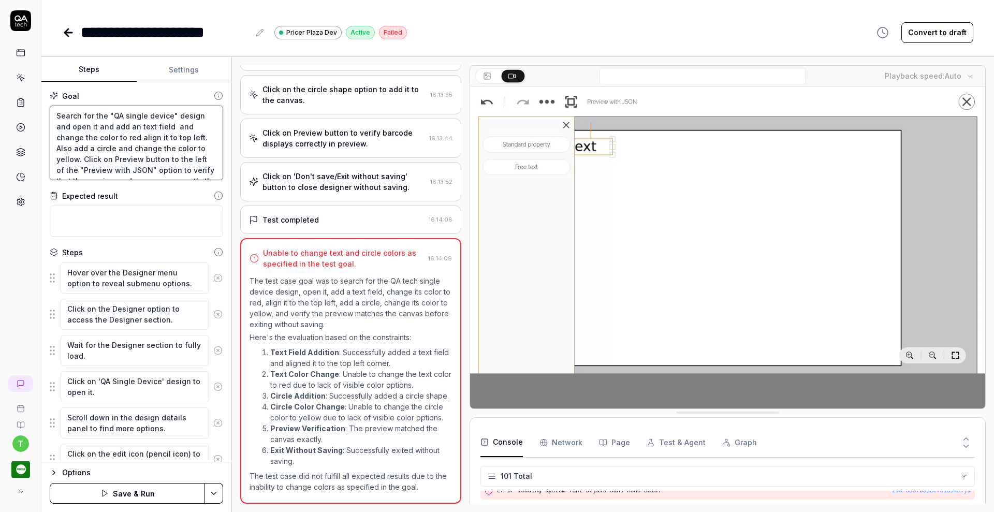
type textarea "Search for the "QA single device" design and open it and add an text field f an…"
type textarea "*"
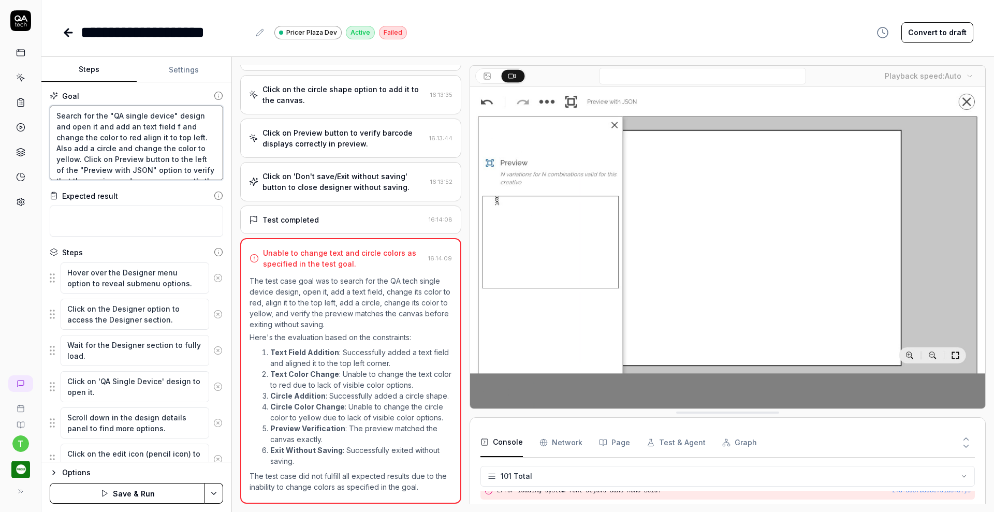
type textarea "Search for the "QA single device" design and open it and add an text field fr a…"
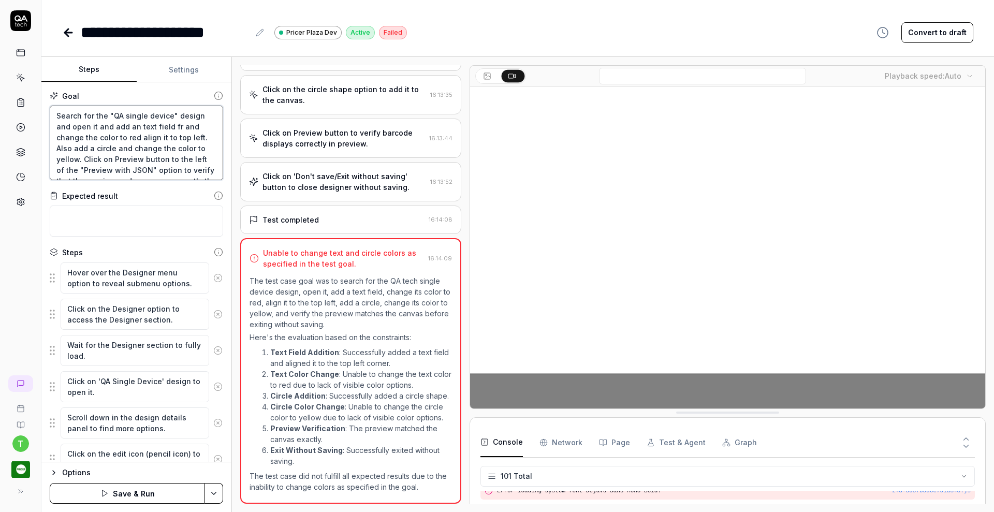
type textarea "*"
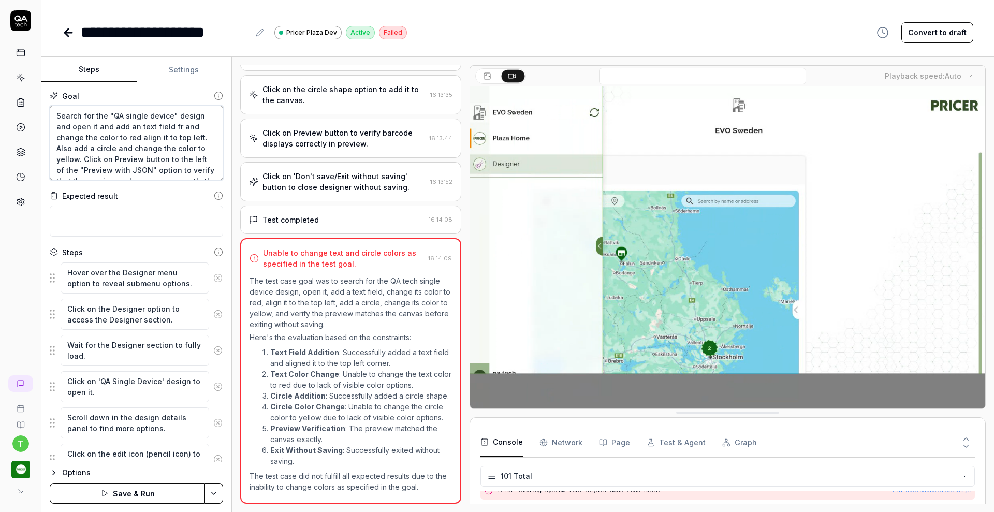
type textarea "Search for the "QA single device" design and open it and add an text field fro …"
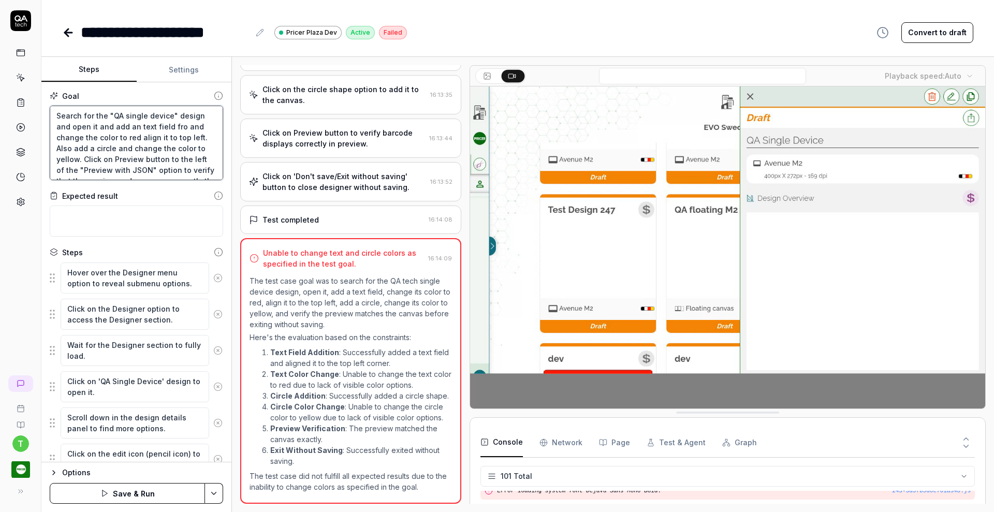
type textarea "*"
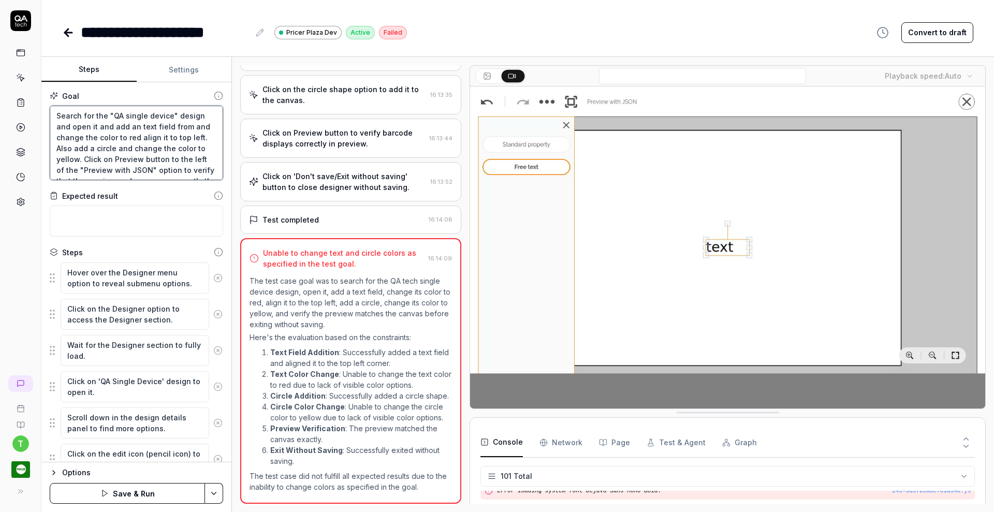
type textarea "Search for the "QA single device" design and open it and add an text field from…"
type textarea "*"
type textarea "Search for the "QA single device" design and open it and add an text field from…"
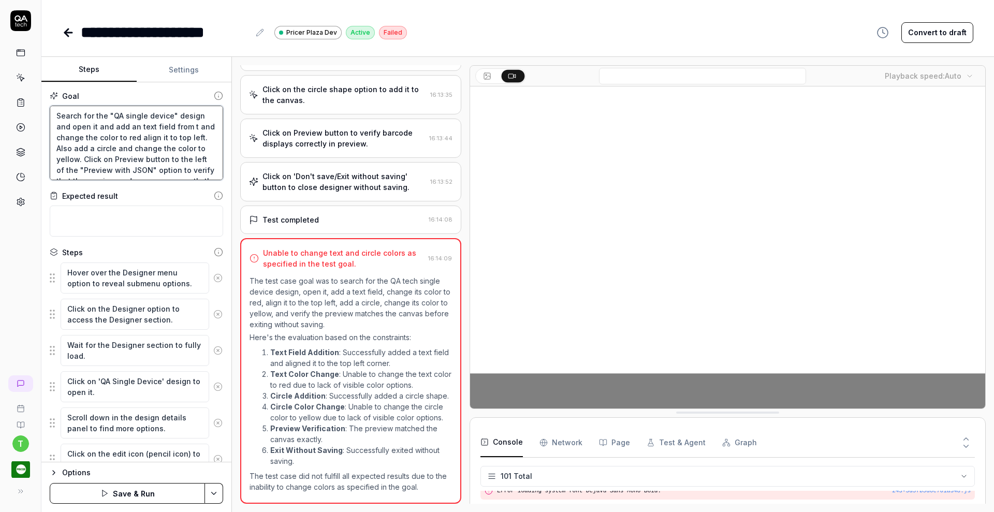
type textarea "*"
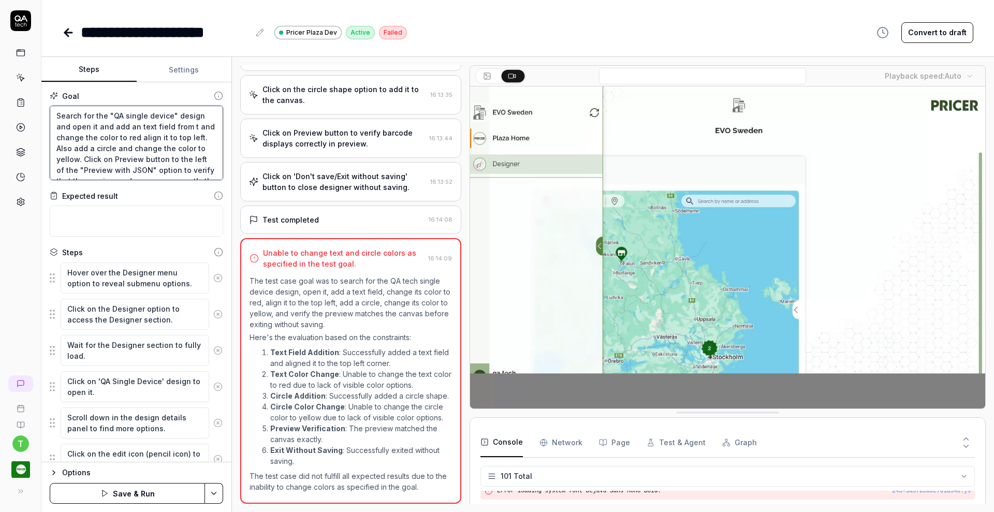
type textarea "Search for the "QA single device" design and open it and add an text field from…"
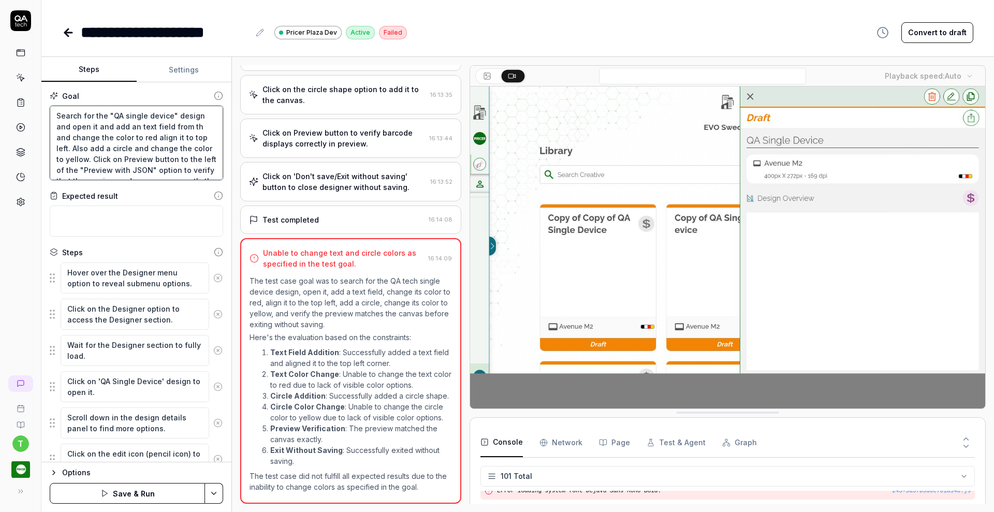
type textarea "*"
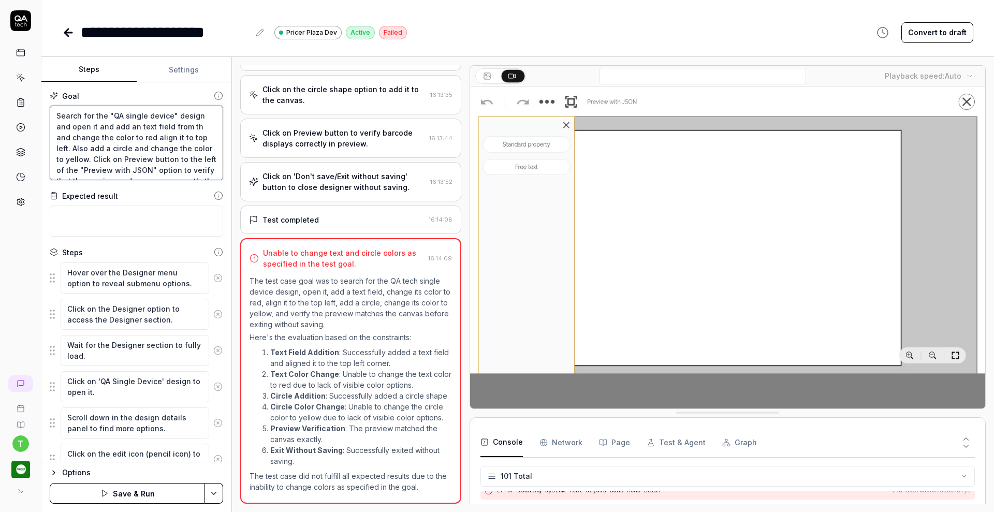
type textarea "Search for the "QA single device" design and open it and add an text field from…"
type textarea "*"
type textarea "Search for the "QA single device" design and open it and add an text field from…"
type textarea "*"
type textarea "Search for the "QA single device" design and open it and add an text field from…"
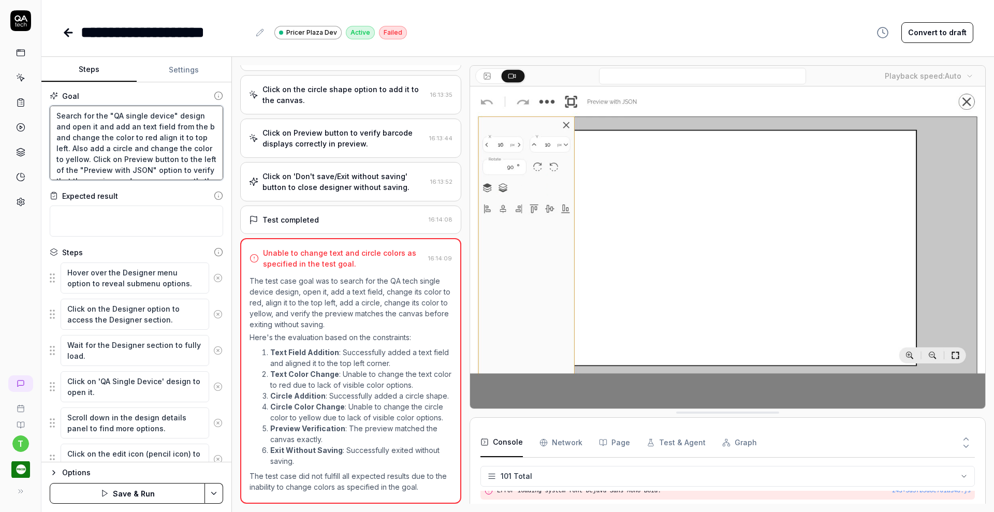
type textarea "*"
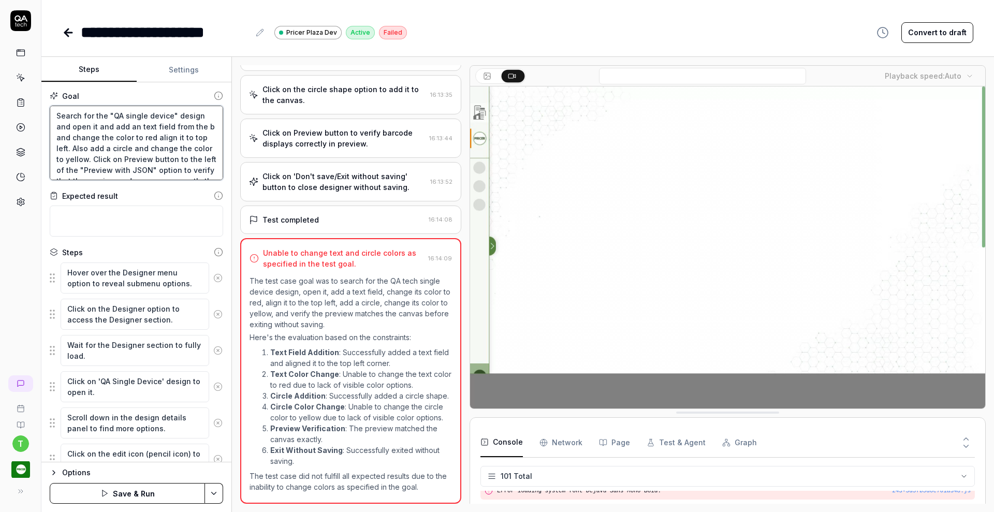
type textarea "Search for the "QA single device" design and open it and add an text field from…"
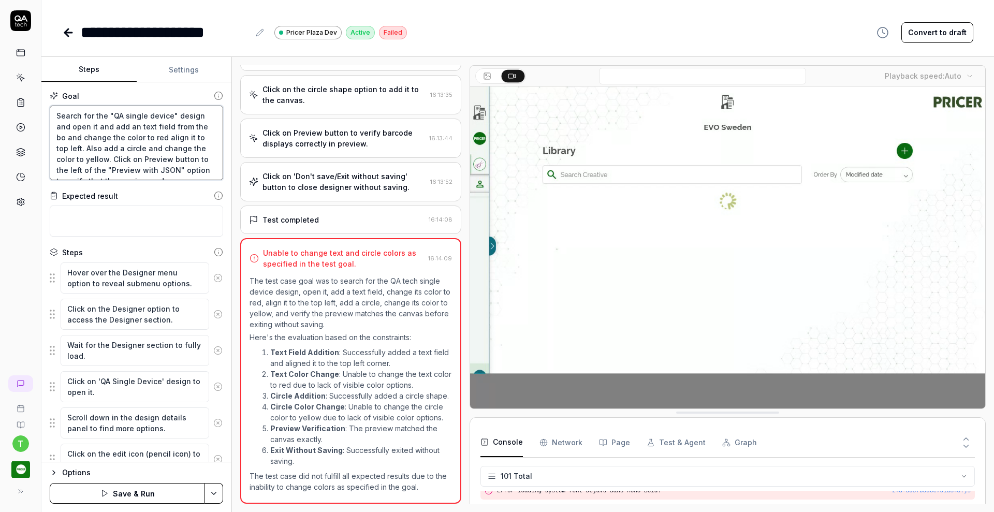
type textarea "*"
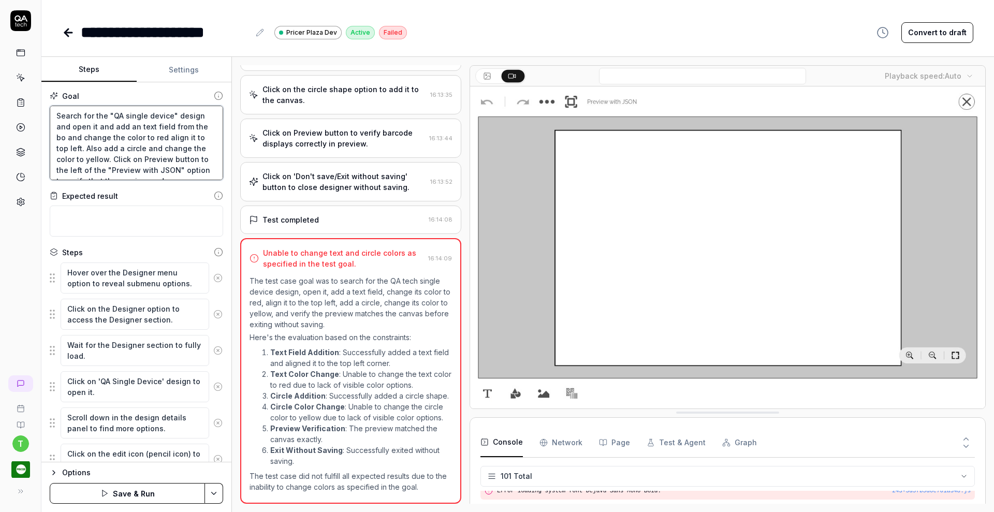
type textarea "Search for the "QA single device" design and open it and add an text field from…"
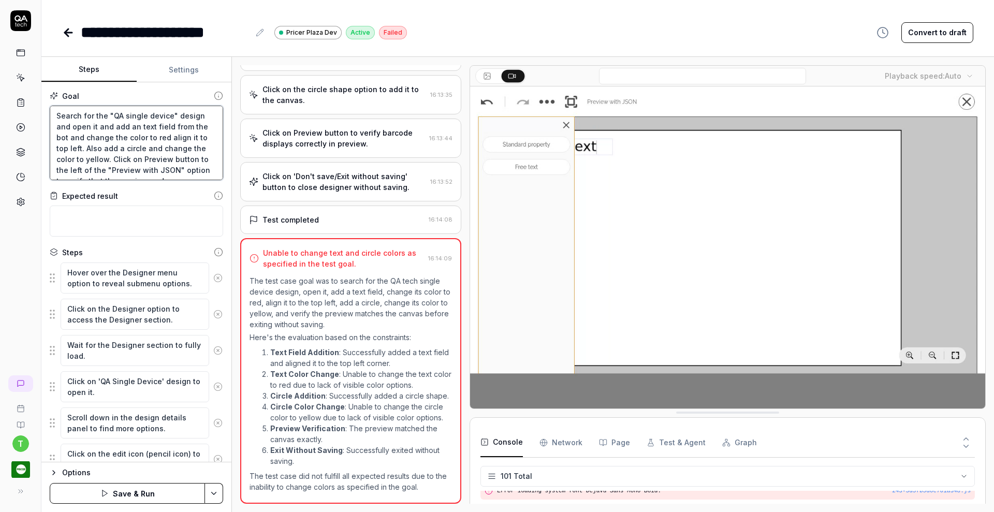
type textarea "*"
type textarea "Search for the "QA single device" design and open it and add an text field from…"
type textarea "*"
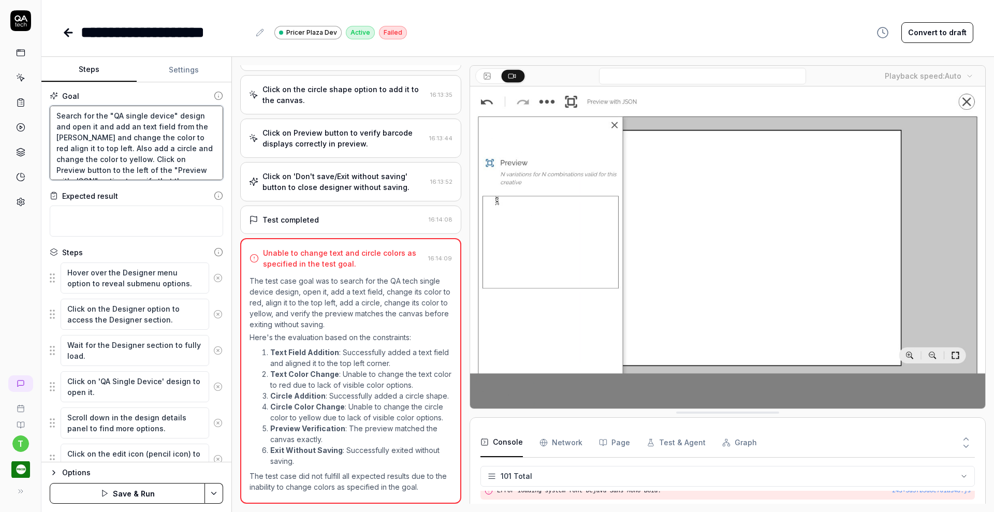
type textarea "Search for the "QA single device" design and open it and add an text field from…"
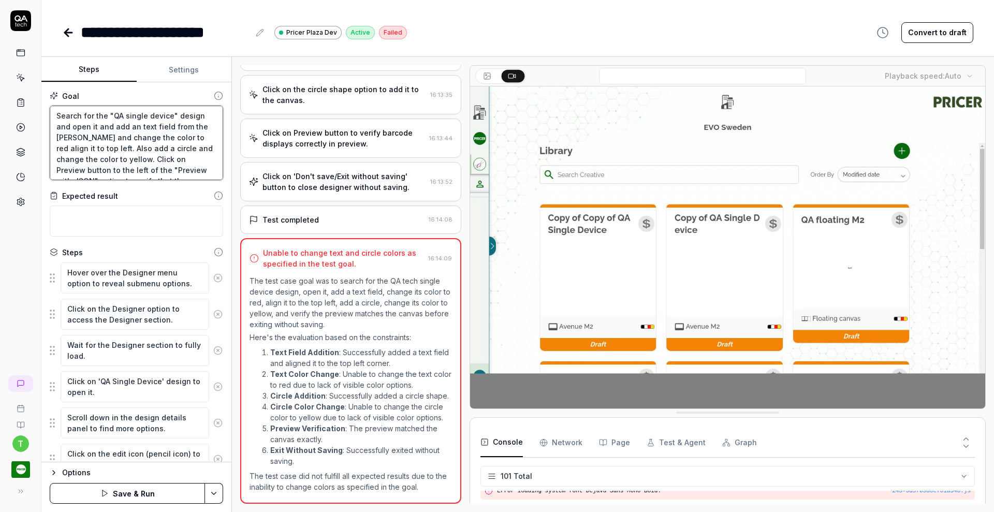
type textarea "*"
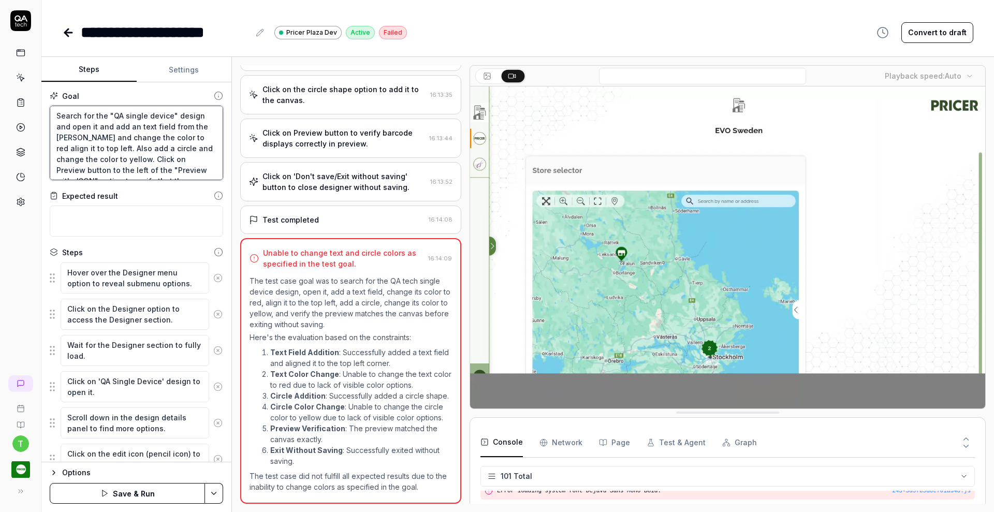
type textarea "Search for the "QA single device" design and open it and add an text field from…"
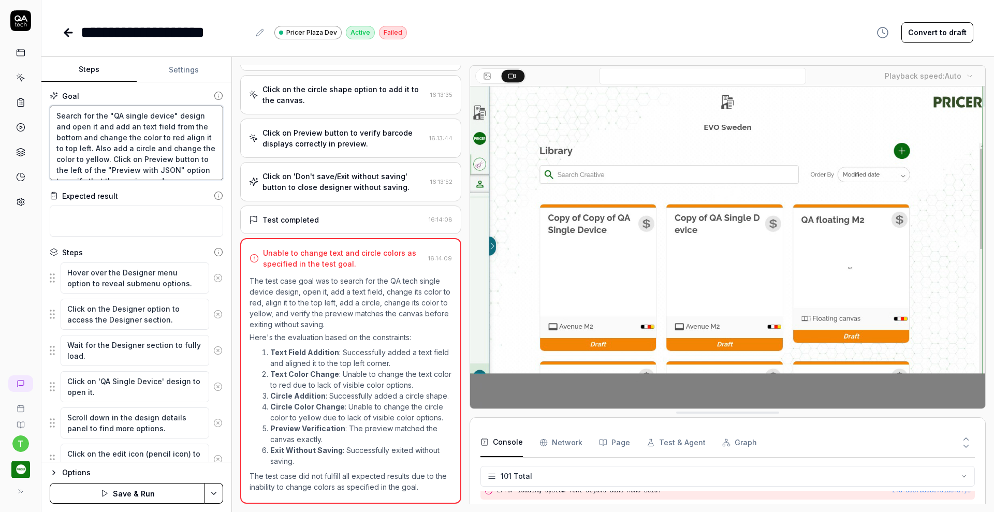
type textarea "*"
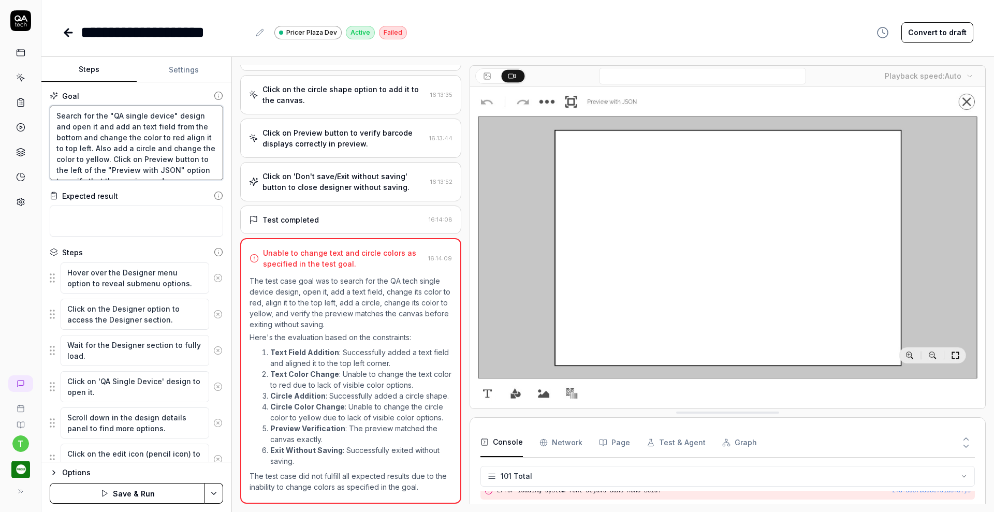
type textarea "Search for the "QA single device" design and open it and add an text field from…"
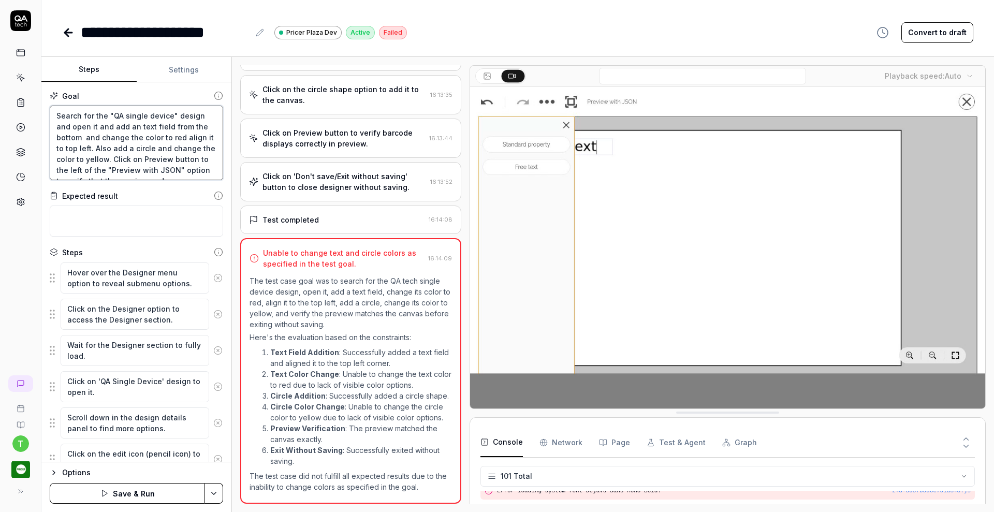
type textarea "*"
type textarea "Search for the "QA single device" design and open it and add an text field from…"
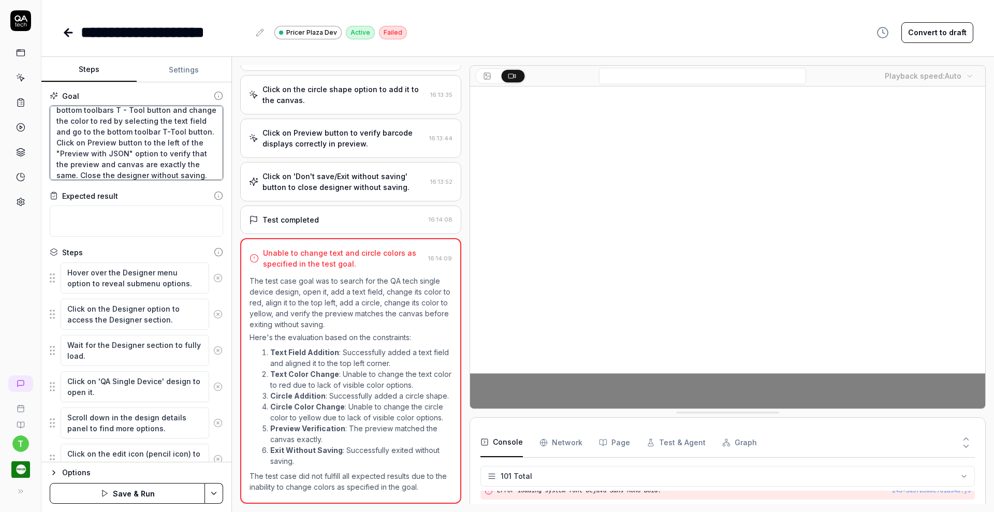
scroll to position [38, 0]
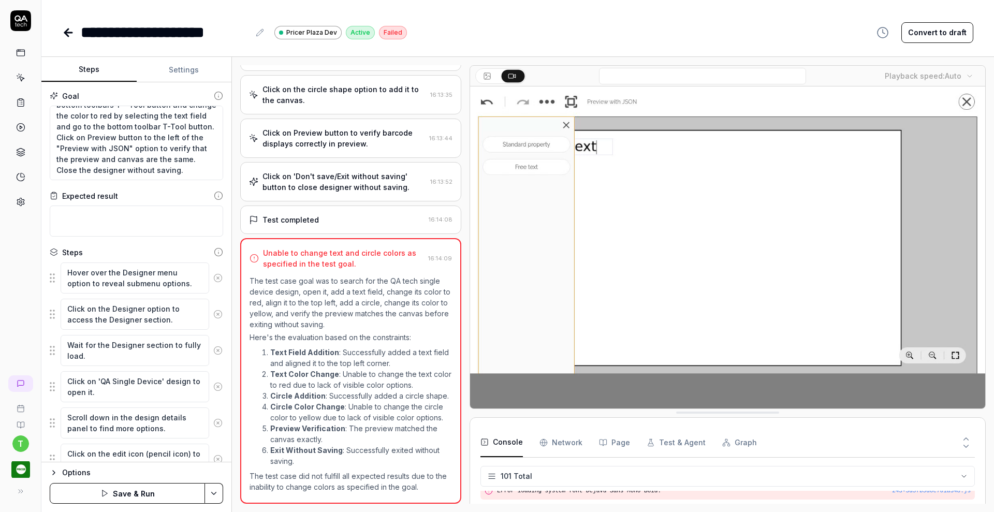
click at [213, 279] on icon at bounding box center [217, 277] width 9 height 9
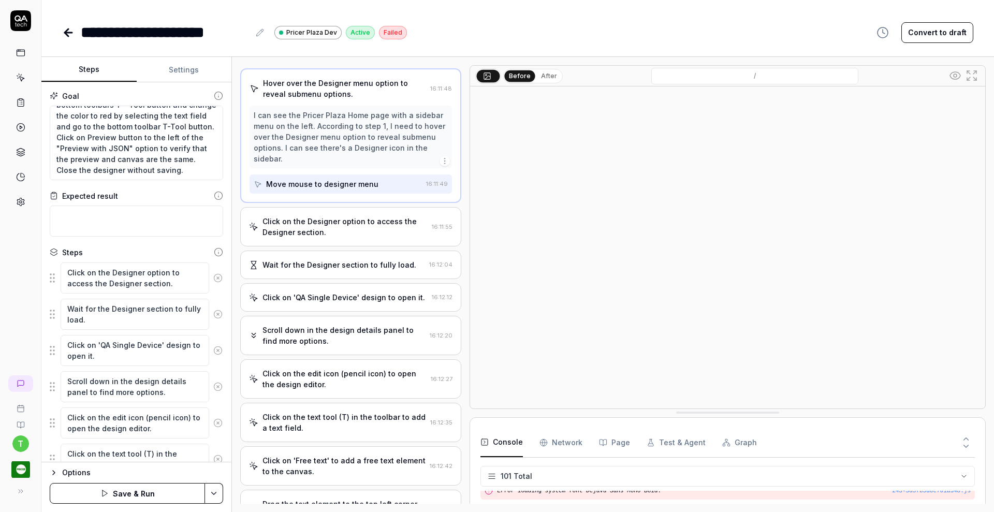
scroll to position [12, 0]
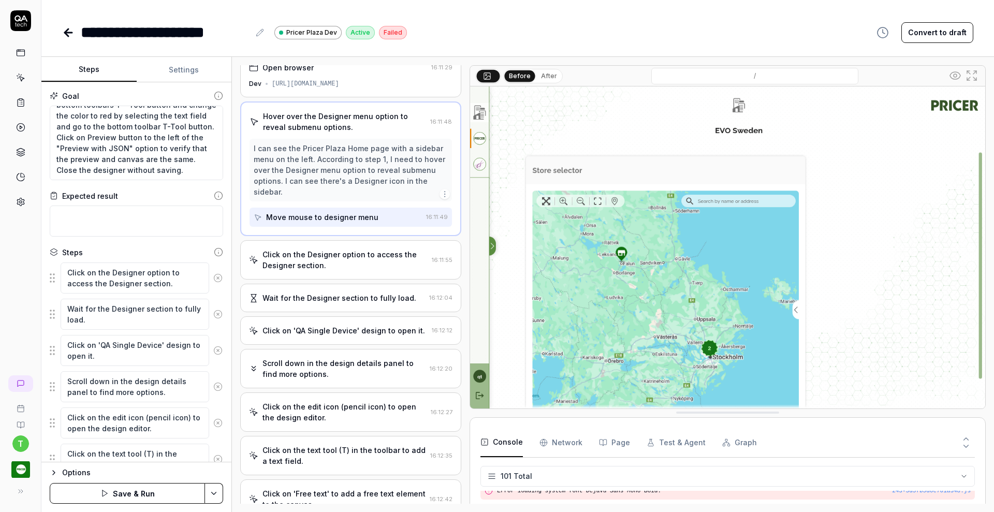
click at [213, 279] on icon at bounding box center [217, 277] width 9 height 9
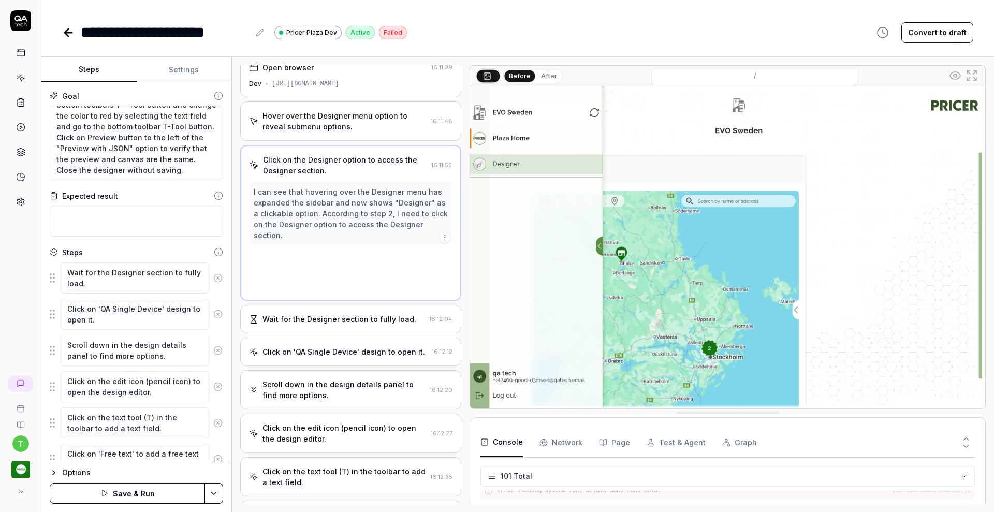
scroll to position [0, 0]
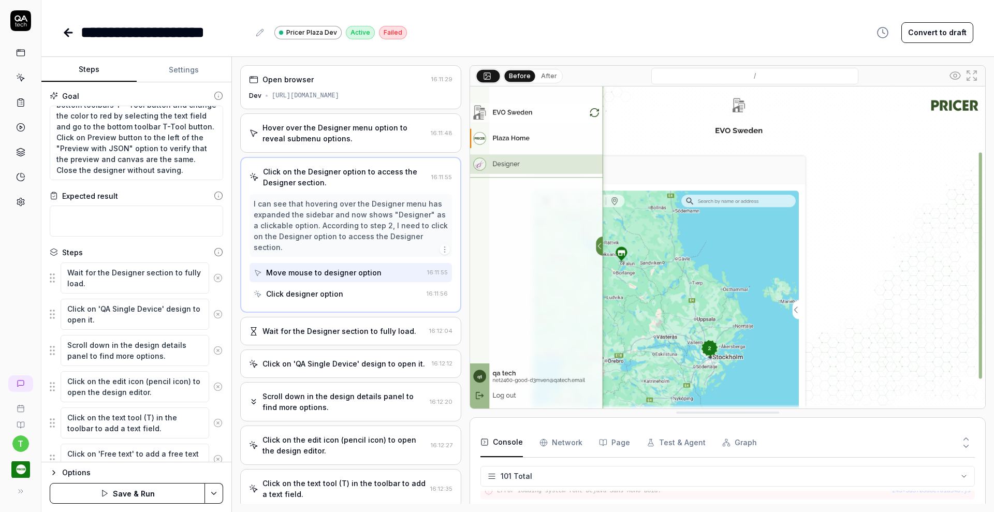
click at [213, 279] on icon at bounding box center [217, 277] width 9 height 9
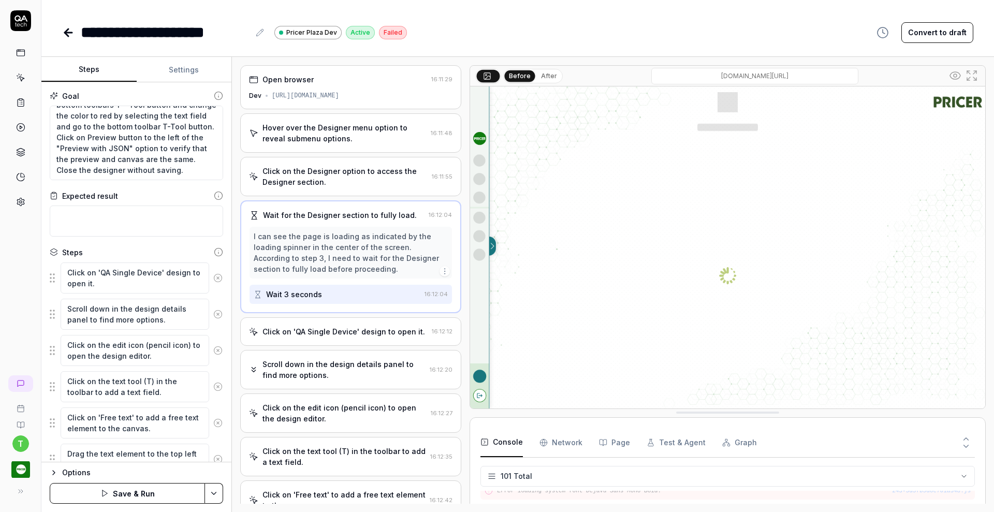
click at [213, 279] on icon at bounding box center [217, 277] width 9 height 9
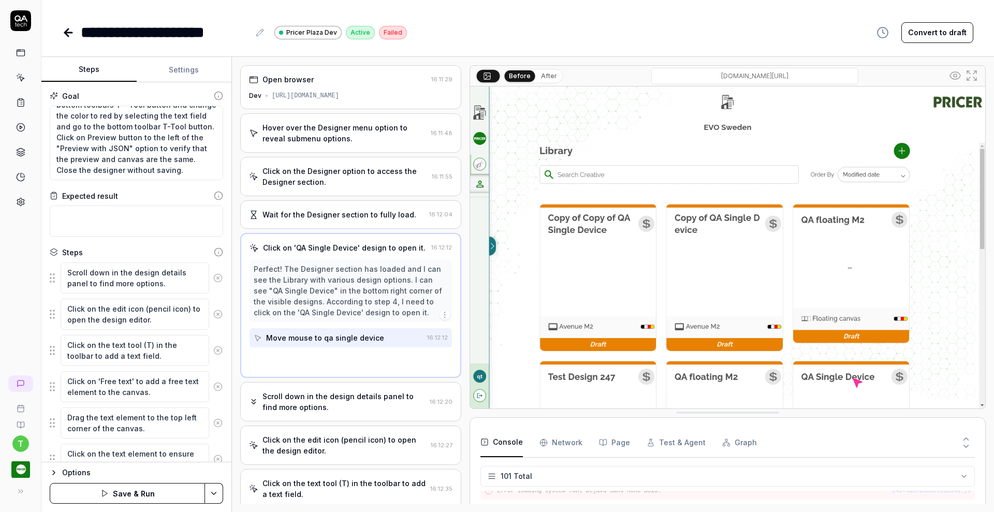
click at [213, 279] on icon at bounding box center [217, 277] width 9 height 9
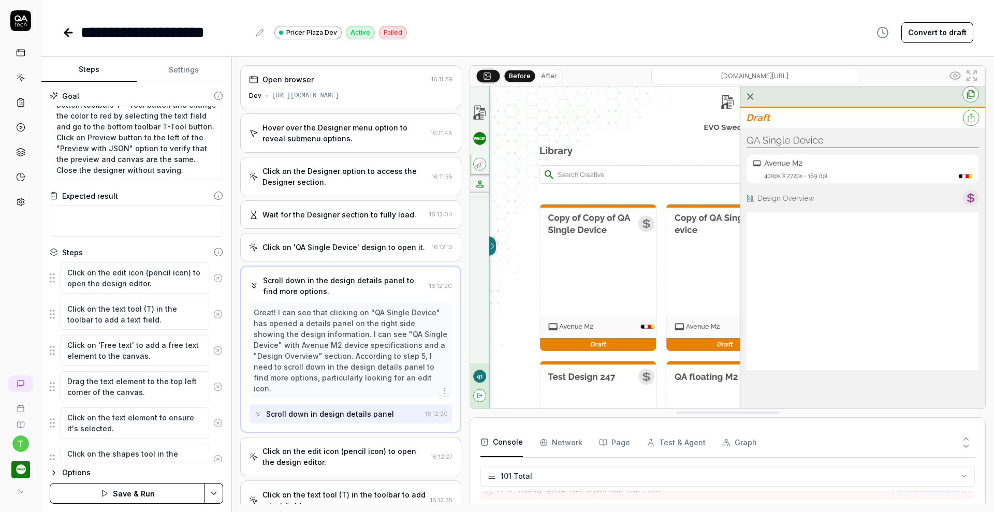
click at [213, 279] on icon at bounding box center [217, 277] width 9 height 9
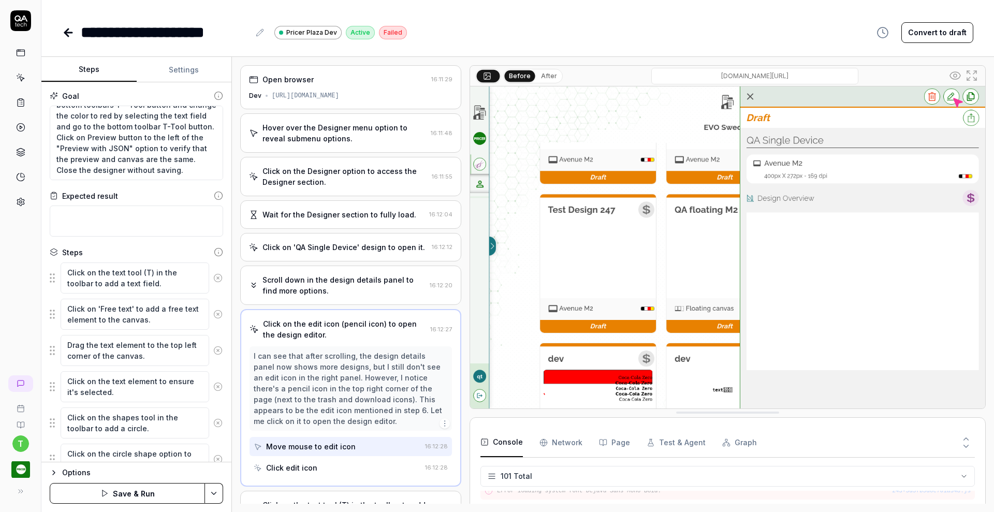
click at [213, 279] on icon at bounding box center [217, 277] width 9 height 9
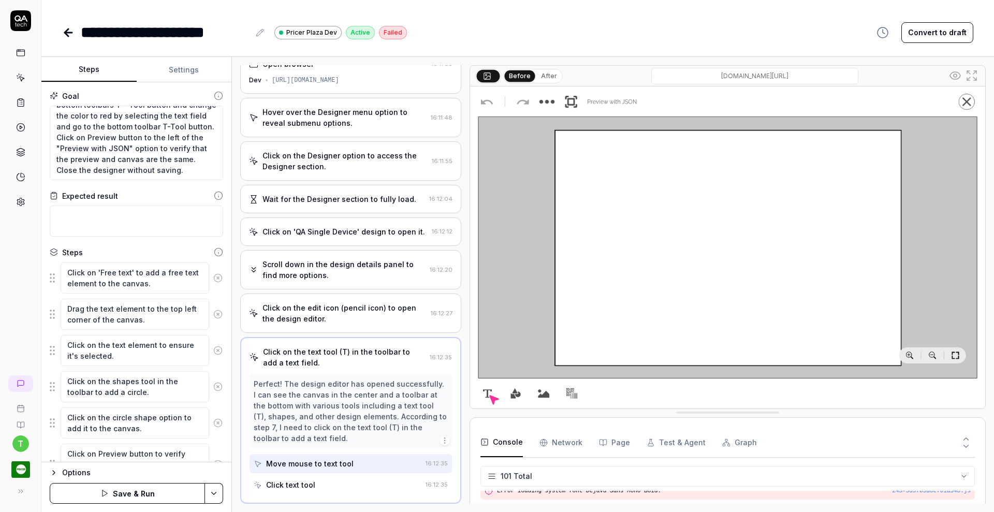
click at [213, 279] on icon at bounding box center [217, 277] width 9 height 9
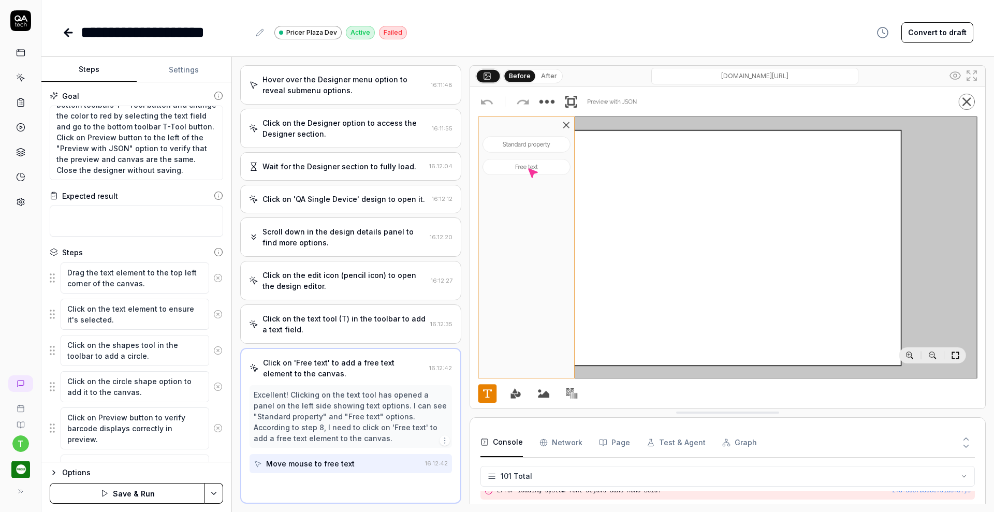
click at [213, 279] on icon at bounding box center [217, 277] width 9 height 9
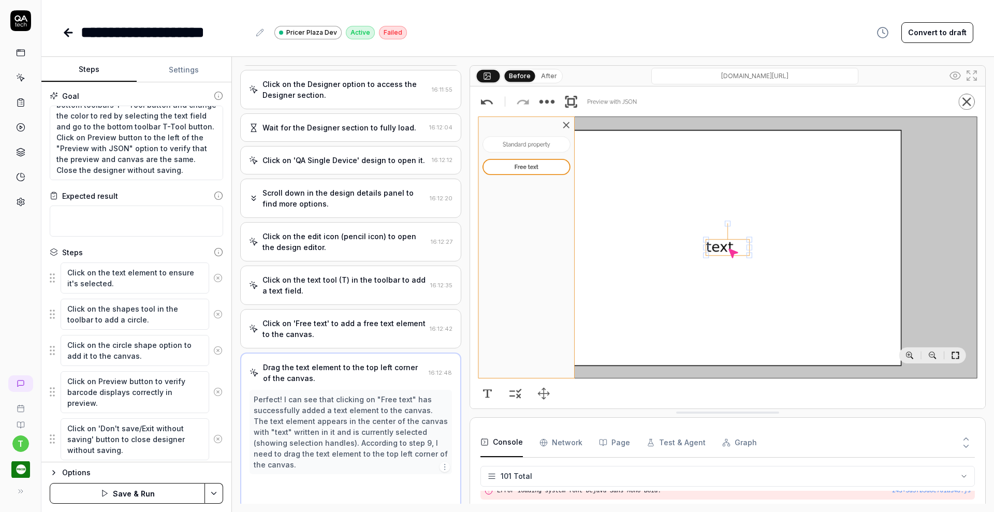
scroll to position [92, 0]
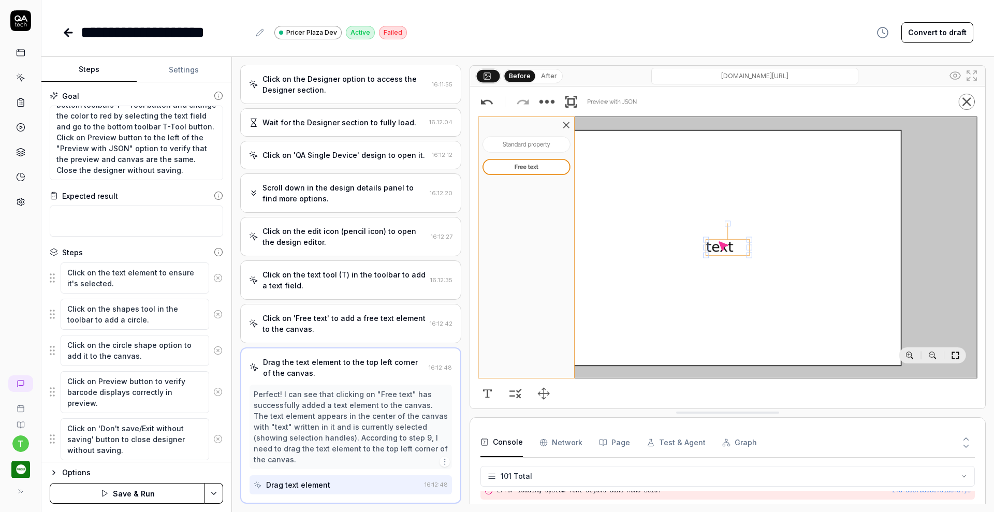
click at [213, 279] on icon at bounding box center [217, 277] width 9 height 9
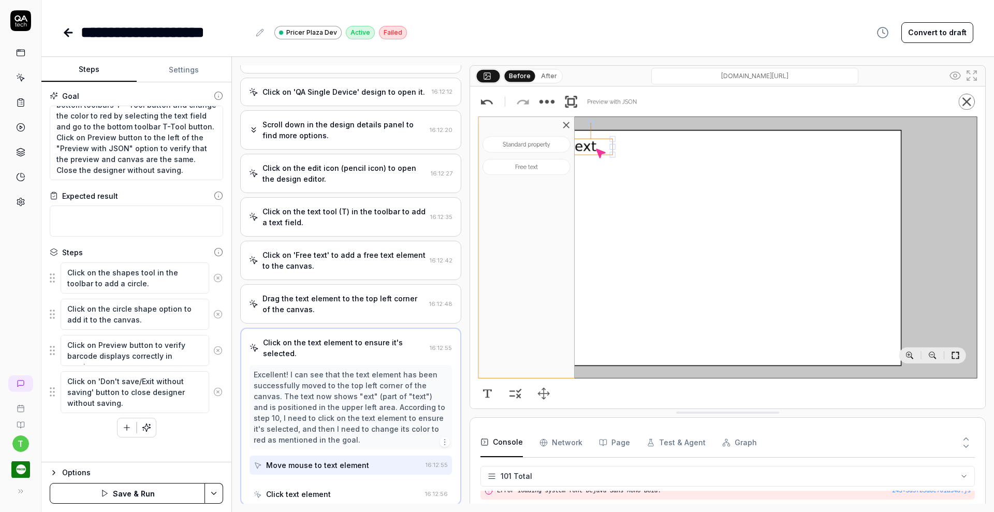
scroll to position [157, 0]
click at [217, 274] on circle at bounding box center [218, 278] width 8 height 8
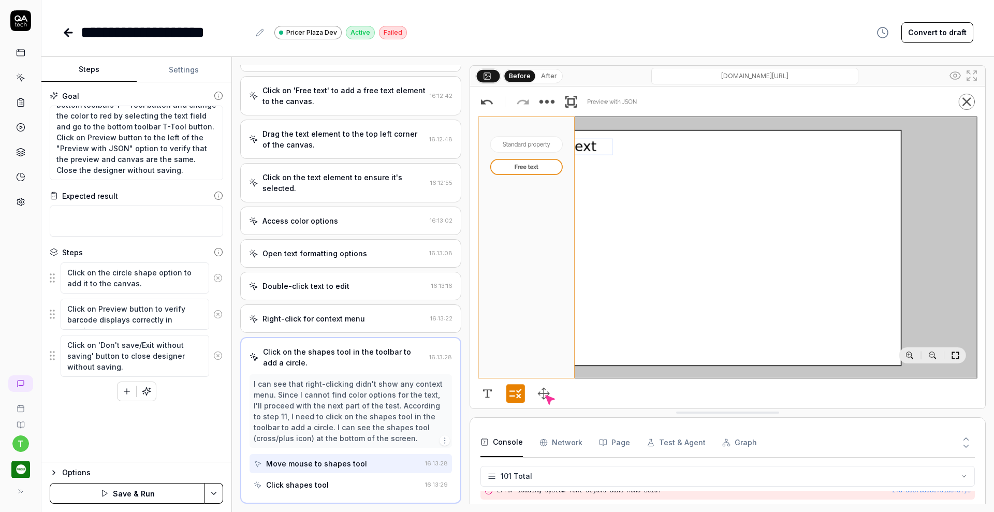
click at [217, 274] on circle at bounding box center [218, 278] width 8 height 8
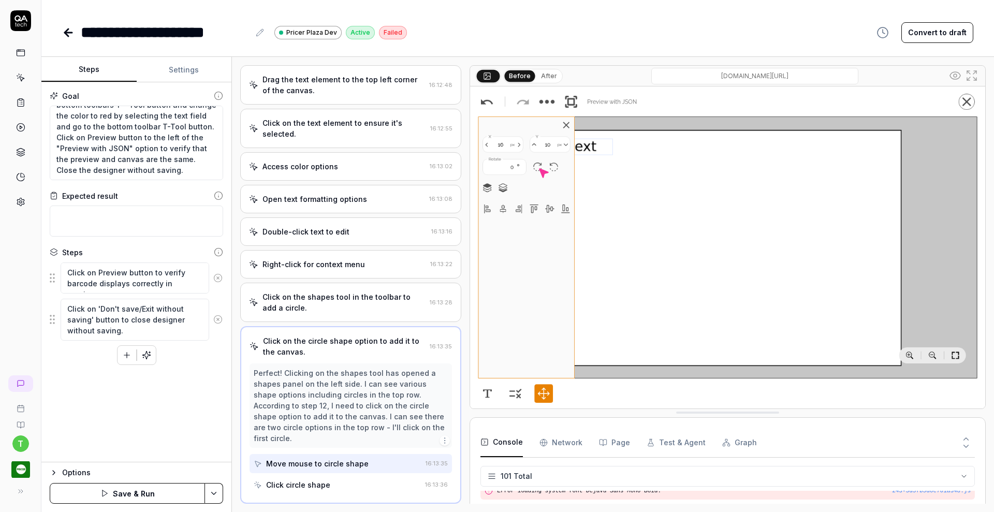
click at [219, 281] on icon at bounding box center [217, 277] width 9 height 9
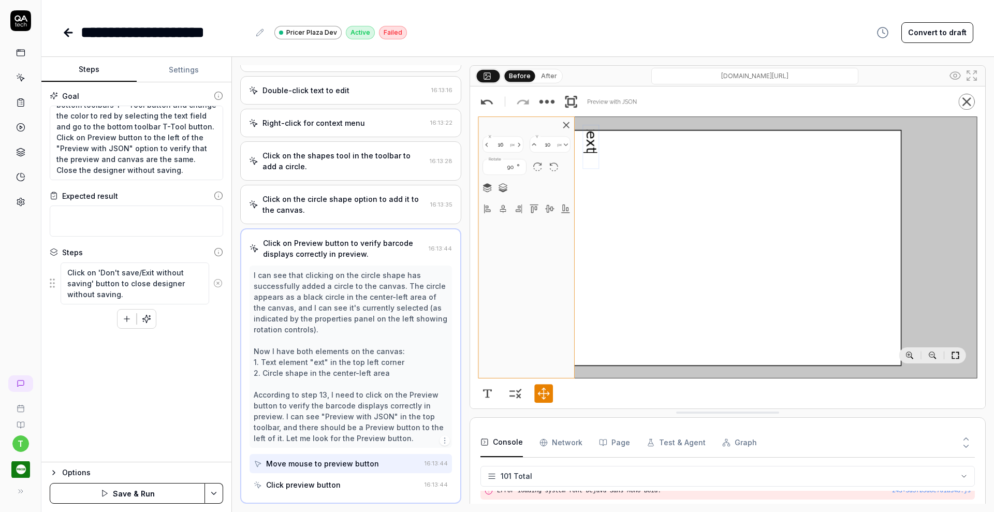
click at [219, 281] on icon at bounding box center [217, 283] width 9 height 9
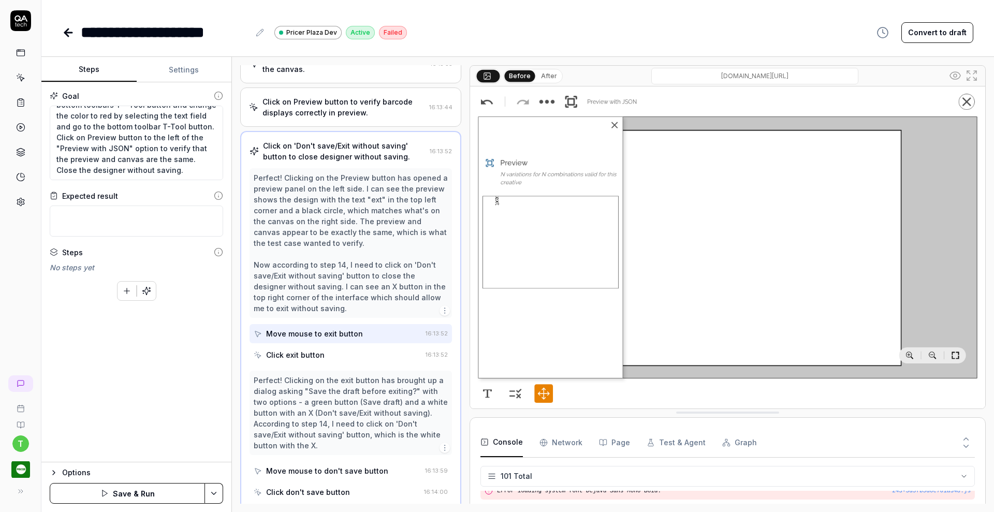
scroll to position [664, 0]
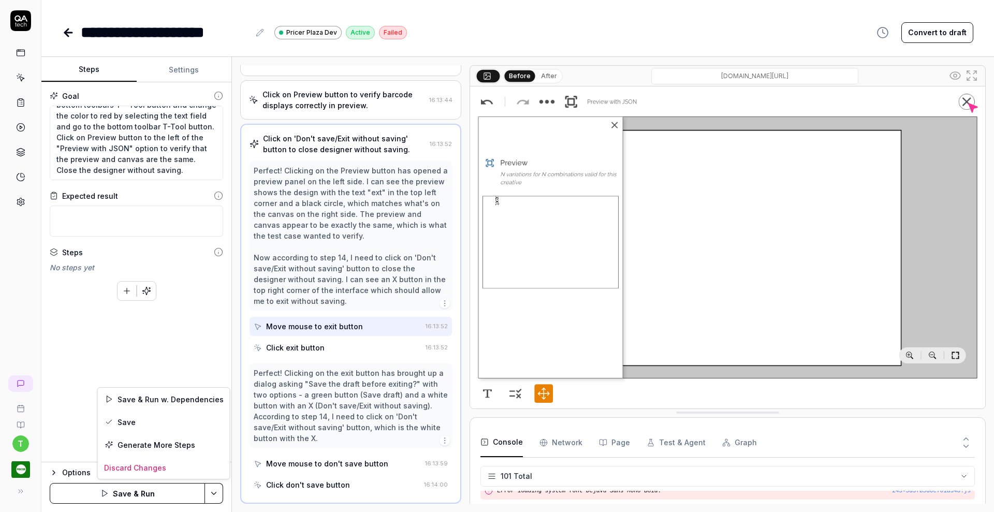
click at [211, 491] on html "**********" at bounding box center [497, 256] width 994 height 512
click at [130, 418] on div "Save" at bounding box center [164, 422] width 132 height 23
click at [22, 103] on icon at bounding box center [20, 102] width 9 height 9
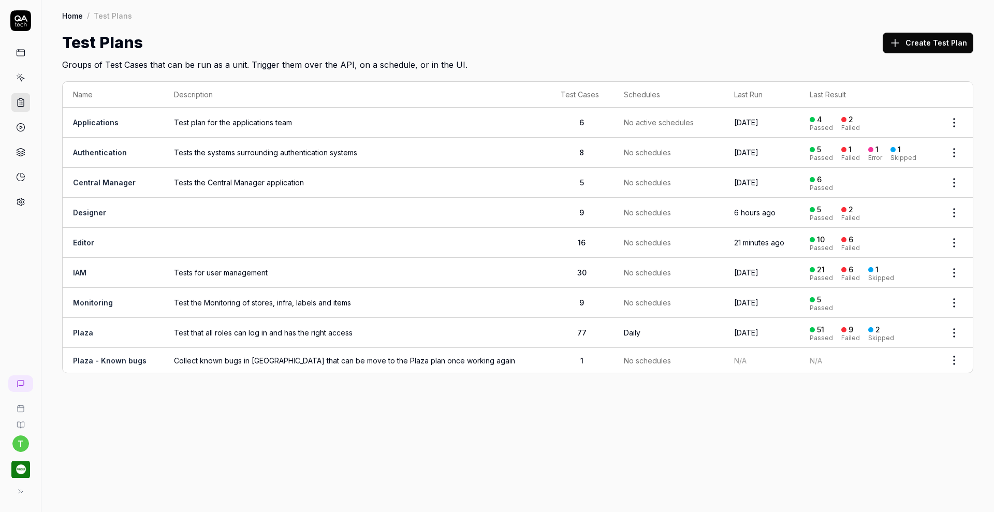
click at [87, 245] on link "Editor" at bounding box center [83, 242] width 21 height 9
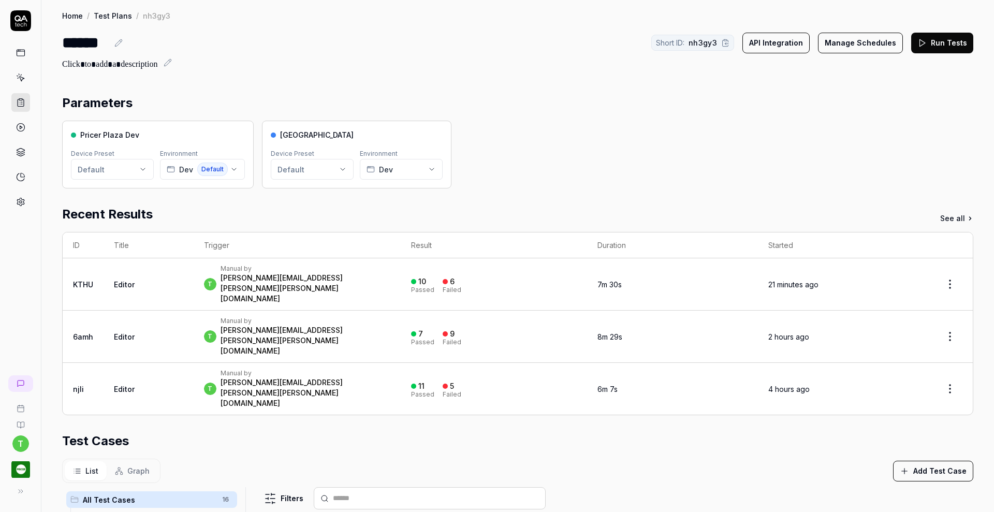
click at [936, 38] on button "Run Tests" at bounding box center [942, 43] width 62 height 21
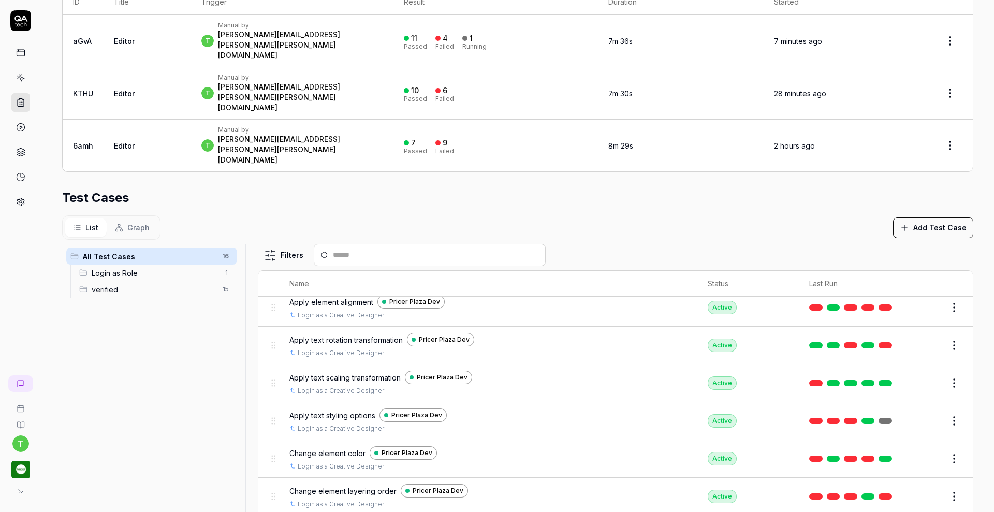
scroll to position [378, 0]
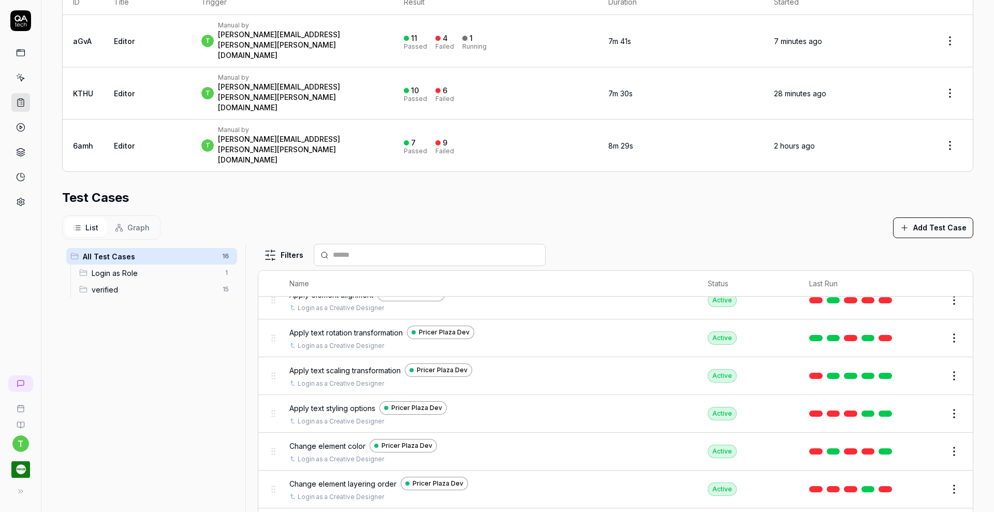
click at [917, 481] on button "Edit" at bounding box center [929, 489] width 25 height 17
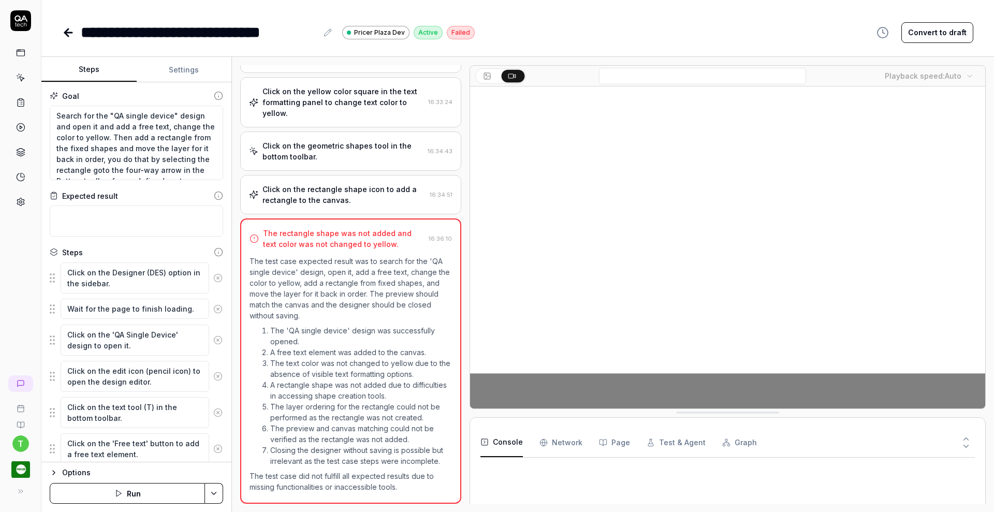
scroll to position [297, 0]
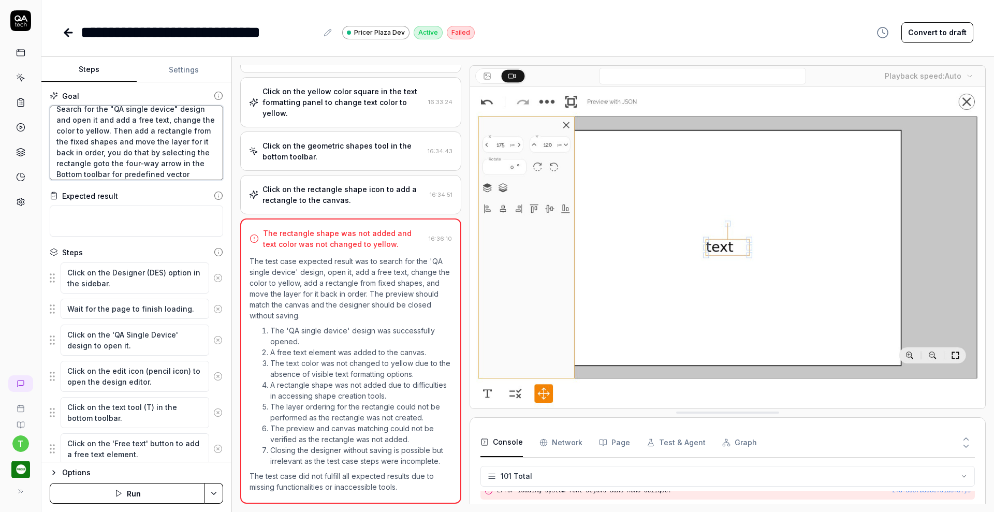
scroll to position [1, 0]
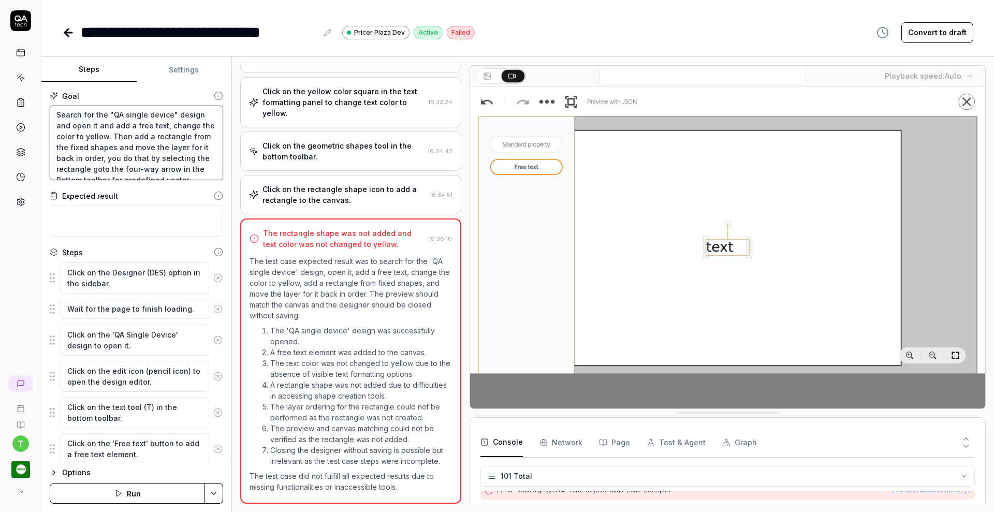
click at [120, 135] on textarea "Search for the "QA single device" design and open it and add a free text, chang…" at bounding box center [136, 143] width 173 height 75
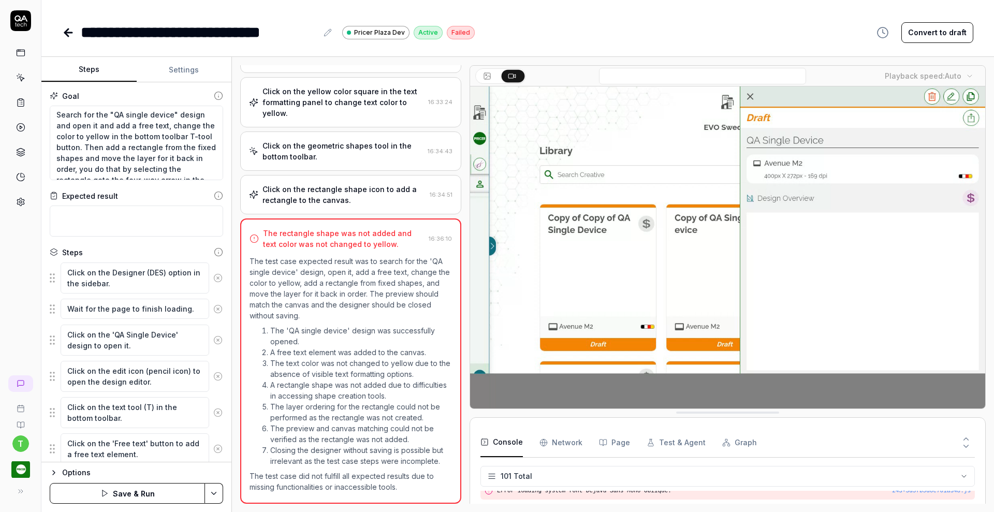
click at [213, 276] on icon at bounding box center [217, 277] width 9 height 9
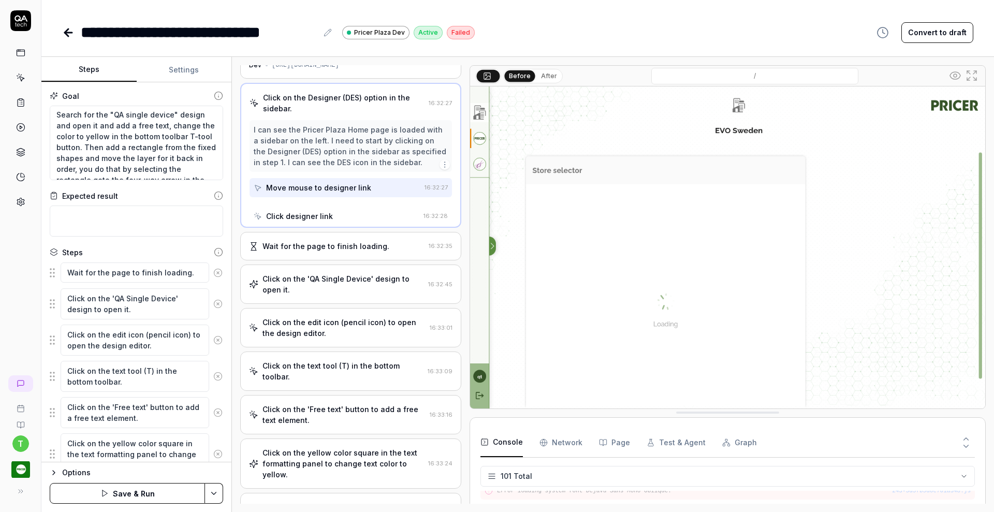
scroll to position [0, 0]
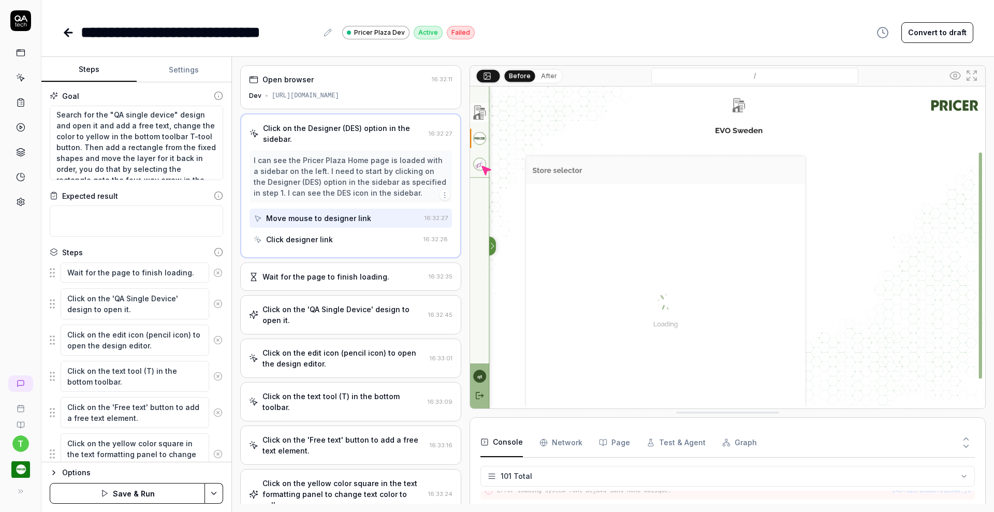
click at [213, 274] on icon at bounding box center [217, 272] width 9 height 9
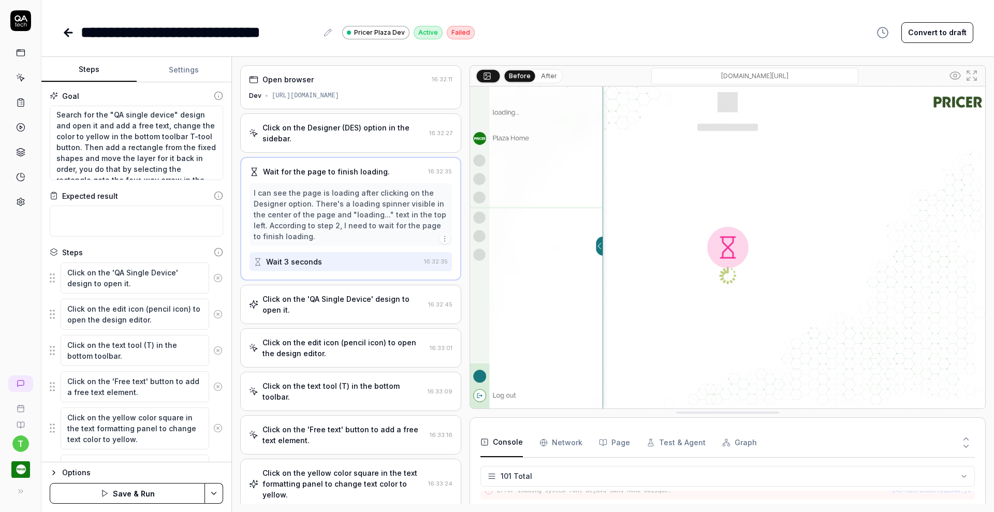
click at [213, 274] on icon at bounding box center [217, 277] width 9 height 9
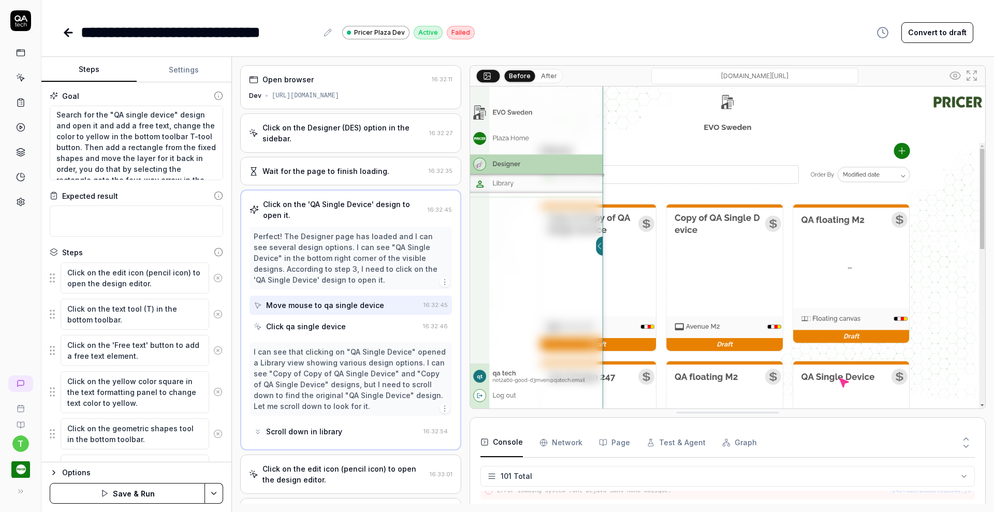
click at [213, 274] on icon at bounding box center [217, 277] width 9 height 9
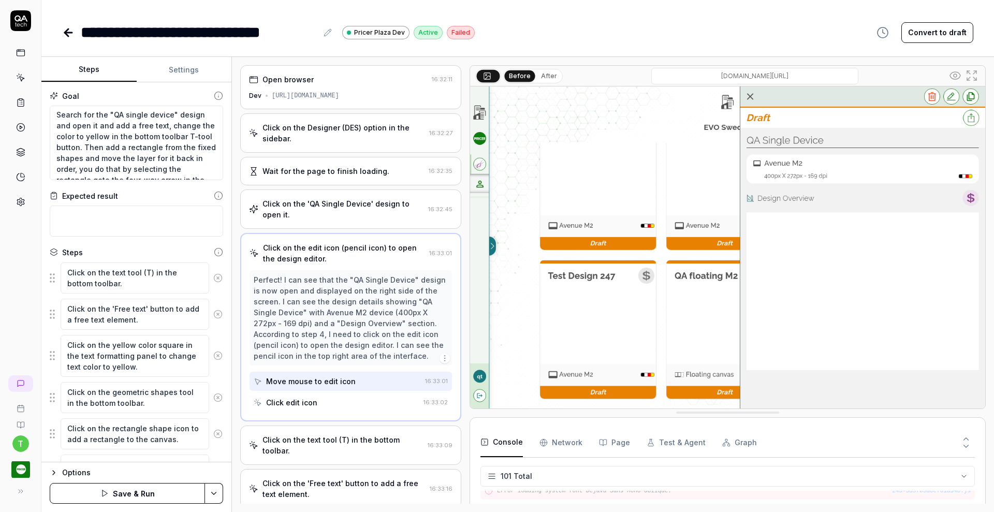
click at [213, 274] on icon at bounding box center [217, 277] width 9 height 9
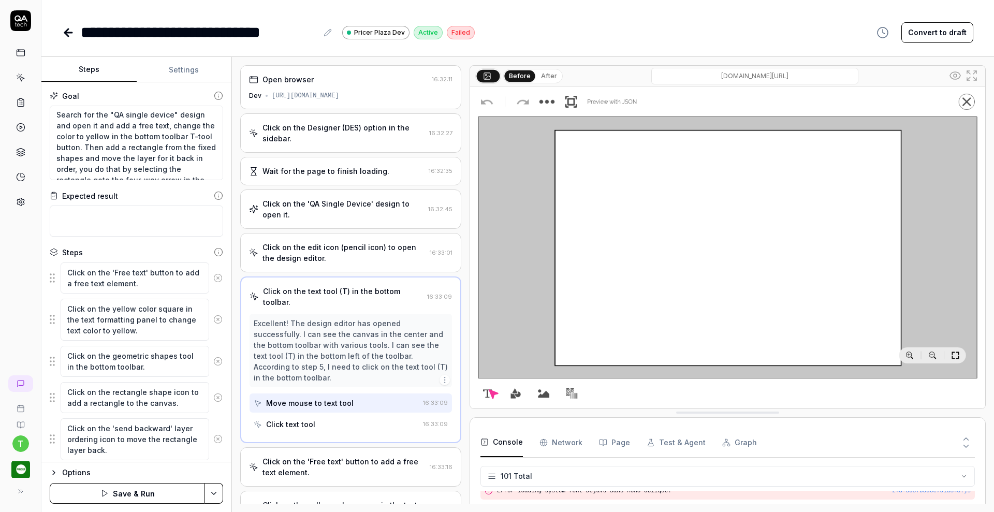
click at [213, 274] on icon at bounding box center [217, 277] width 9 height 9
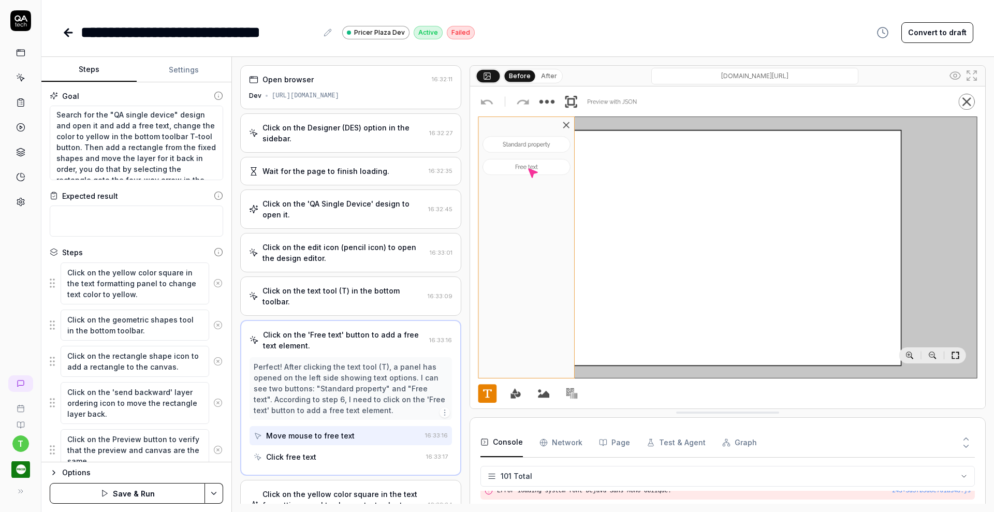
click at [209, 288] on button at bounding box center [218, 283] width 18 height 21
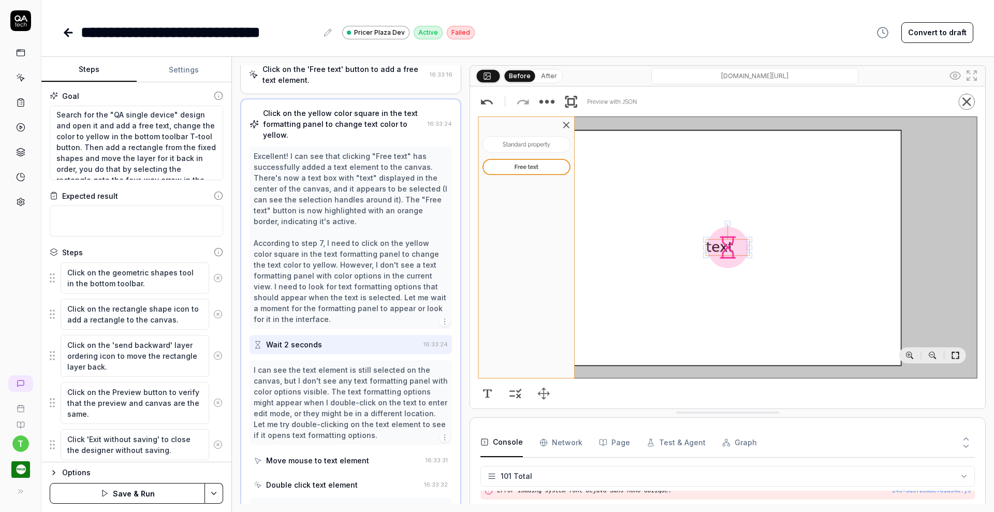
click at [206, 288] on div "Click on the geometric shapes tool in the bottom toolbar." at bounding box center [136, 278] width 173 height 32
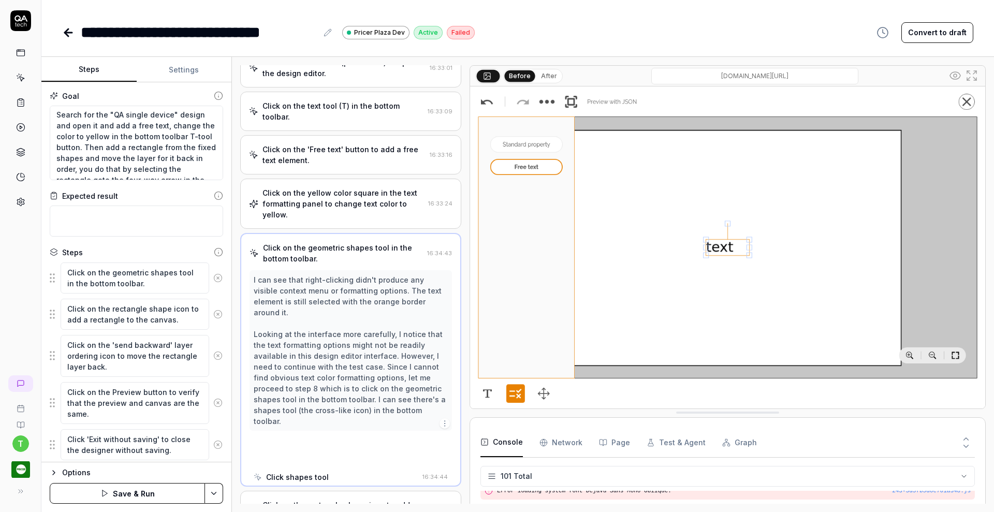
scroll to position [168, 0]
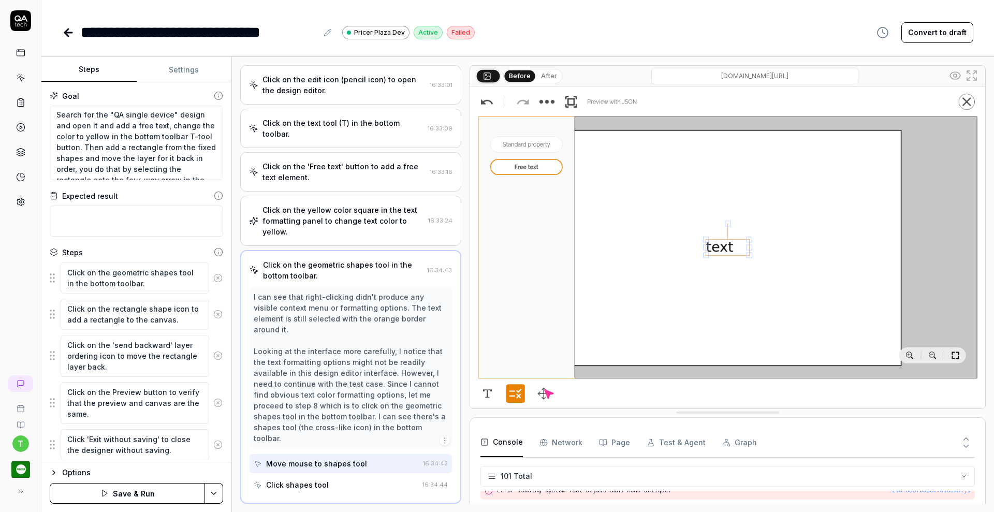
click at [213, 274] on icon at bounding box center [217, 277] width 9 height 9
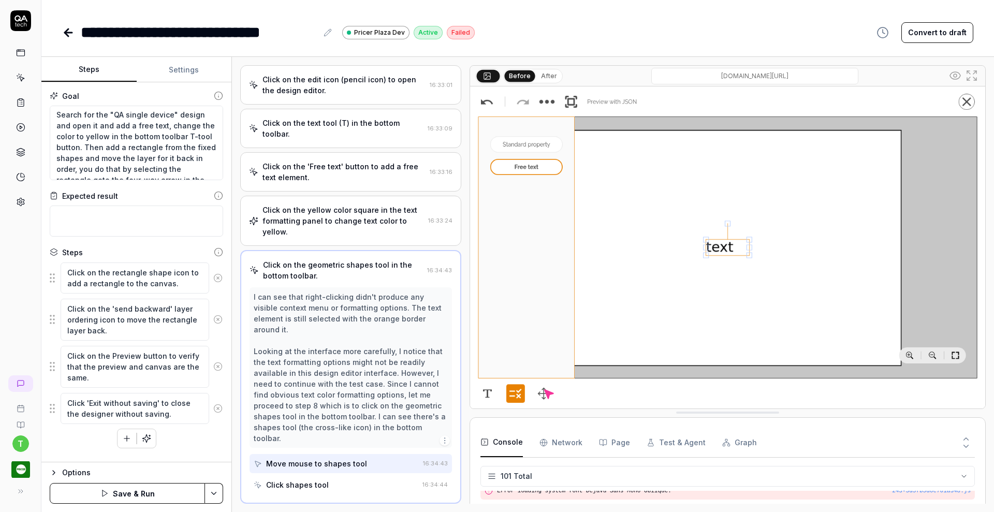
click at [219, 280] on icon at bounding box center [217, 277] width 9 height 9
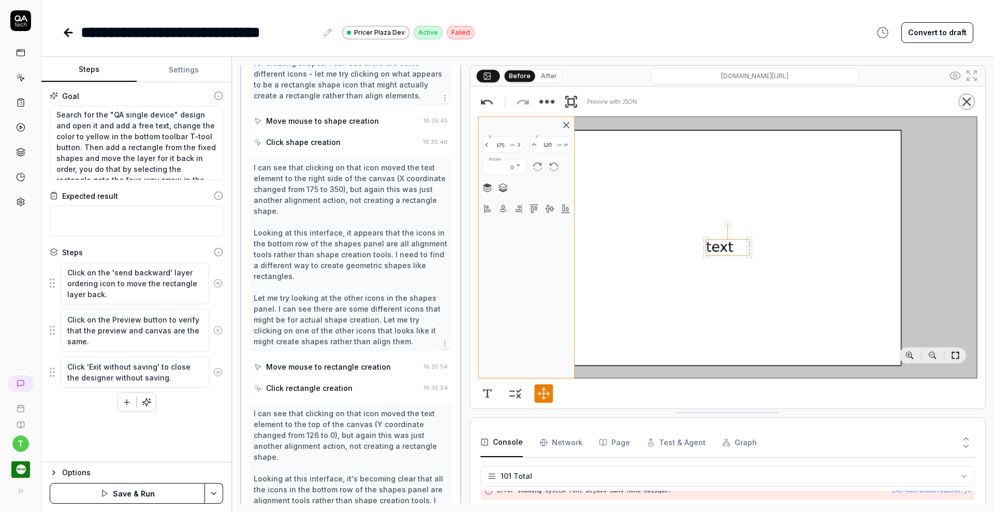
click at [219, 280] on icon at bounding box center [217, 283] width 9 height 9
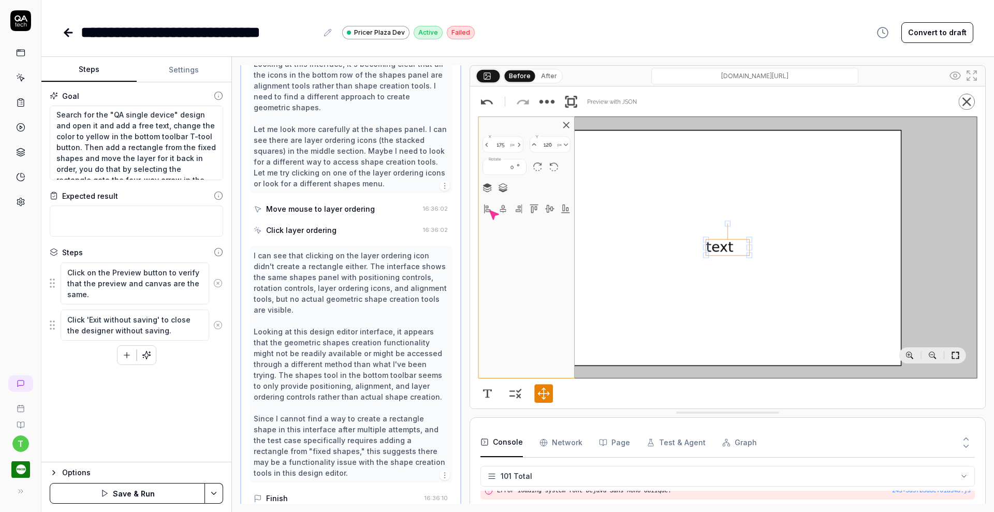
scroll to position [2389, 0]
click at [219, 280] on icon at bounding box center [217, 283] width 9 height 9
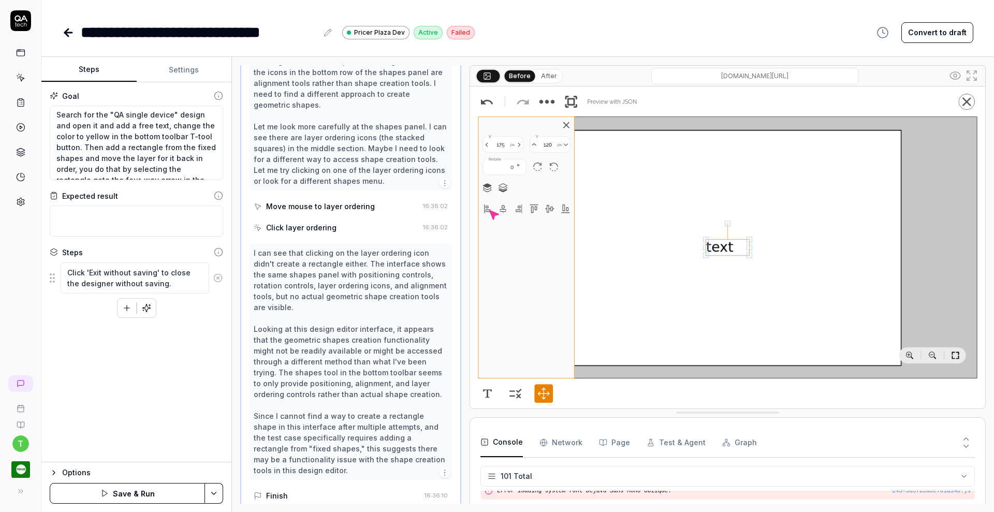
click at [219, 280] on icon at bounding box center [217, 277] width 9 height 9
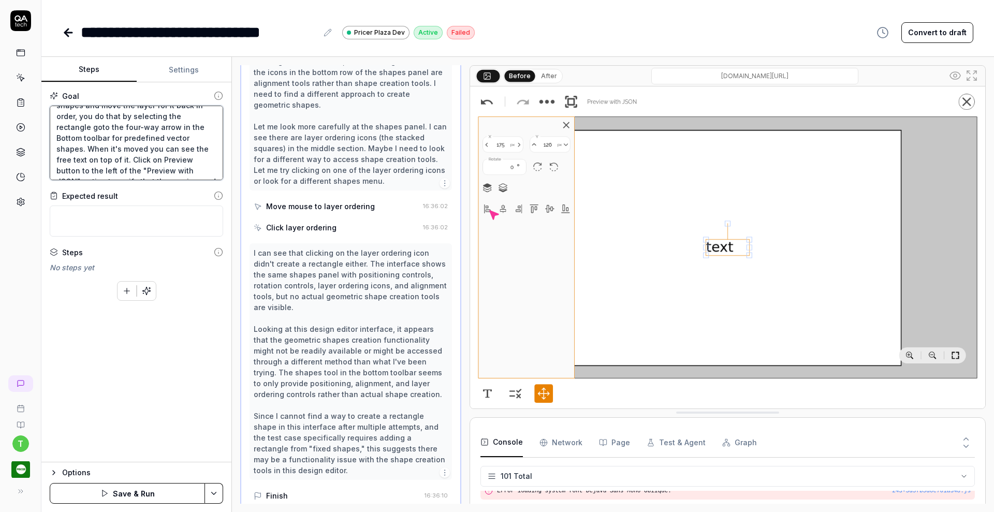
scroll to position [43, 0]
click at [212, 485] on html "**********" at bounding box center [497, 256] width 994 height 512
click at [128, 419] on div "Save" at bounding box center [164, 422] width 132 height 23
click at [19, 103] on icon at bounding box center [20, 102] width 9 height 9
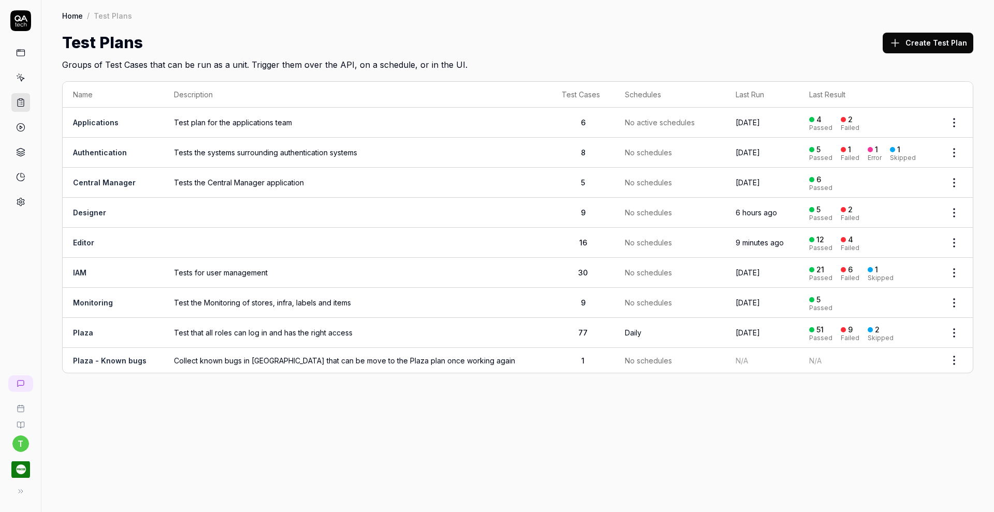
click at [82, 240] on link "Editor" at bounding box center [83, 242] width 21 height 9
